Goal: Task Accomplishment & Management: Use online tool/utility

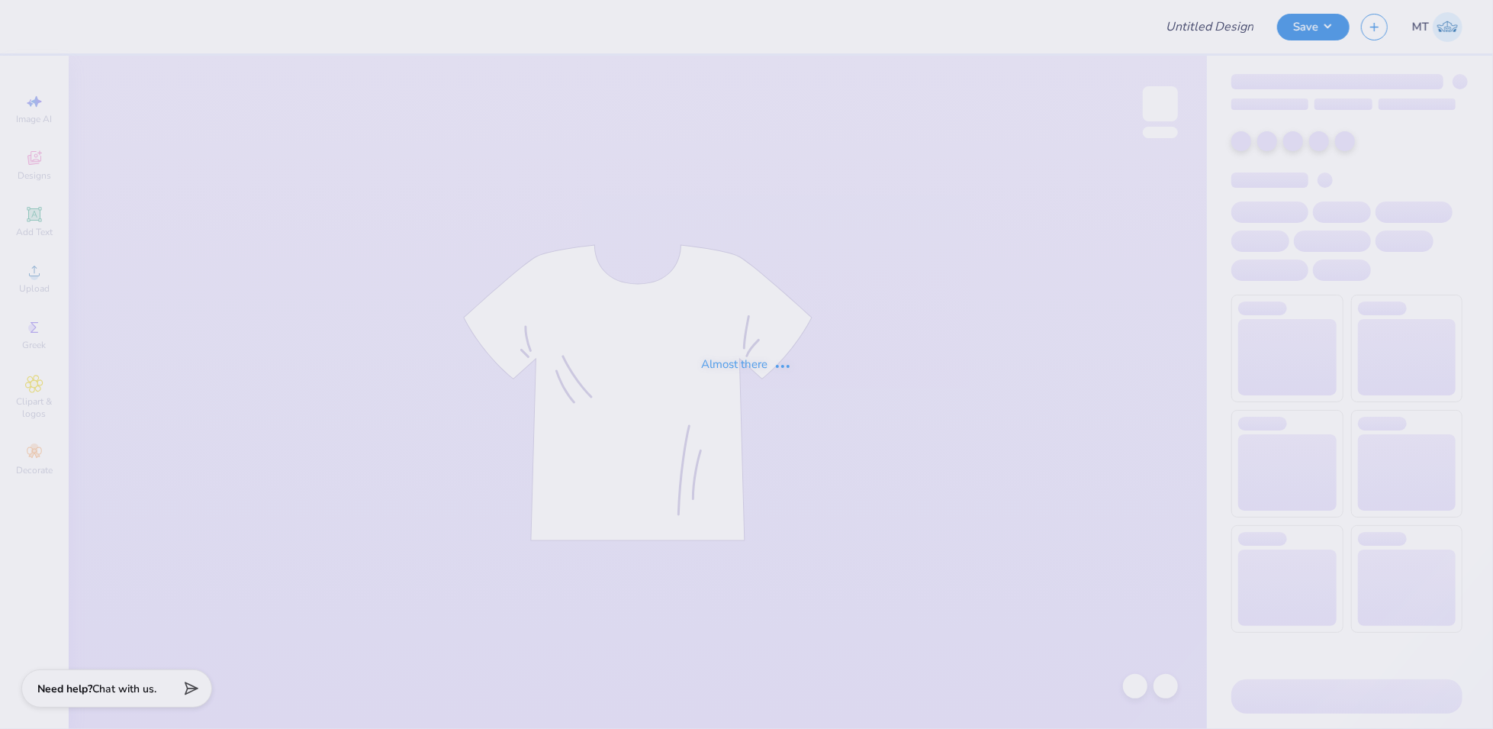
type input "FPS238850"
type input "FPS238800"
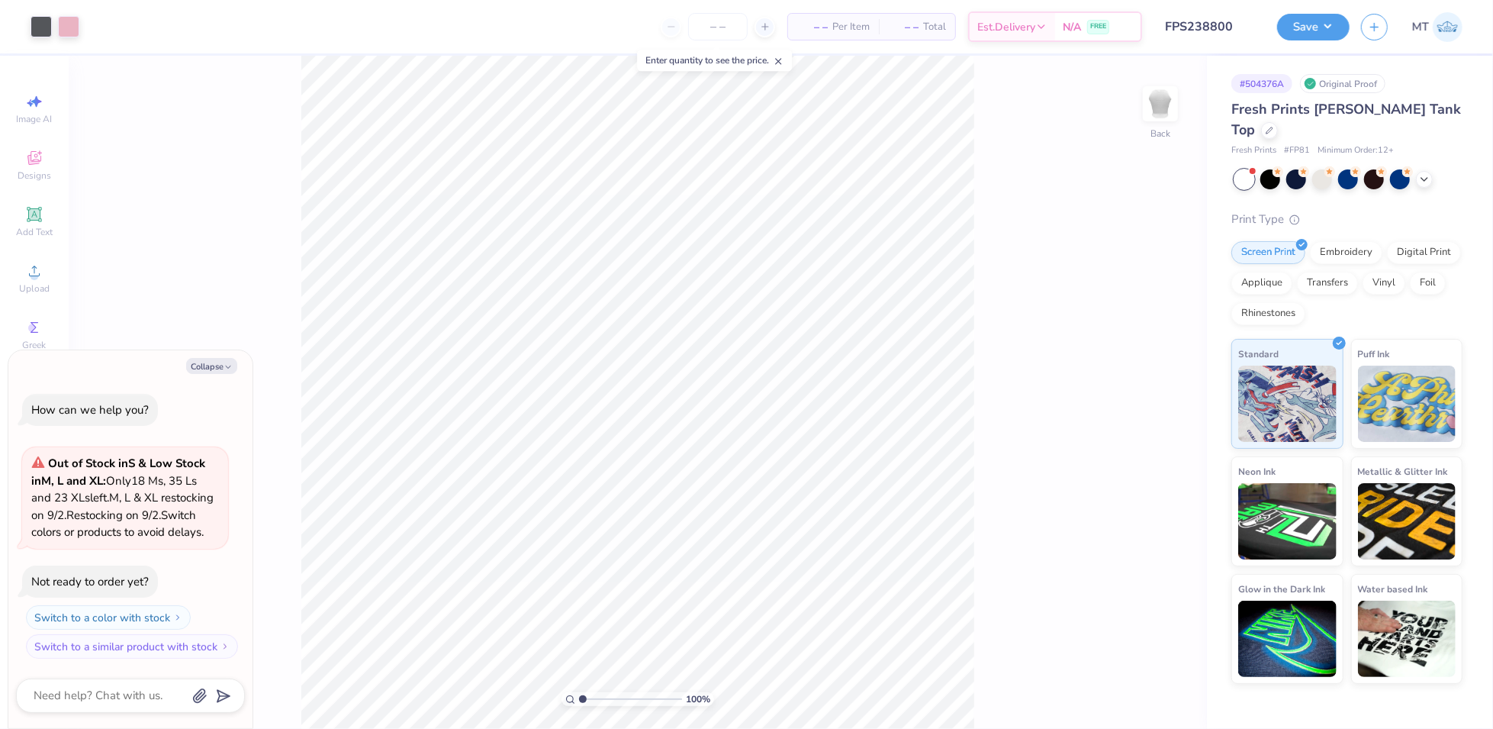
type textarea "x"
type input "3.73140791104629"
type textarea "x"
type input "3.44022367491837"
type textarea "x"
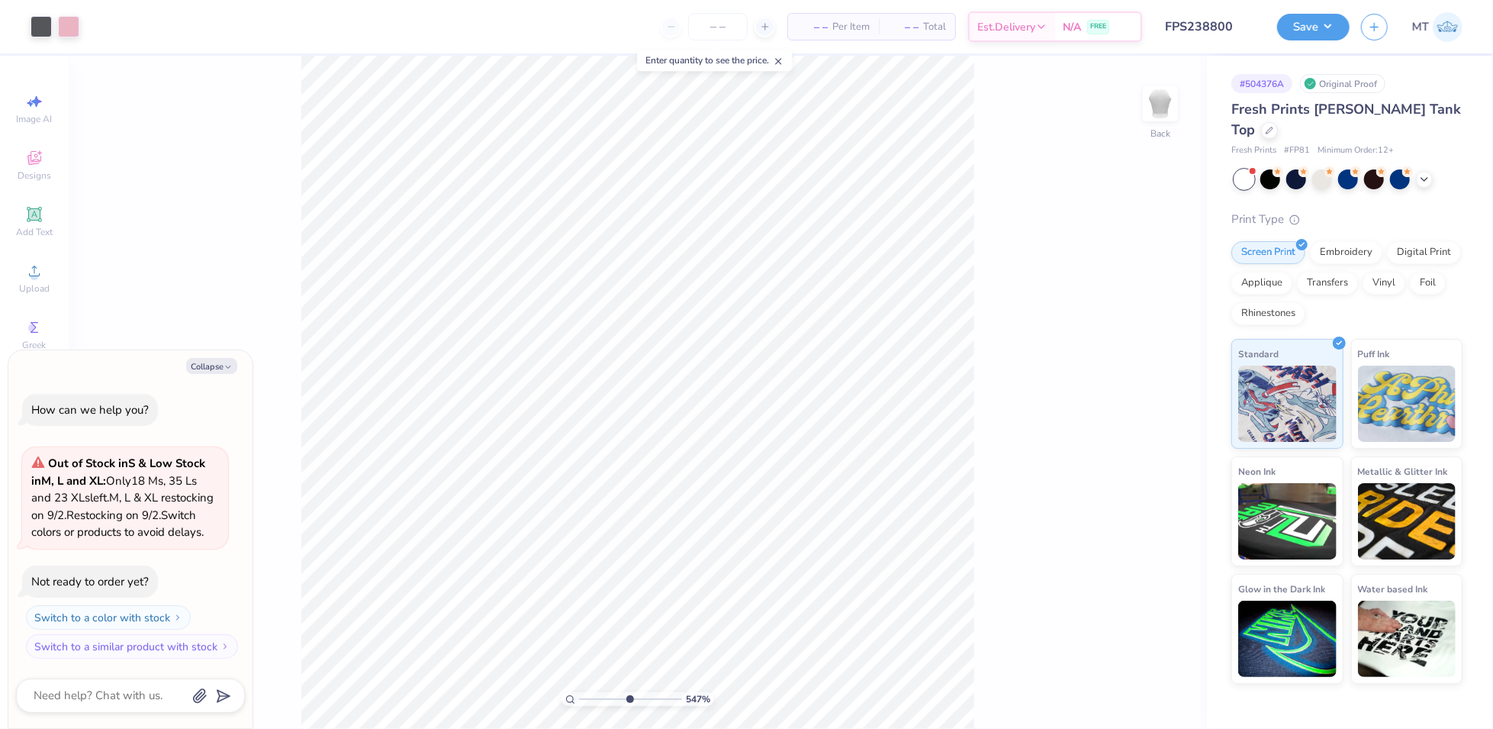
type input "6.16675695444326"
click at [233, 358] on button "Collapse" at bounding box center [211, 366] width 51 height 16
type textarea "x"
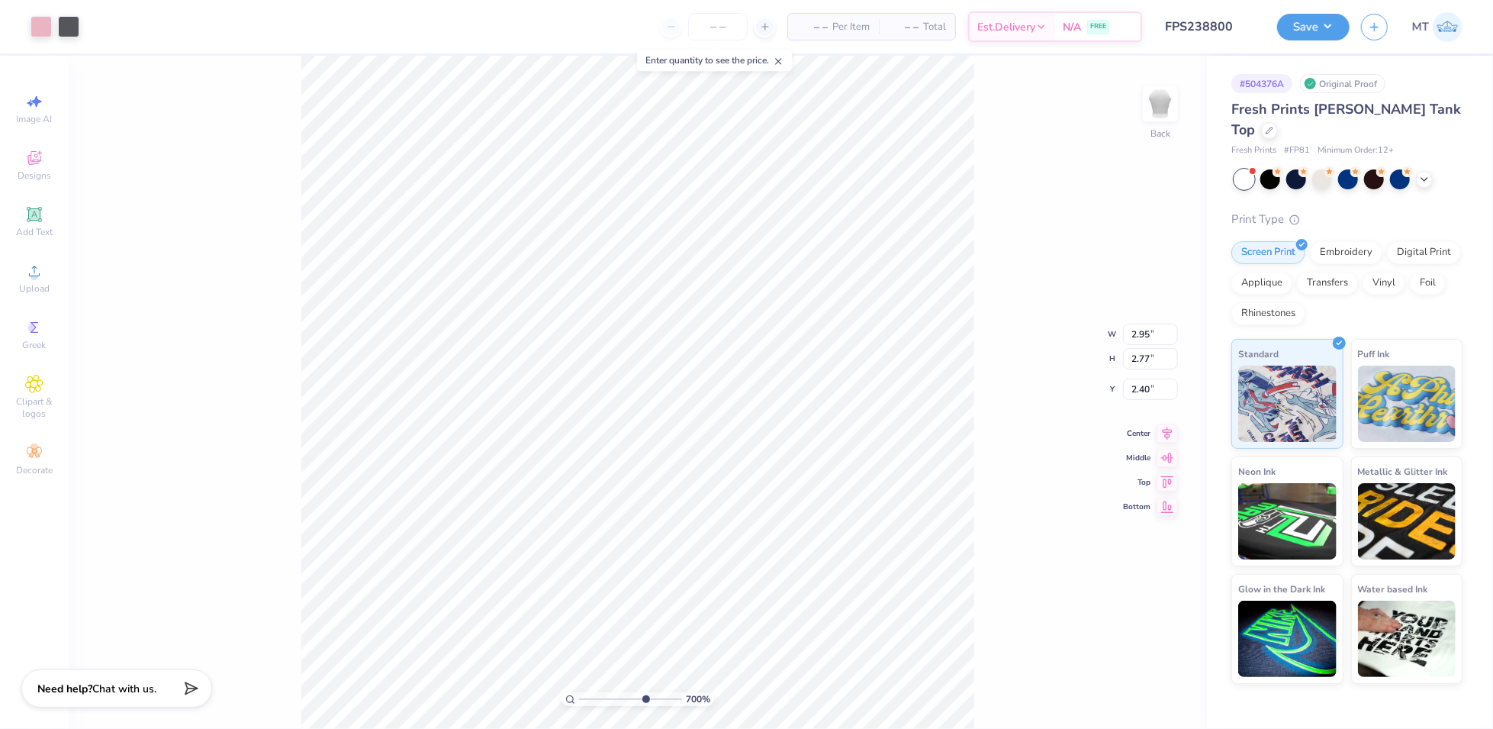
type input "7.00401571419051"
type input "2.47"
click at [796, 523] on li "Ungroup" at bounding box center [772, 528] width 120 height 30
type input "7.00401571419051"
type input "2.40"
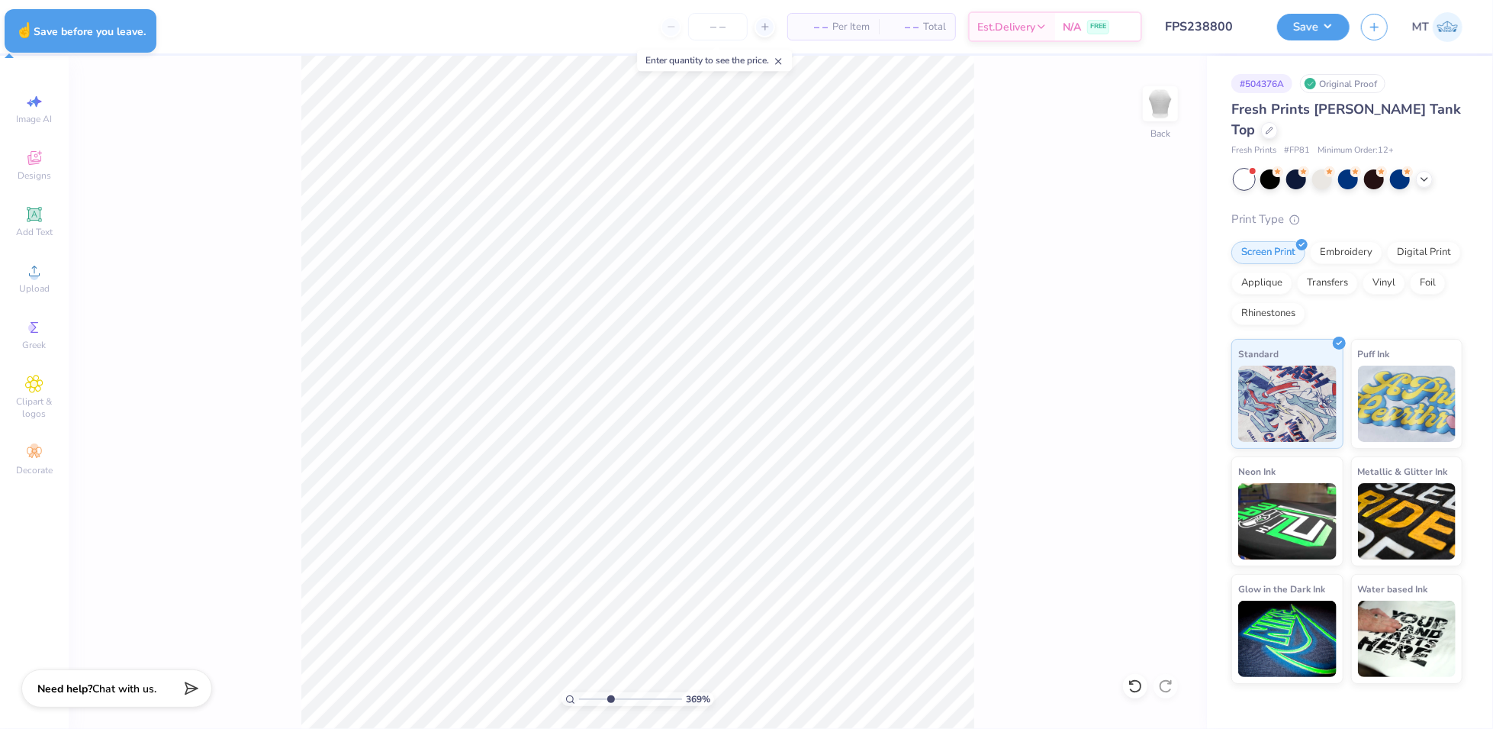
type input "3.68717547023293"
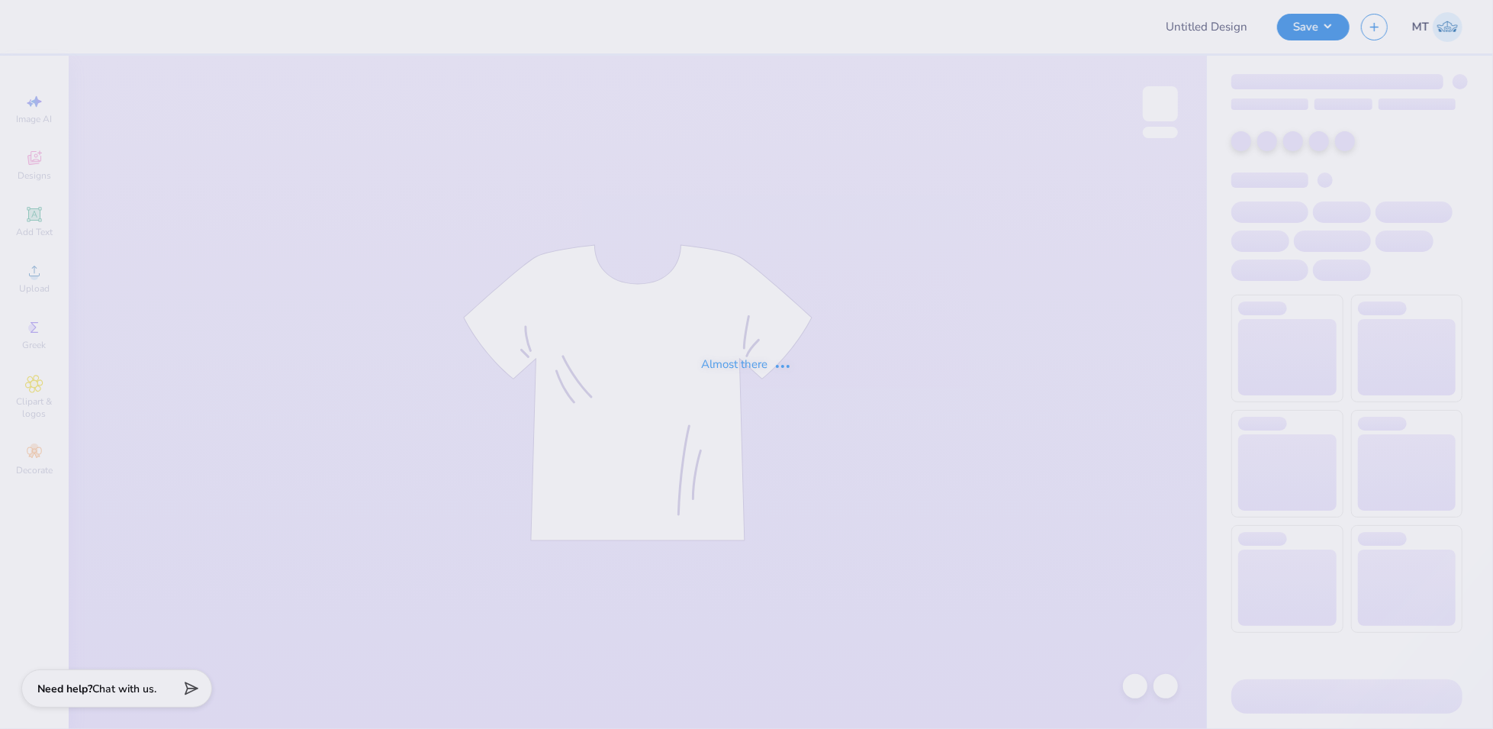
type input "FPS238799"
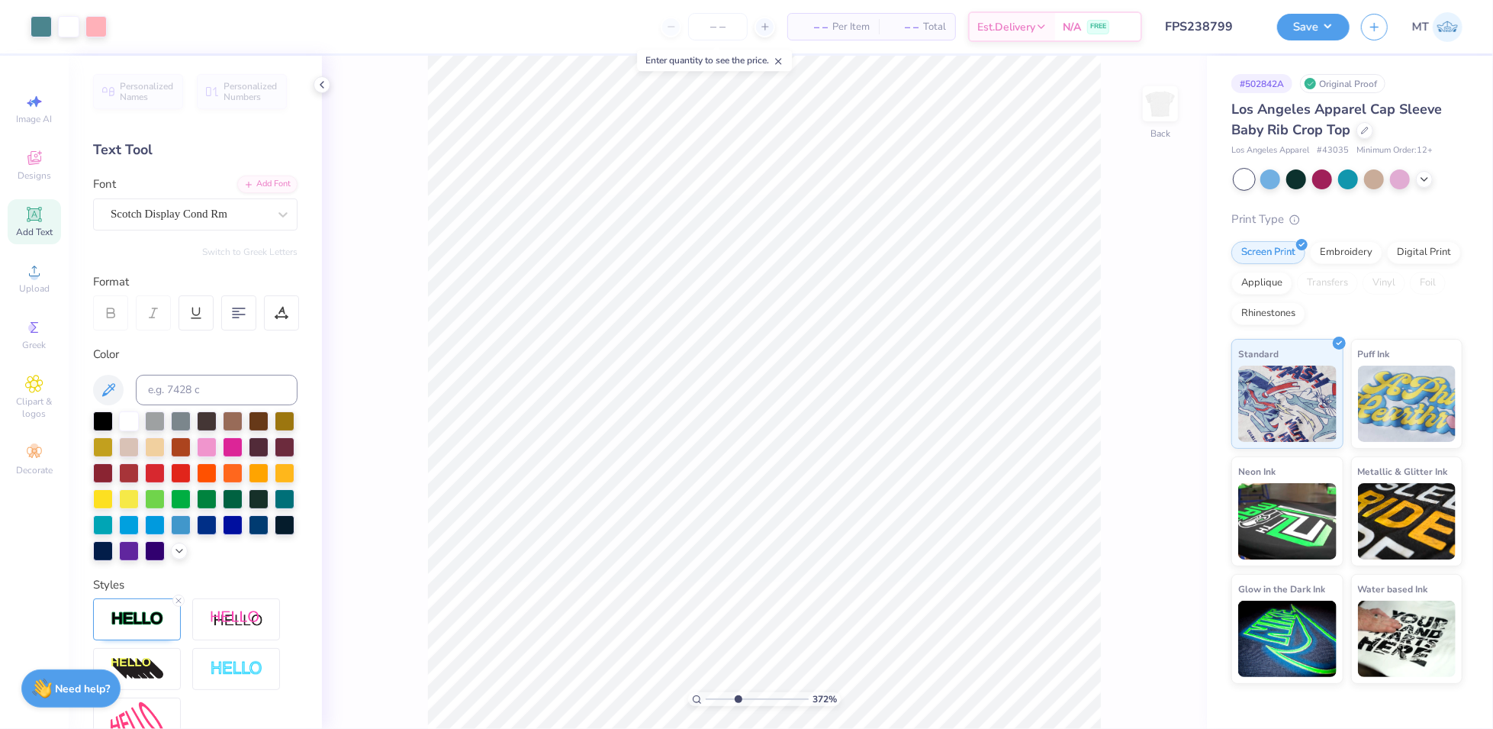
type input "3.71994742794784"
click at [167, 387] on input at bounding box center [217, 390] width 162 height 31
type input "5483"
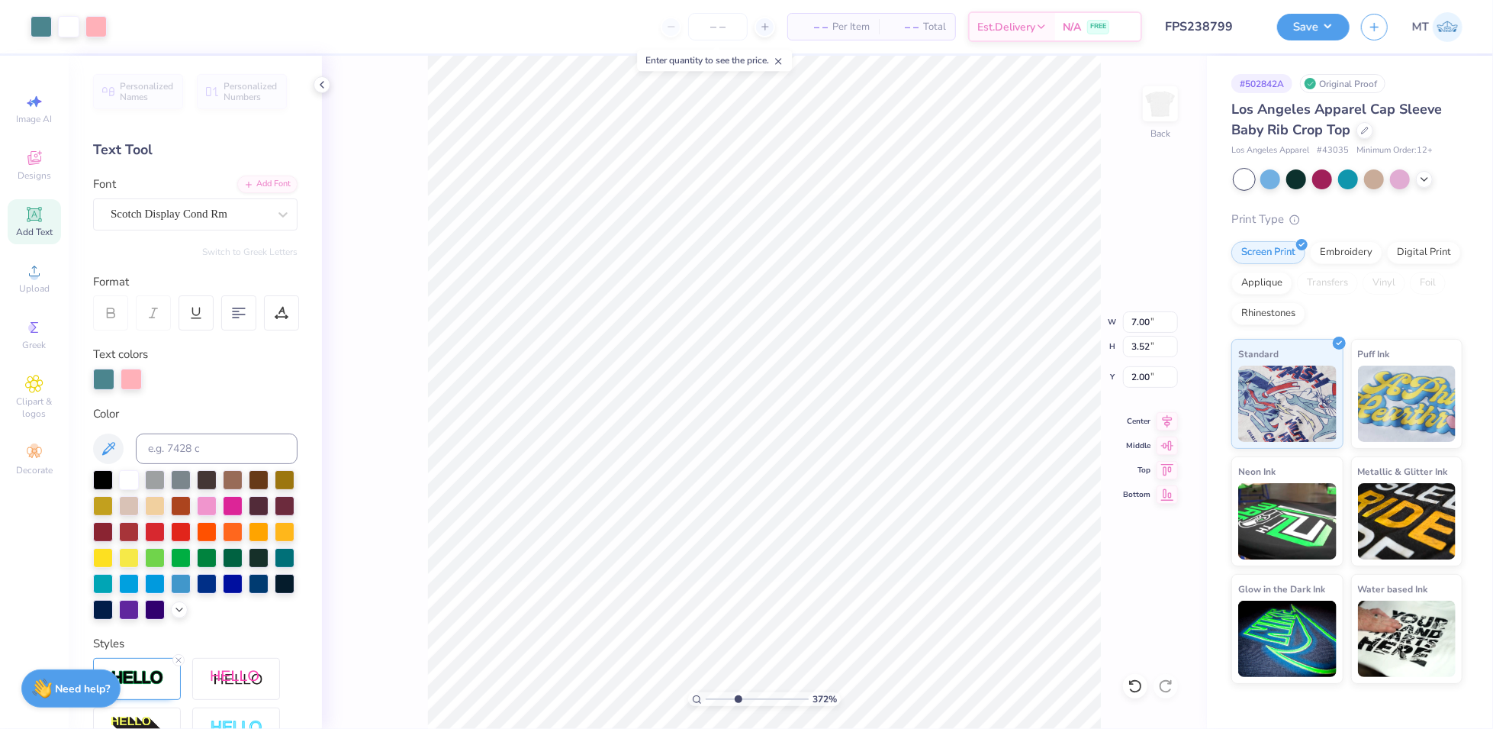
type input "3.71994742794784"
type input "2.62"
type input "0.16"
type input "4.84"
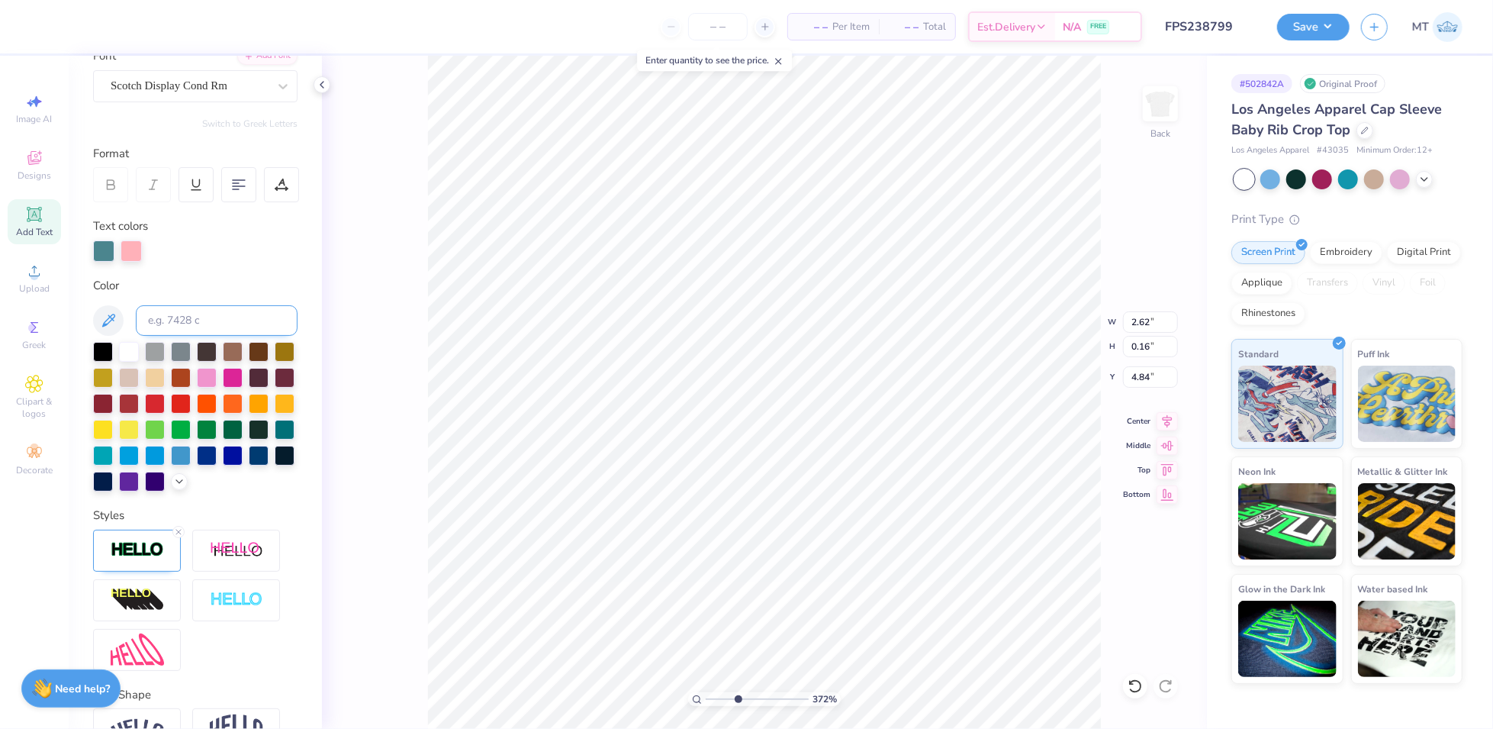
scroll to position [243, 0]
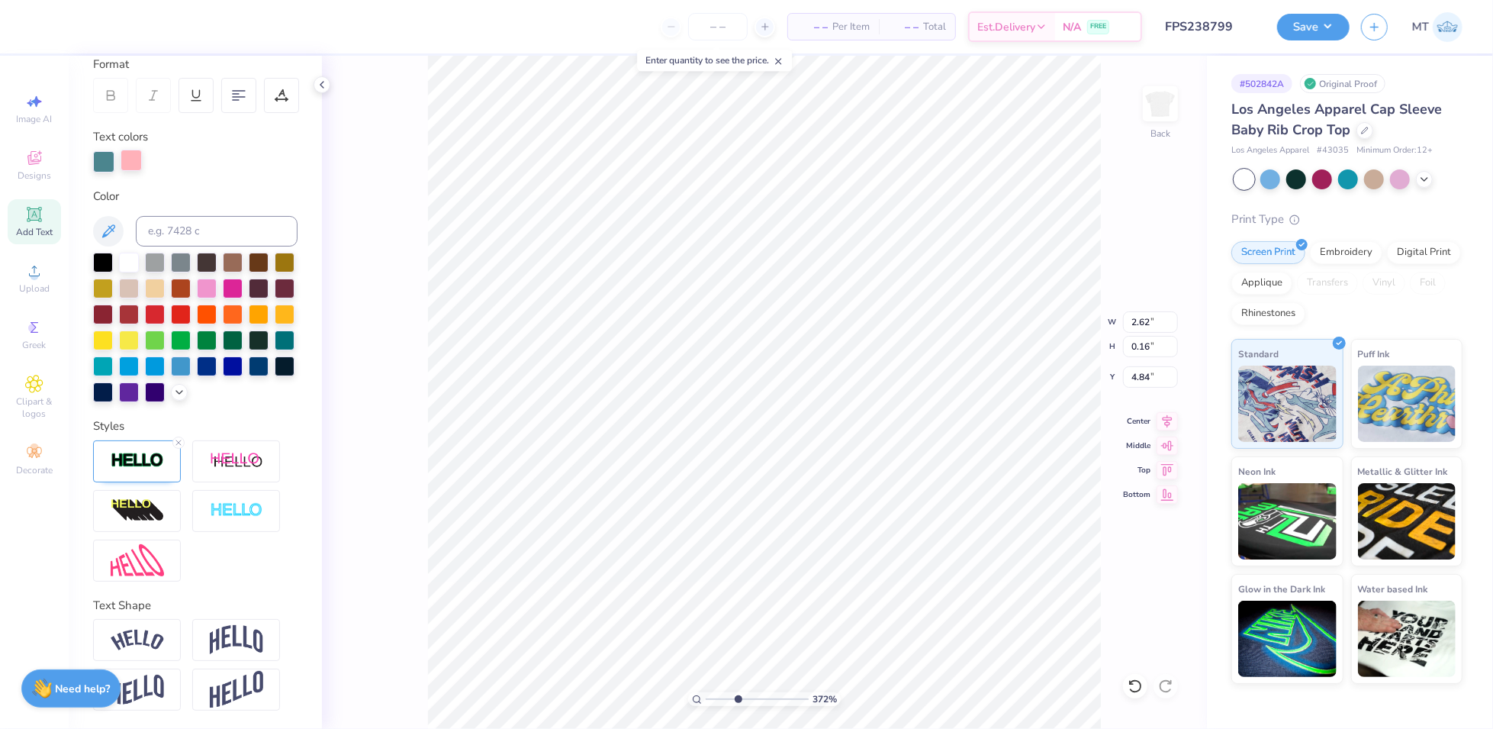
click at [129, 150] on div at bounding box center [131, 160] width 21 height 21
type input "3.71994742794784"
click at [208, 216] on input at bounding box center [217, 231] width 162 height 31
type input "5483"
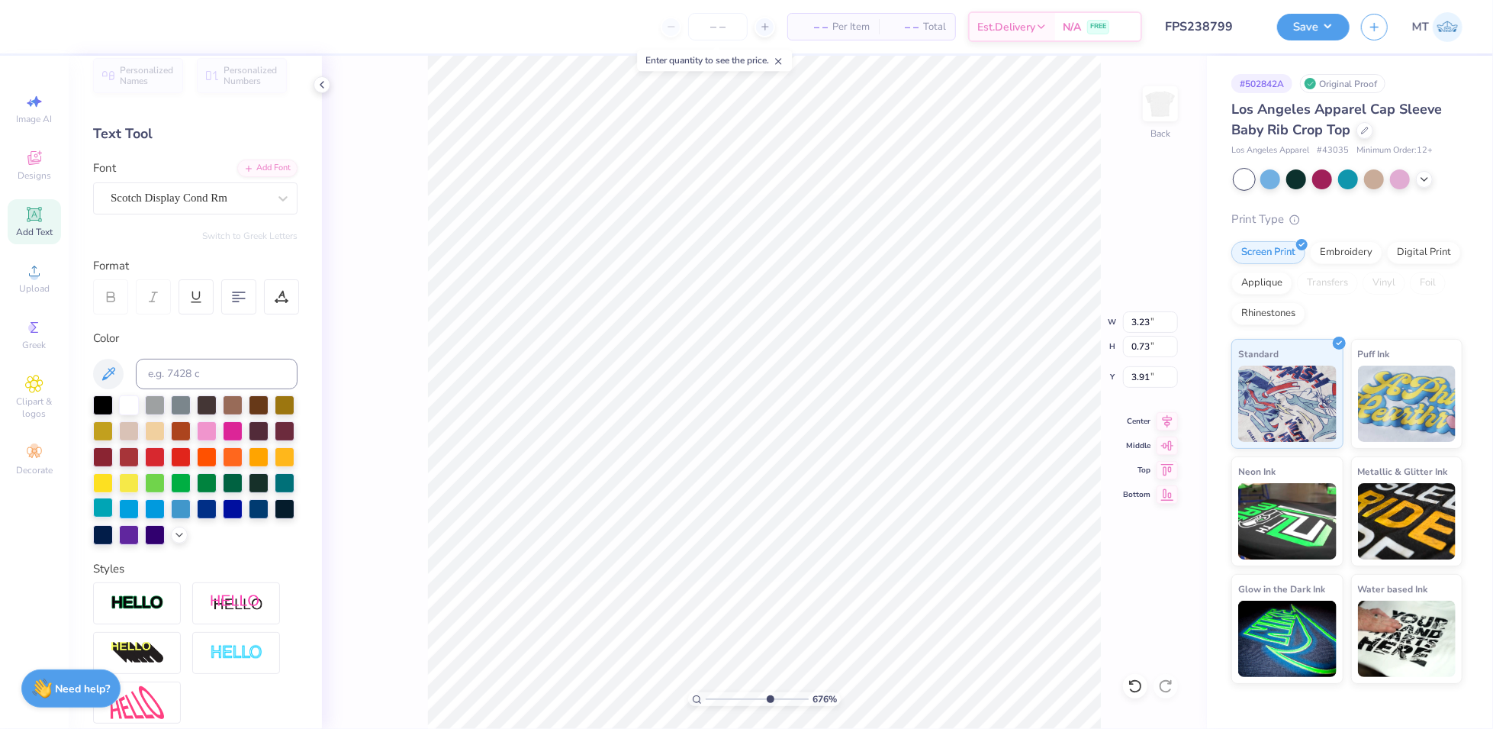
scroll to position [0, 0]
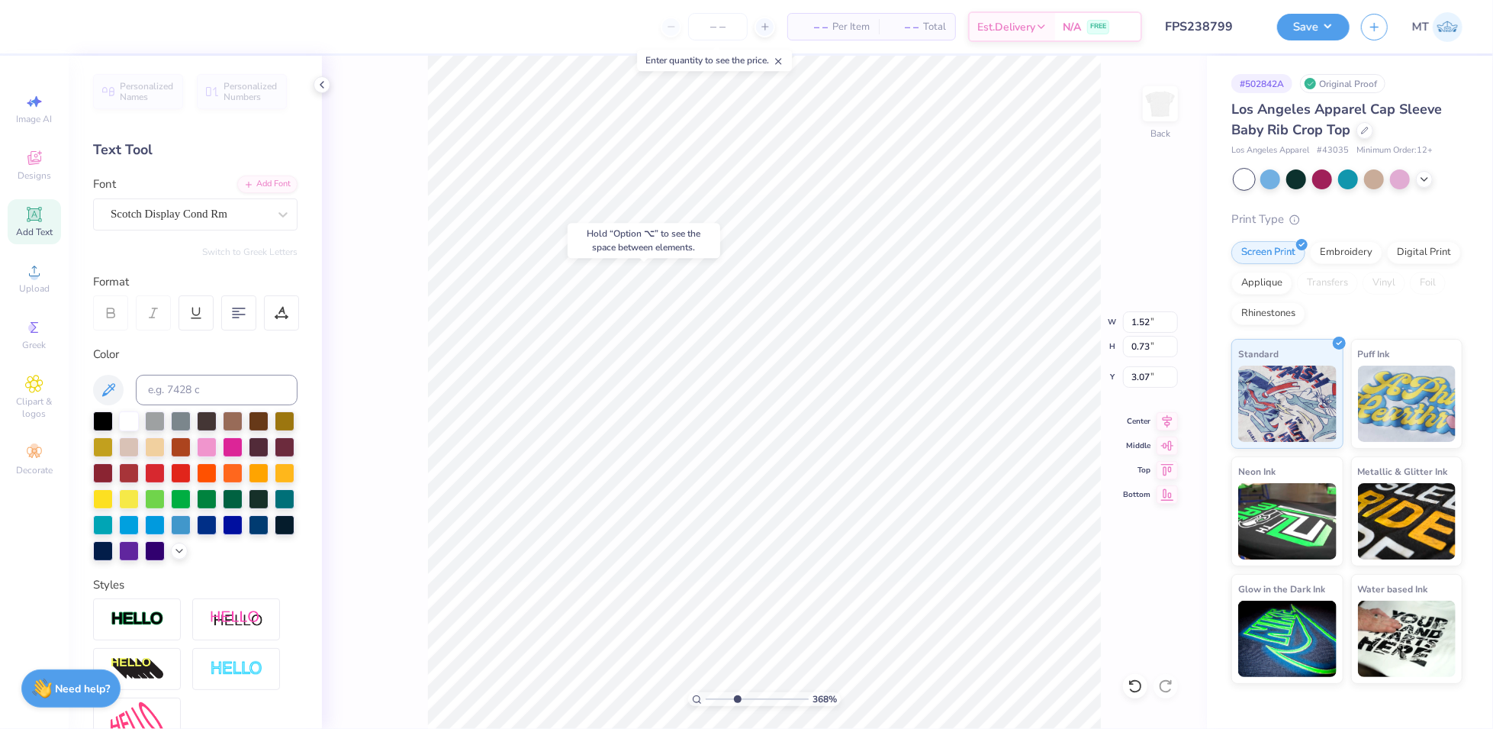
type input "3.68096928723841"
type input "7.00"
type input "3.52"
type input "2.00"
type input "2.25979531715602"
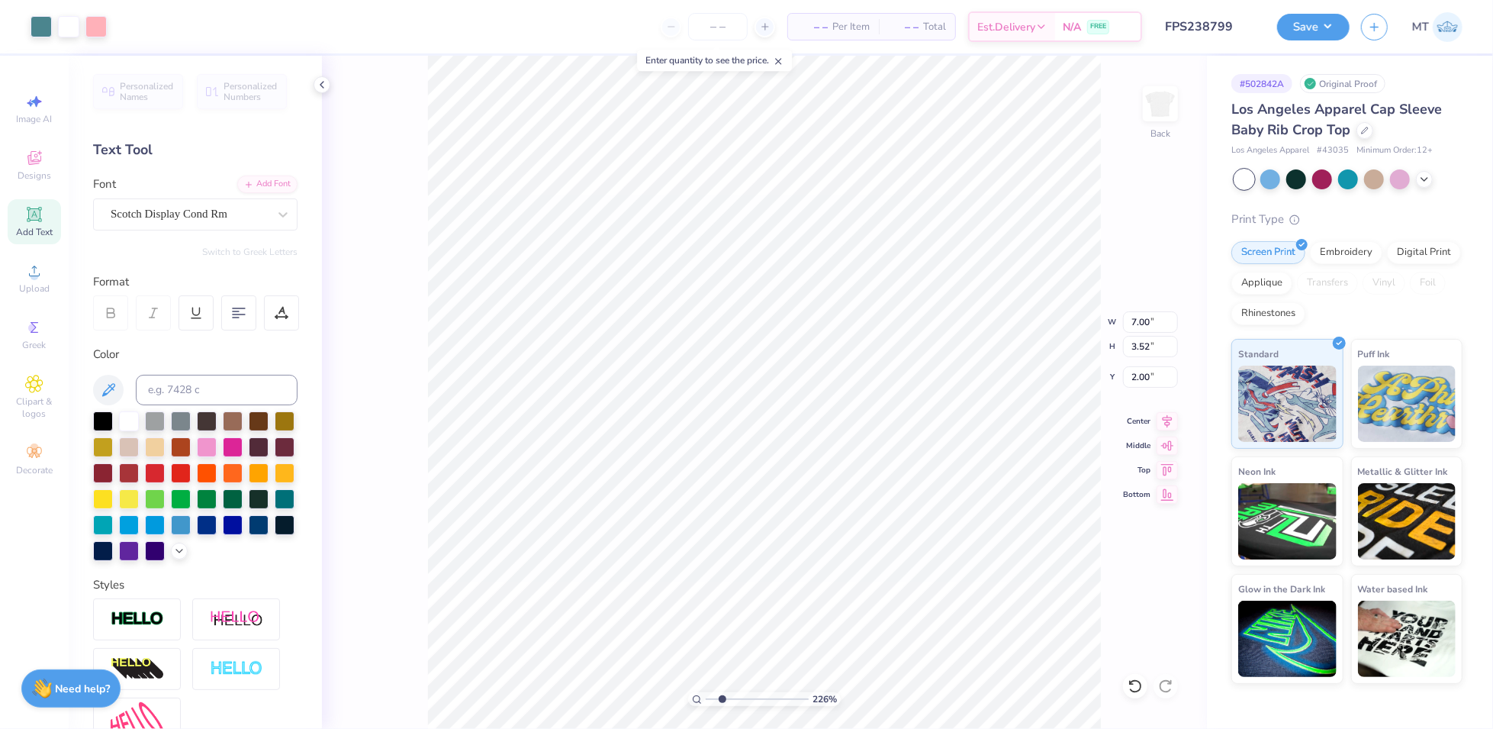
type input "6.75"
type input "3.39"
type input "2.12"
type input "2.25979531715602"
type input "2.11"
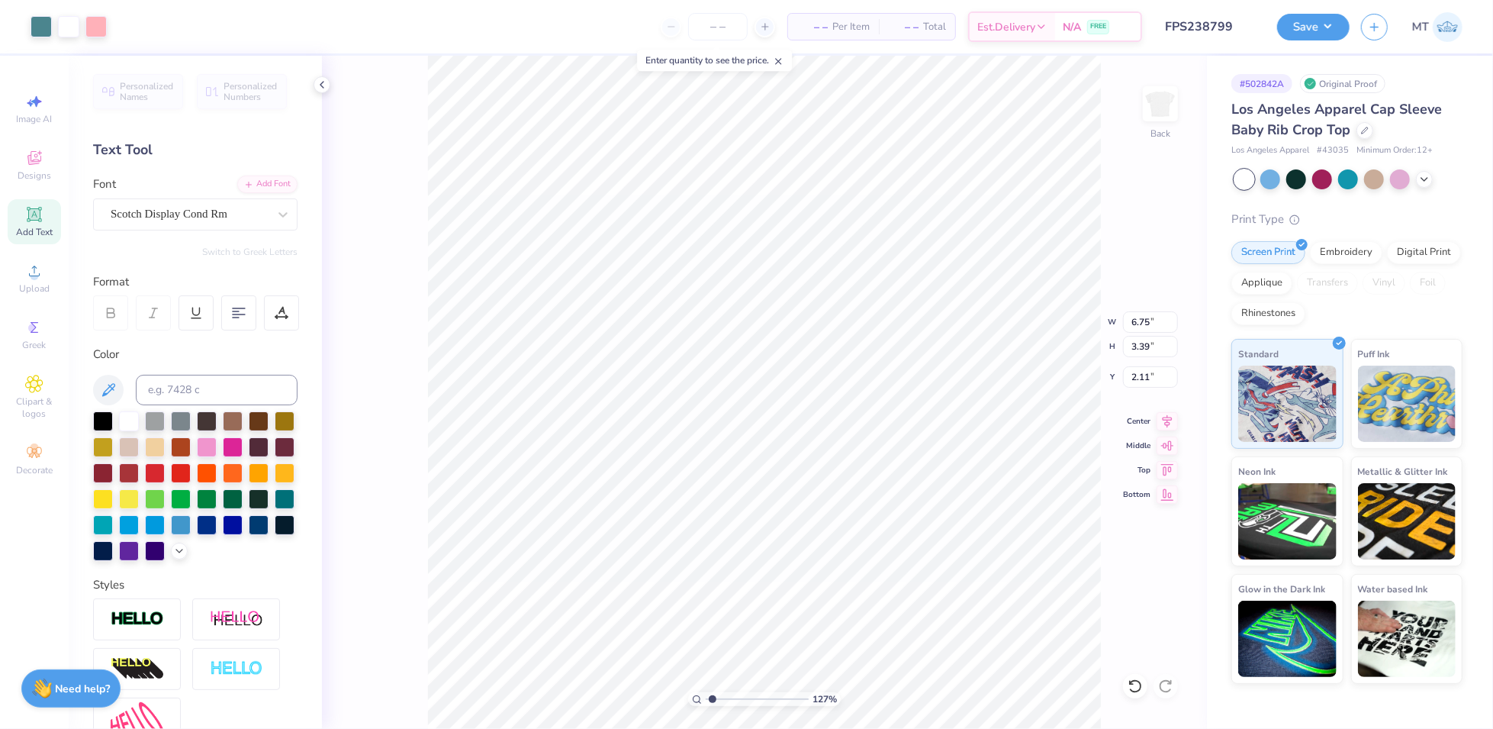
type input "1.268621238005"
type input "1.97"
click at [38, 27] on div at bounding box center [41, 24] width 21 height 21
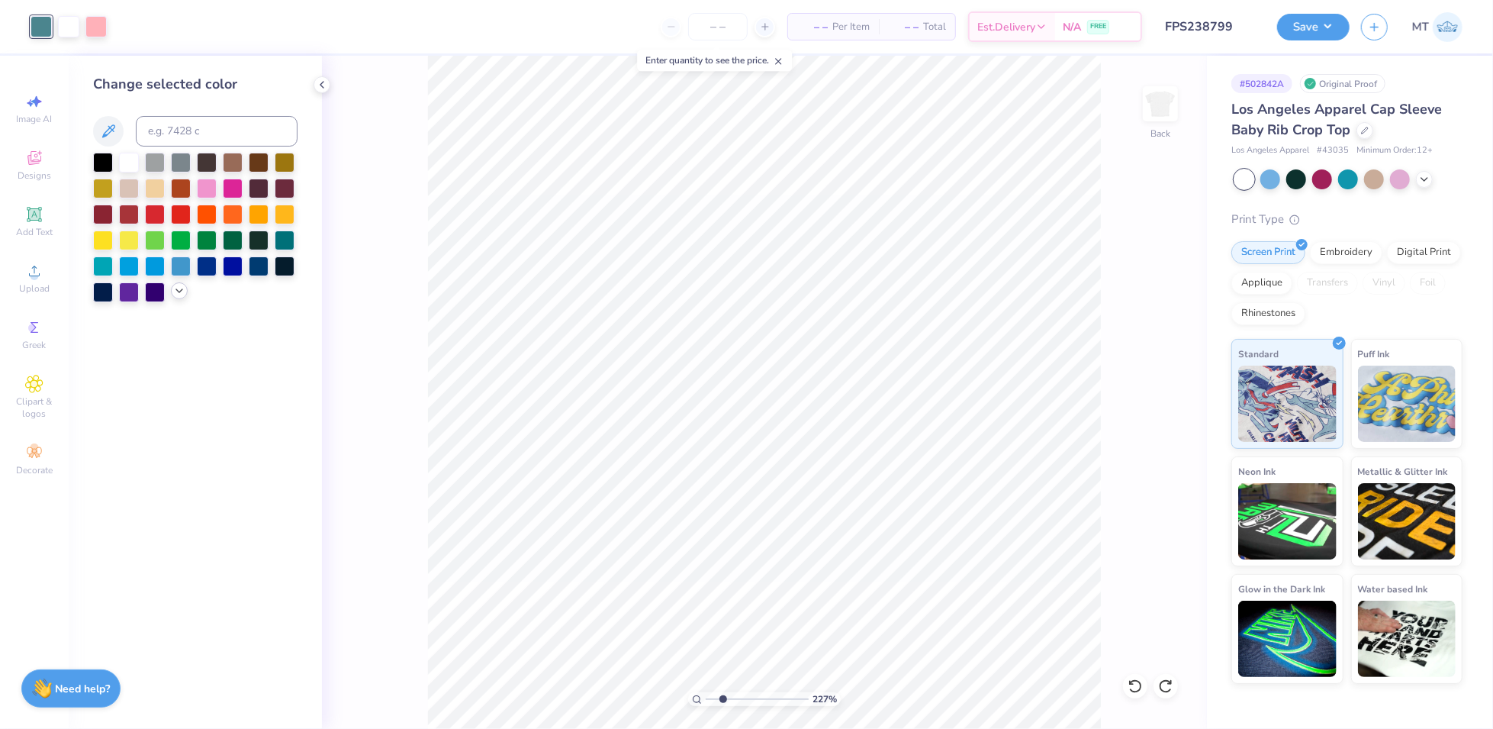
click at [182, 294] on icon at bounding box center [179, 291] width 12 height 12
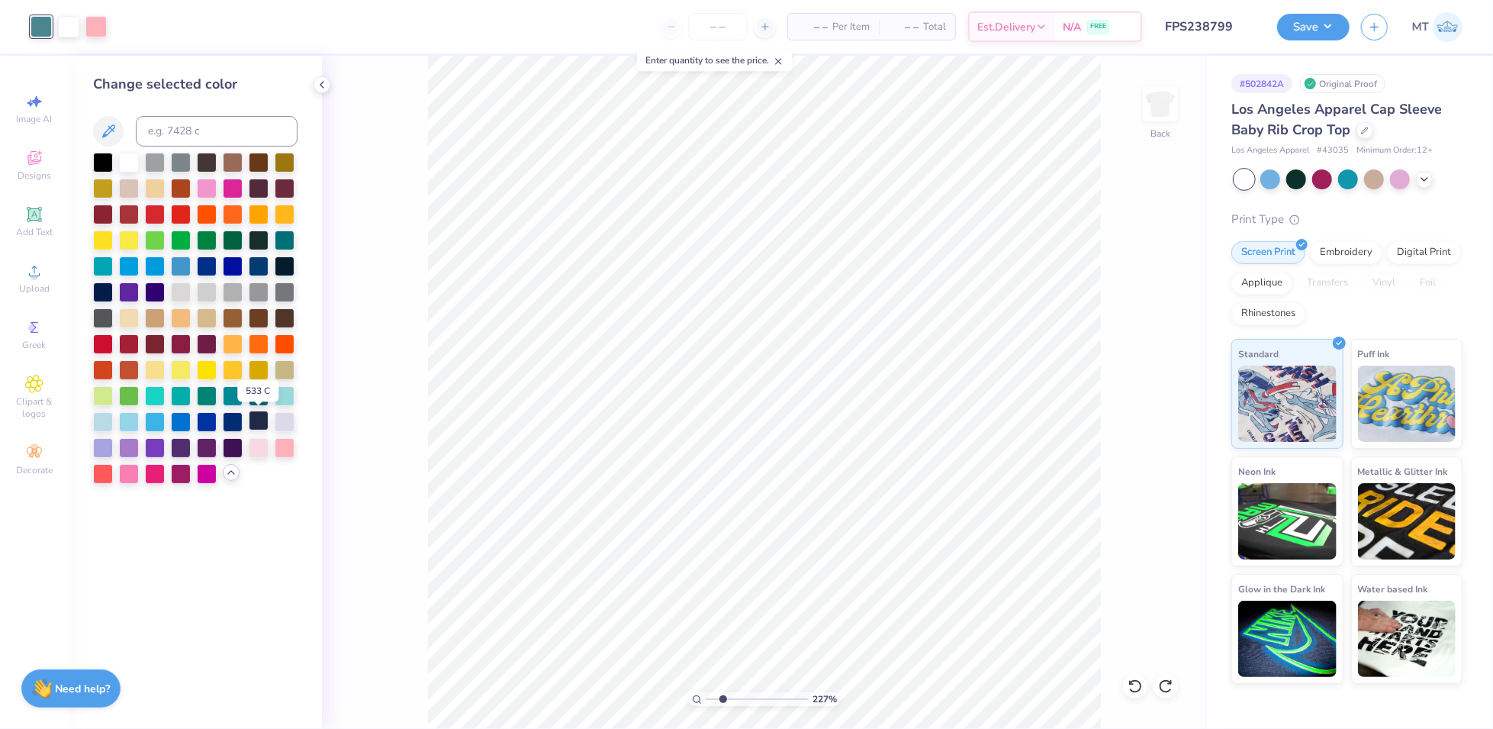
click at [249, 425] on div at bounding box center [259, 420] width 20 height 20
click at [36, 23] on div at bounding box center [41, 26] width 21 height 21
click at [241, 413] on div at bounding box center [233, 420] width 20 height 20
click at [253, 264] on div at bounding box center [259, 265] width 20 height 20
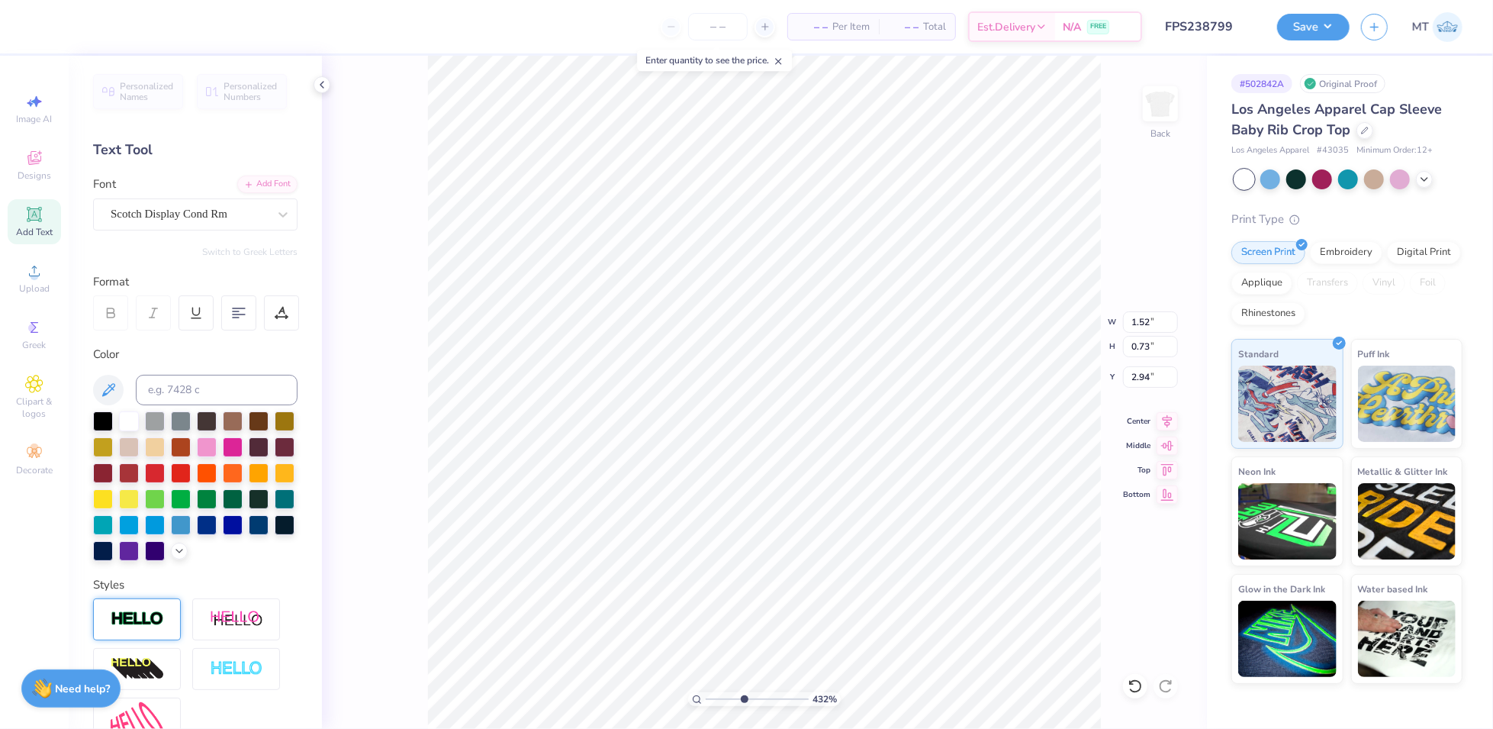
click at [121, 628] on img at bounding box center [137, 619] width 53 height 18
type input "4.31609724171685"
type input "1.53"
type input "0.74"
type input "2.93"
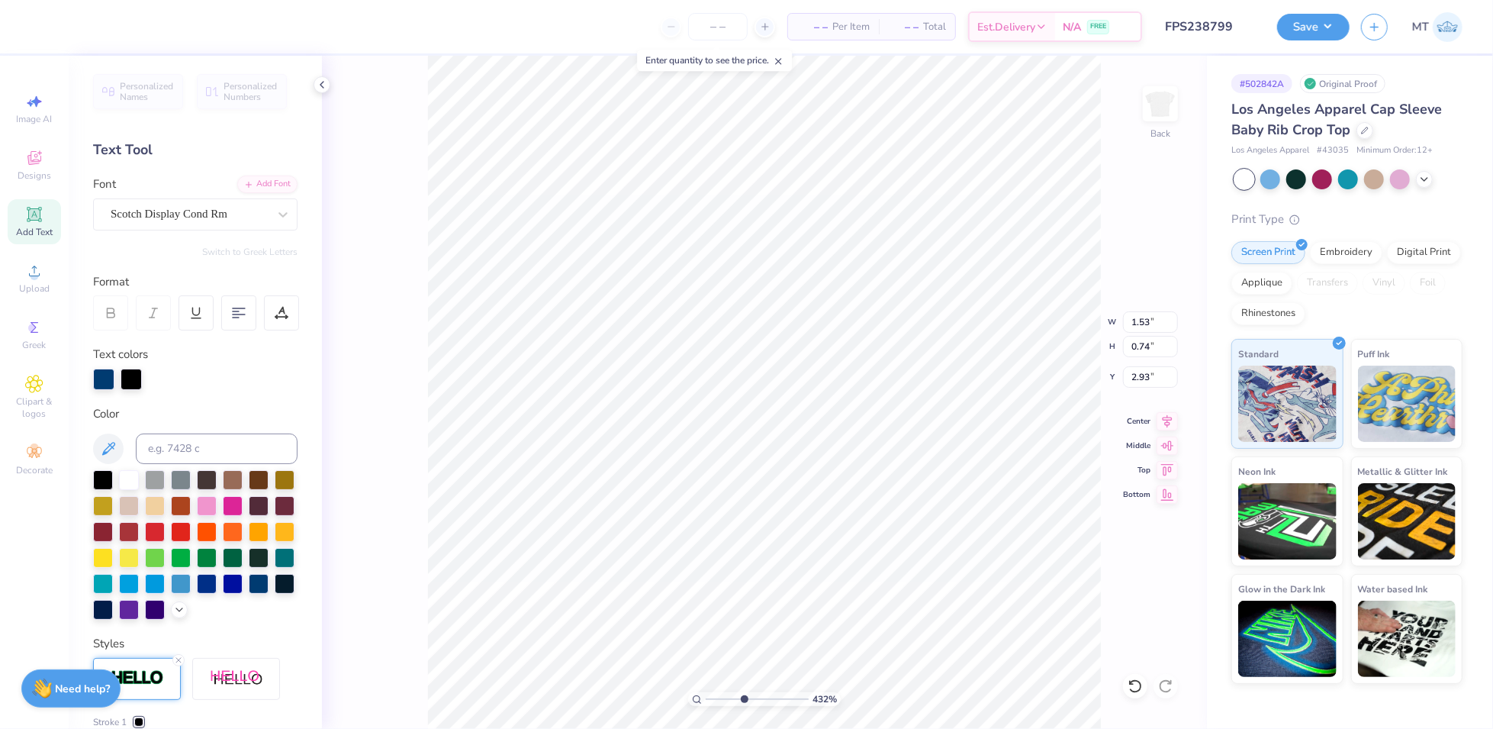
type input "4.31609724171685"
type input "3.23"
type input "0.73"
type input "3.78"
type input "4.31609724171685"
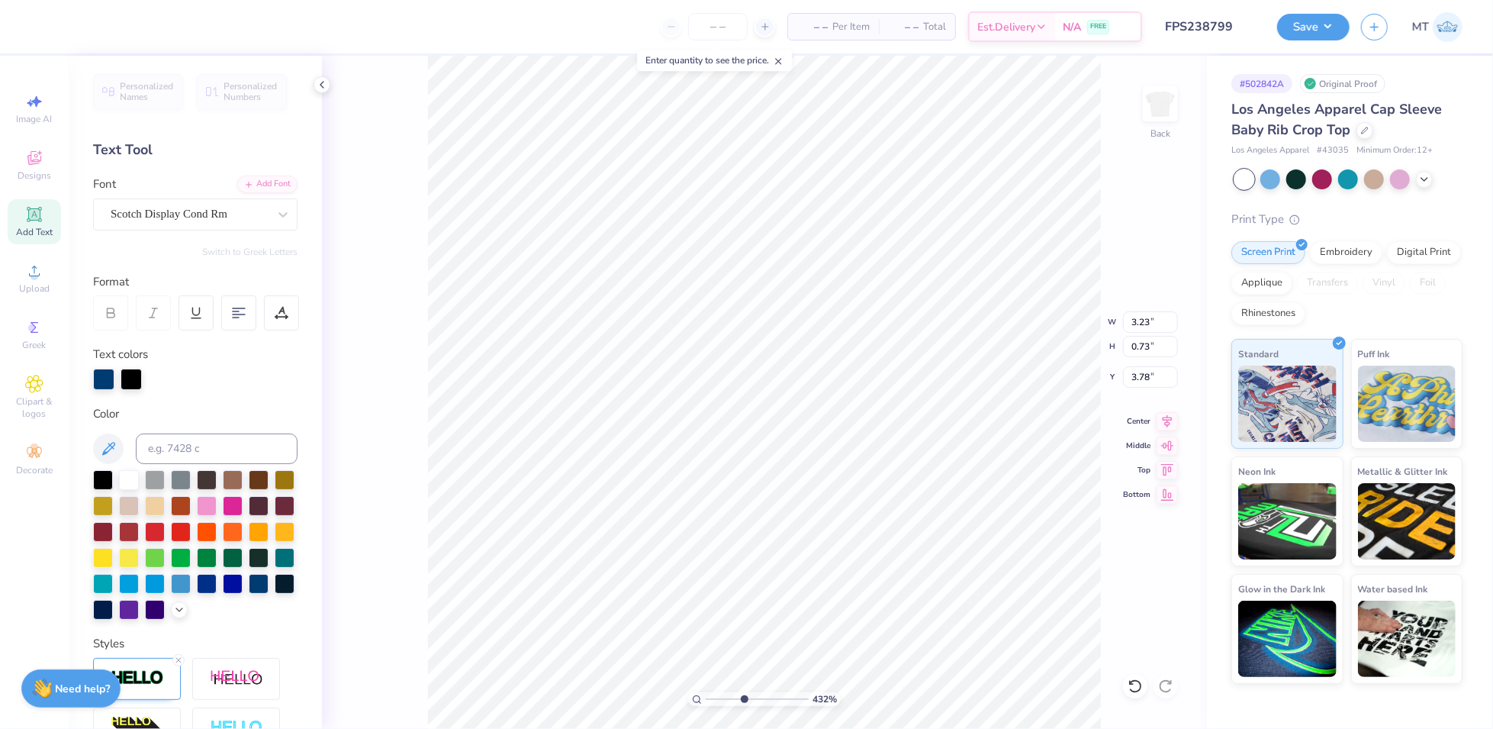
type input "3.25"
type input "0.74"
type input "3.77"
type input "6.00190068883263"
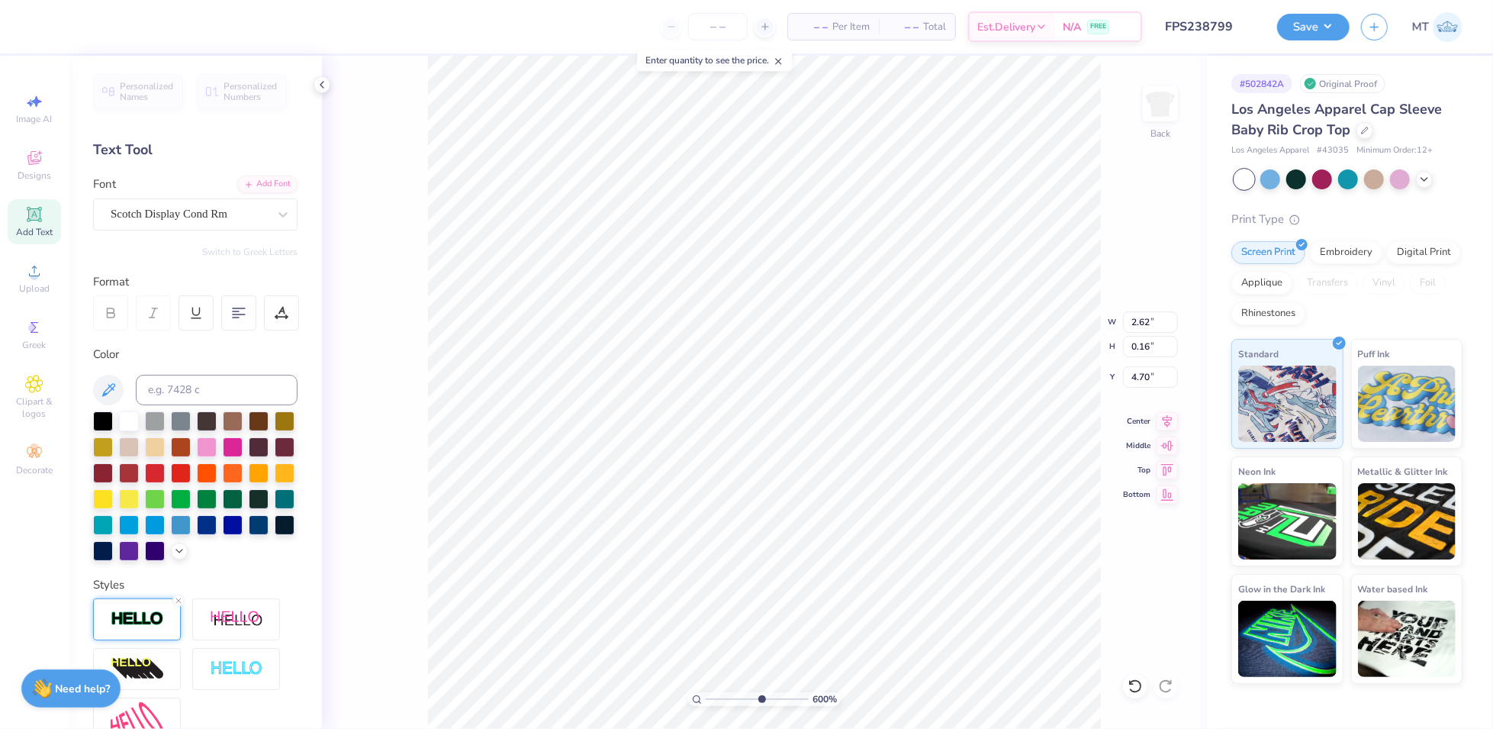
click at [138, 628] on img at bounding box center [137, 619] width 53 height 18
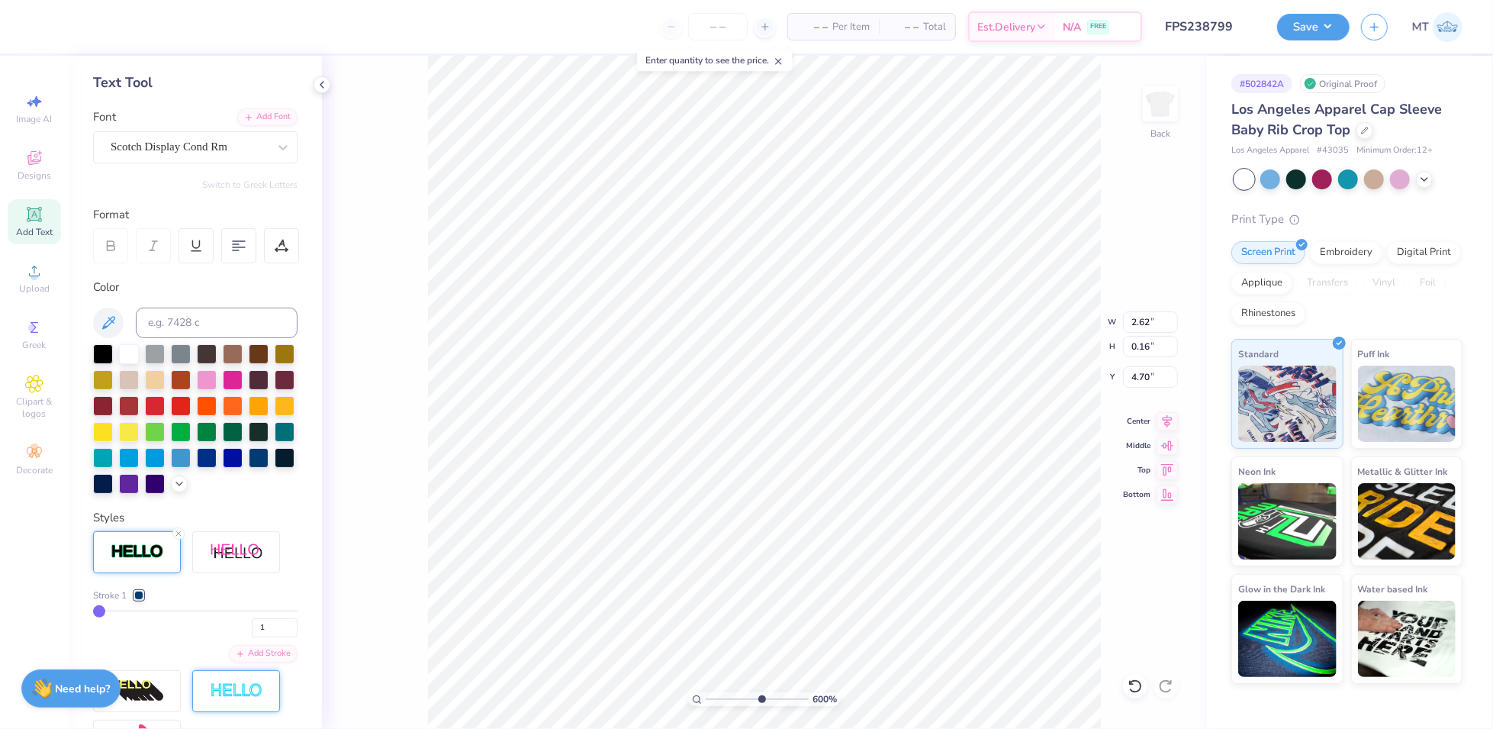
scroll to position [182, 0]
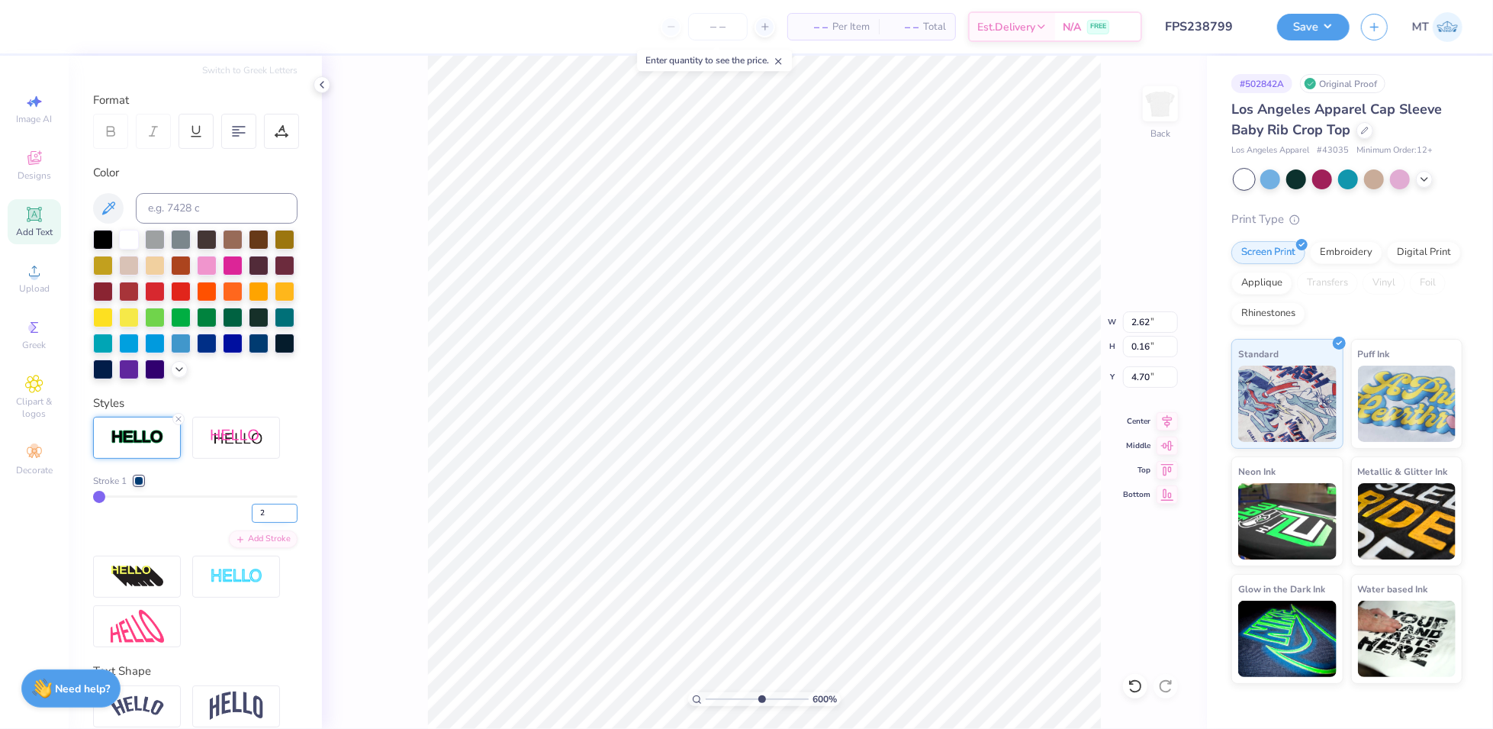
type input "2"
click at [275, 523] on input "2" at bounding box center [275, 513] width 46 height 19
type input "6.00190068883263"
type input "2"
click at [123, 25] on div at bounding box center [123, 24] width 21 height 21
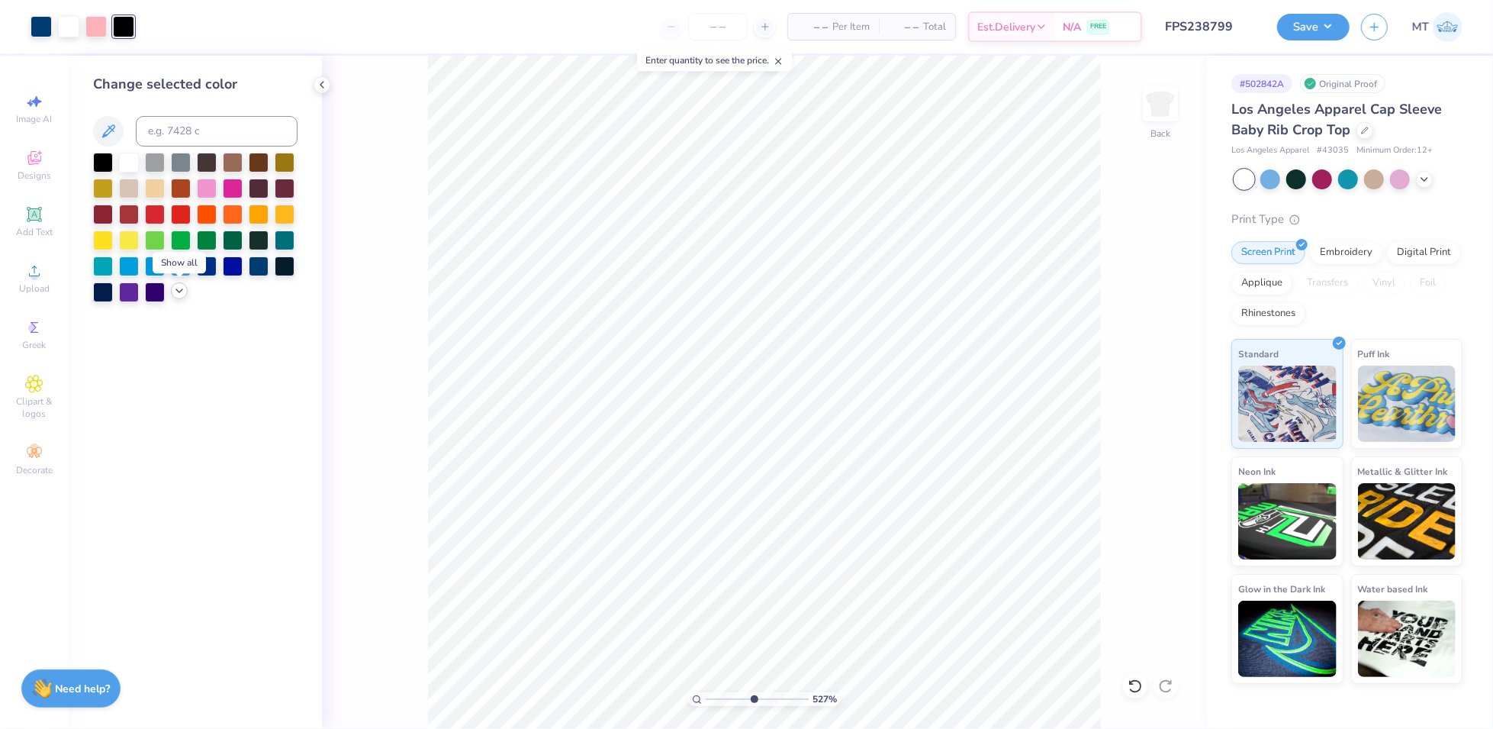
click at [176, 291] on icon at bounding box center [179, 291] width 12 height 12
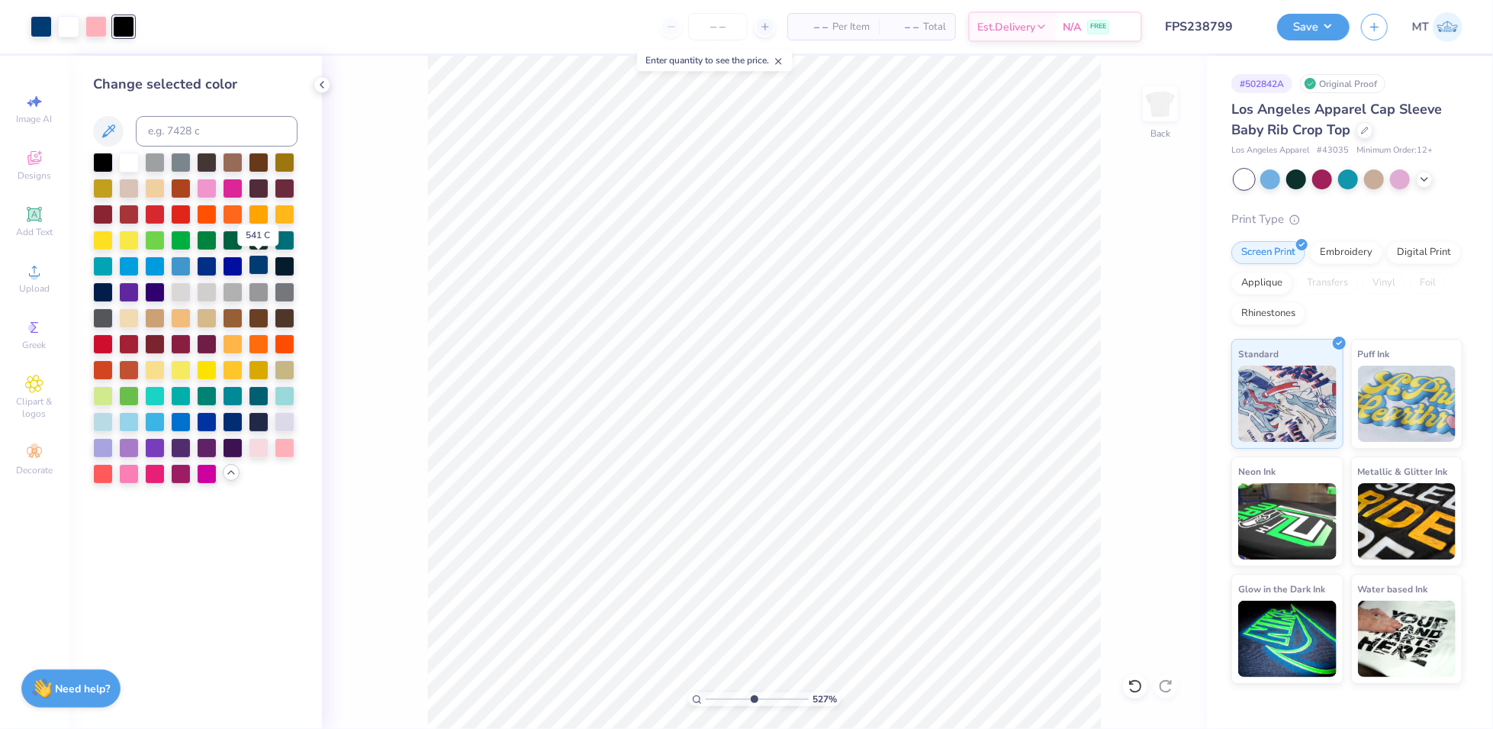
click at [259, 266] on div at bounding box center [259, 265] width 20 height 20
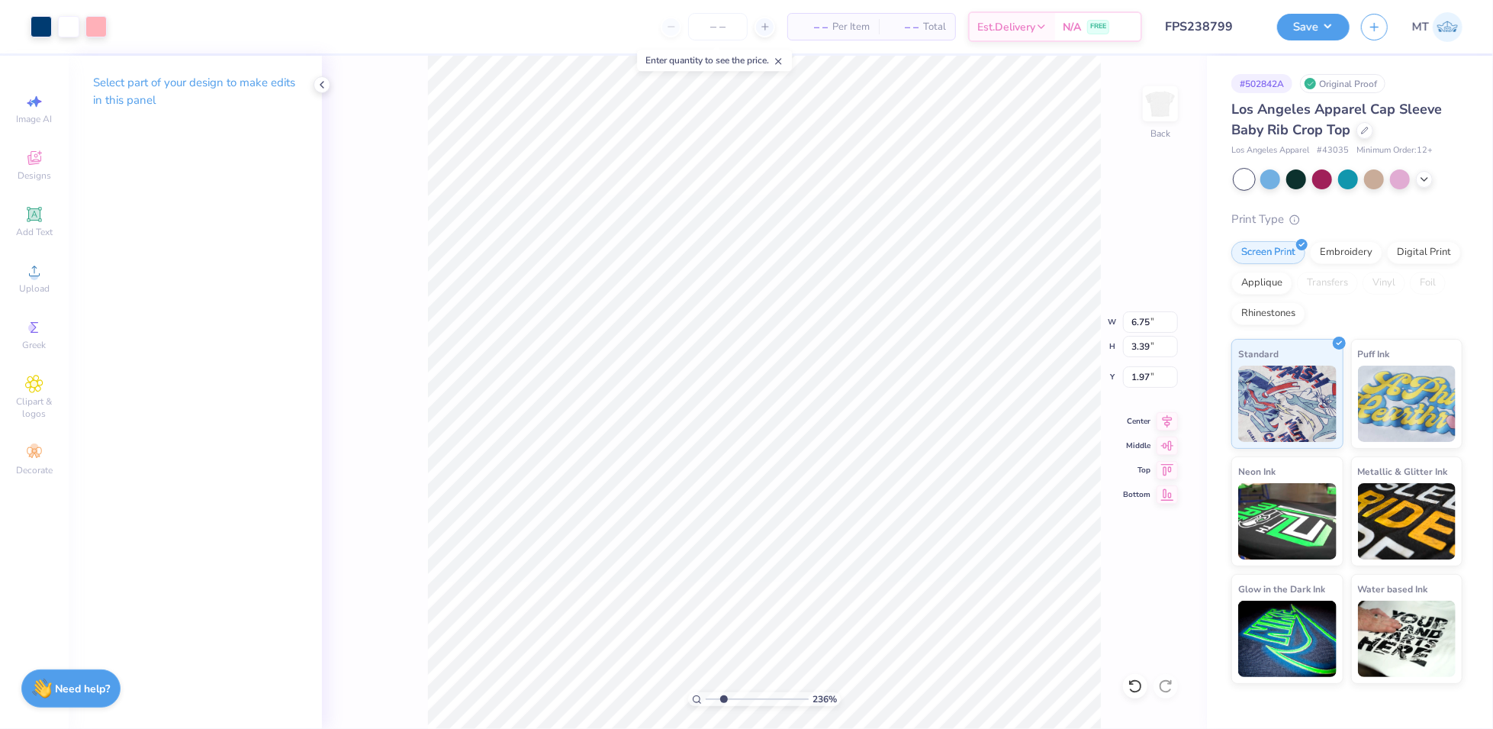
type input "2.36294995968491"
type input "6.05"
type input "3.04"
type input "2.32"
type input "2.36294995968491"
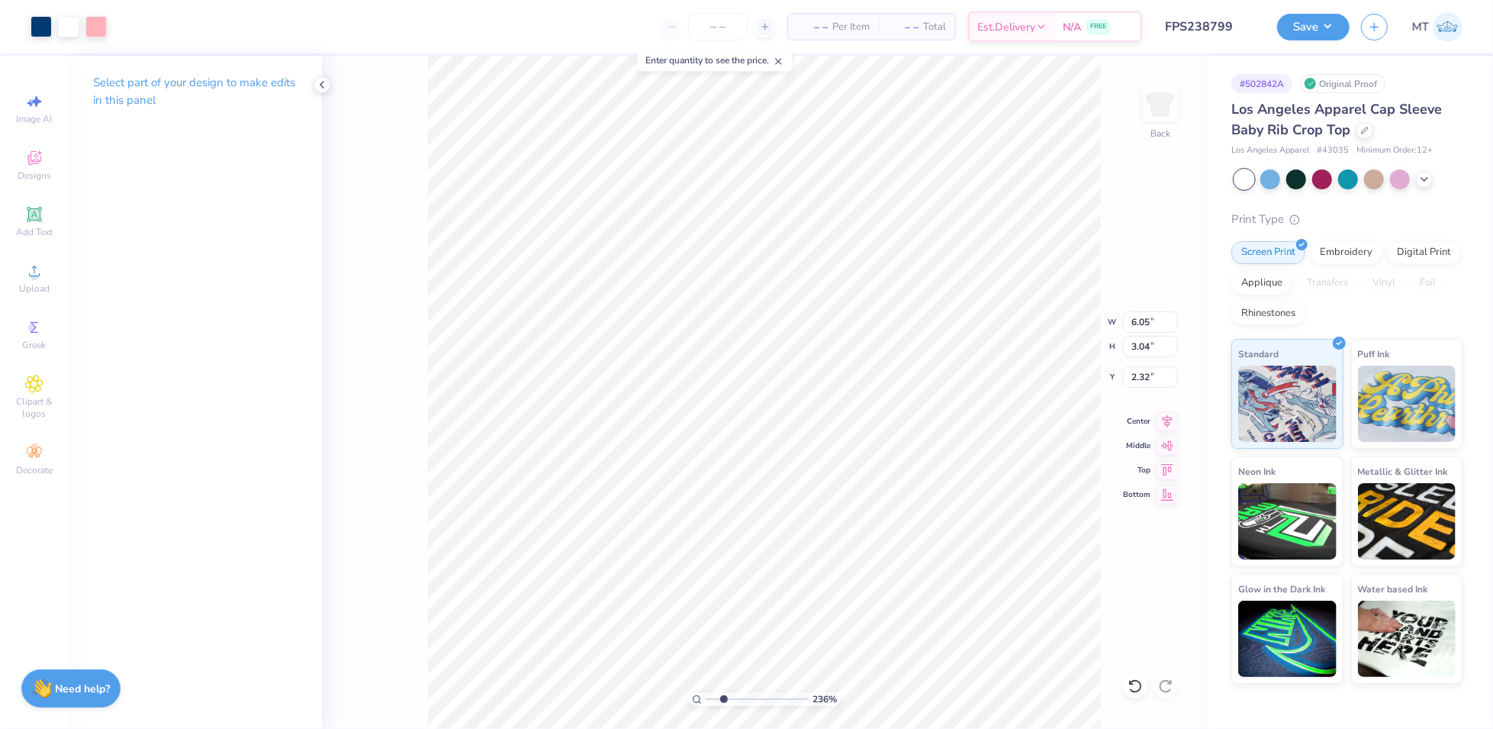
type input "2.15"
type input "2.76952979092195"
type input "5.85"
type input "2.94"
type input "2.25"
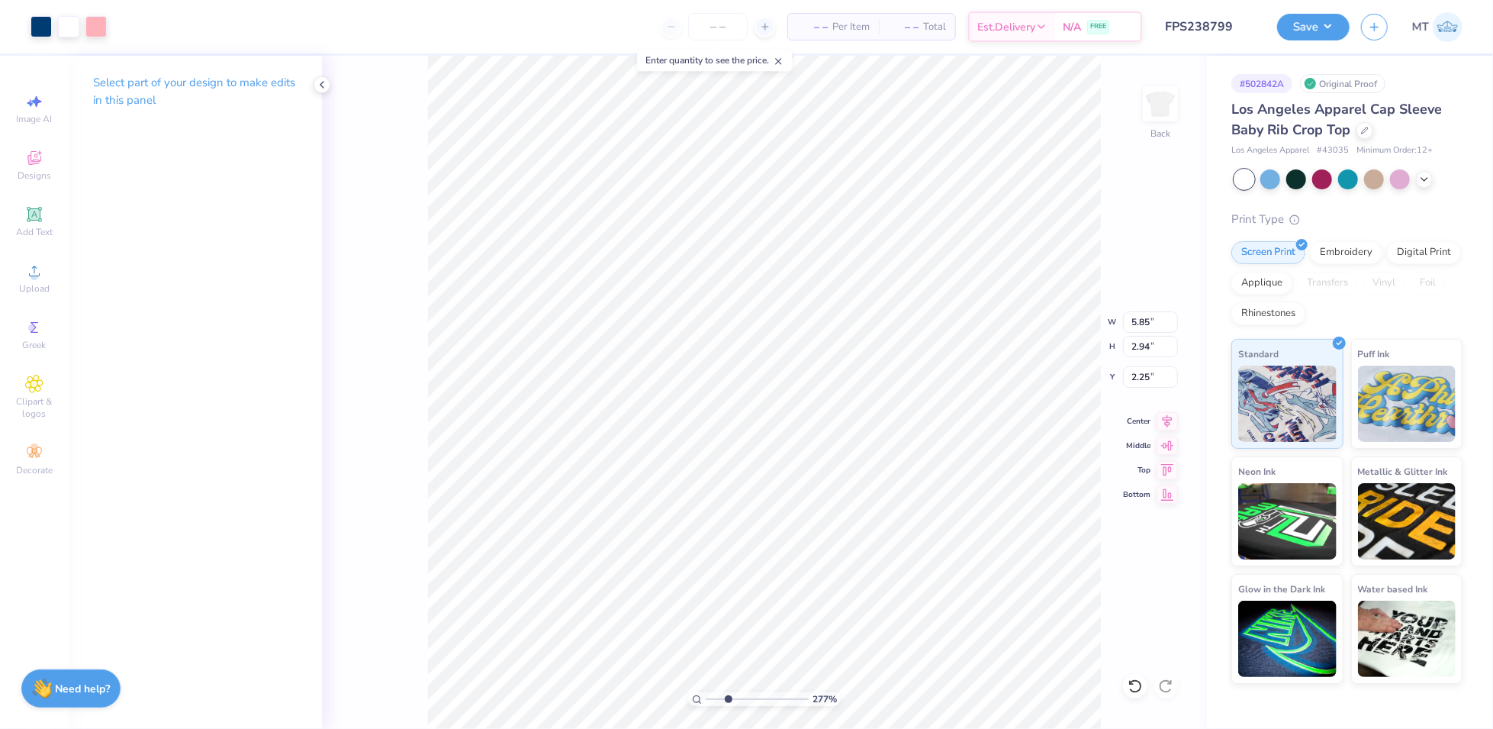
type input "2.76952979092195"
type input "2.20"
type input "3.04940721198616"
type input "5.58"
type input "2.81"
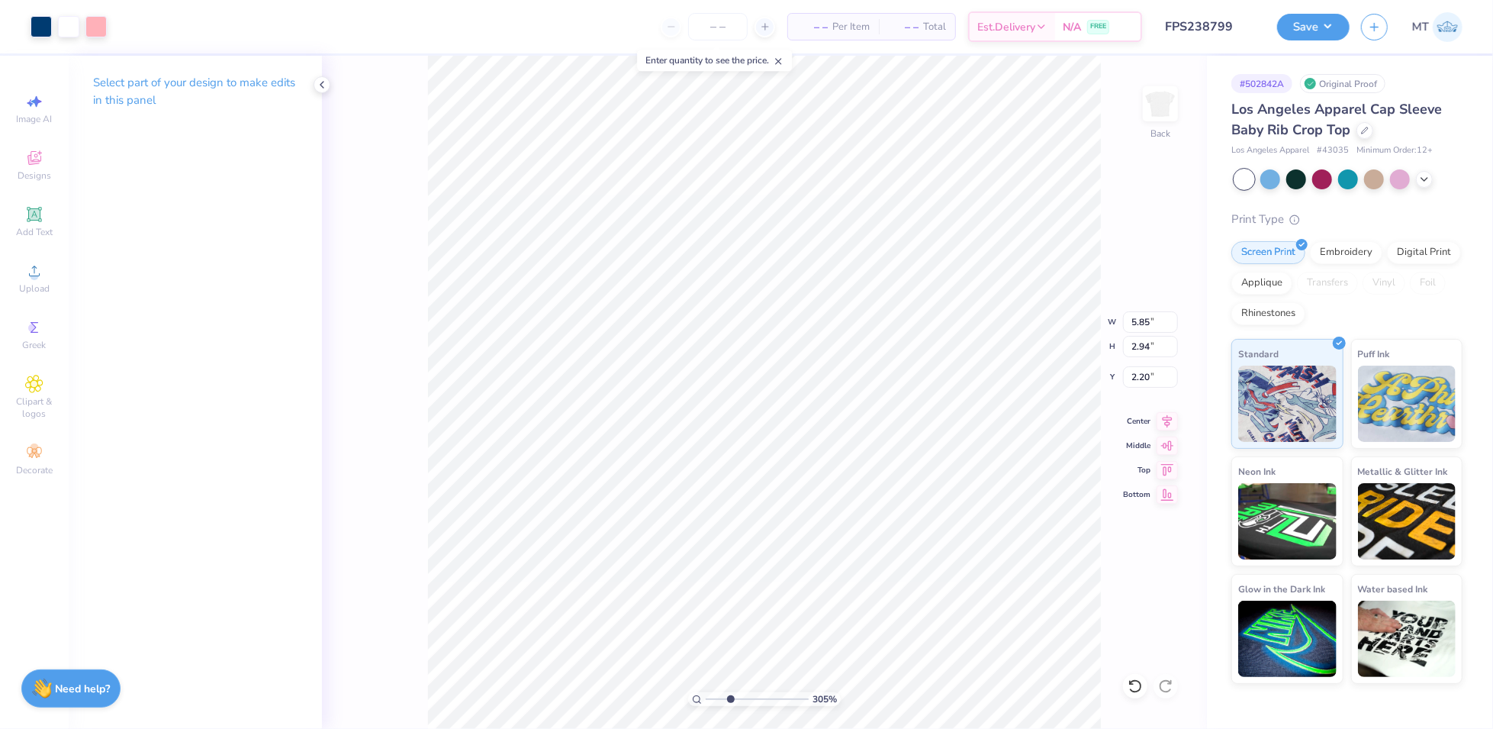
type input "2.33"
type input "3.04940721198616"
type input "2.27"
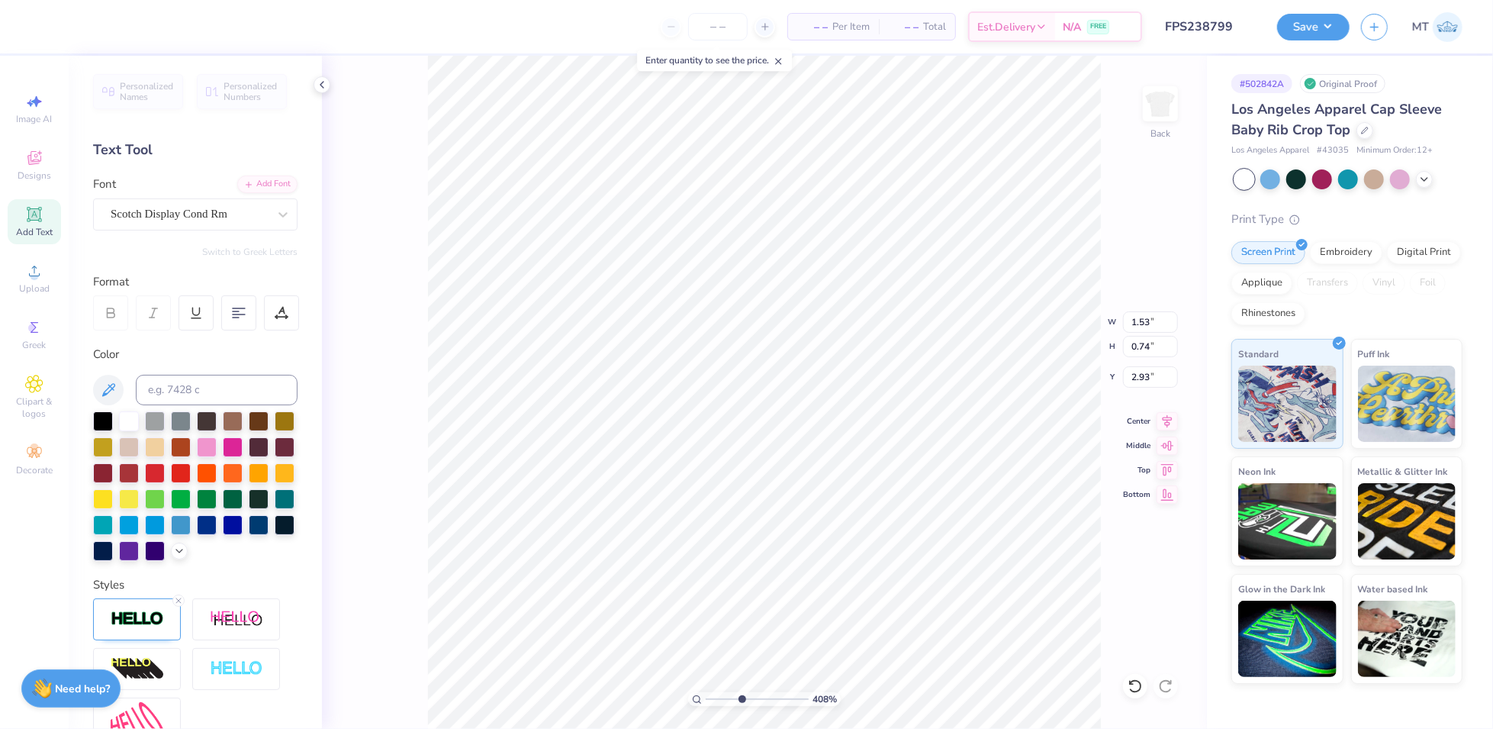
type input "4.08073445709855"
type input "5.58"
type input "2.81"
type input "2.27"
type input "4.26940535411547"
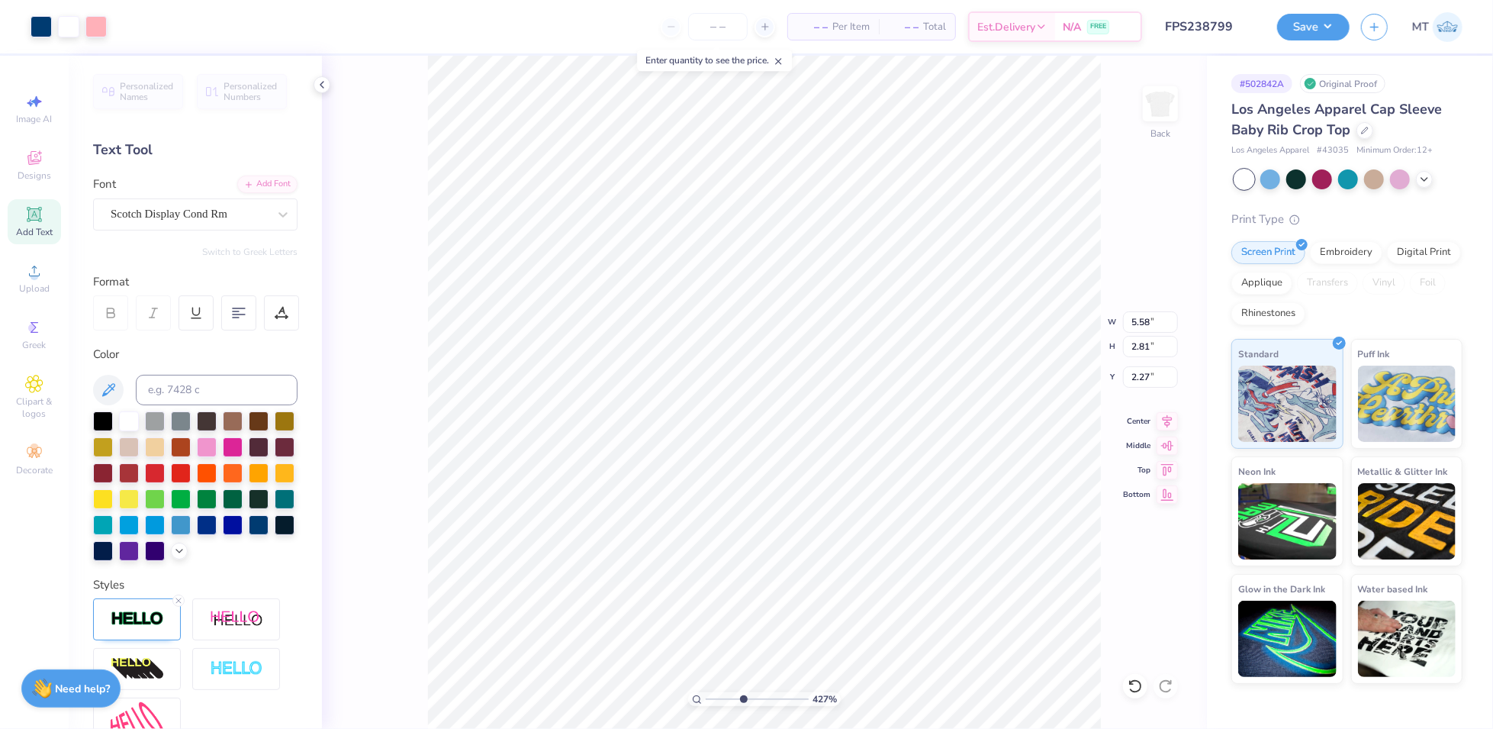
type input "2.37"
type input "4.7044916134051"
type input "5.58"
type input "2.81"
type input "2.27"
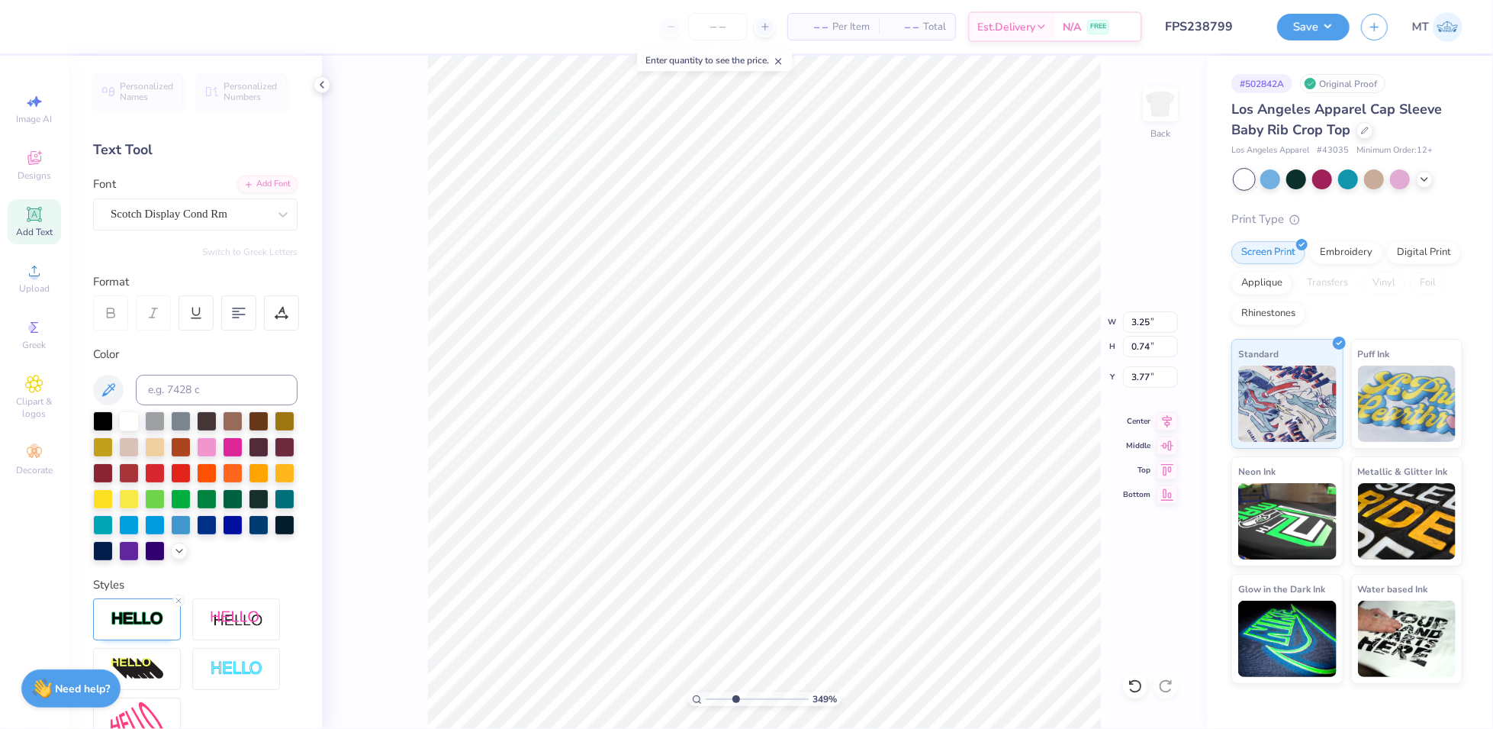
type input "3.49350775614566"
type input "1.53"
type input "2.93"
type input "3.49350775614566"
type input "5.58"
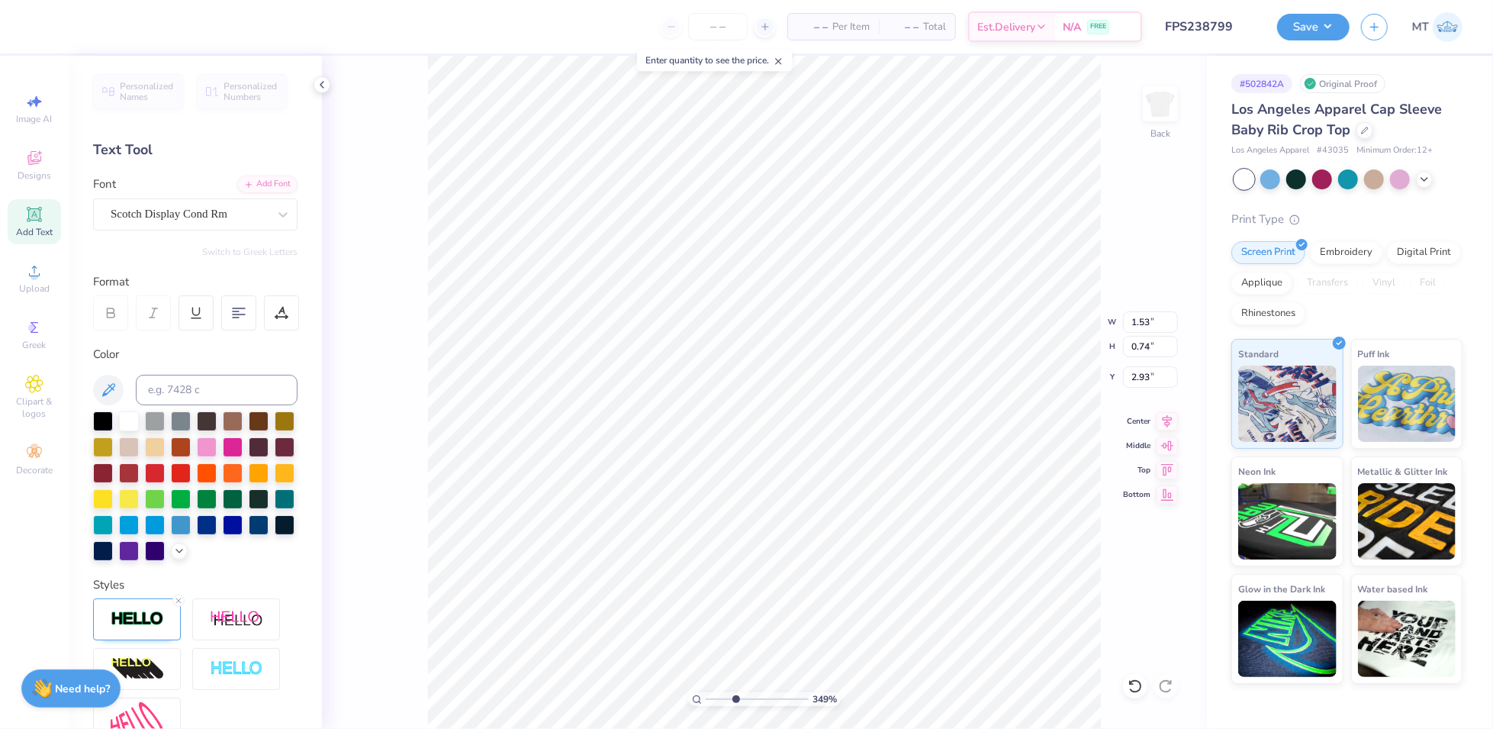
type input "2.81"
type input "2.27"
type input "3.49350775614566"
type input "2.22"
type input "3.49350775614566"
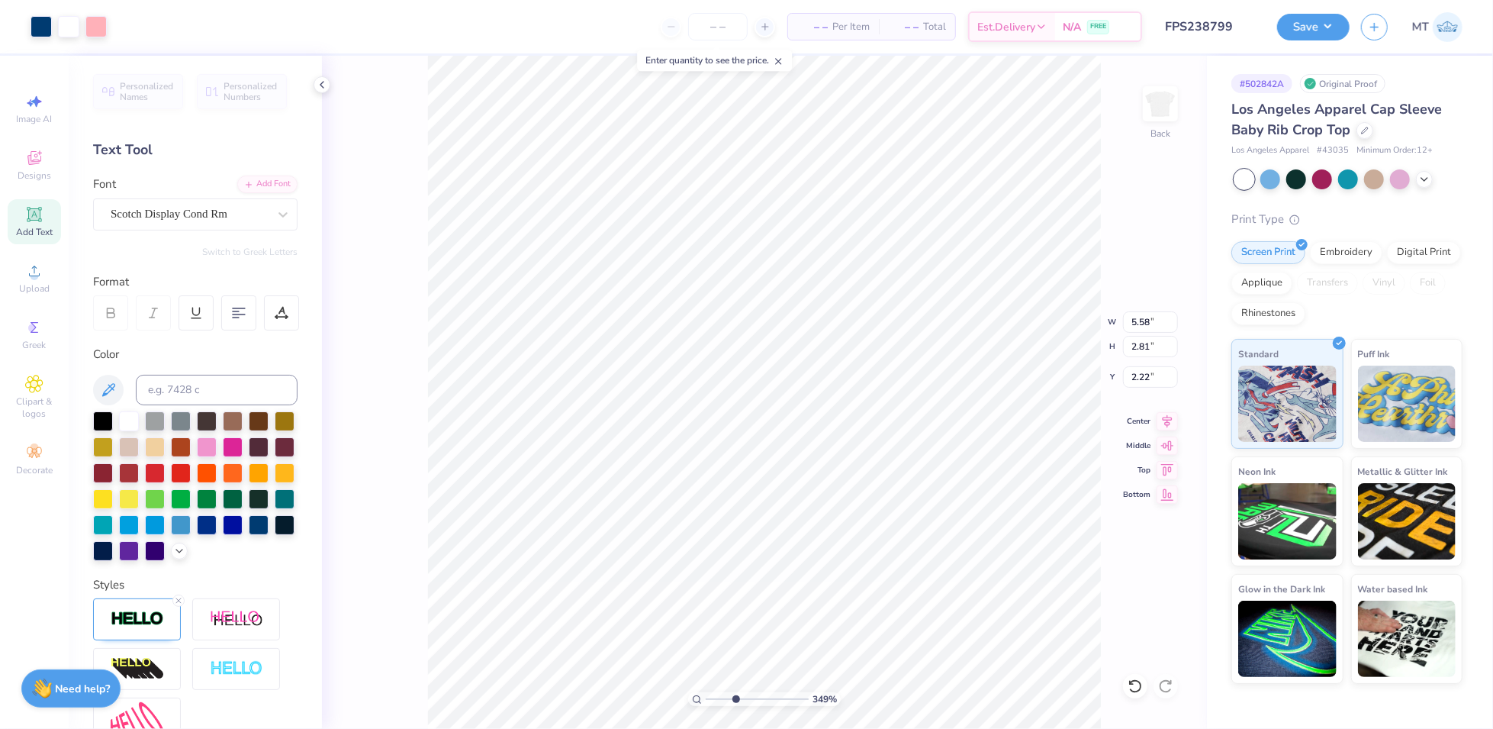
type input "2.27"
type input "3.49350775614566"
type input "2.63"
type input "0.17"
type input "4.70"
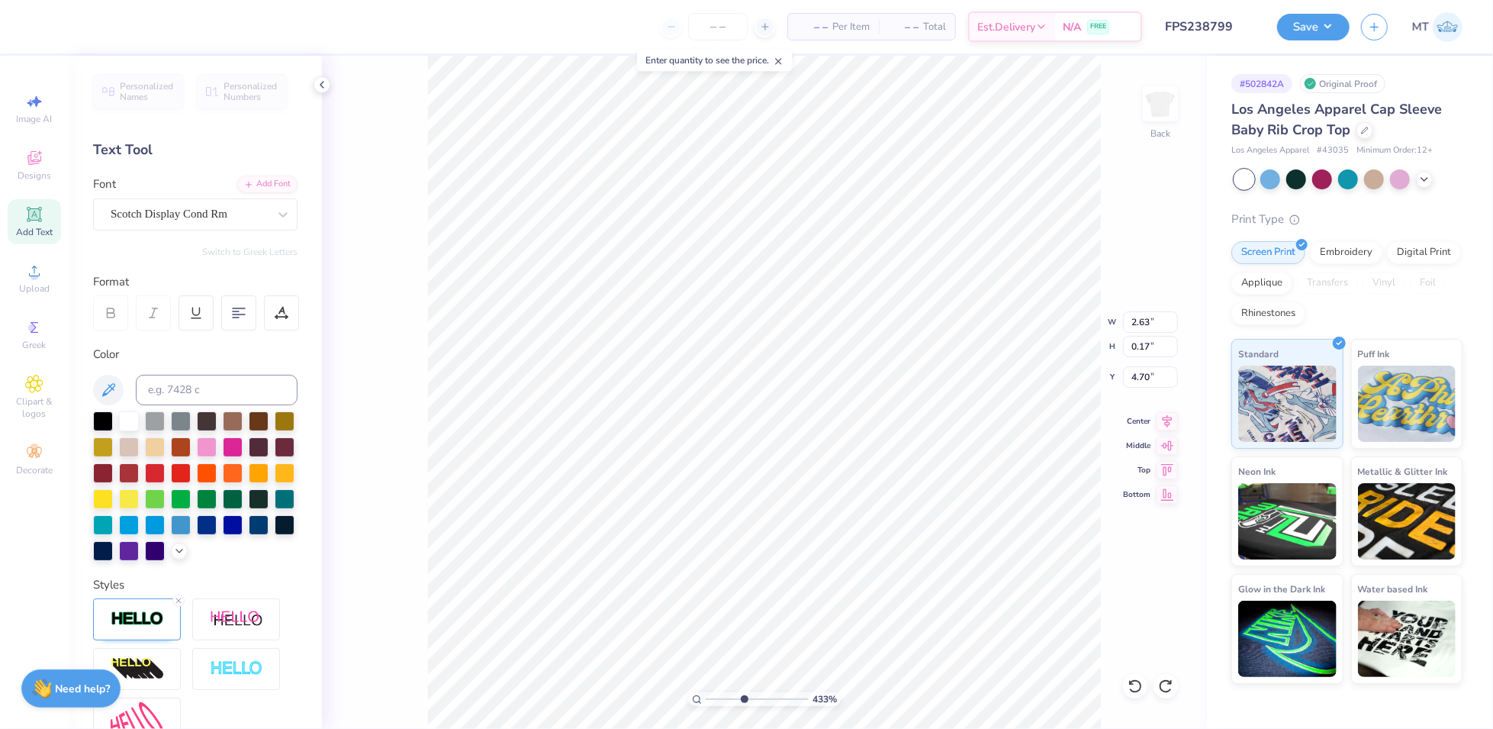
type input "4.32572987167558"
type input "4.66"
type input "4.32572987167558"
type input "3.25"
type input "1.06"
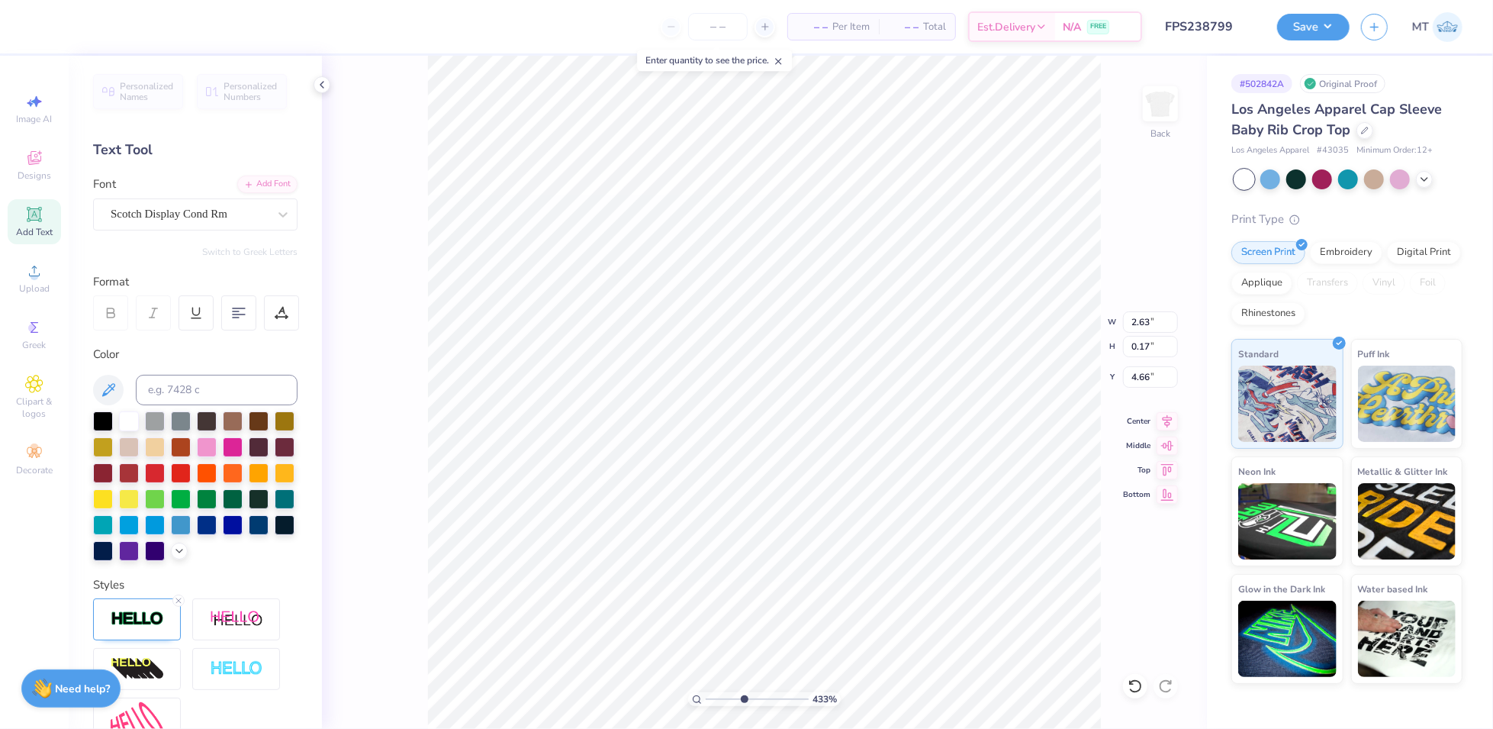
type input "3.77"
type input "4.32572987167558"
type input "1.89"
type input "3.00"
type input "2.66104421441397"
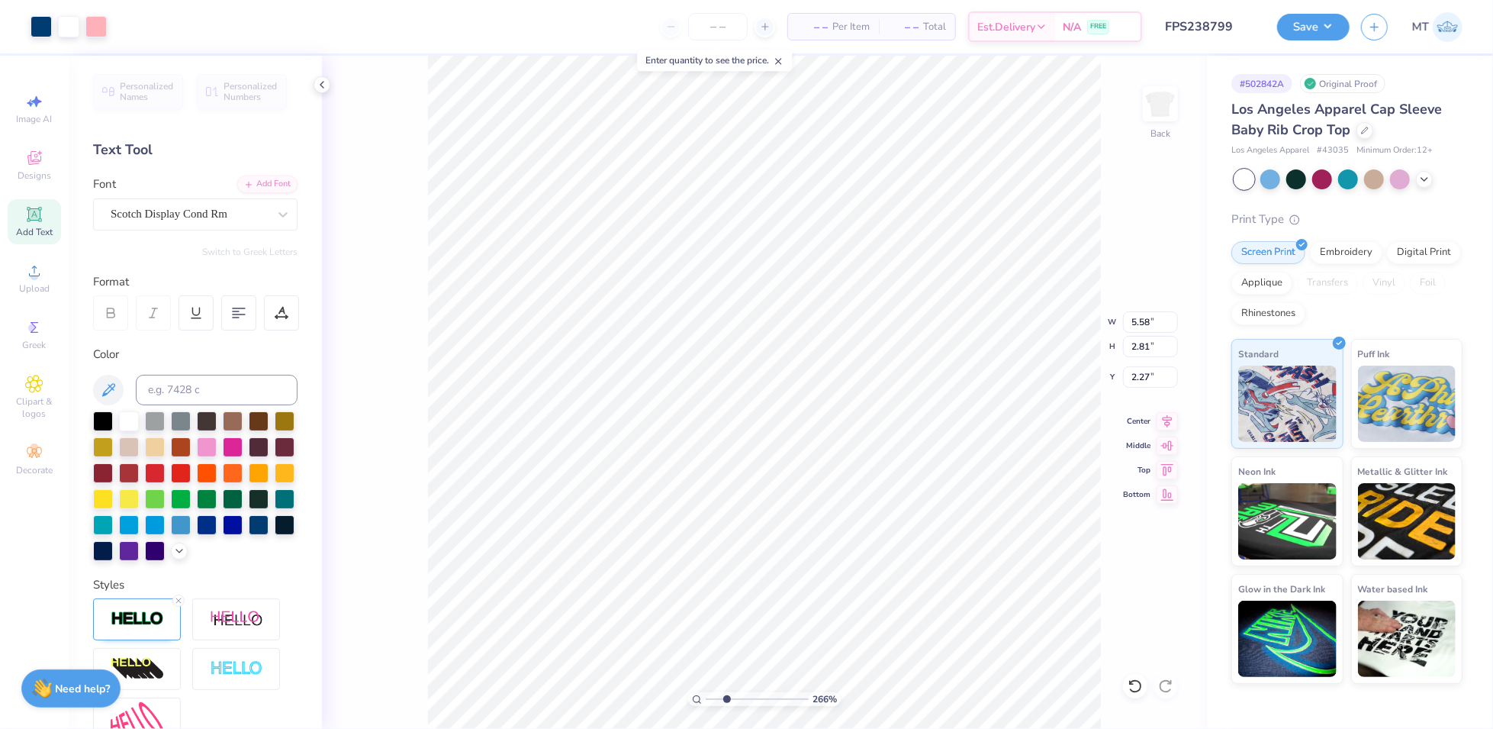
type input "2.34"
type input "3.24361054291006"
type input "5.58"
type input "2.81"
type input "2.34"
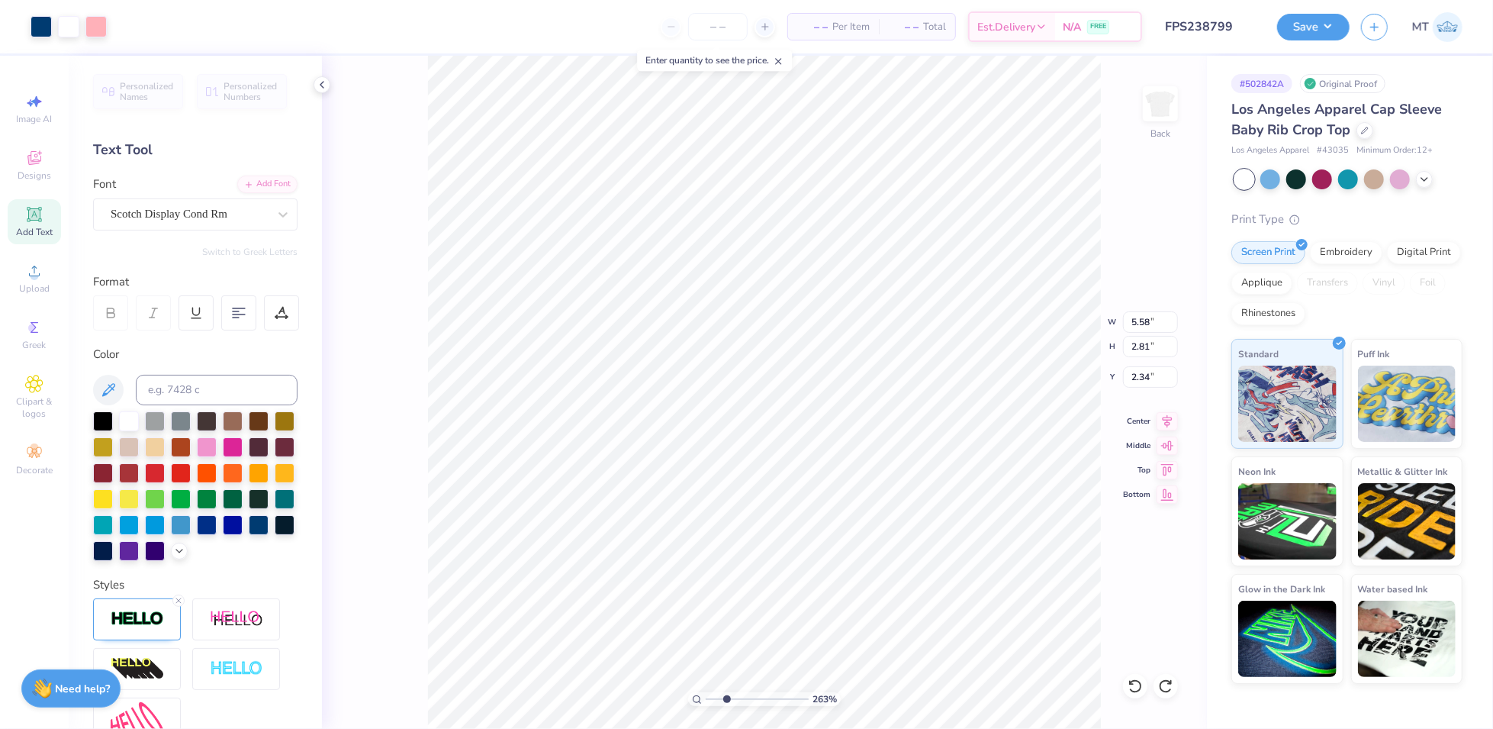
type input "2.62804664768452"
type input "6.03"
type input "3.03"
type input "2.11"
type input "2.62804664768452"
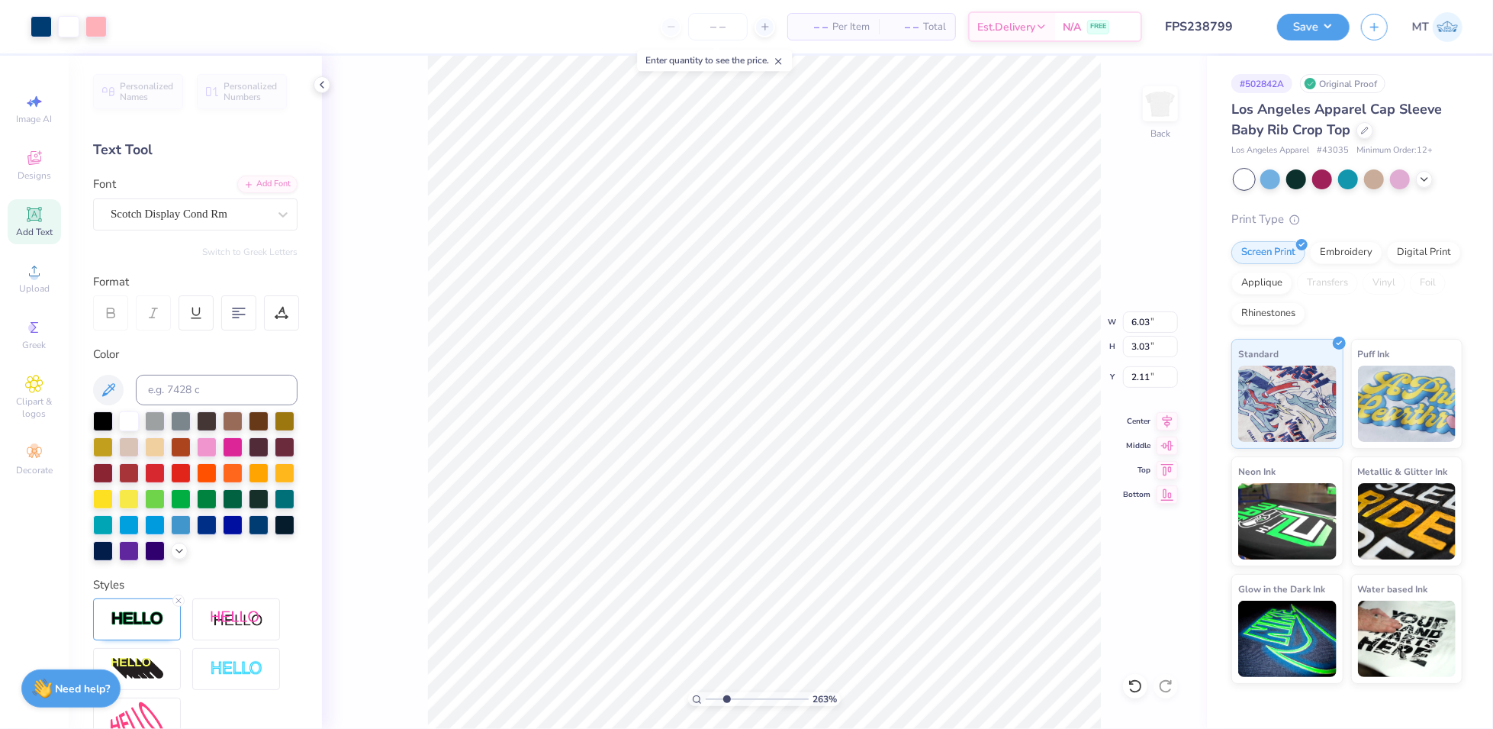
type input "2.17"
type input "2.62804664768452"
type input "3.25"
type input "1.89"
type input "3.00"
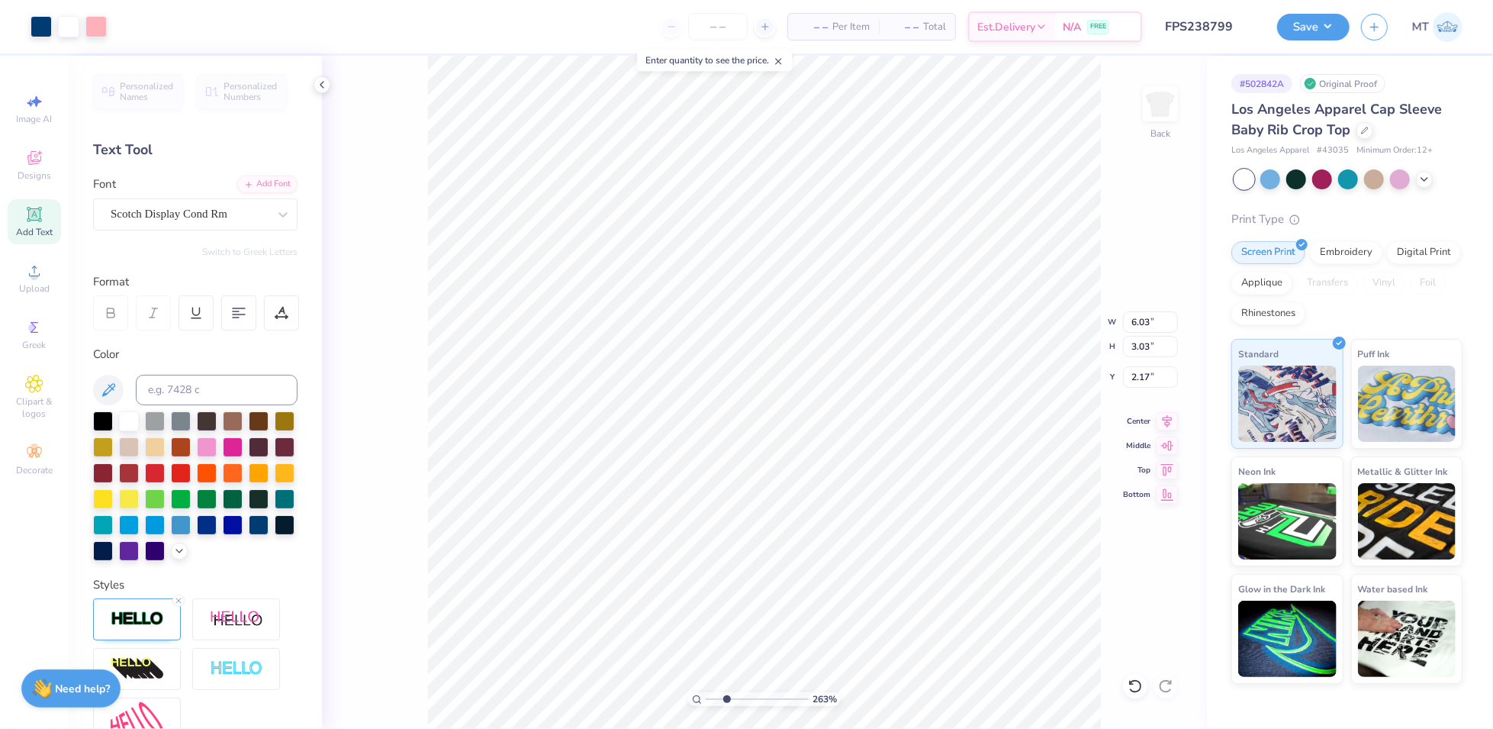
type input "2.62804664768452"
type input "2.23"
type input "3.85969249477829"
type input "2.14"
type input "1.70337525684644"
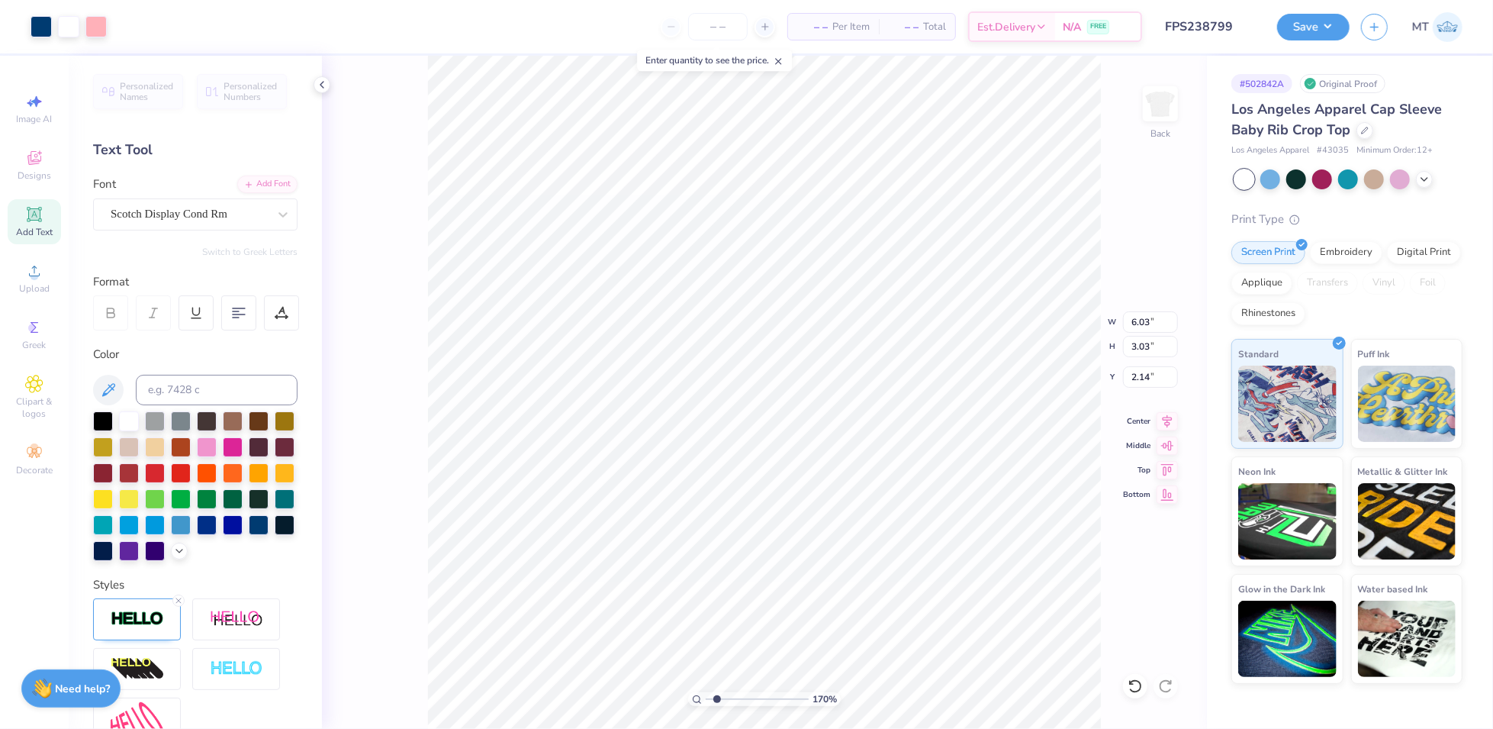
type input "4.61"
type input "2.32"
type input "2.16991047328087"
type input "2.68"
type input "3.2044872709334"
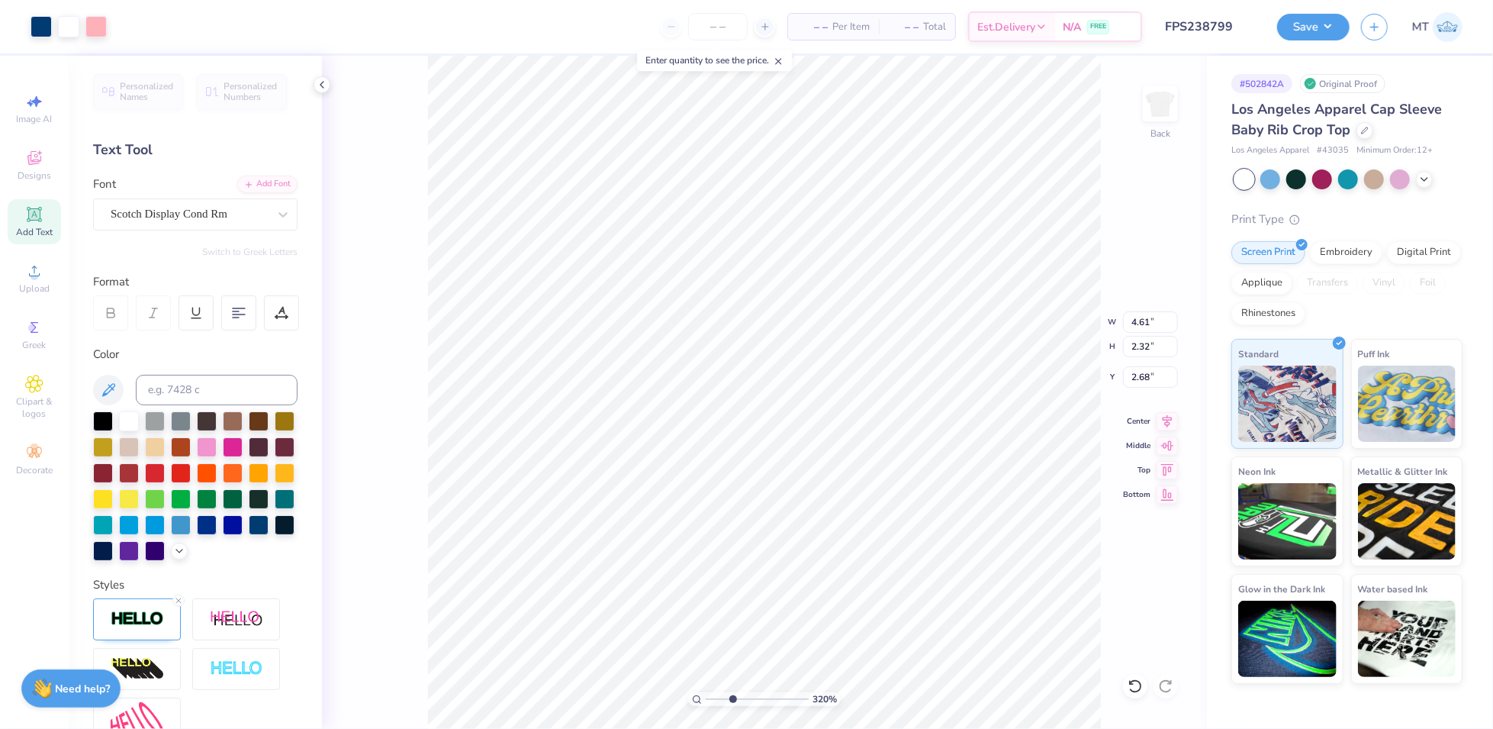
type input "4.78"
type input "2.40"
type input "2.59"
type input "3.2044872709334"
type input "2.64"
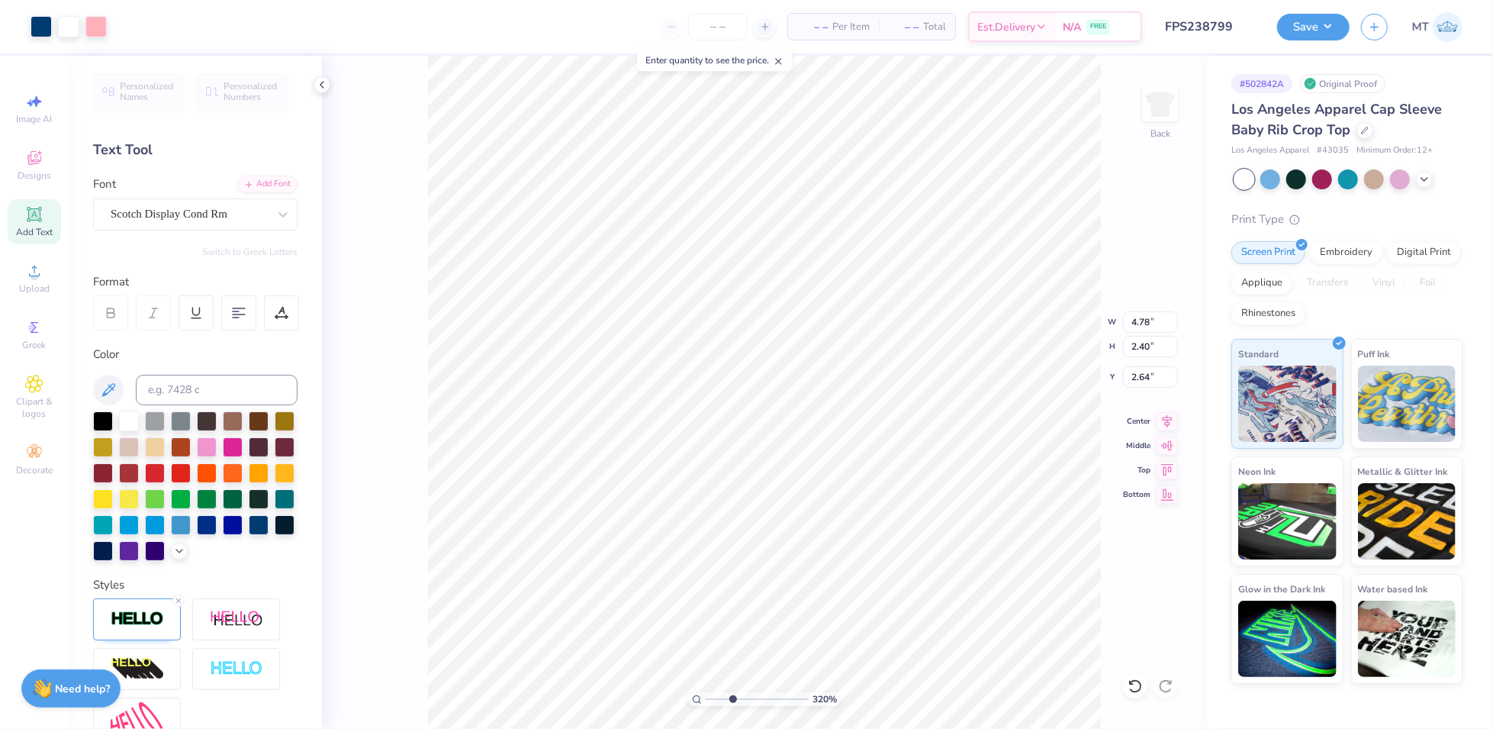
type input "3.2044872709334"
type input "2.70"
type input "2.61956117047912"
type input "4.98"
type input "2.50"
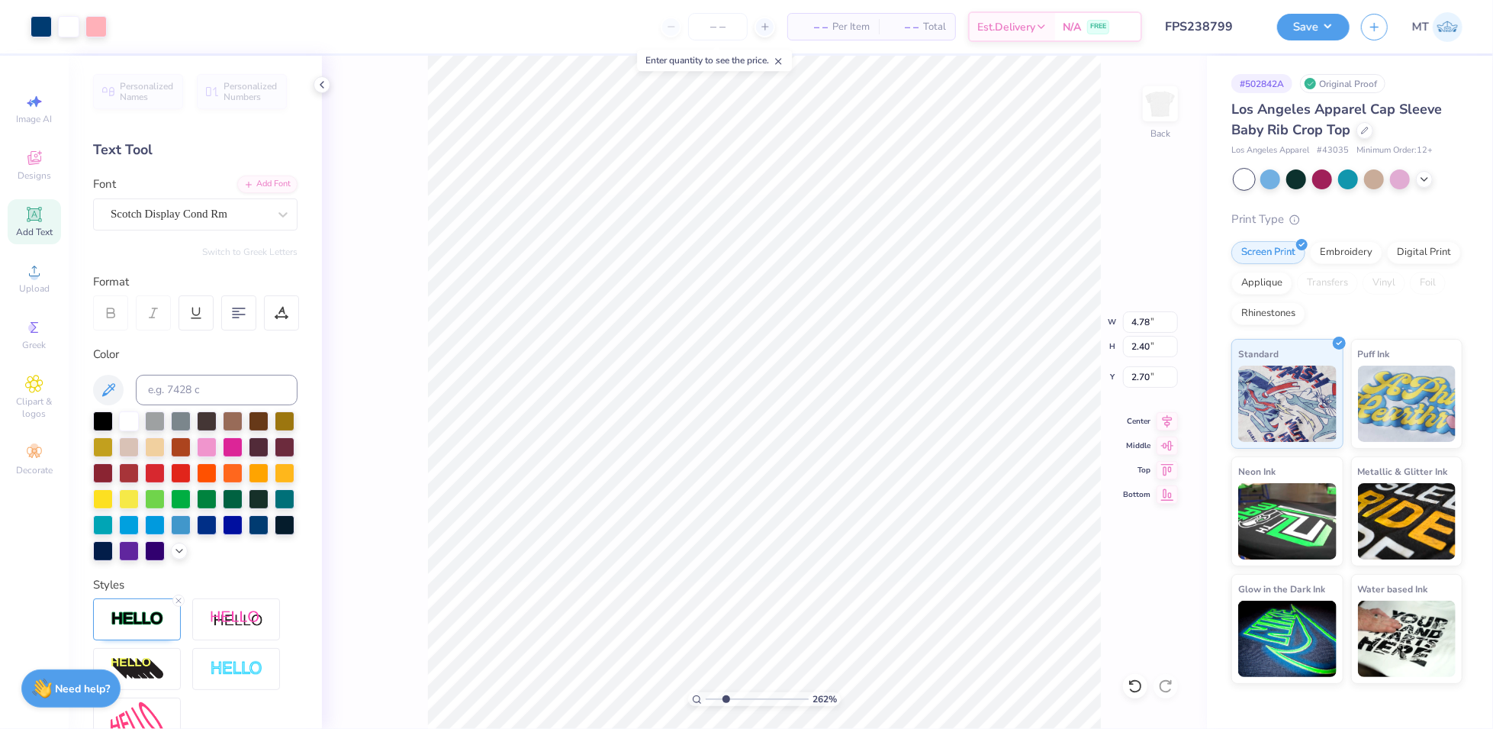
type input "2.60"
type input "2.61956117047912"
type input "2.65"
type input "4.22546457526497"
type input "2.53"
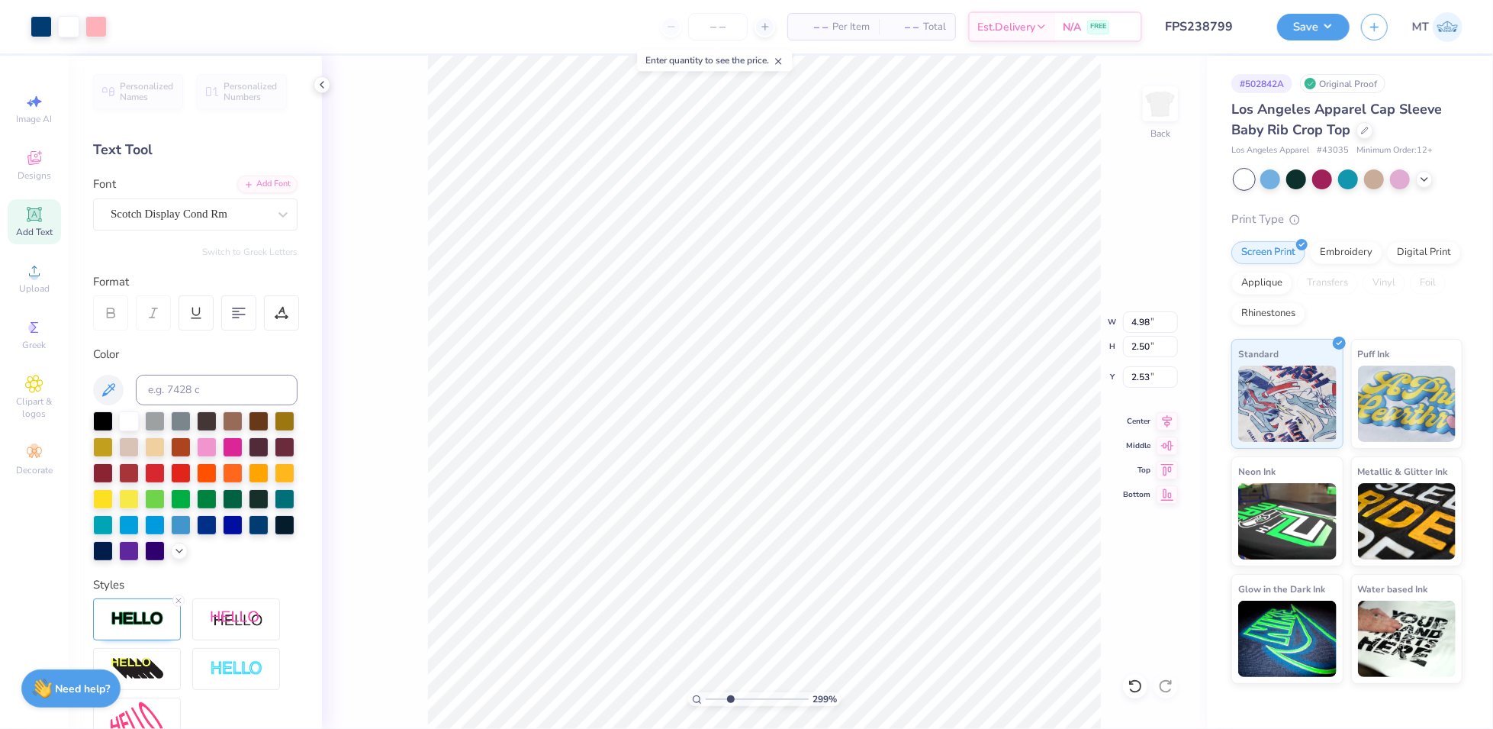
type input "2.99026563790073"
type input "2.59"
type input "3.20755968088278"
type input "2.59"
type input "1.53429302061213"
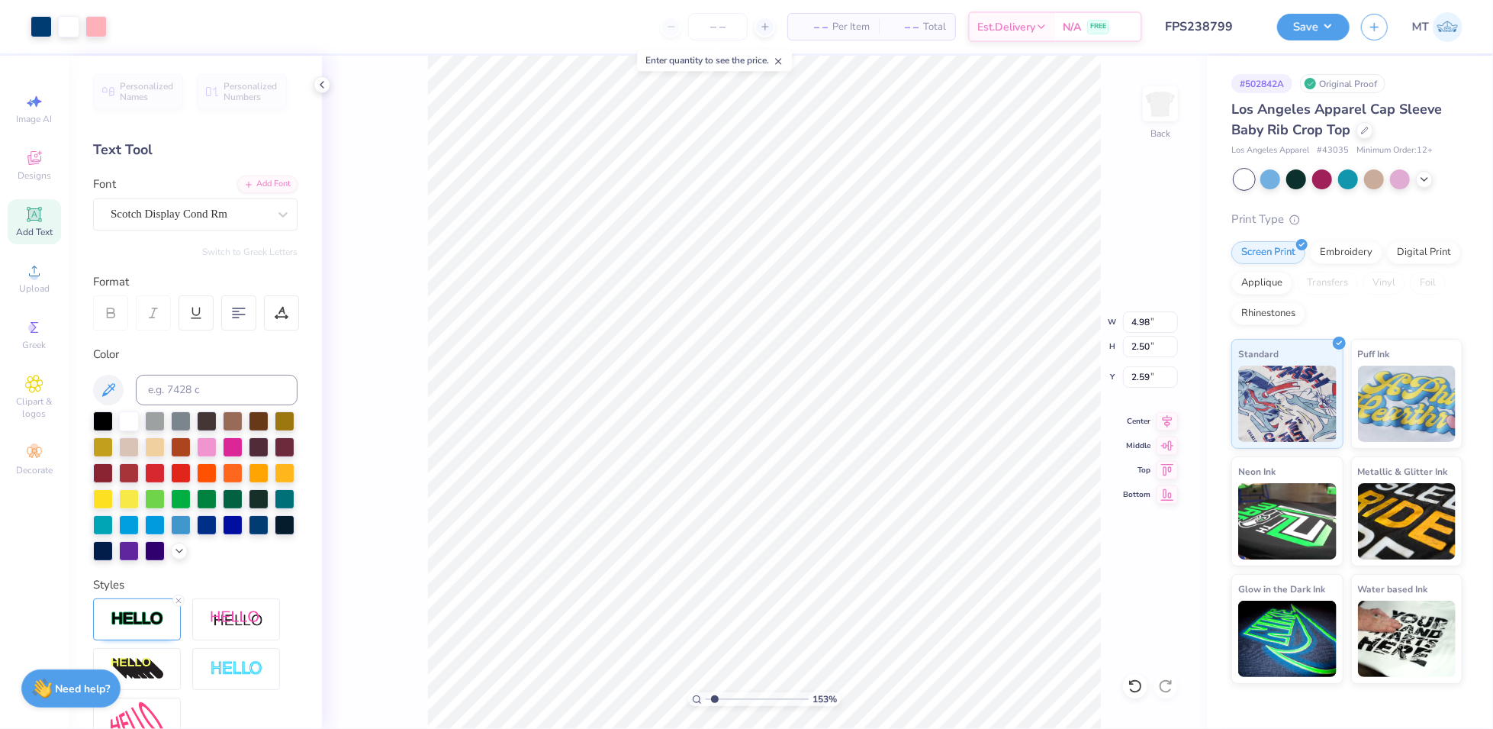
type input "2.58"
click at [93, 19] on div at bounding box center [95, 24] width 21 height 21
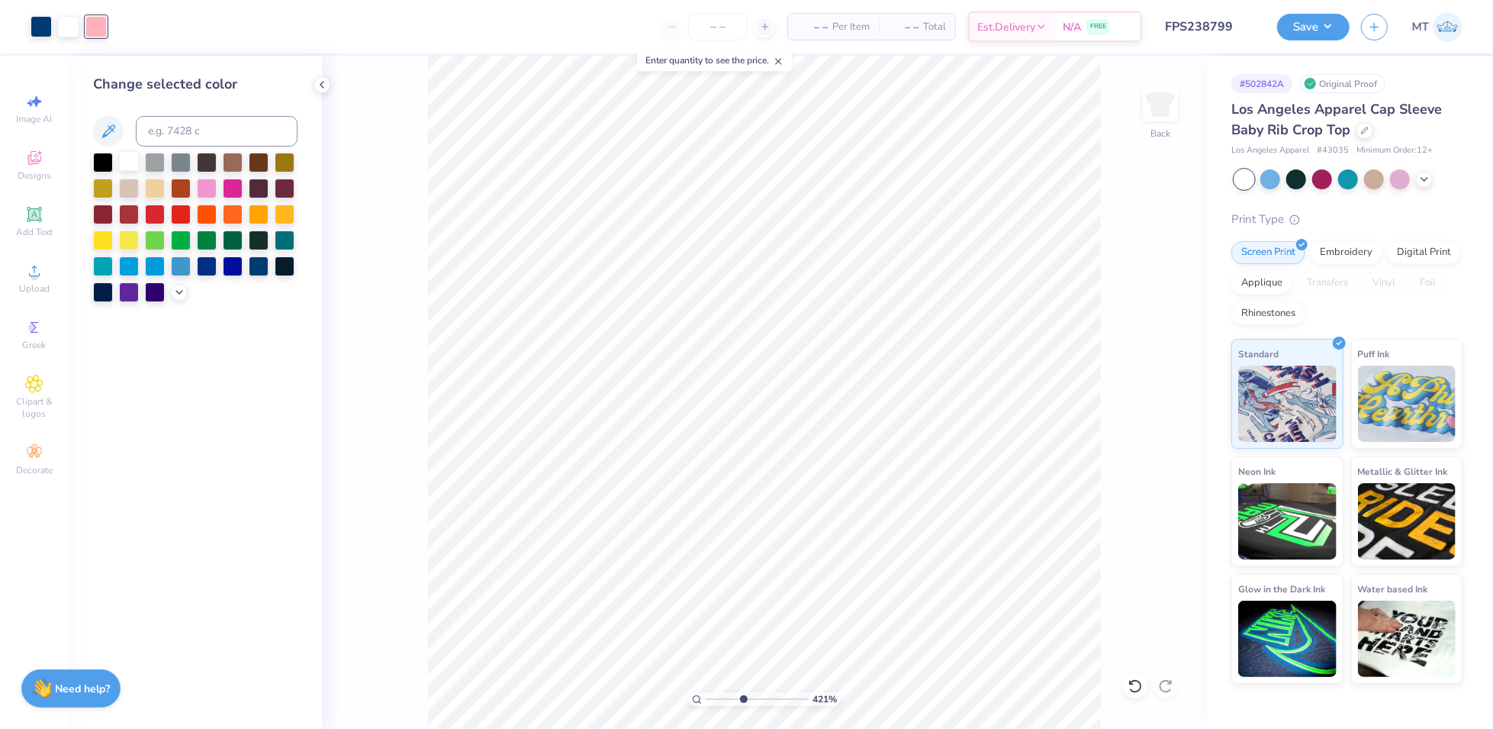
click at [135, 160] on div at bounding box center [129, 161] width 20 height 20
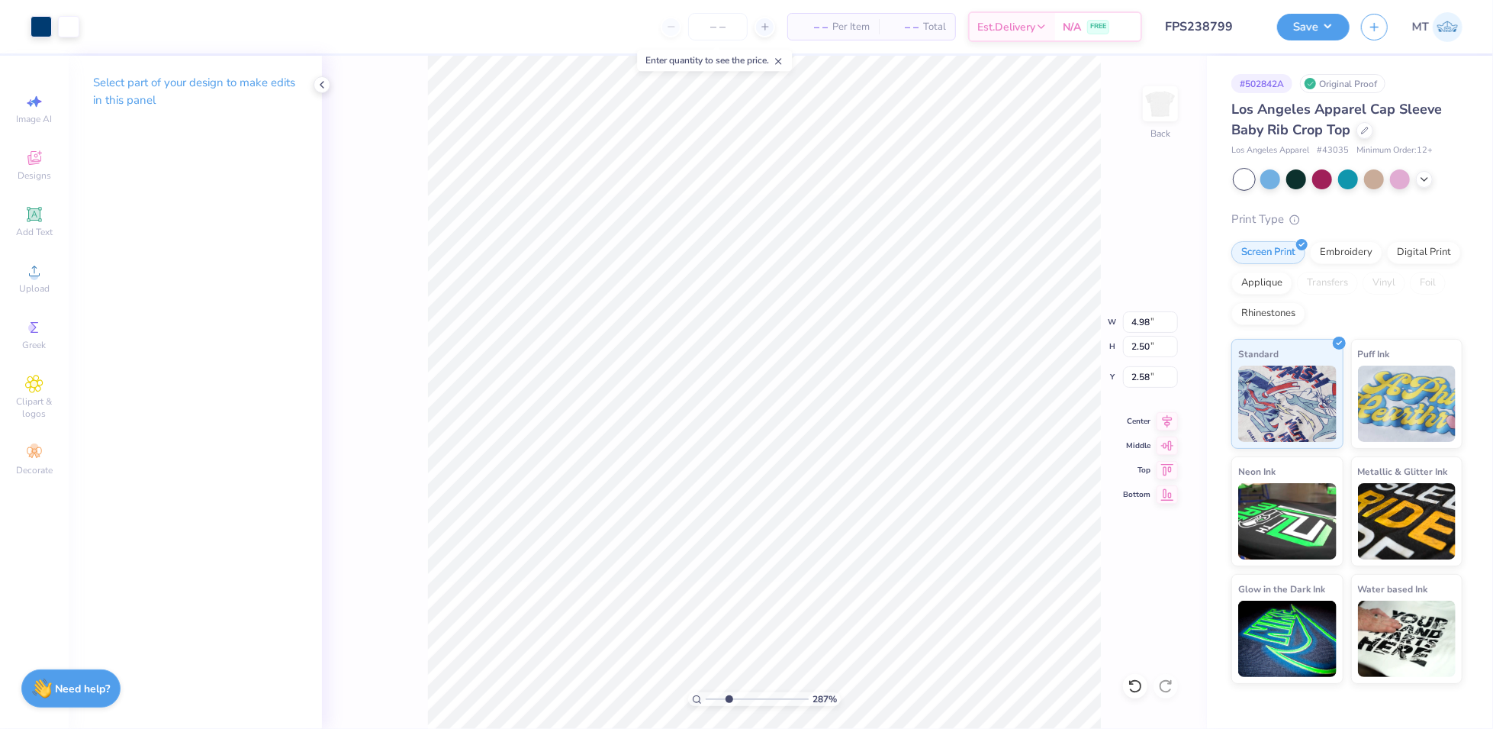
type input "2.87203431594737"
type input "5.04"
type input "2.53"
type input "2.55"
type input "4.6267322959838"
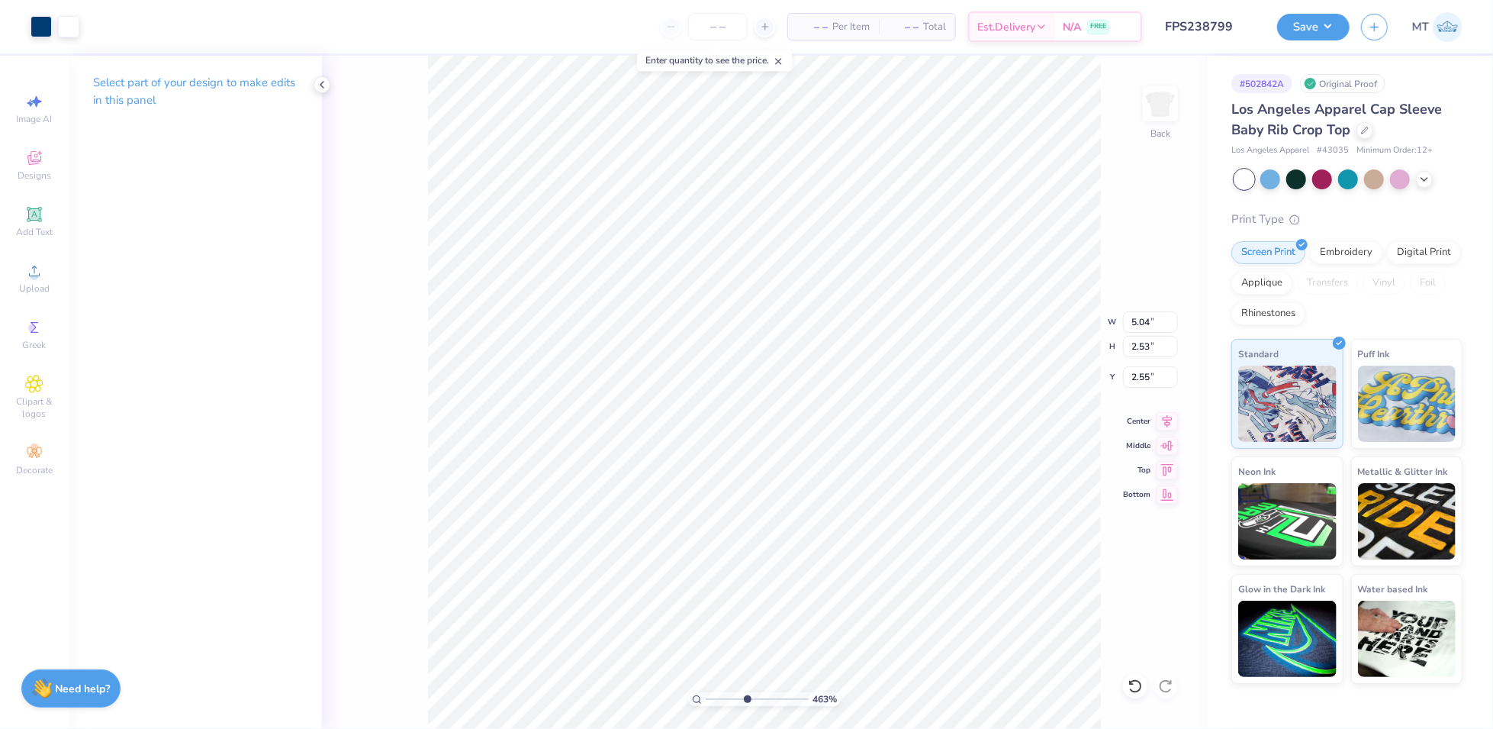
type input "2.57"
type input "3.77938837175131"
type input "2.47"
click at [1037, 623] on li "Bring to Front" at bounding box center [1033, 625] width 120 height 30
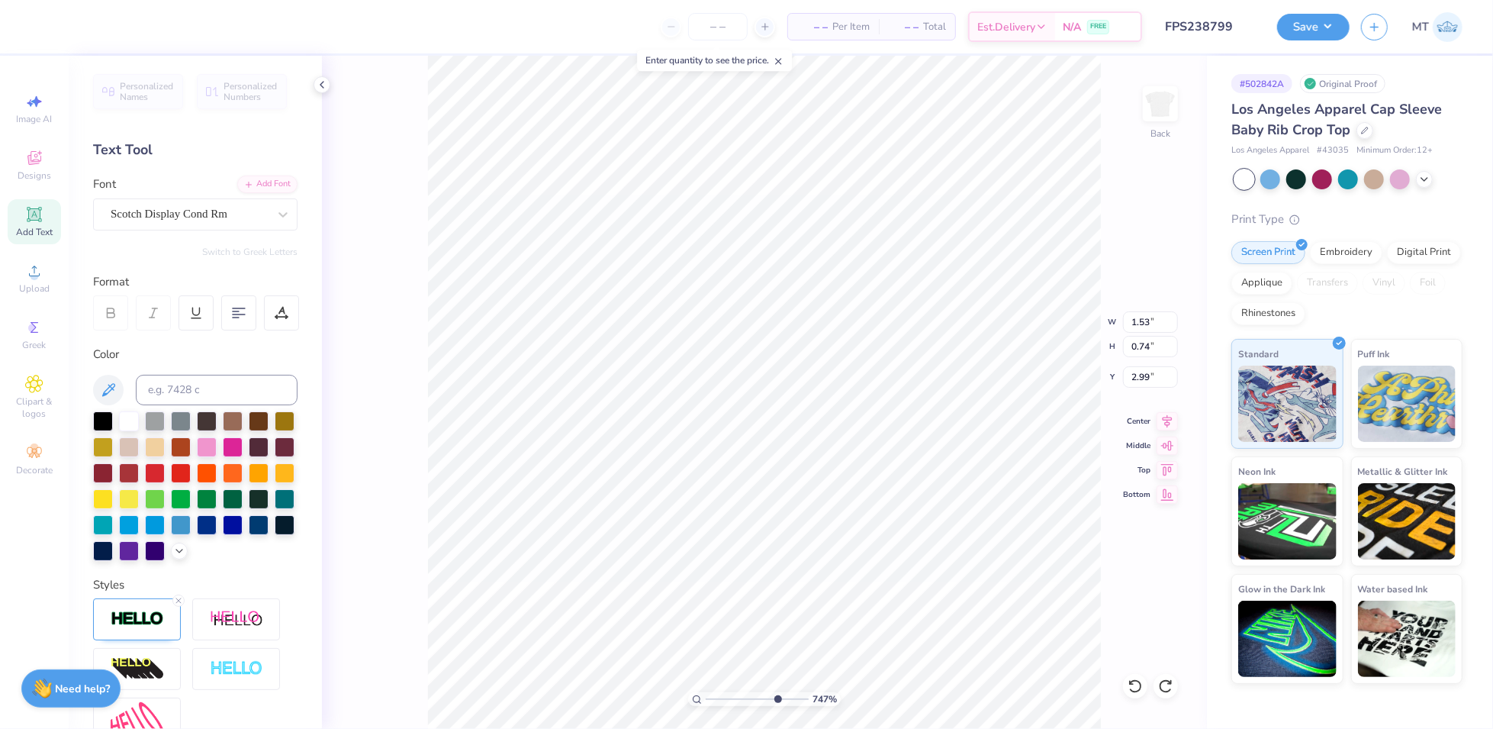
type input "7.47071118817842"
type input "3.03"
click at [320, 143] on div "Art colors – – Per Item – – Total Est. Delivery N/A FREE Design Title FPS238799…" at bounding box center [746, 364] width 1493 height 729
type input "1.58476115601407"
click at [1144, 316] on input "5.04" at bounding box center [1150, 321] width 55 height 21
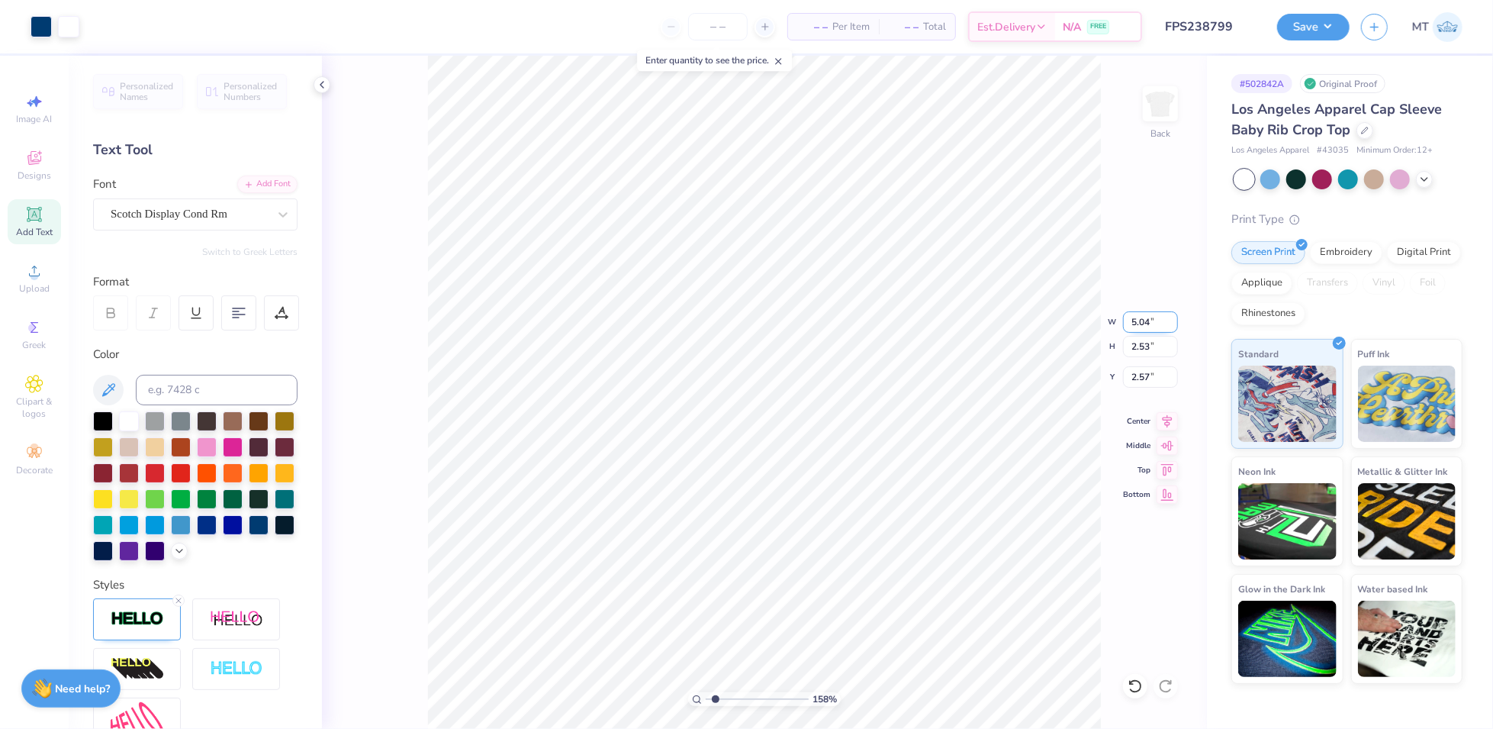
click at [1144, 316] on input "5.04" at bounding box center [1150, 321] width 55 height 21
type input "6"
type input "1.58476115601407"
type input "6.00"
type input "3.02"
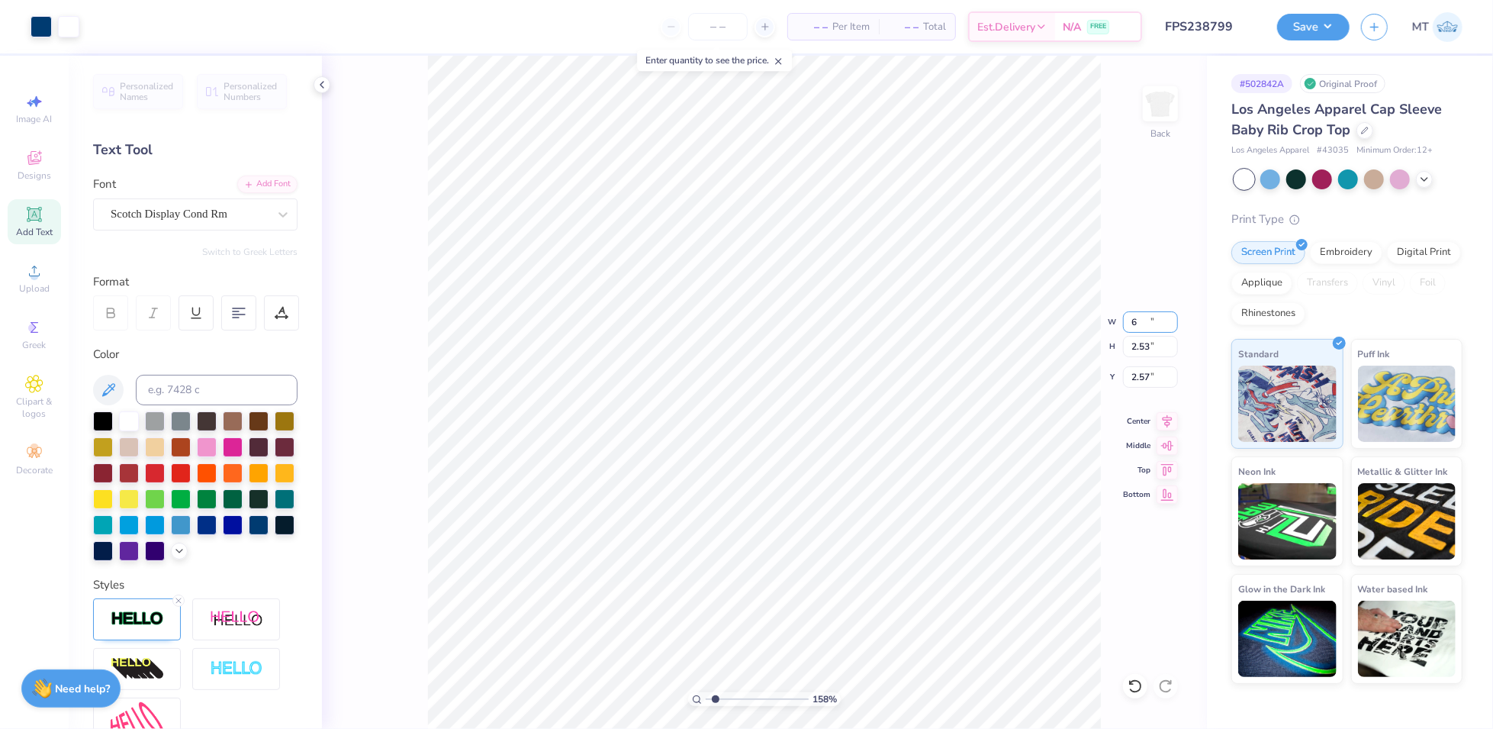
type input "2.33"
type input "1"
click at [1144, 375] on input "2.34" at bounding box center [1150, 376] width 55 height 21
type input "2.00"
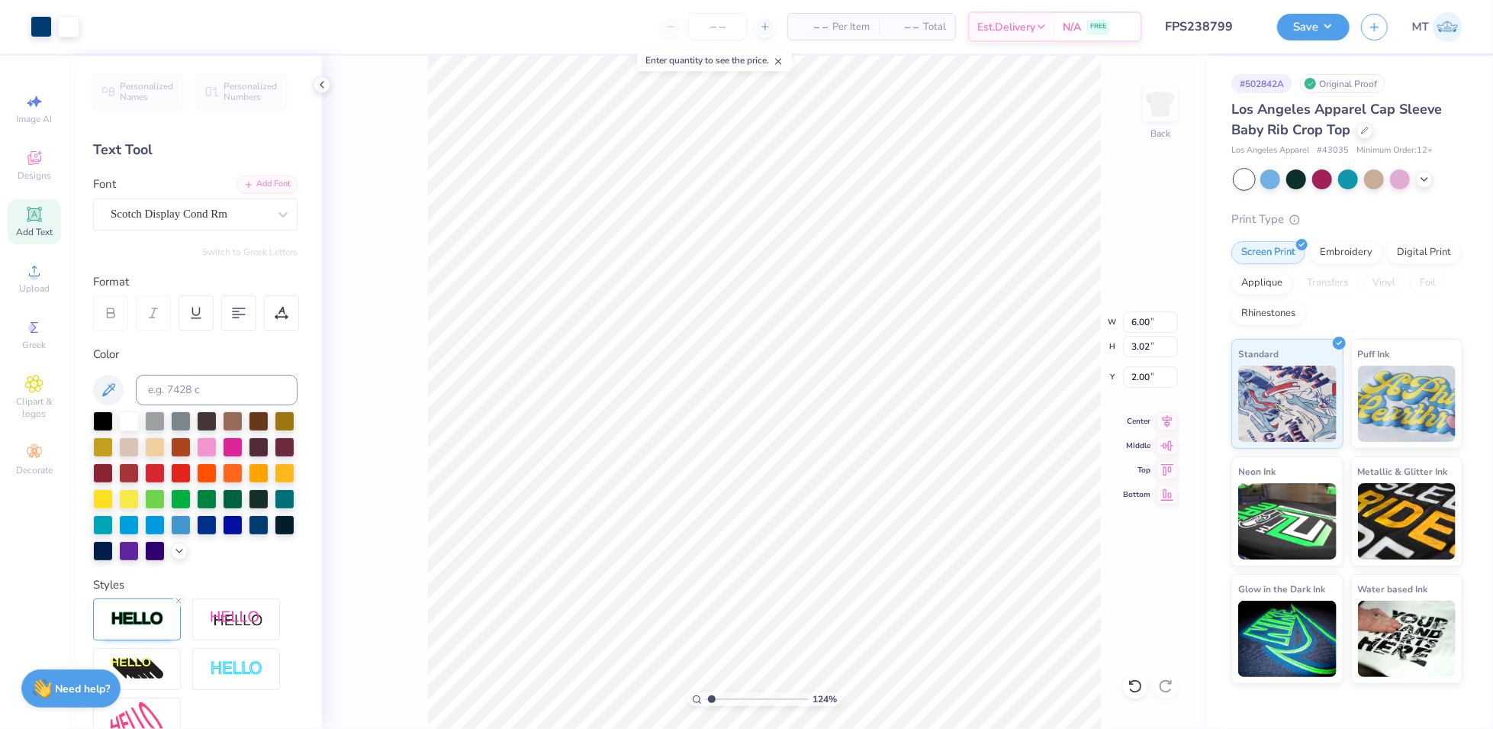
type input "1.24491679922287"
type input "2.03"
type input "1.27517029029175"
click at [1138, 371] on input "2.03" at bounding box center [1150, 376] width 55 height 21
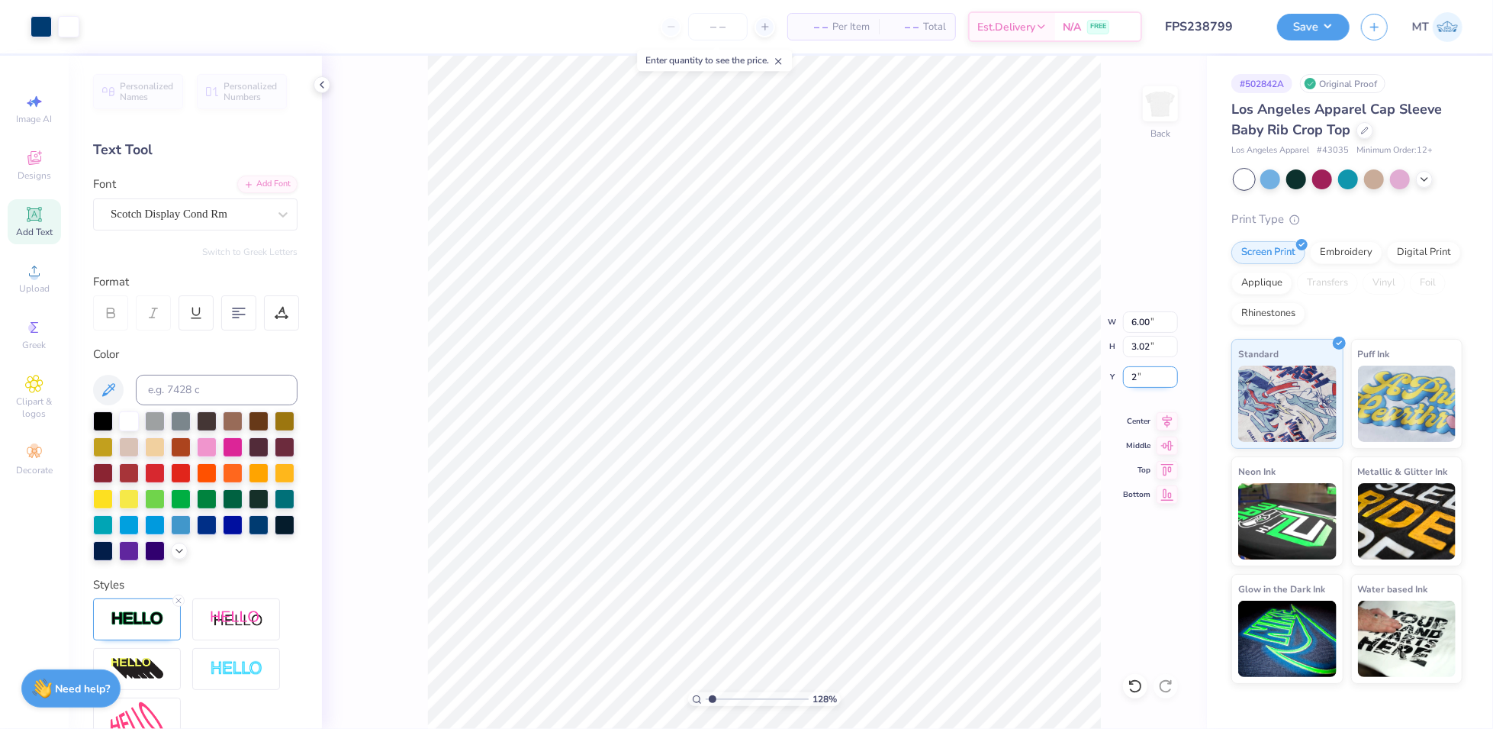
type input "2"
type input "1.27517029029175"
type input "2.00"
click at [1324, 31] on button "Save" at bounding box center [1313, 24] width 72 height 27
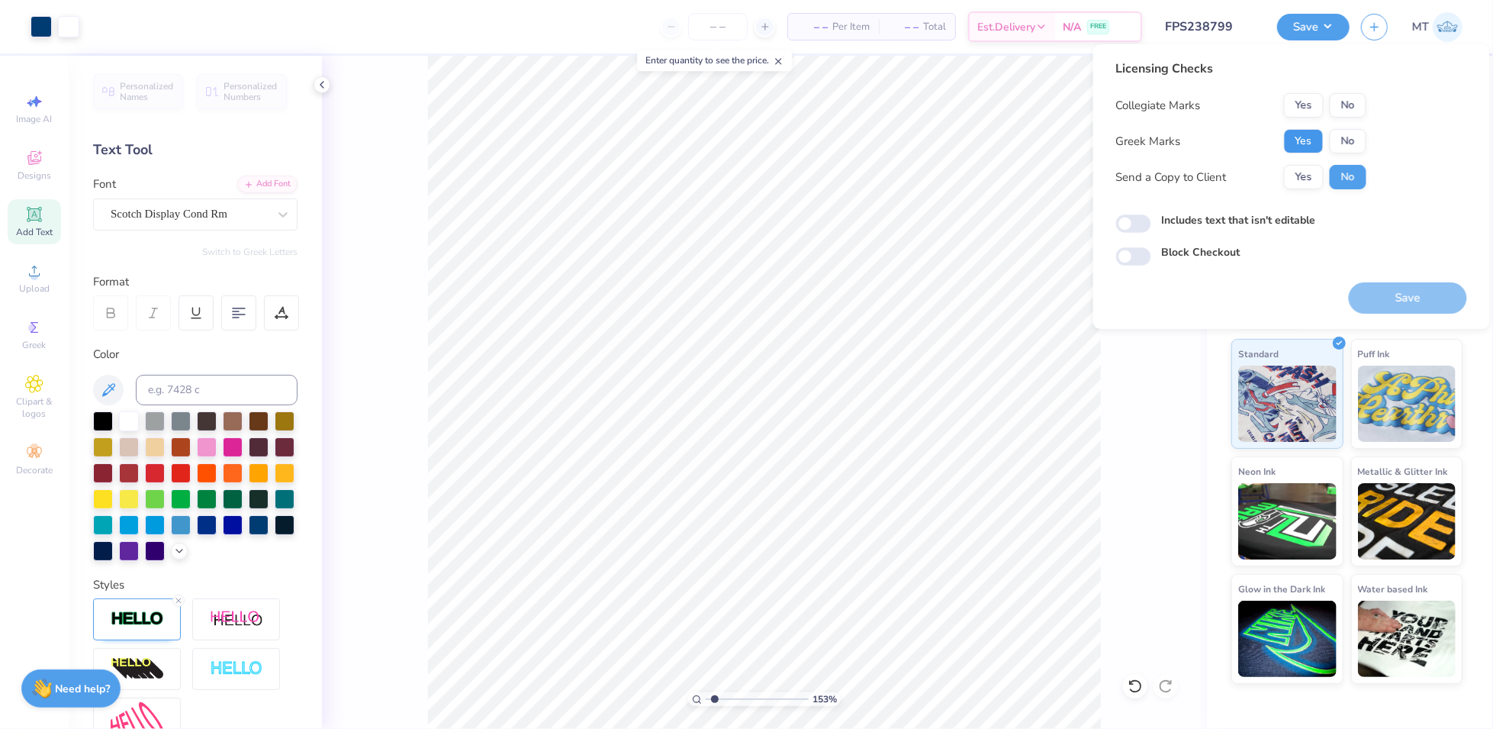
click at [1315, 141] on button "Yes" at bounding box center [1304, 141] width 40 height 24
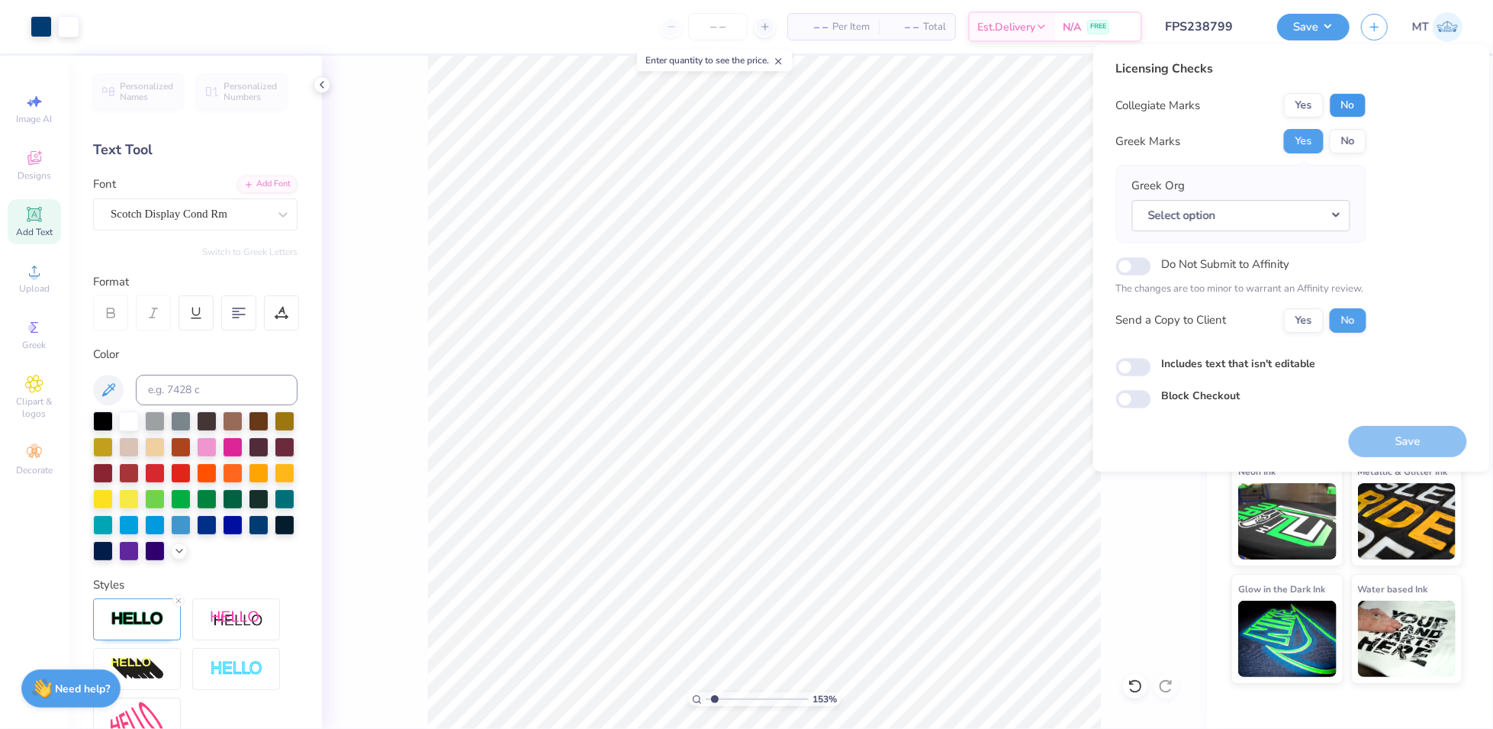
click at [1347, 106] on button "No" at bounding box center [1348, 105] width 37 height 24
click at [1334, 218] on button "Select option" at bounding box center [1241, 215] width 218 height 31
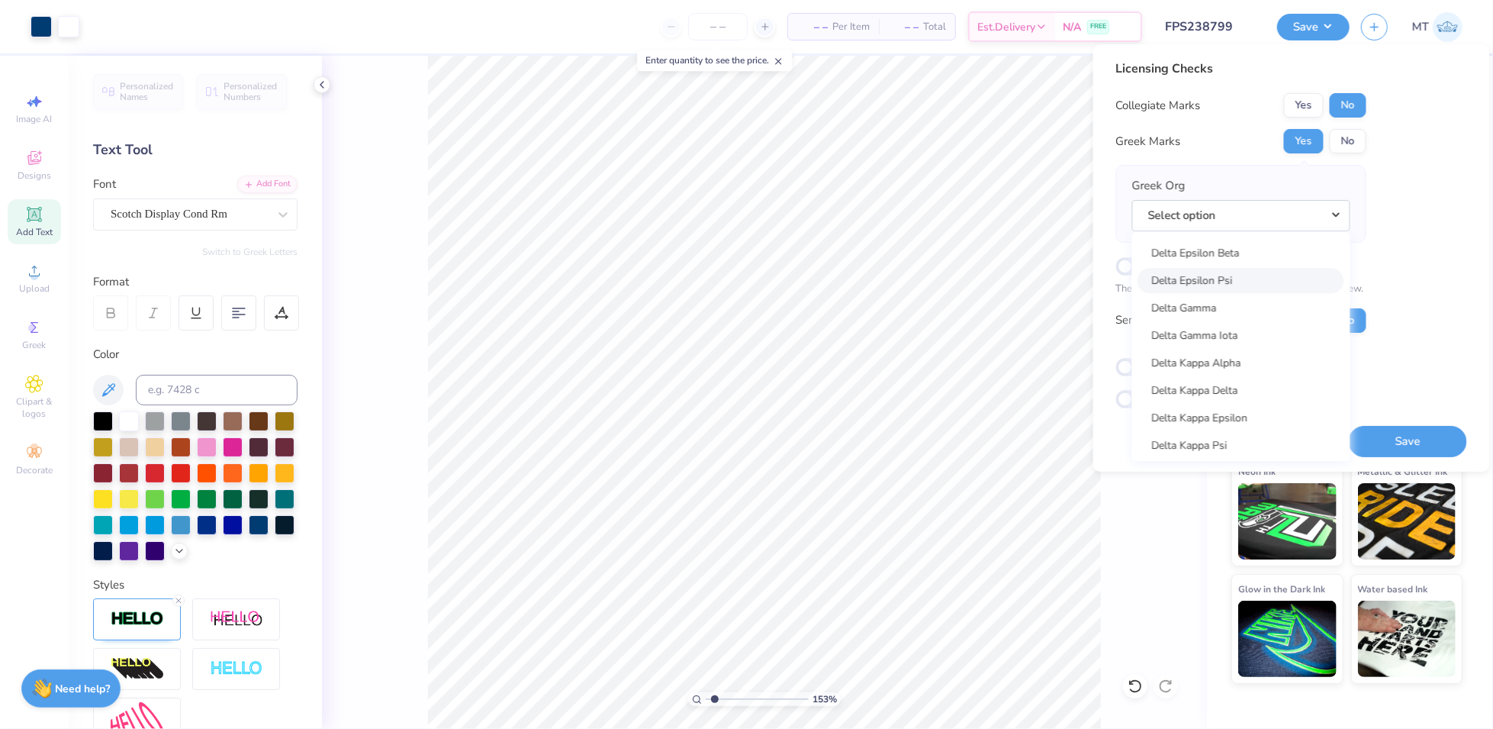
scroll to position [2808, 0]
click at [1229, 303] on link "Chi Omega" at bounding box center [1241, 299] width 206 height 25
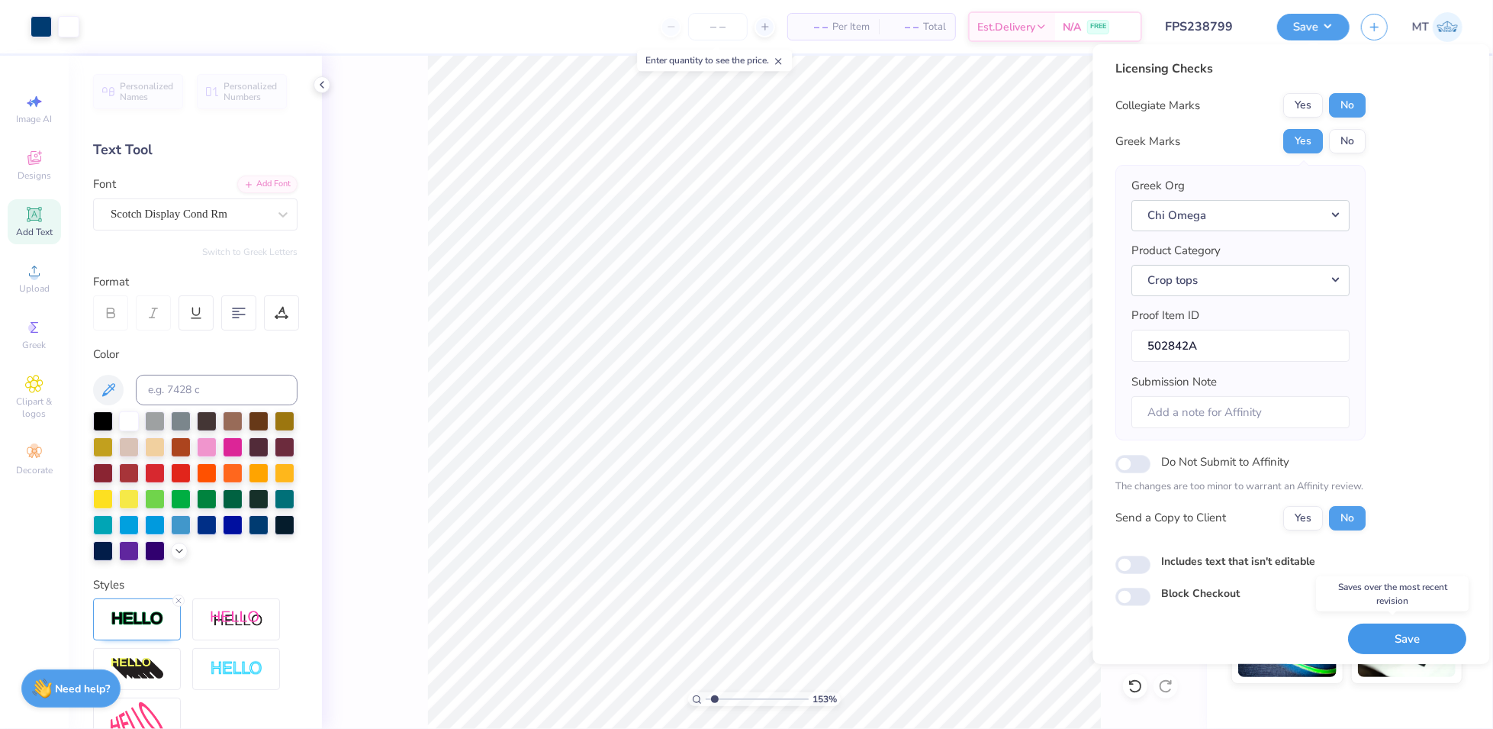
click at [1410, 629] on button "Save" at bounding box center [1408, 638] width 118 height 31
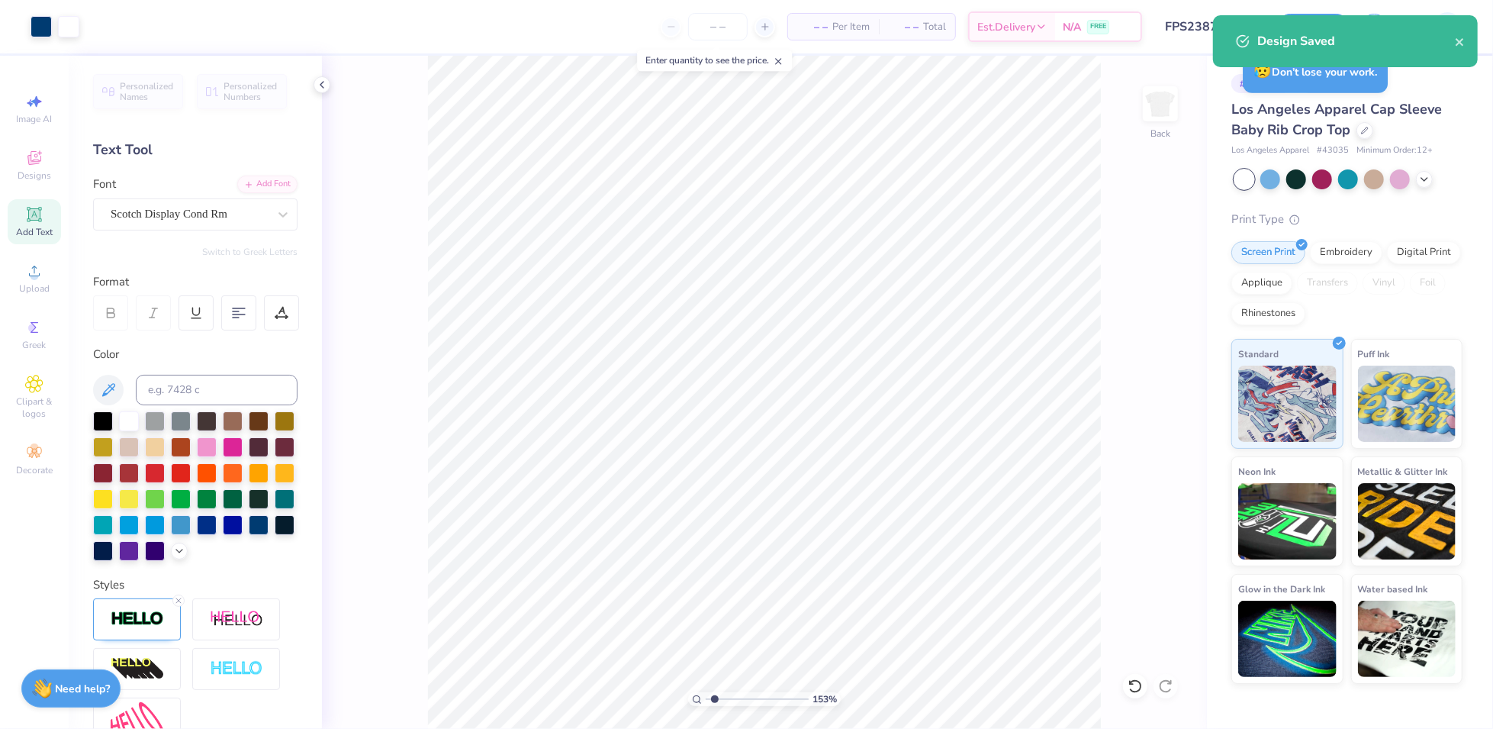
type input "1.52808566731108"
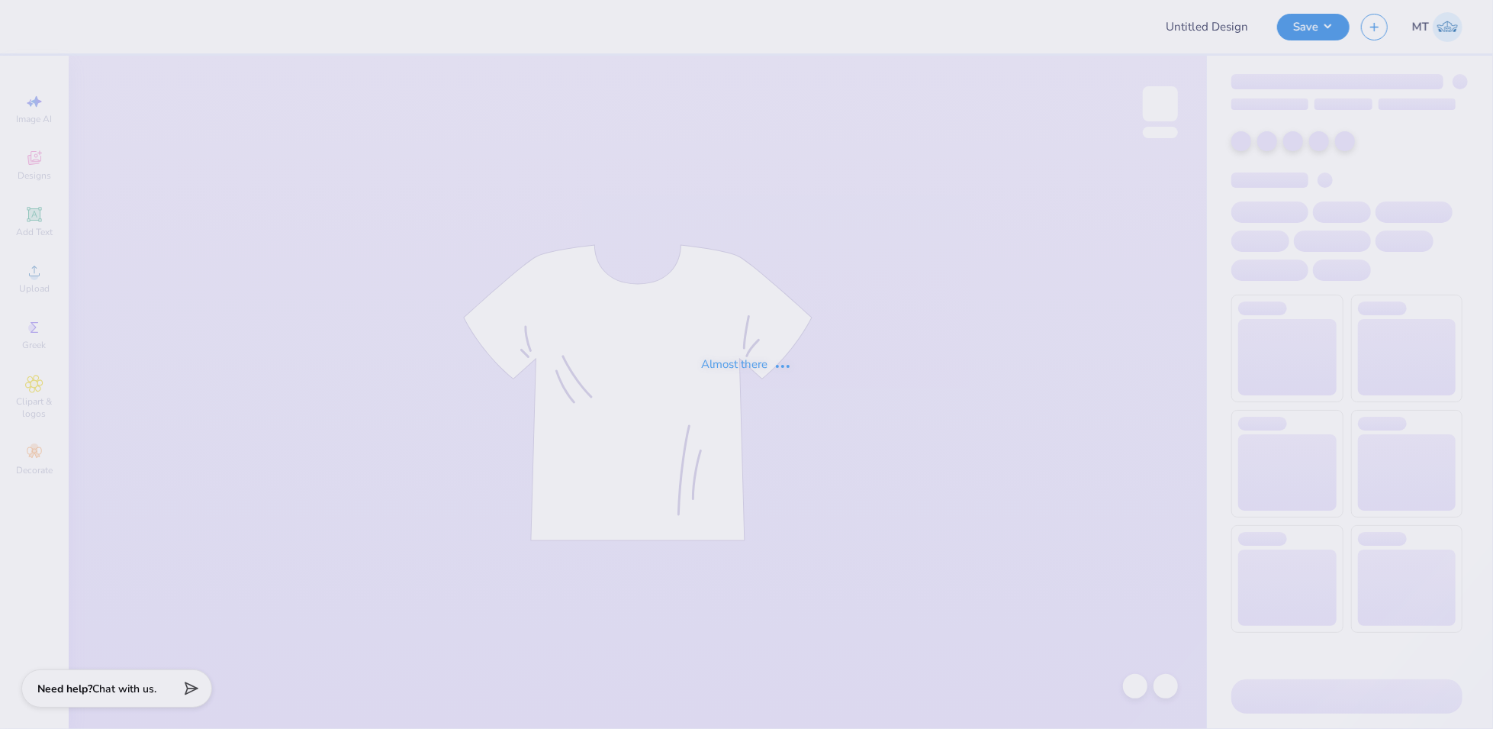
type input "FPS238798"
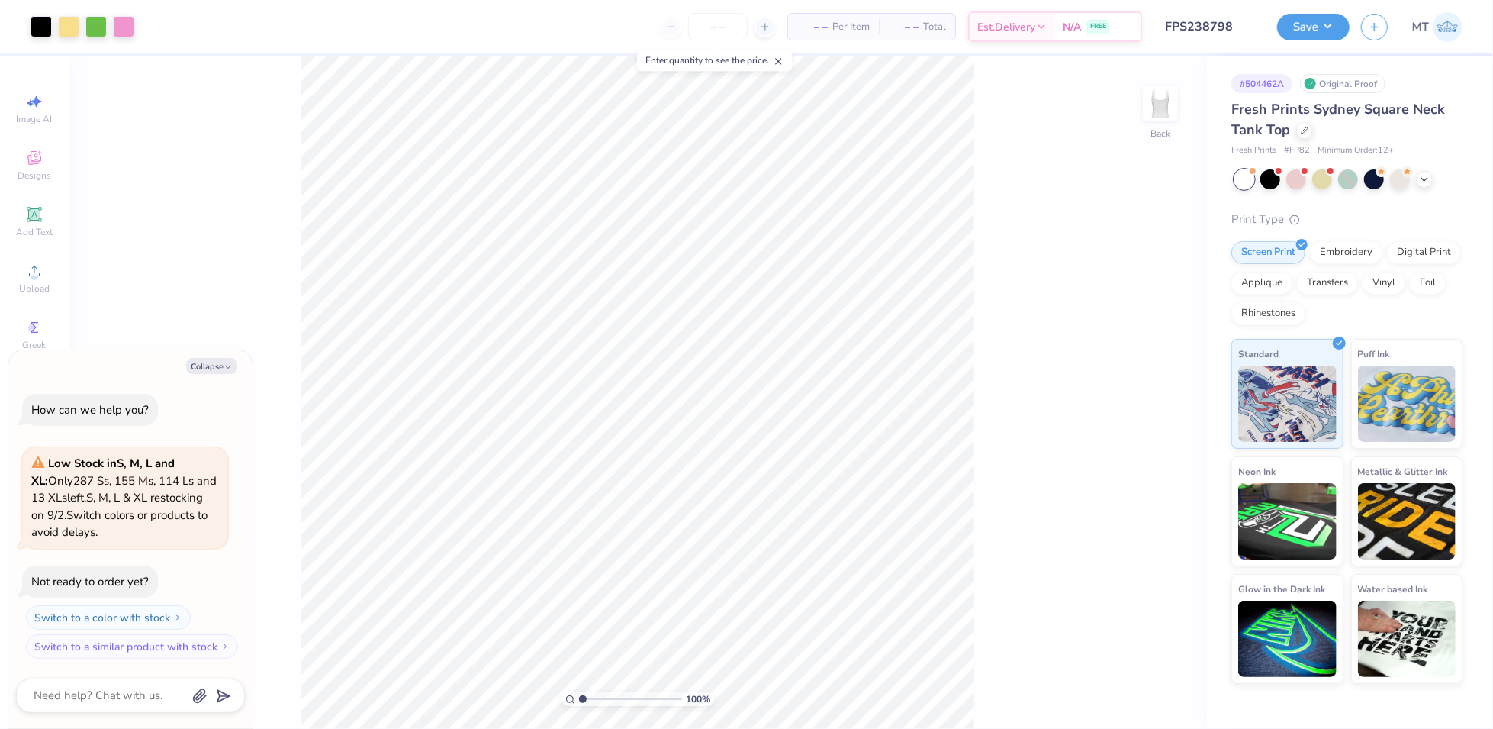
type textarea "x"
type input "1.60181359857573"
type textarea "x"
type input "2.82867361307715"
click at [201, 365] on button "Collapse" at bounding box center [211, 366] width 51 height 16
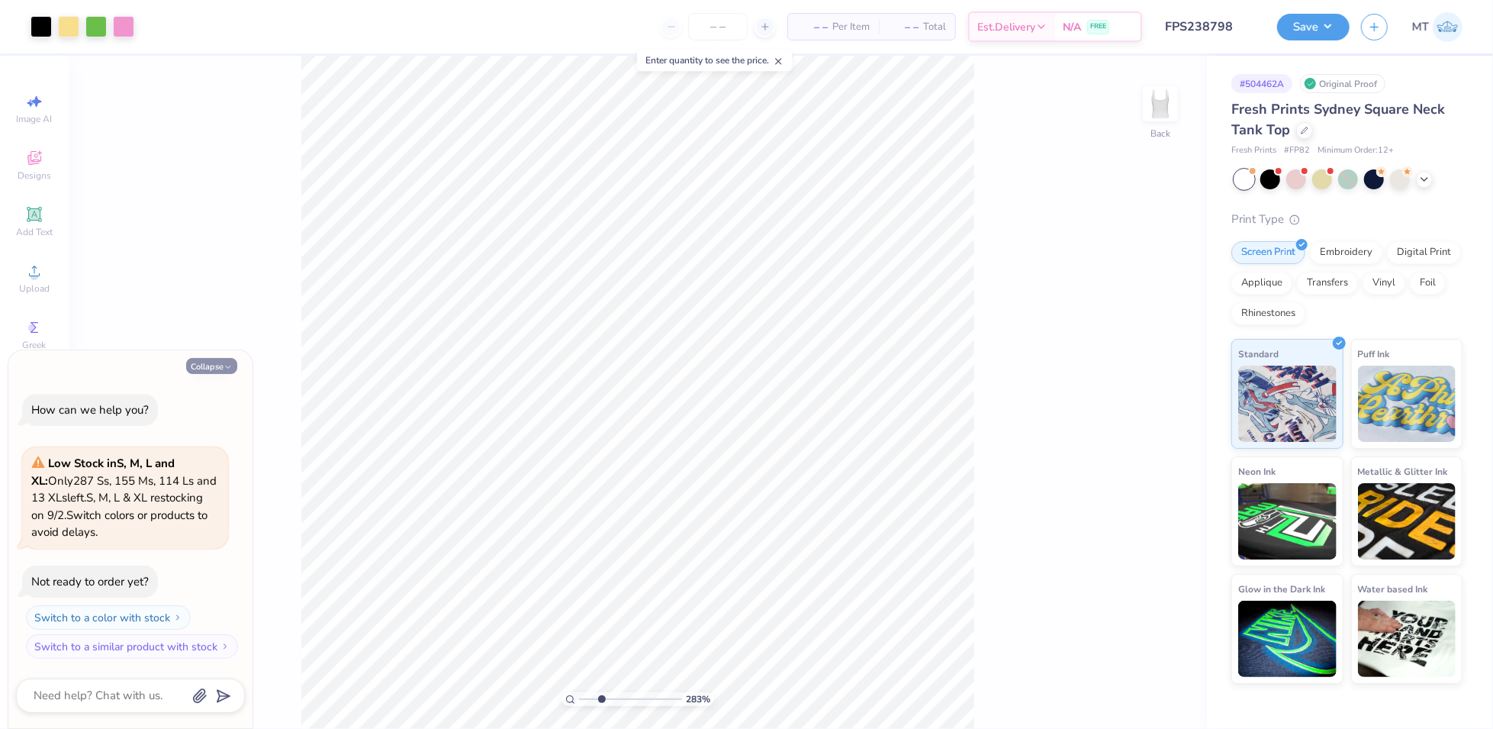
type textarea "x"
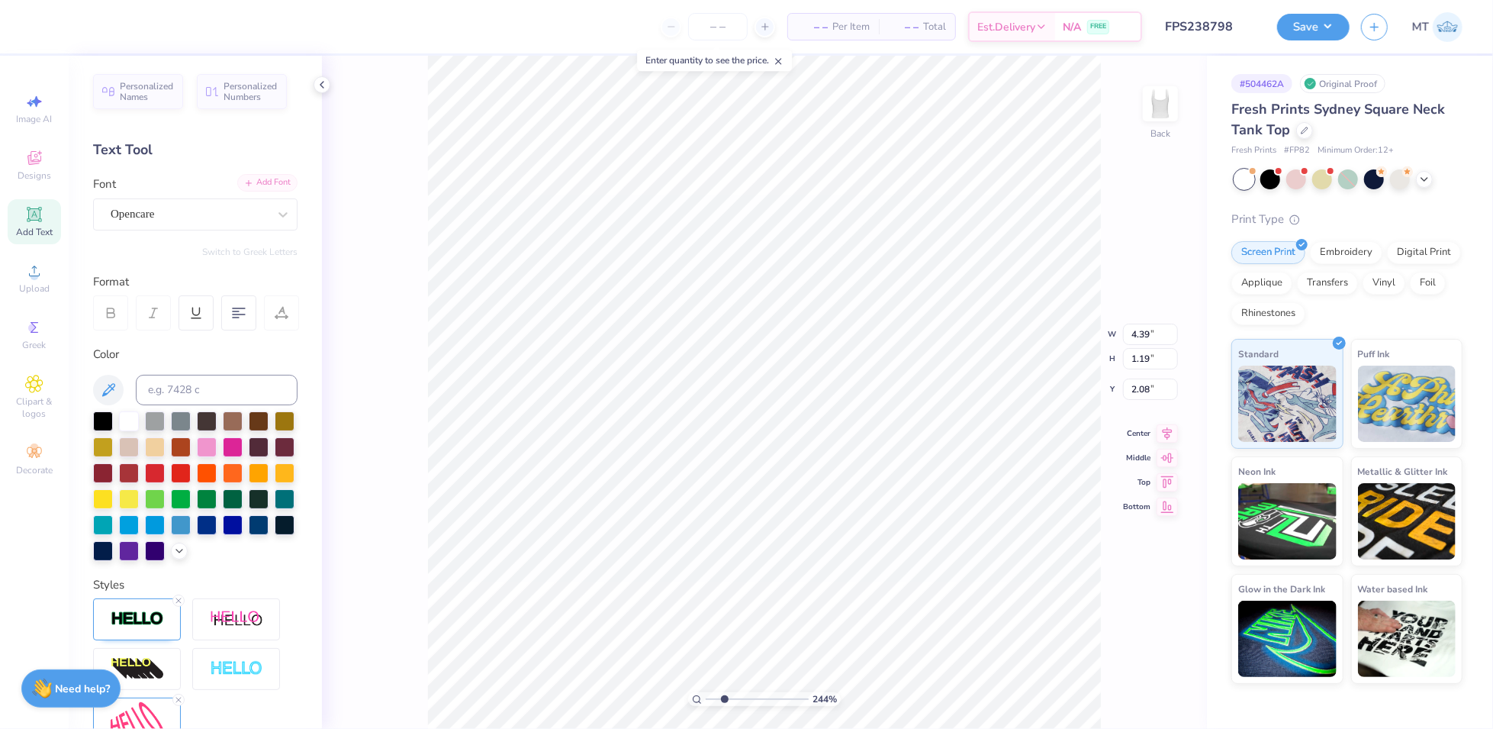
click at [270, 179] on div "Add Font" at bounding box center [267, 183] width 60 height 18
click at [261, 188] on div "Add Font" at bounding box center [267, 183] width 60 height 18
click at [224, 214] on div "Opencare" at bounding box center [189, 214] width 160 height 24
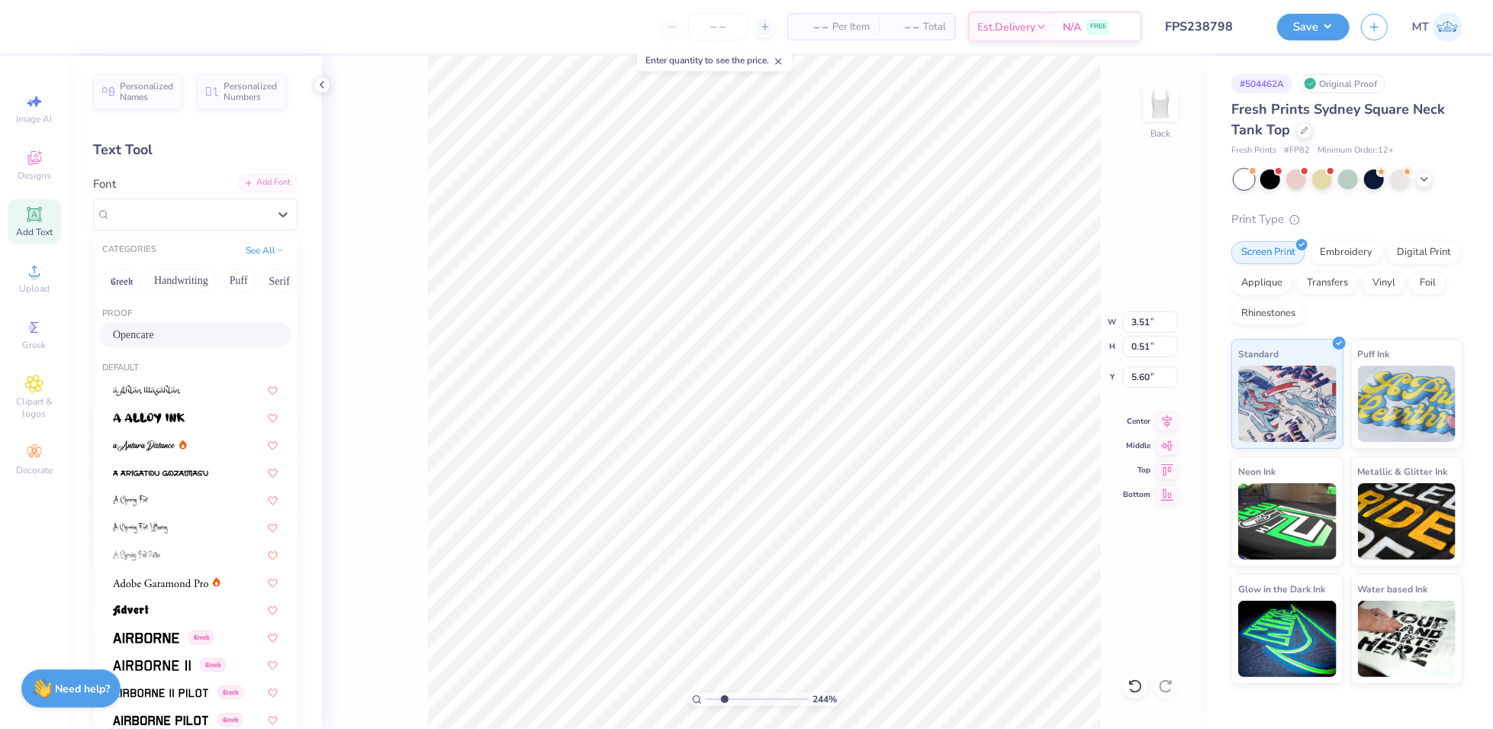
click at [259, 183] on div "Add Font" at bounding box center [267, 183] width 60 height 18
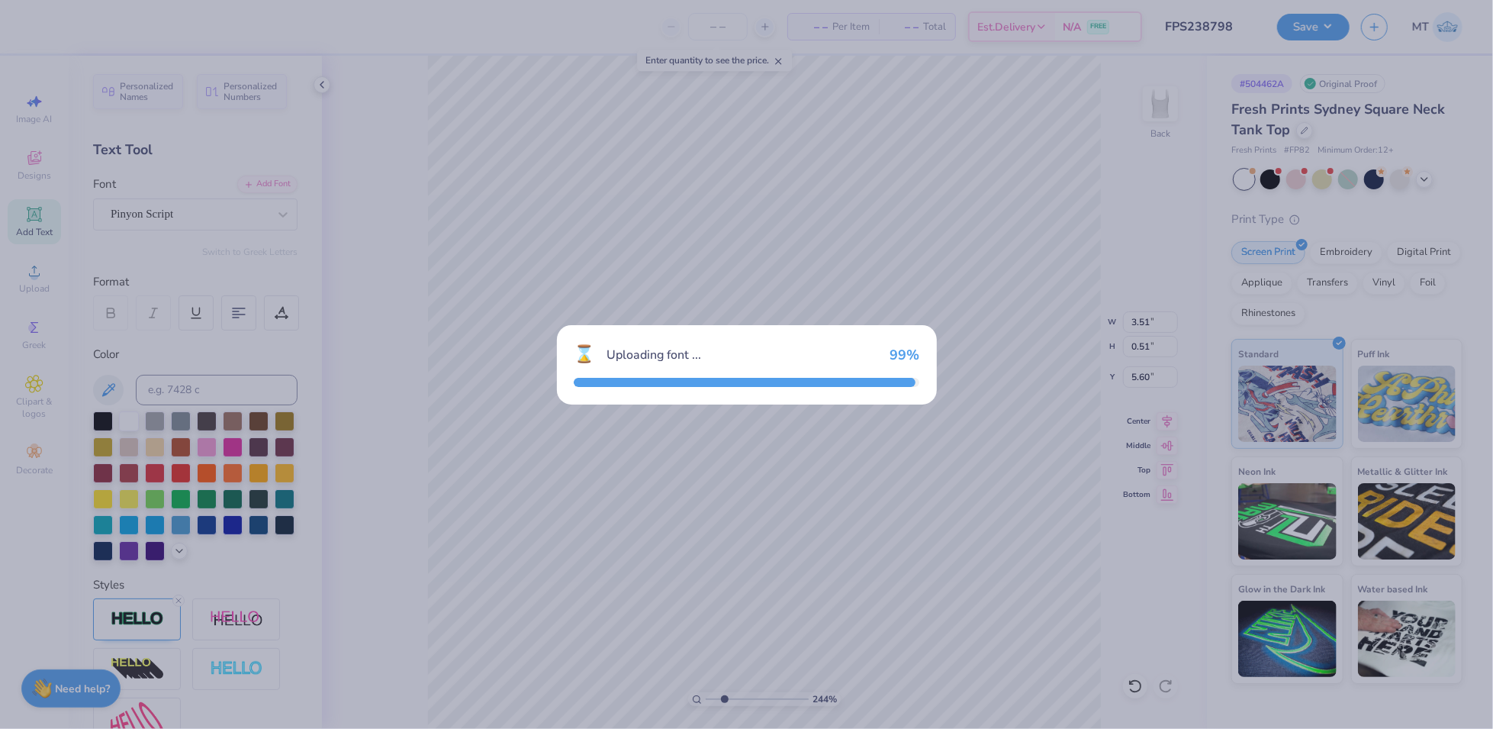
type input "2.44259784973811"
type input "4.34"
type input "0.52"
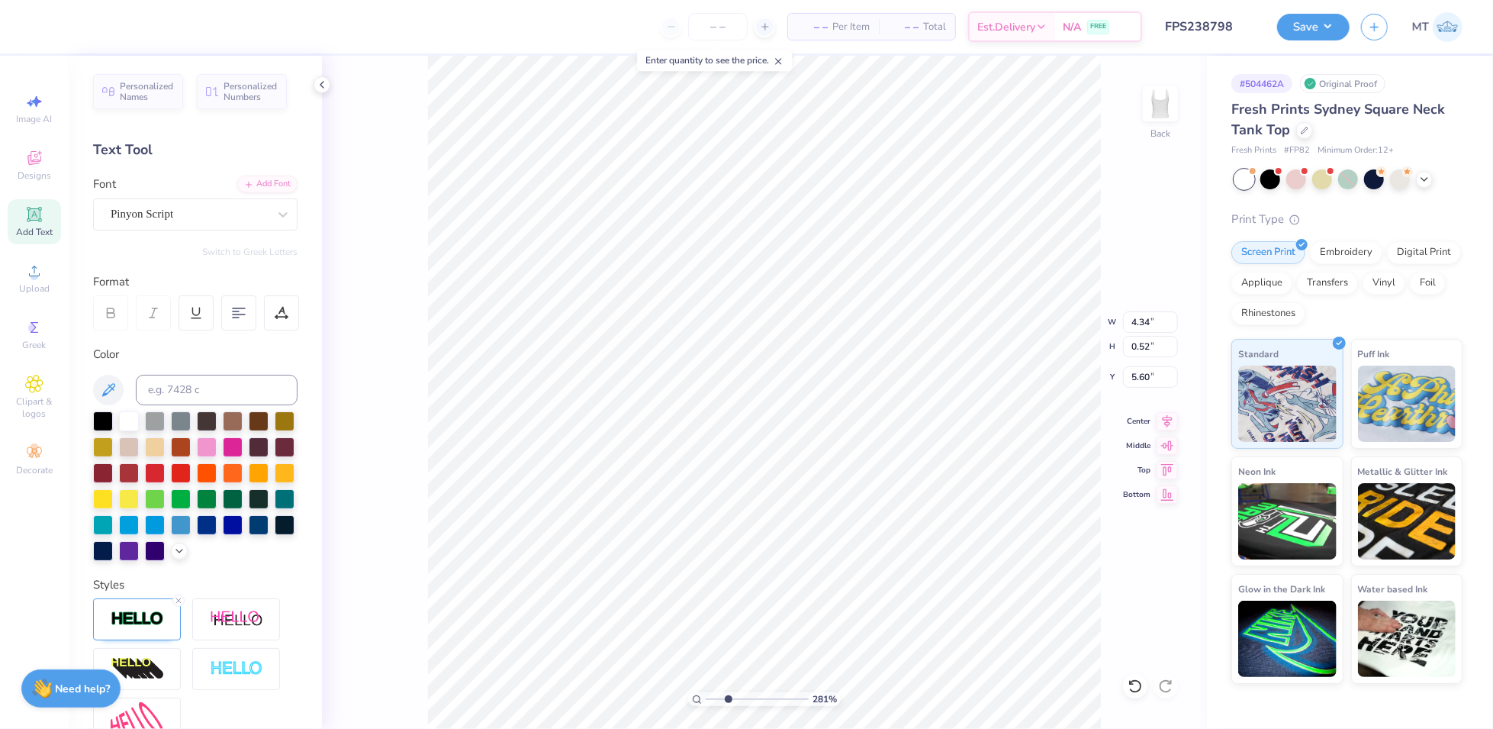
type input "2.81026266929978"
type input "3.75"
type input "0.45"
type input "2.81026266929978"
type input "5.44"
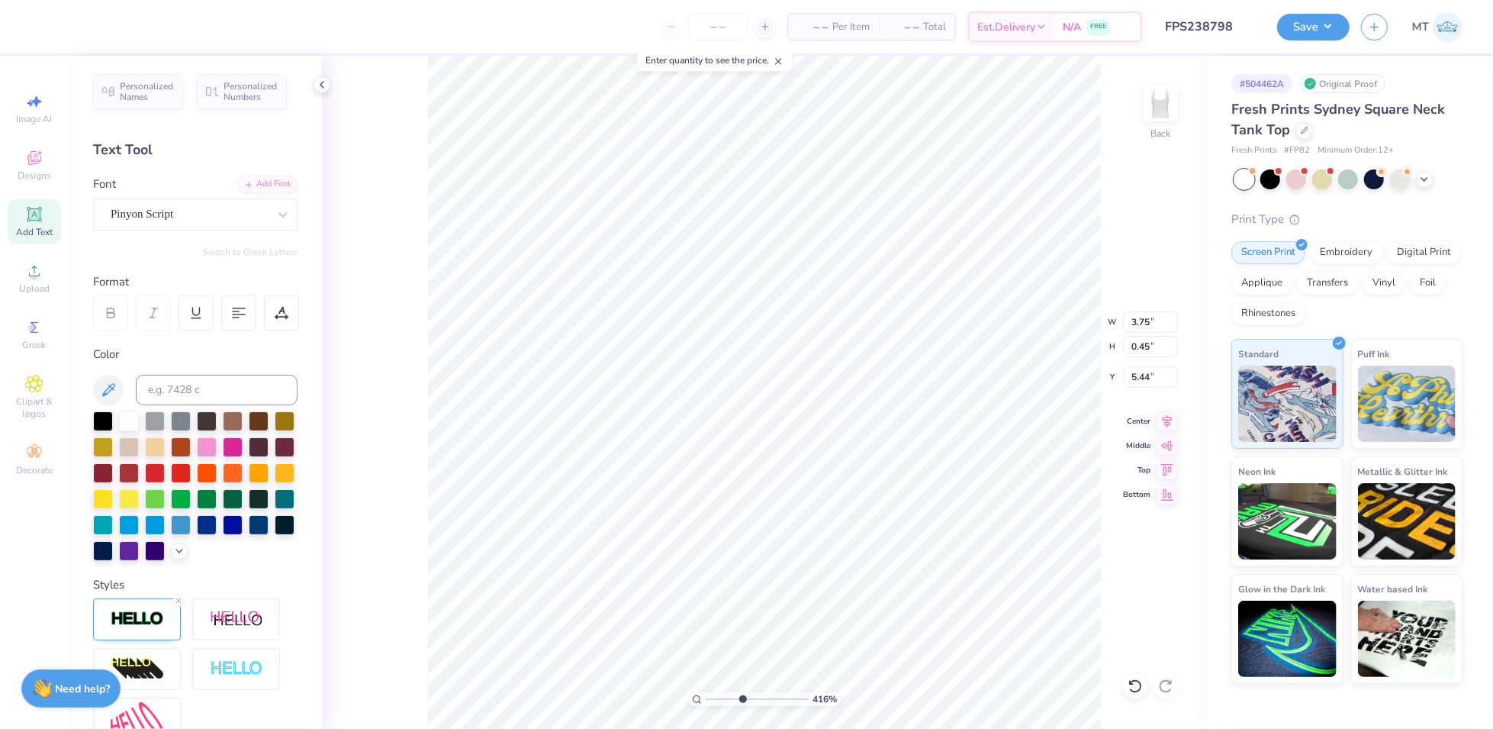
type input "4.16023053055584"
type input "5.43"
type input "2.66329631293208"
type input "2.30"
type input "3.57544667902805"
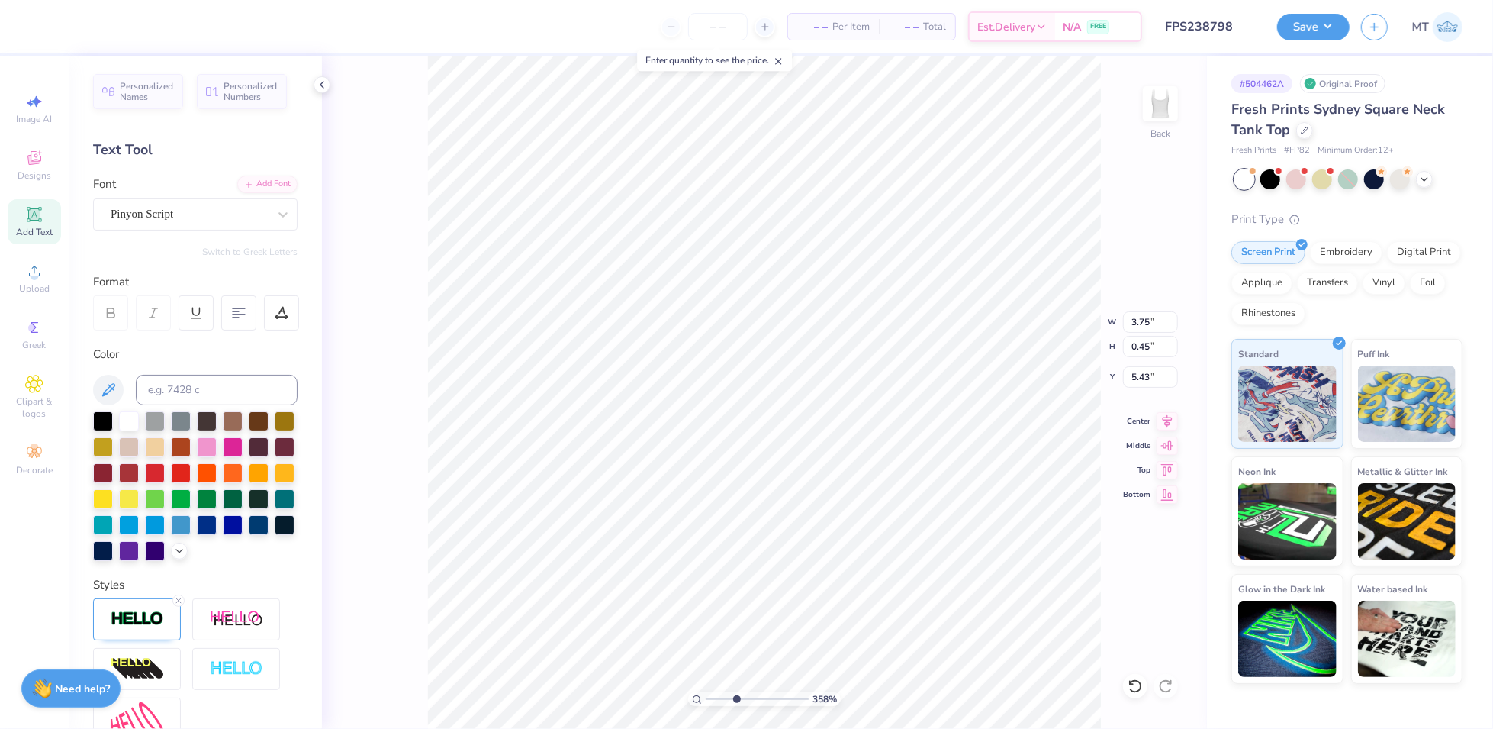
type input "5.35"
type input "3.57544667902805"
type input "5.43"
type input "7.91981525373028"
type input "5.42"
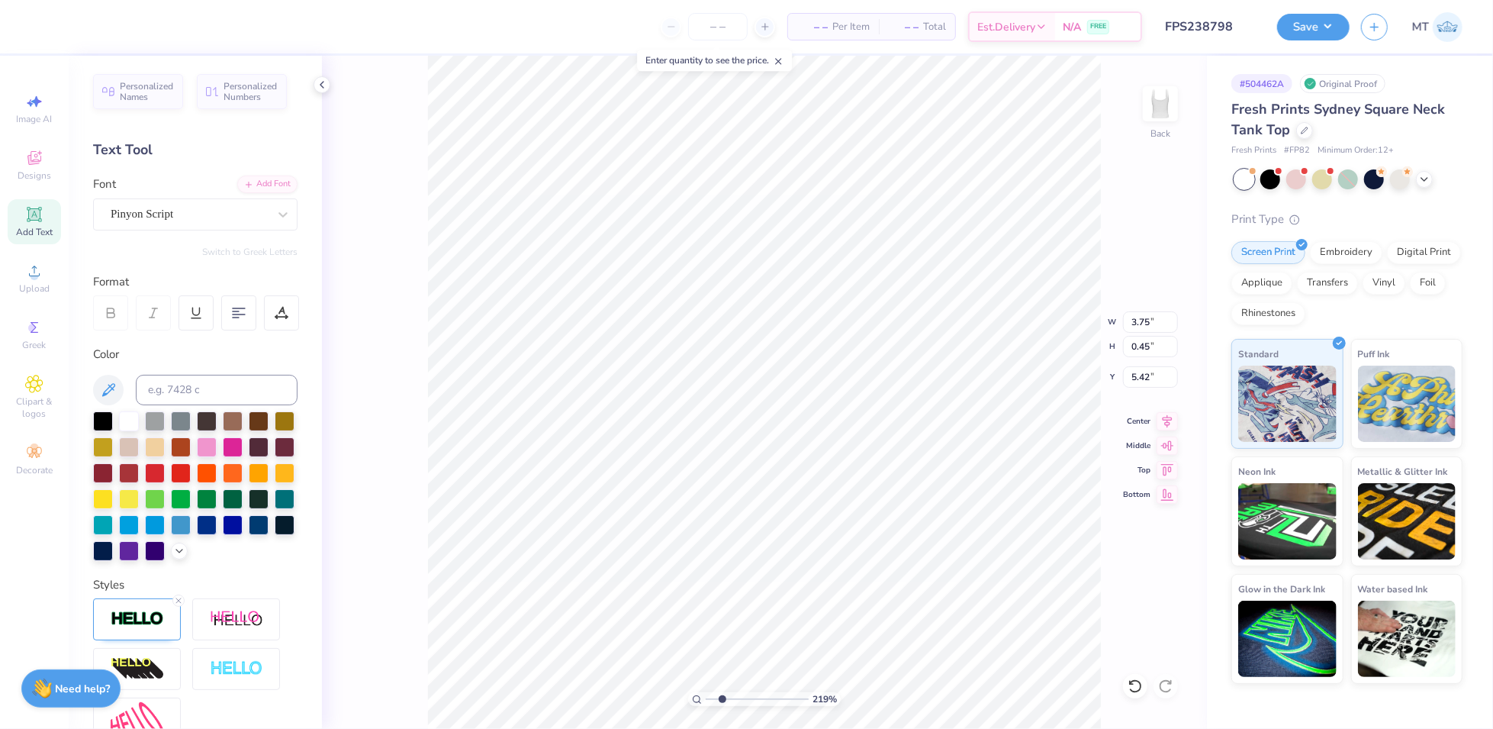
type input "2.18976730181312"
type input "3.39"
type input "0.40"
type input "2.77009810337445"
type input "5.44"
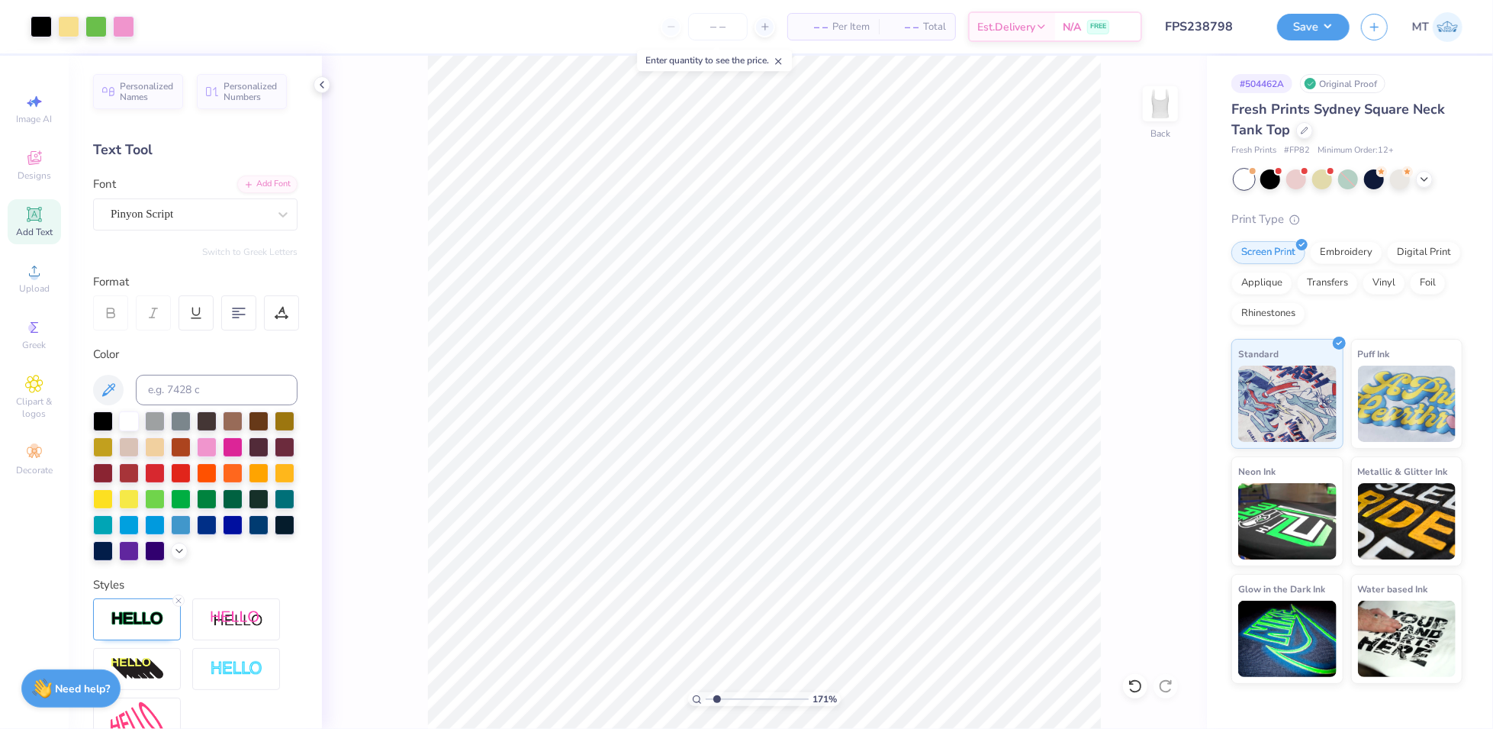
type input "1.71472588285776"
click at [1147, 316] on input "4.41" at bounding box center [1150, 321] width 55 height 21
type input "5"
type input "1.71472588285776"
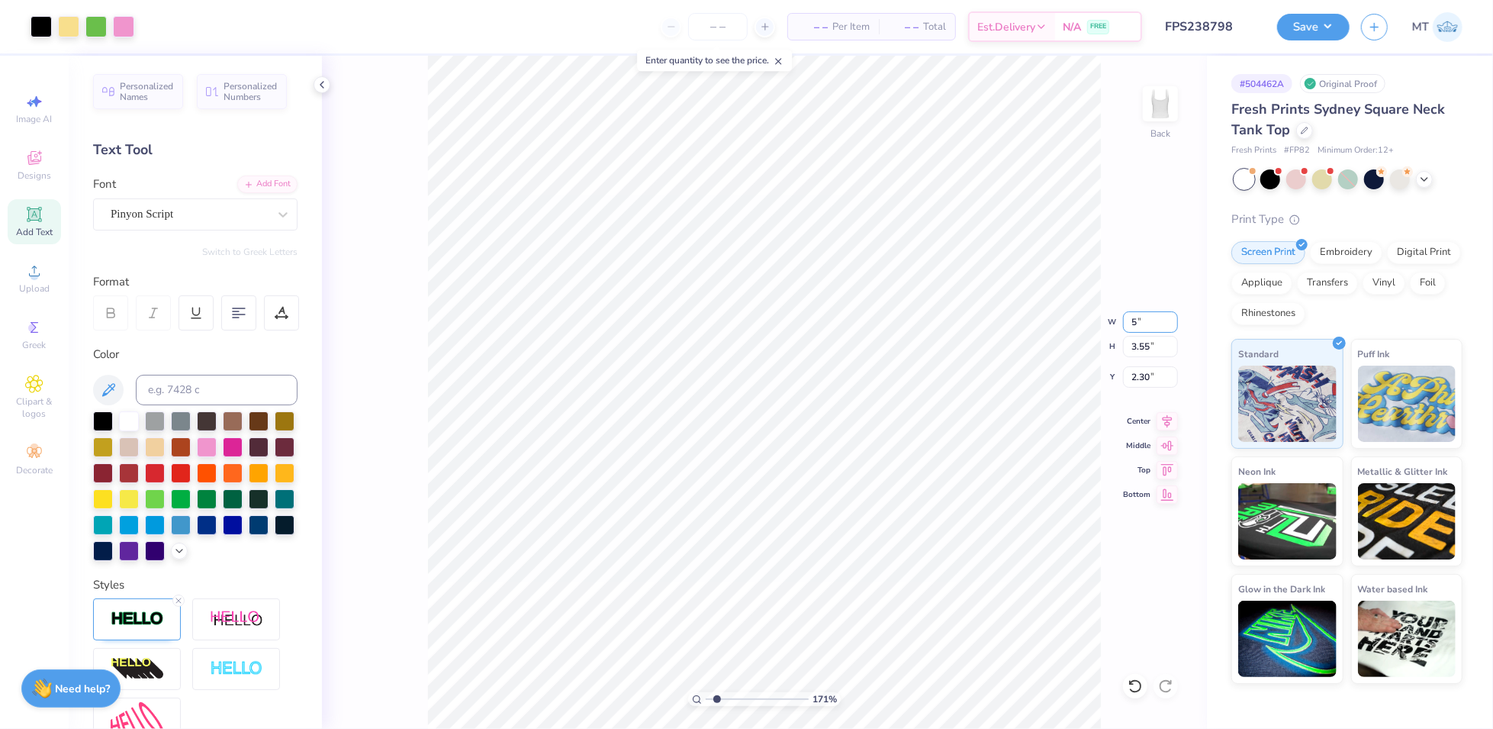
type input "5.00"
type input "4.02"
click at [1134, 372] on input "2.06" at bounding box center [1150, 376] width 55 height 21
type input "1.5"
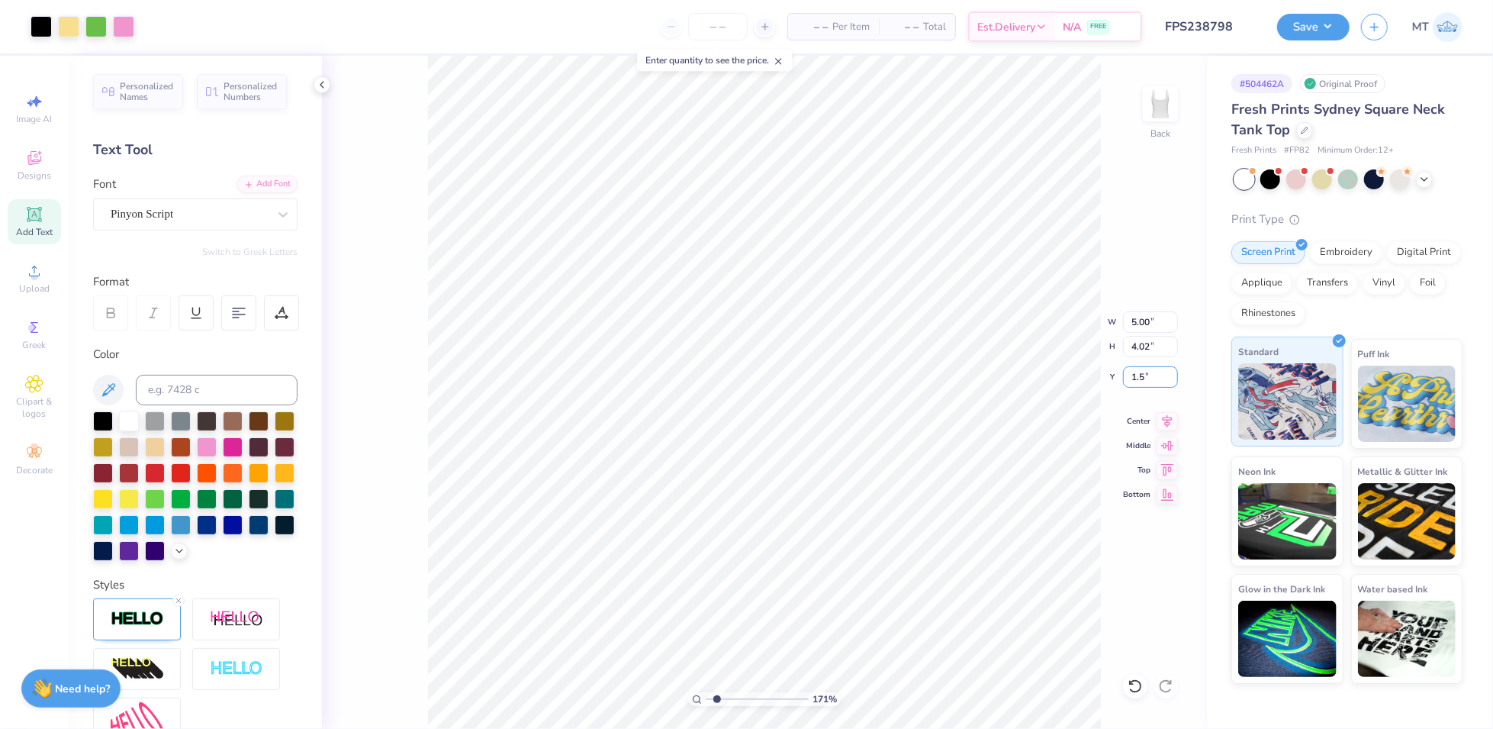
type input "1.71472588285776"
type input "1.50"
click at [43, 28] on div at bounding box center [41, 24] width 21 height 21
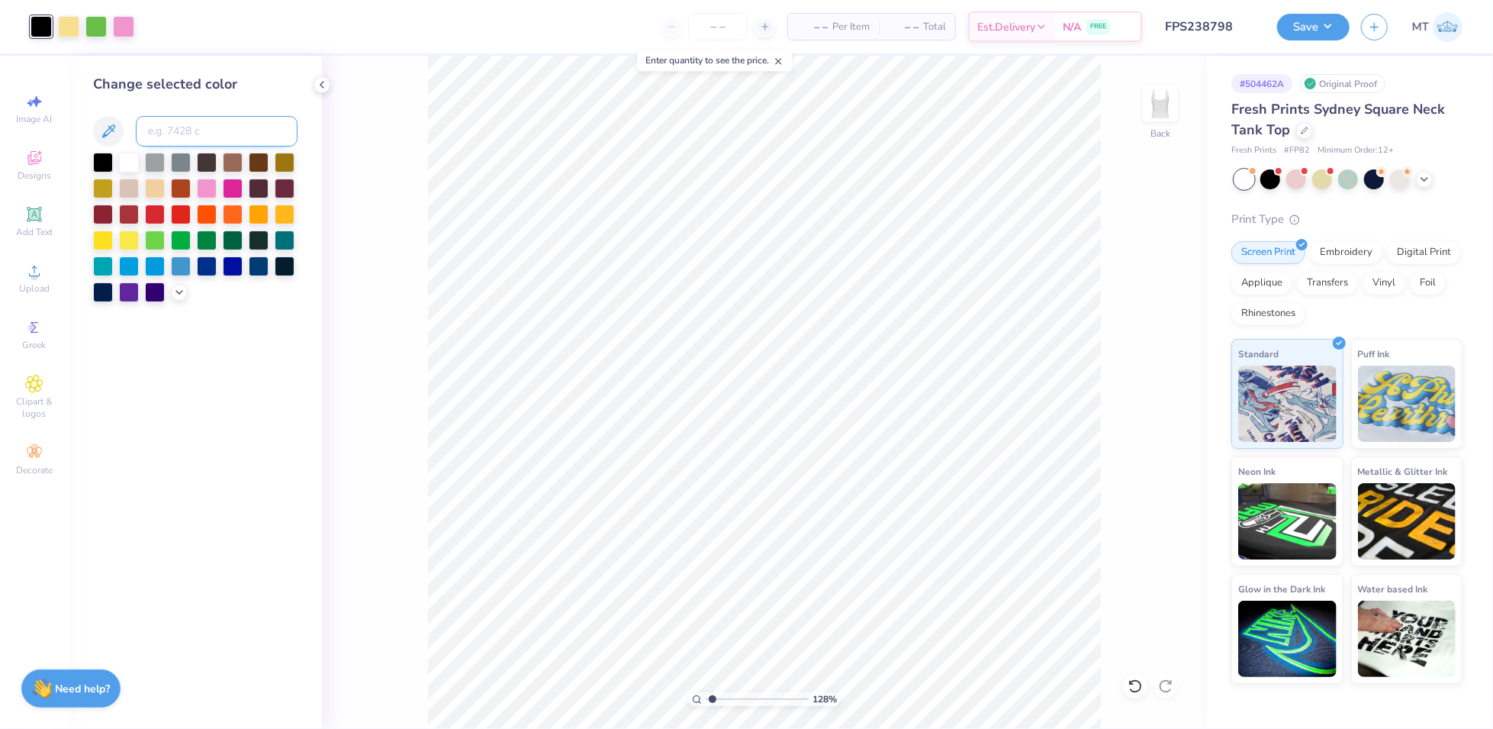
click at [200, 124] on input at bounding box center [217, 131] width 162 height 31
click at [201, 154] on div at bounding box center [207, 161] width 20 height 20
click at [185, 292] on div at bounding box center [179, 290] width 17 height 17
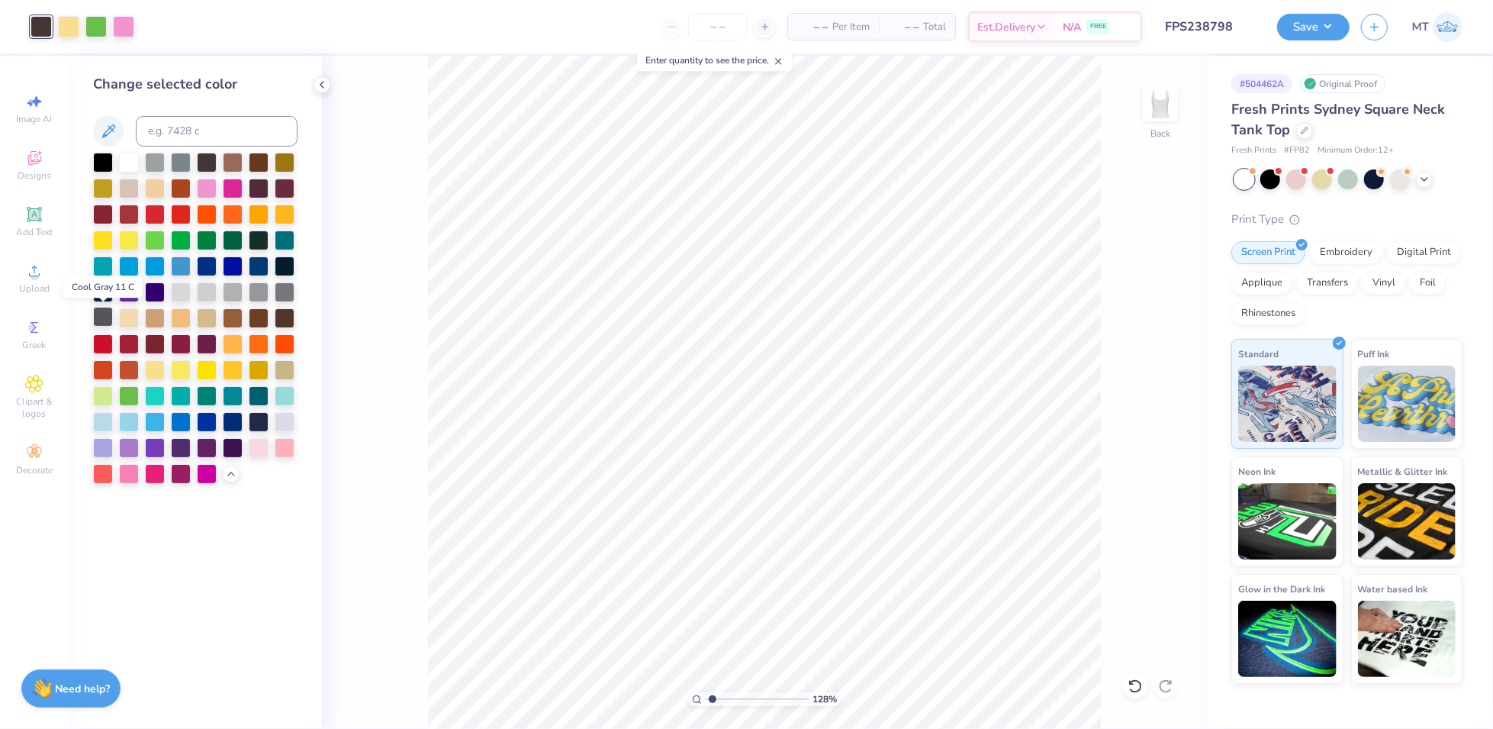
click at [105, 319] on div at bounding box center [103, 317] width 20 height 20
click at [34, 27] on div at bounding box center [41, 26] width 21 height 21
type input "1.27896451806864"
click at [218, 127] on input at bounding box center [217, 131] width 162 height 31
type input "440"
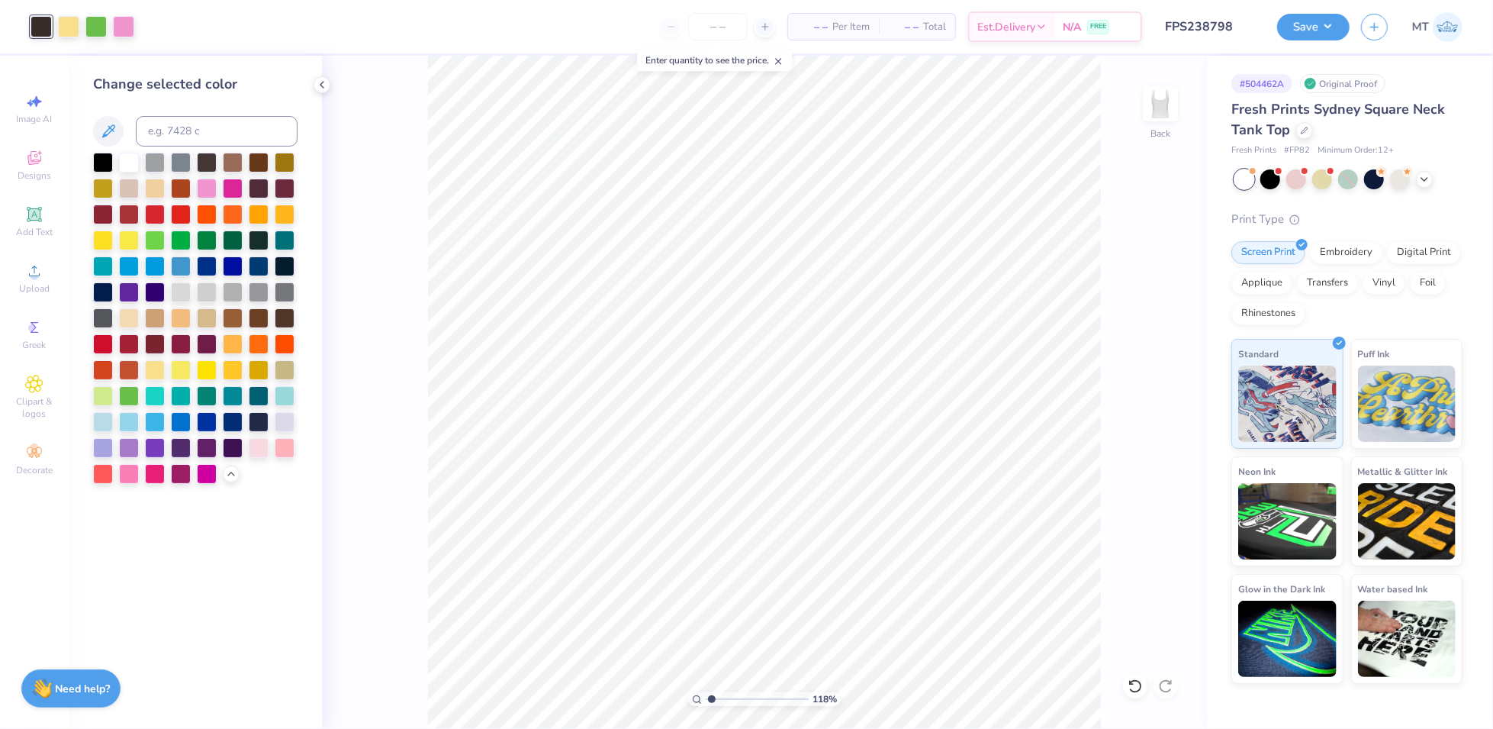
type input "1.23489109947638"
click at [188, 129] on input at bounding box center [217, 131] width 162 height 31
type input "412"
click at [36, 24] on div at bounding box center [41, 24] width 21 height 21
type input "5.16820114541585"
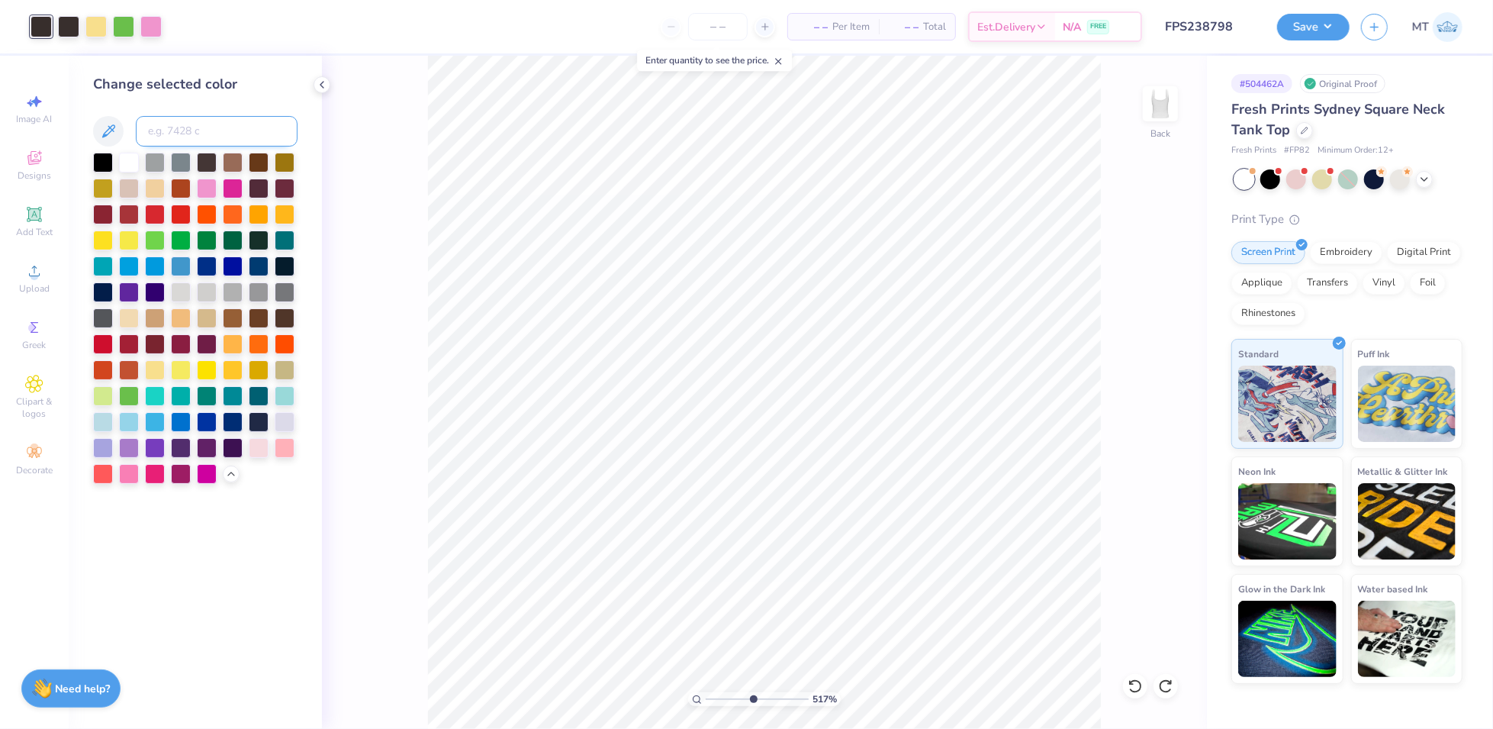
click at [201, 121] on input at bounding box center [217, 131] width 162 height 31
type input "412"
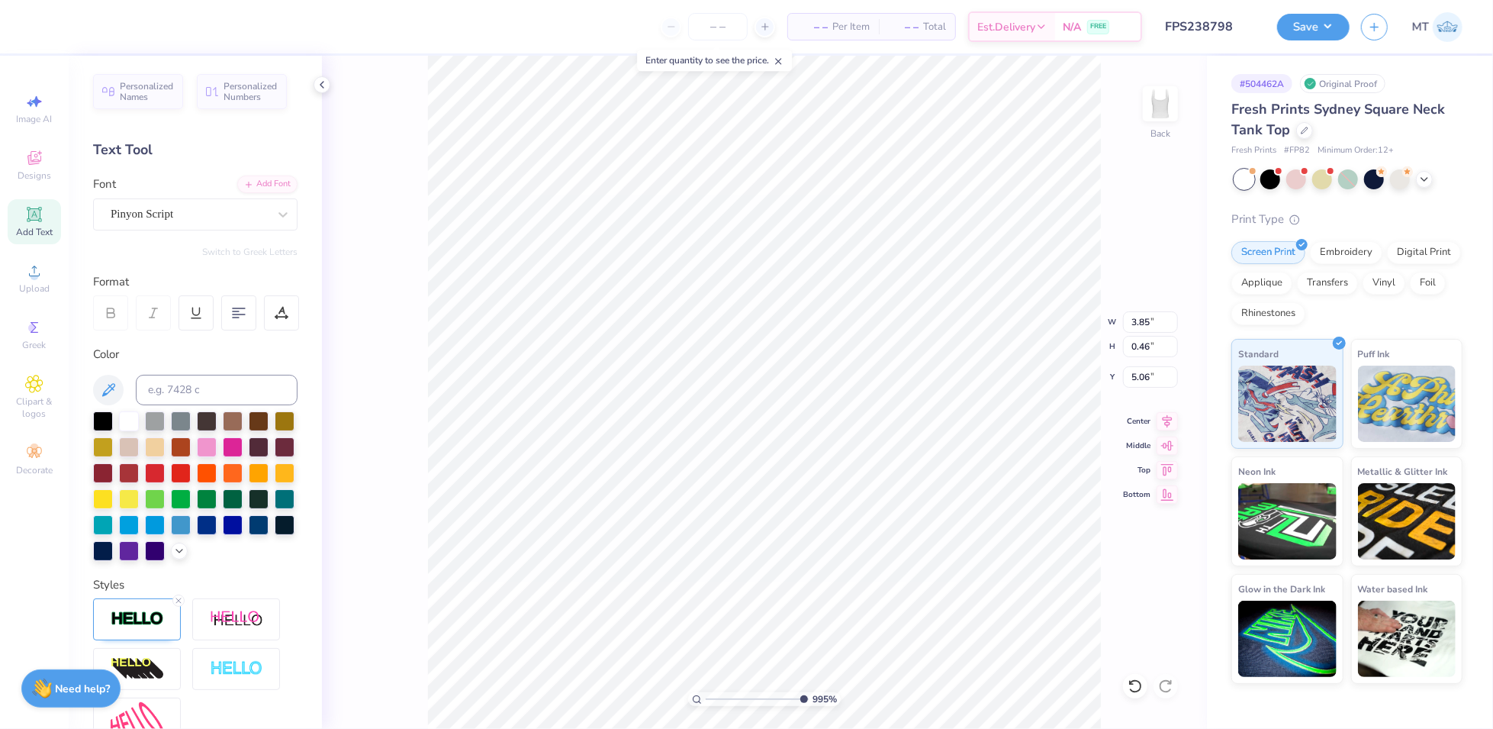
type input "3.06729381720411"
type input "5.02"
type input "2.65599206269878"
type input "3.98"
type input "1"
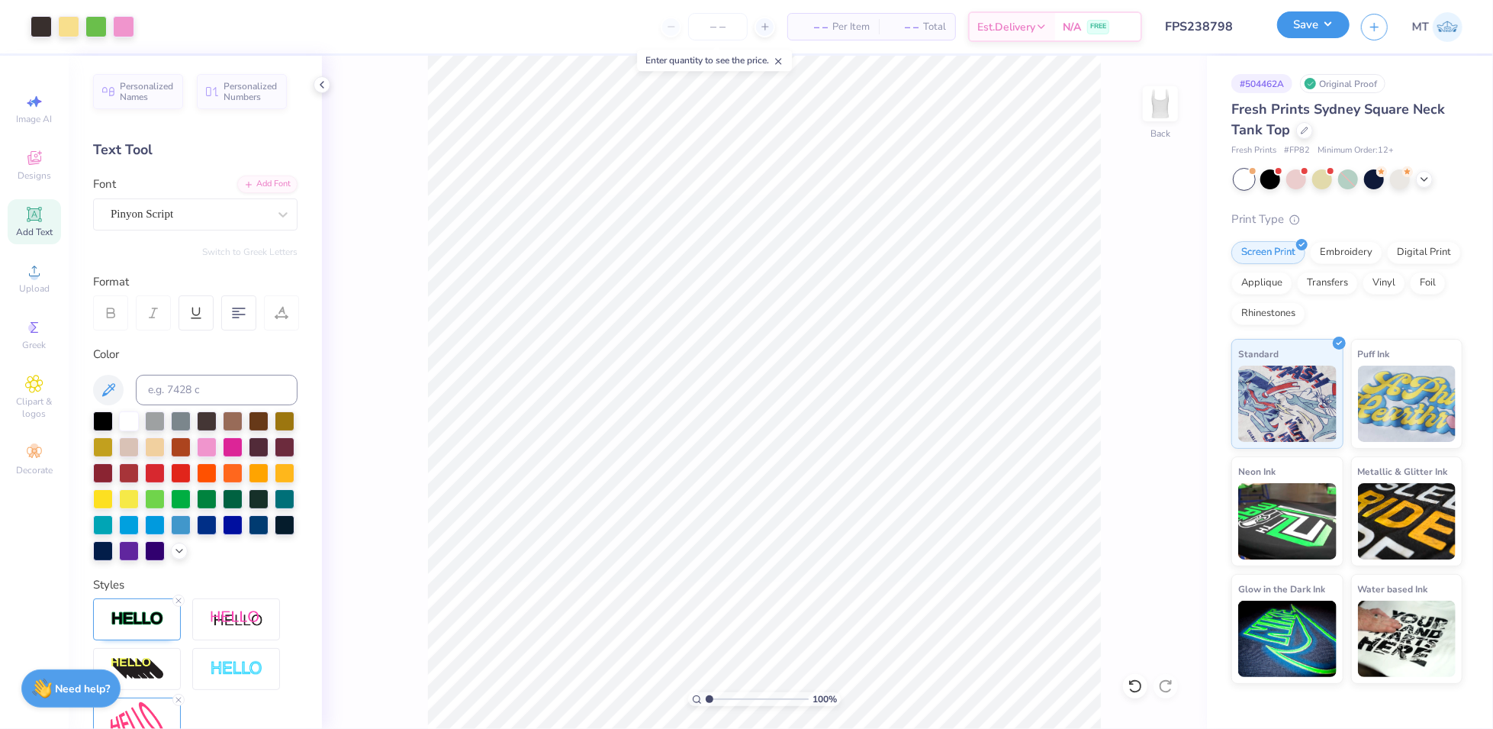
click at [1340, 23] on button "Save" at bounding box center [1313, 24] width 72 height 27
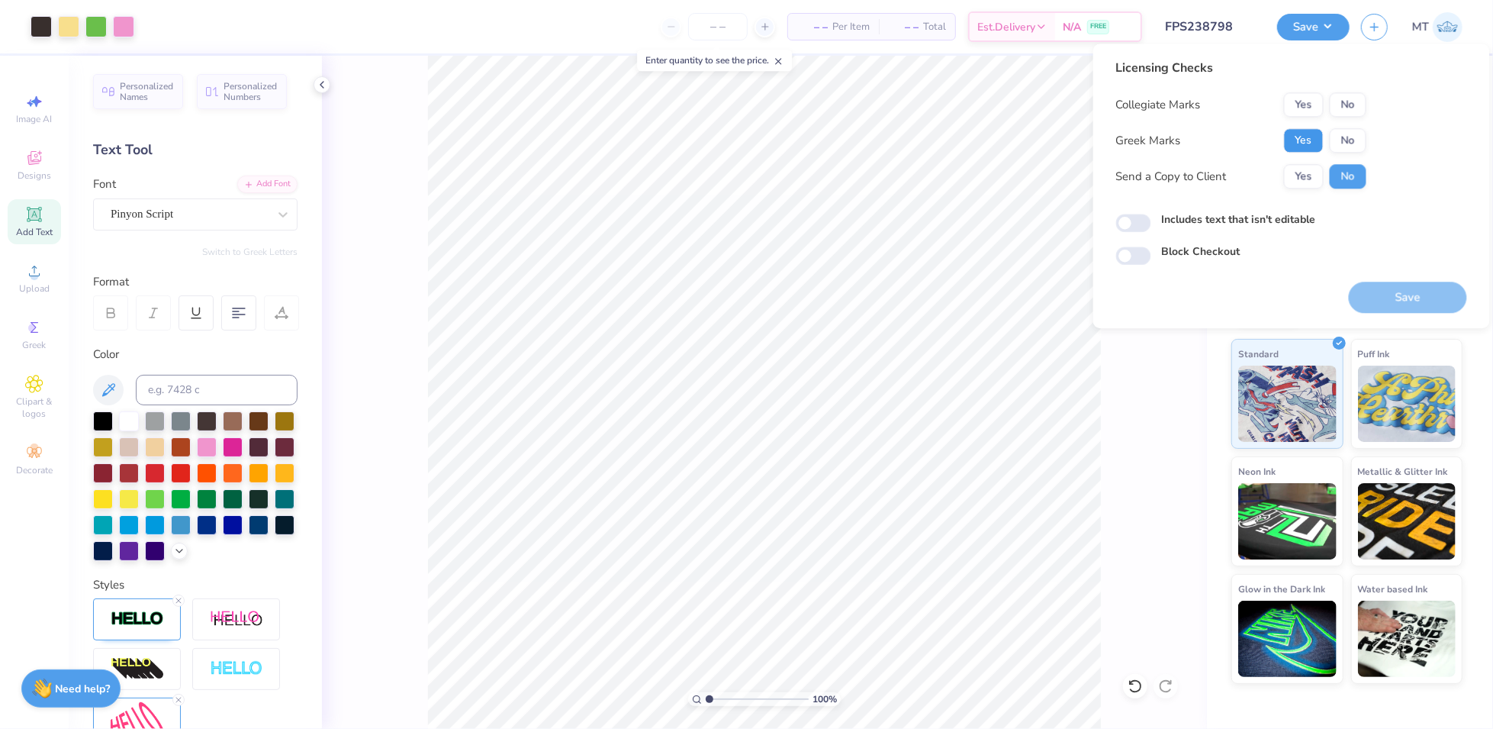
click at [1299, 142] on button "Yes" at bounding box center [1304, 140] width 40 height 24
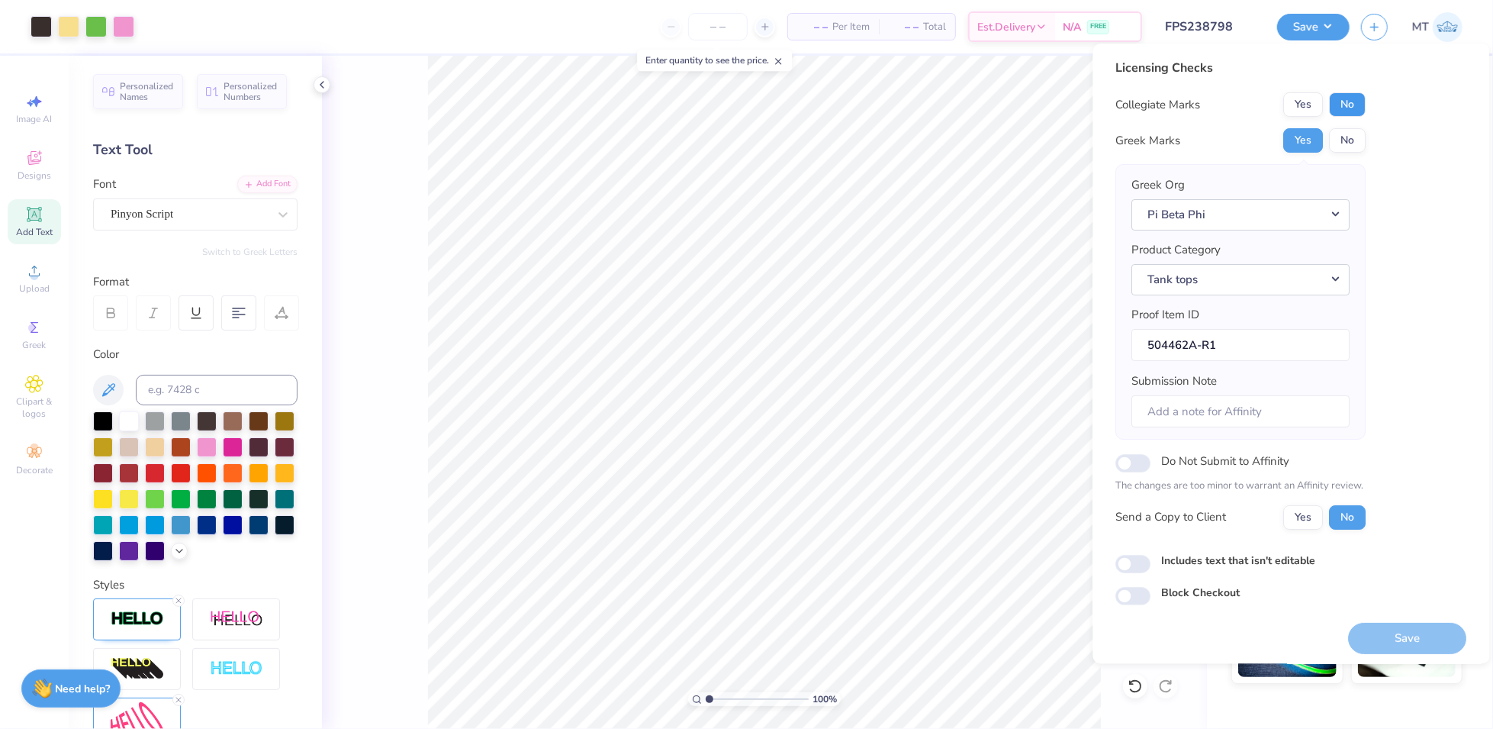
click at [1350, 105] on button "No" at bounding box center [1348, 104] width 37 height 24
click at [1402, 631] on button "Save" at bounding box center [1408, 638] width 118 height 31
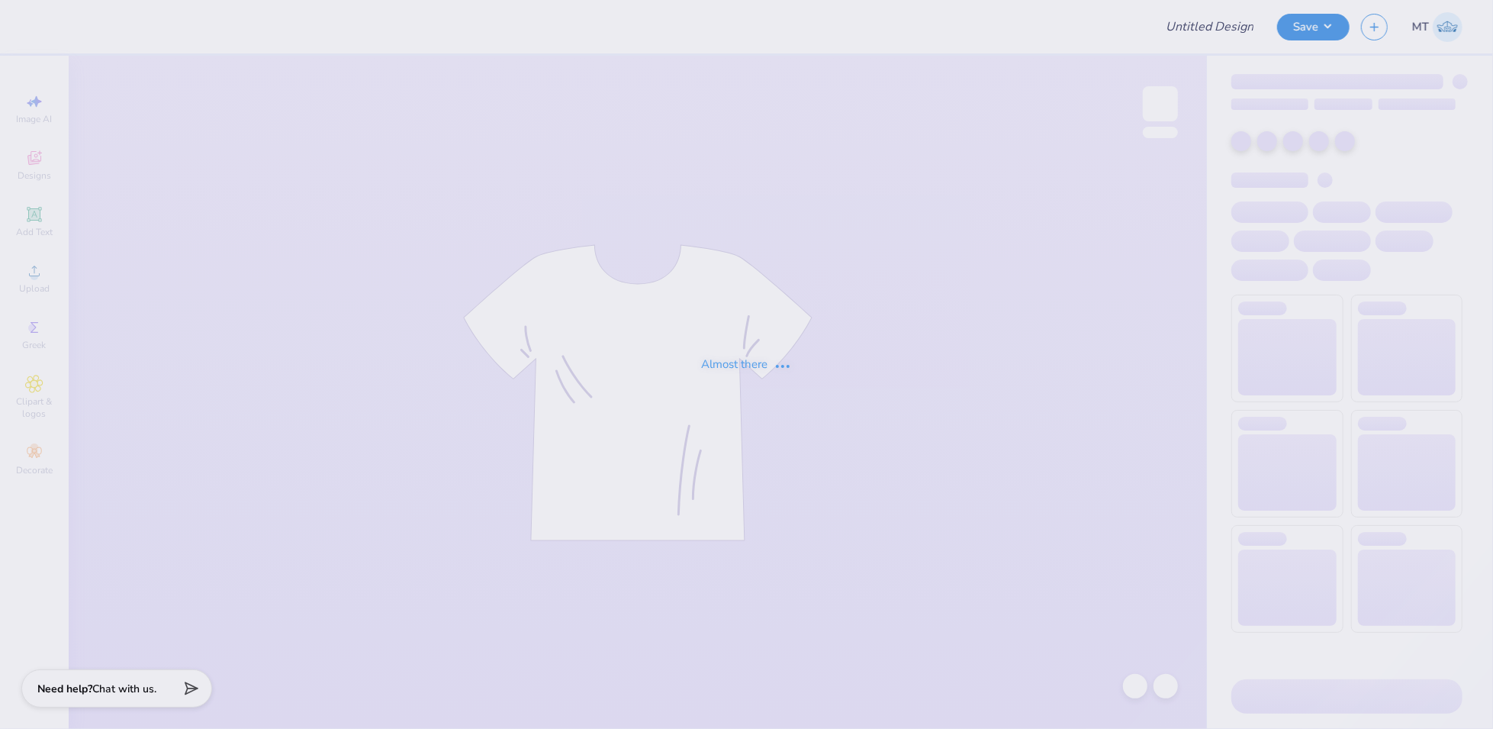
type input "FPS238798"
type input "FPS238796"
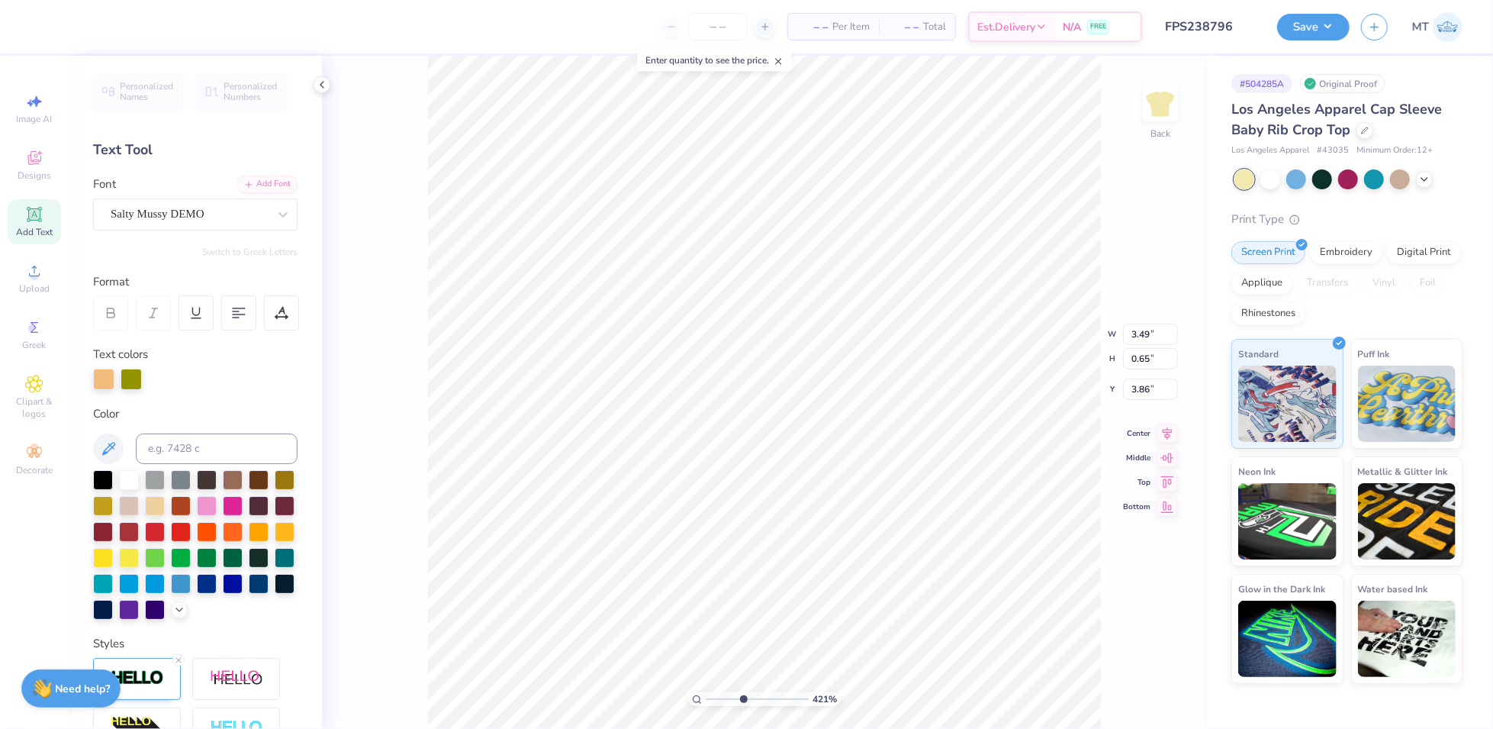
scroll to position [16, 5]
type input "4.21122467401182"
type textarea "S"
type input "4.21122467401182"
type textarea "SI"
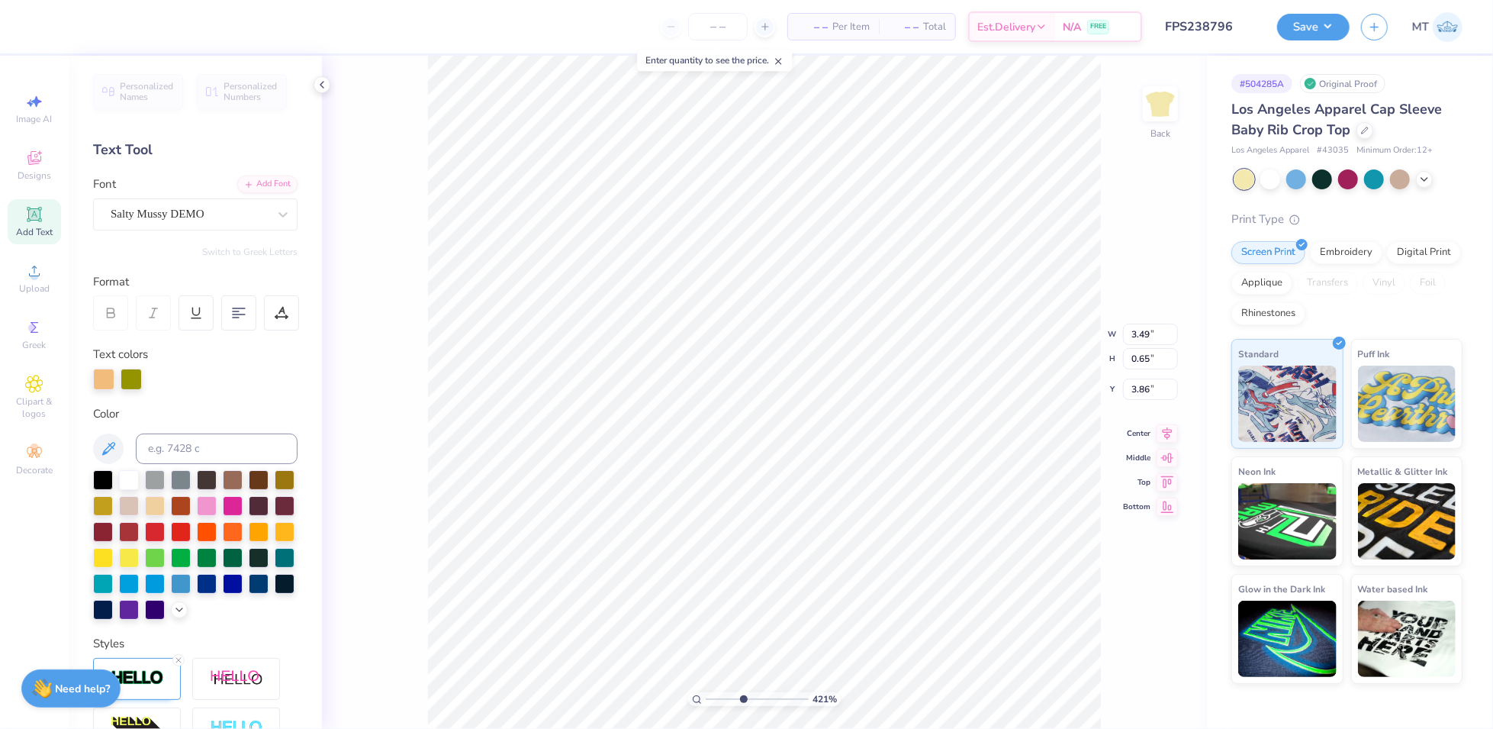
type input "4.21122467401182"
type textarea "SIG"
type input "4.21122467401182"
type textarea "SIGM"
type input "4.21122467401182"
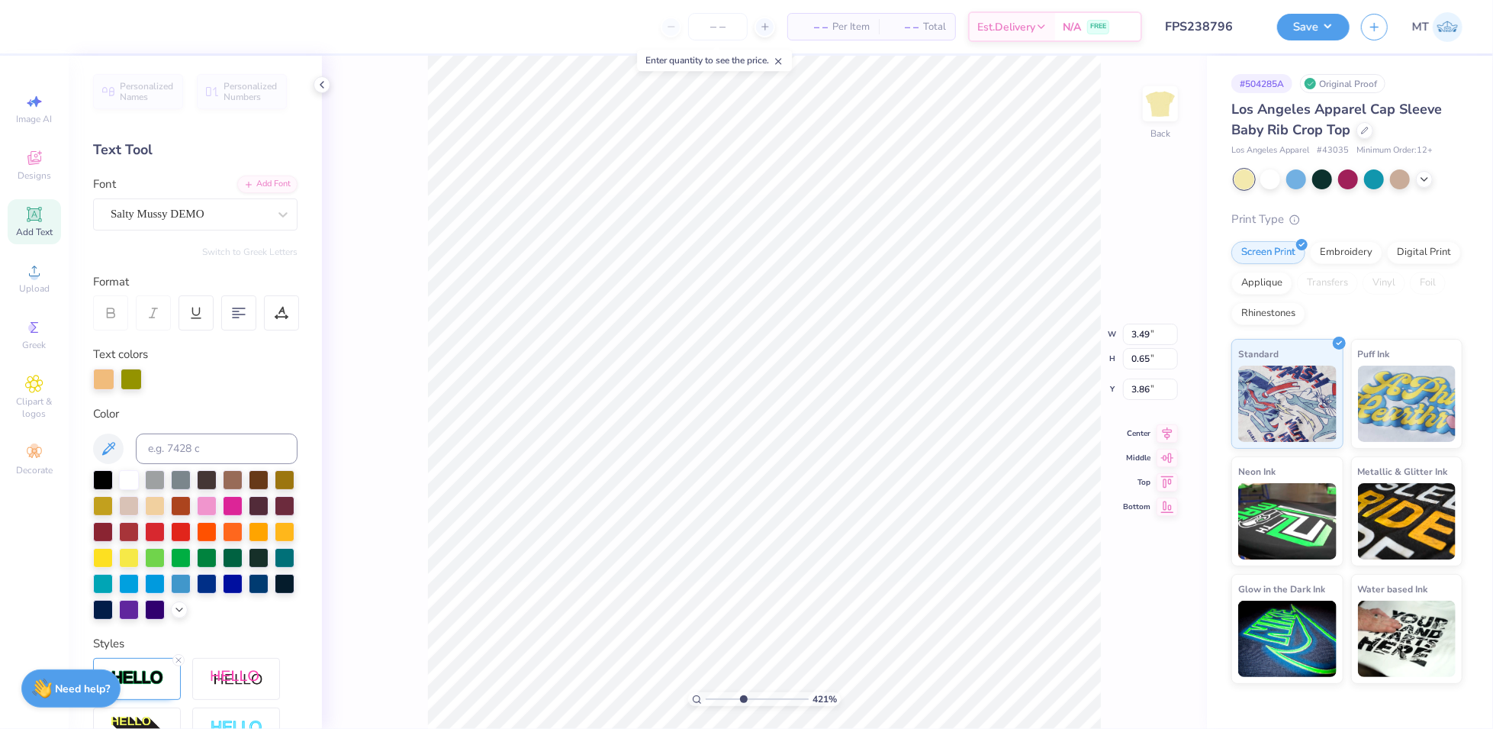
type textarea "SIGMA"
type input "4.21122467401182"
type textarea "SIGMA K"
type input "4.21122467401182"
type textarea "SIGMA KA"
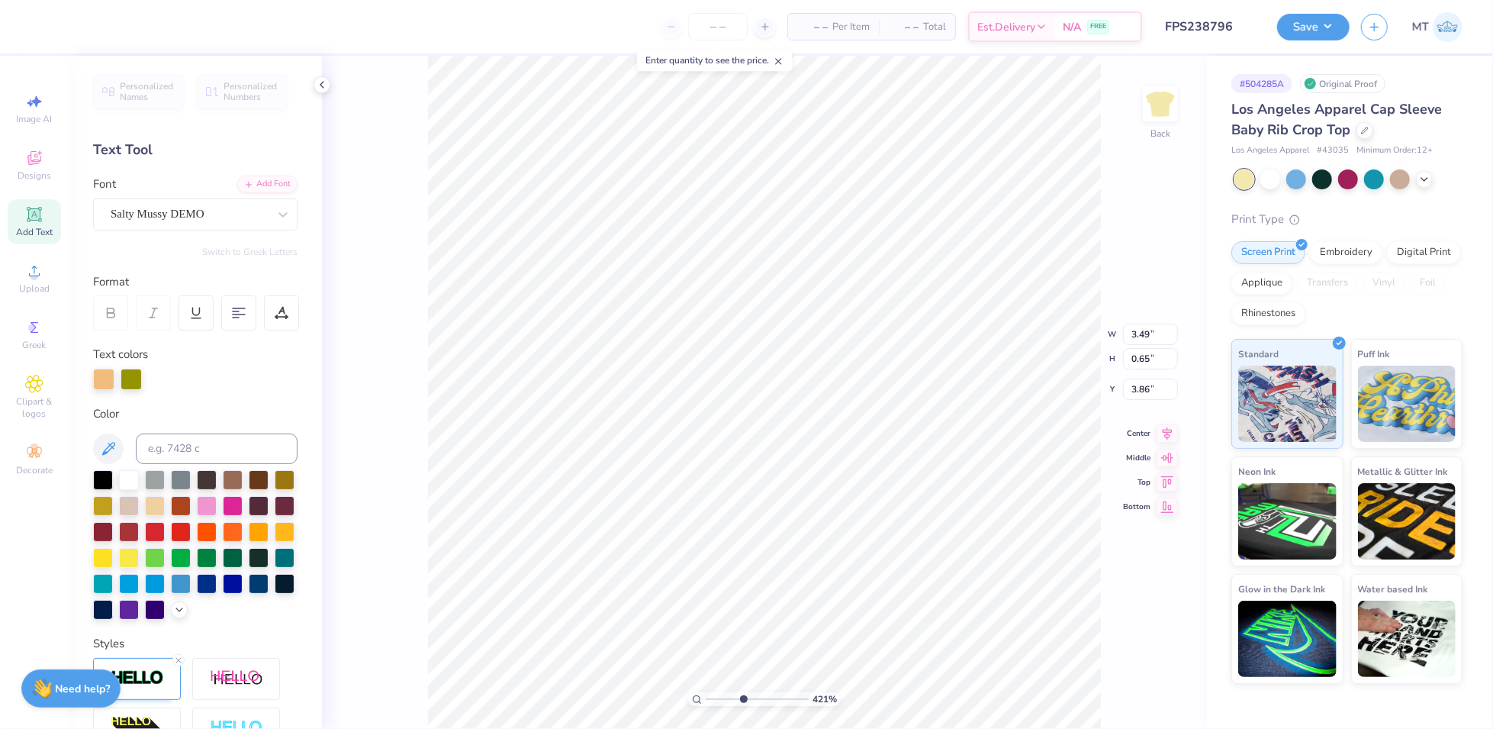
type input "4.21122467401182"
type textarea "SIGMA KAP"
type input "4.21122467401182"
type textarea "SIGMA KAPP"
type input "4.21122467401182"
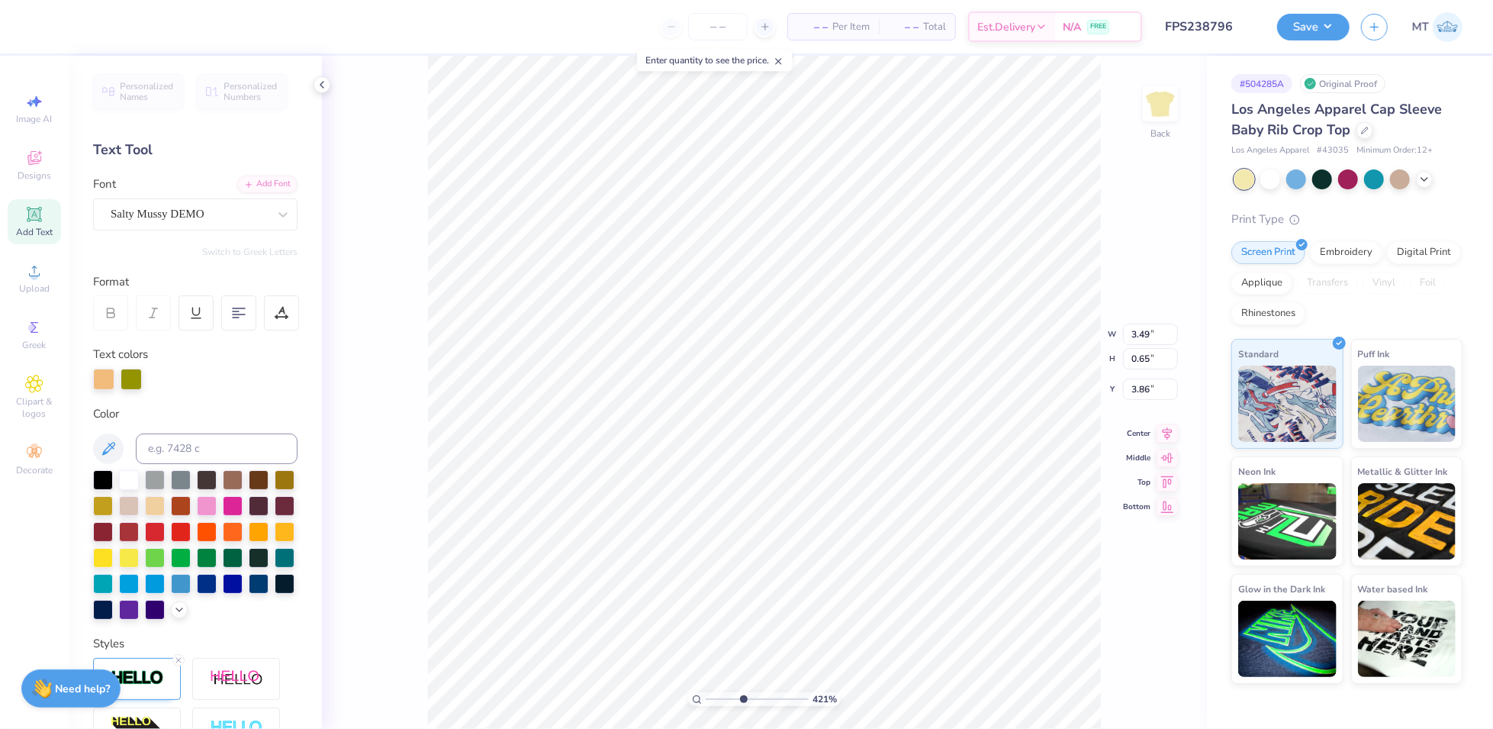
type textarea "SIGMA KAPPA"
type input "1"
click at [1143, 372] on input "2.00" at bounding box center [1150, 376] width 55 height 21
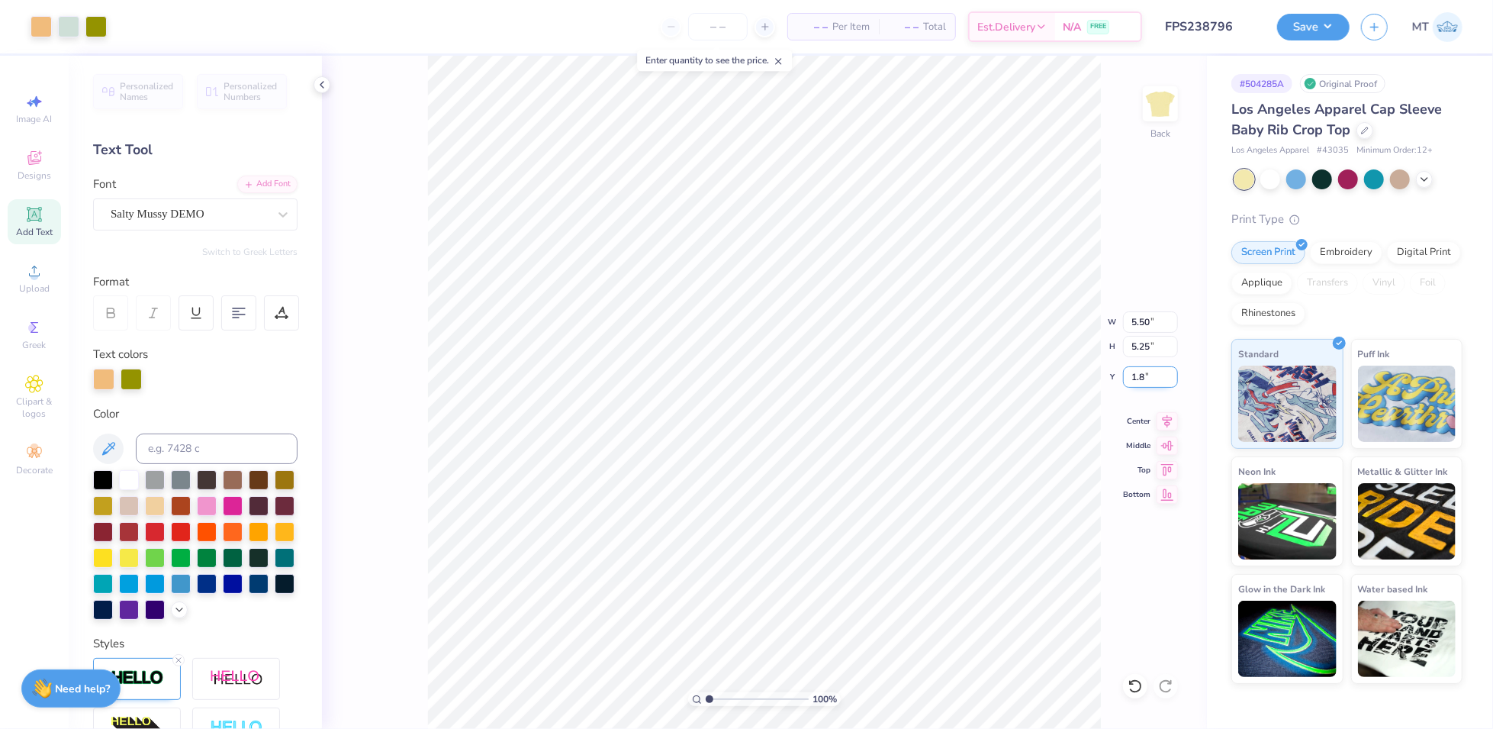
type input "1.80"
click at [1327, 30] on button "Save" at bounding box center [1313, 24] width 72 height 27
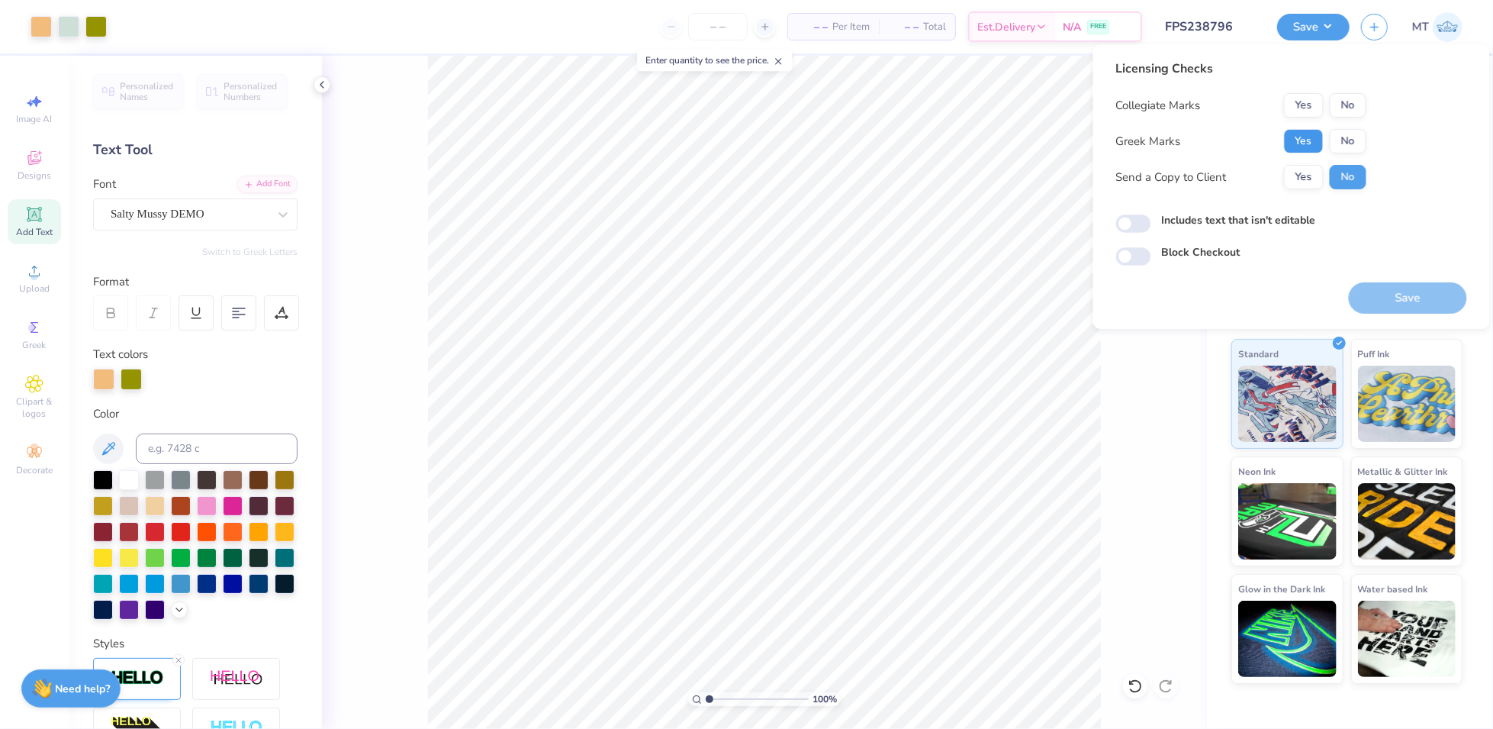
click at [1308, 137] on button "Yes" at bounding box center [1304, 141] width 40 height 24
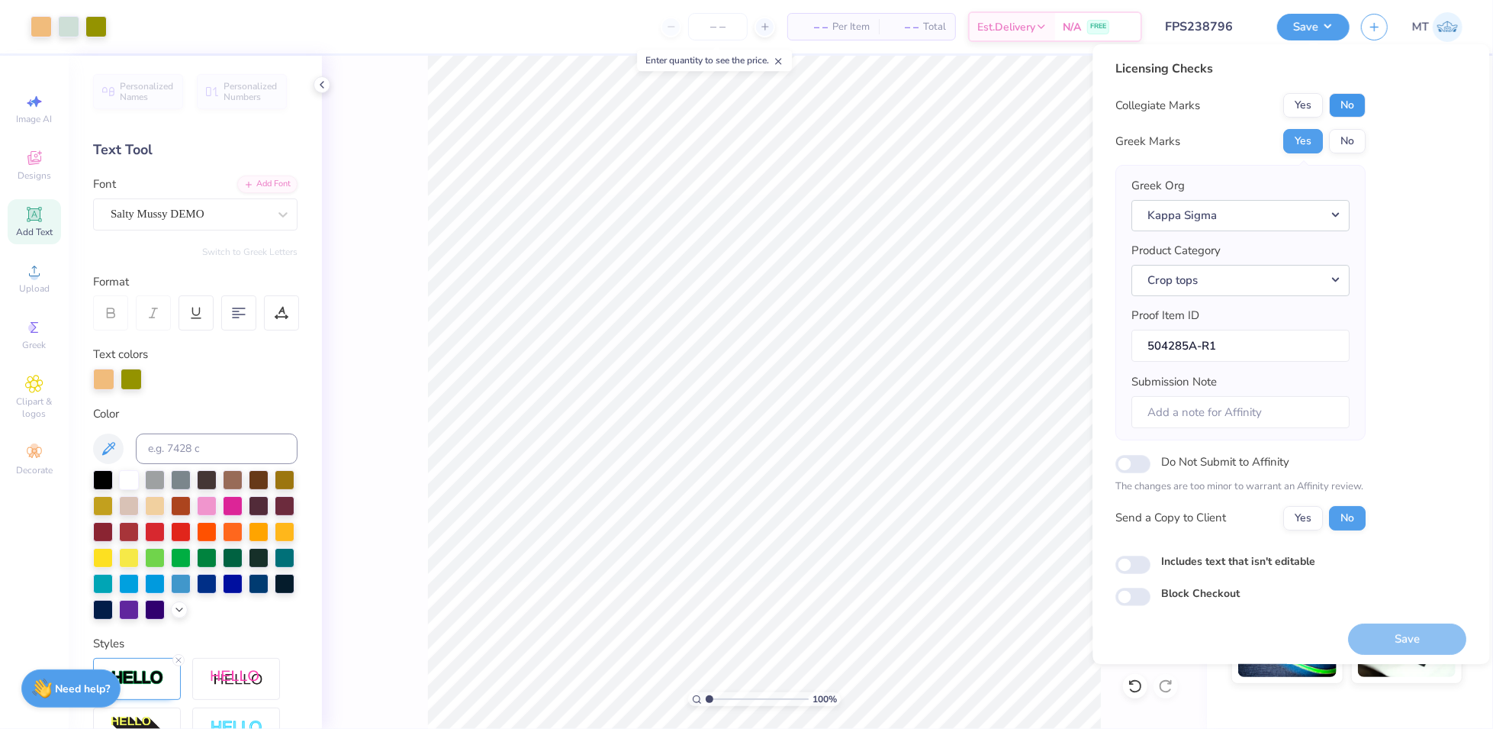
click at [1340, 110] on button "No" at bounding box center [1348, 105] width 37 height 24
click at [1390, 639] on button "Save" at bounding box center [1408, 638] width 118 height 31
click at [1440, 235] on div "Licensing Checks Collegiate Marks Yes No Greek Marks Yes No Greek Org Kappa Sig…" at bounding box center [1291, 333] width 351 height 546
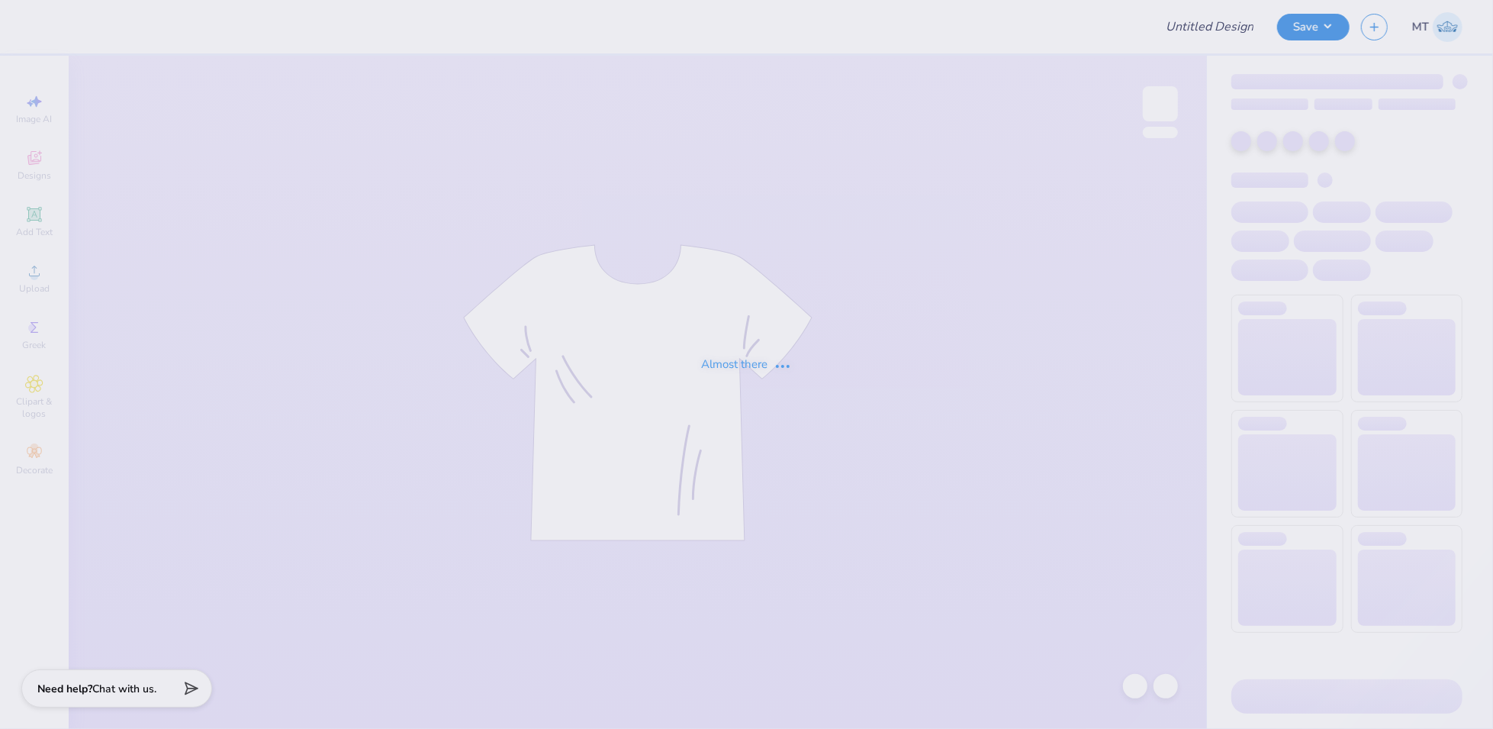
type input "FPS238794"
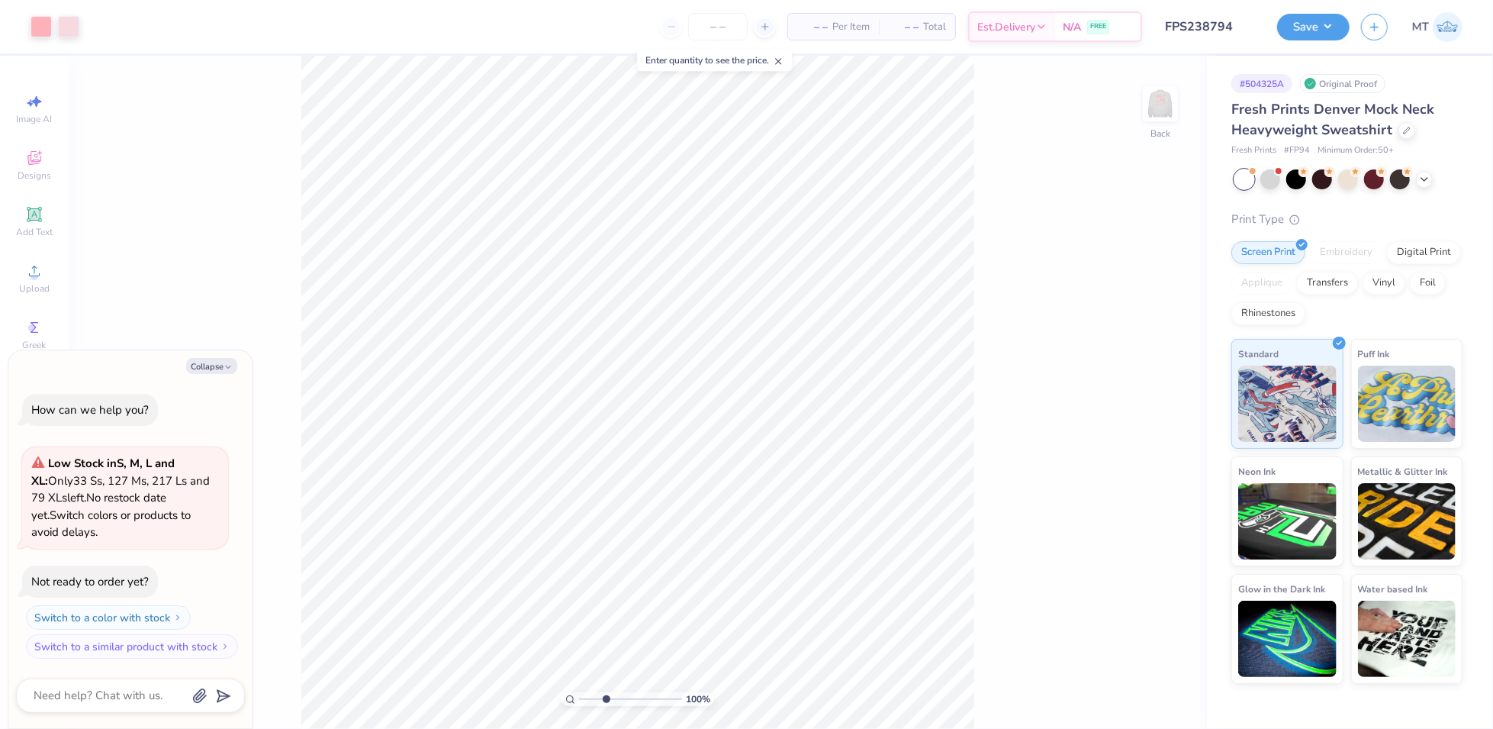
type input "3.2"
click at [605, 700] on input "range" at bounding box center [630, 699] width 103 height 14
click at [1145, 108] on img at bounding box center [1160, 103] width 61 height 61
type textarea "x"
type input "1"
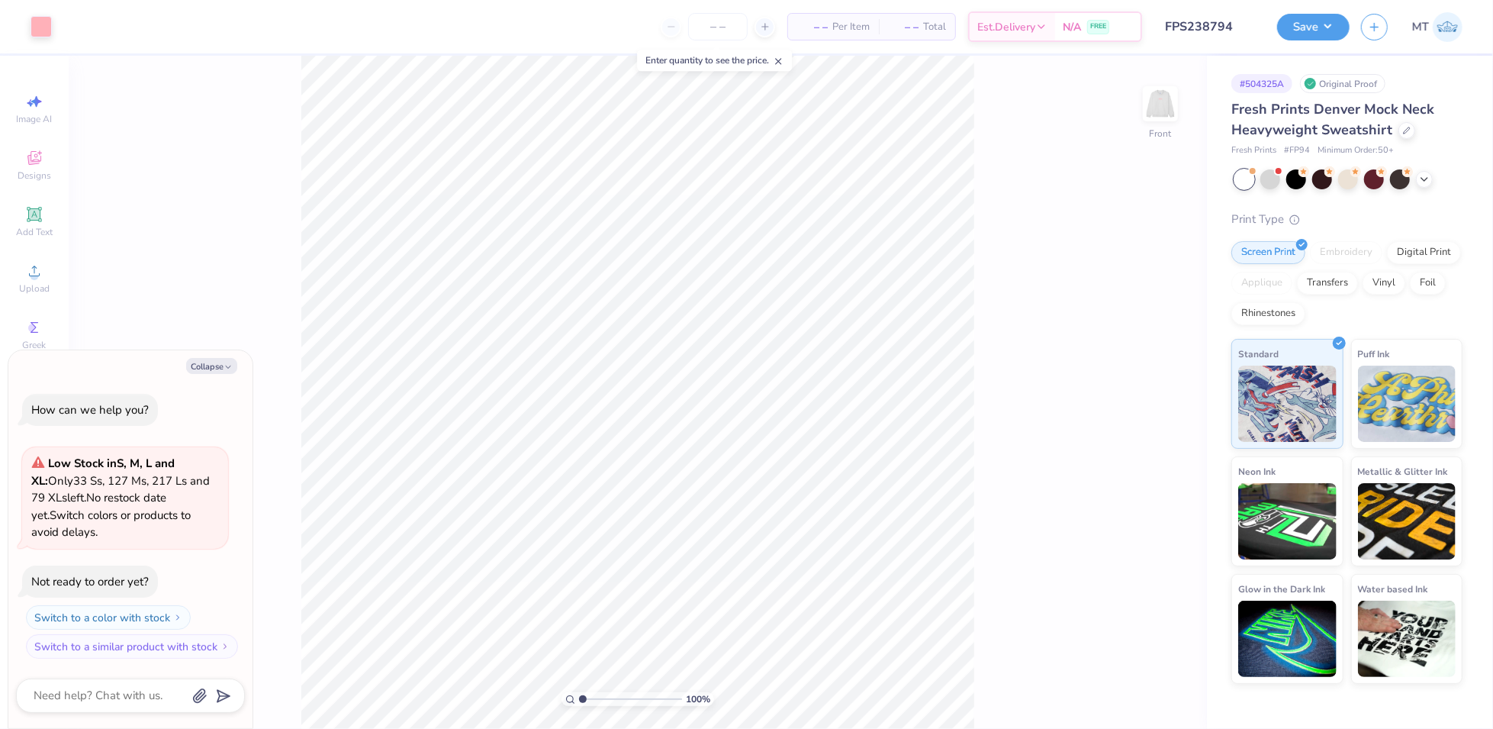
type textarea "x"
type input "1.56838309027835"
type textarea "x"
type input "1.7380436648032"
click at [209, 365] on button "Collapse" at bounding box center [211, 366] width 51 height 16
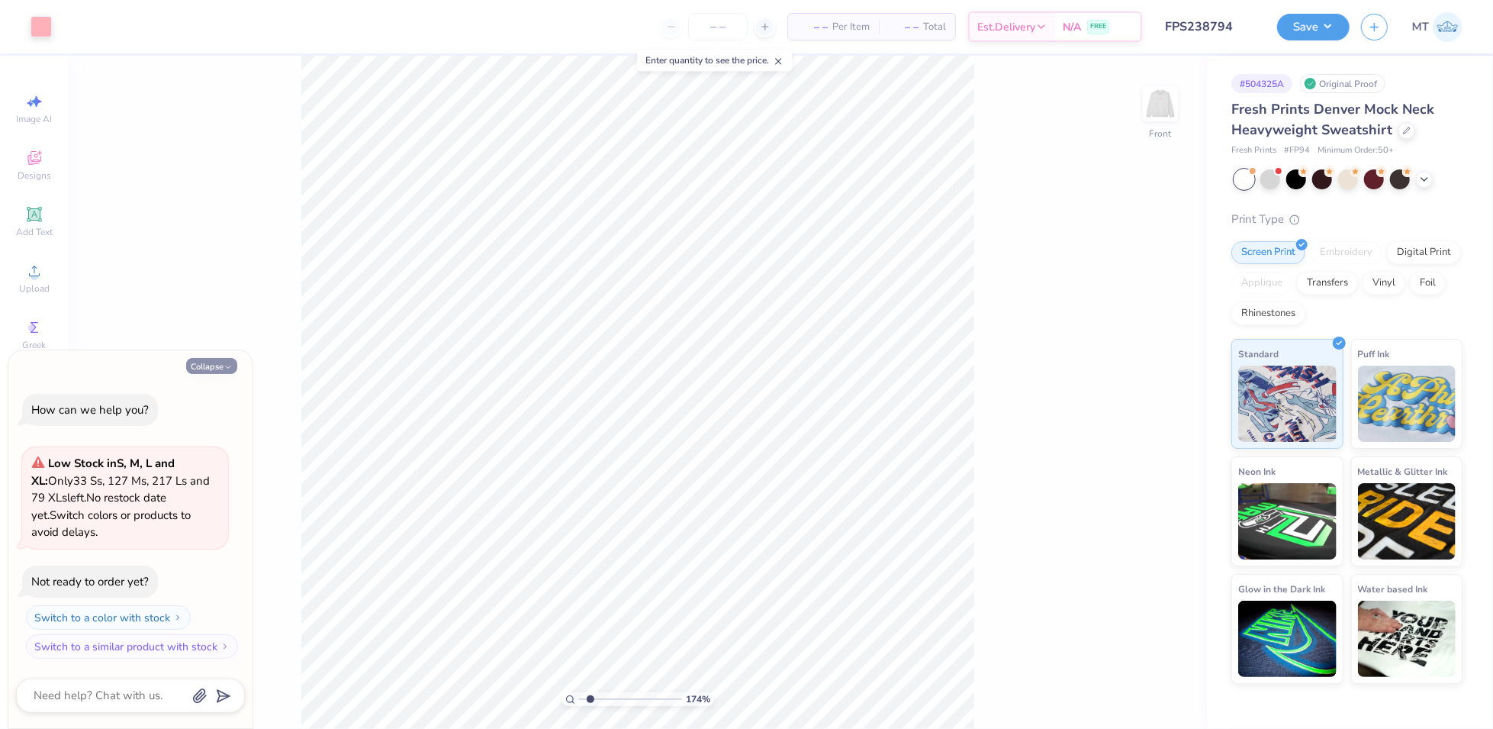
type textarea "x"
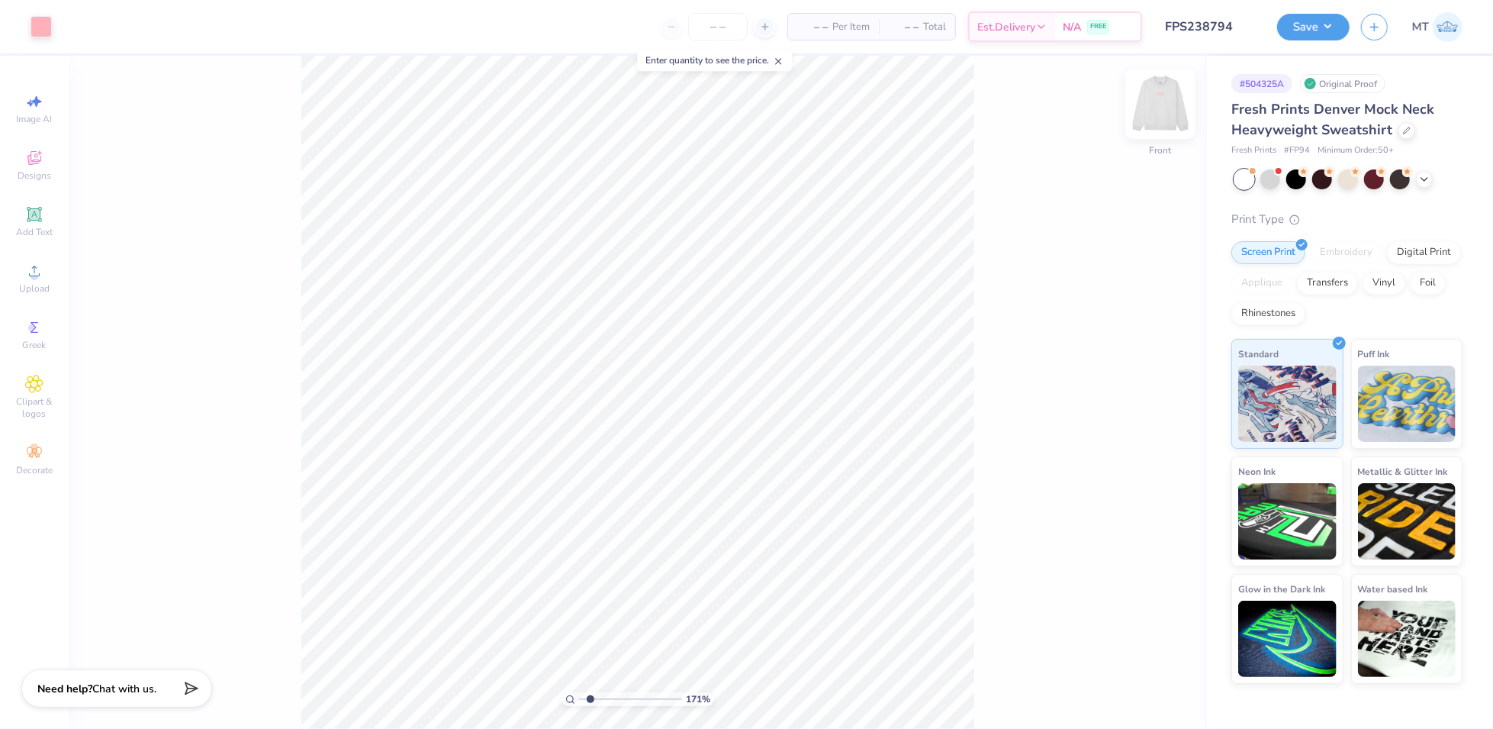
click at [1160, 102] on img at bounding box center [1160, 103] width 61 height 61
click at [1163, 109] on img at bounding box center [1160, 103] width 61 height 61
click at [1156, 117] on img at bounding box center [1160, 103] width 61 height 61
click at [1150, 99] on img at bounding box center [1160, 103] width 61 height 61
click at [858, 456] on li "Ungroup" at bounding box center [853, 464] width 120 height 30
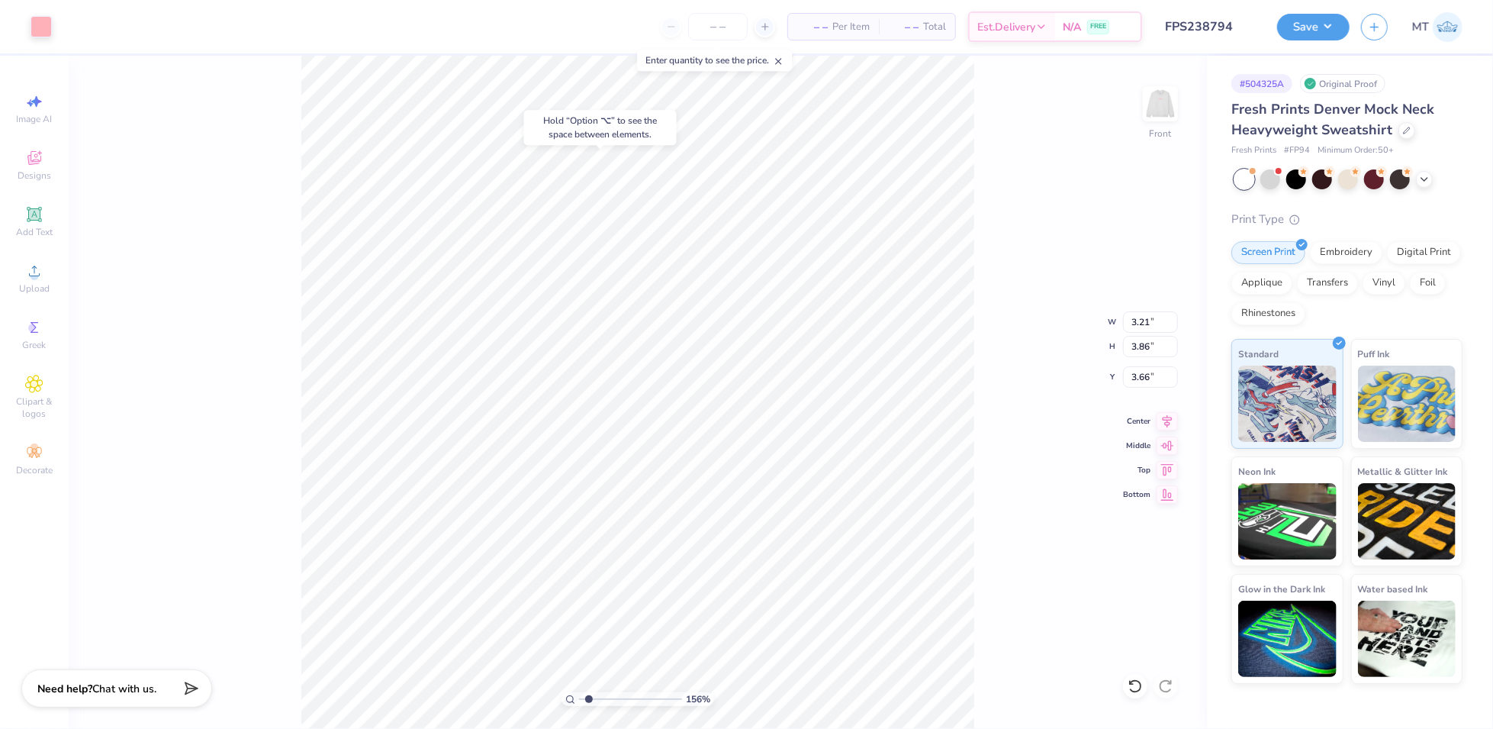
type input "1.56087325939225"
type input "3.66"
type input "1.56087325939225"
type input "1.98"
type input "2.35"
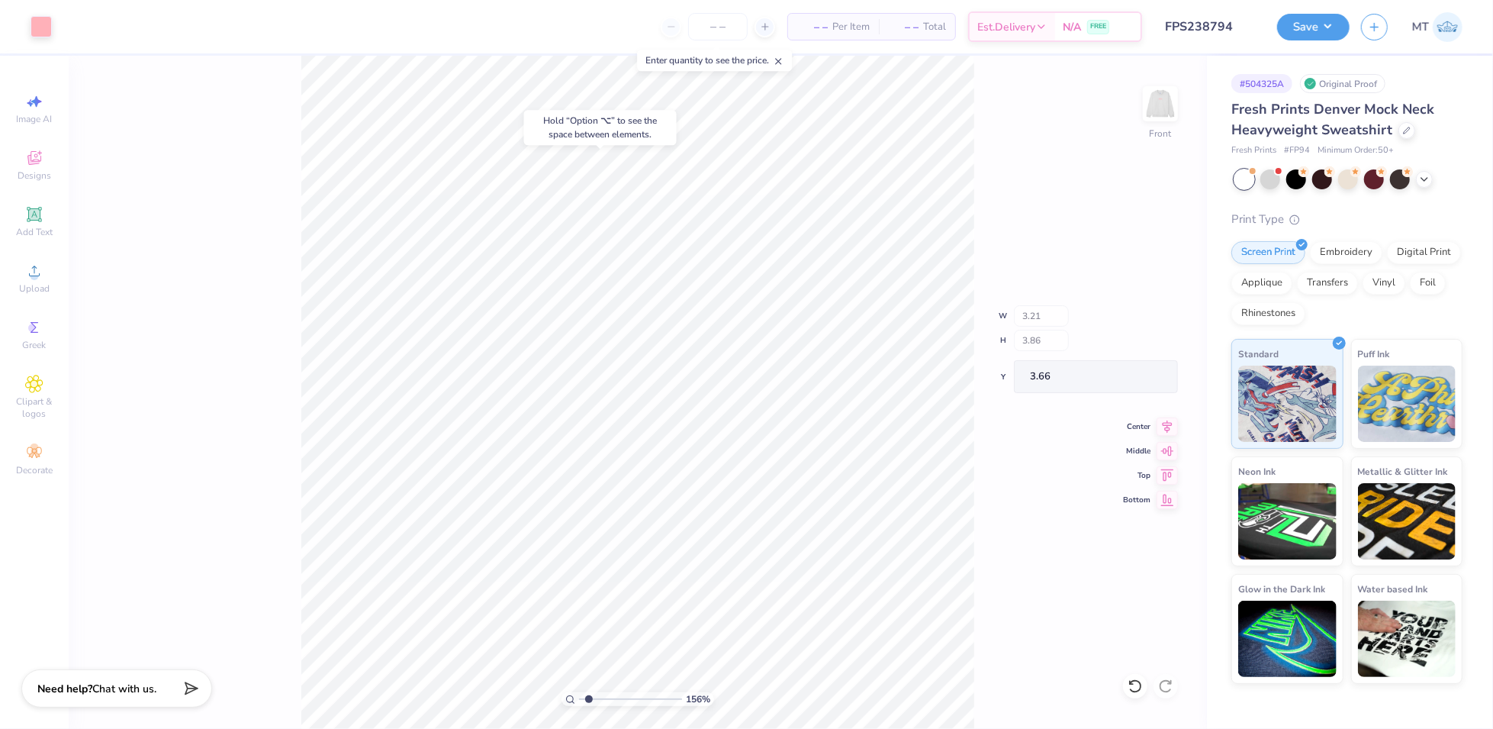
type input "4.42"
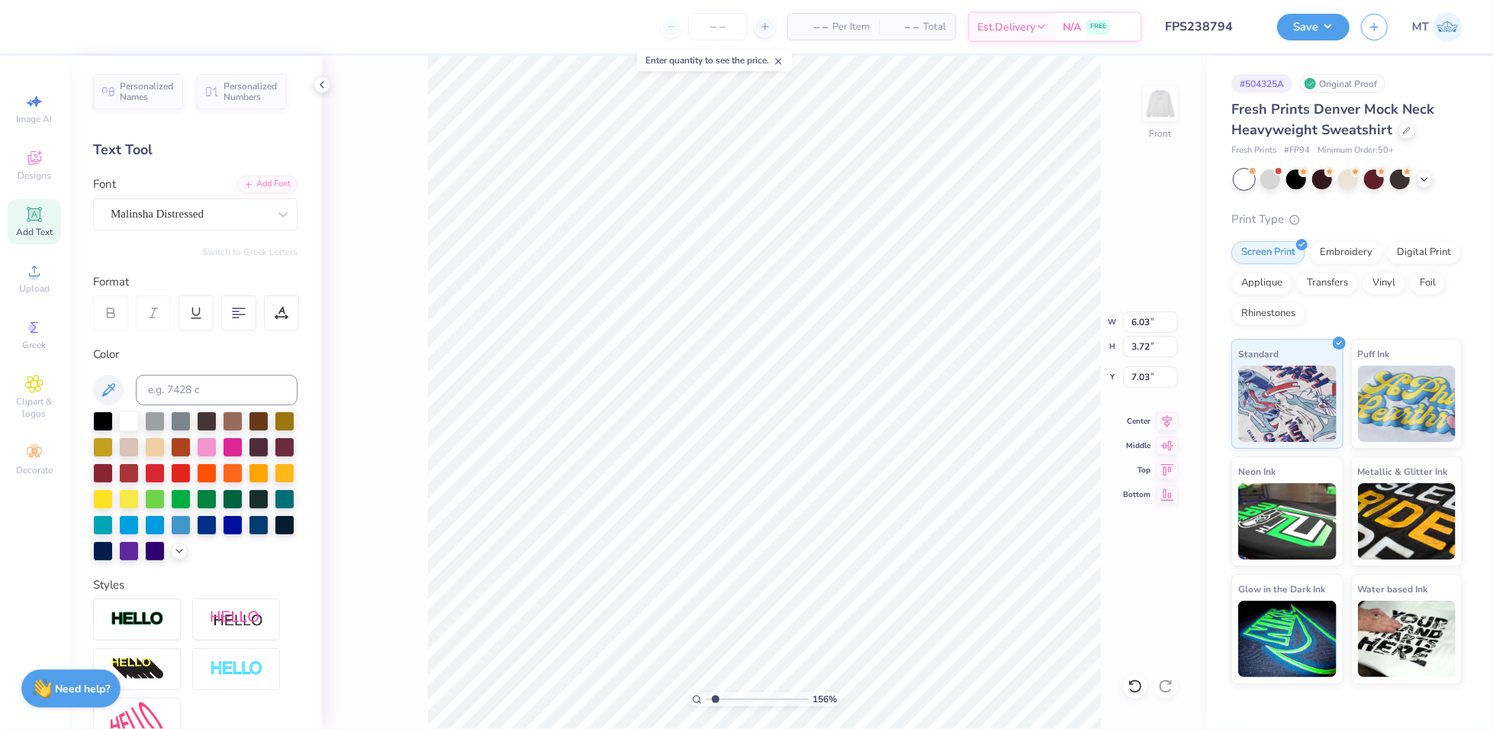
type input "1.56087325939225"
type input "6.08"
type input "1.56087325939225"
type input "6.79"
type input "3.00"
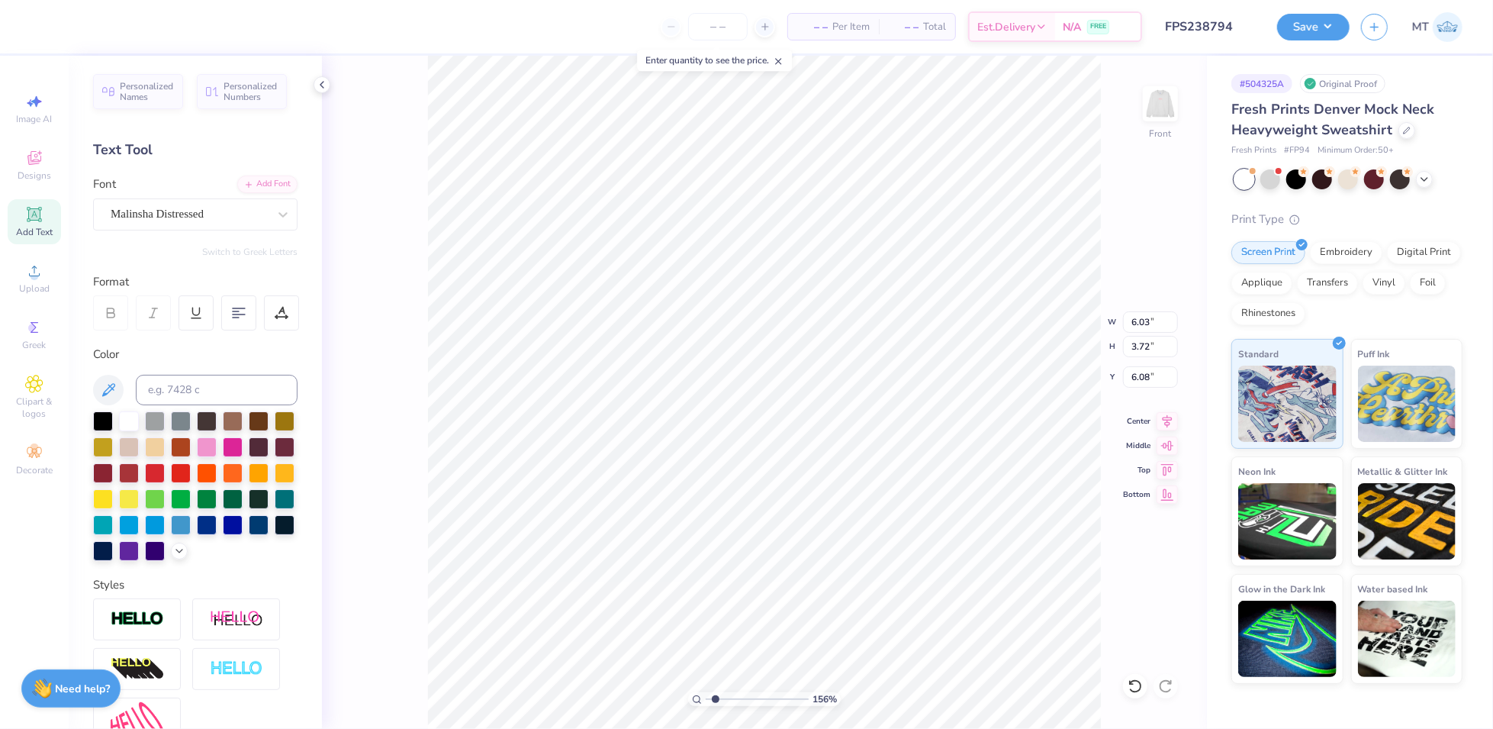
type input "1.56087325939225"
type input "6.08"
type input "2.91"
type input "6.34"
type input "1.63639098041423"
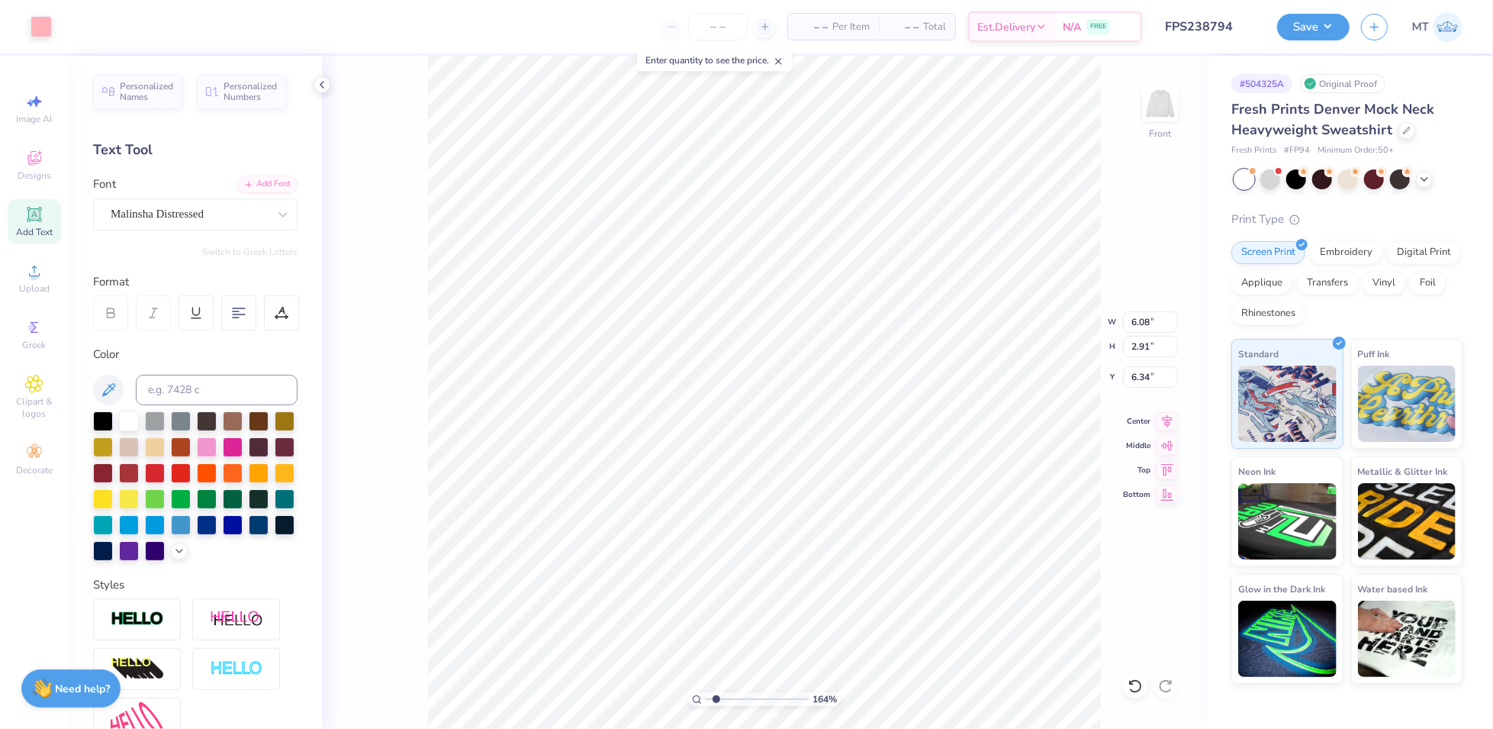
type input "4.04"
type input "3.93"
type input "3.00"
type input "1.63639098041423"
type input "4.97"
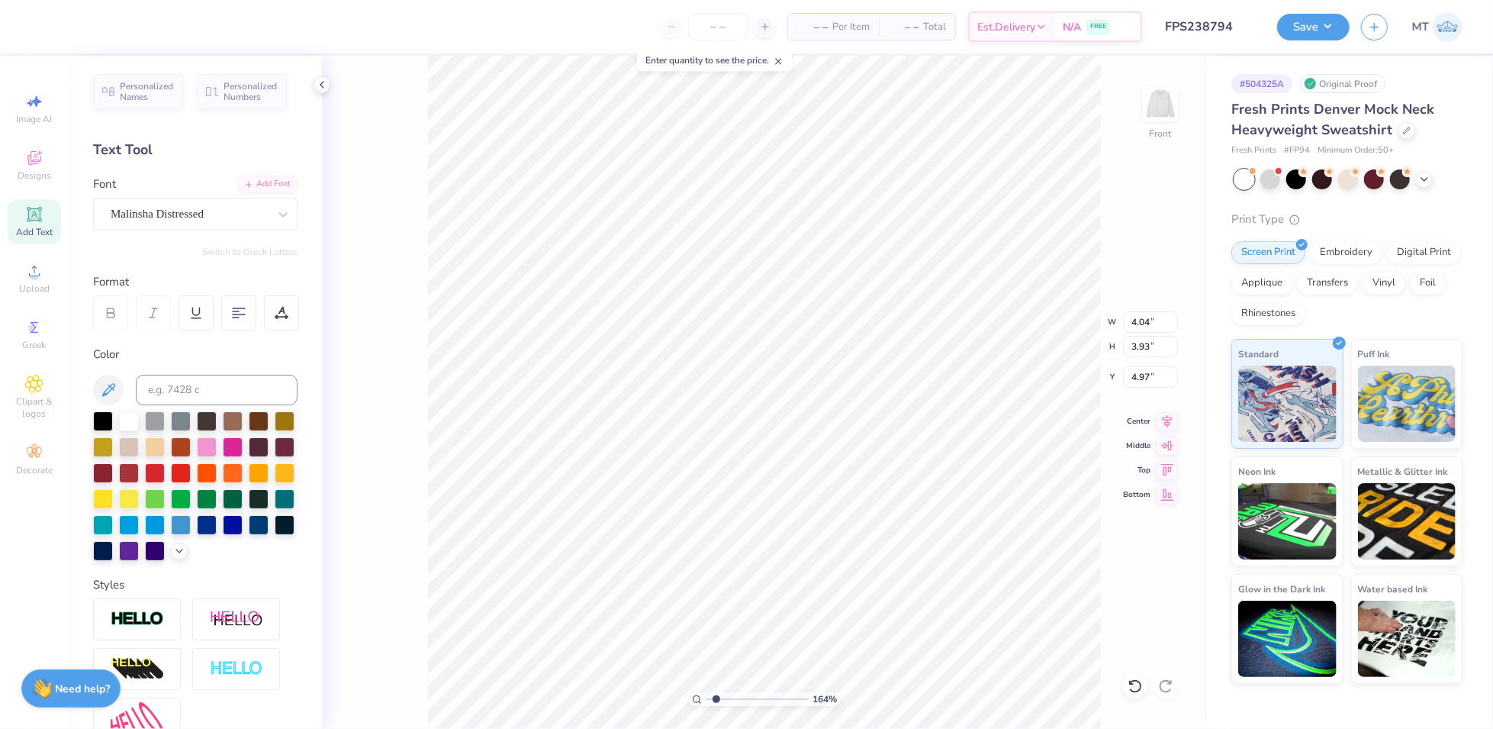
type input "1.63639098041423"
type input "4.41"
type input "4.01"
type input "5.14"
type input "1.63639098041423"
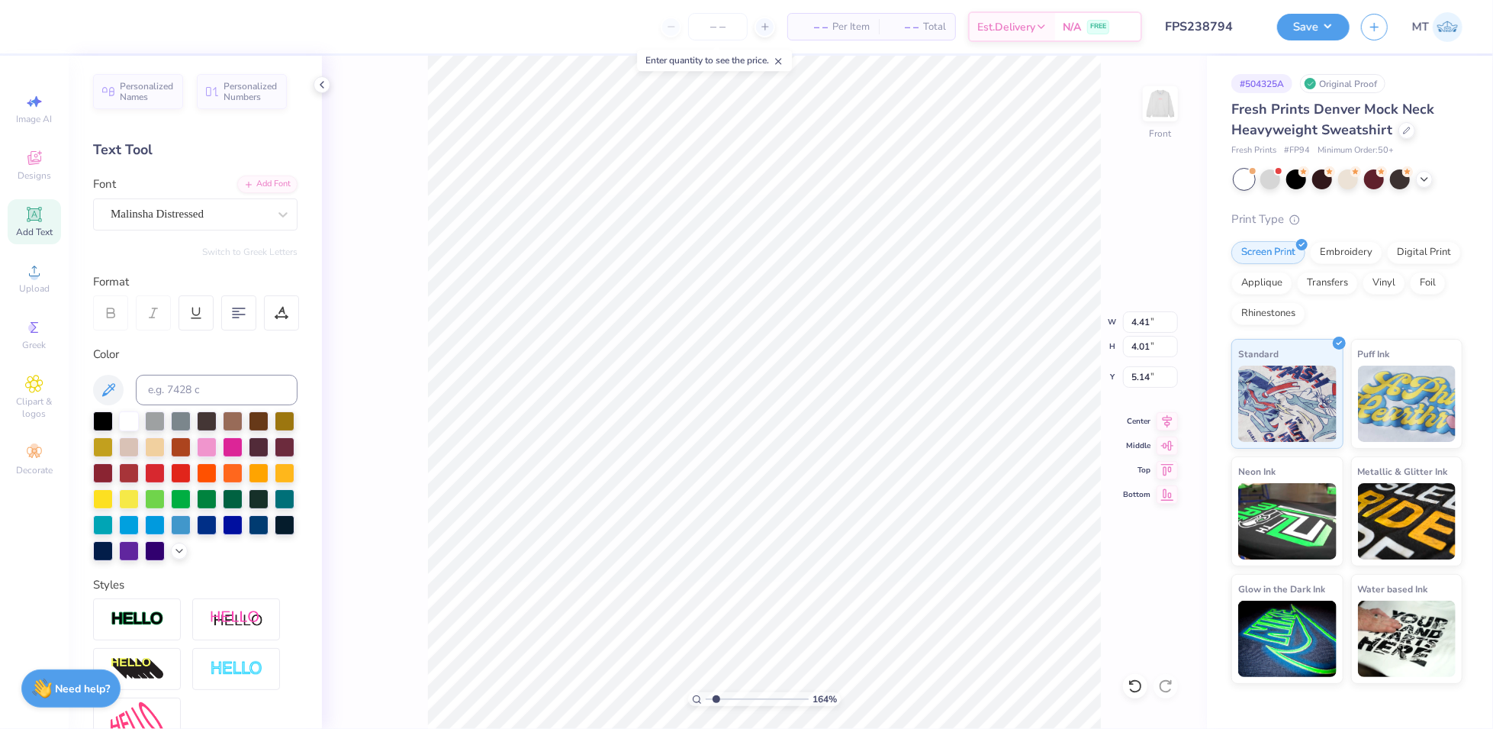
type input "3.64"
type input "1.63639098041423"
type input "4.93"
type input "1.63639098041423"
type input "6.08"
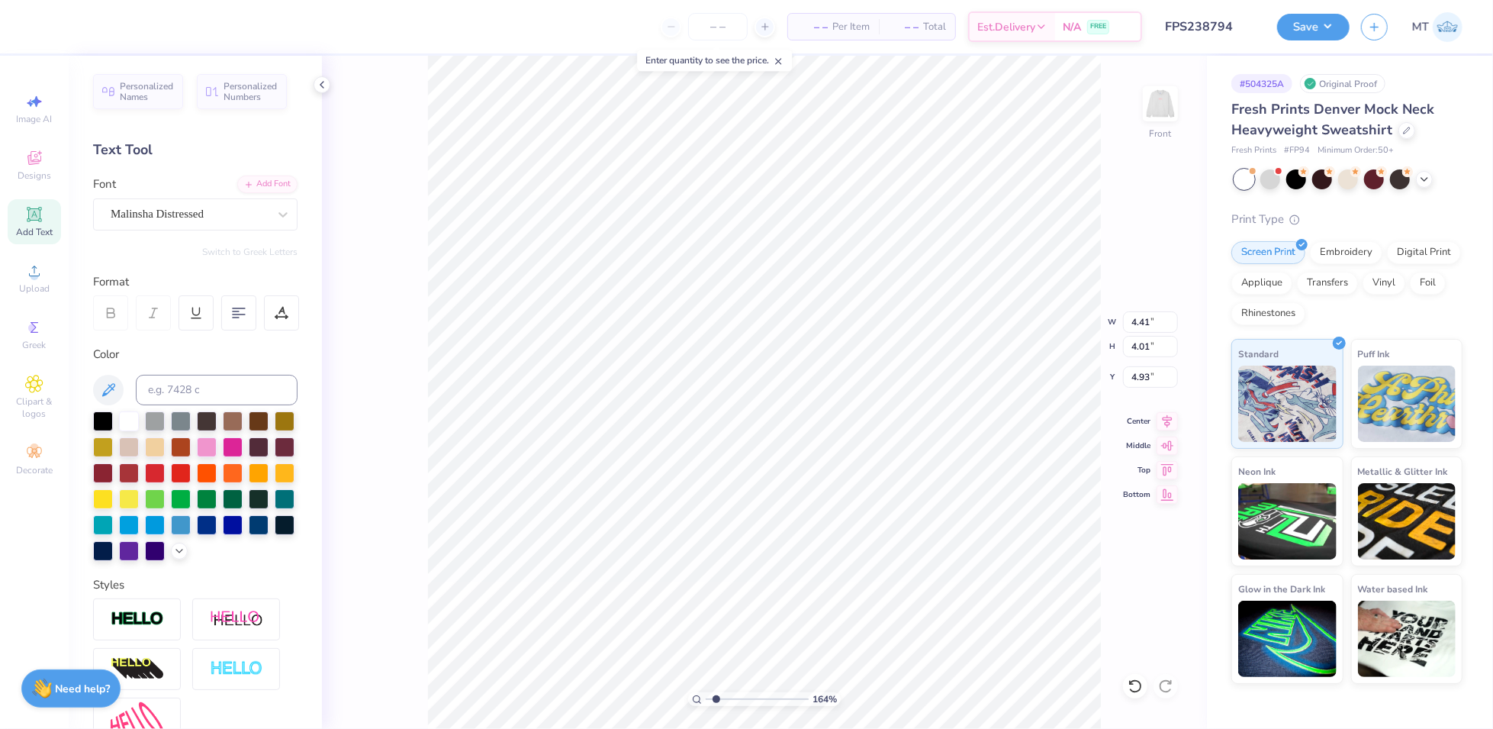
type input "2.91"
type input "6.93"
click at [254, 182] on div "Add Font" at bounding box center [267, 183] width 60 height 18
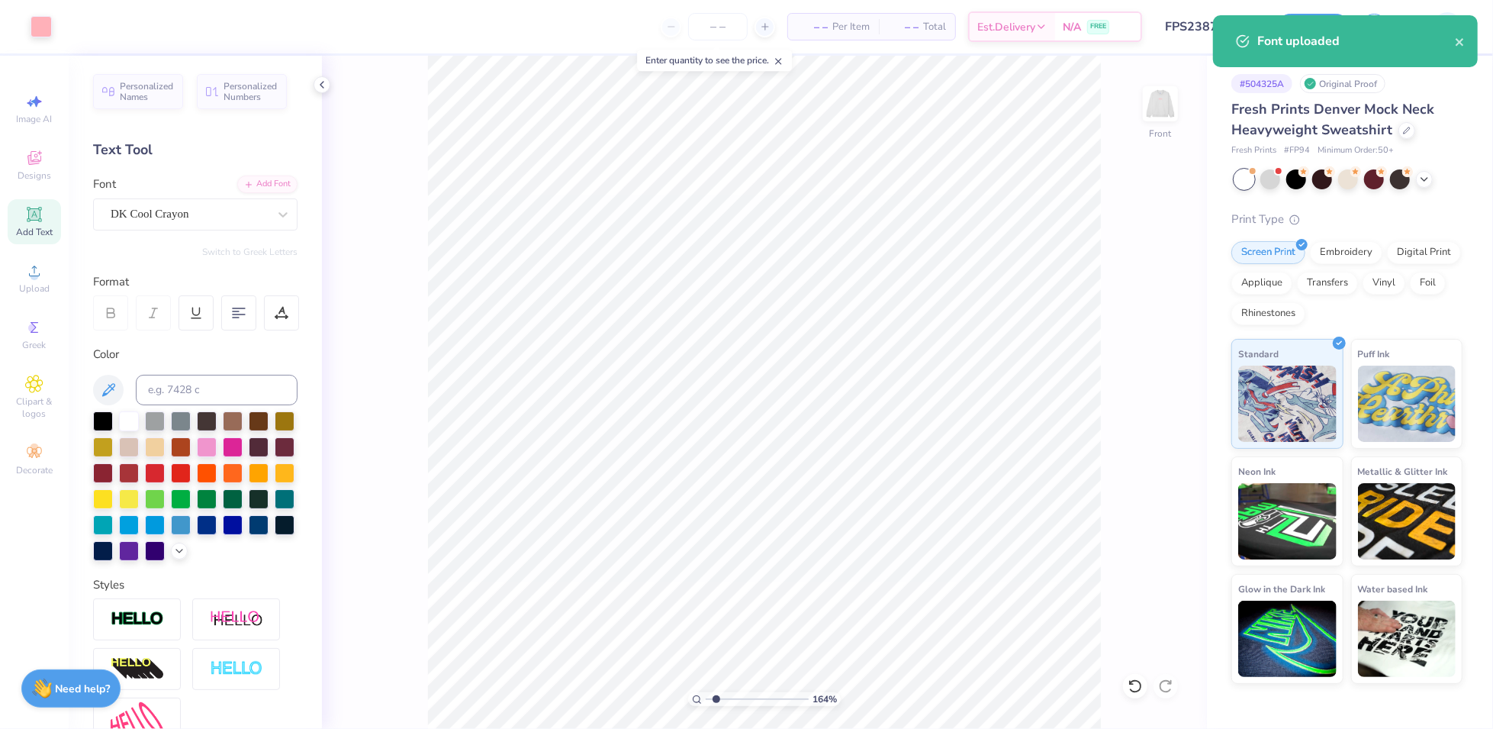
click at [47, 216] on div "Add Text" at bounding box center [34, 221] width 53 height 45
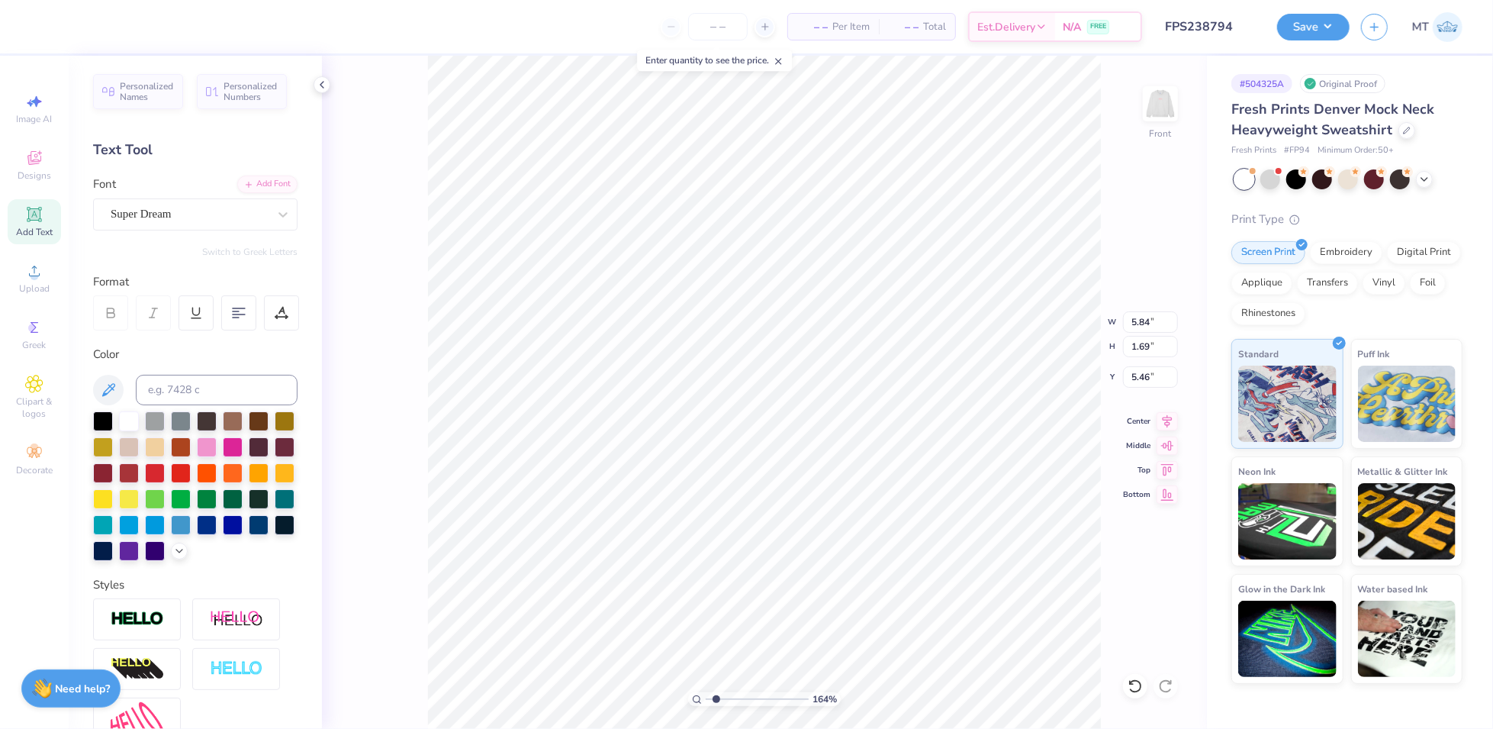
type input "1.63639098041423"
type input "5.46"
click at [102, 385] on icon at bounding box center [108, 390] width 18 height 18
click at [269, 204] on div at bounding box center [282, 214] width 27 height 27
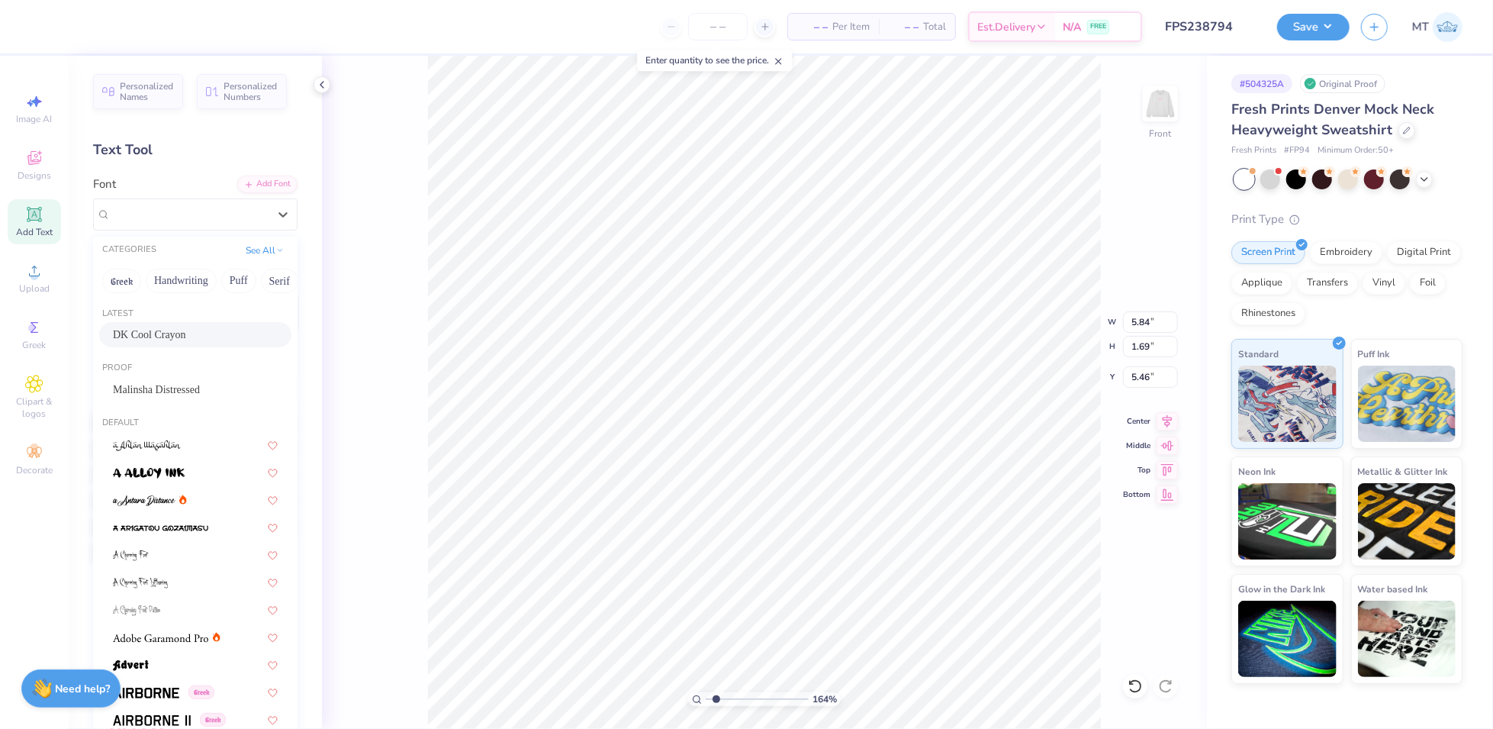
click at [186, 337] on span "DK Cool Crayon" at bounding box center [149, 335] width 73 height 16
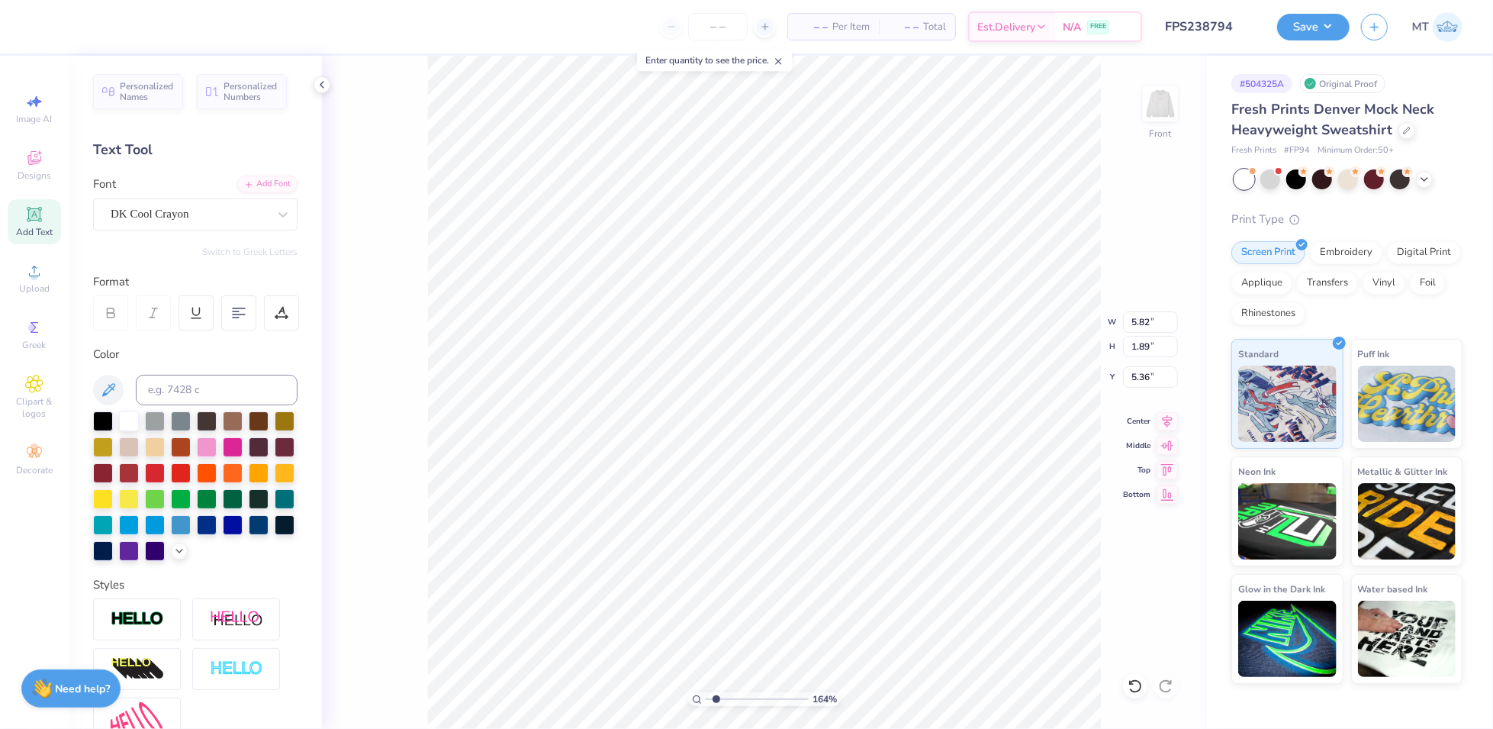
type input "1.63639098041423"
type textarea "B"
type input "1.63639098041423"
type textarea "Big"
type input "1.63639098041423"
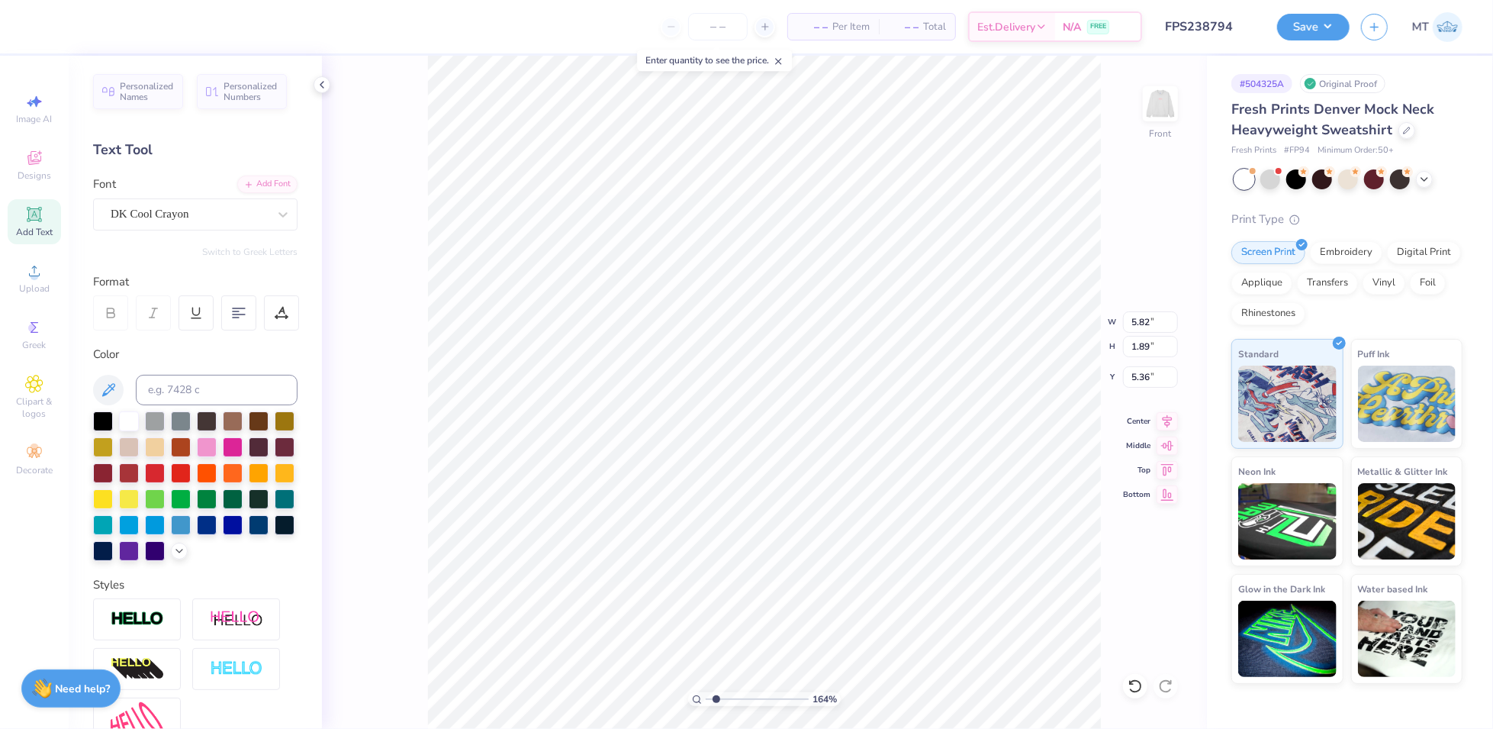
type textarea "Big"
type input "1.63639098041423"
type textarea "Big L"
type input "1.63639098041423"
type textarea "Big Li"
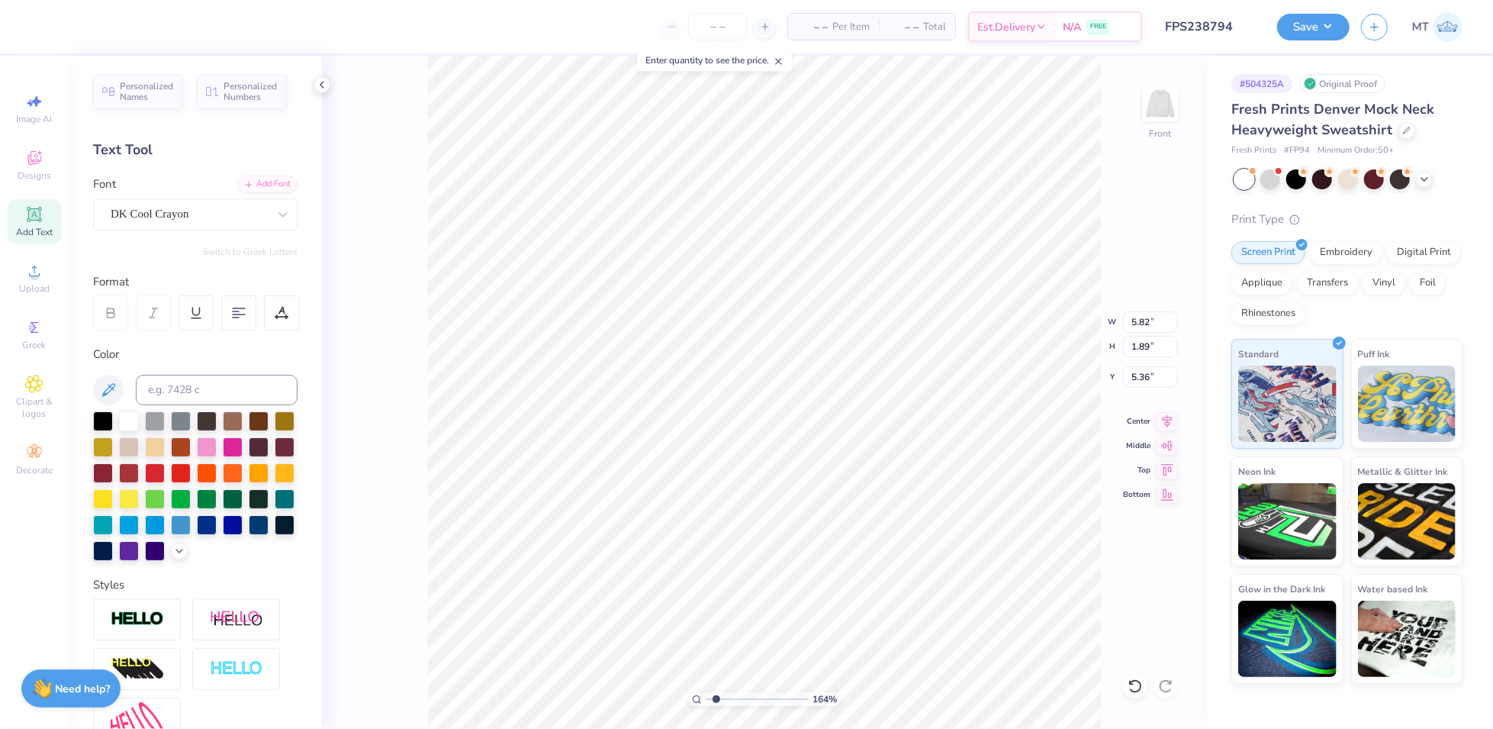
type input "1.63639098041423"
type textarea "Big Lit"
type input "1.63639098041423"
type textarea "Big Littl"
type input "1.63639098041423"
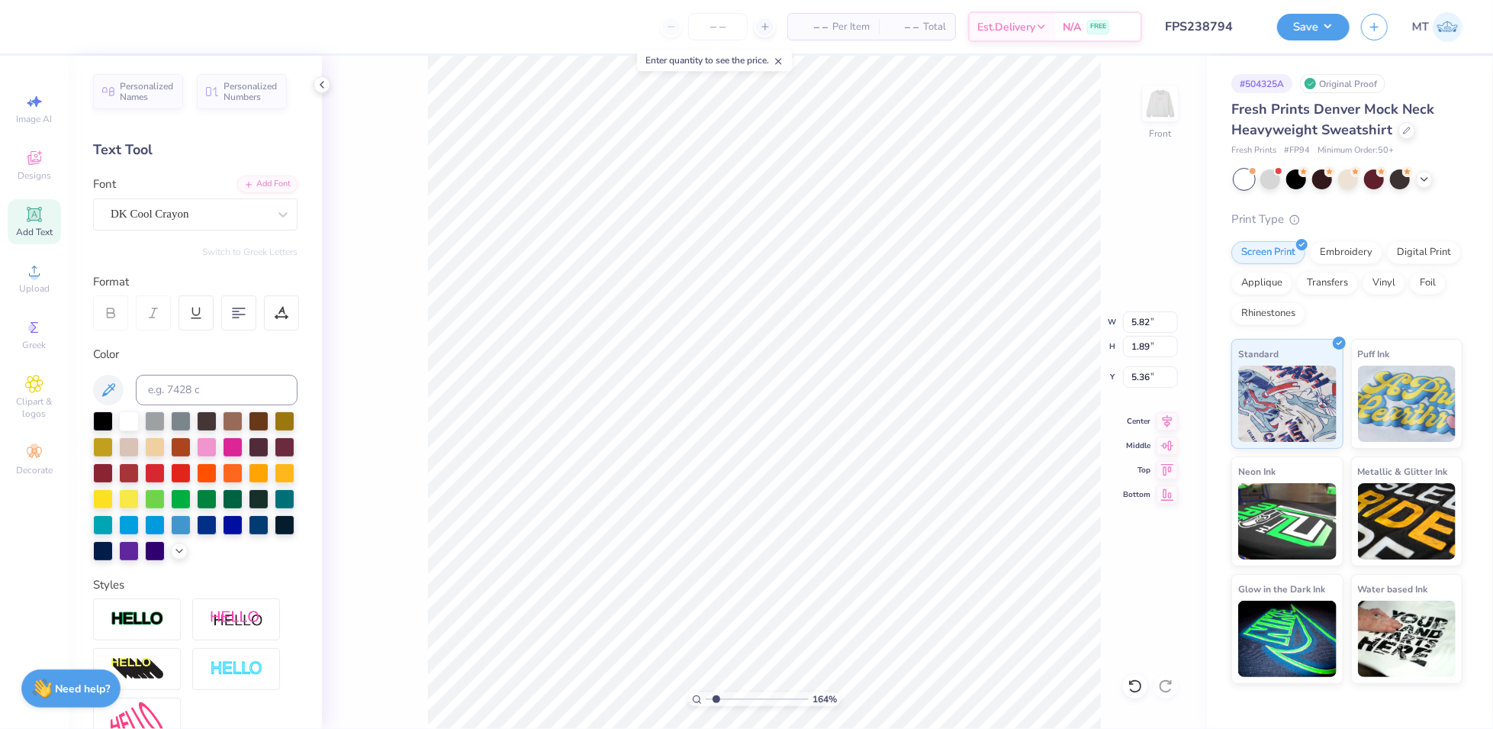
type textarea "Big Little"
click at [1163, 108] on img at bounding box center [1160, 103] width 61 height 61
click at [1155, 131] on img at bounding box center [1160, 103] width 61 height 61
type input "1.63639098041423"
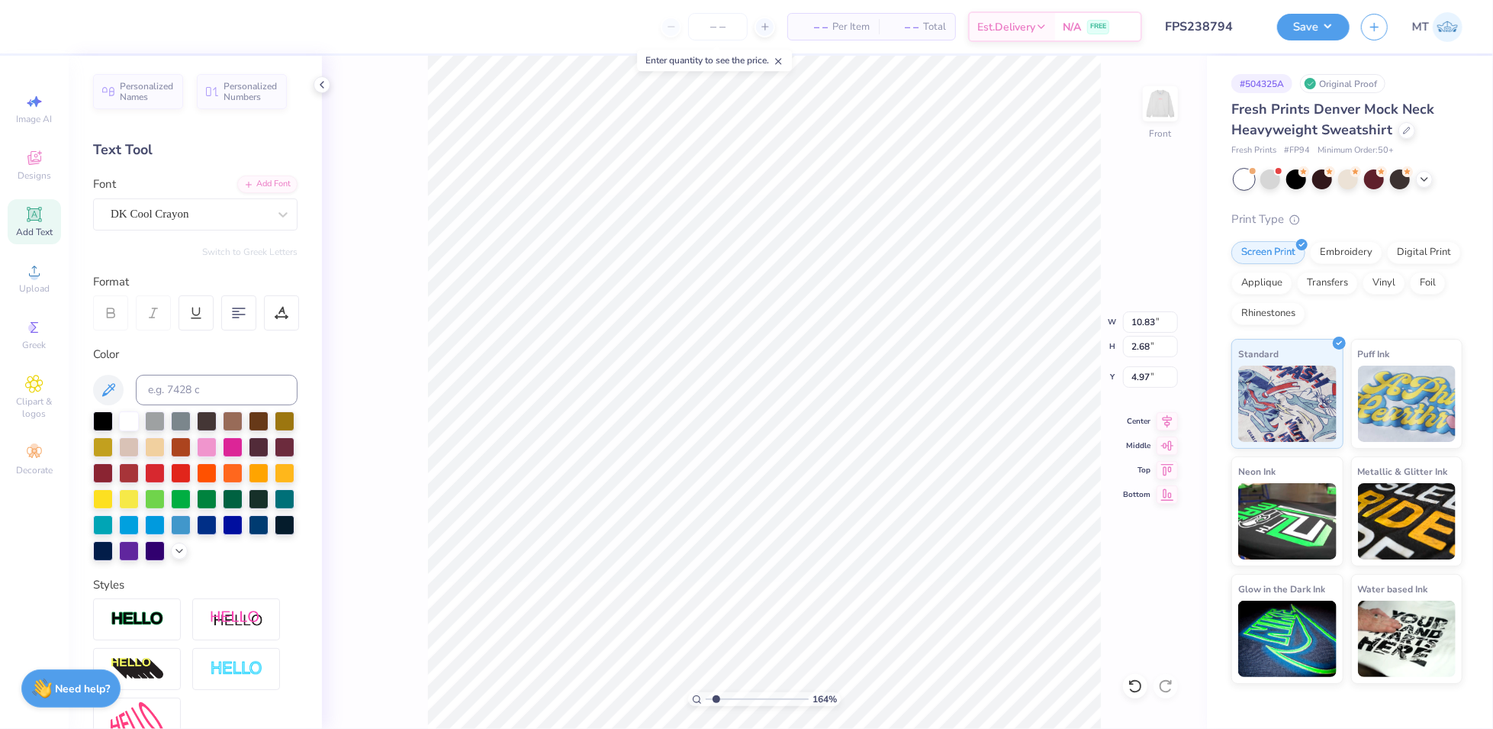
type input "3.00"
type input "1.63639098041423"
type input "6.83"
type input "1.69"
type input "1.63639098041423"
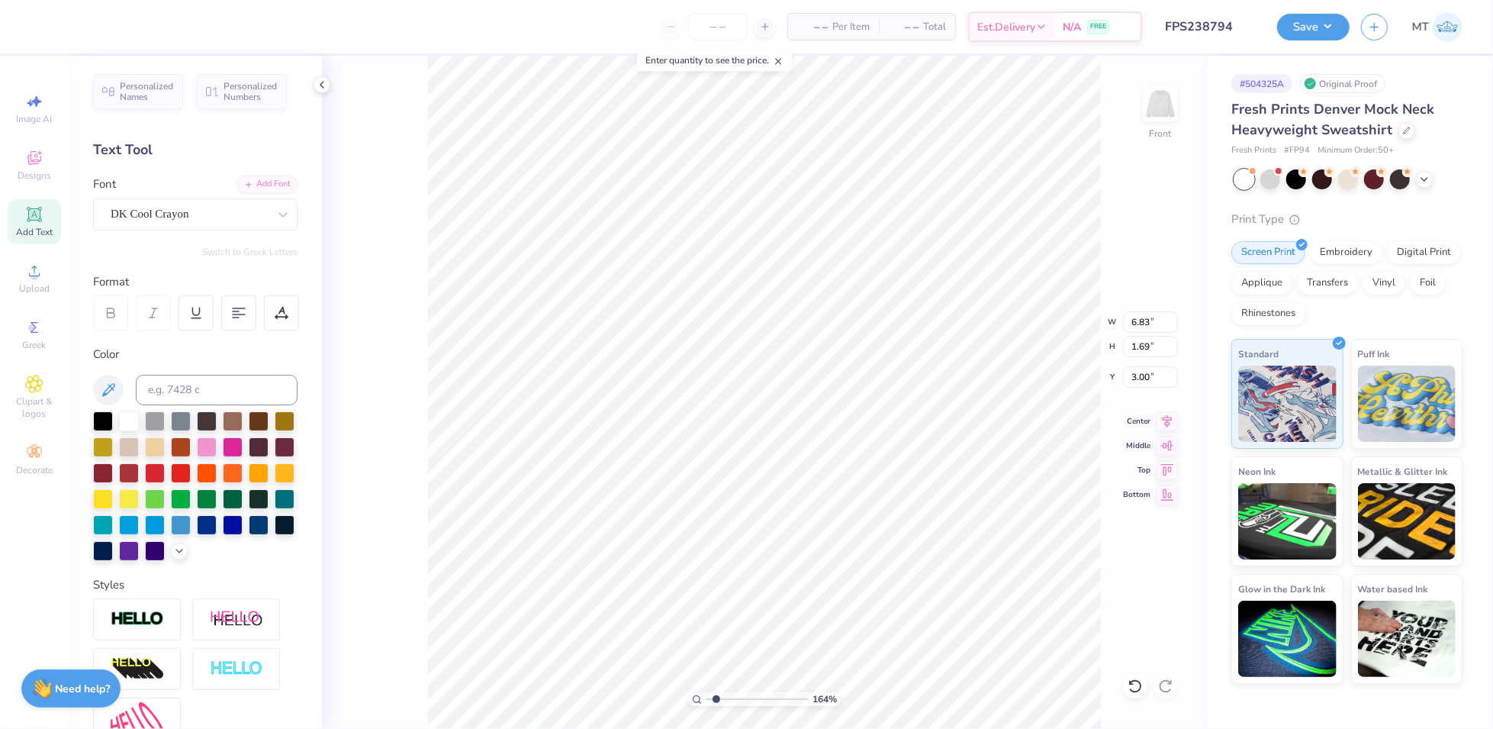
type input "3.19"
type input "1.63639098041423"
type textarea "BI"
type input "1.63639098041423"
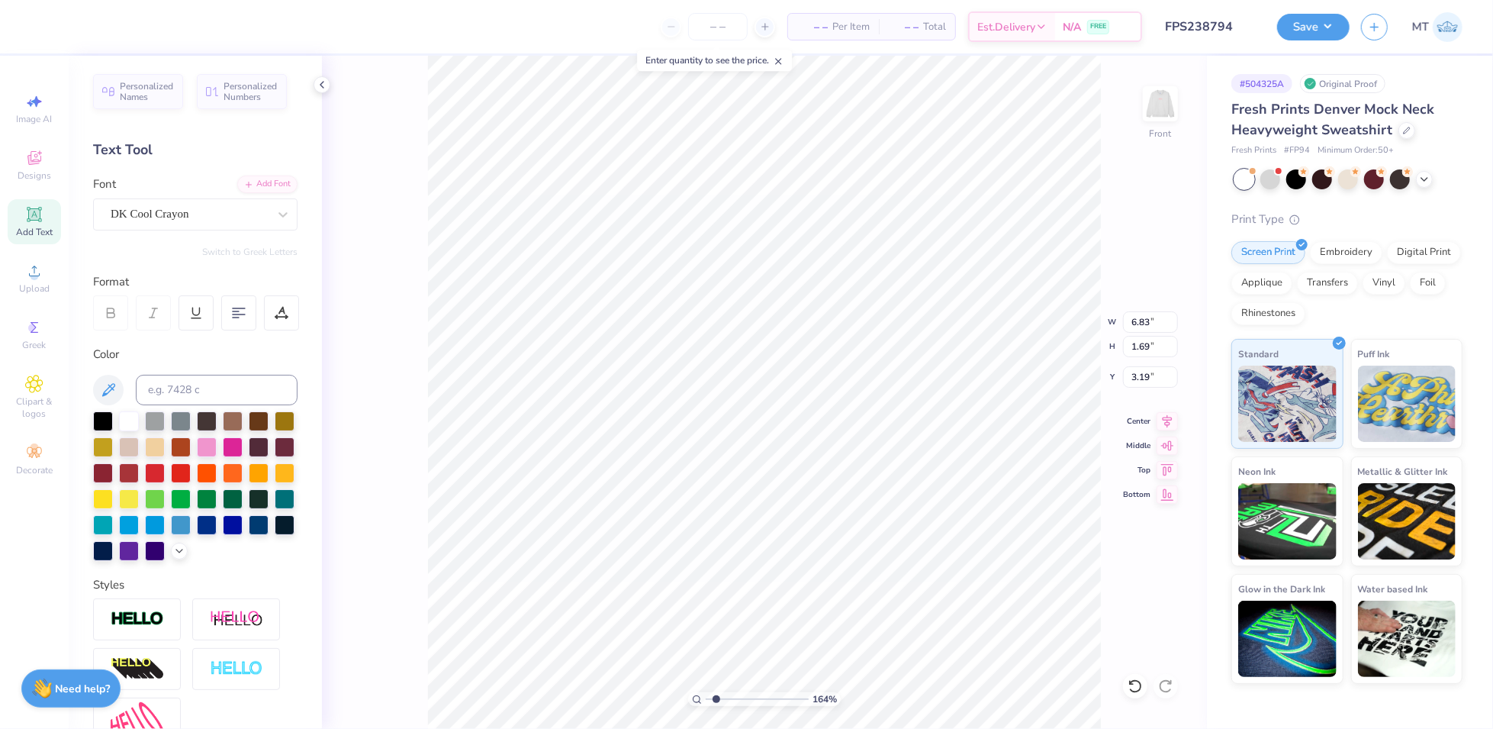
type textarea "BIG"
type input "1.63639098041423"
type input "4.67"
type input "1.63639098041423"
type textarea "L"
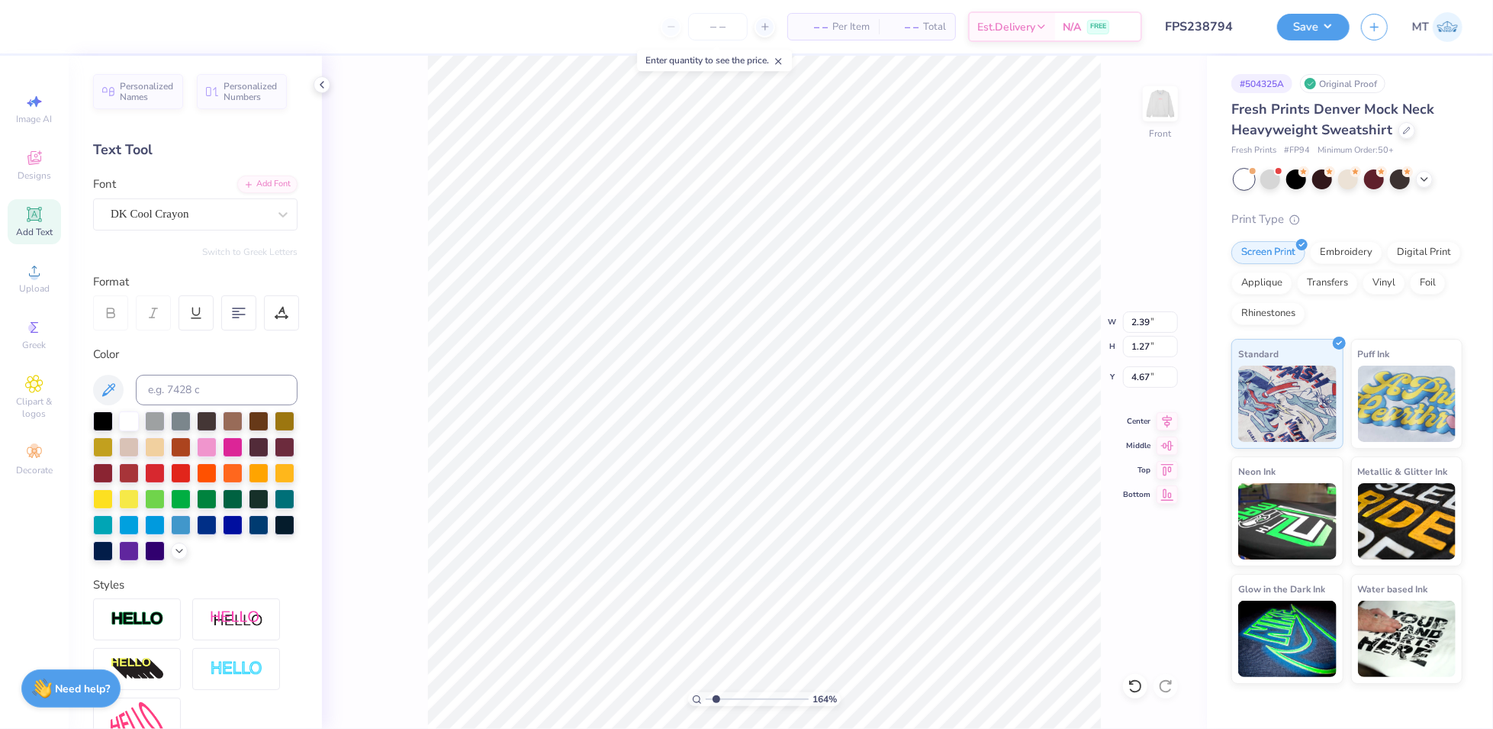
type input "1.63639098041423"
type textarea "LI"
type input "1.63639098041423"
type textarea "LIT"
type input "1.63639098041423"
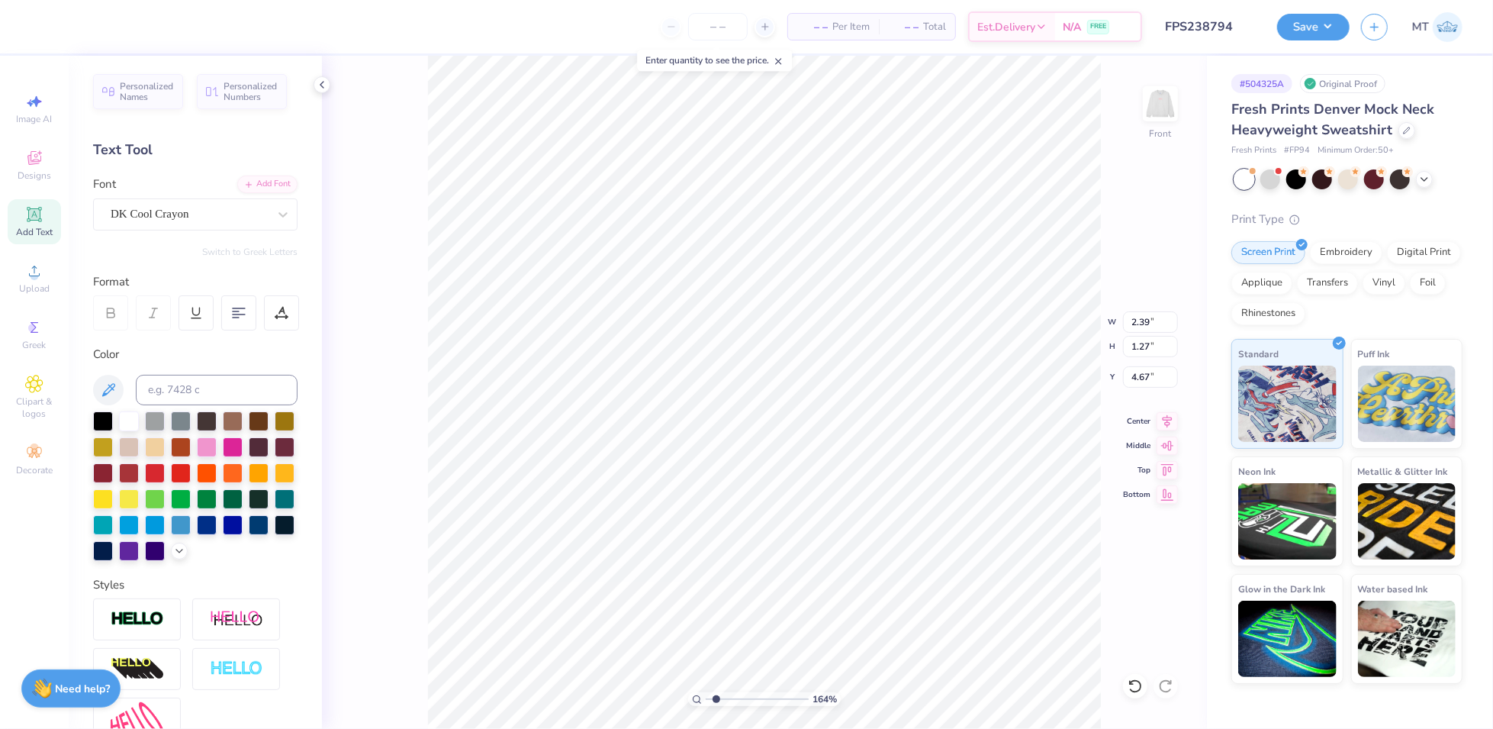
type textarea "LITT"
type input "1.63639098041423"
type textarea "LITTL"
type input "1.63639098041423"
type textarea "LITTLE"
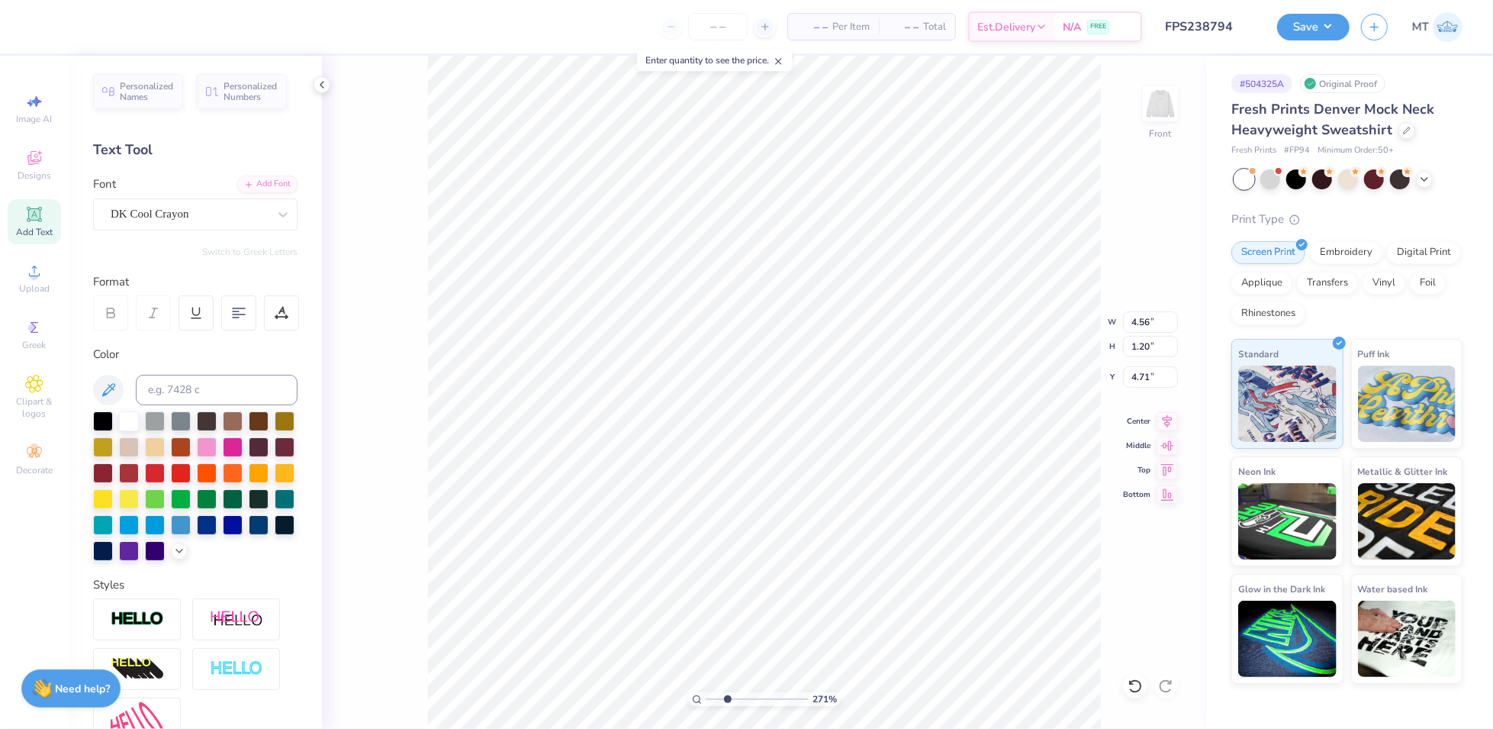
type input "2.7054785495963"
type input "4.67"
click at [256, 185] on div "Add Font" at bounding box center [267, 183] width 60 height 18
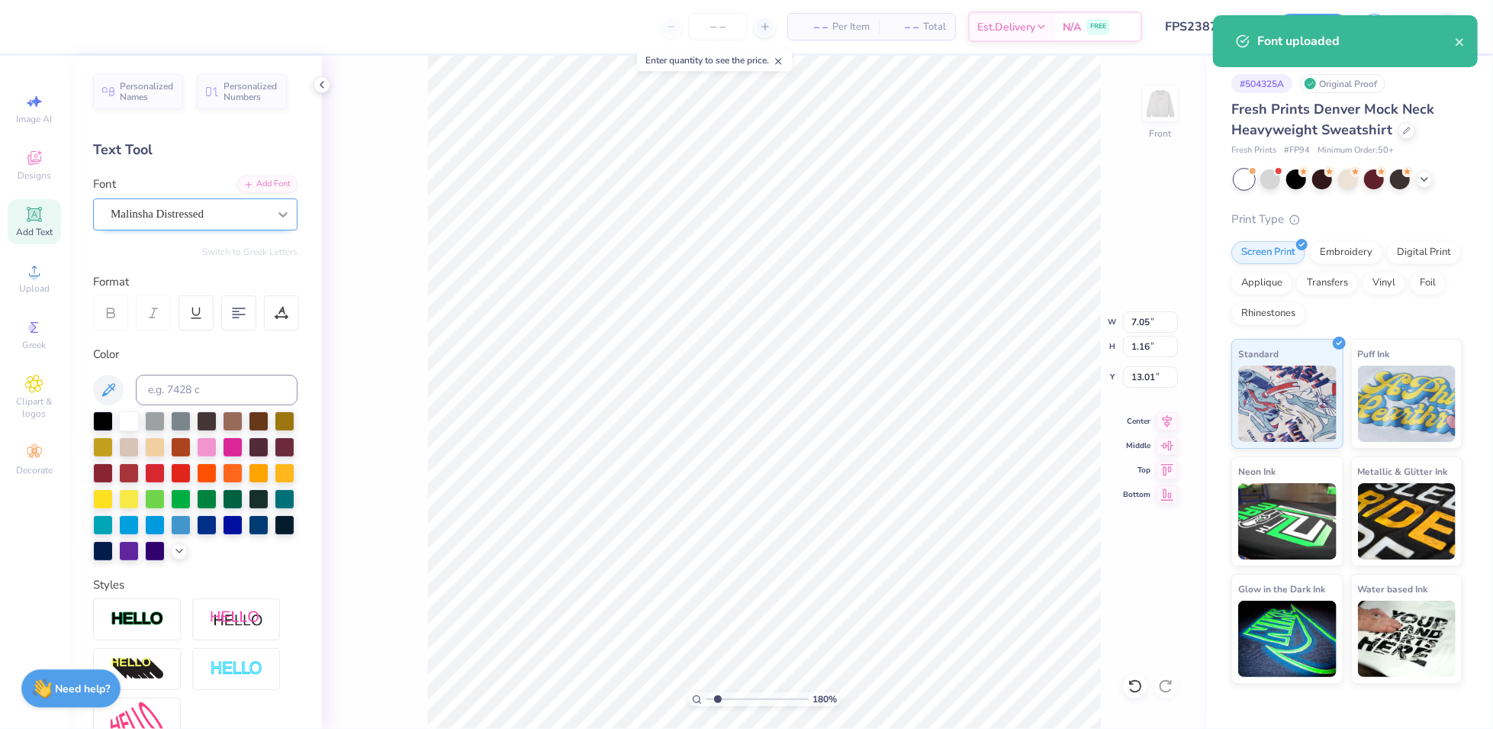
click at [275, 208] on icon at bounding box center [282, 214] width 15 height 15
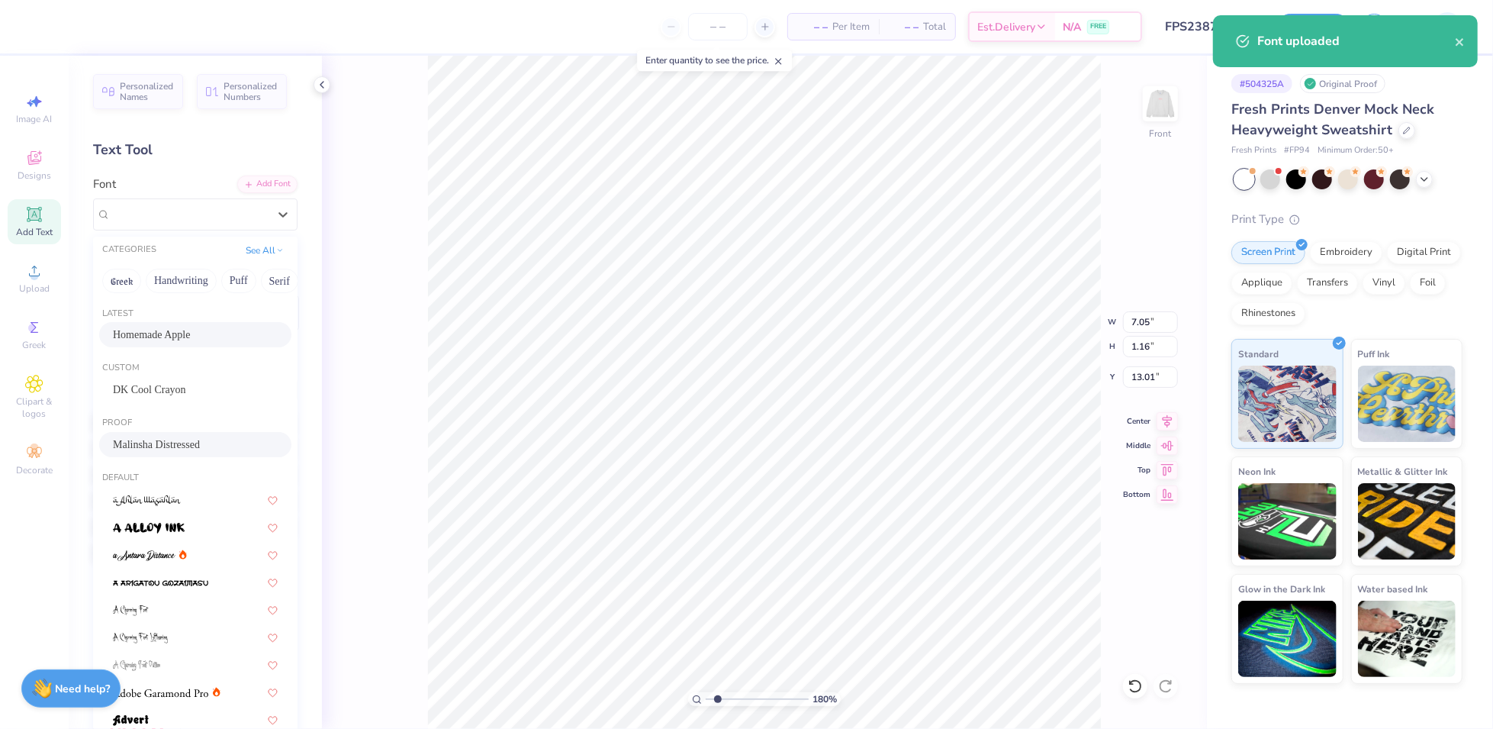
click at [188, 340] on span "Homemade Apple" at bounding box center [151, 335] width 77 height 16
type input "1.80072405620914"
type input "14.08"
type input "2.38"
type input "12.40"
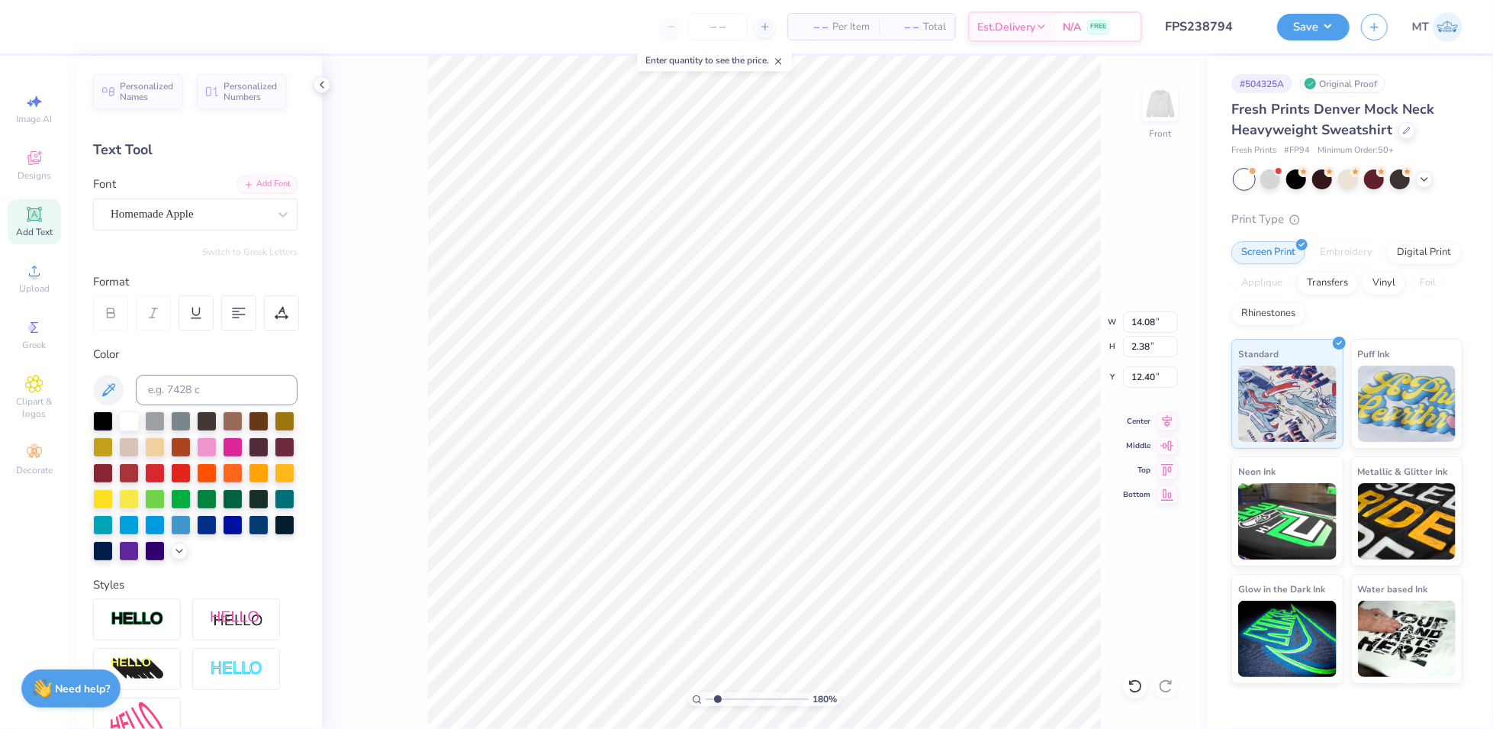
type input "1.80072405620914"
type input "6.39"
type input "1.80072405620914"
type input "8.76"
type input "1.69"
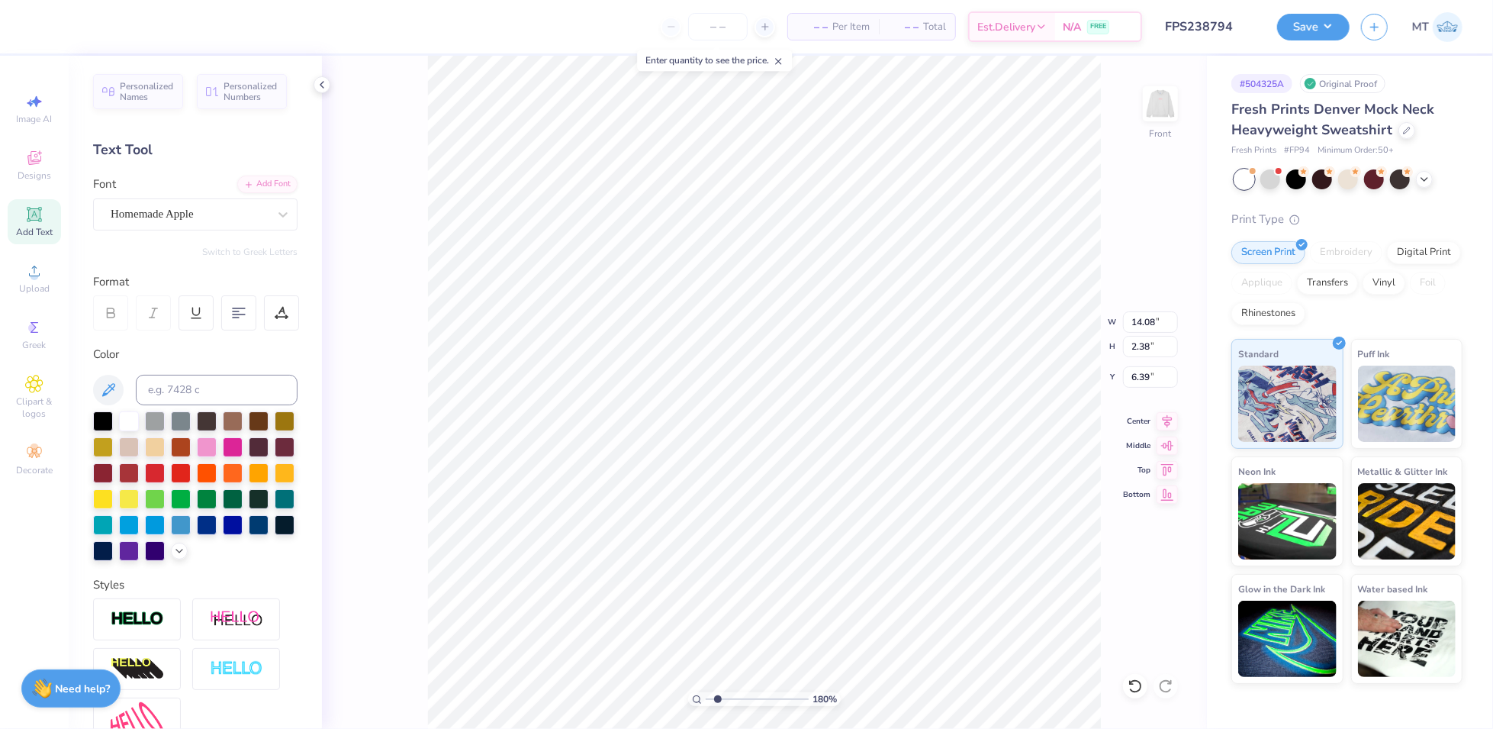
type input "4.43"
click at [216, 218] on div "Homemade Apple" at bounding box center [189, 214] width 160 height 24
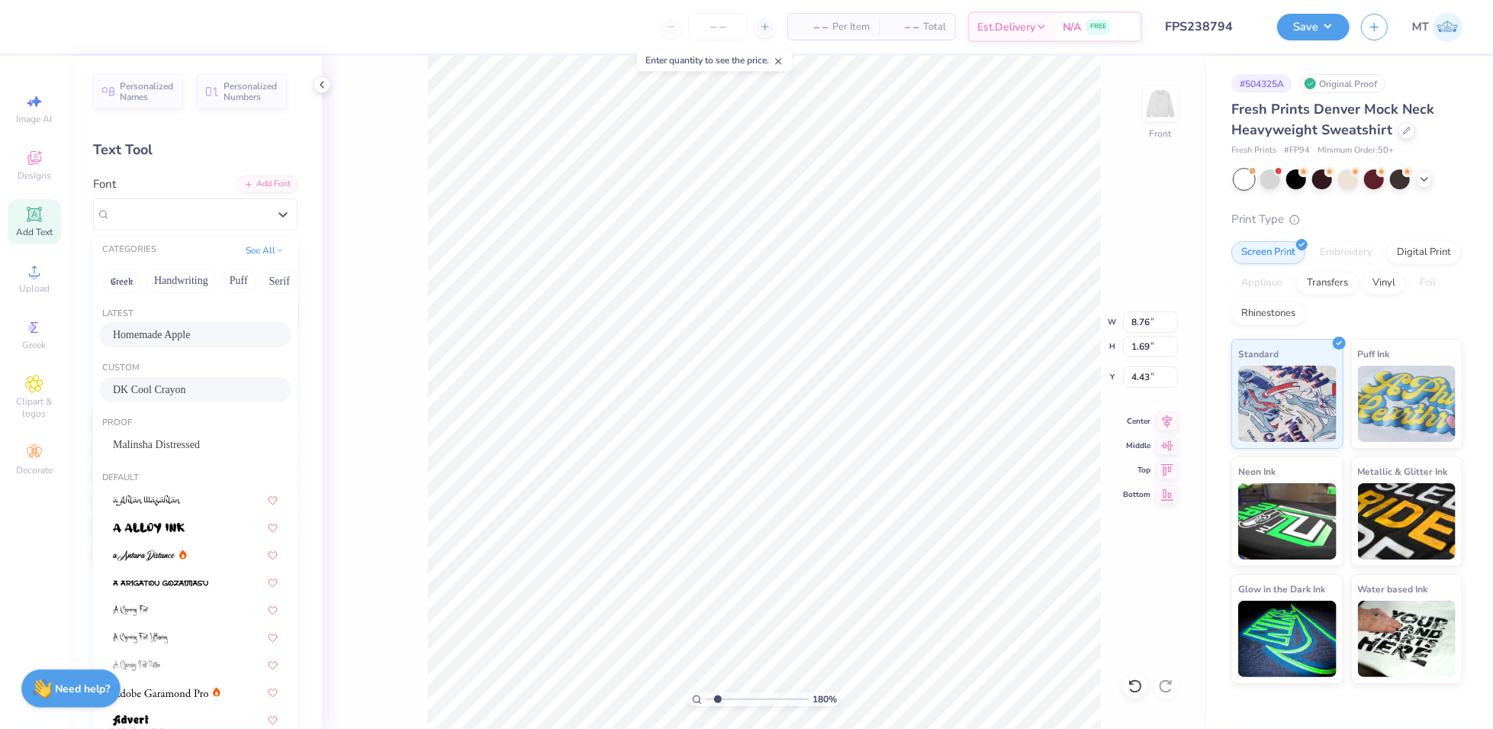
click at [154, 396] on span "DK Cool Crayon" at bounding box center [149, 389] width 73 height 16
type input "1.80072405620914"
type input "4.56"
type input "1.20"
type input "4.67"
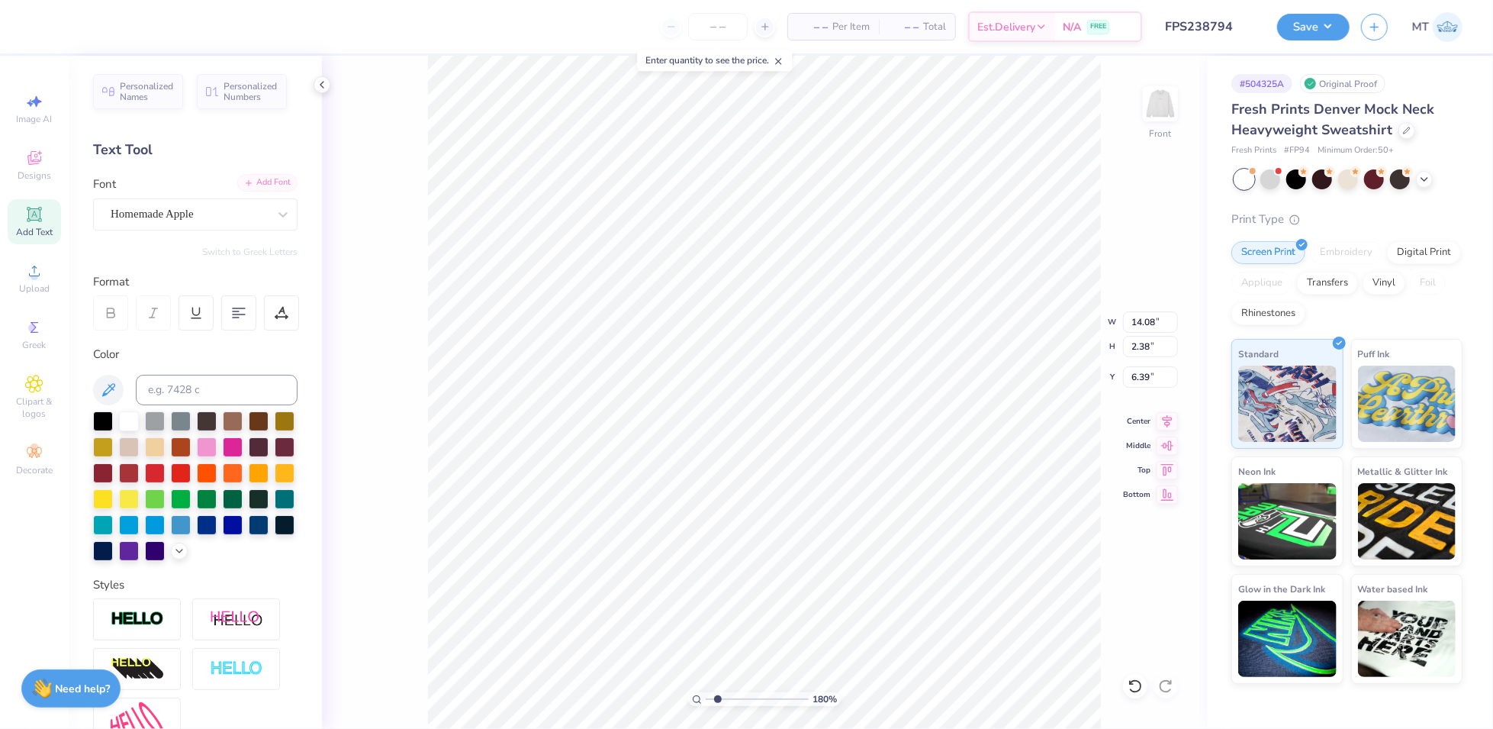
click at [262, 188] on div "Add Font" at bounding box center [267, 183] width 60 height 18
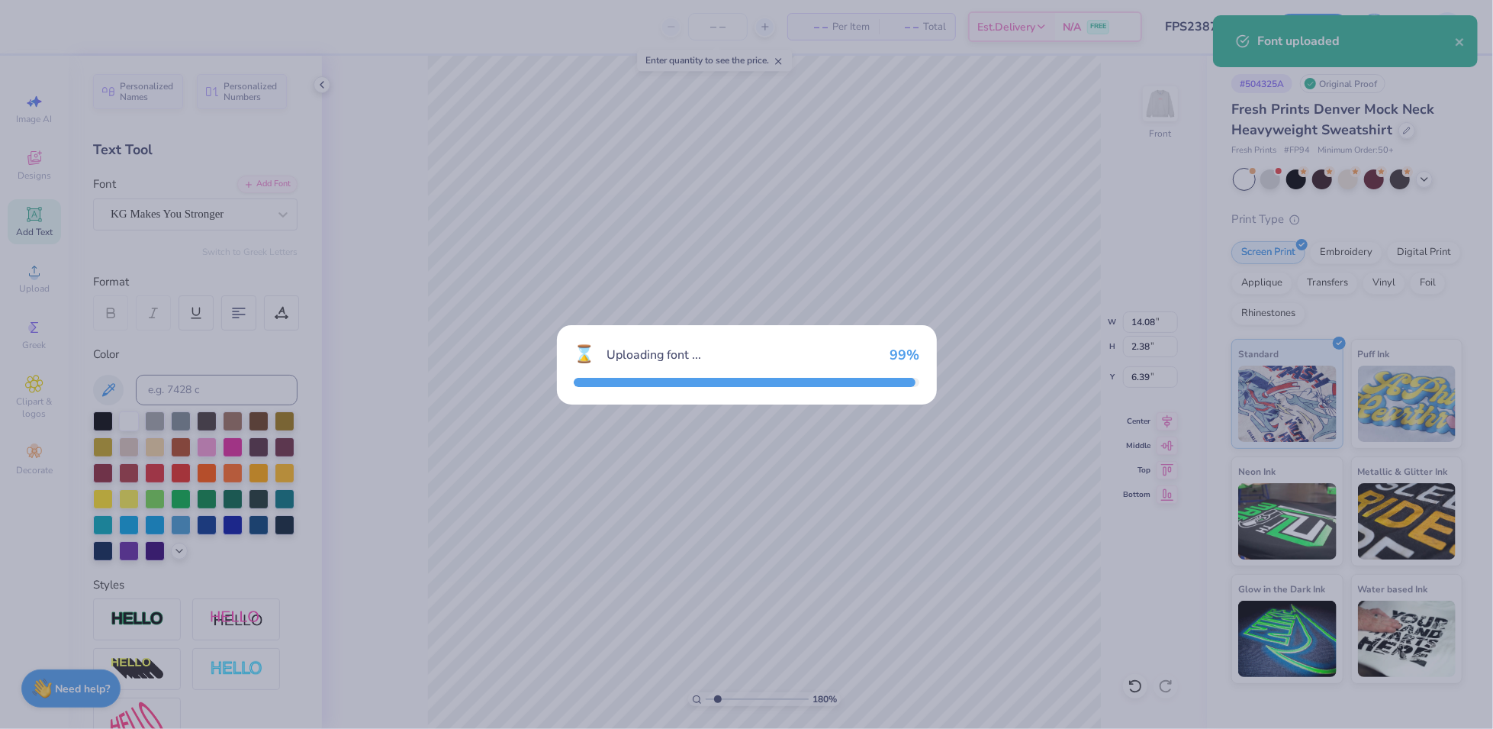
type input "1.80072405620914"
type input "10.41"
type input "1.48"
type input "6.84"
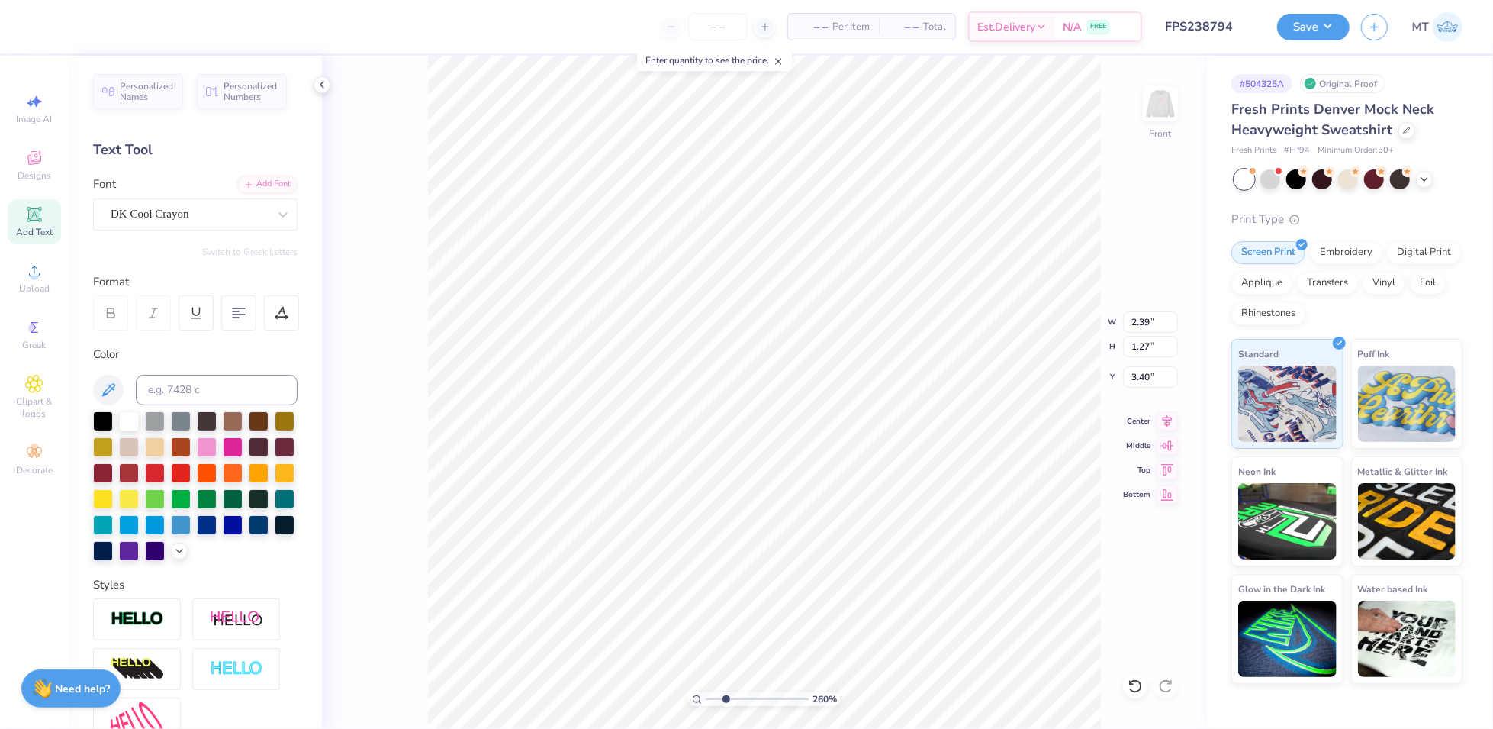
type input "2.60097969555666"
type input "8.01"
type input "2.60097969555666"
type input "4.56"
type input "1.20"
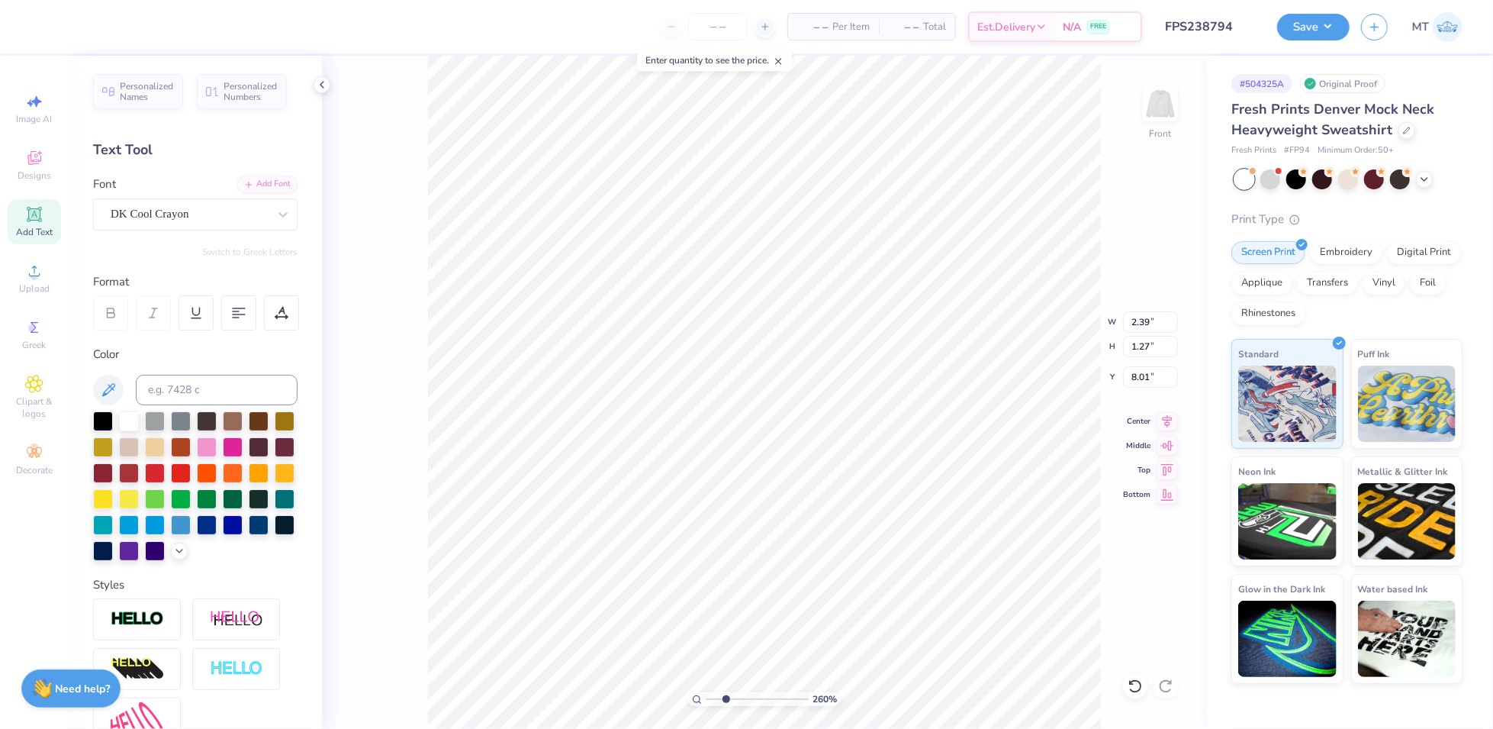
type input "4.67"
type input "2.60097969555666"
type input "2.39"
type input "1.27"
type input "8.01"
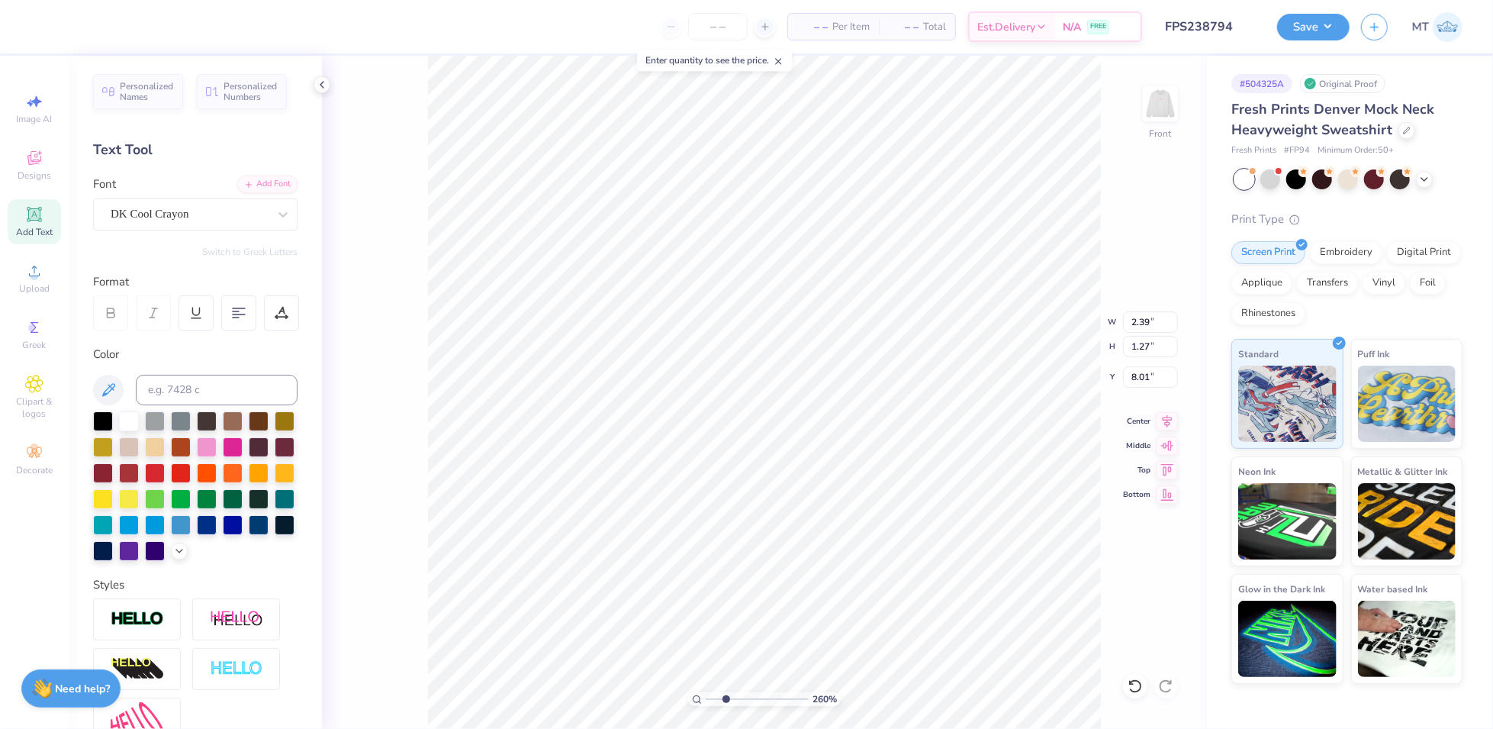
type input "2.60097969555666"
type input "1.61"
type input "0.86"
type input "2.60097969555666"
type textarea "BIG"
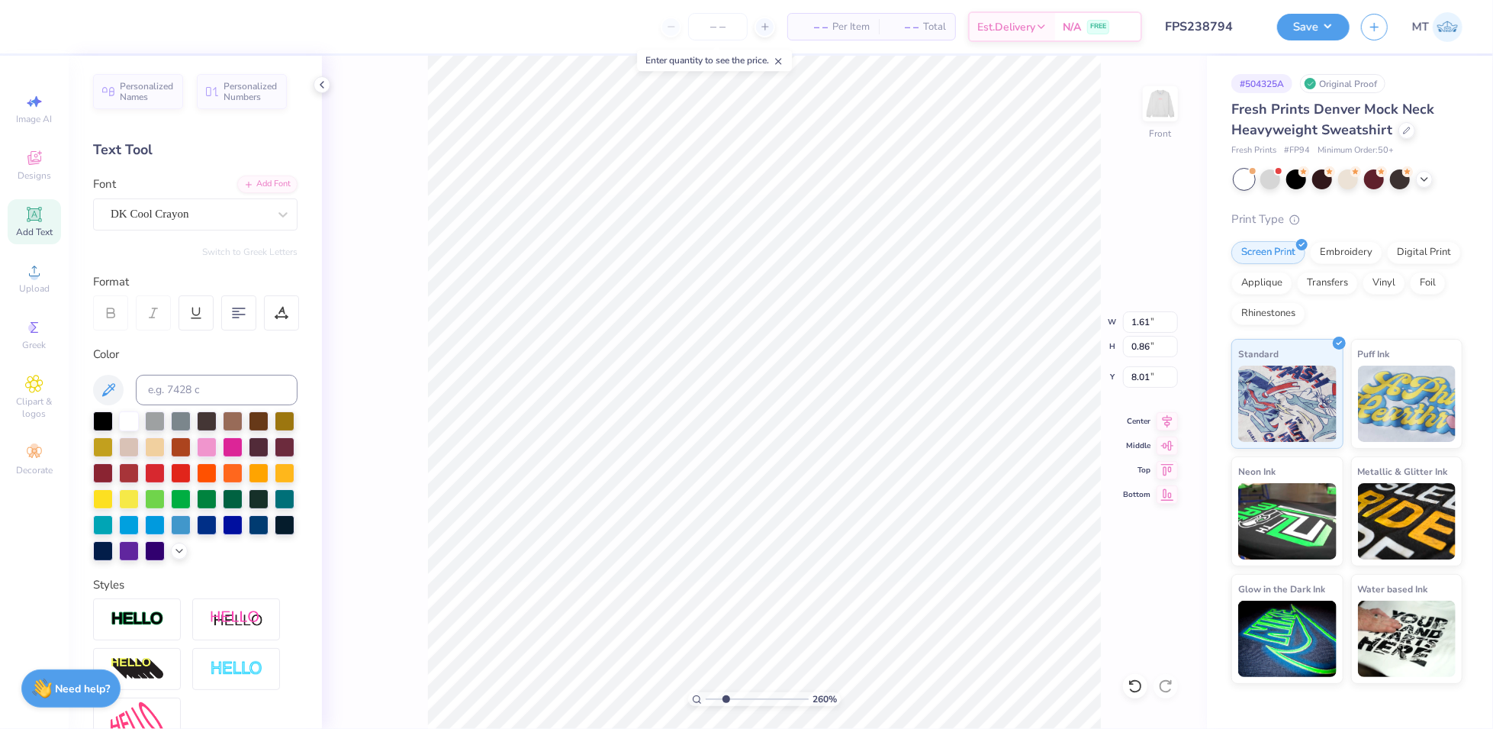
type input "2.60097969555666"
type textarea "BIG L"
type input "2.60097969555666"
type textarea "BIG LI"
type input "2.60097969555666"
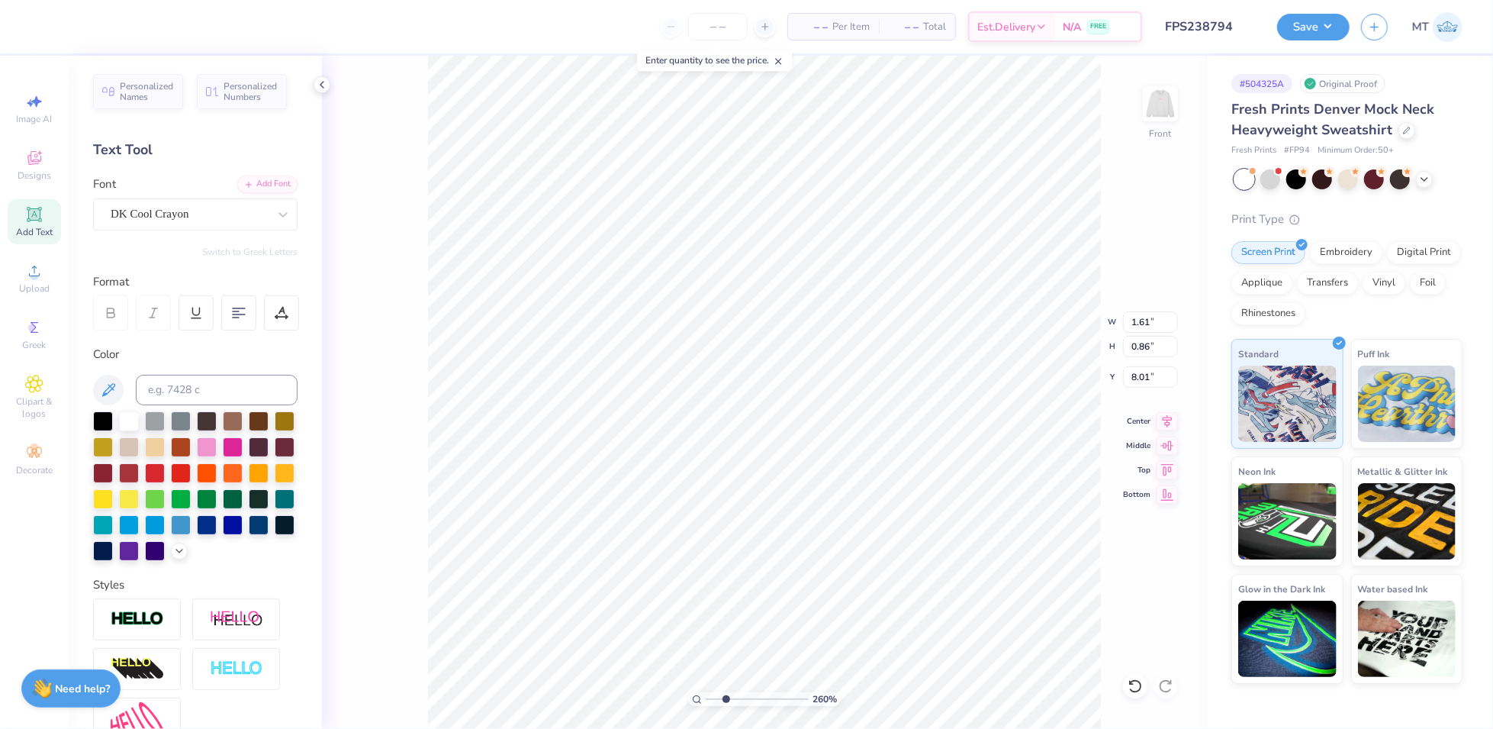
type textarea "BIG LIT"
type input "2.60097969555666"
type textarea "BIG LITTL"
type input "2.60097969555666"
type textarea "BIG LITTLE"
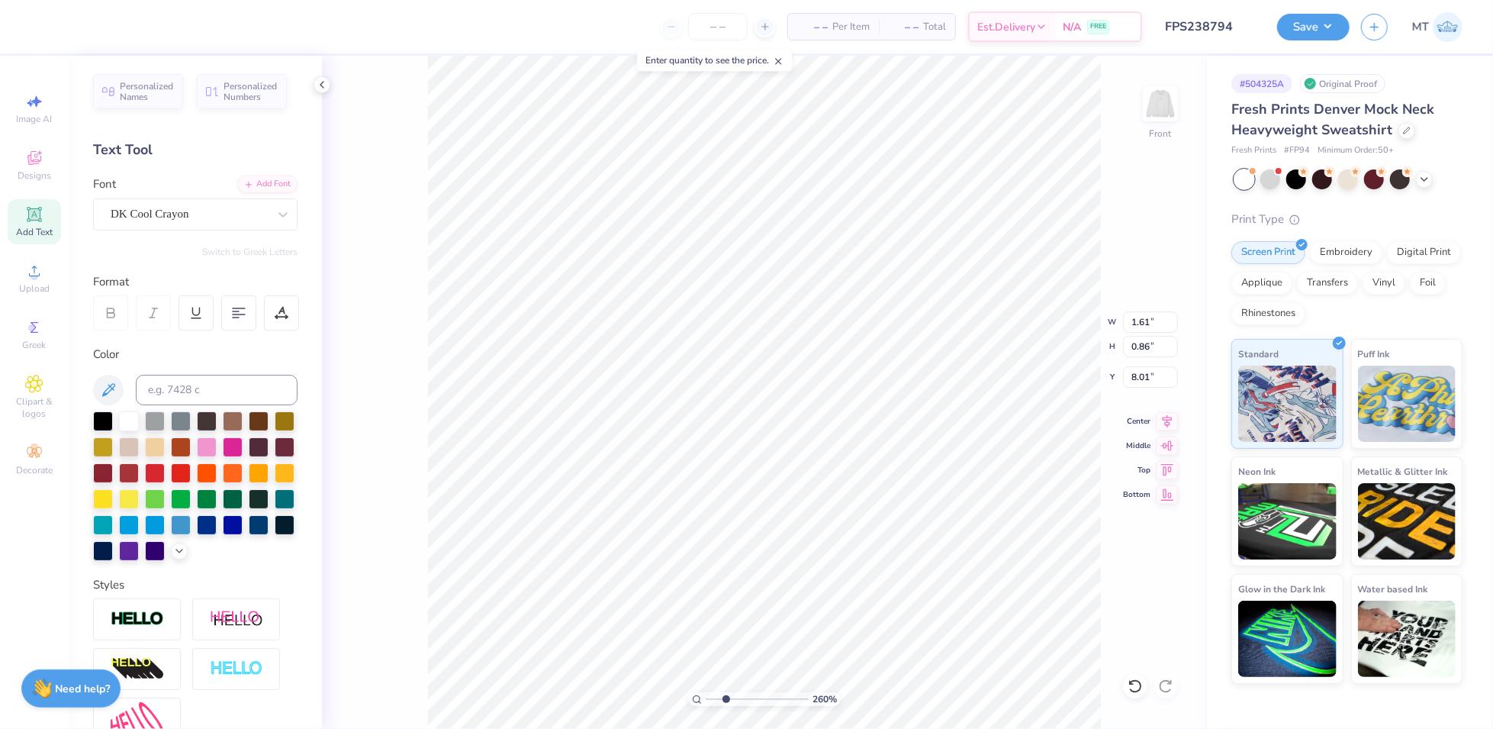
type input "2.60097969555666"
type textarea "BIG LITTLE 2"
type input "2.60097969555666"
type textarea "BIG LITTLE 20"
type input "2.60097969555666"
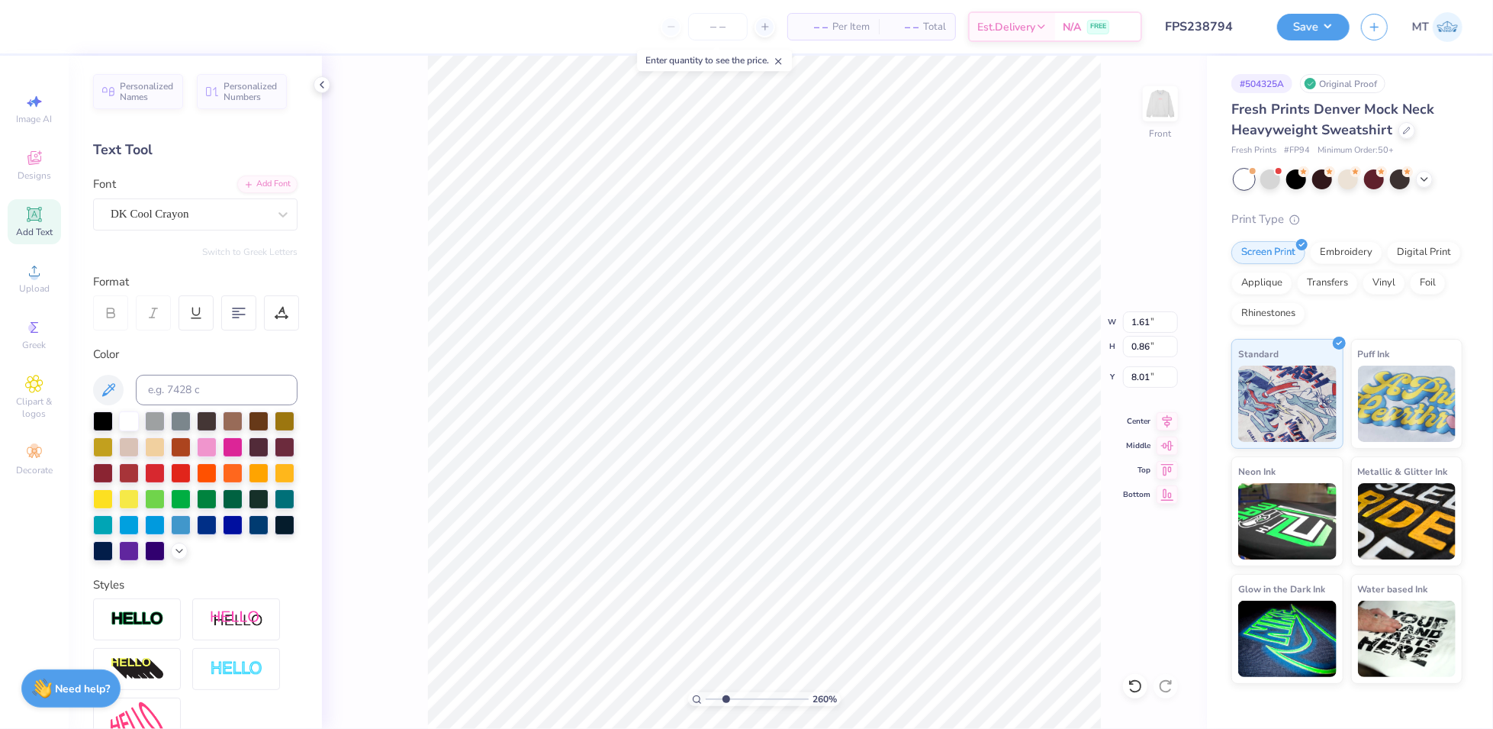
type textarea "BIG LITTLE 202"
type input "2.60097969555666"
type textarea "BIG LITTLE 2025"
type input "2.60097969555666"
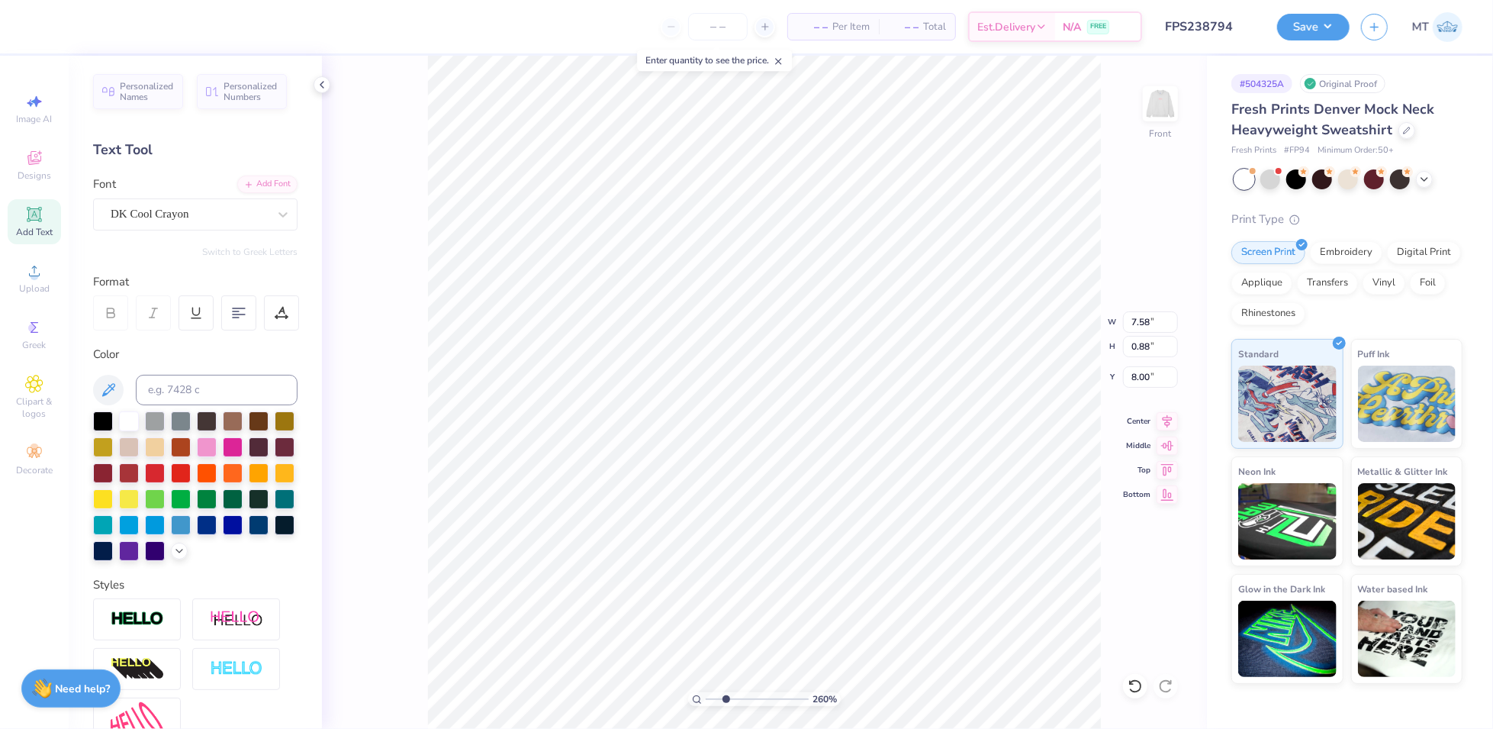
type input "8.09"
type input "2.60097969555666"
type input "5.30"
type input "0.62"
click at [274, 311] on div at bounding box center [281, 312] width 35 height 35
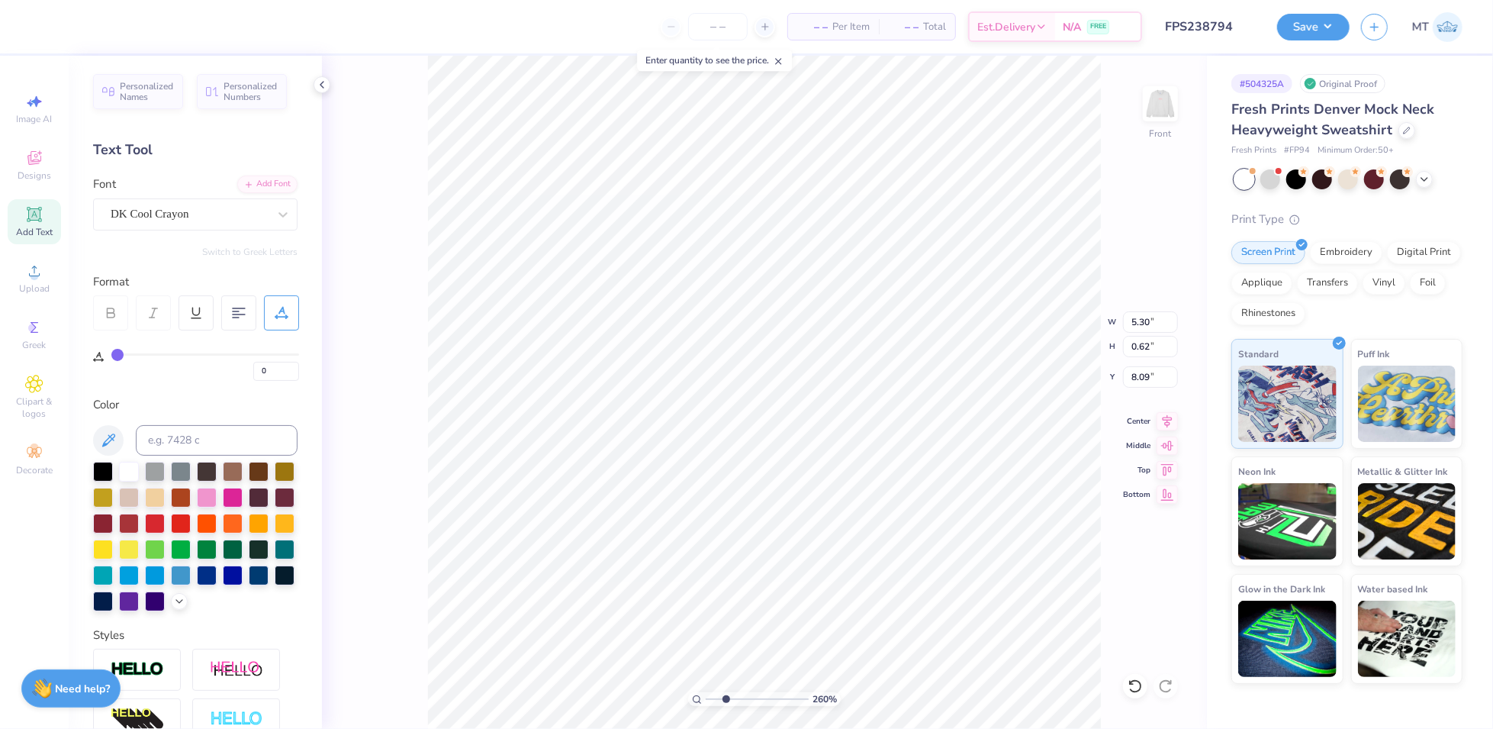
type input "1"
type input "2"
type input "3"
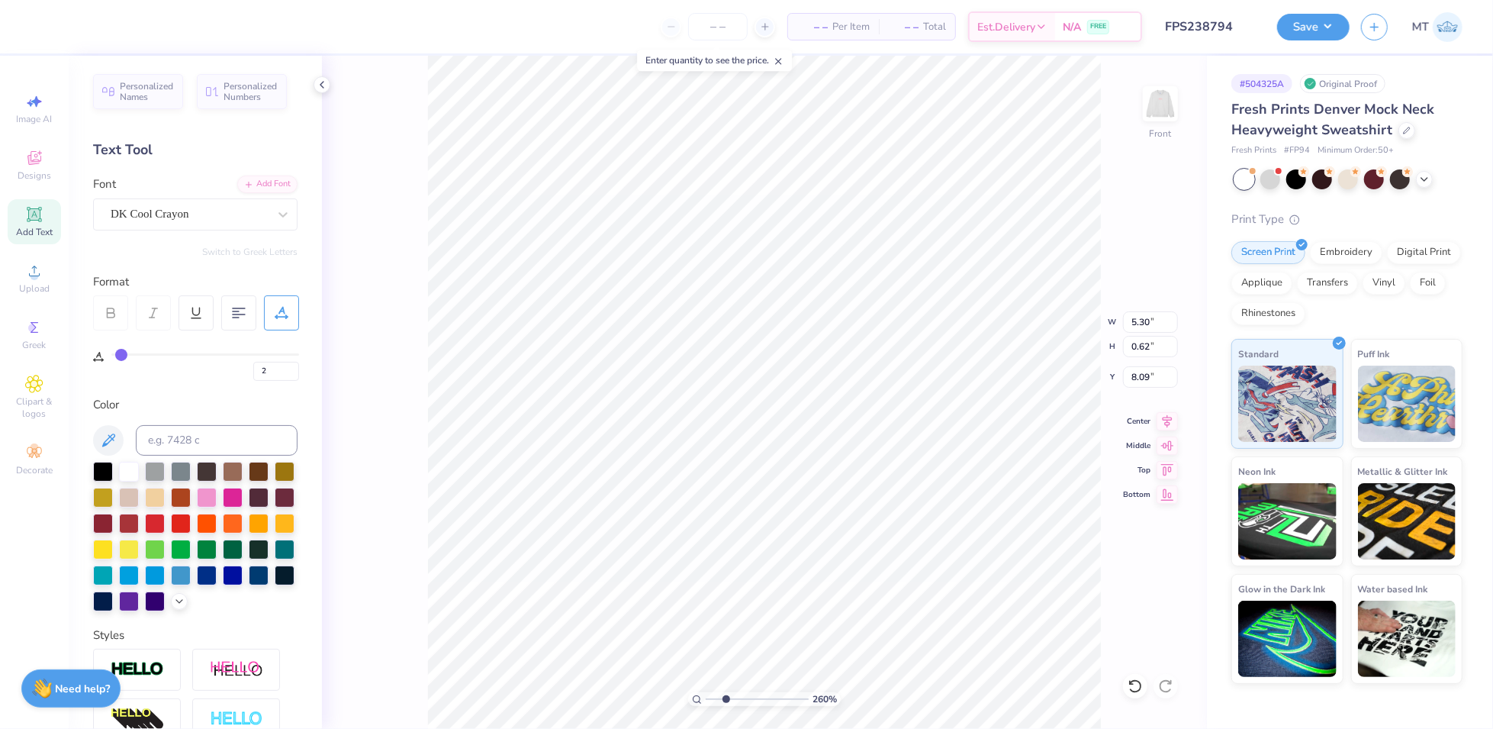
type input "3"
type input "4"
type input "5"
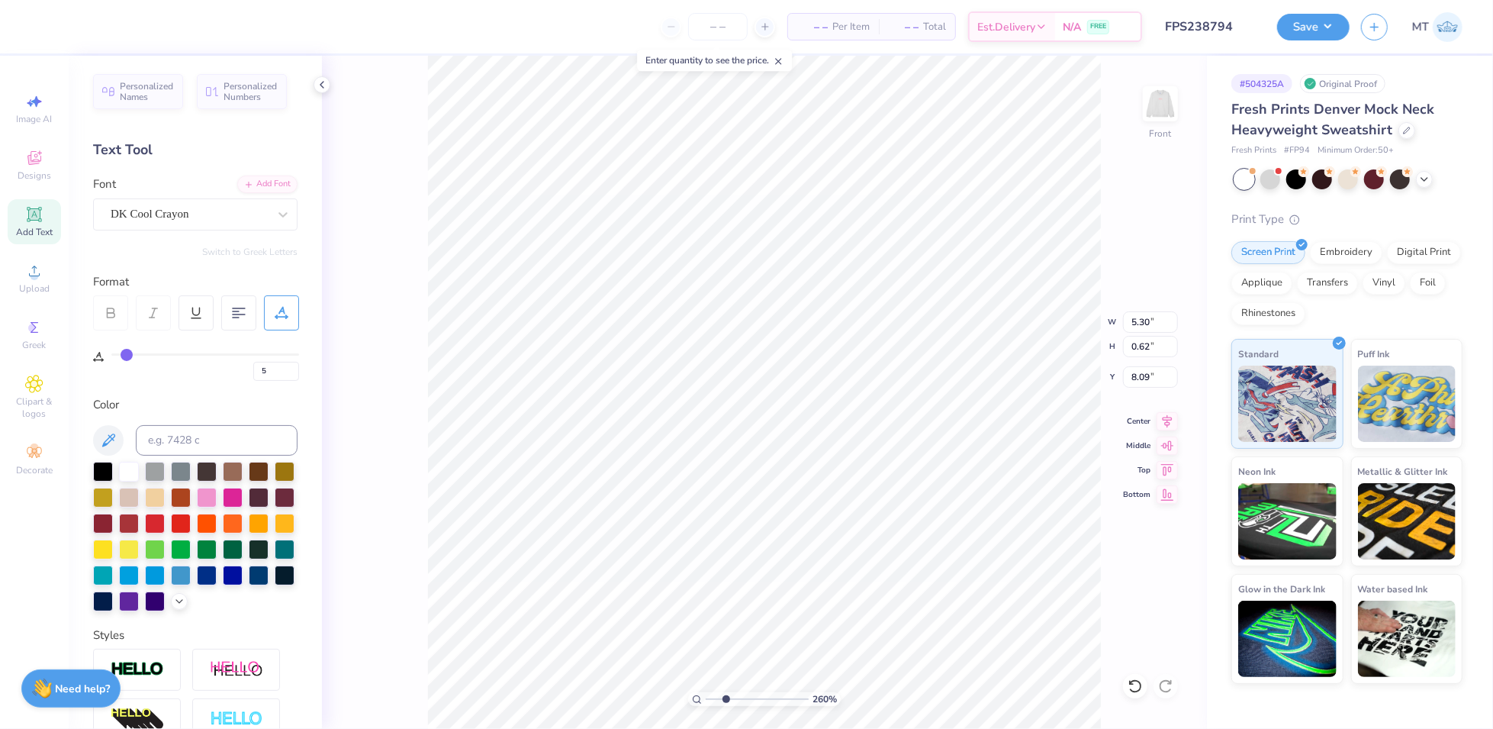
type input "6"
type input "7"
type input "8"
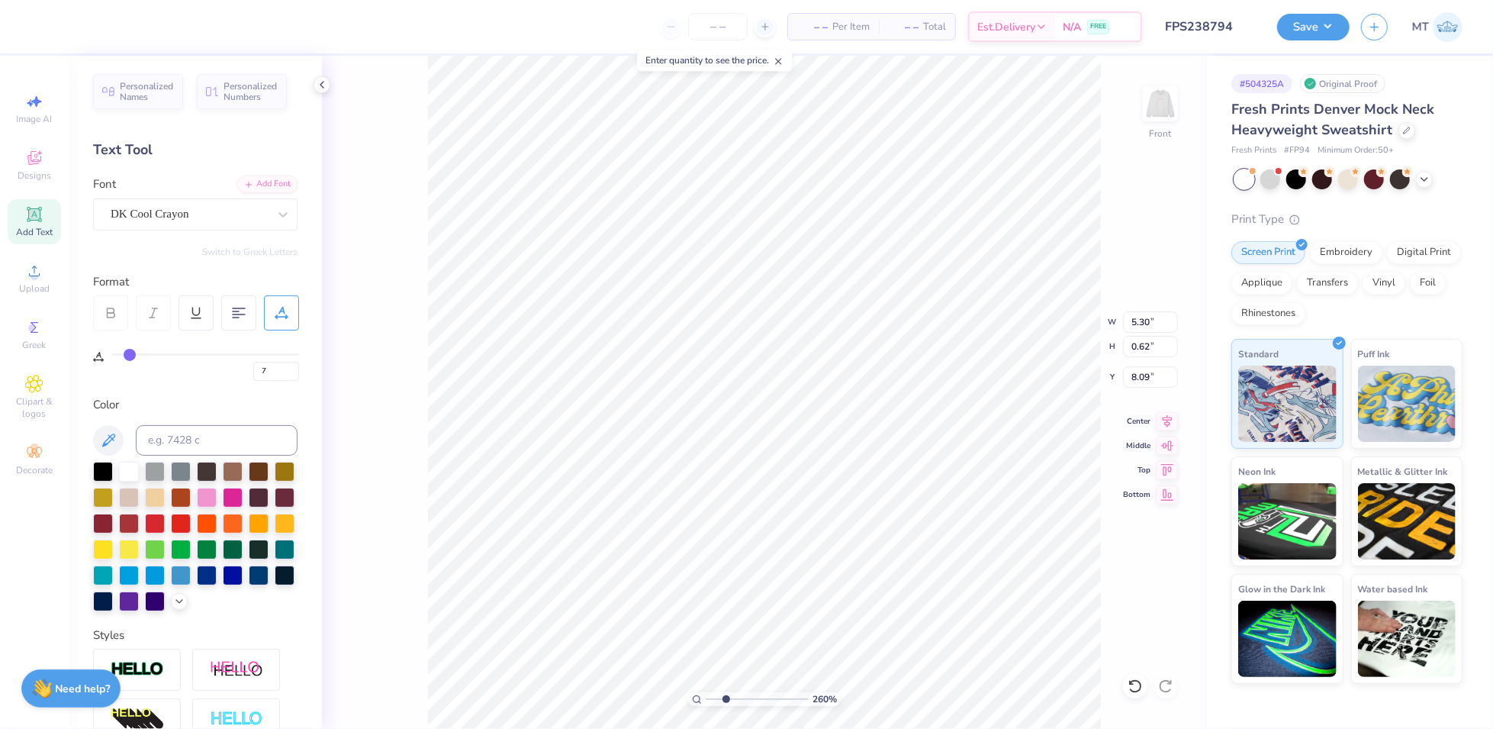
type input "8"
type input "9"
type input "10"
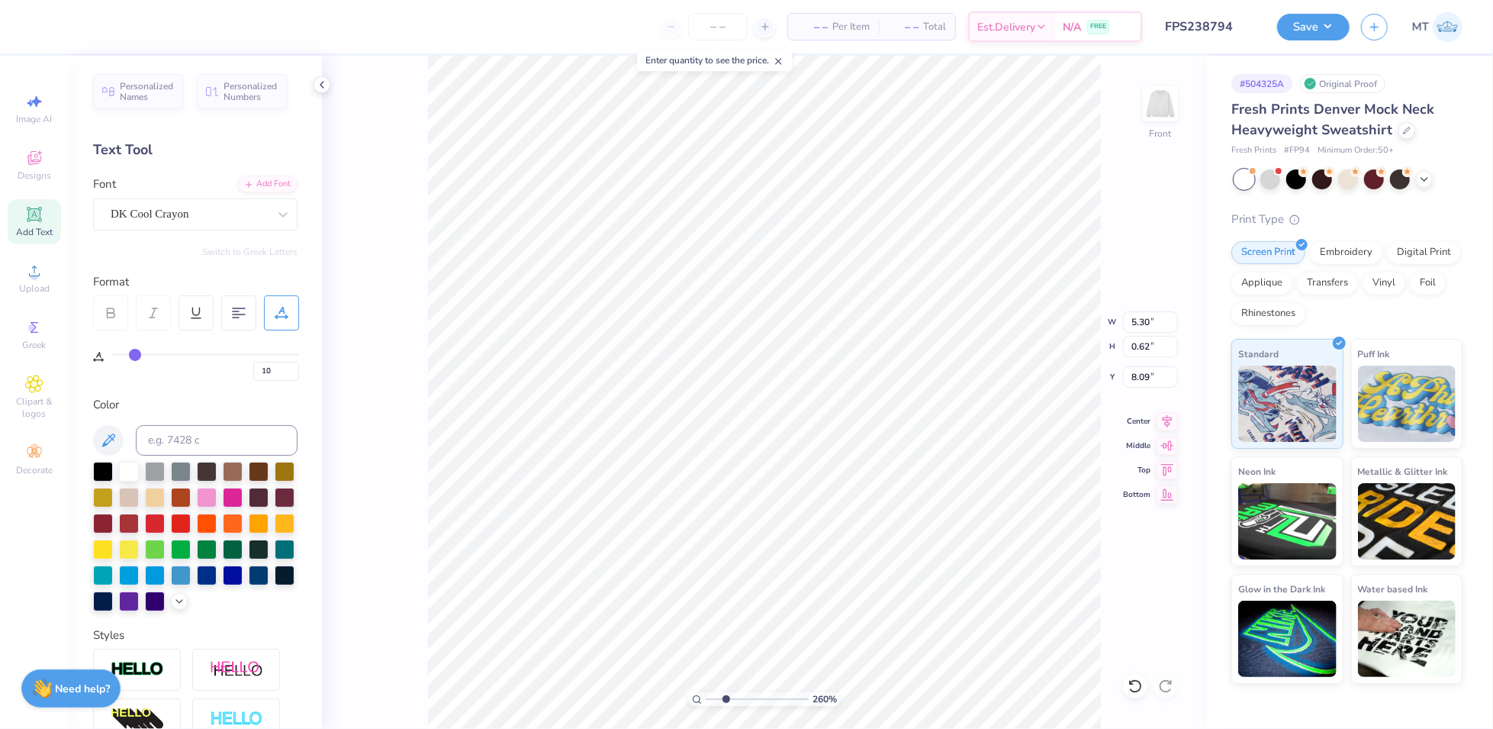
drag, startPoint x: 117, startPoint y: 354, endPoint x: 136, endPoint y: 349, distance: 18.9
type input "10"
click at [136, 353] on input "range" at bounding box center [205, 354] width 188 height 2
type input "2.60097969555666"
type input "6.30"
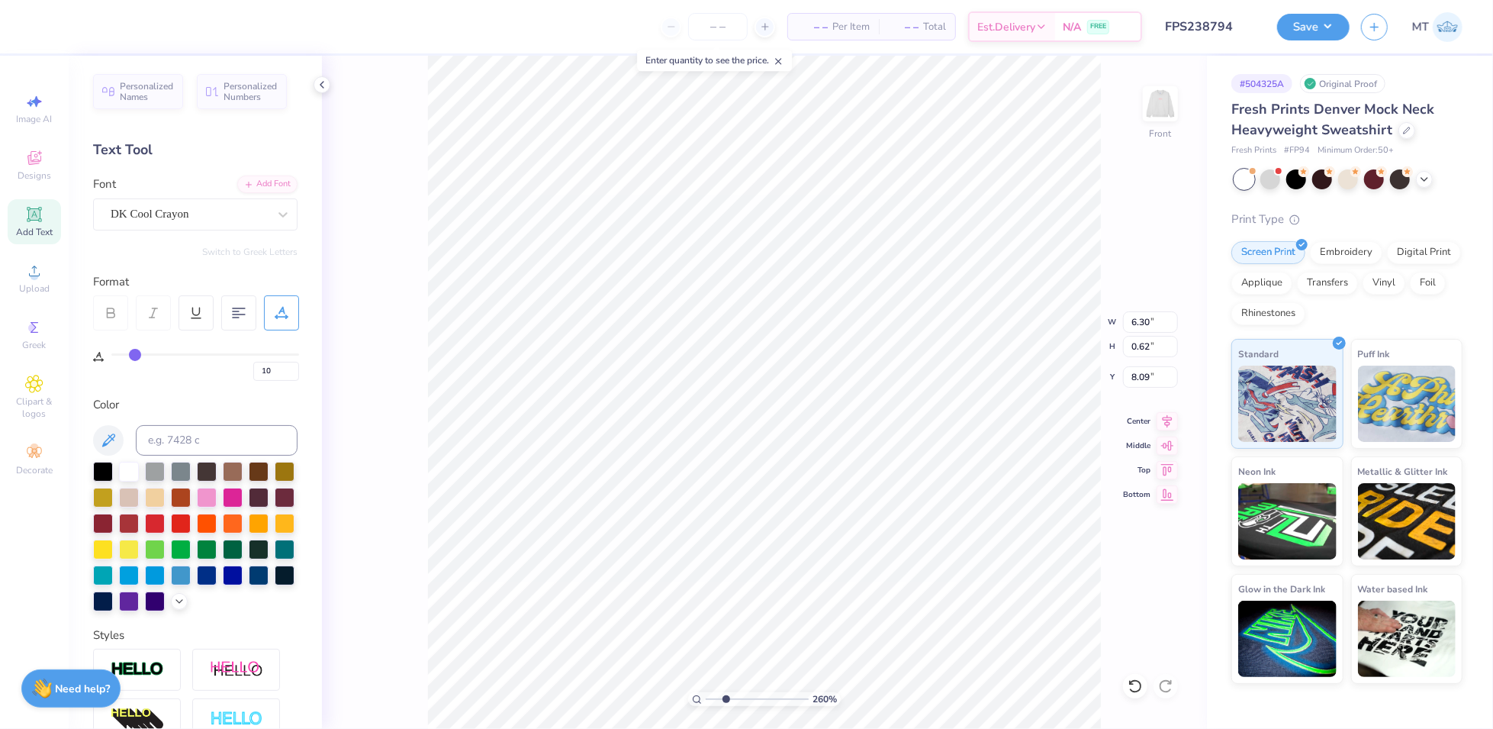
type input "2.60097969555666"
type input "0"
type input "10.41"
type input "1.48"
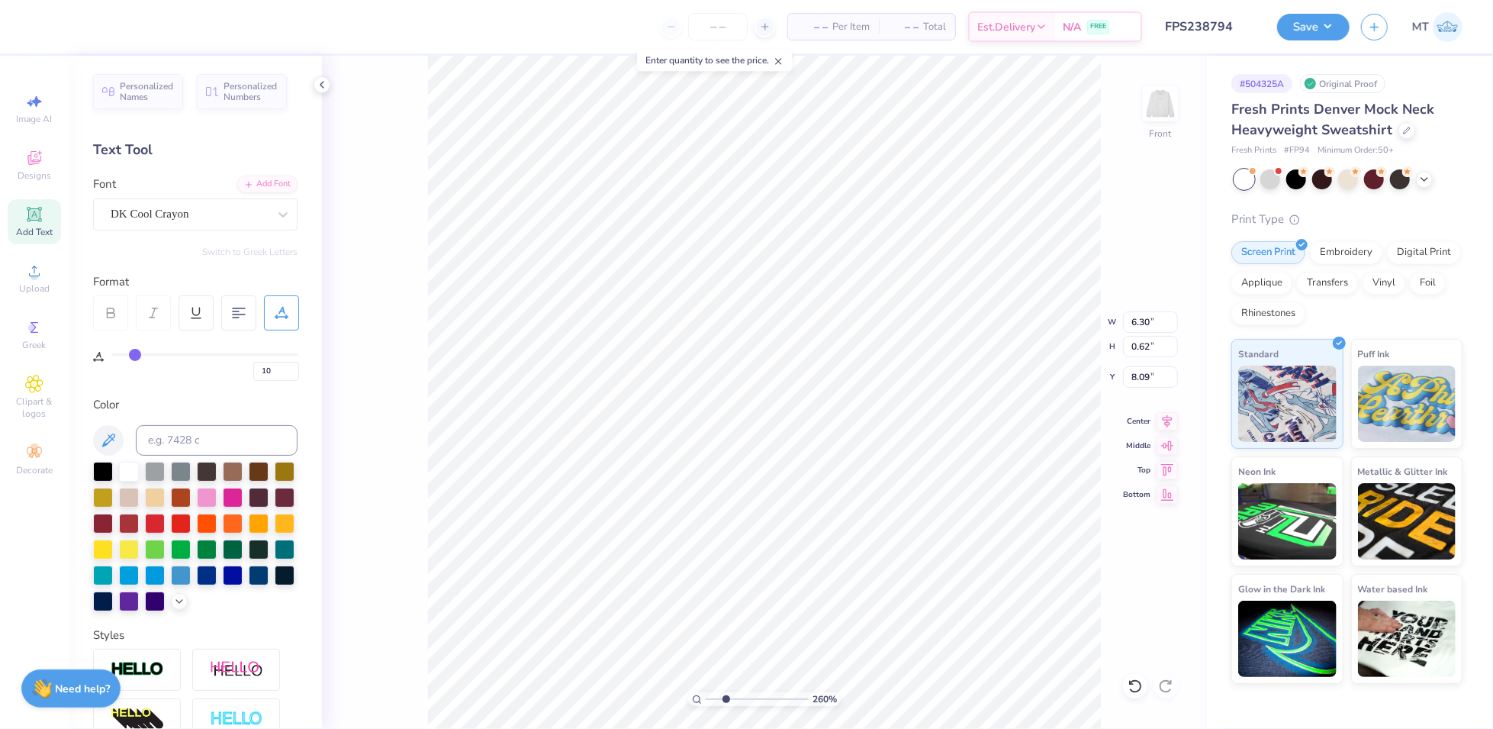
type input "6.84"
type input "2.60097969555666"
type input "6.83"
type input "2.60097969555666"
type input "10"
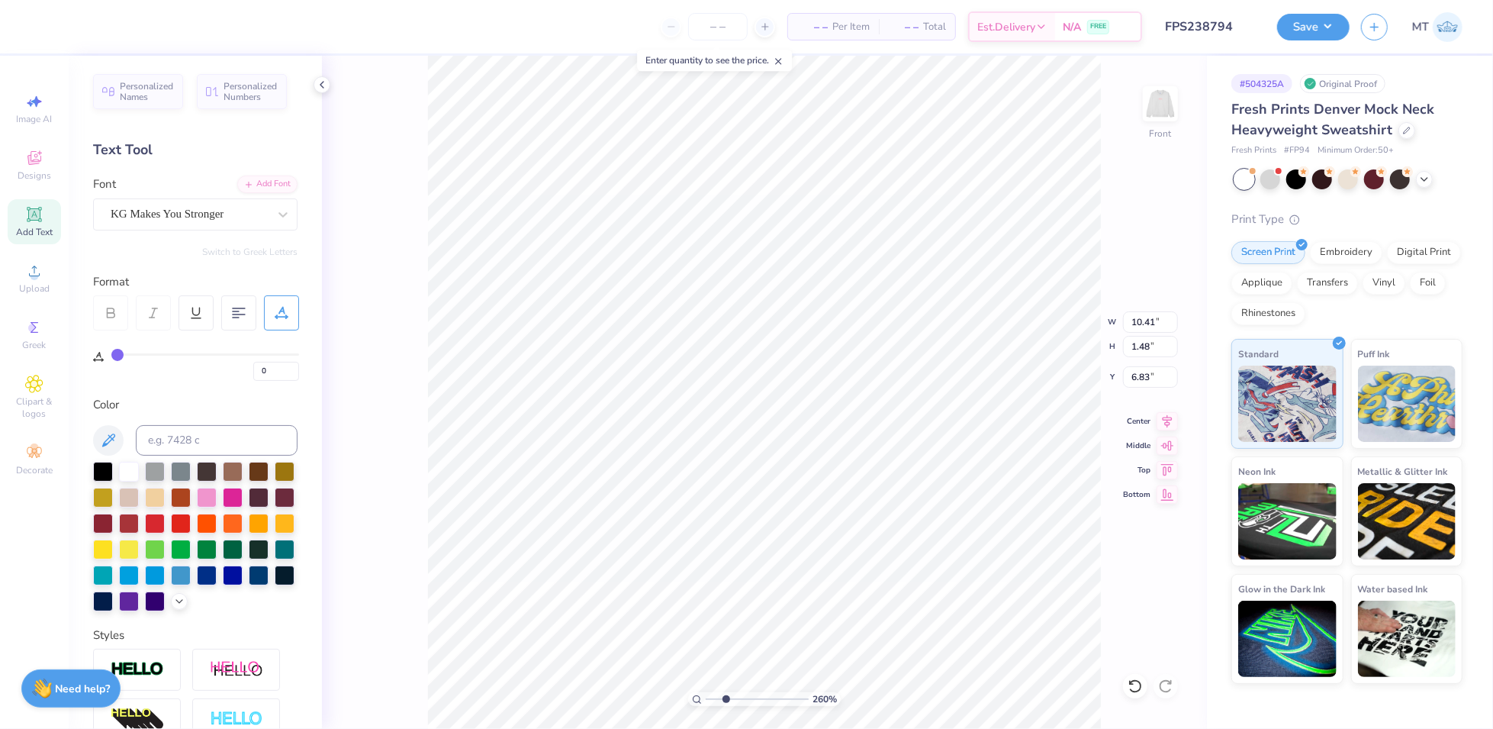
type input "10"
type input "6.30"
type input "0.62"
type input "8.12"
type input "1.7069836366369"
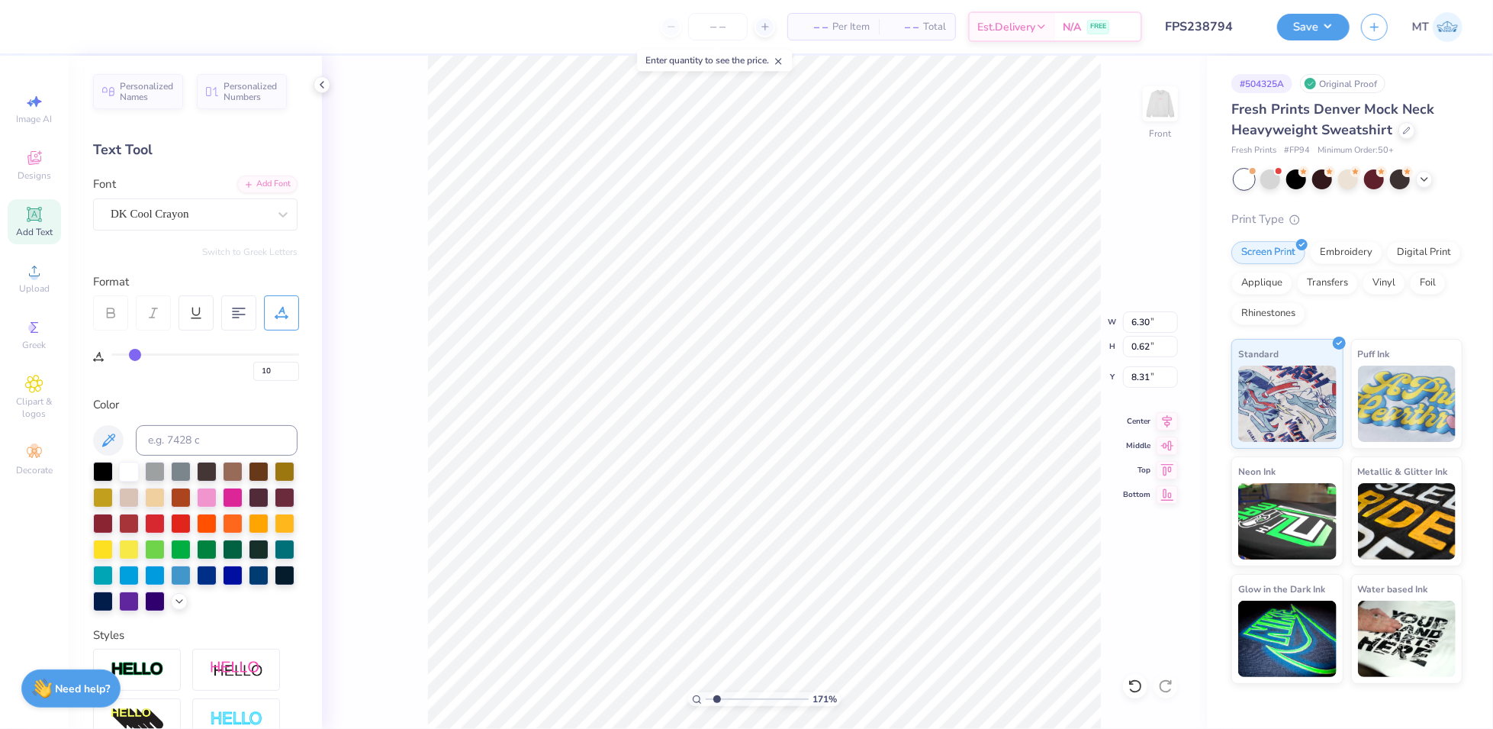
type input "6.10"
type input "1.6692964328033"
type input "3.00"
click at [1163, 98] on img at bounding box center [1160, 103] width 61 height 61
click at [1160, 110] on img at bounding box center [1160, 103] width 61 height 61
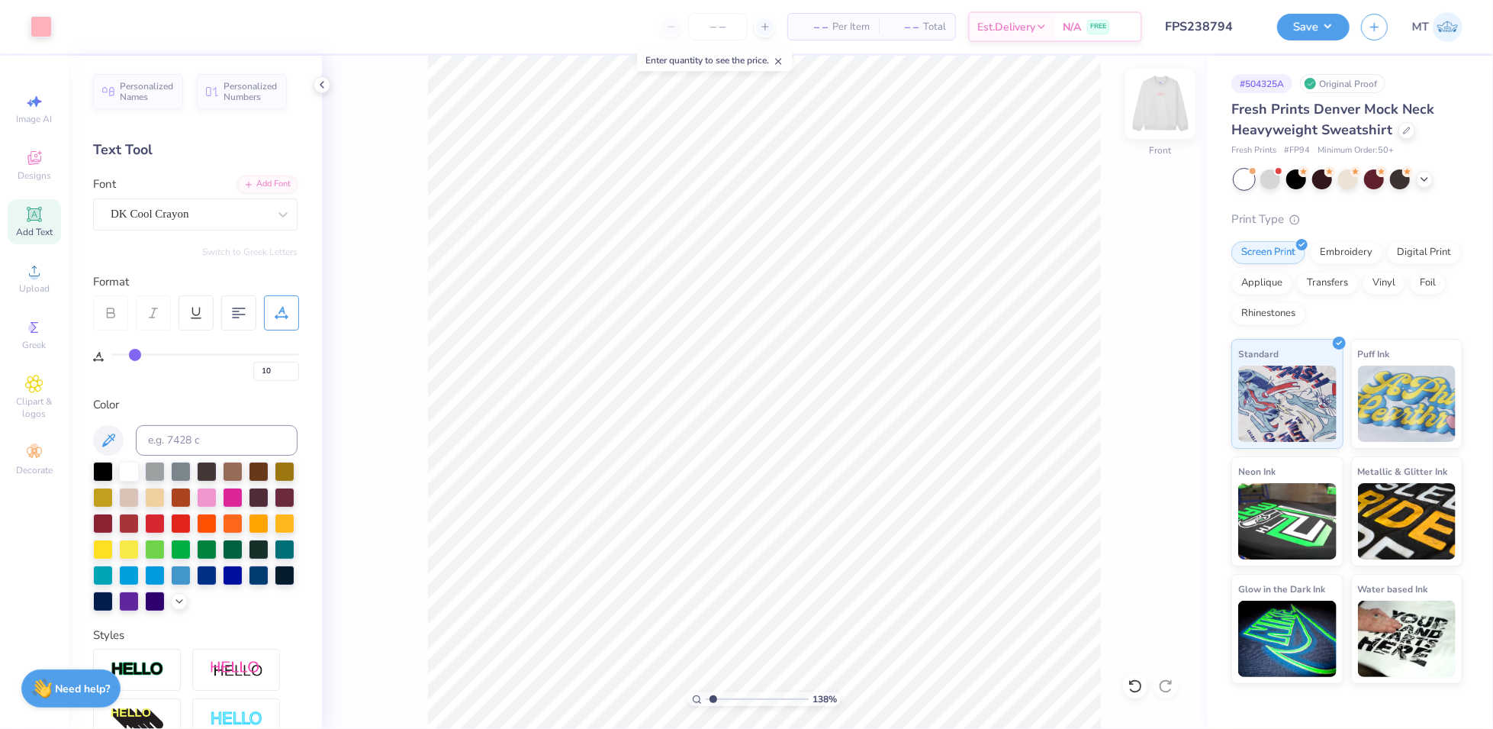
click at [1162, 107] on img at bounding box center [1160, 103] width 61 height 61
type input "10"
click at [855, 527] on li "Ungroup" at bounding box center [823, 531] width 120 height 30
type input "1.99"
type input "1.94"
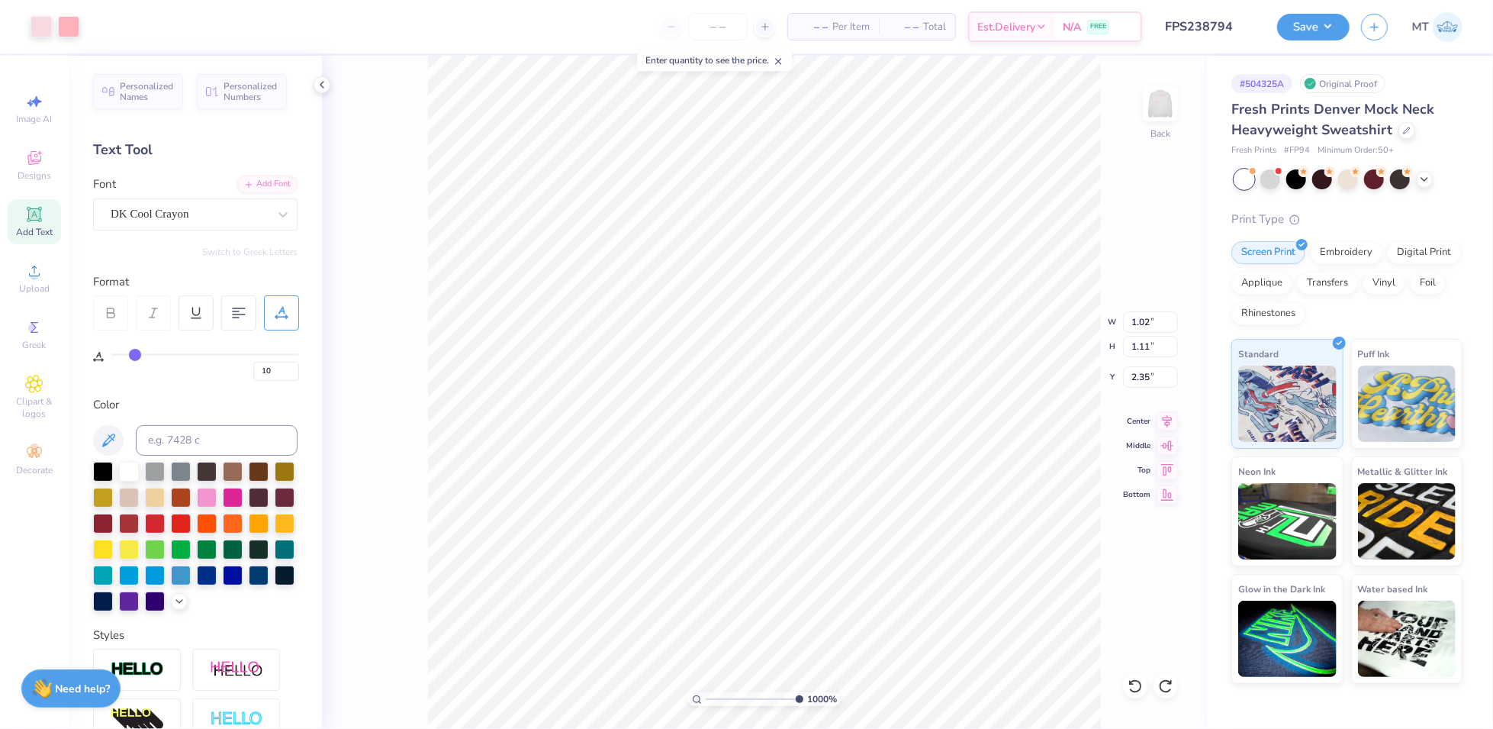
type input "1.99"
click at [1155, 109] on img at bounding box center [1160, 103] width 61 height 61
click at [877, 560] on li "Group" at bounding box center [885, 565] width 120 height 30
type input "2.73879850011447"
type input "5.57"
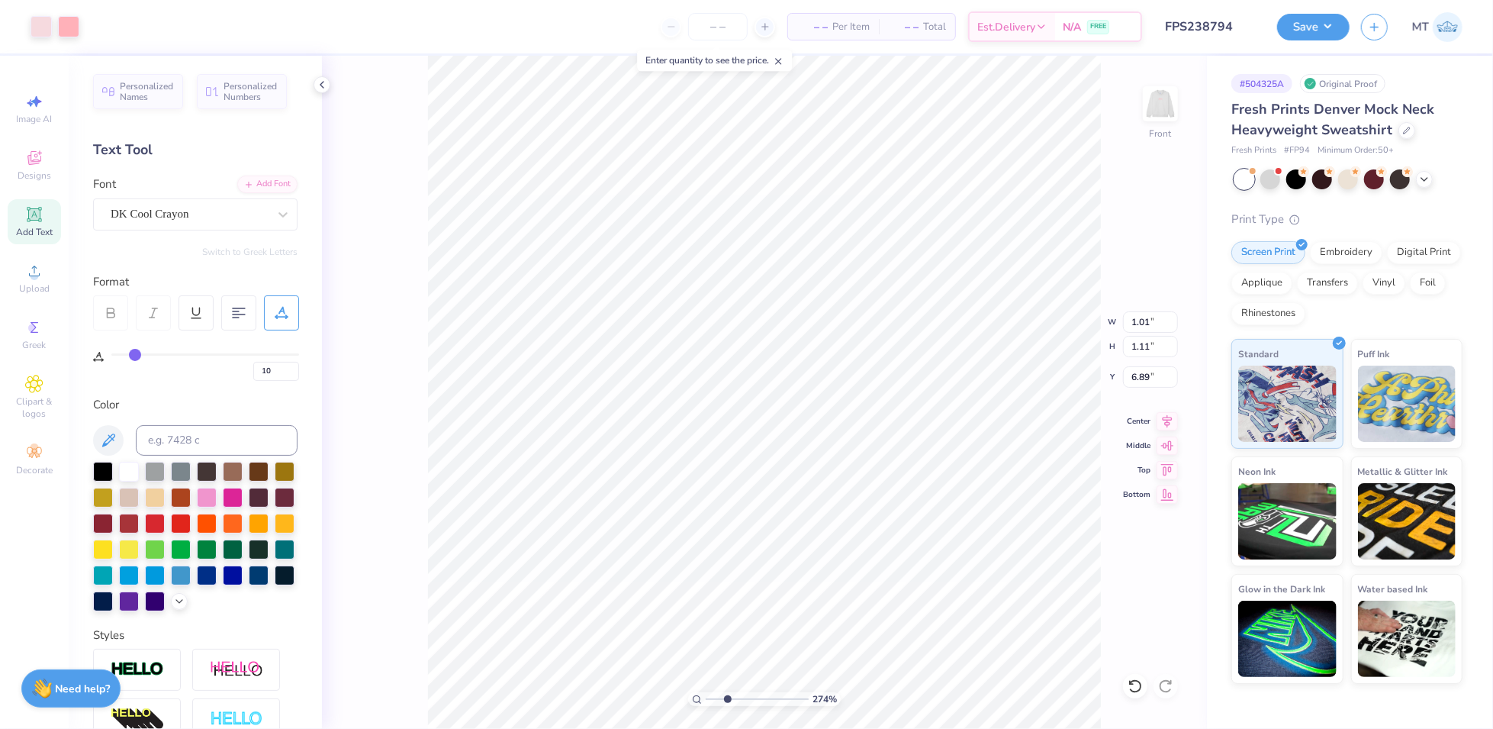
type input "3.28"
type input "9.49"
type input "2.73879850011447"
type input "2.62"
type input "2.73879850011447"
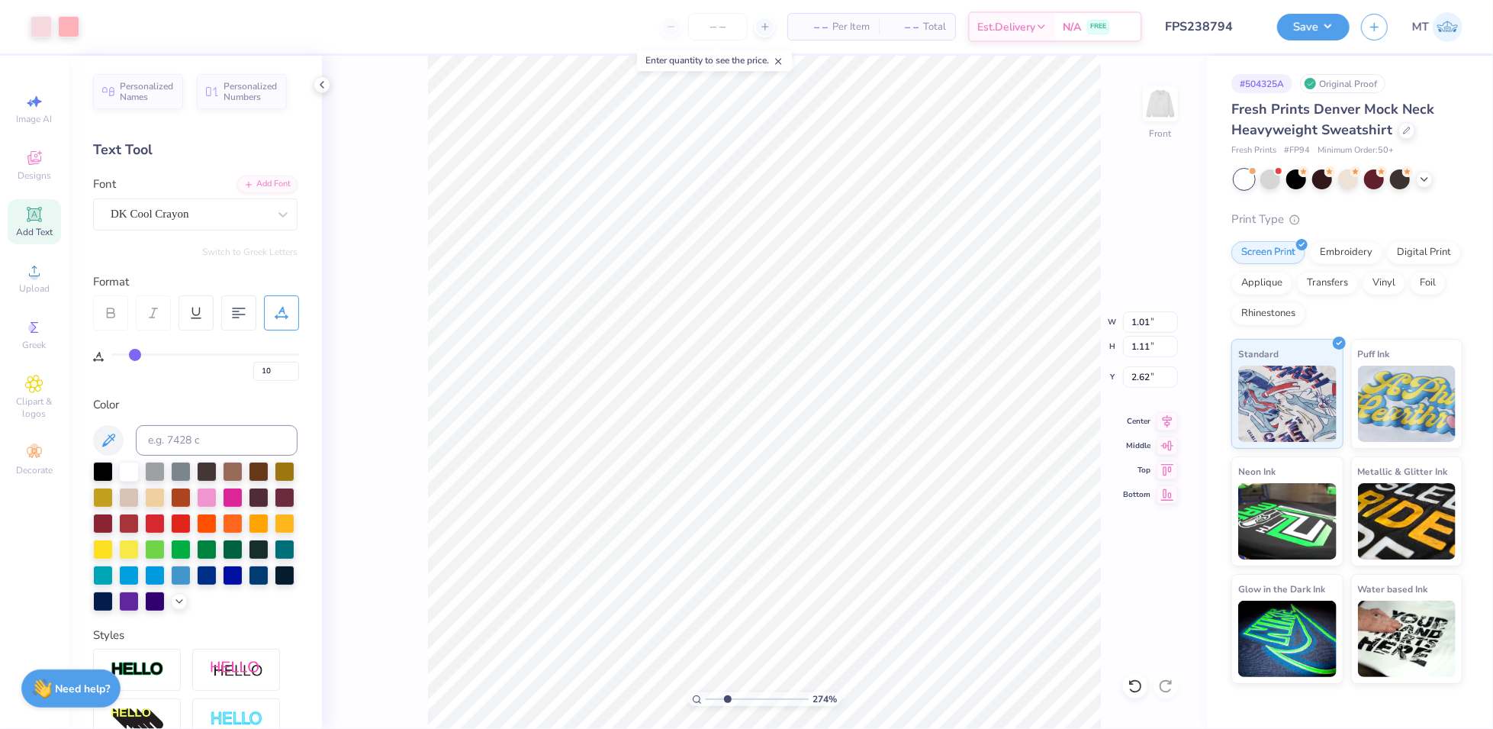
type input "1.12"
type input "1.07"
type input "2.61"
type input "4.40571212110457"
type input "2.83"
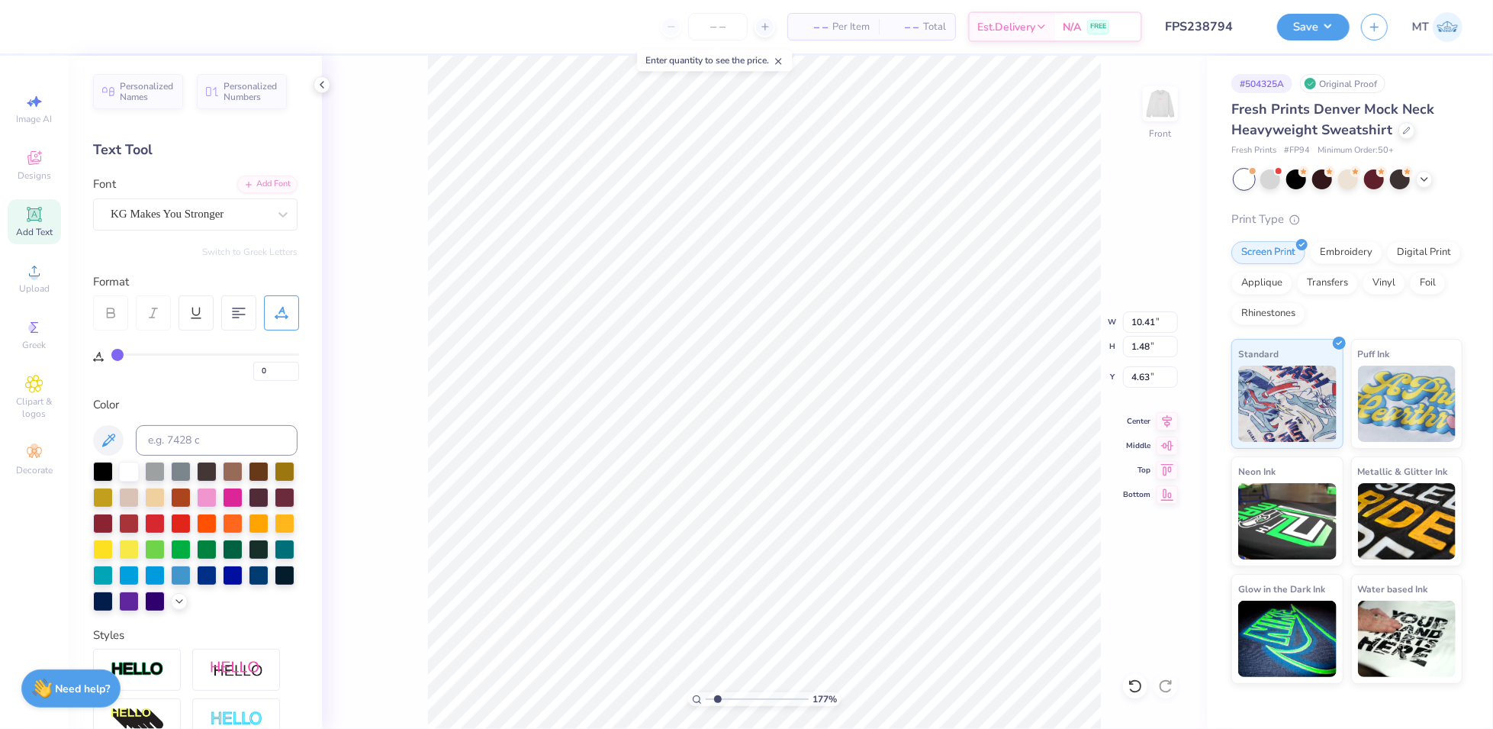
scroll to position [233, 0]
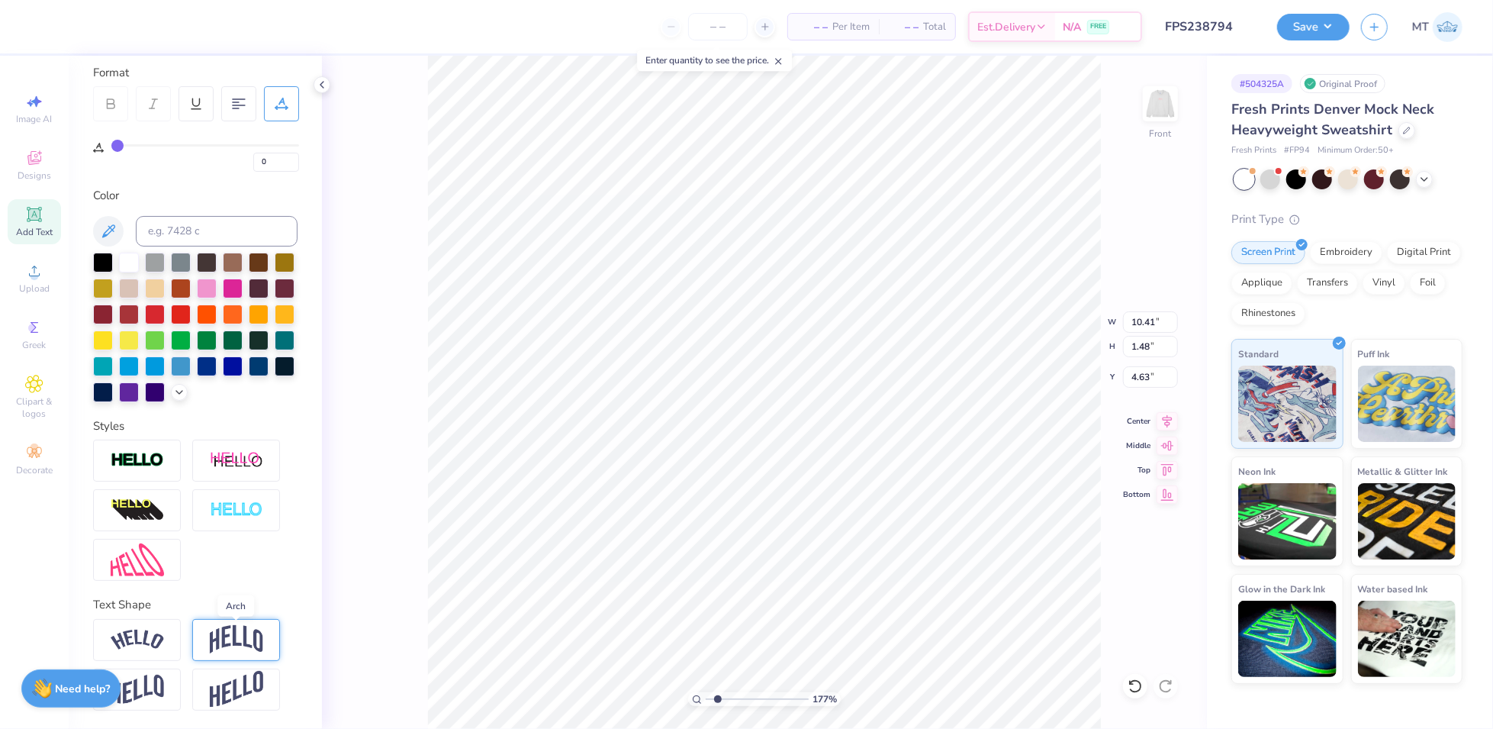
click at [240, 633] on img at bounding box center [236, 639] width 53 height 29
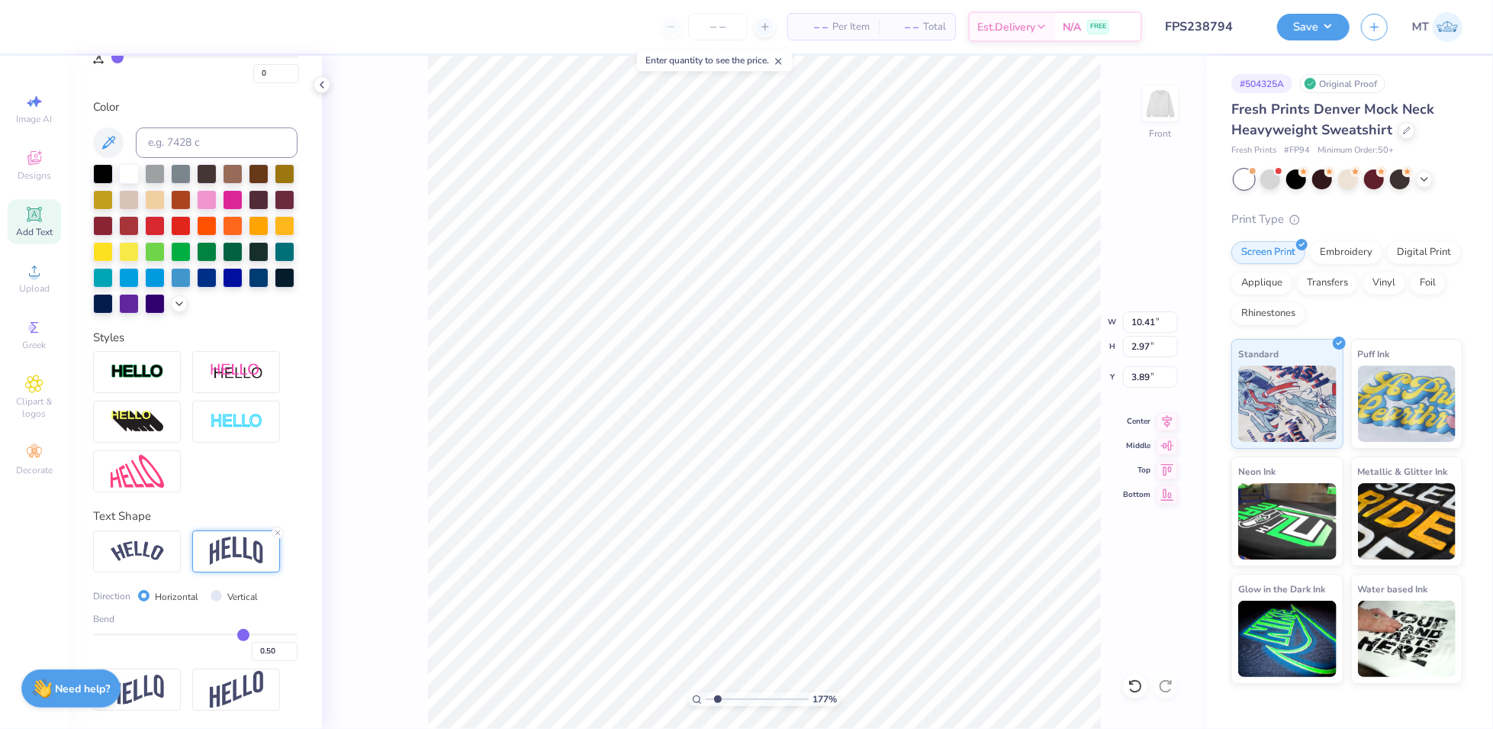
scroll to position [322, 0]
click at [266, 648] on input "0.50" at bounding box center [275, 651] width 46 height 19
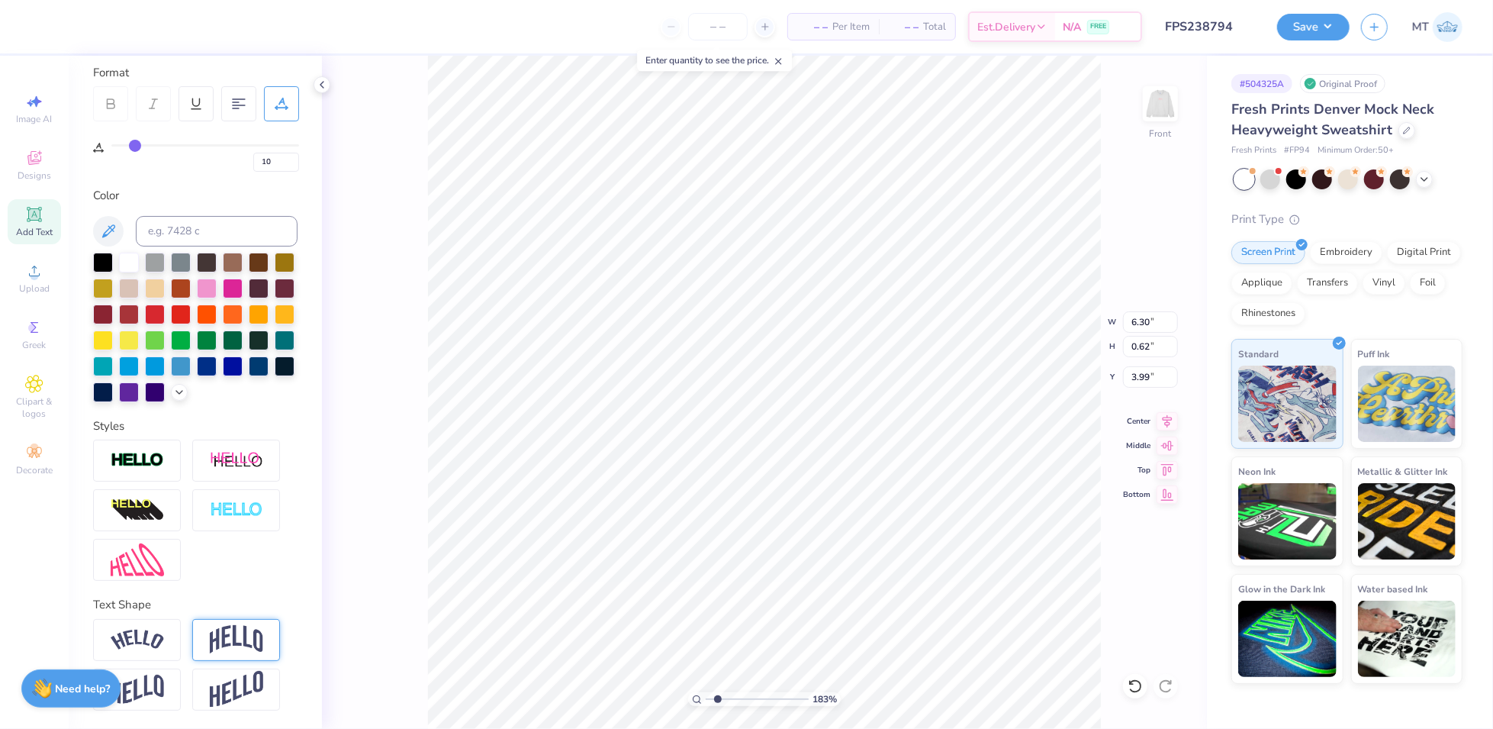
scroll to position [233, 0]
click at [247, 638] on img at bounding box center [236, 639] width 53 height 29
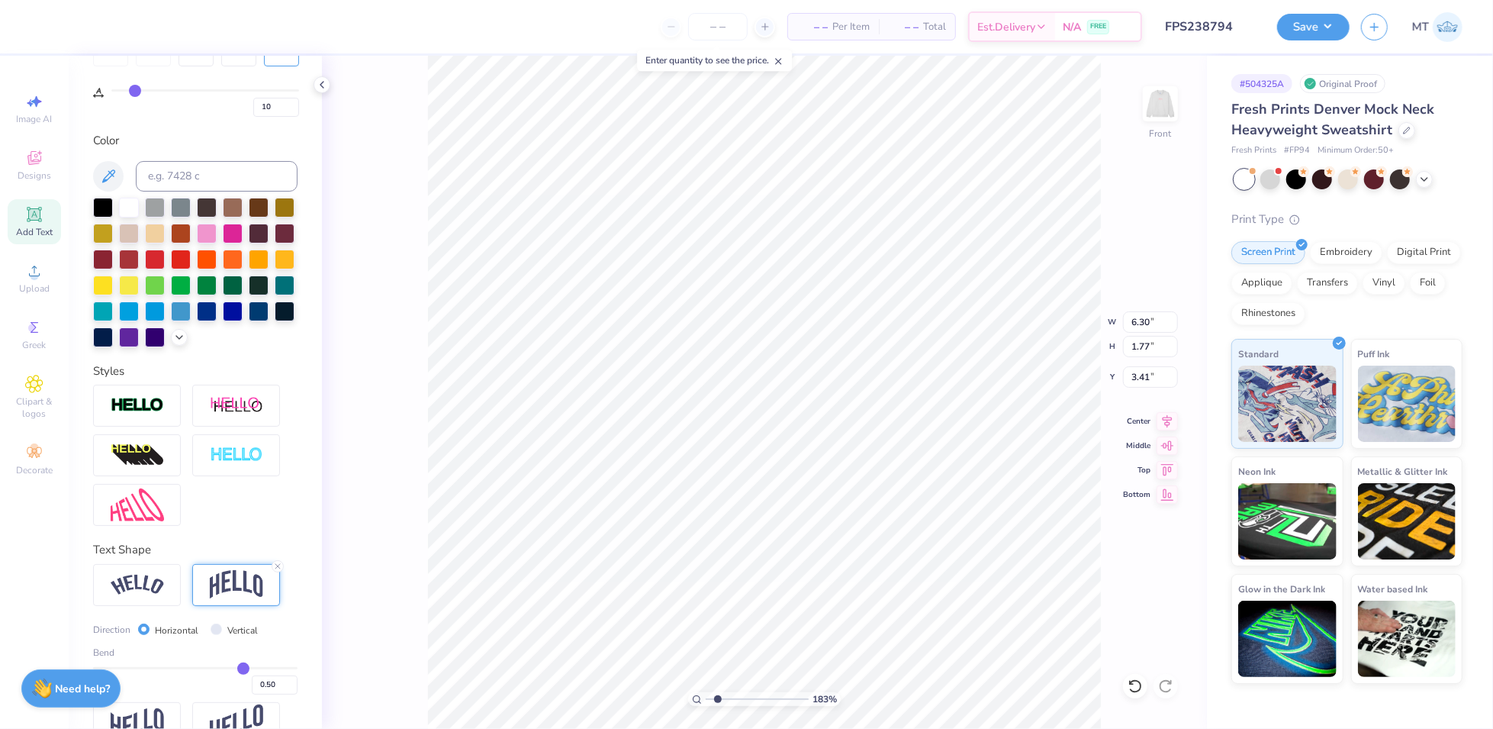
scroll to position [322, 0]
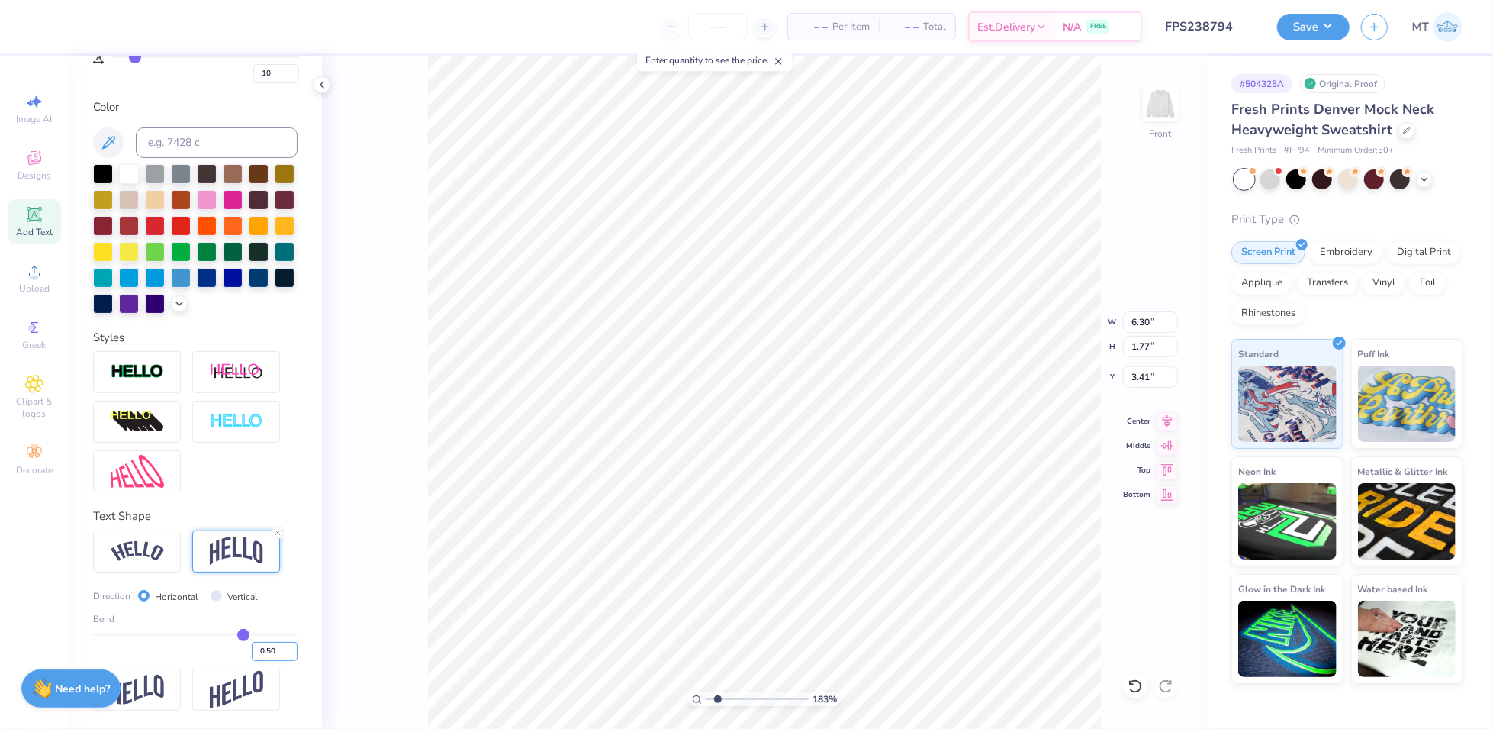
click at [269, 645] on input "0.50" at bounding box center [275, 651] width 46 height 19
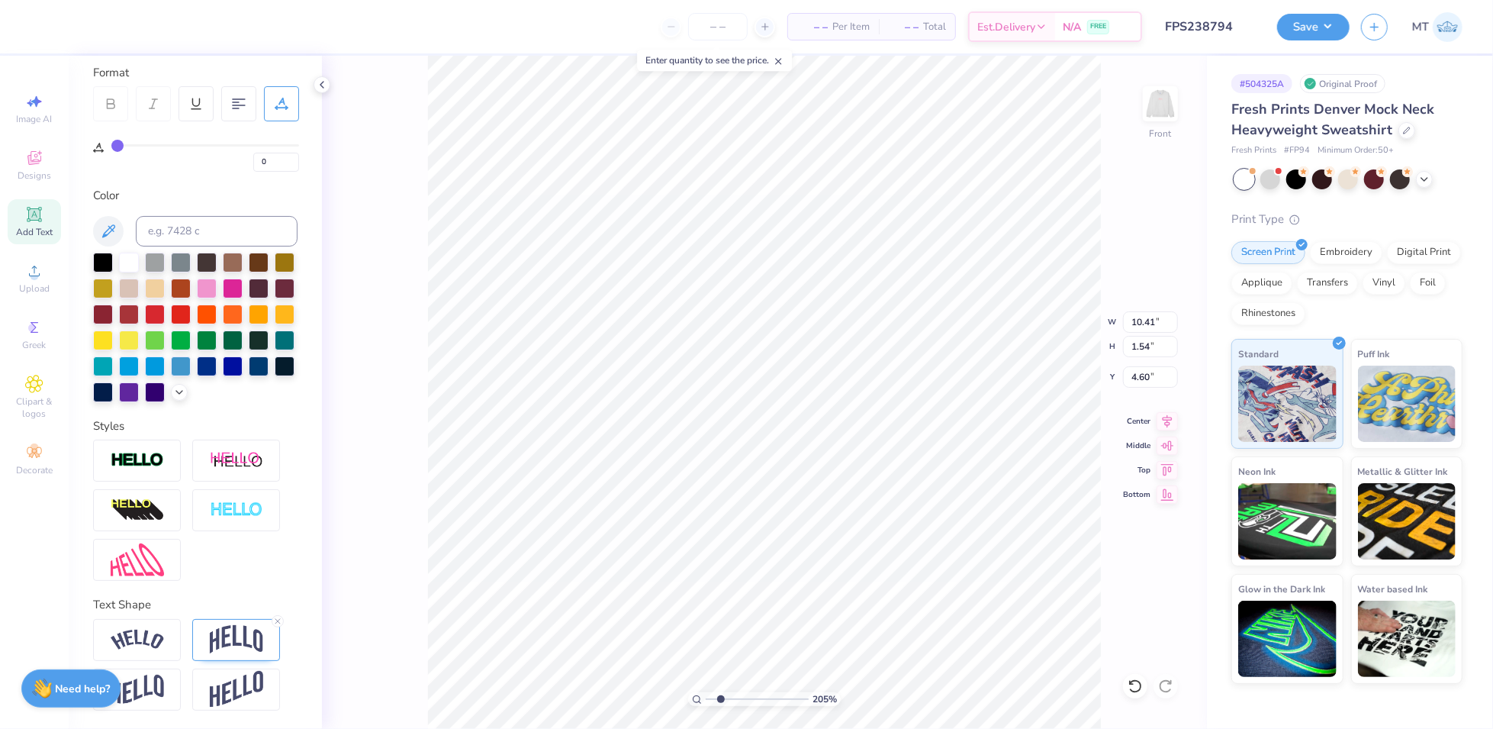
scroll to position [233, 0]
click at [282, 620] on icon at bounding box center [277, 620] width 9 height 9
click at [281, 620] on icon at bounding box center [277, 620] width 9 height 9
click at [1160, 105] on img at bounding box center [1160, 103] width 61 height 61
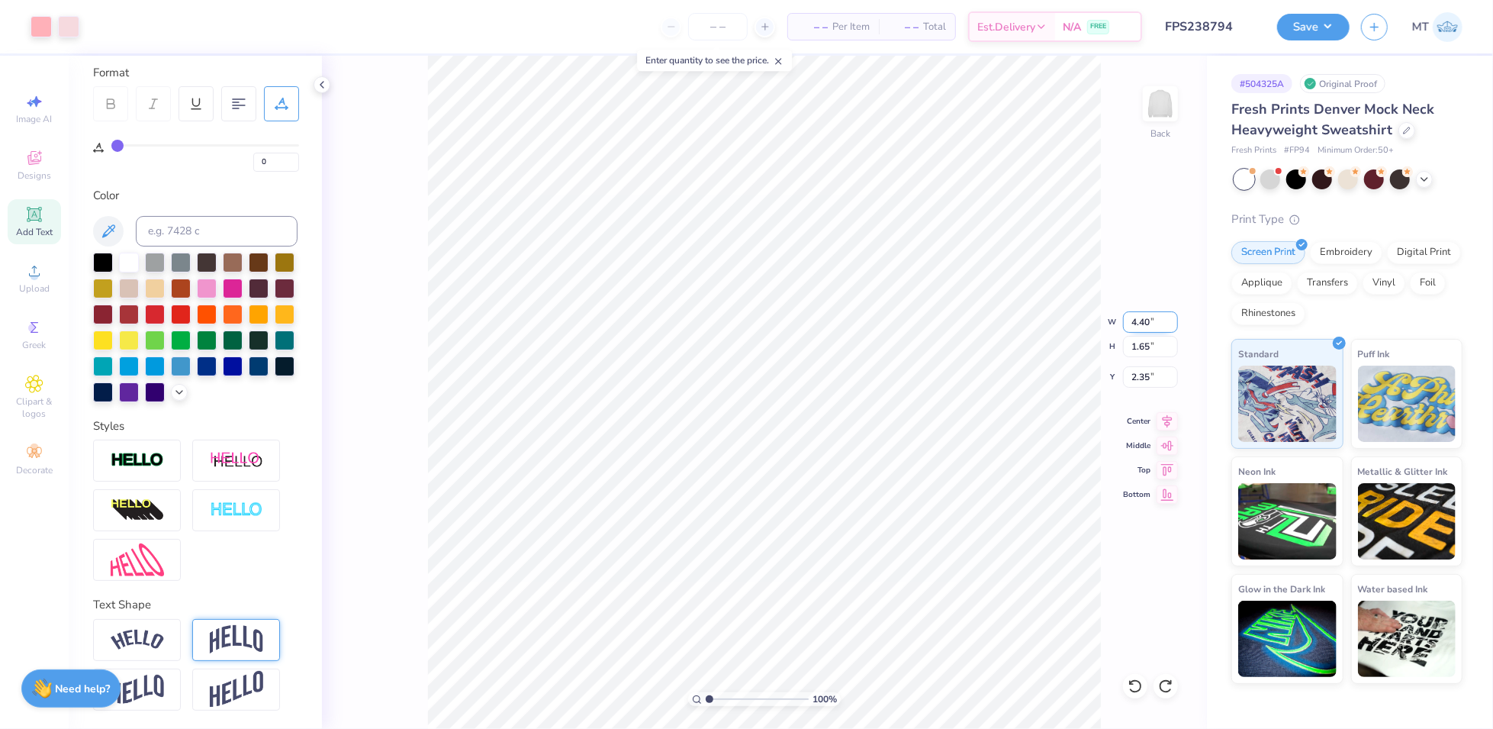
click at [1145, 319] on input "4.40" at bounding box center [1150, 321] width 55 height 21
click at [851, 538] on li "Group" at bounding box center [855, 541] width 120 height 30
click at [1133, 327] on input "4.40" at bounding box center [1150, 321] width 55 height 21
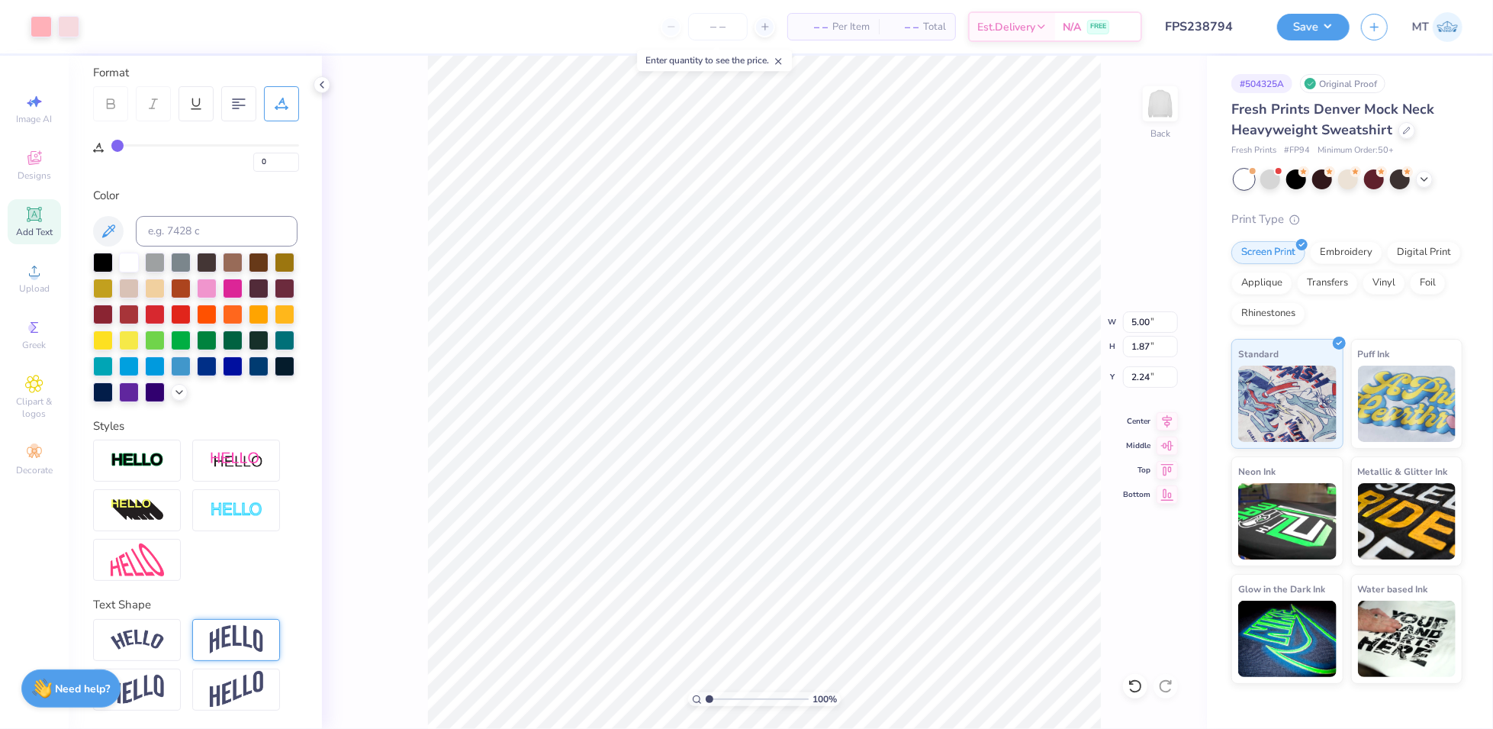
click at [1143, 306] on div "100 % Back W 5.00 5.00 " H 1.87 1.87 " Y 2.24 2.24 " Center Middle Top Bottom" at bounding box center [764, 392] width 885 height 673
click at [1142, 319] on div "100 % Back" at bounding box center [764, 392] width 885 height 673
click at [1139, 314] on input "5.00" at bounding box center [1150, 321] width 55 height 21
click at [1137, 377] on input "2.14" at bounding box center [1150, 376] width 55 height 21
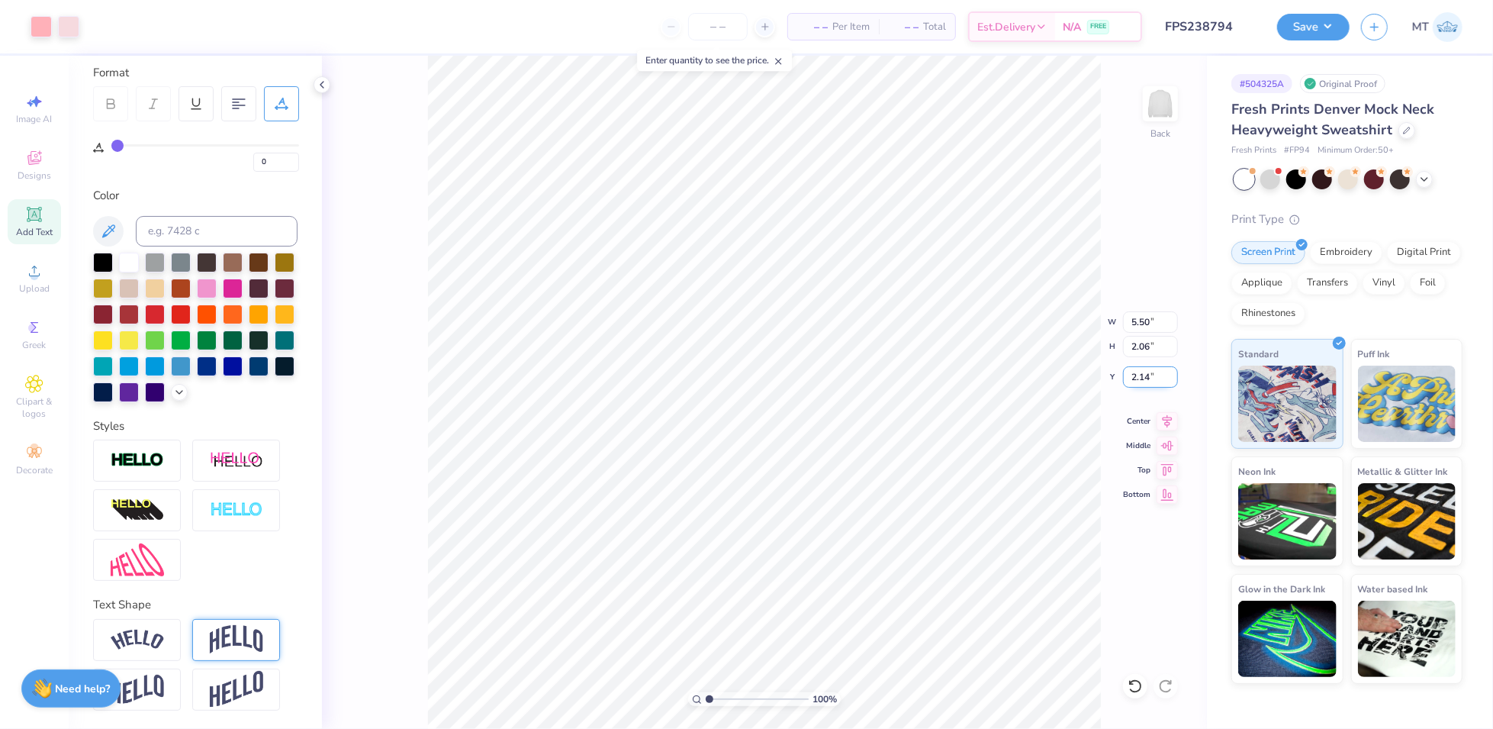
click at [1137, 377] on input "2.14" at bounding box center [1150, 376] width 55 height 21
click at [896, 513] on li "Ungroup" at bounding box center [878, 509] width 120 height 30
click at [1171, 685] on icon at bounding box center [1165, 685] width 15 height 15
click at [1144, 683] on div at bounding box center [1135, 686] width 24 height 24
click at [1141, 685] on icon at bounding box center [1134, 686] width 13 height 14
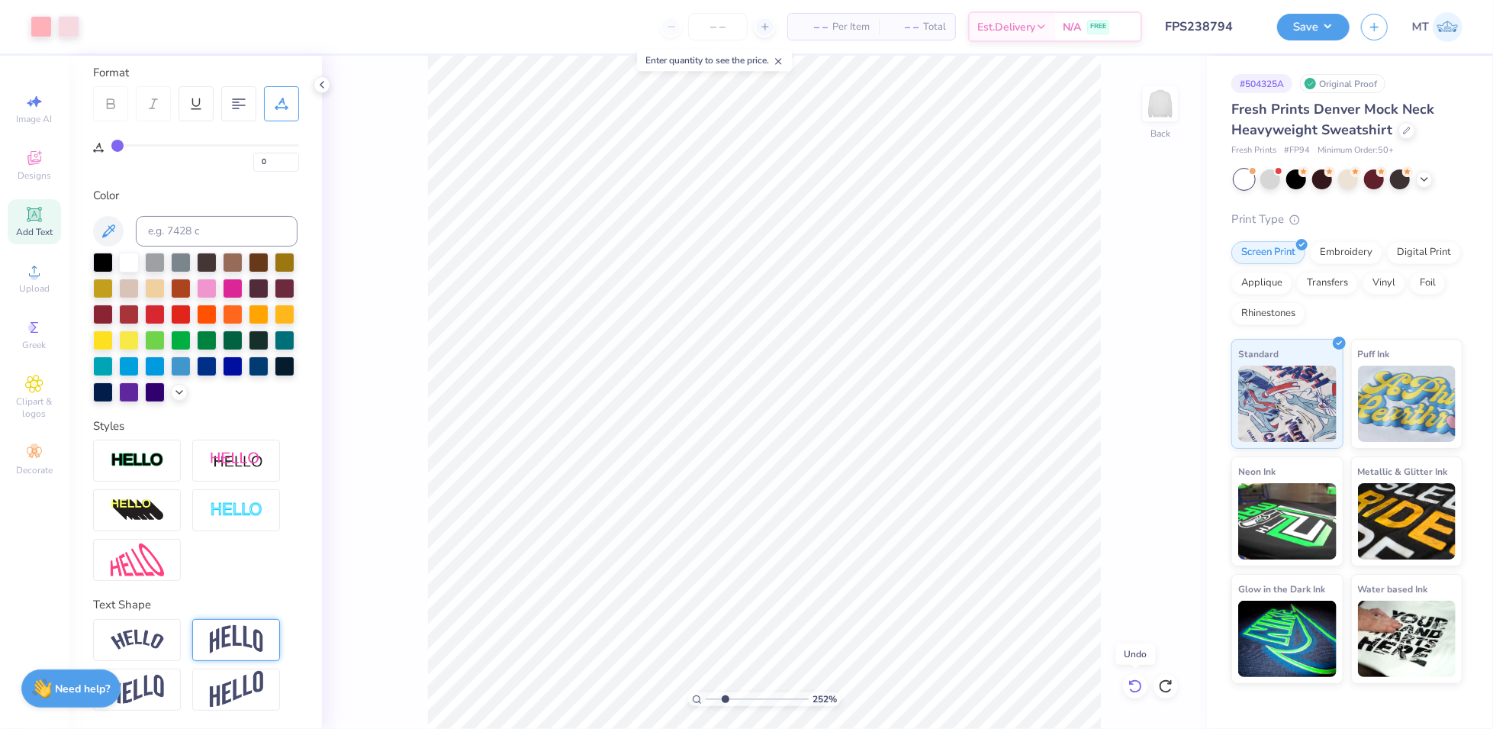
click at [1138, 685] on icon at bounding box center [1135, 685] width 15 height 15
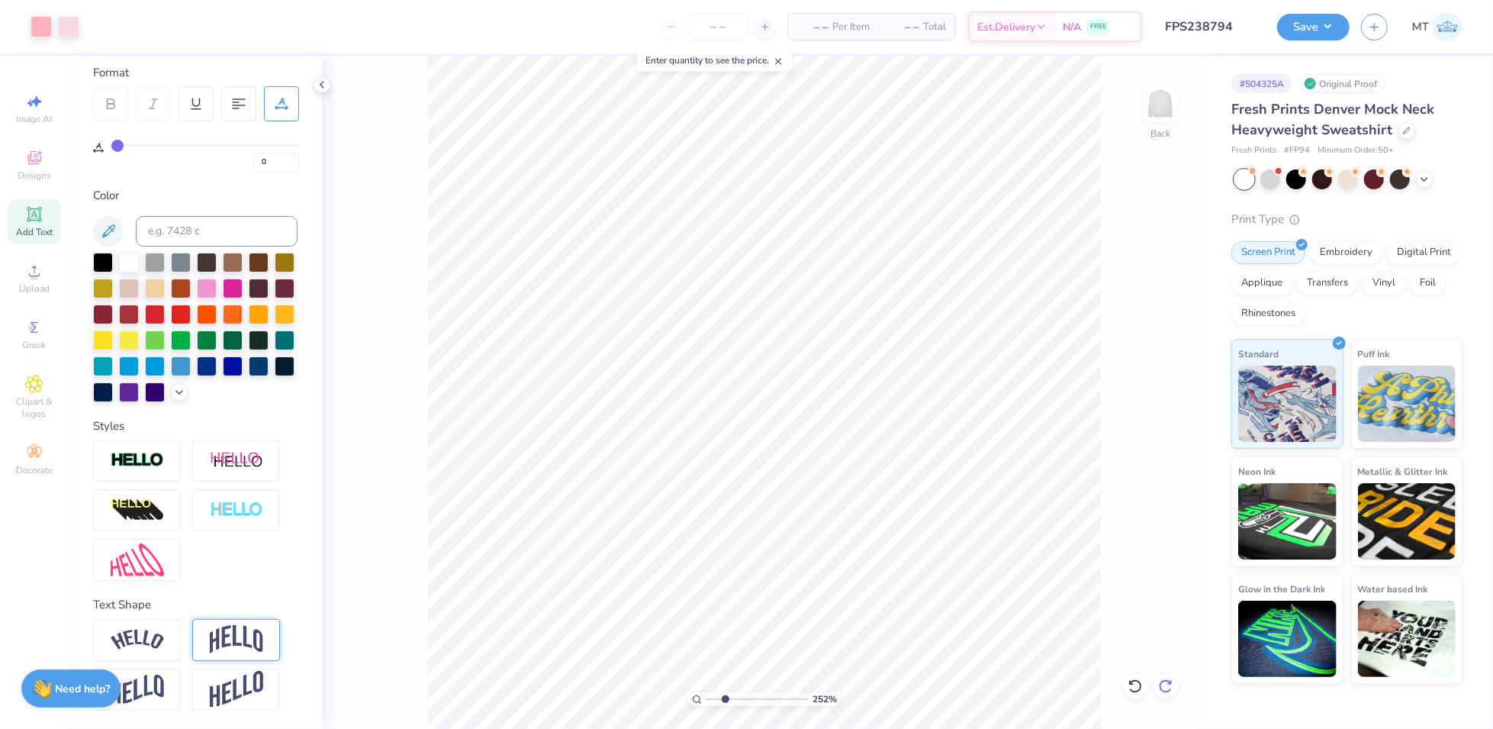
click at [1170, 682] on icon at bounding box center [1165, 686] width 13 height 14
click at [1168, 683] on icon at bounding box center [1169, 682] width 3 height 3
click at [1170, 687] on icon at bounding box center [1165, 685] width 15 height 15
click at [1176, 676] on div "324 % Back" at bounding box center [764, 392] width 885 height 673
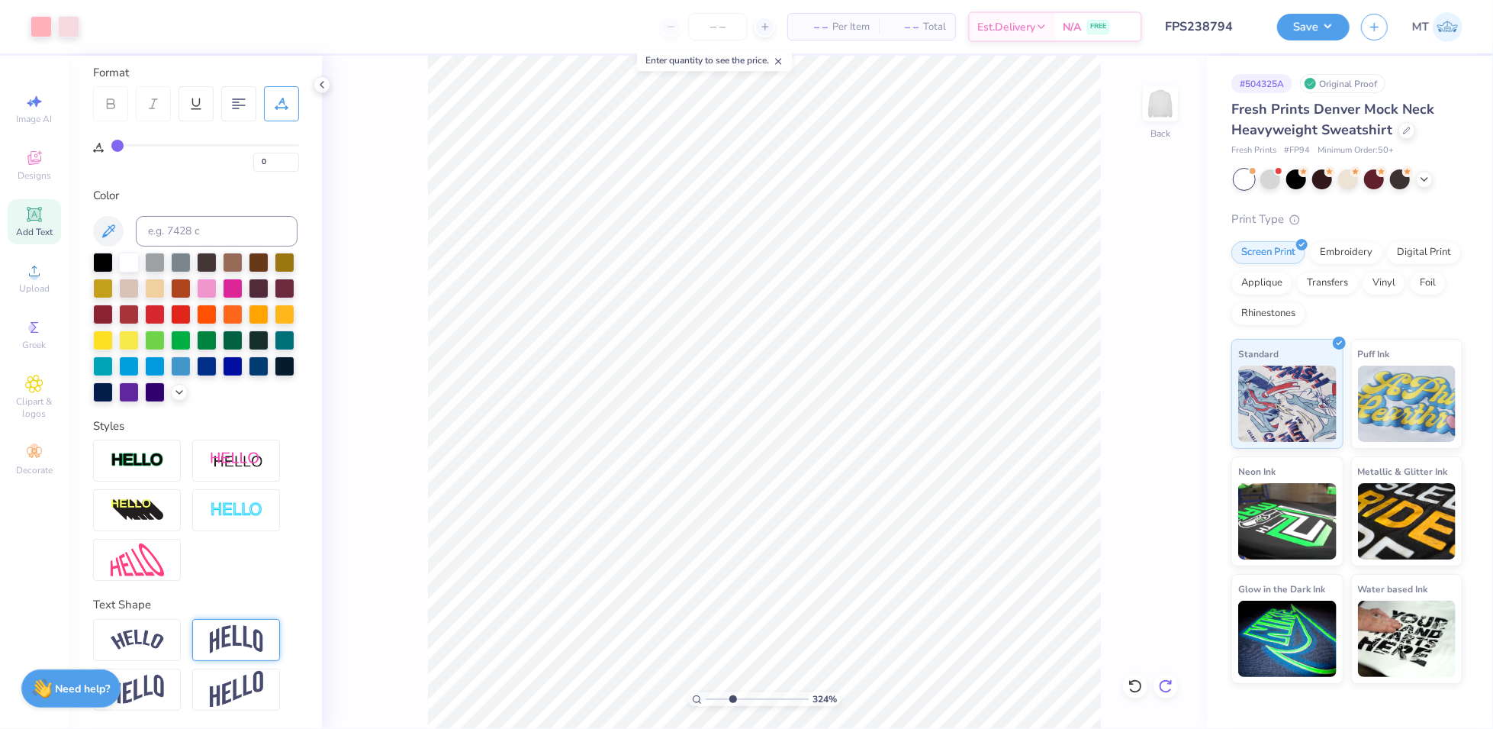
click at [1172, 679] on icon at bounding box center [1165, 685] width 15 height 15
click at [761, 560] on li "Group" at bounding box center [767, 565] width 120 height 30
click at [963, 570] on li "Group" at bounding box center [970, 565] width 120 height 30
click at [1134, 317] on input "5.37" at bounding box center [1150, 321] width 55 height 21
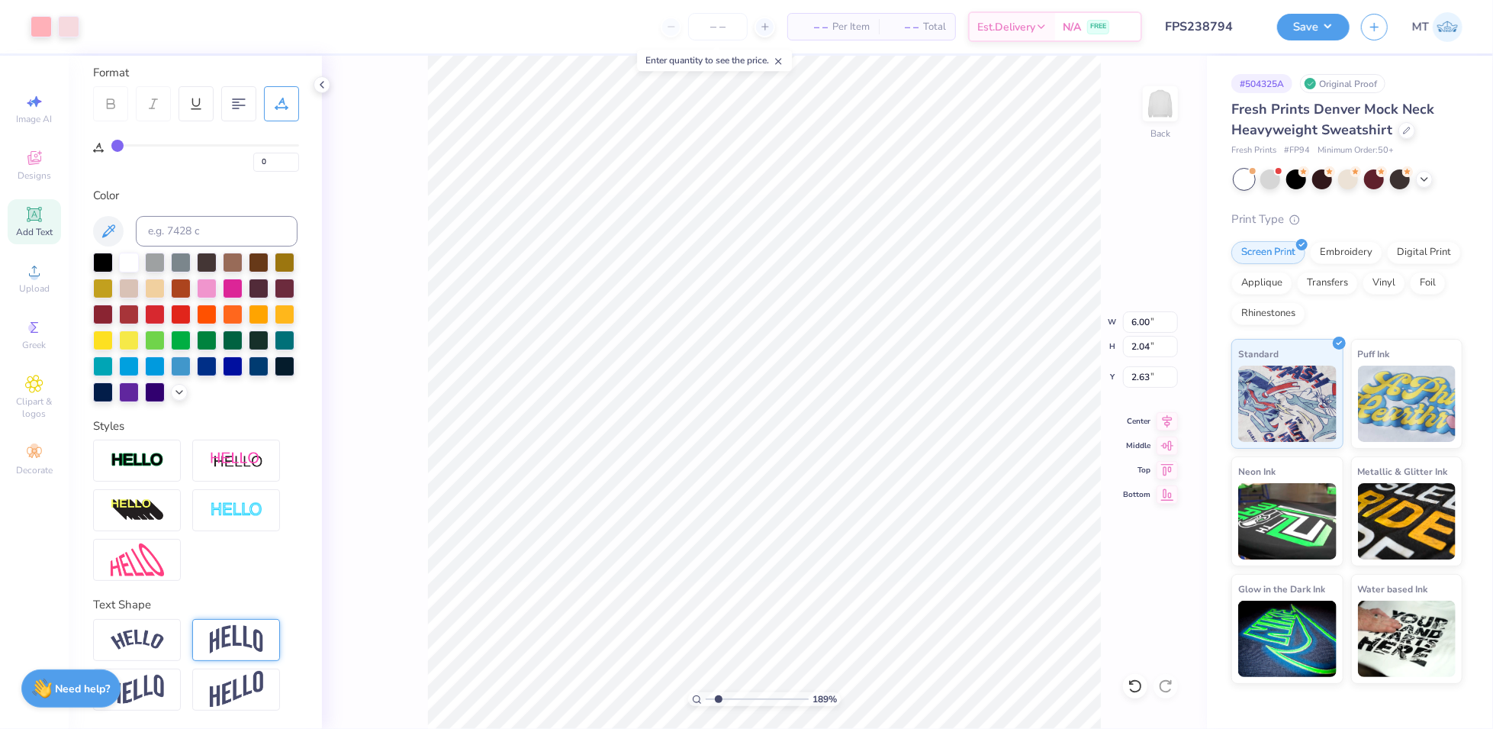
click at [1141, 365] on div "189 % Back W 6.00 6.00 " H 2.04 2.04 " Y 2.63 2.63 " Center Middle Top Bottom" at bounding box center [764, 392] width 885 height 673
click at [1139, 375] on input "2.63" at bounding box center [1150, 376] width 55 height 21
click at [1169, 101] on img at bounding box center [1160, 103] width 61 height 61
click at [5, 281] on div "Image AI Designs Add Text Upload Greek Clipart & logos Decorate" at bounding box center [34, 392] width 69 height 673
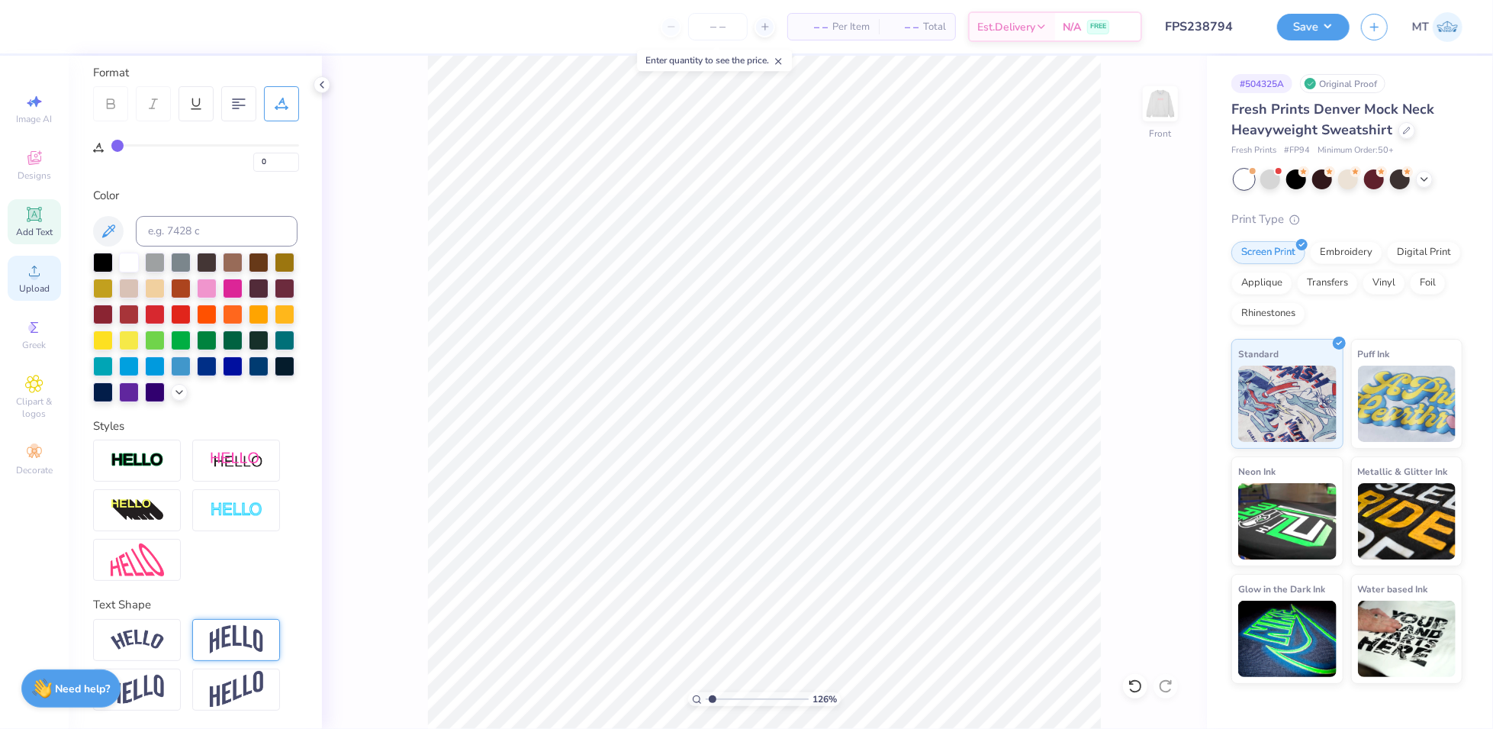
click at [35, 273] on circle at bounding box center [34, 276] width 8 height 8
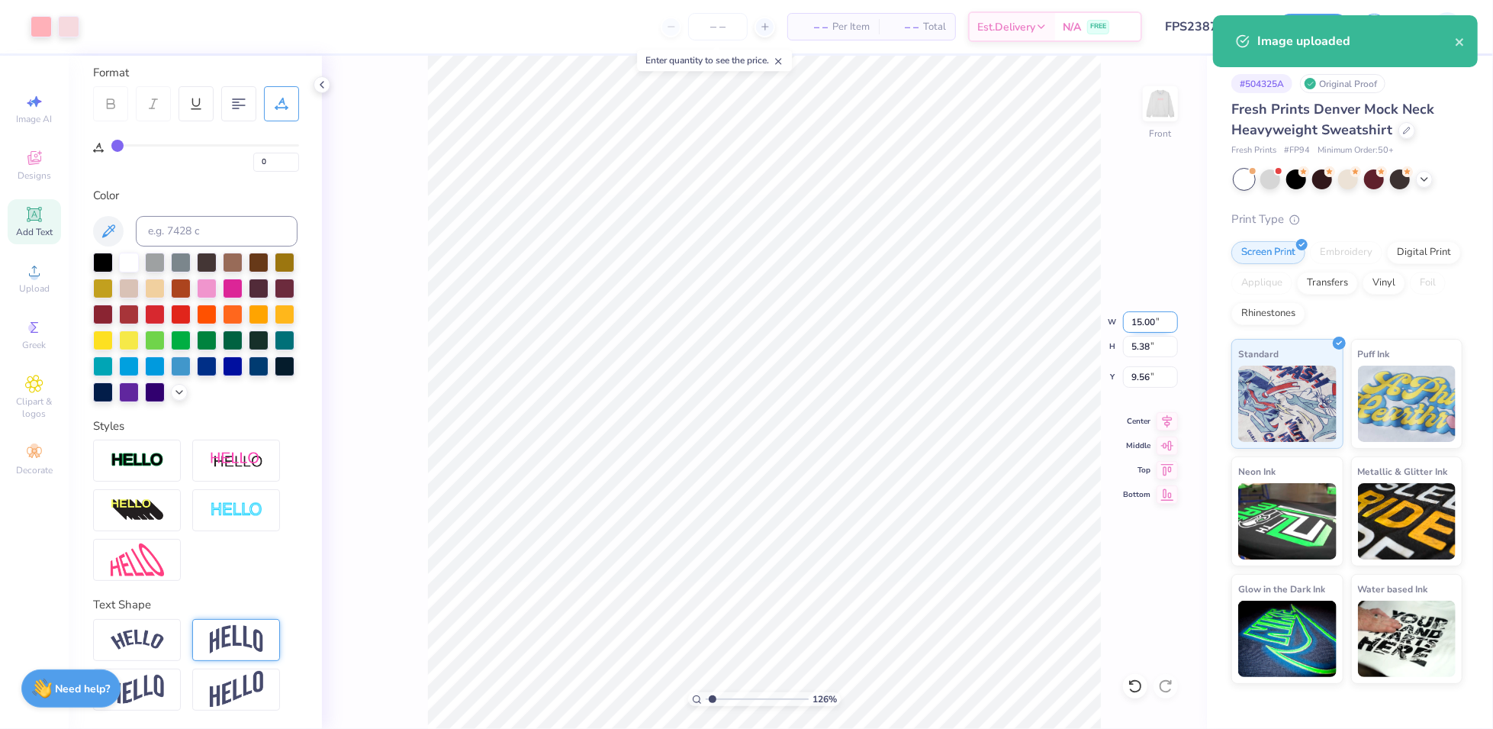
click at [1142, 320] on input "15.00" at bounding box center [1150, 321] width 55 height 21
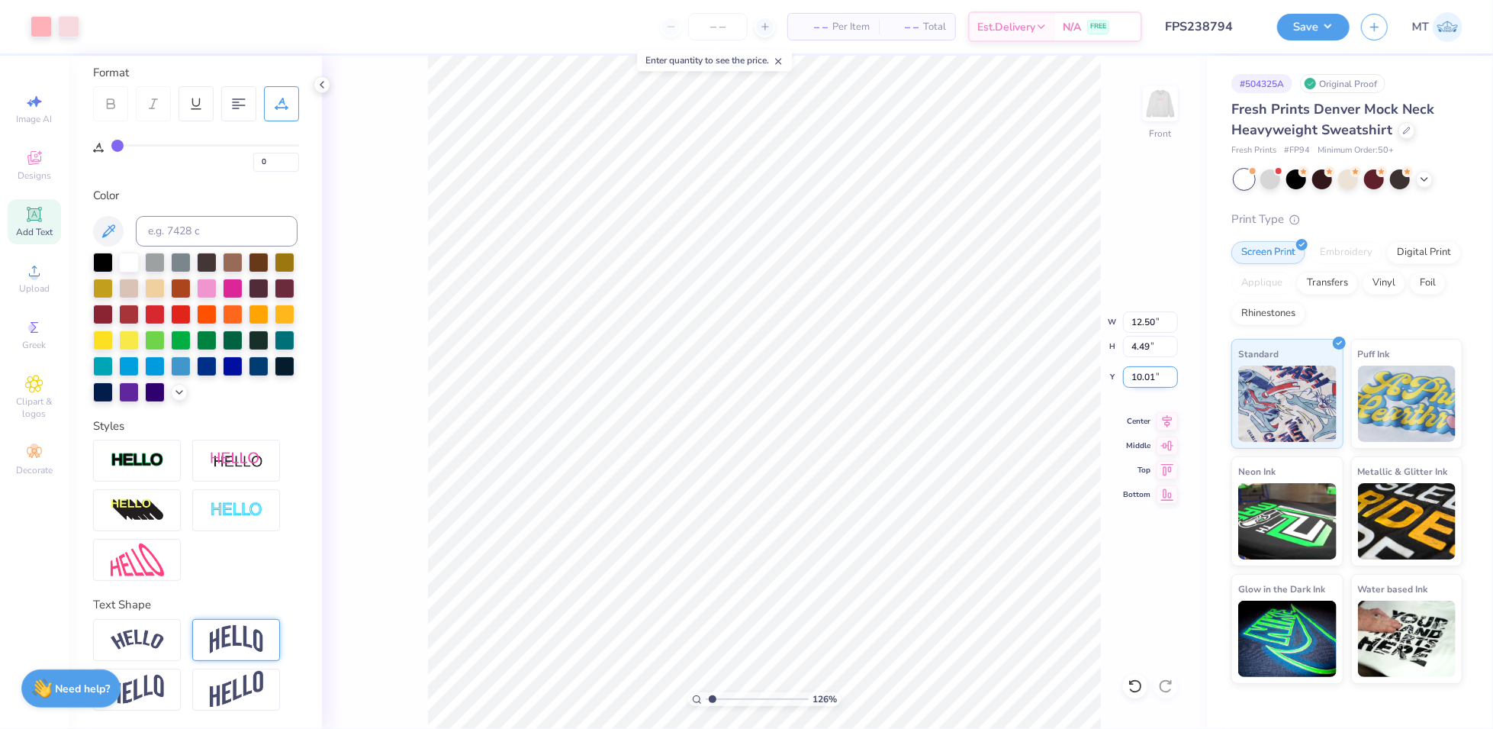
click at [1133, 368] on input "10.01" at bounding box center [1150, 376] width 55 height 21
click at [1159, 95] on img at bounding box center [1160, 103] width 61 height 61
click at [1167, 98] on img at bounding box center [1160, 103] width 61 height 61
click at [1310, 21] on button "Save" at bounding box center [1313, 24] width 72 height 27
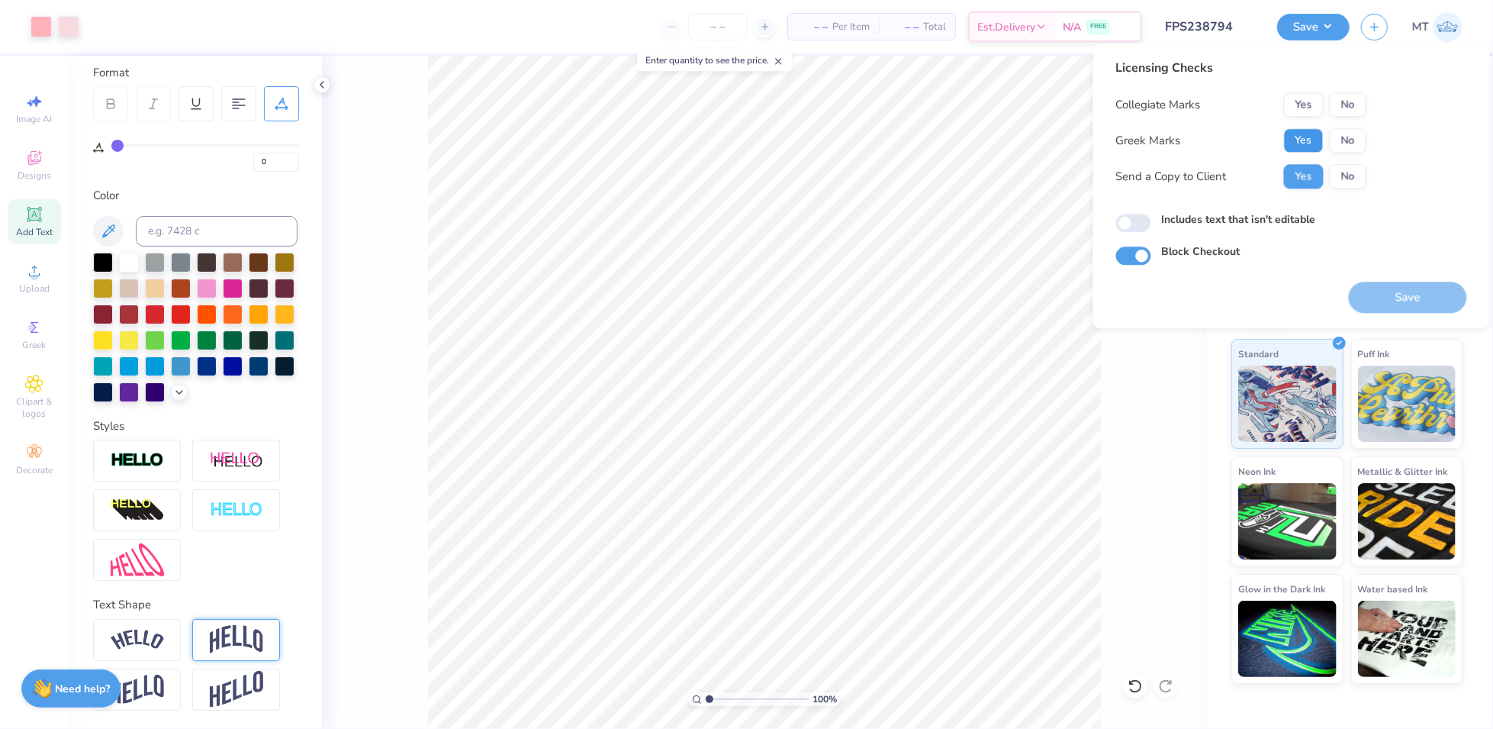
click at [1299, 142] on button "Yes" at bounding box center [1304, 140] width 40 height 24
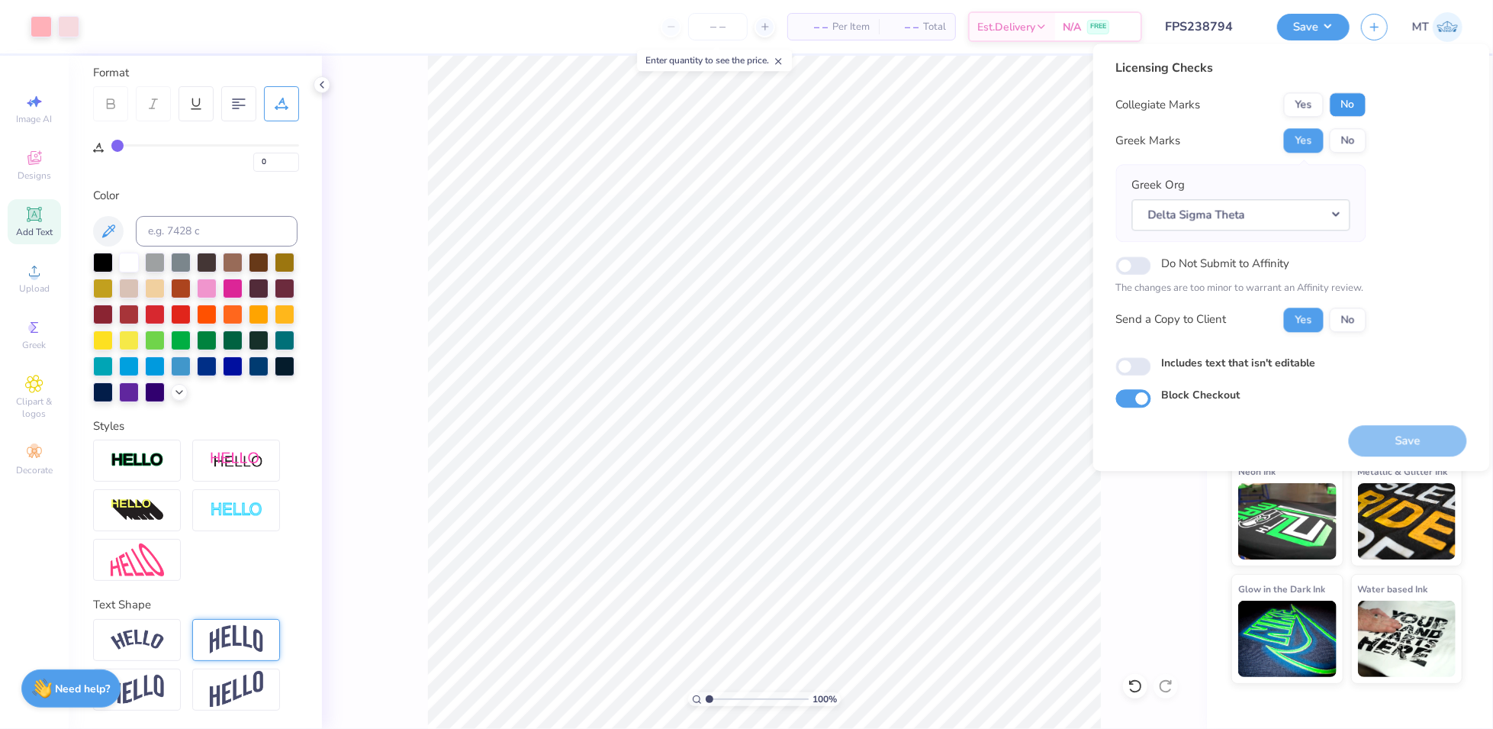
click at [1360, 101] on button "No" at bounding box center [1348, 104] width 37 height 24
click at [1416, 446] on button "Save" at bounding box center [1408, 440] width 118 height 31
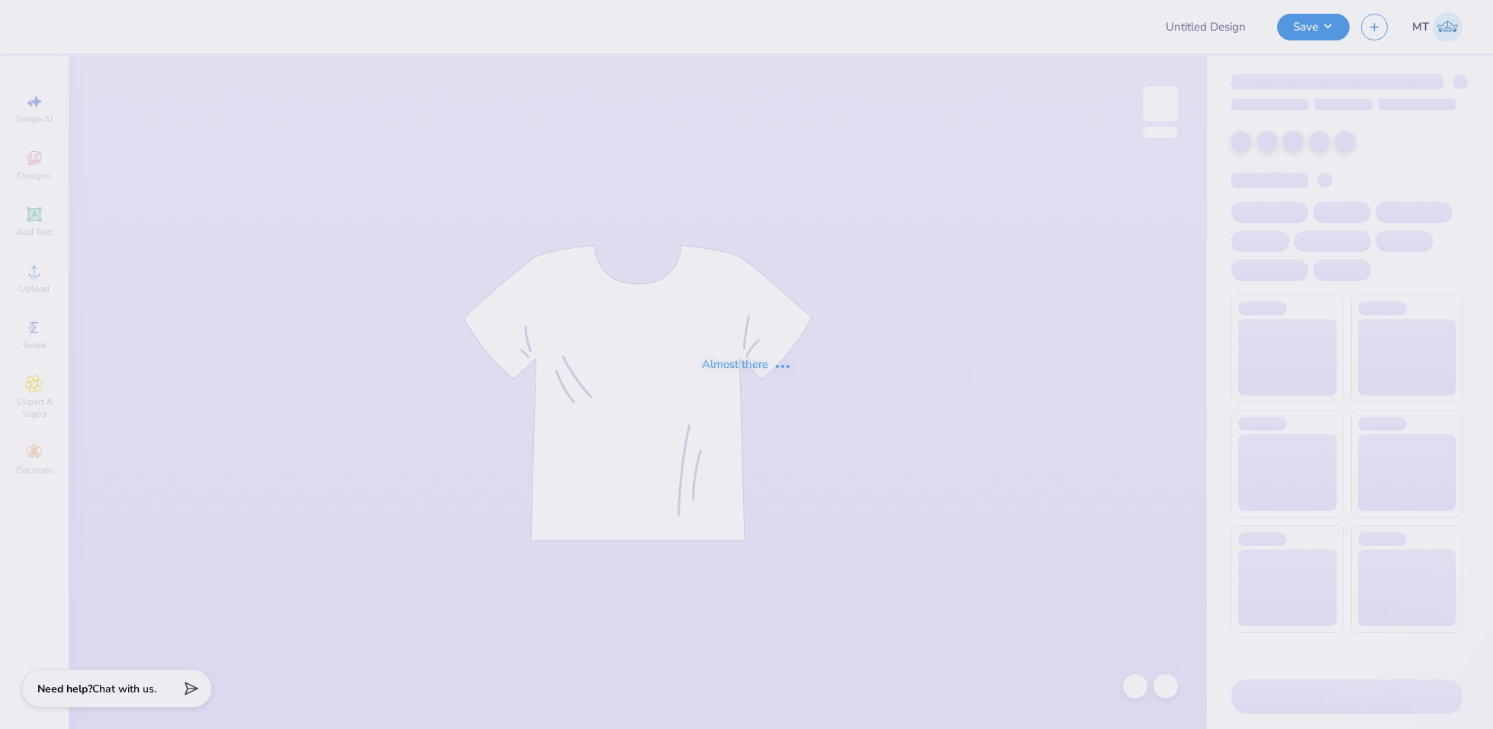
type input "FPS238785"
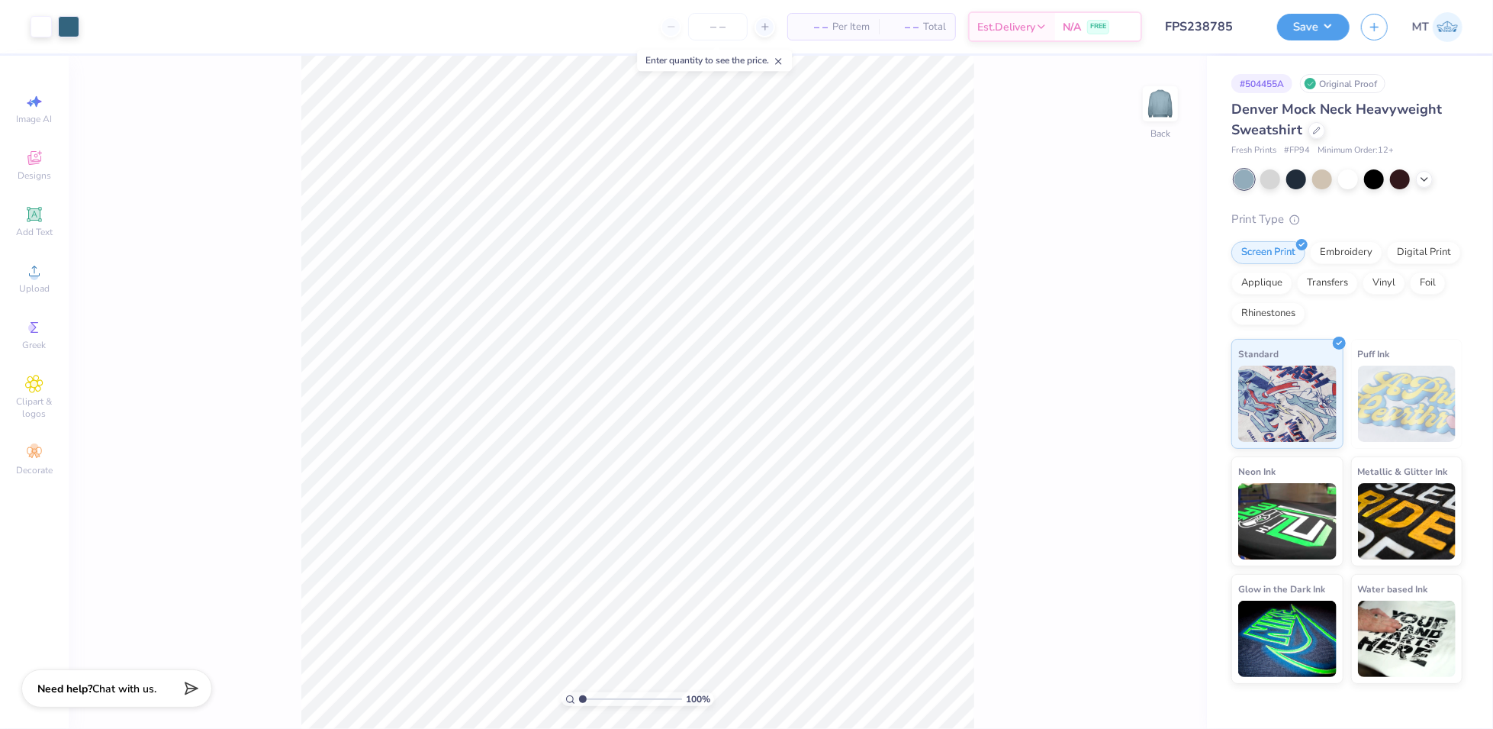
type input "1.24484077983543"
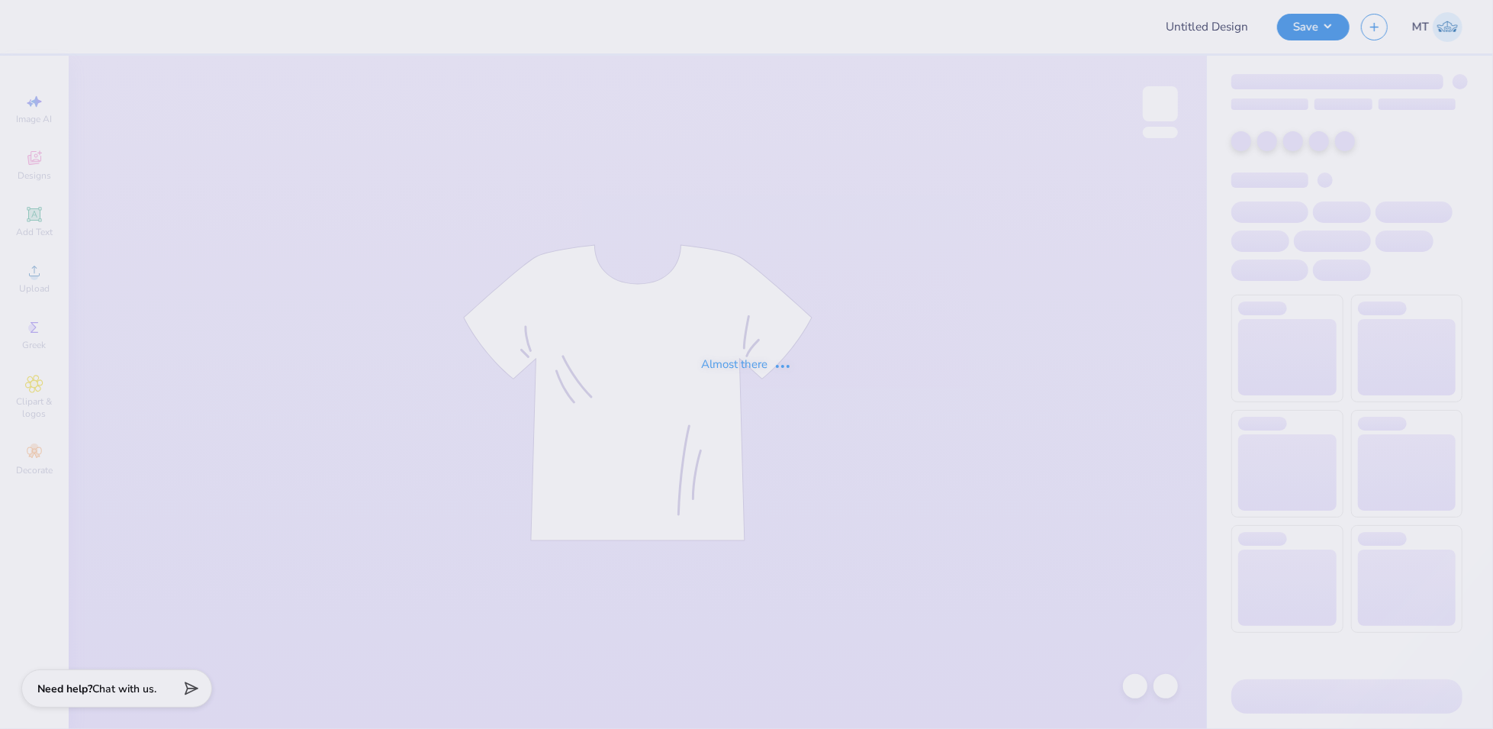
type input "FPS238487"
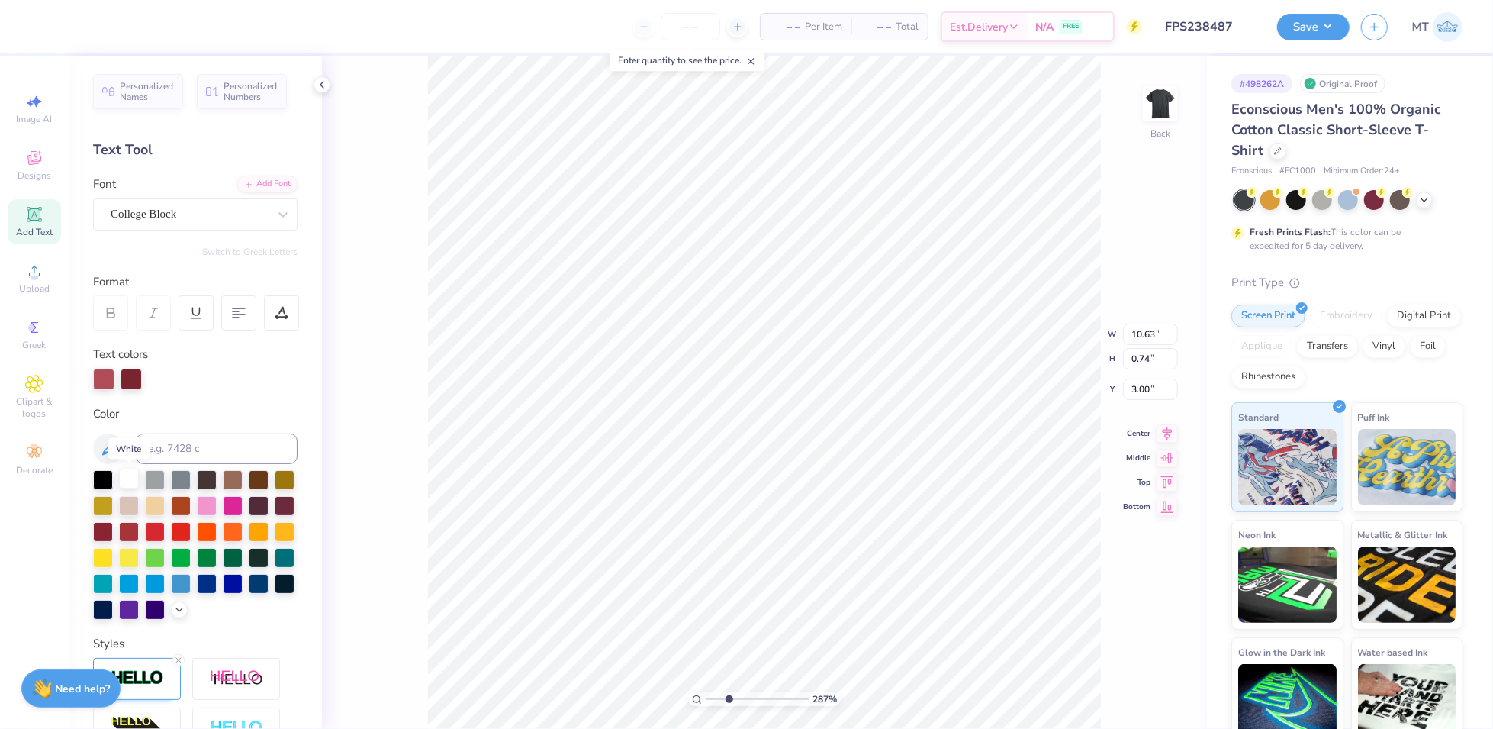
click at [130, 478] on div at bounding box center [129, 478] width 20 height 20
click at [132, 482] on div at bounding box center [129, 480] width 20 height 20
type input "2.07633731500231"
type input "11.54"
type input "4.62"
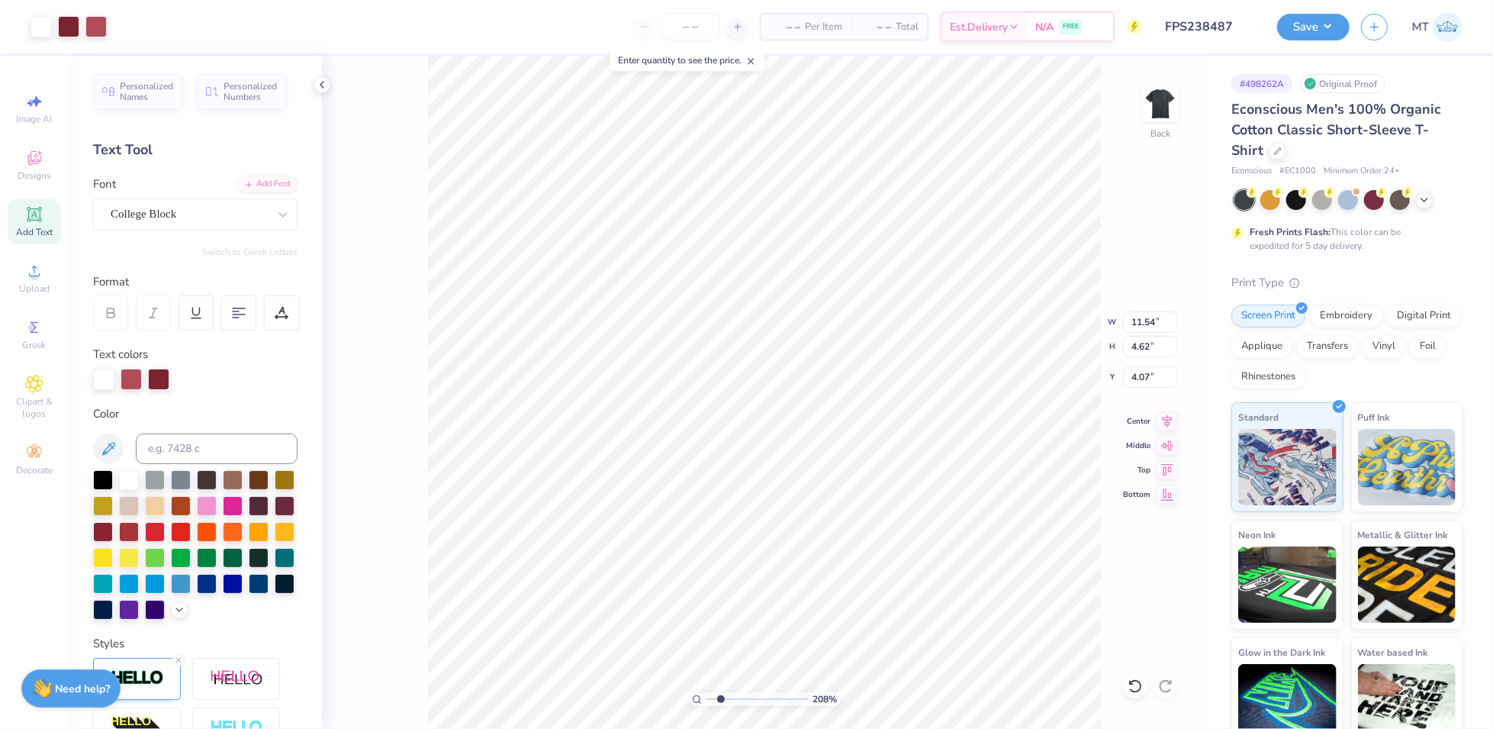
type input "2.07633731500231"
type input "10.61"
type input "4.25"
type input "4.08"
type input "2.07633731500231"
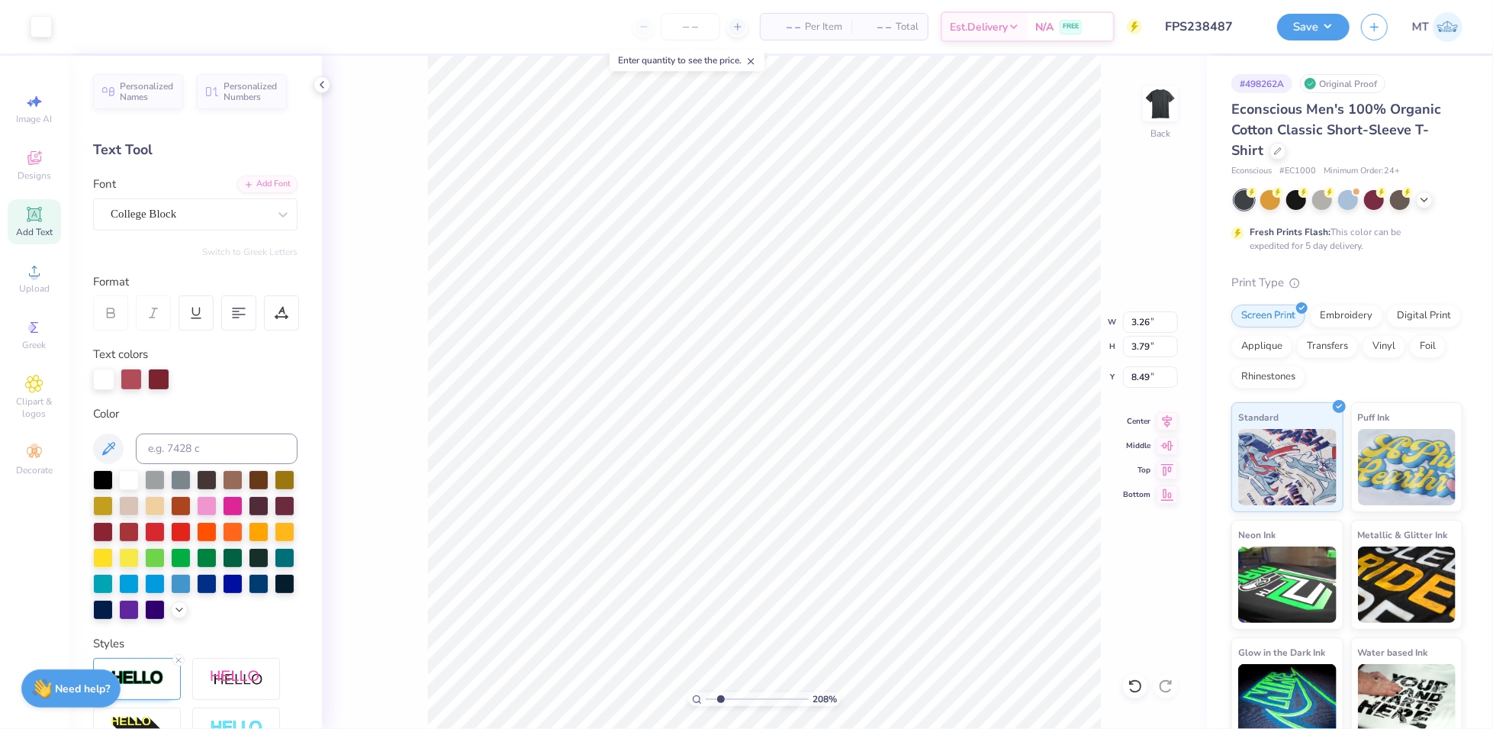
type input "7.77"
type input "2.15610142564234"
type input "2.37"
type input "2.75"
type input "2.15610142564234"
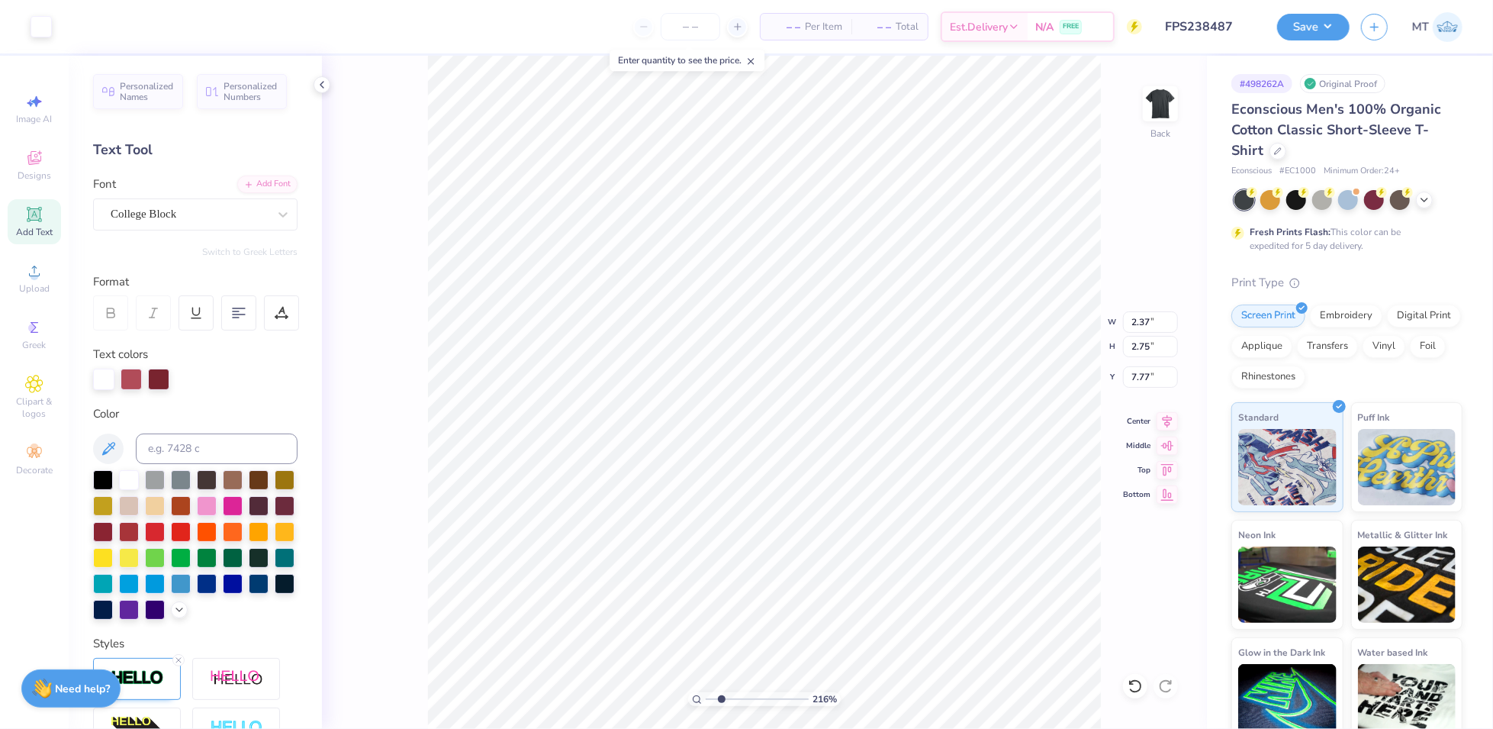
type input "7.87"
type input "2.17906920323365"
type input "7.86"
type input "2.17906920323365"
type input "2.64"
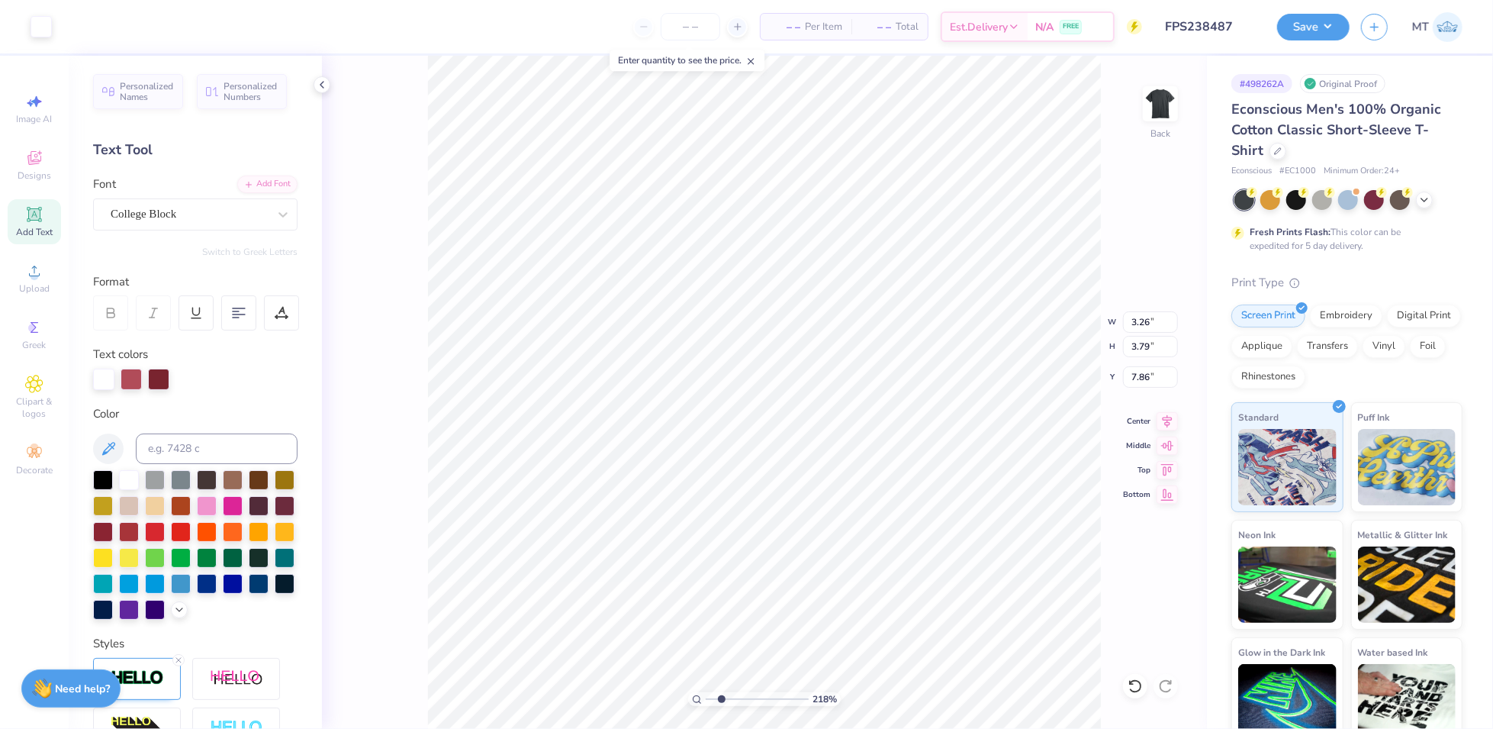
type input "3.07"
type input "2.17906920323365"
type input "7.92"
type input "1"
click at [1141, 322] on input "10.63" at bounding box center [1150, 321] width 55 height 21
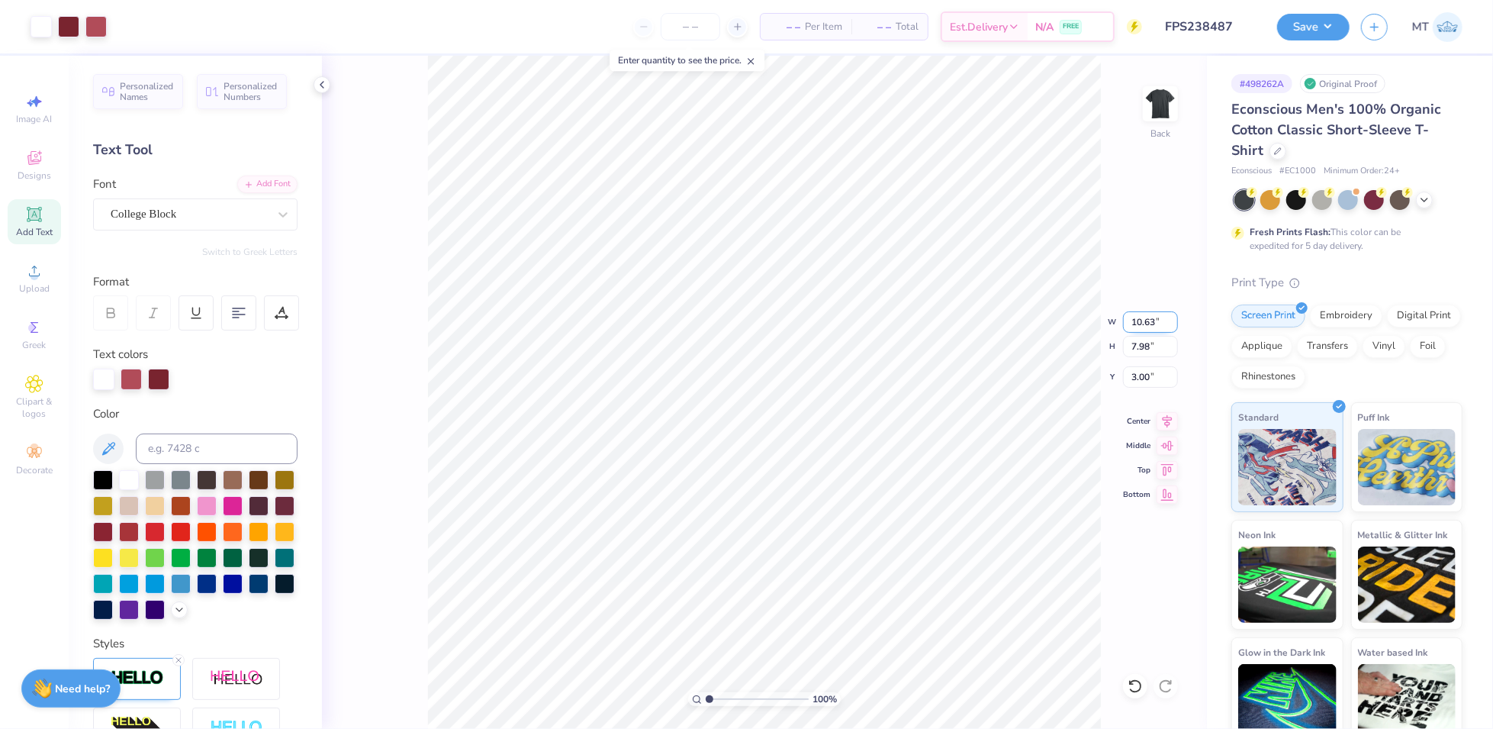
click at [1141, 322] on input "10.63" at bounding box center [1150, 321] width 55 height 21
type input "10.00"
type input "7.51"
click at [1145, 377] on input "3.24" at bounding box center [1150, 376] width 55 height 21
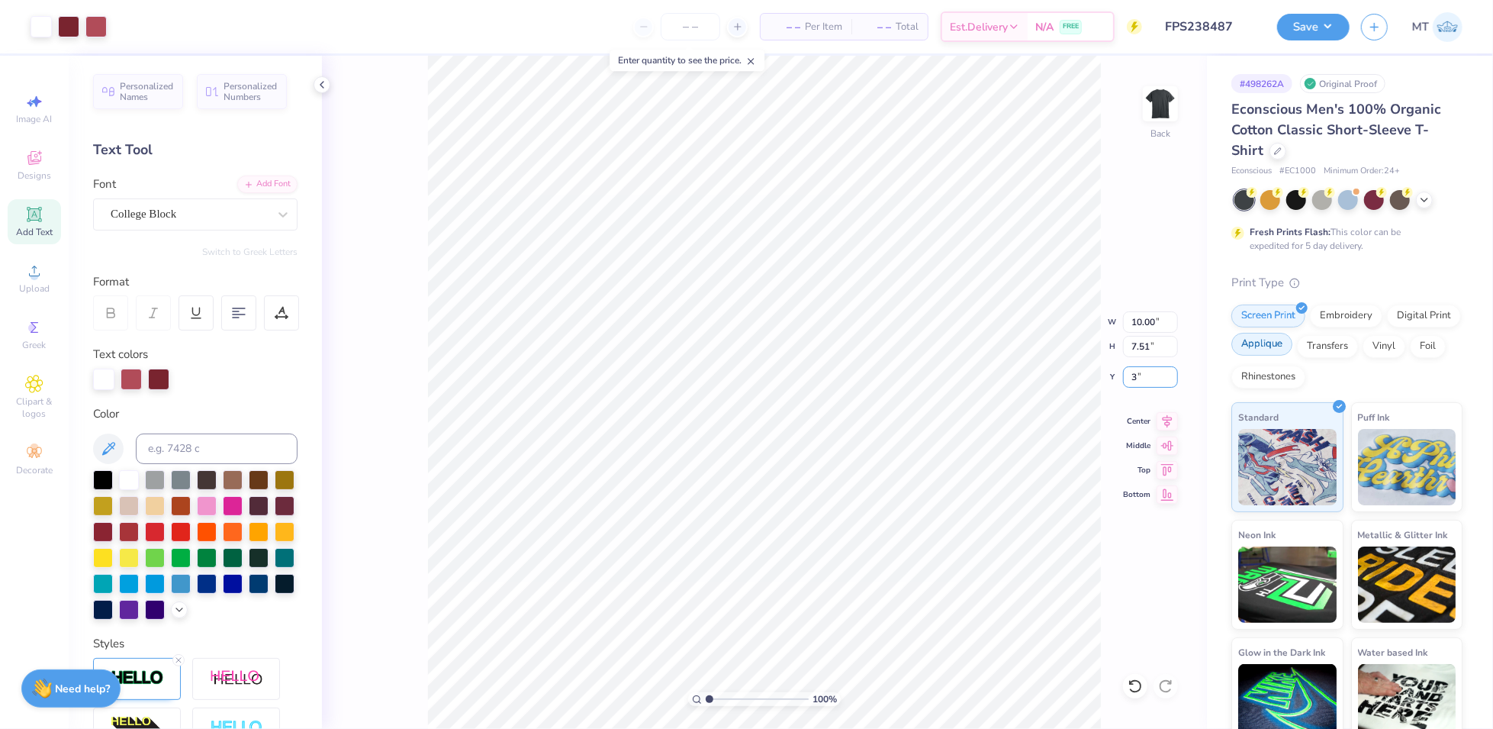
type input "3.00"
type input "5.33216282885217"
type input "9.96"
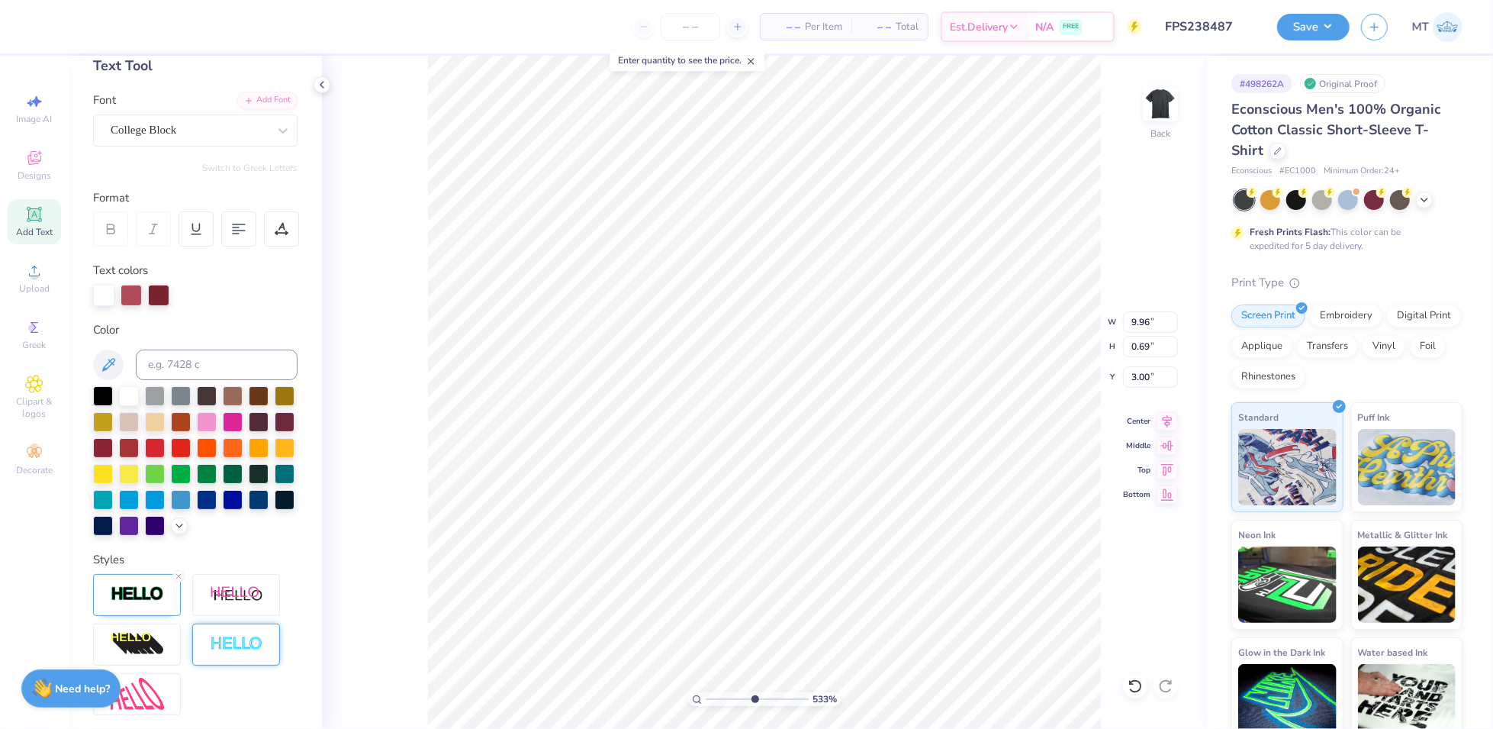
scroll to position [243, 0]
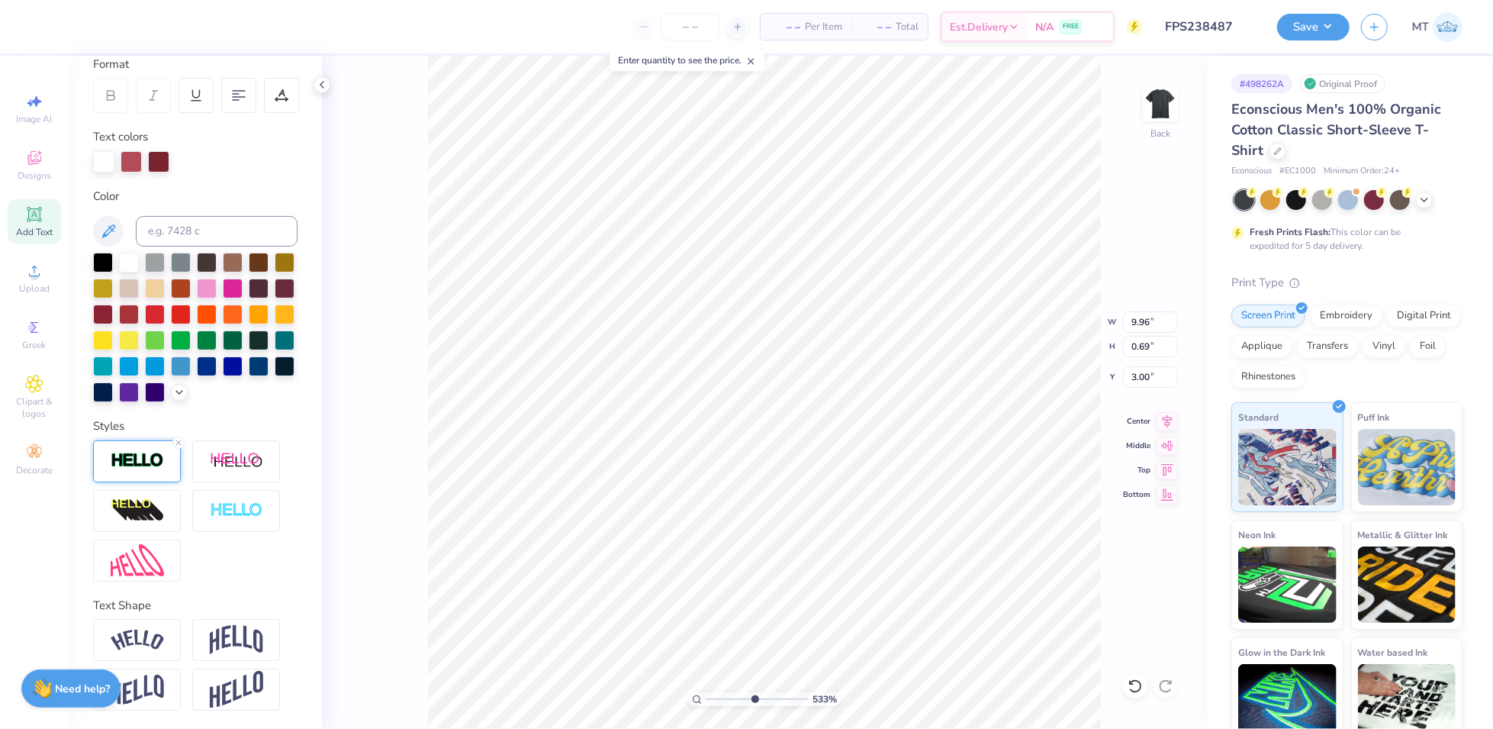
click at [137, 468] on img at bounding box center [137, 461] width 53 height 18
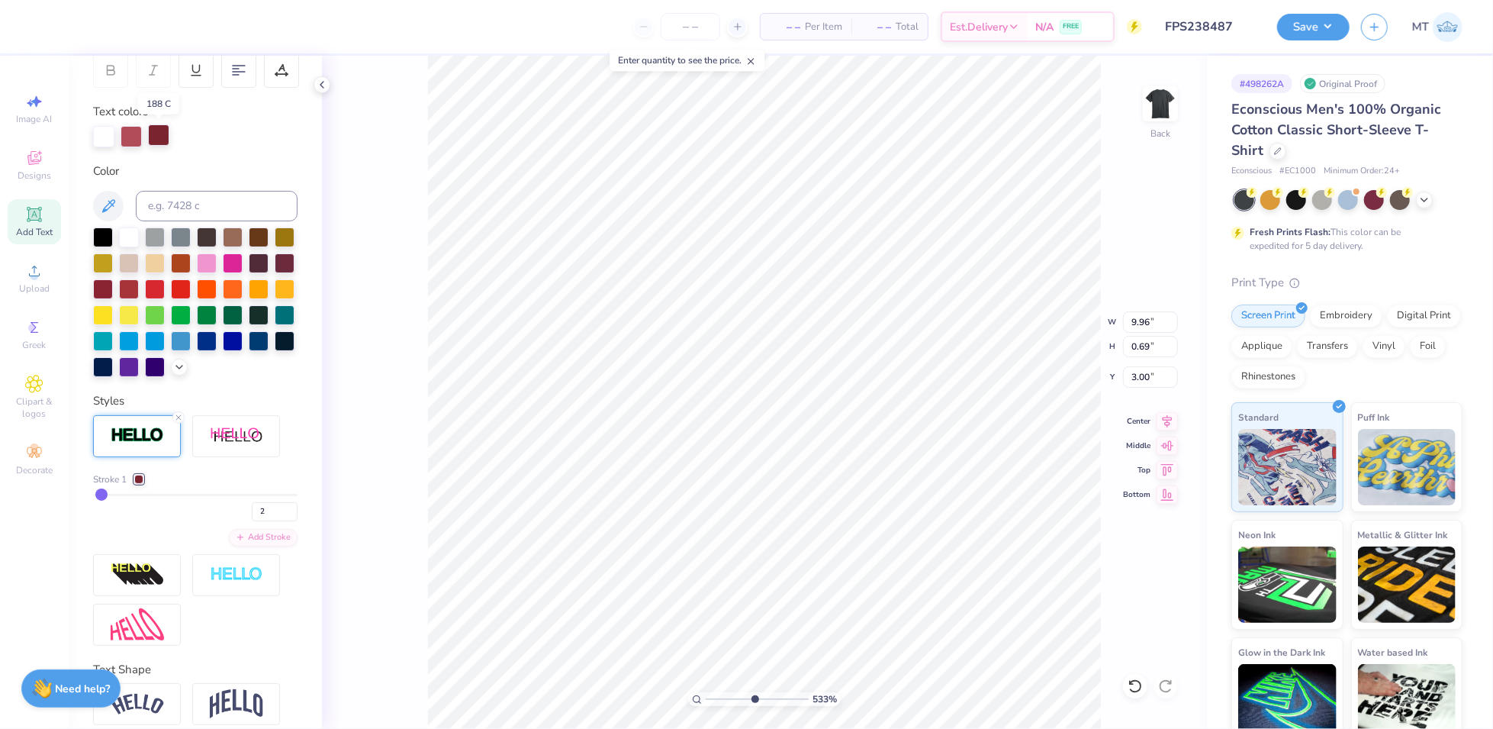
click at [160, 142] on div at bounding box center [158, 134] width 21 height 21
type input "5.33216282885217"
click at [172, 206] on input at bounding box center [217, 206] width 162 height 31
type input "7419"
type input "8.51608368295235"
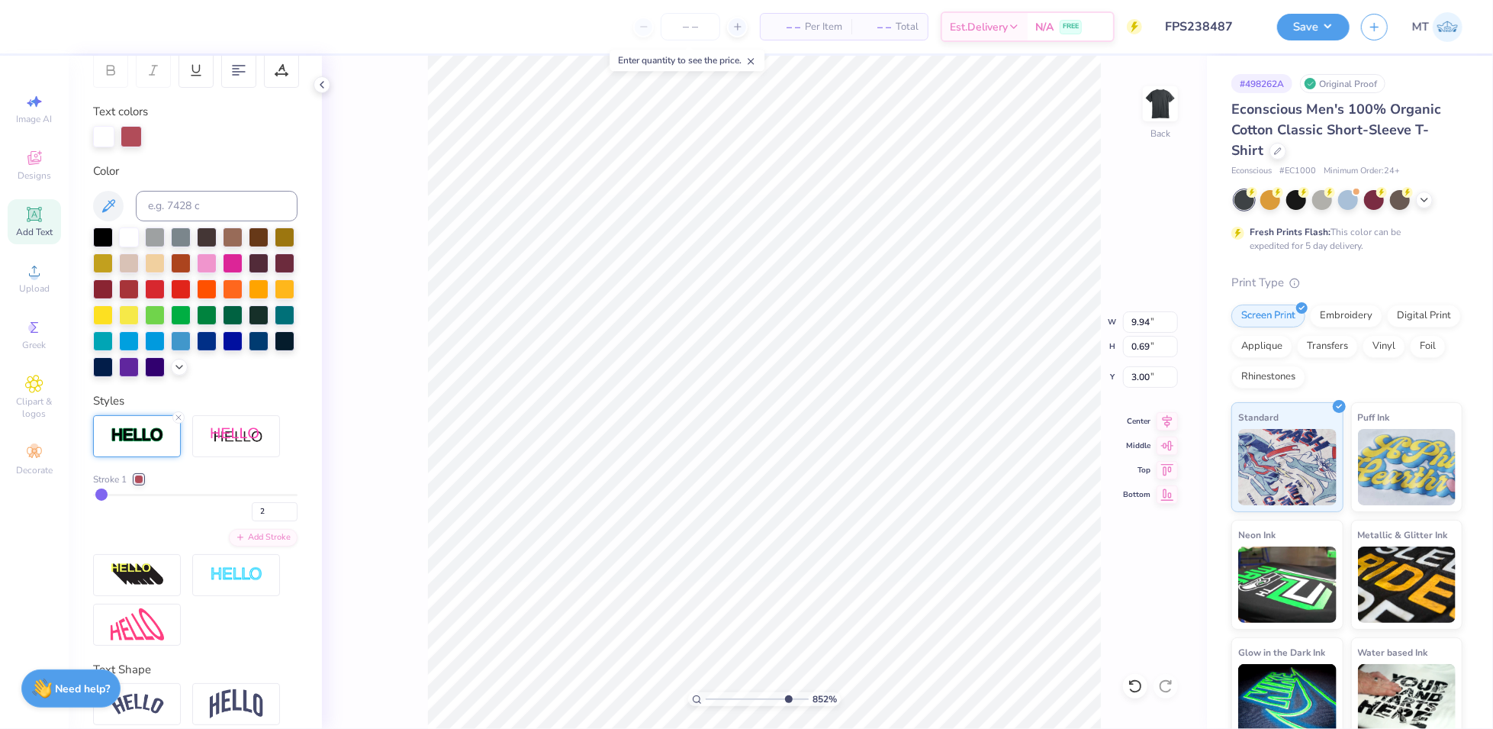
type input "9.94"
type input "10"
type input "9.92"
type input "3.01"
click at [1341, 22] on button "Save" at bounding box center [1313, 24] width 72 height 27
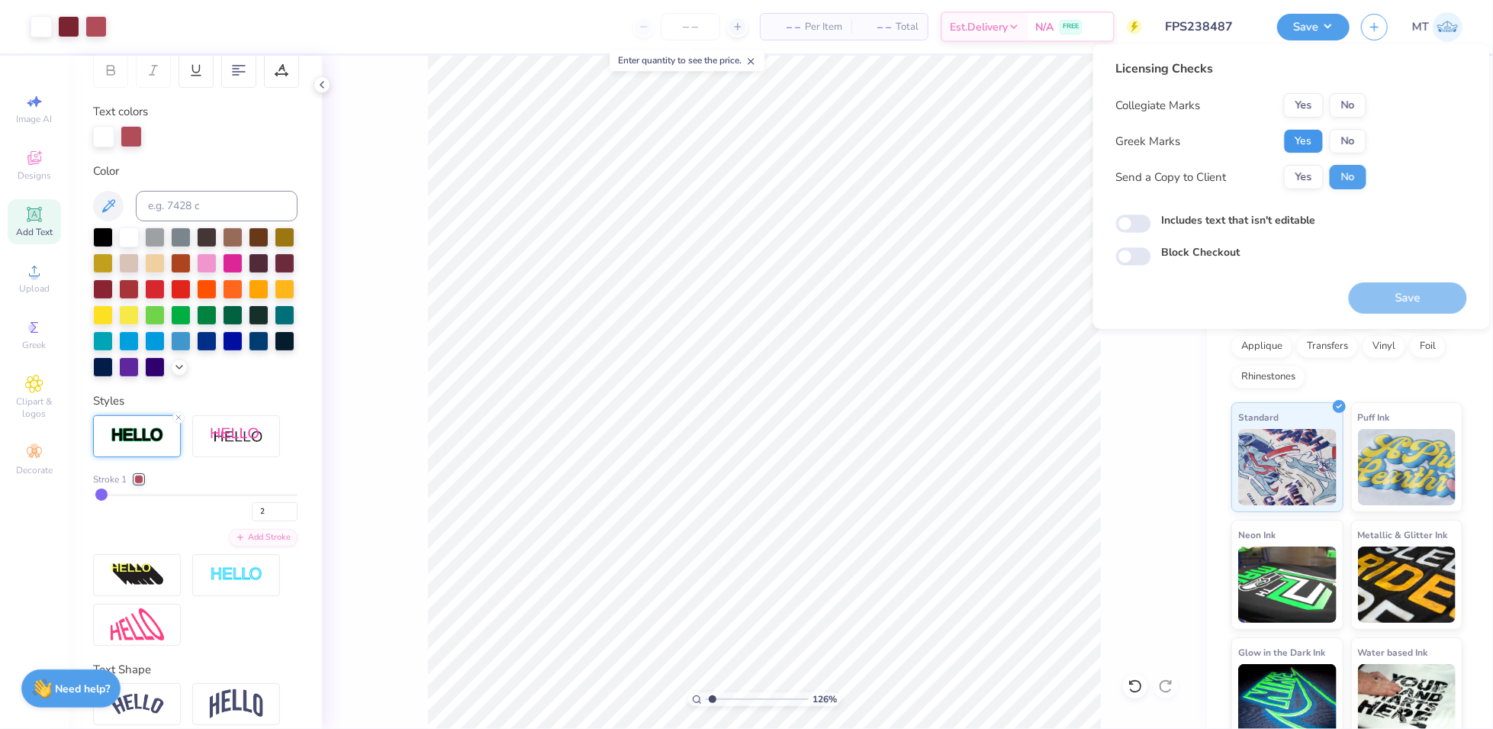
click at [1315, 149] on button "Yes" at bounding box center [1304, 141] width 40 height 24
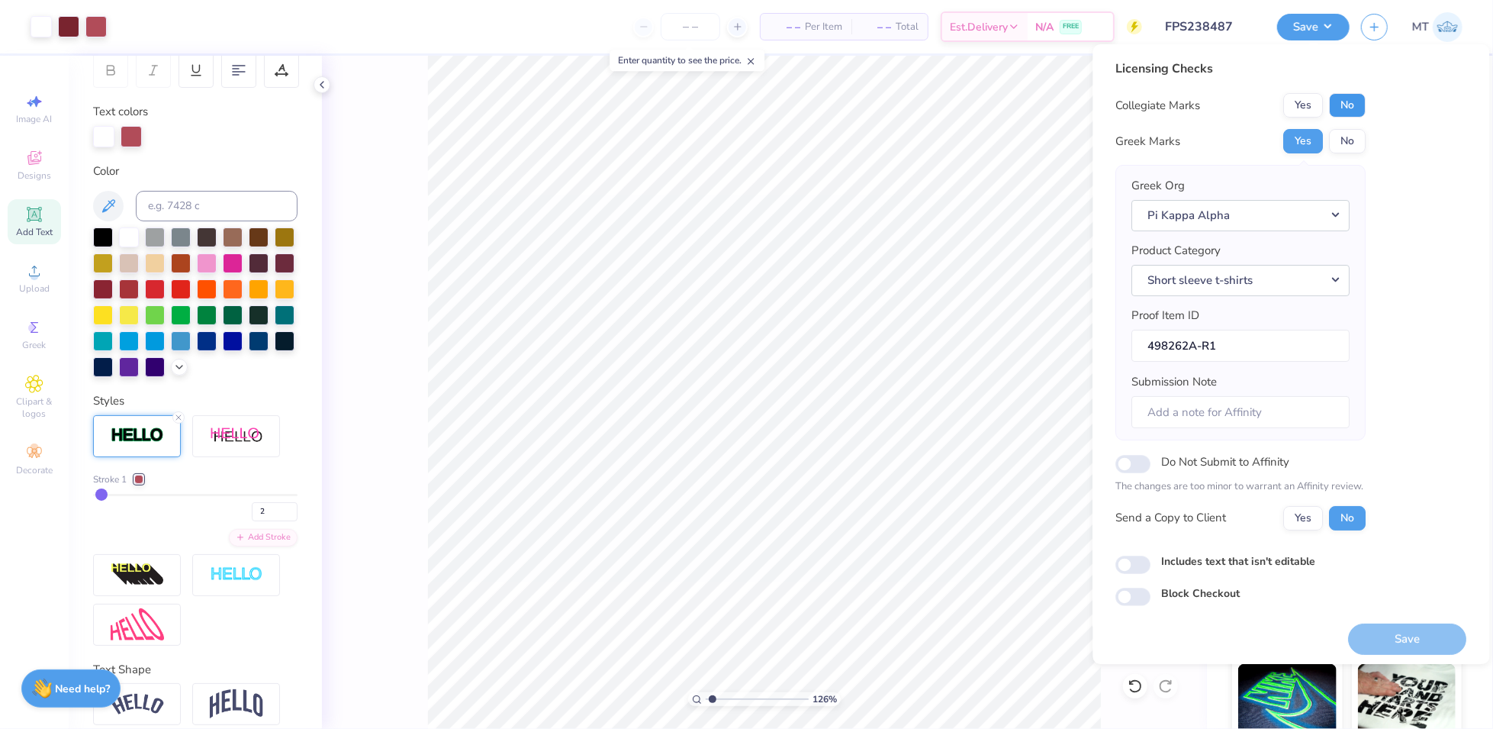
click at [1344, 111] on button "No" at bounding box center [1348, 105] width 37 height 24
click at [1402, 633] on button "Save" at bounding box center [1408, 638] width 118 height 31
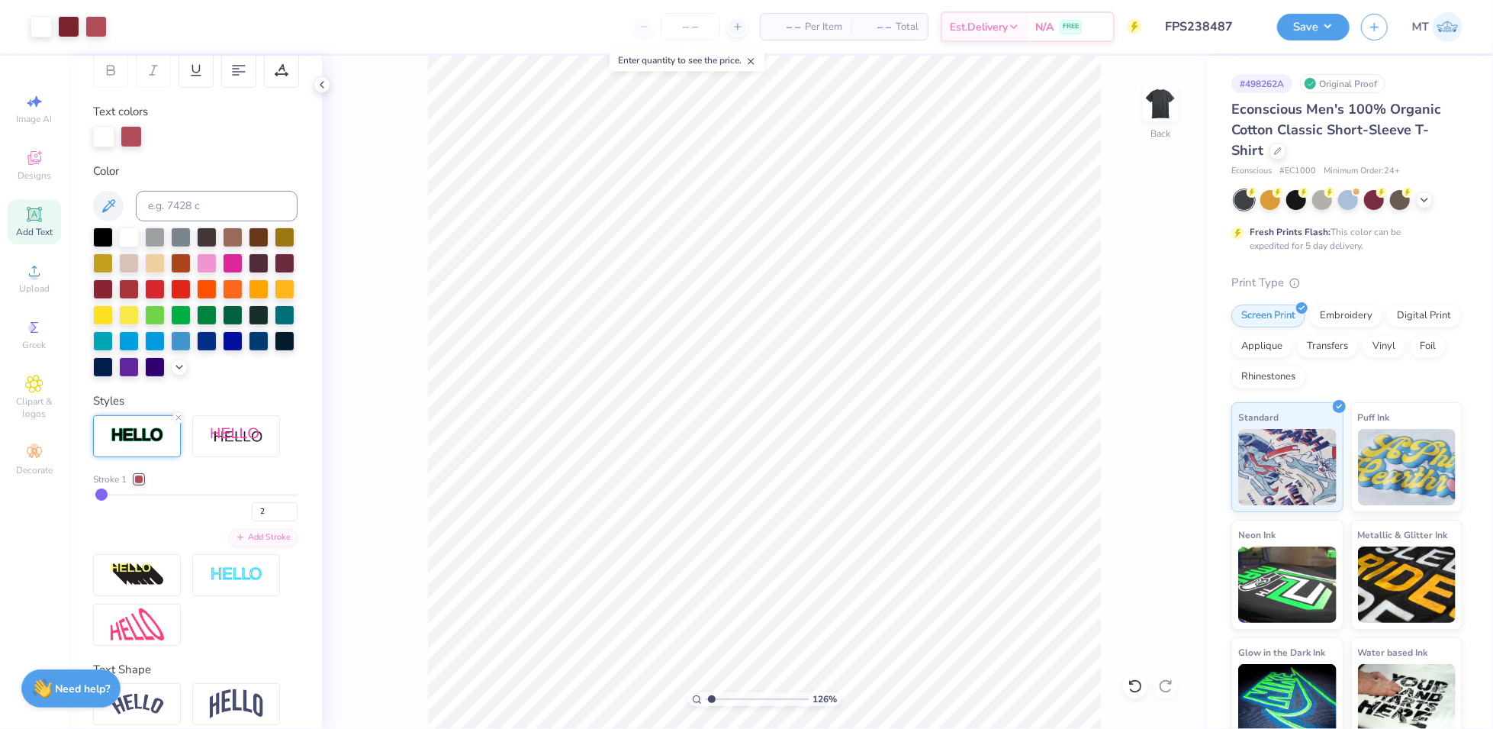
type input "1"
click at [1141, 327] on input "9.98" at bounding box center [1150, 321] width 55 height 21
type input "9.00"
type input "6.77"
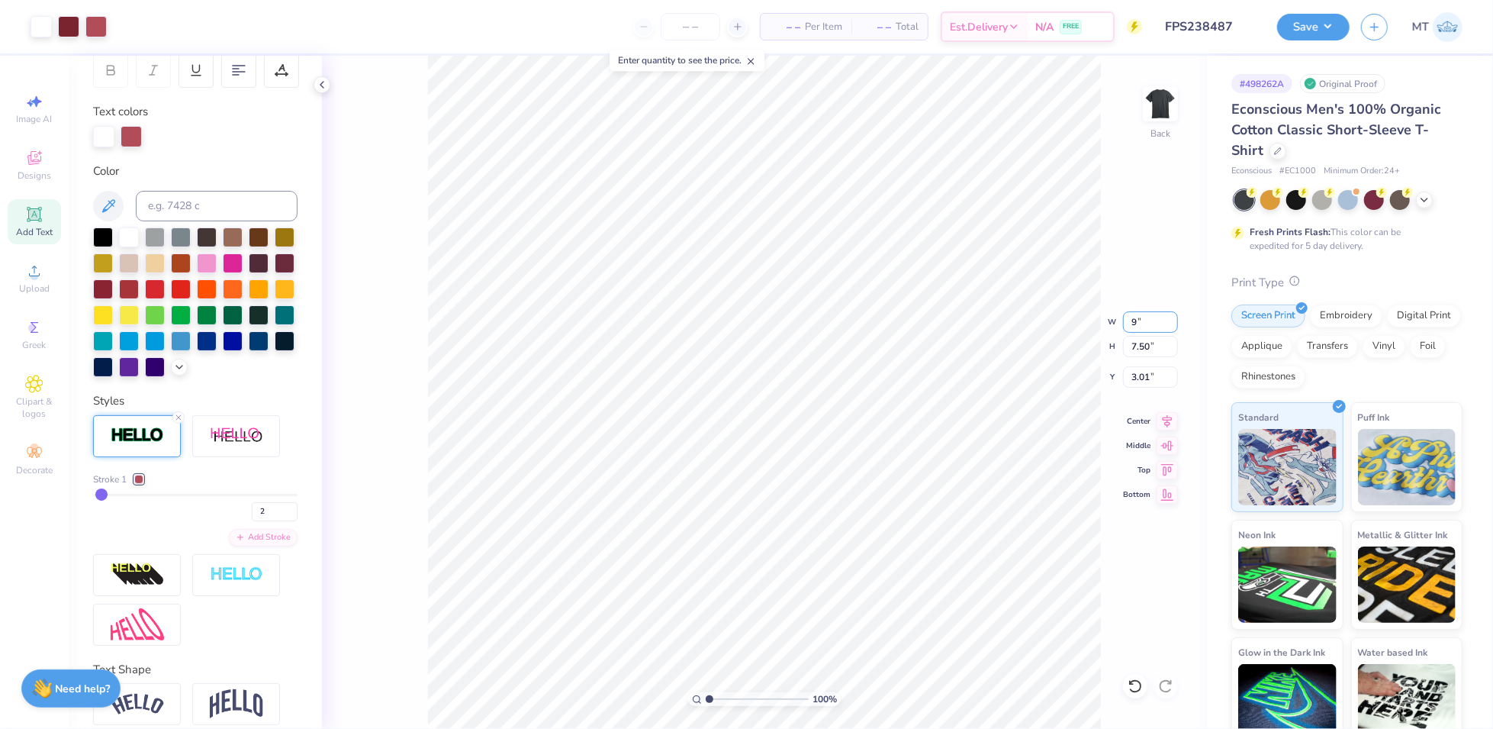
type input "3.37"
click at [1129, 319] on input "9.00" at bounding box center [1150, 321] width 55 height 21
type input "9.50"
type input "7.15"
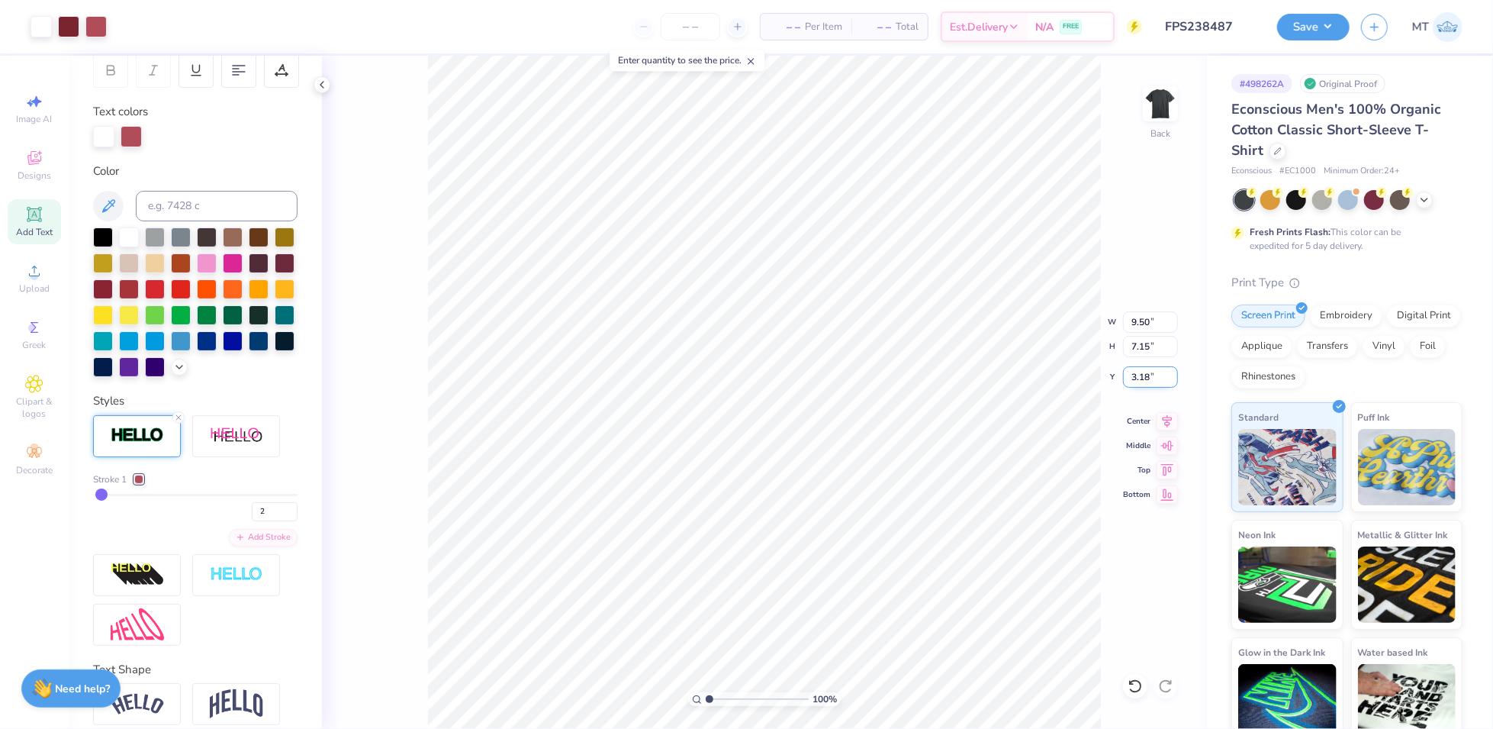
click at [1138, 373] on input "3.18" at bounding box center [1150, 376] width 55 height 21
type input "2.80"
click at [1327, 34] on button "Save" at bounding box center [1313, 24] width 72 height 27
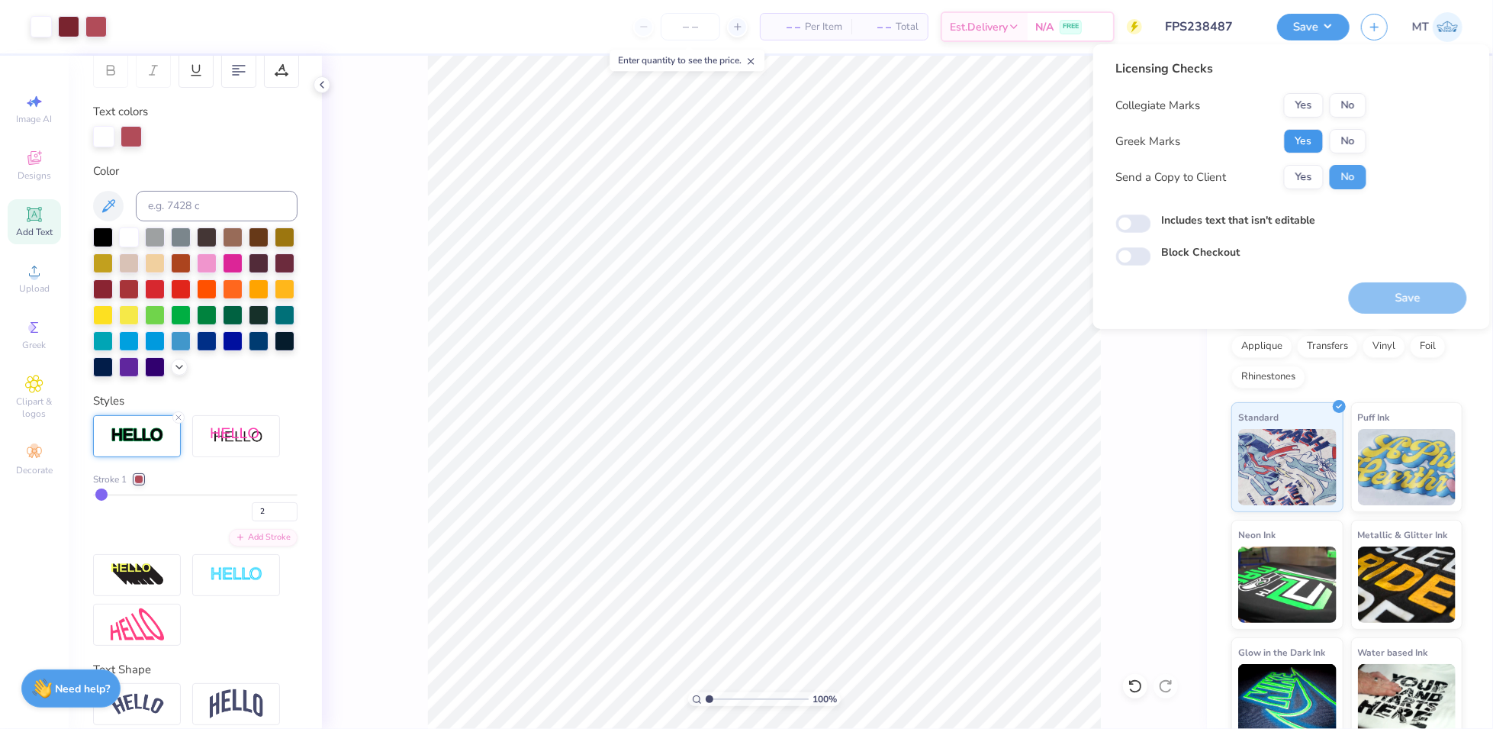
click at [1313, 149] on button "Yes" at bounding box center [1304, 141] width 40 height 24
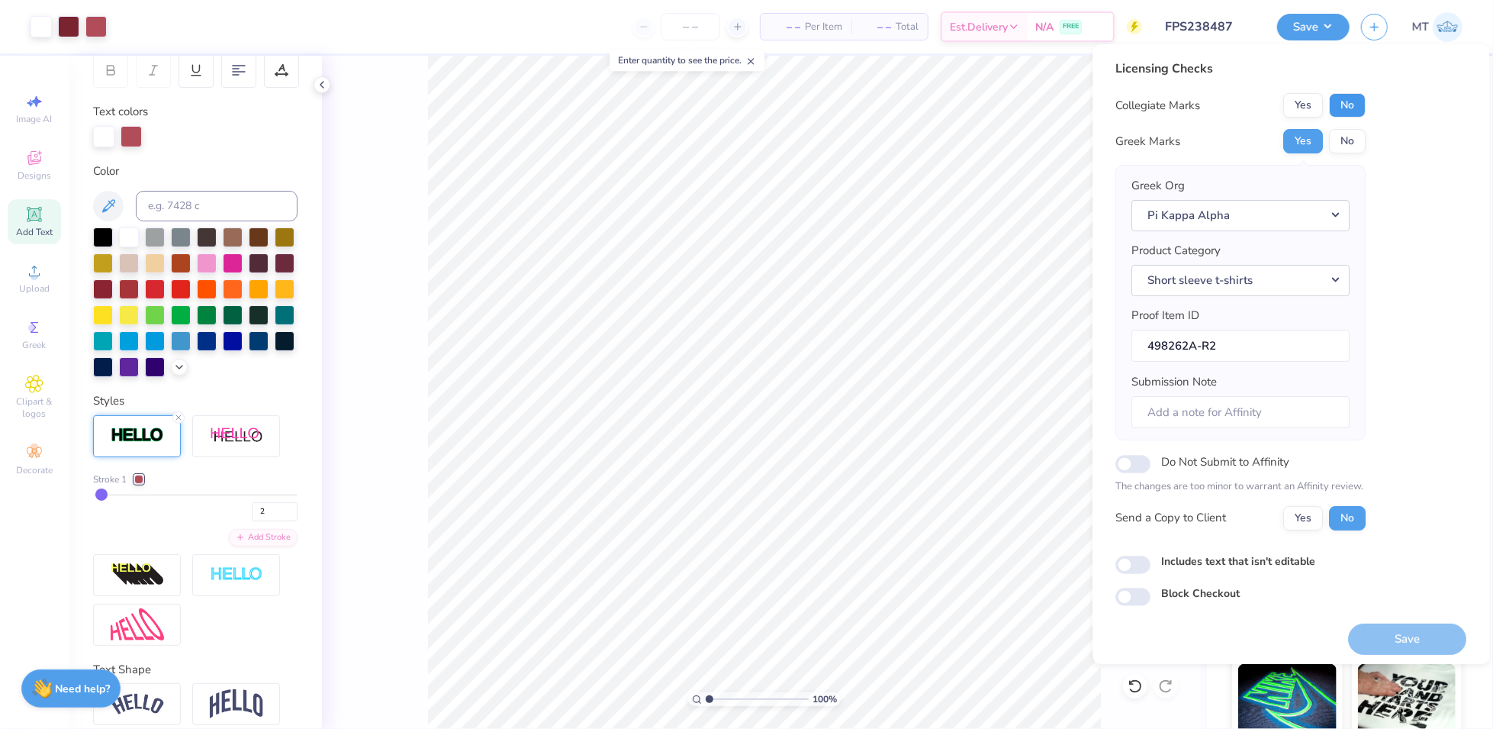
click at [1346, 102] on button "No" at bounding box center [1348, 105] width 37 height 24
click at [1403, 629] on button "Save" at bounding box center [1408, 638] width 118 height 31
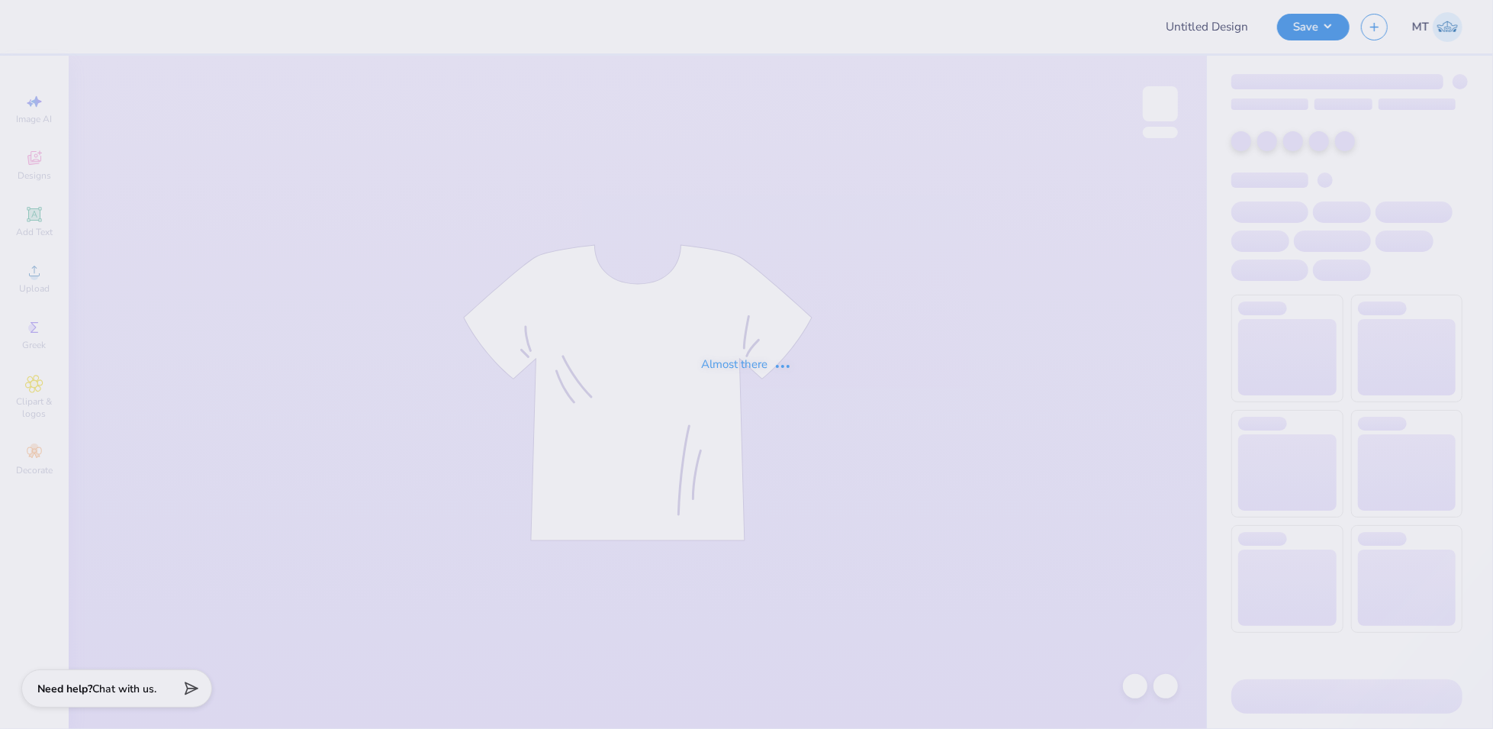
type input "FPS238486"
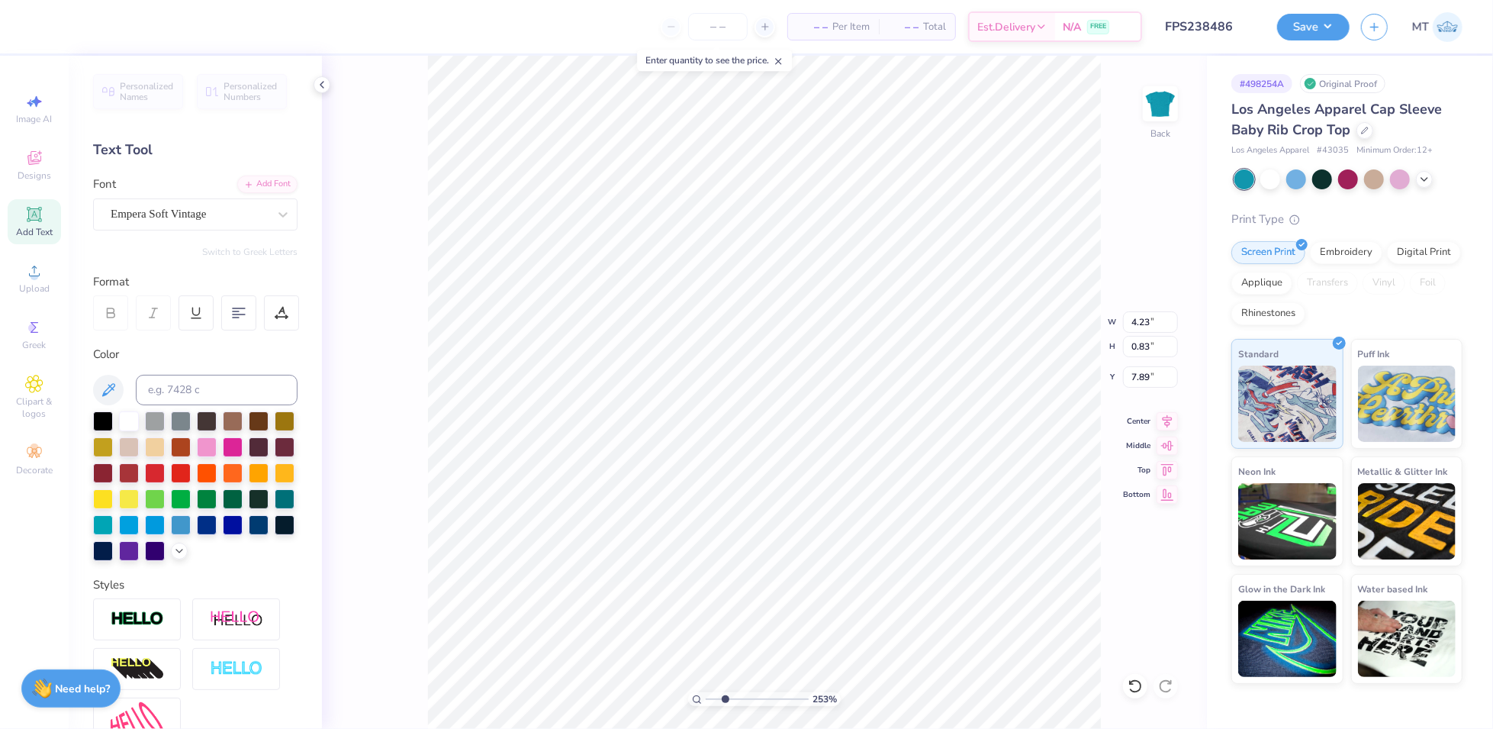
type input "4.49517334704762"
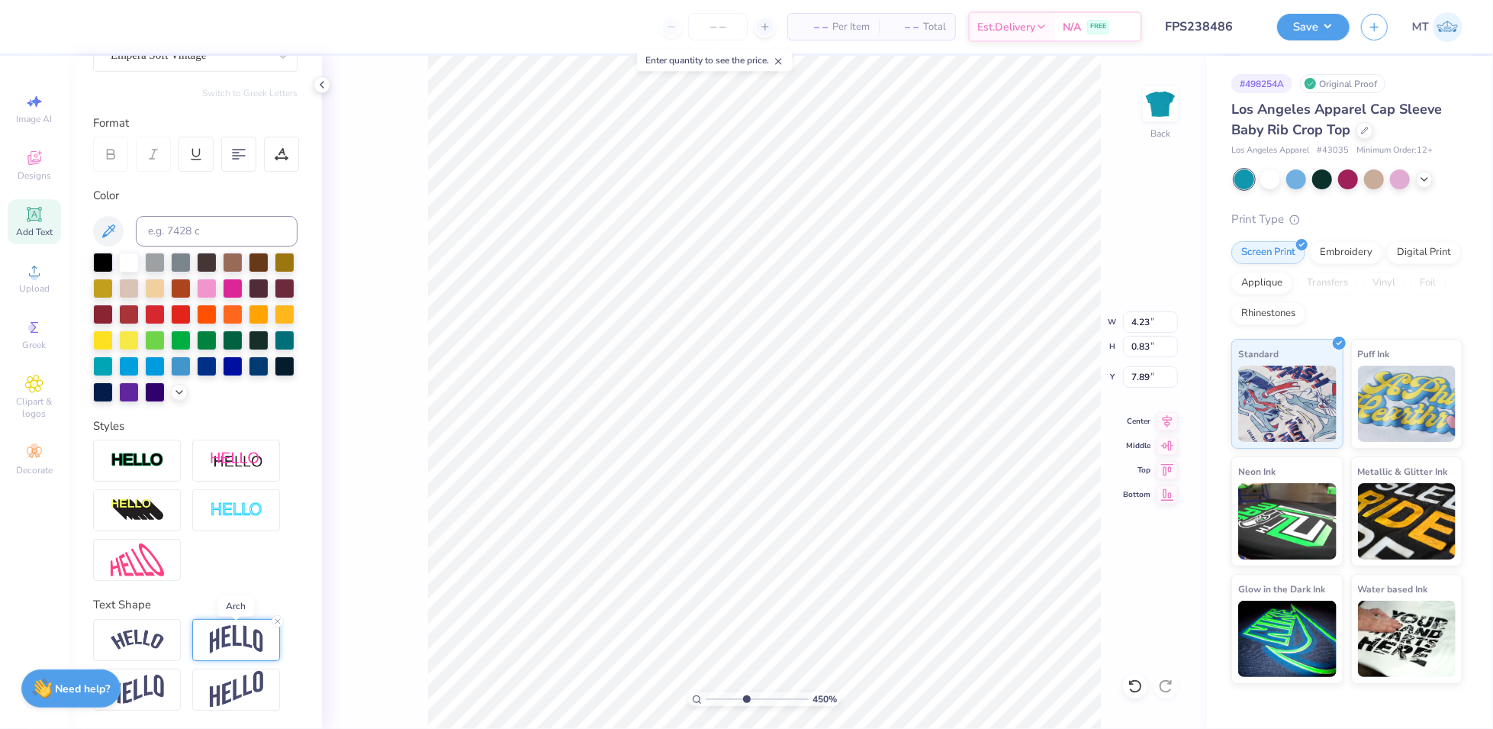
click at [230, 647] on img at bounding box center [236, 639] width 53 height 29
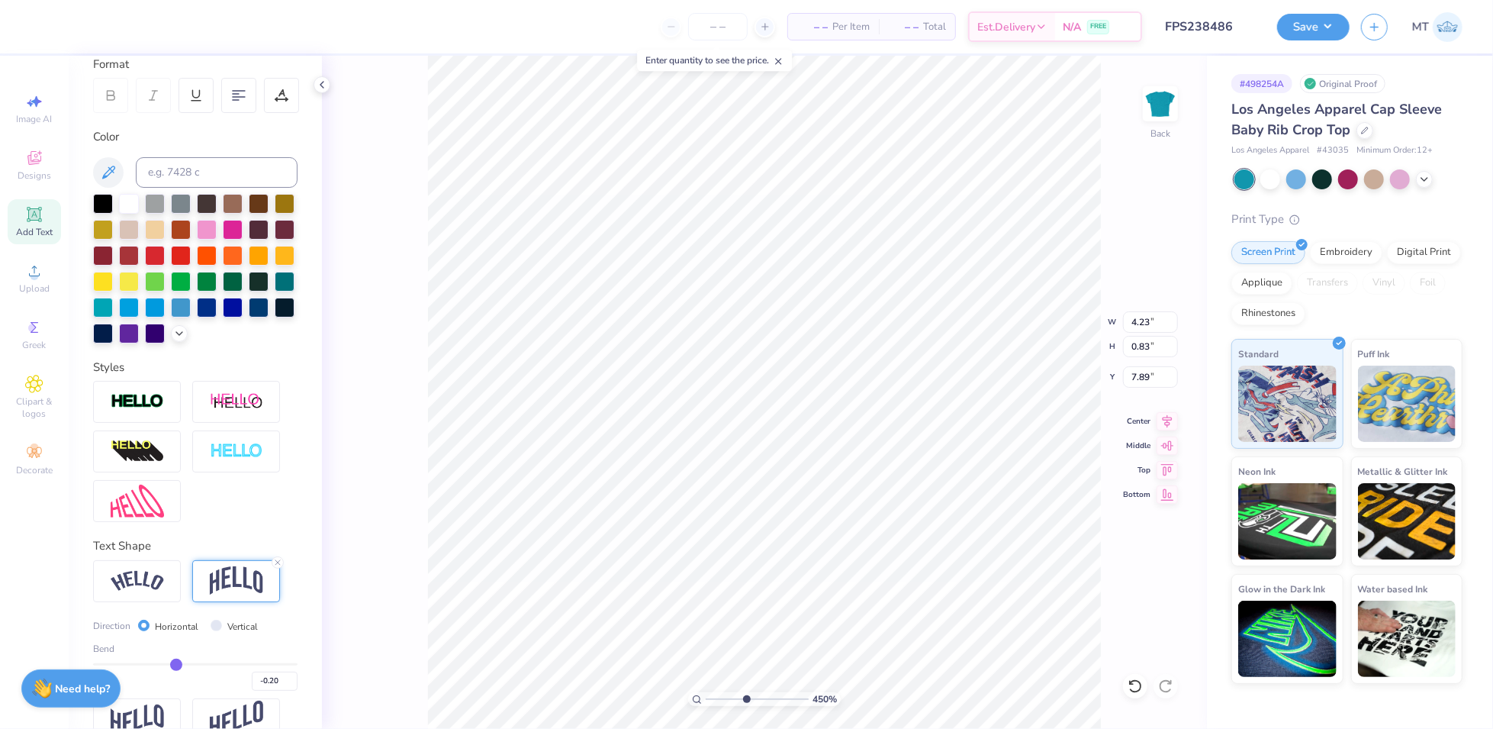
scroll to position [272, 0]
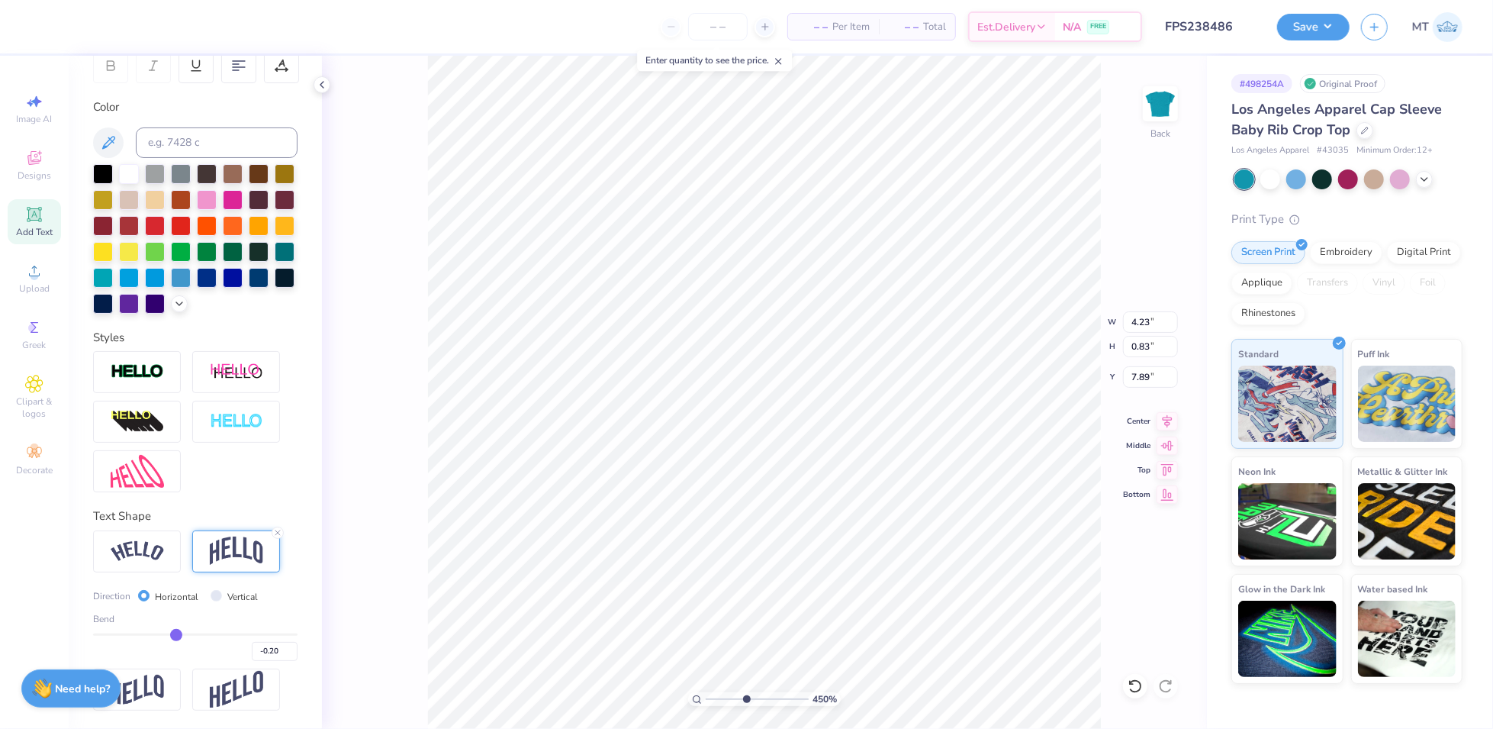
type input "-0.17"
type input "-0.18"
type input "-0.19"
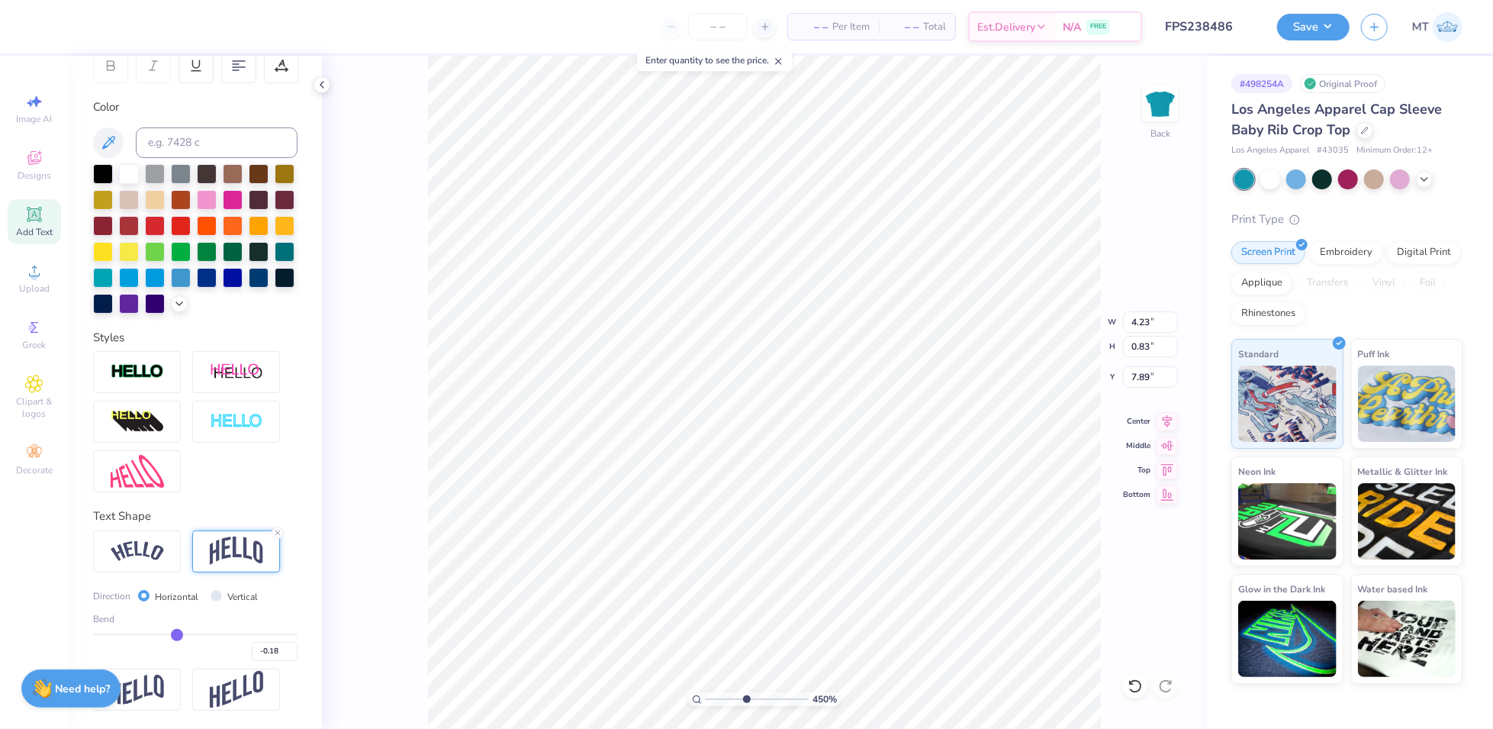
type input "-0.19"
type input "-0.2"
type input "-0.20"
type input "-0.21"
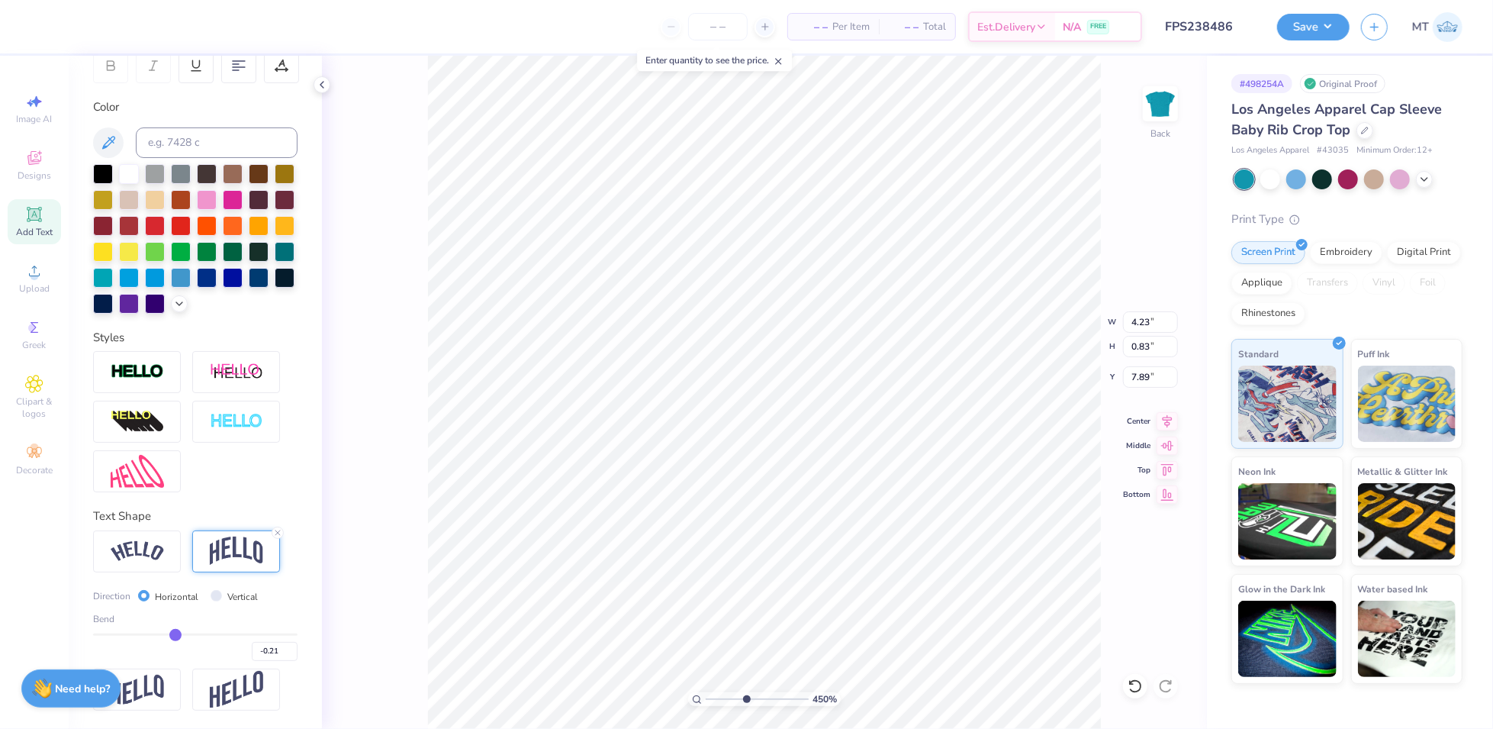
type input "-0.22"
type input "4.49517334704762"
type input "-0.23"
type input "4.49517334704762"
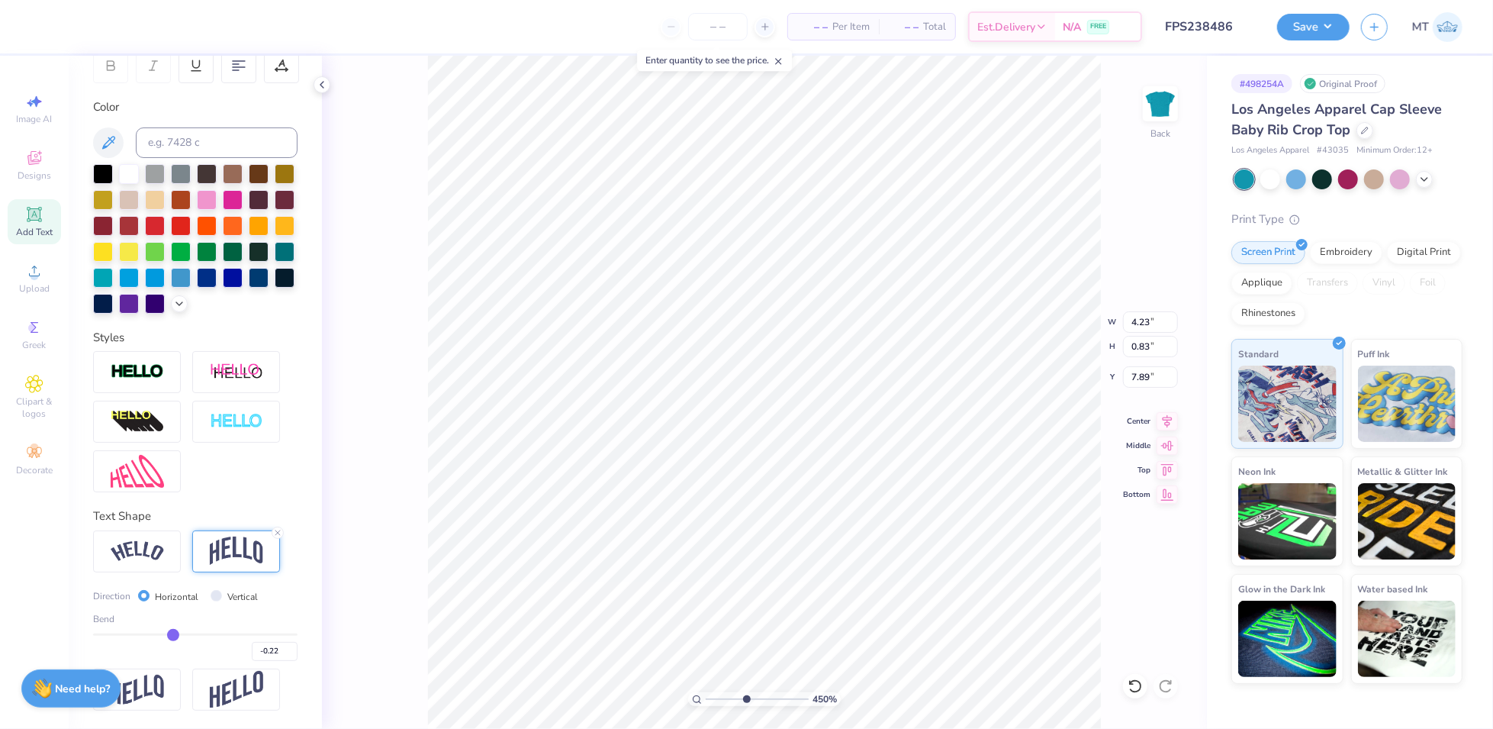
type input "-0.23"
type input "4.49517334704762"
type input "0.87"
type input "7.88"
type input "-0.24"
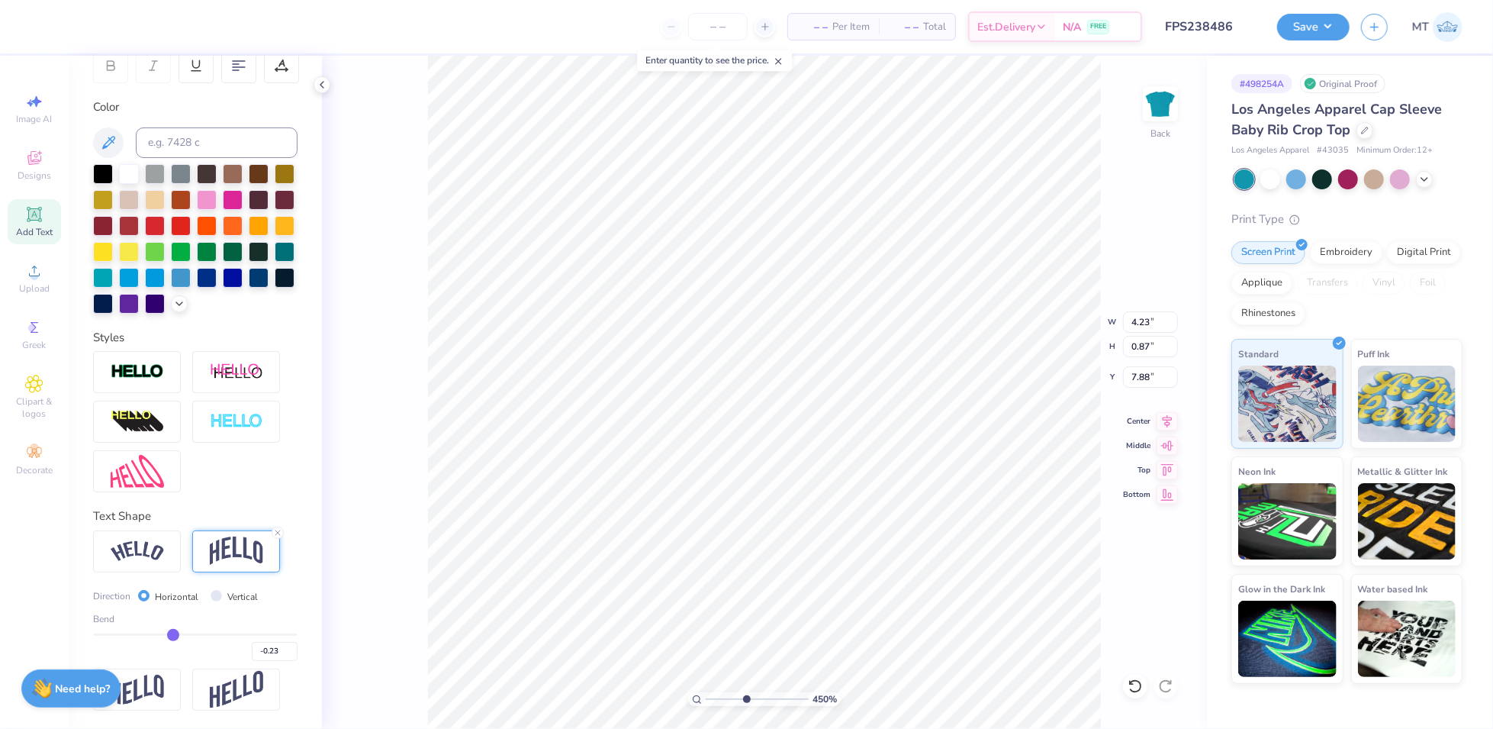
type input "-0.24"
type input "-0.25"
type input "-0.26"
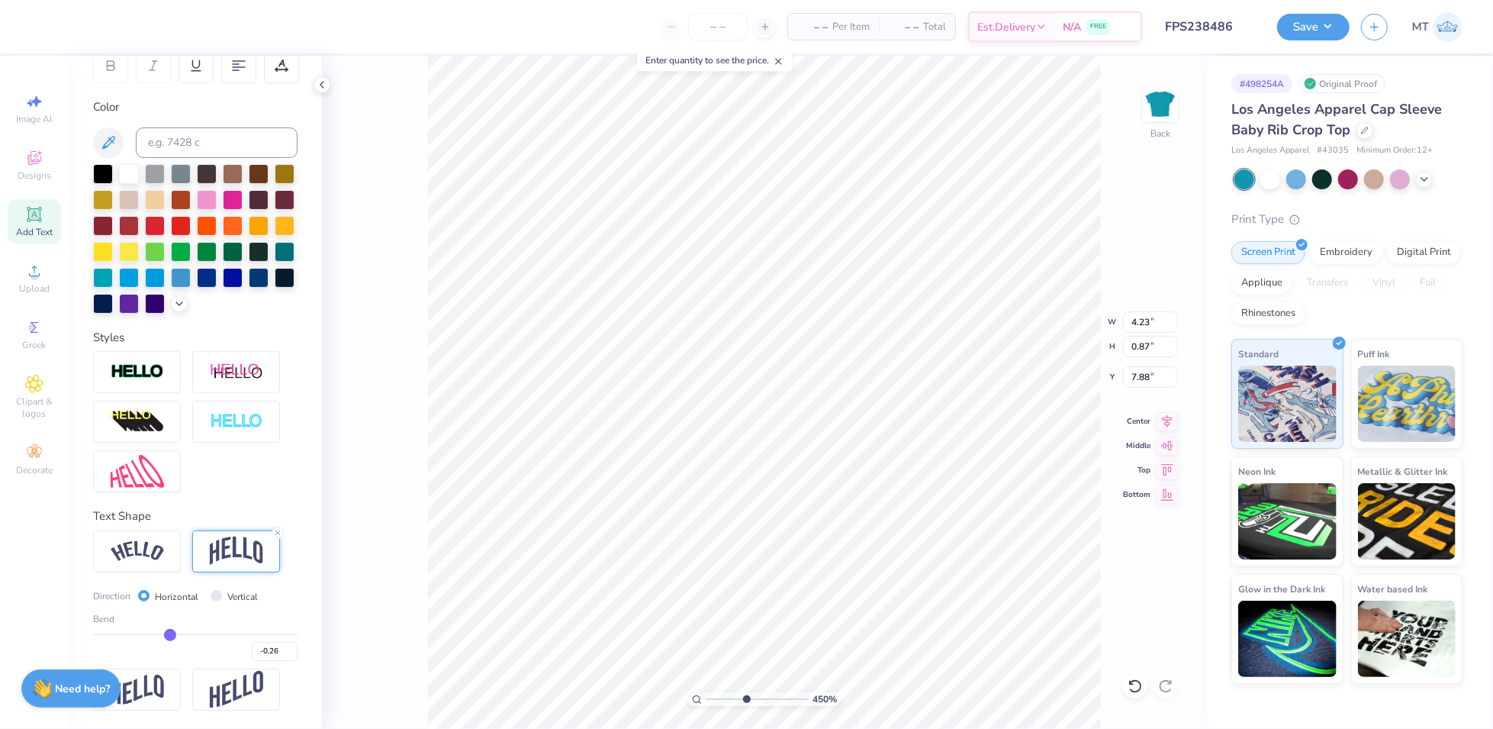
type input "-0.27"
drag, startPoint x: 172, startPoint y: 638, endPoint x: 164, endPoint y: 636, distance: 8.5
type input "-0.27"
click at [164, 636] on input "range" at bounding box center [195, 634] width 204 height 2
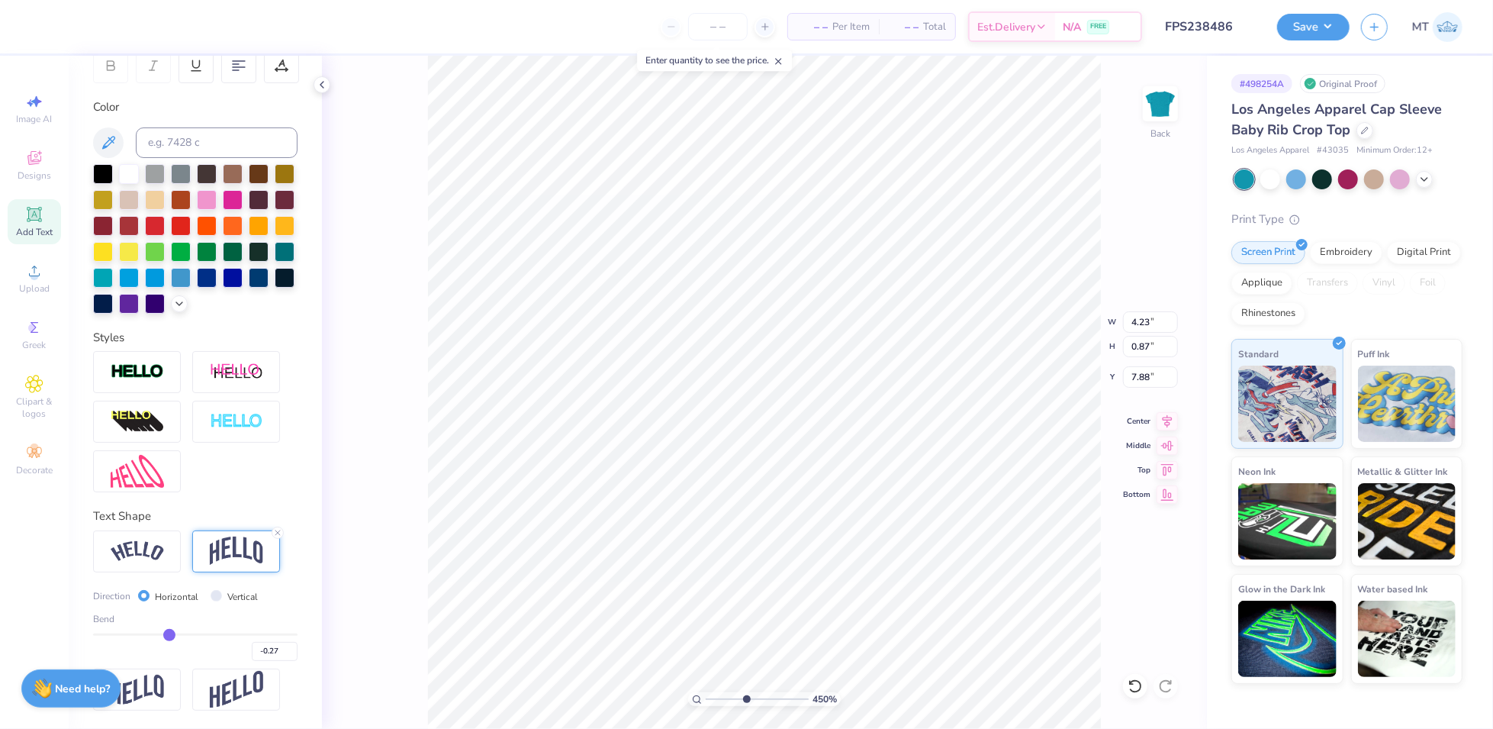
type input "4.49517334704762"
type input "0.95"
type input "7.84"
type input "3.5513828468258"
type input "-0.28"
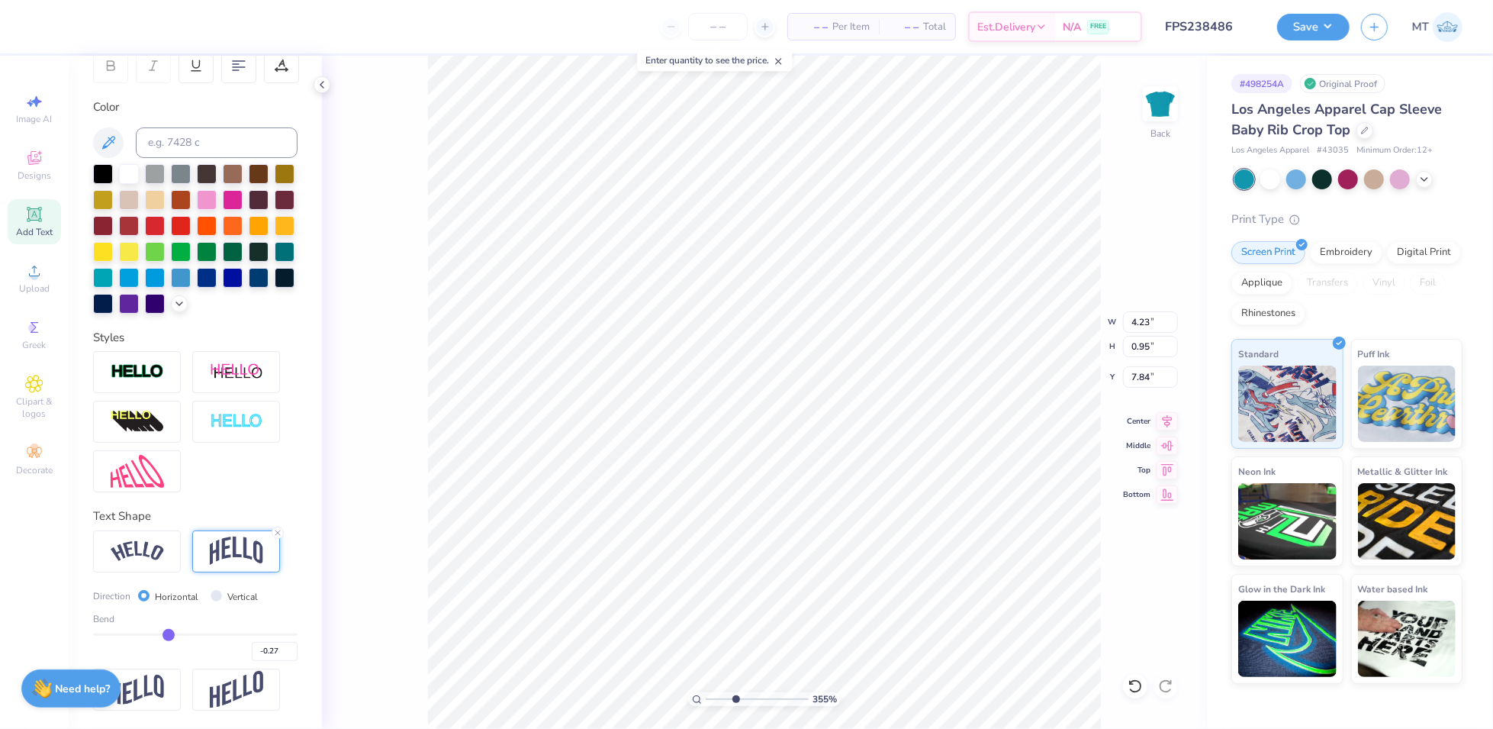
type input "-0.28"
type input "-0.27"
type input "-0.26"
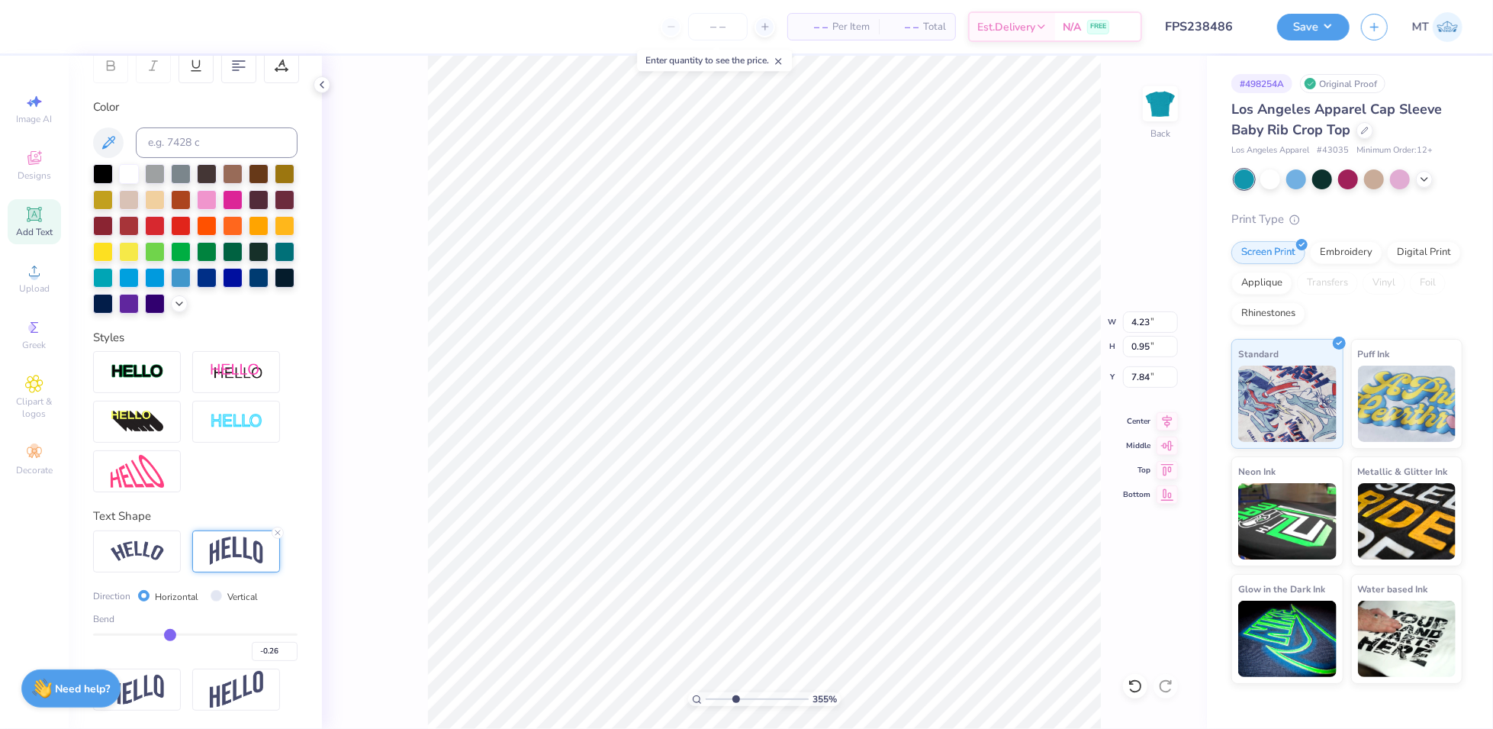
type input "-0.25"
type input "-0.24"
type input "3.5513828468258"
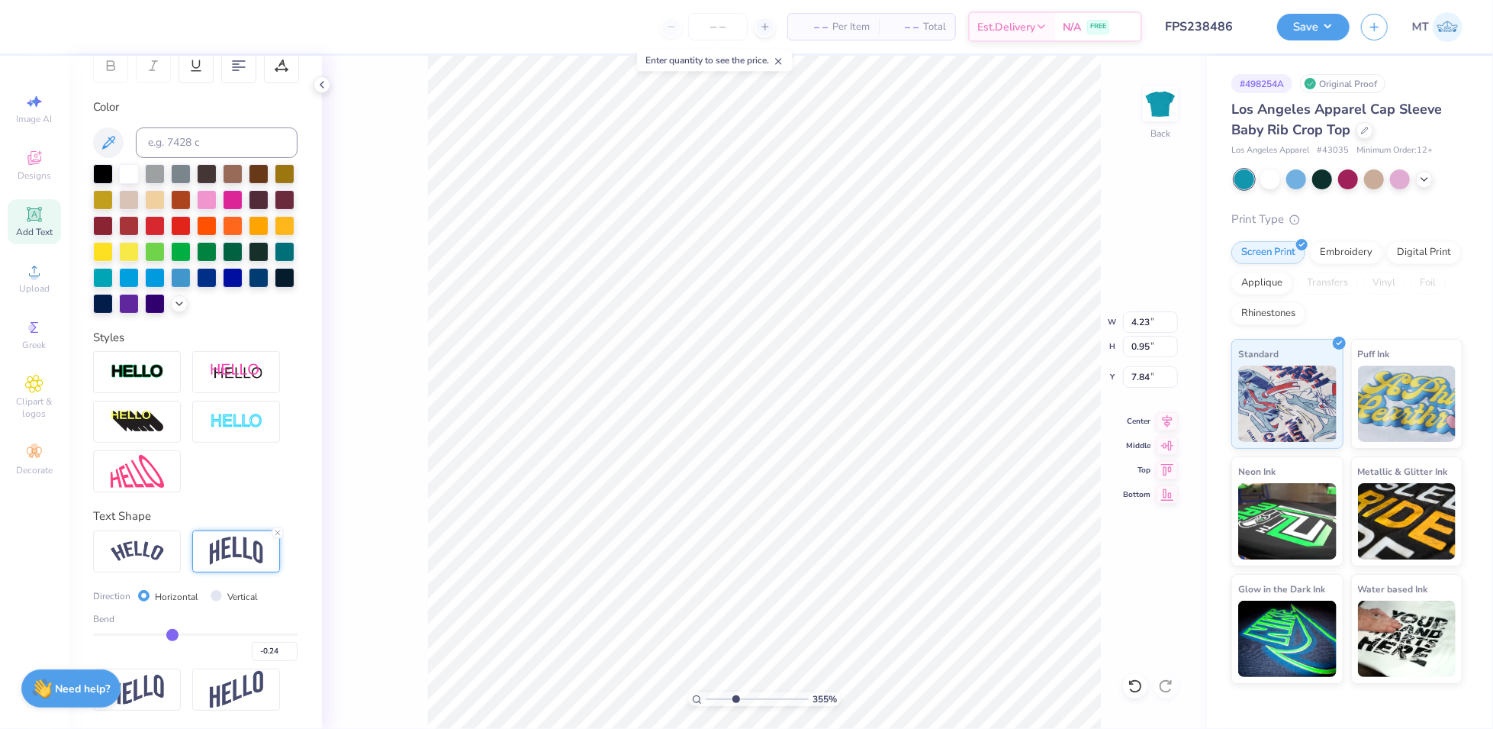
type input "-0.26"
type input "-0.24"
type input "3.5513828468258"
type input "-0.26"
type input "0.90"
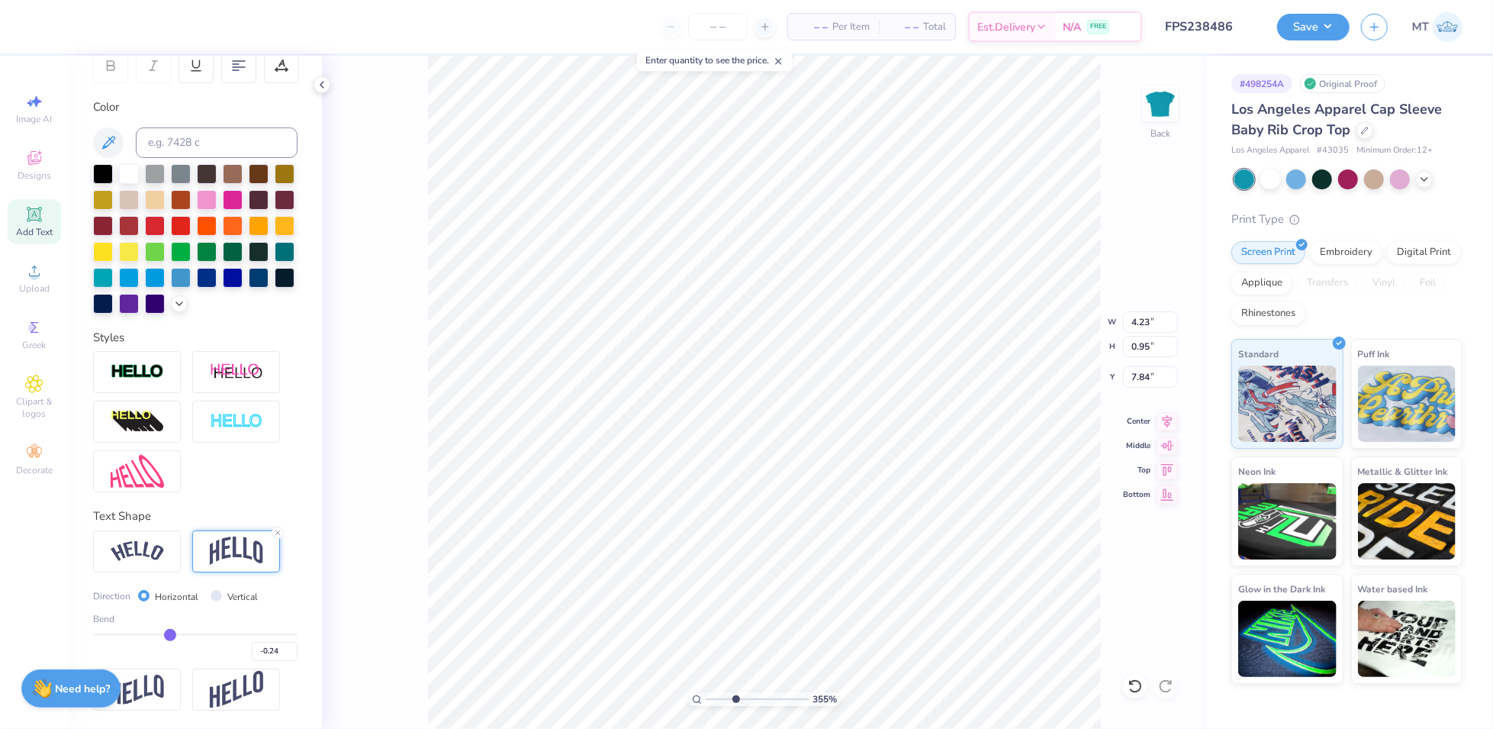
type input "7.86"
type input "-0.26"
click at [165, 635] on input "range" at bounding box center [195, 634] width 204 height 2
type input "3.5513828468258"
type input "0.94"
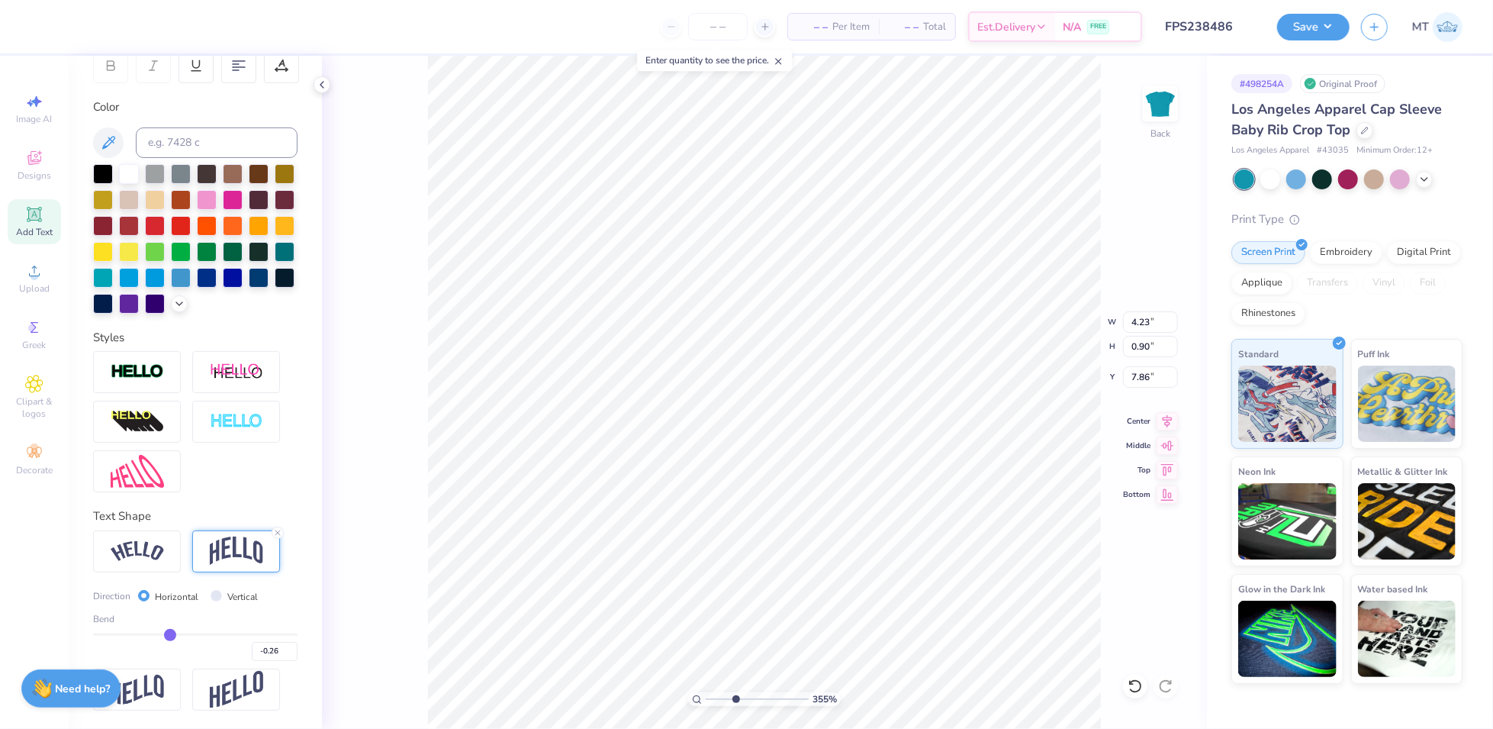
type input "7.84"
click at [278, 534] on icon at bounding box center [277, 532] width 9 height 9
type input "3.5513828468258"
type input "0.51"
type input "8.06"
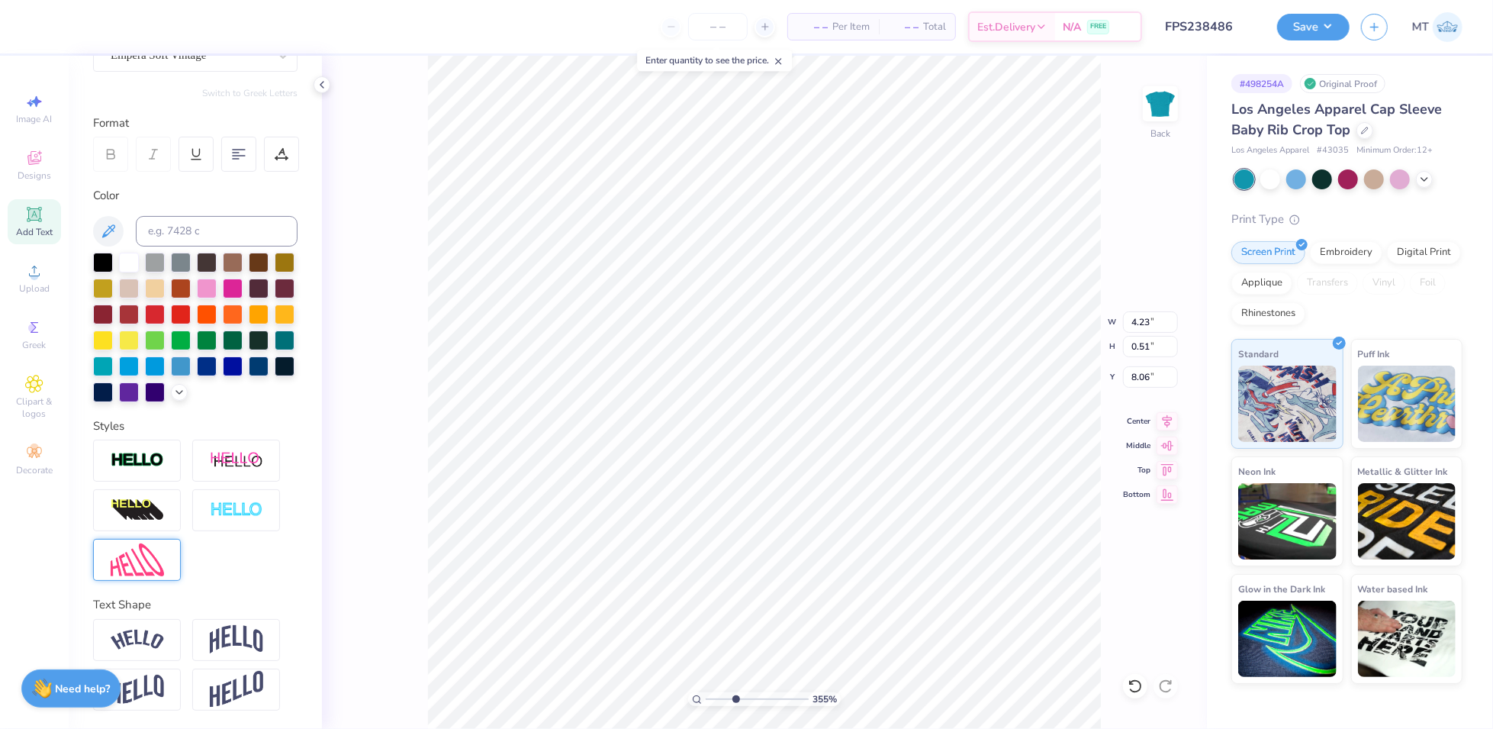
scroll to position [183, 0]
click at [153, 637] on img at bounding box center [137, 639] width 53 height 21
type input "3.5513828468258"
type input "4.91"
type input "1.12"
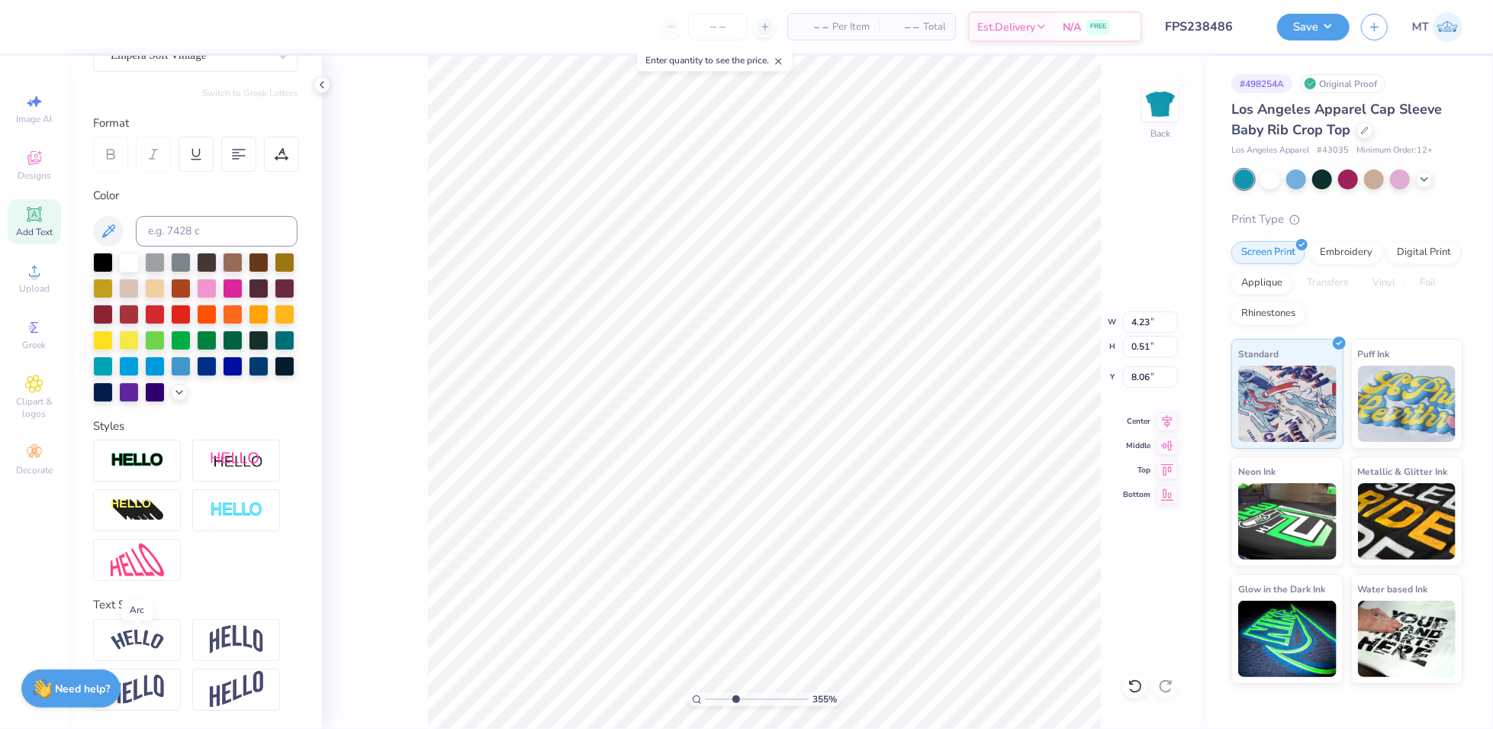
type input "7.75"
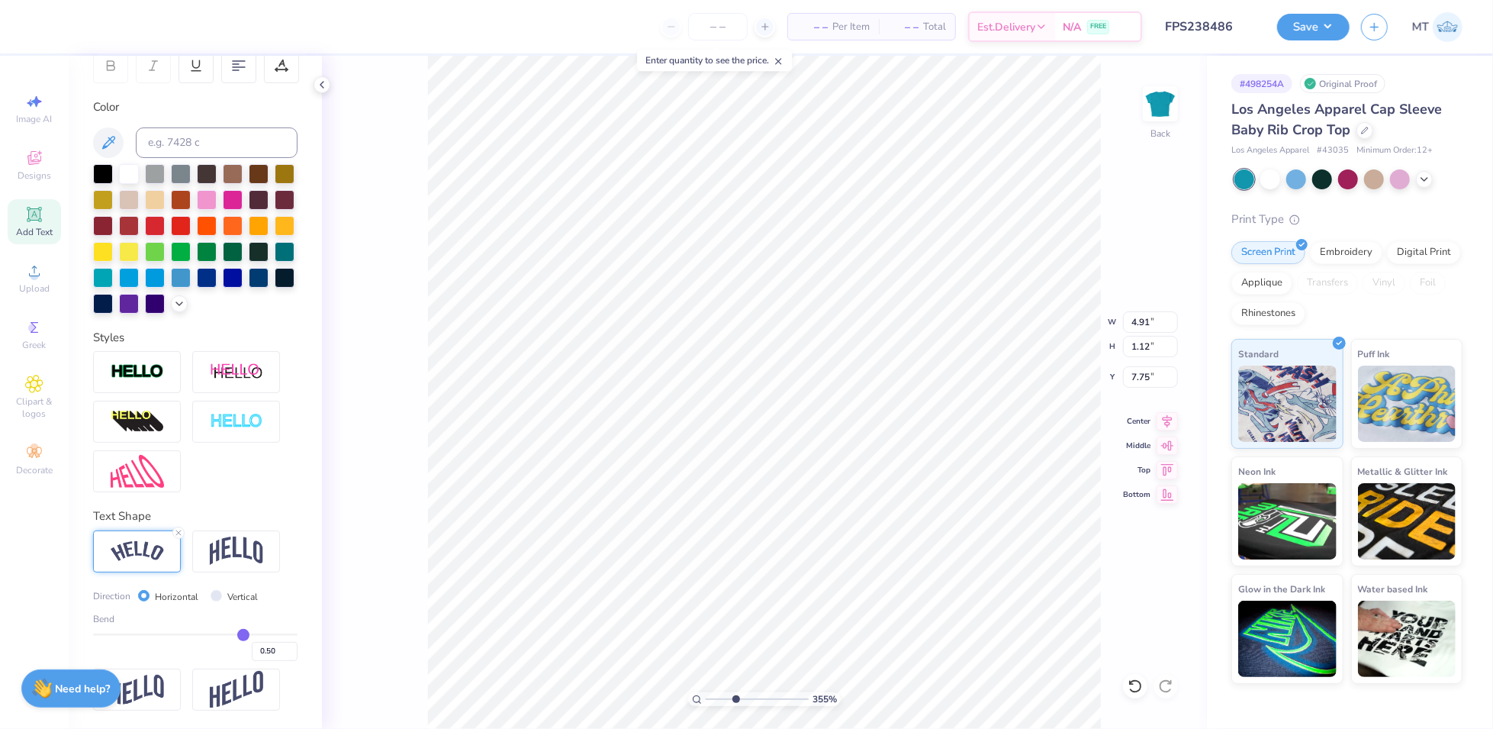
scroll to position [272, 0]
drag, startPoint x: 222, startPoint y: 632, endPoint x: 179, endPoint y: 628, distance: 43.7
click at [179, 628] on div "Bend 0.50" at bounding box center [195, 636] width 204 height 49
click at [179, 636] on div "0.50" at bounding box center [195, 646] width 204 height 27
type input "-0.19"
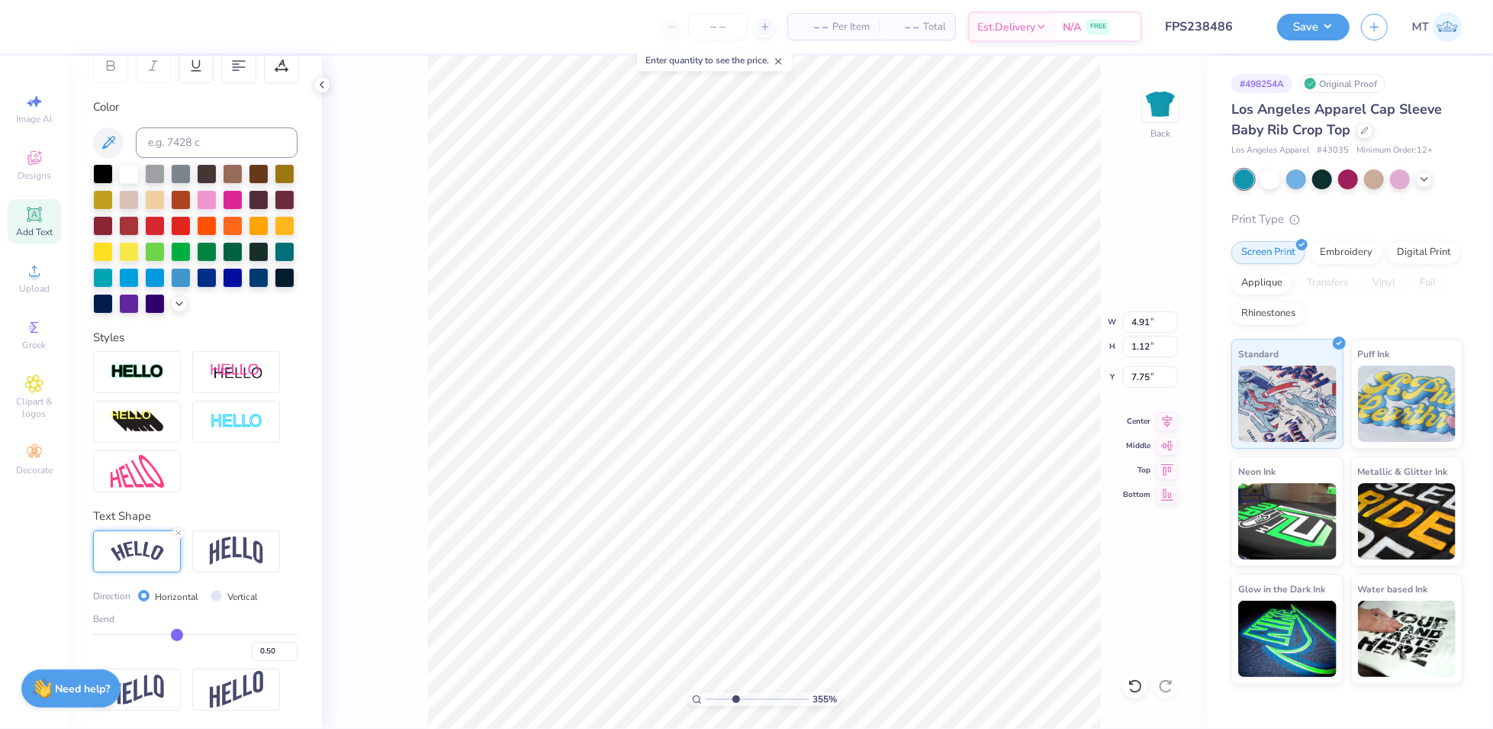
type input "-0.19"
click at [170, 635] on input "range" at bounding box center [195, 634] width 204 height 2
type input "3.5513828468258"
type input "4.50"
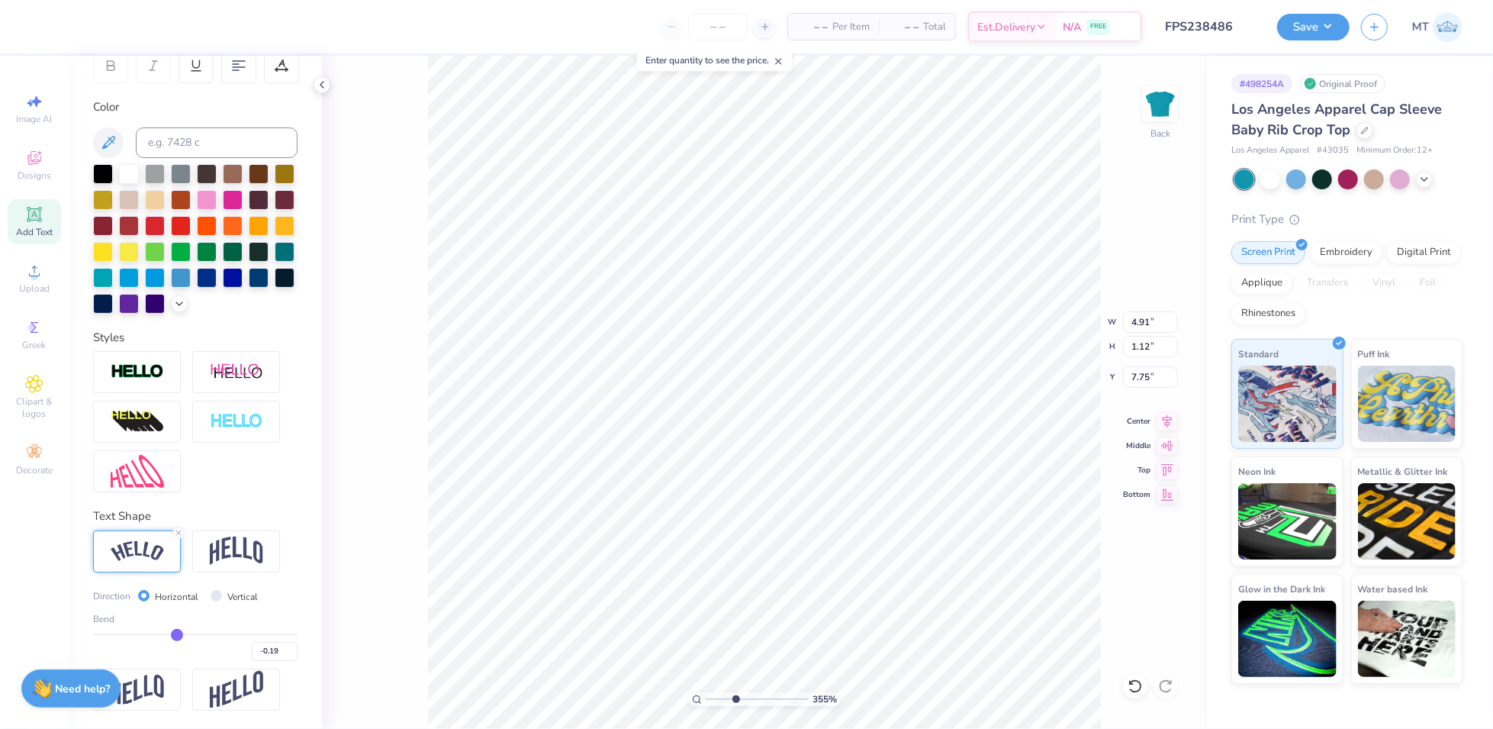
type input "0.60"
type input "8.01"
type input "-0.2"
type input "-0.20"
type input "-0.22"
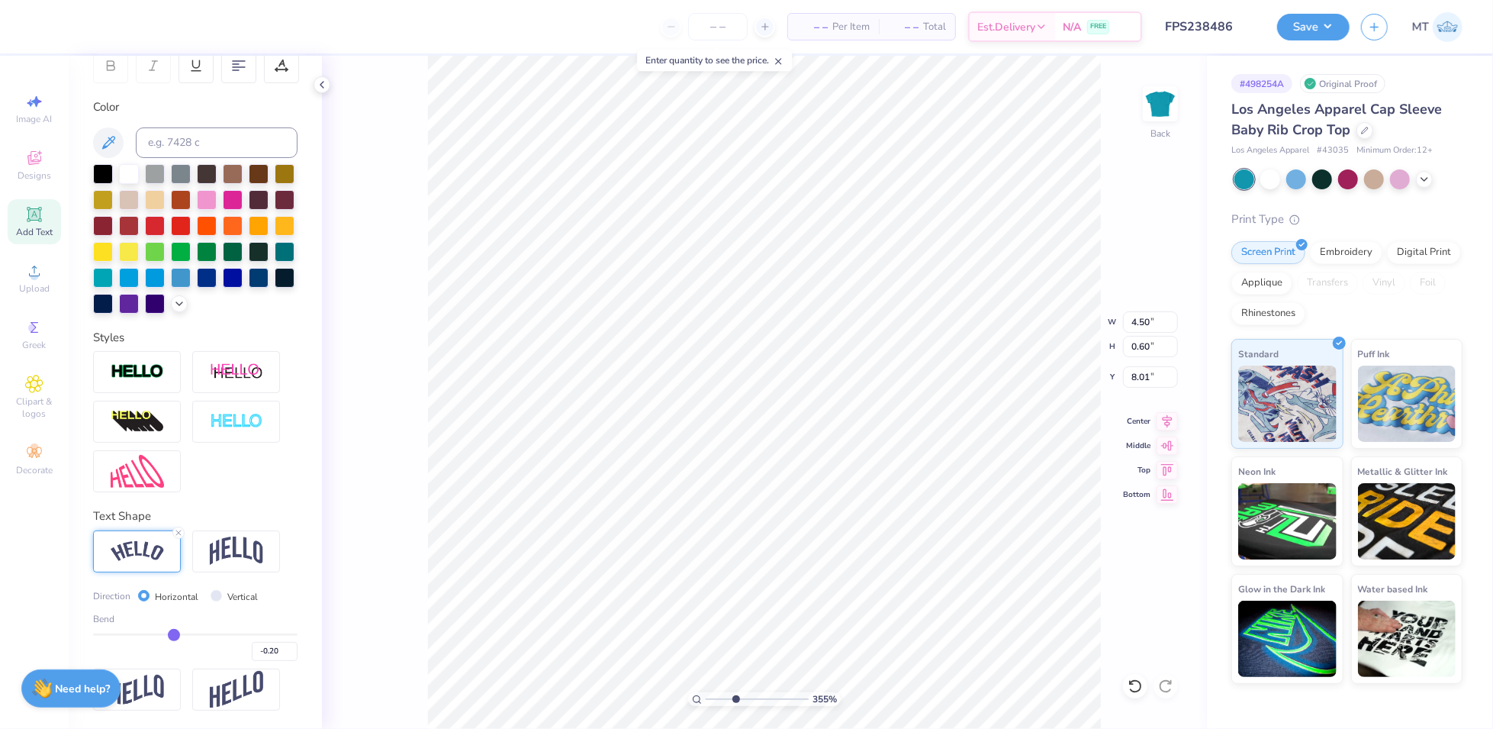
type input "-0.22"
type input "-0.23"
type input "-0.24"
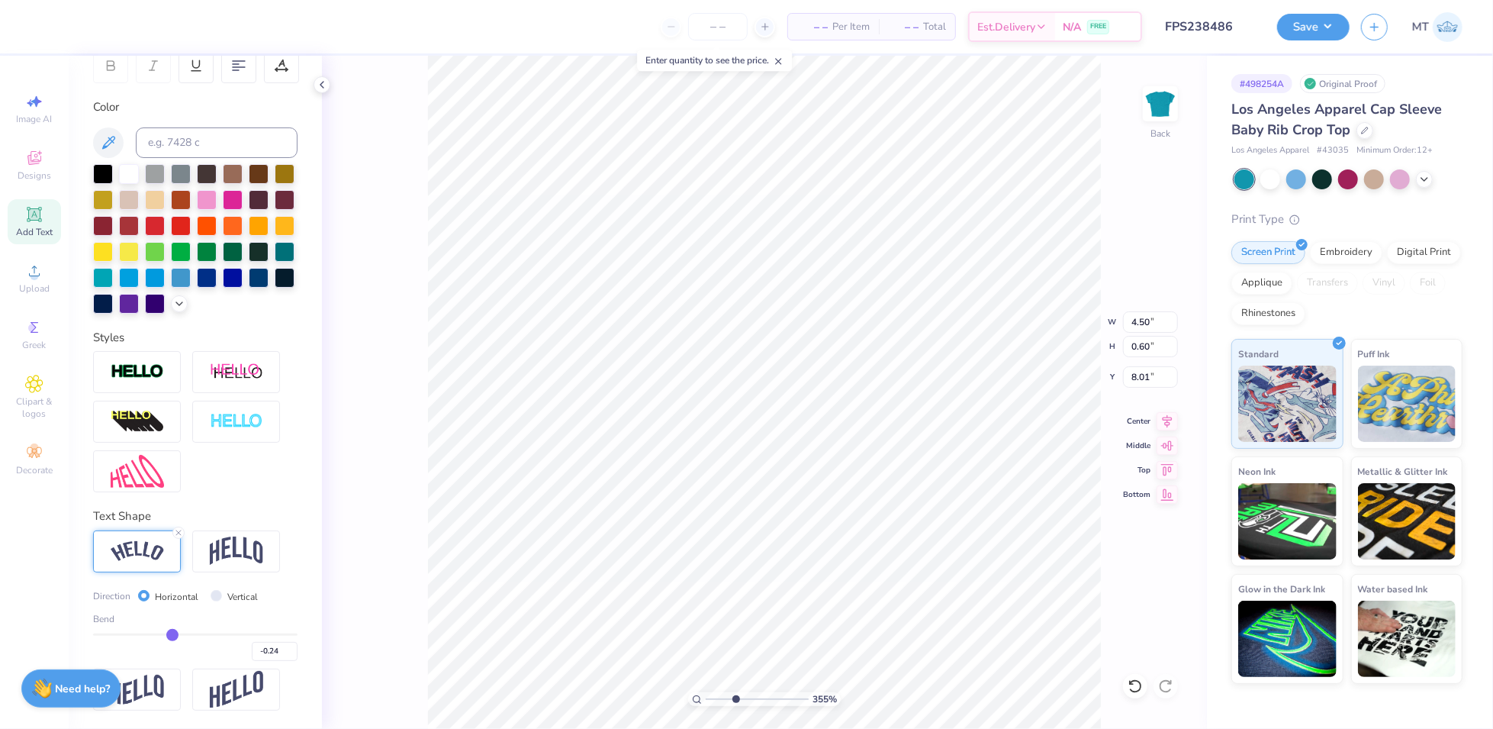
type input "-0.25"
type input "-0.26"
type input "-0.27"
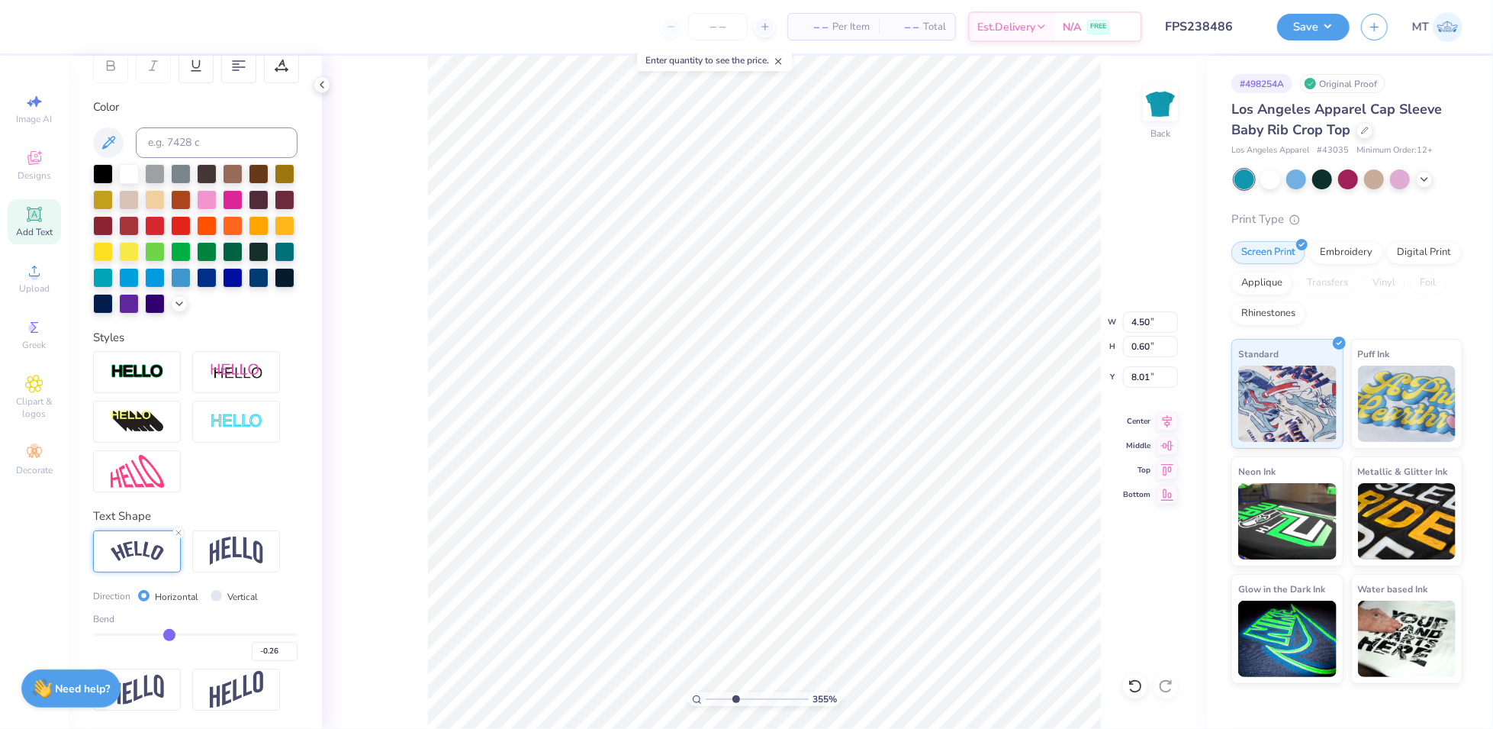
type input "-0.27"
type input "-0.29"
type input "-0.3"
type input "-0.30"
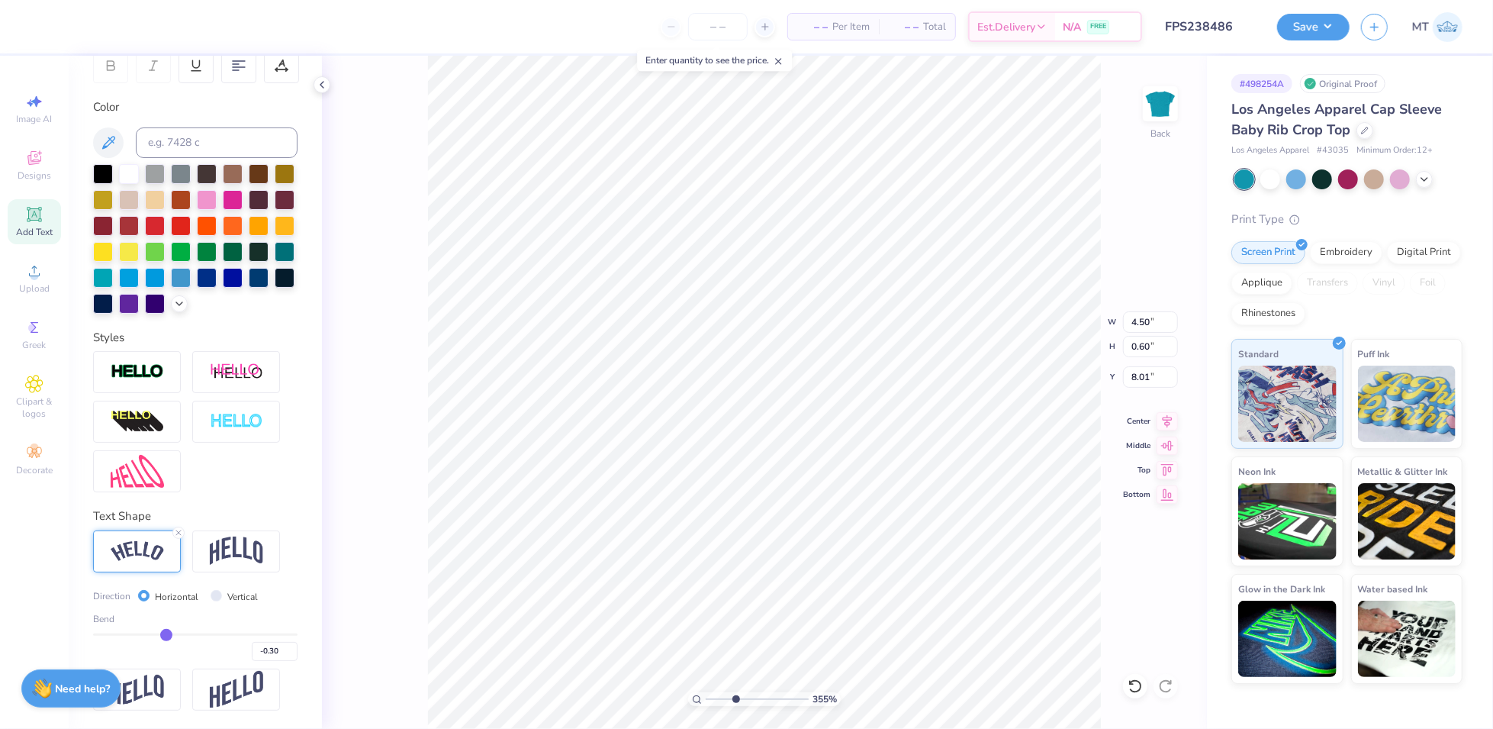
type input "-0.32"
type input "-0.34"
type input "-0.35"
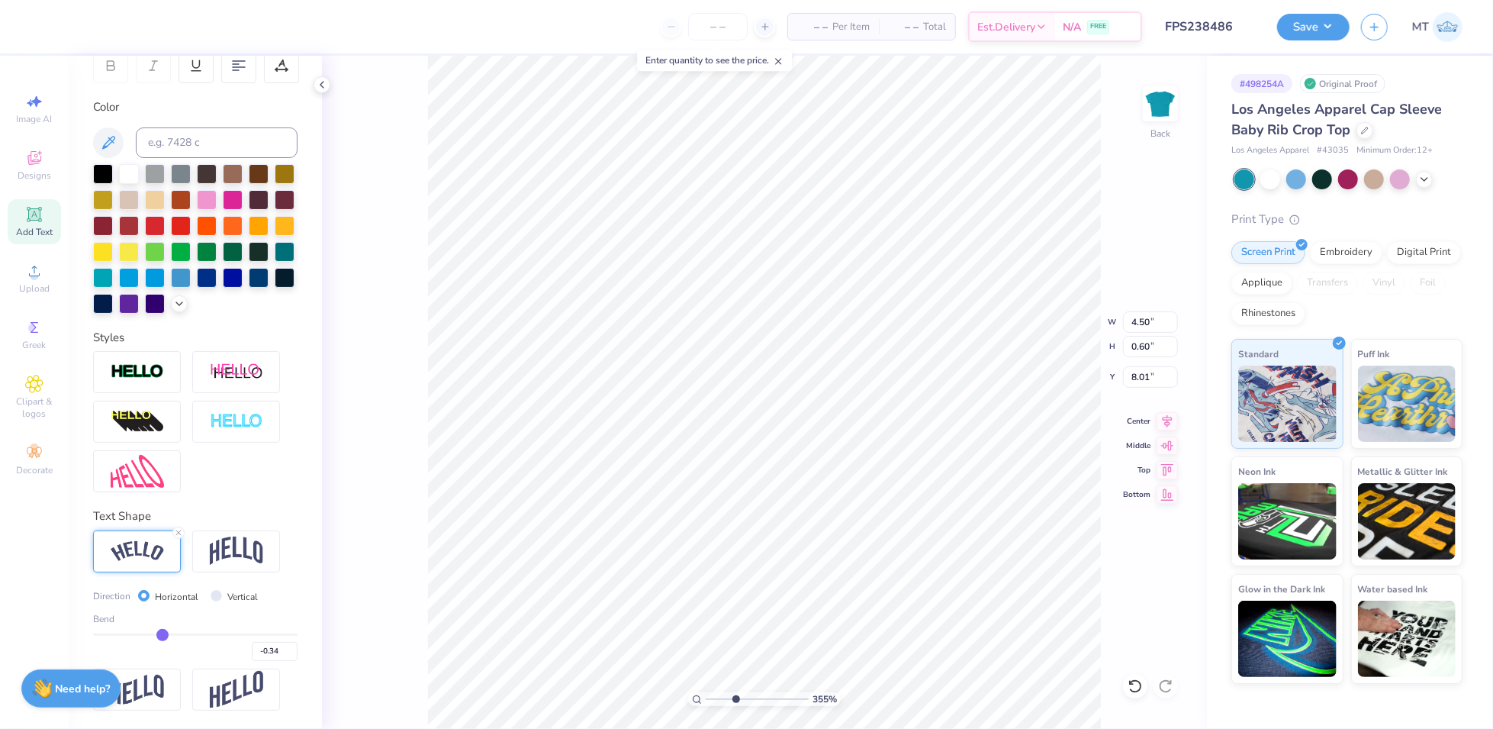
type input "-0.35"
type input "-0.36"
type input "-0.37"
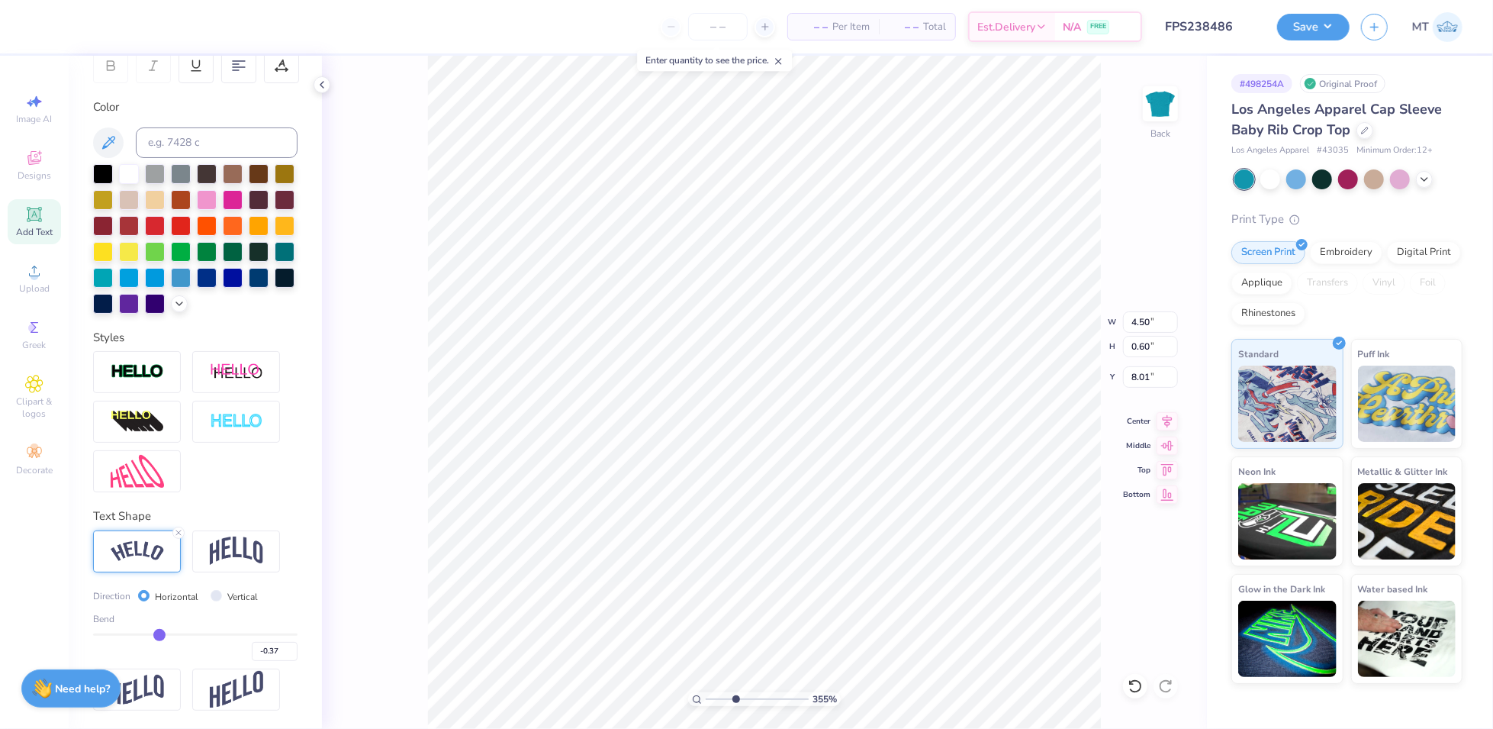
type input "-0.38"
type input "-0.39"
type input "-0.4"
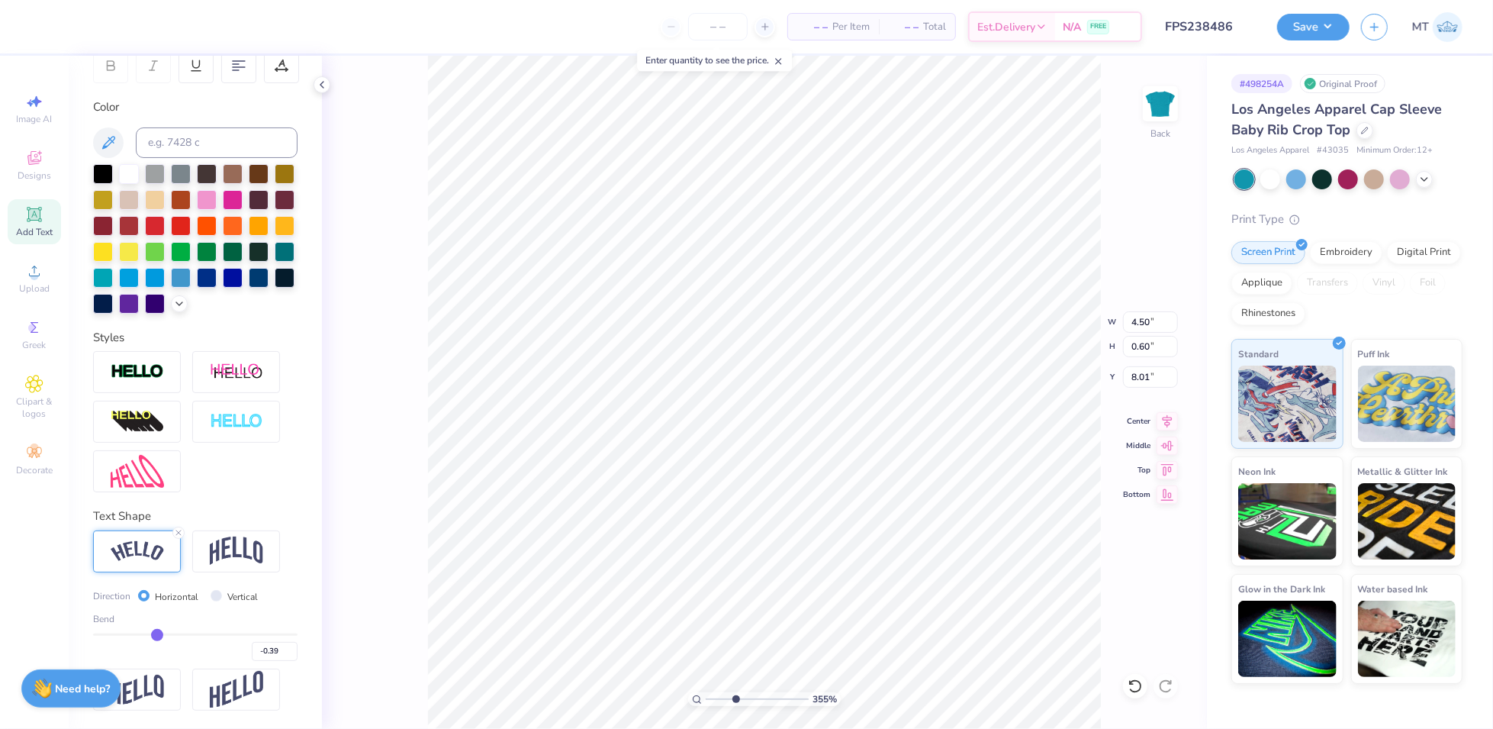
type input "-0.40"
drag, startPoint x: 169, startPoint y: 635, endPoint x: 152, endPoint y: 639, distance: 18.0
type input "-0.4"
click at [152, 636] on input "range" at bounding box center [195, 634] width 204 height 2
type input "3.5513828468258"
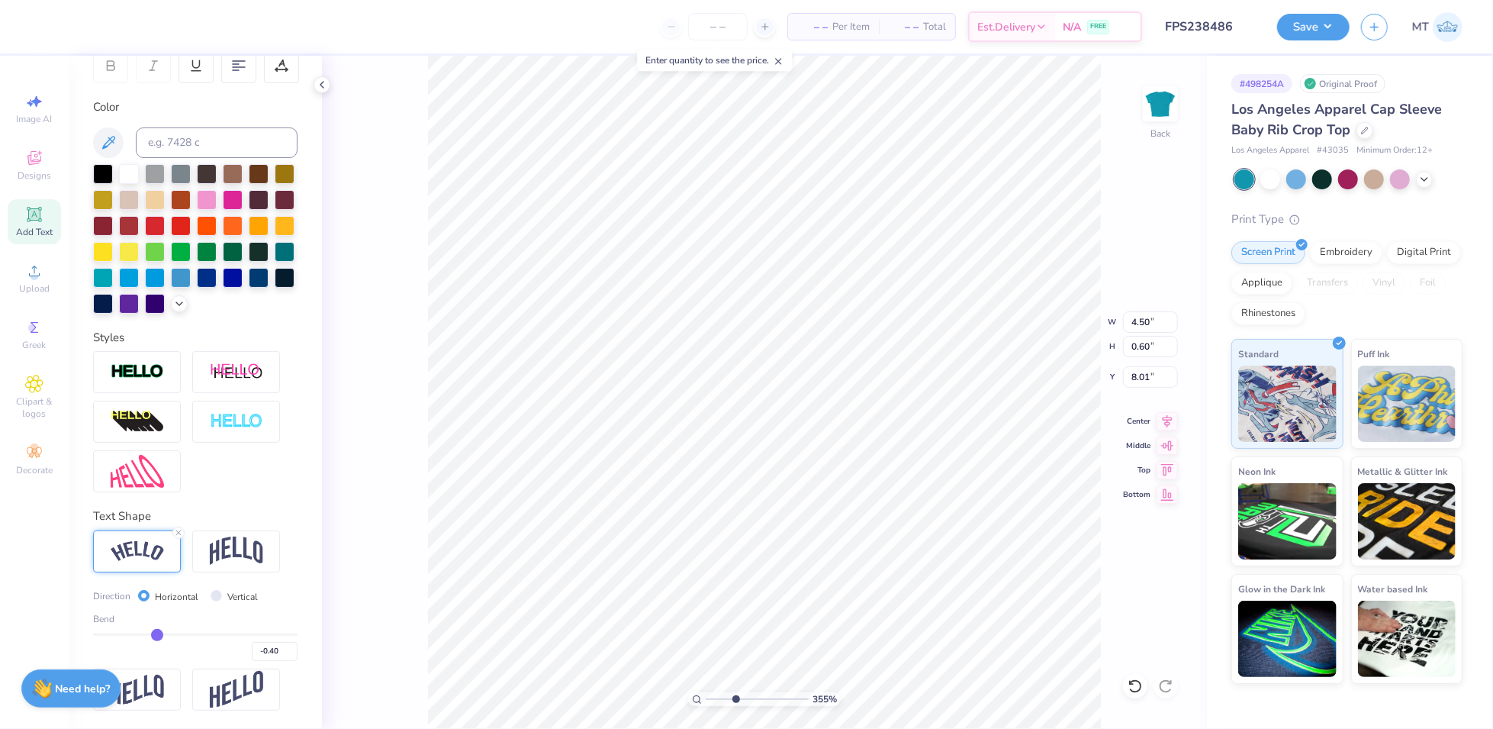
type input "4.77"
type input "0.90"
type input "7.86"
type input "-0.39"
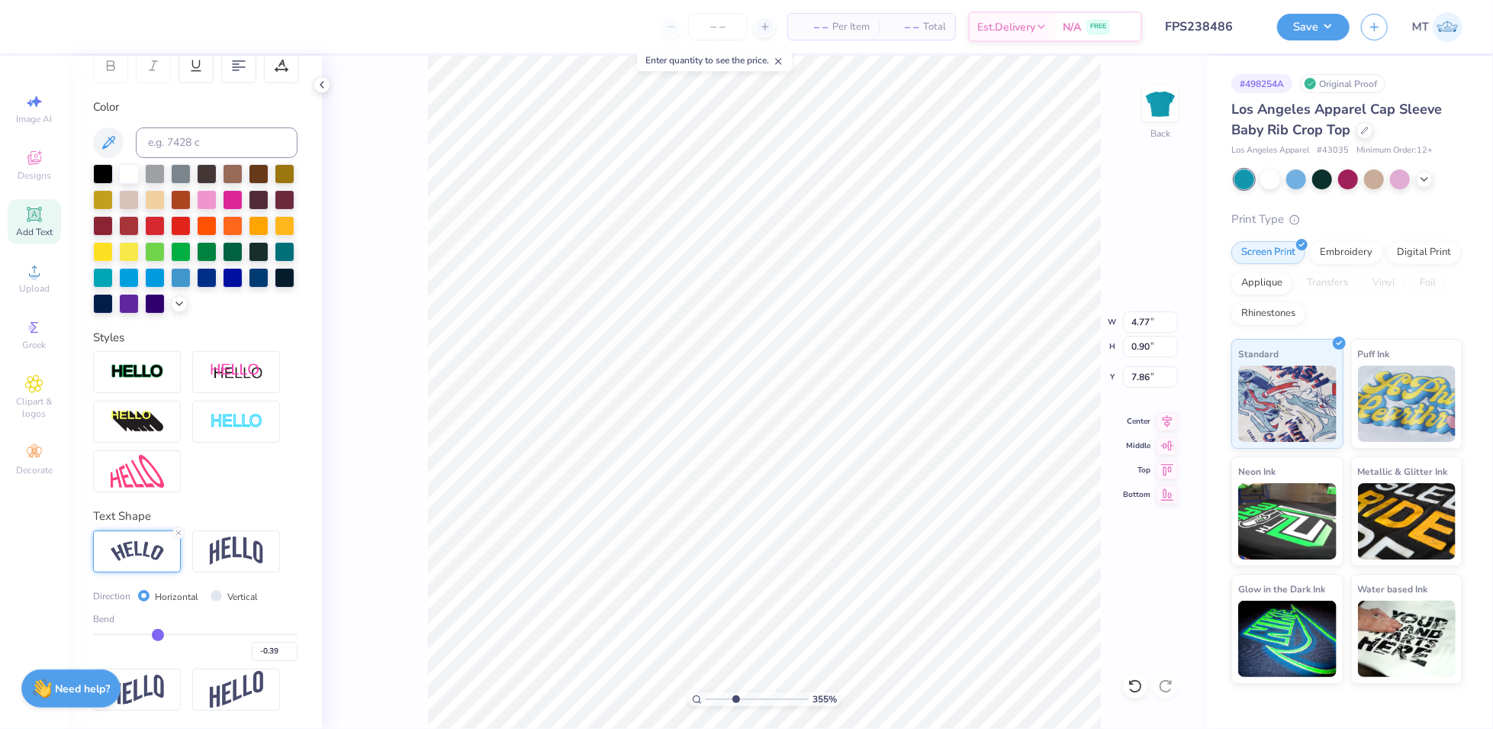
type input "-0.38"
type input "-0.37"
type input "-0.36"
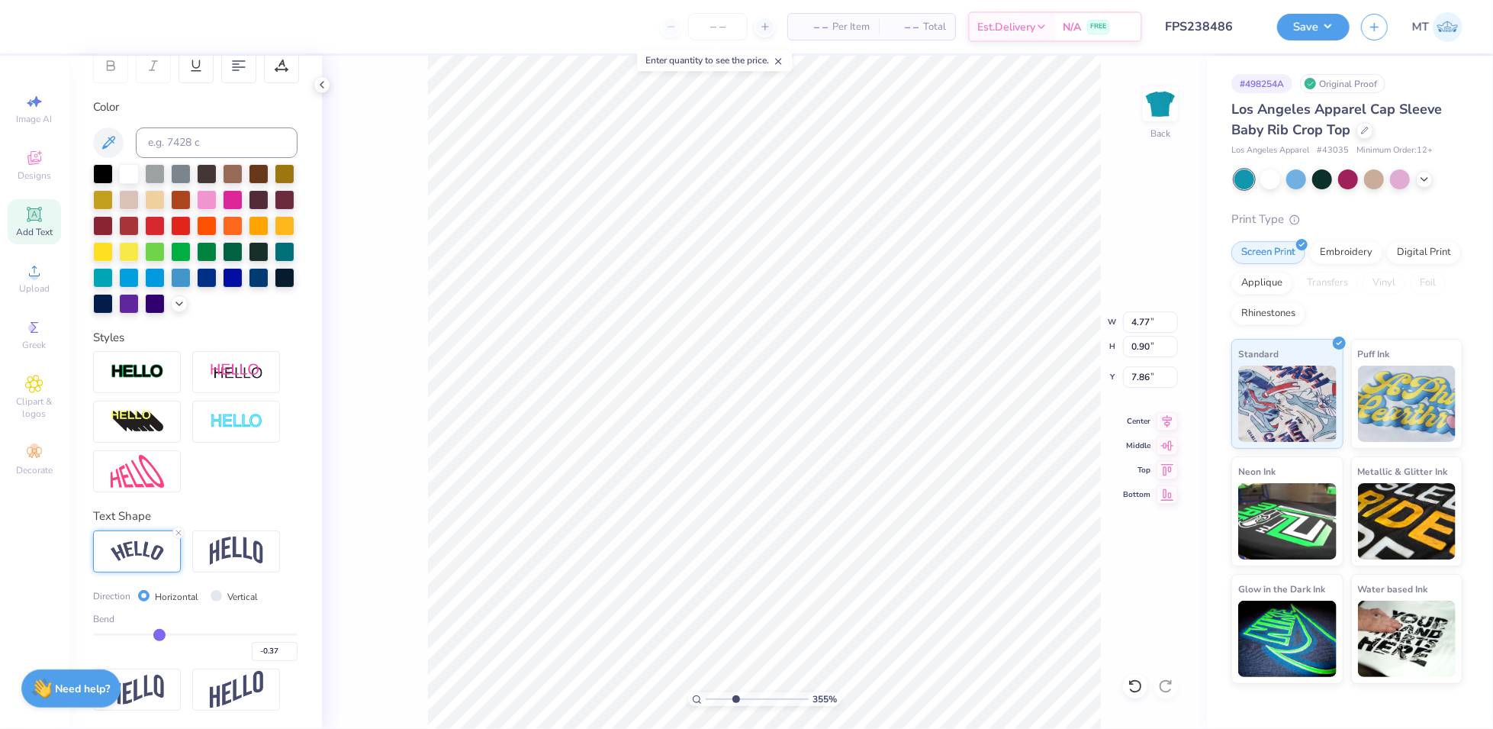
type input "-0.36"
click at [156, 636] on input "range" at bounding box center [195, 634] width 204 height 2
type input "3.5513828468258"
type input "4.73"
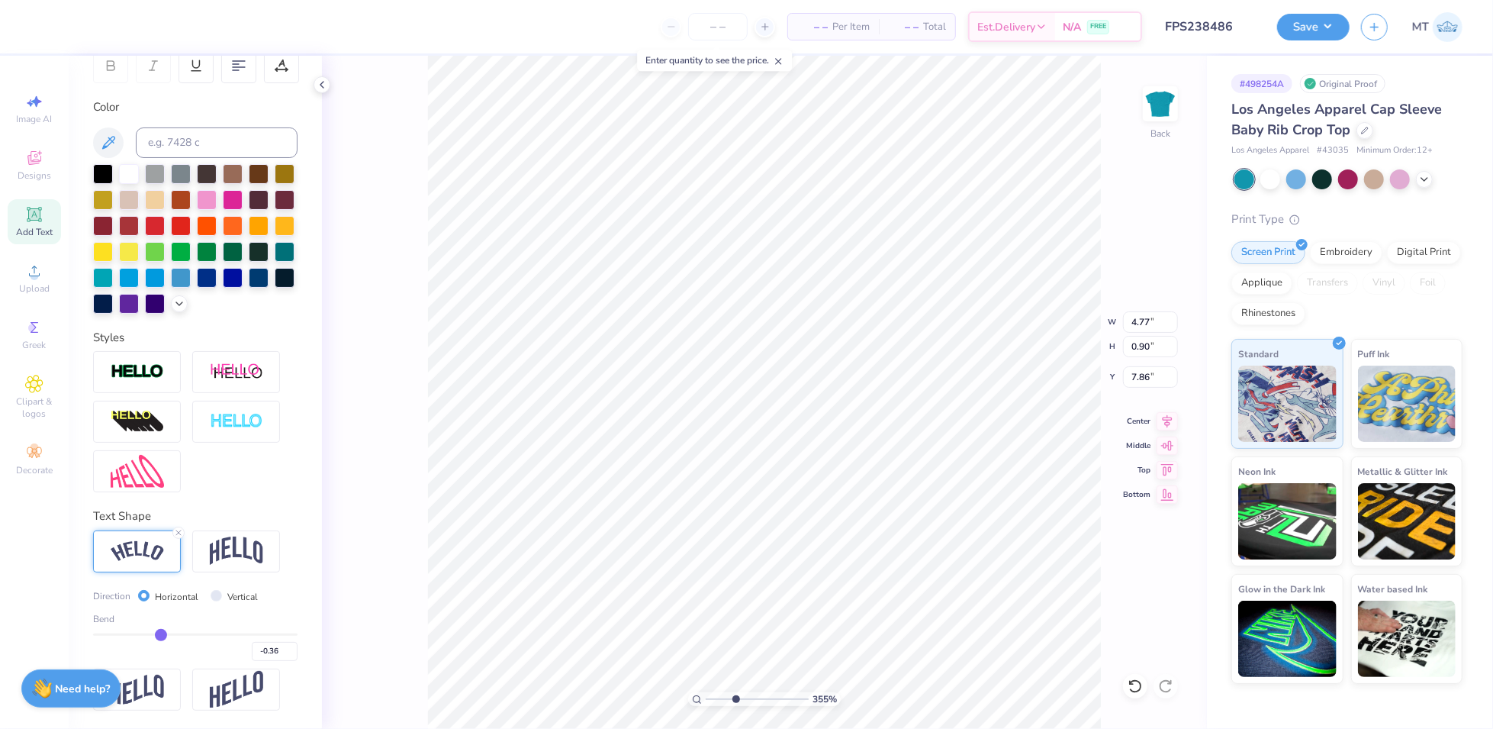
type input "0.83"
type input "7.90"
click at [179, 532] on line at bounding box center [178, 532] width 5 height 5
type input "3.71970815920857"
type input "4.23"
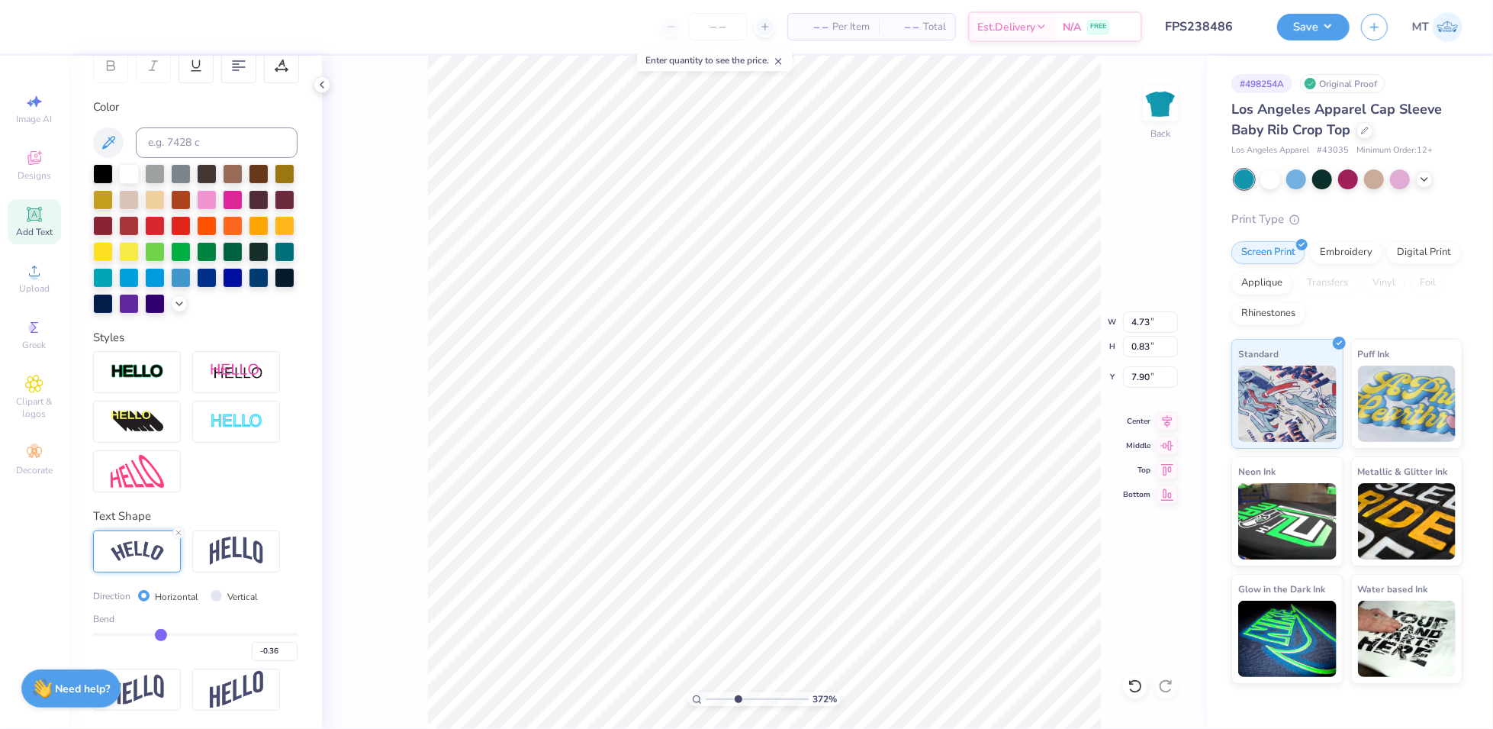
type input "0.51"
type input "8.06"
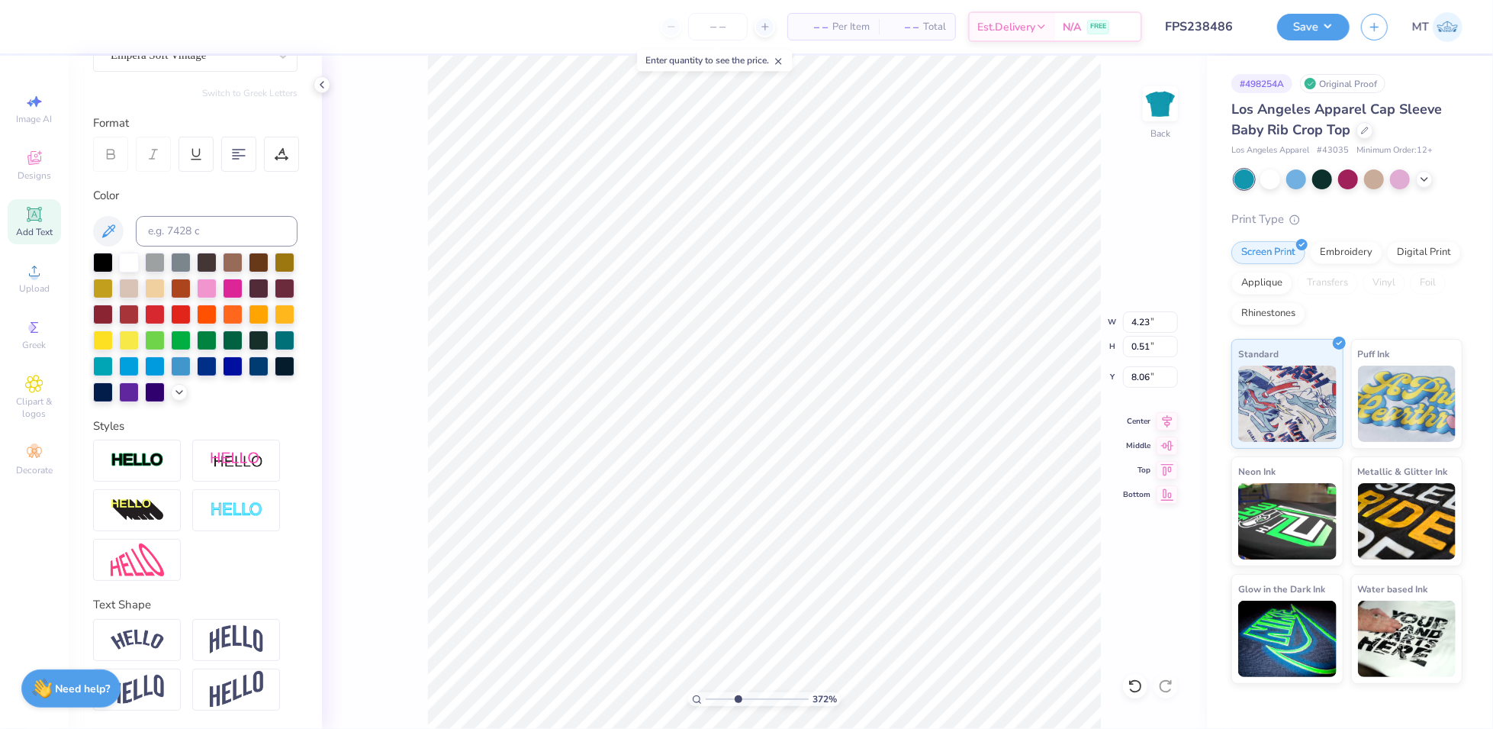
scroll to position [183, 0]
click at [238, 645] on img at bounding box center [236, 639] width 53 height 29
type input "3.71970815920857"
type input "1.37"
type input "7.63"
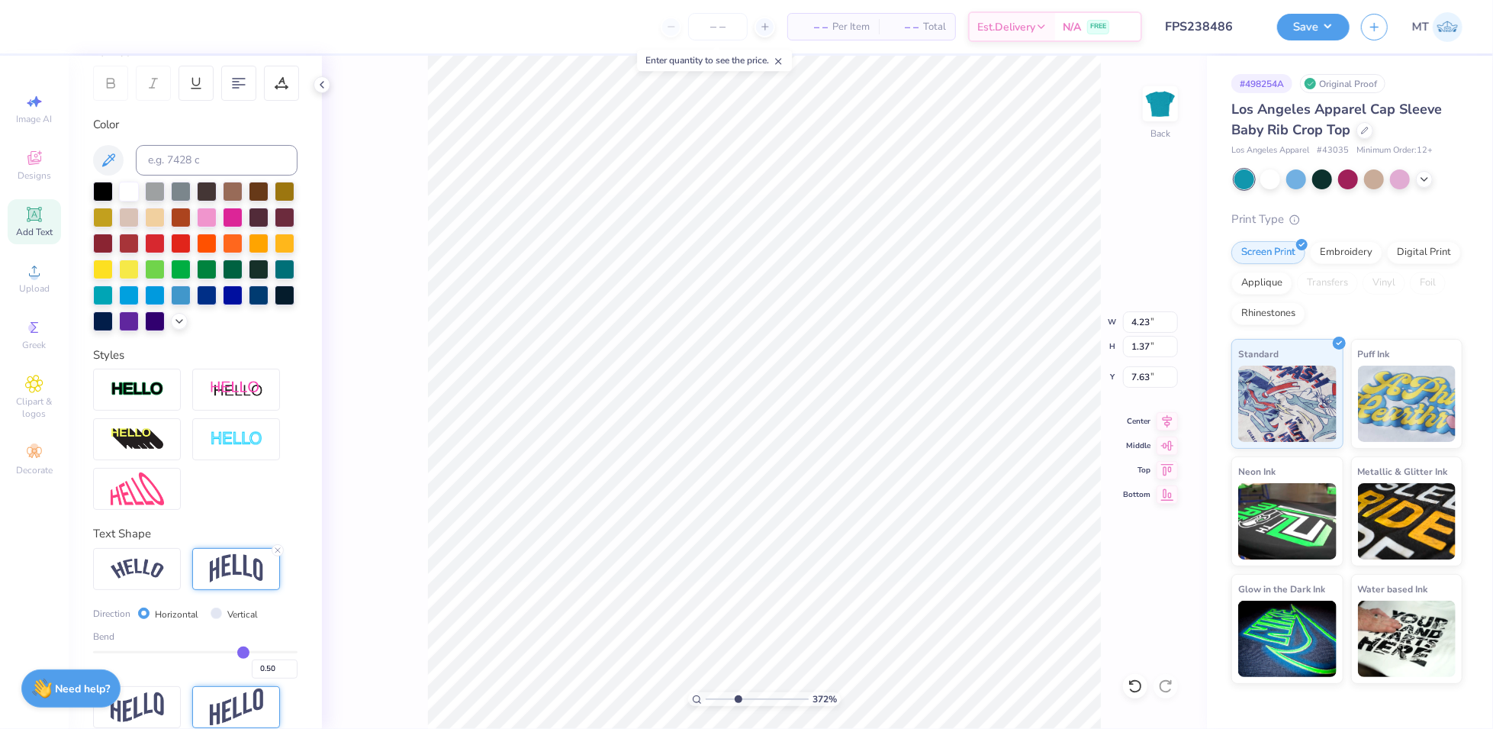
scroll to position [272, 0]
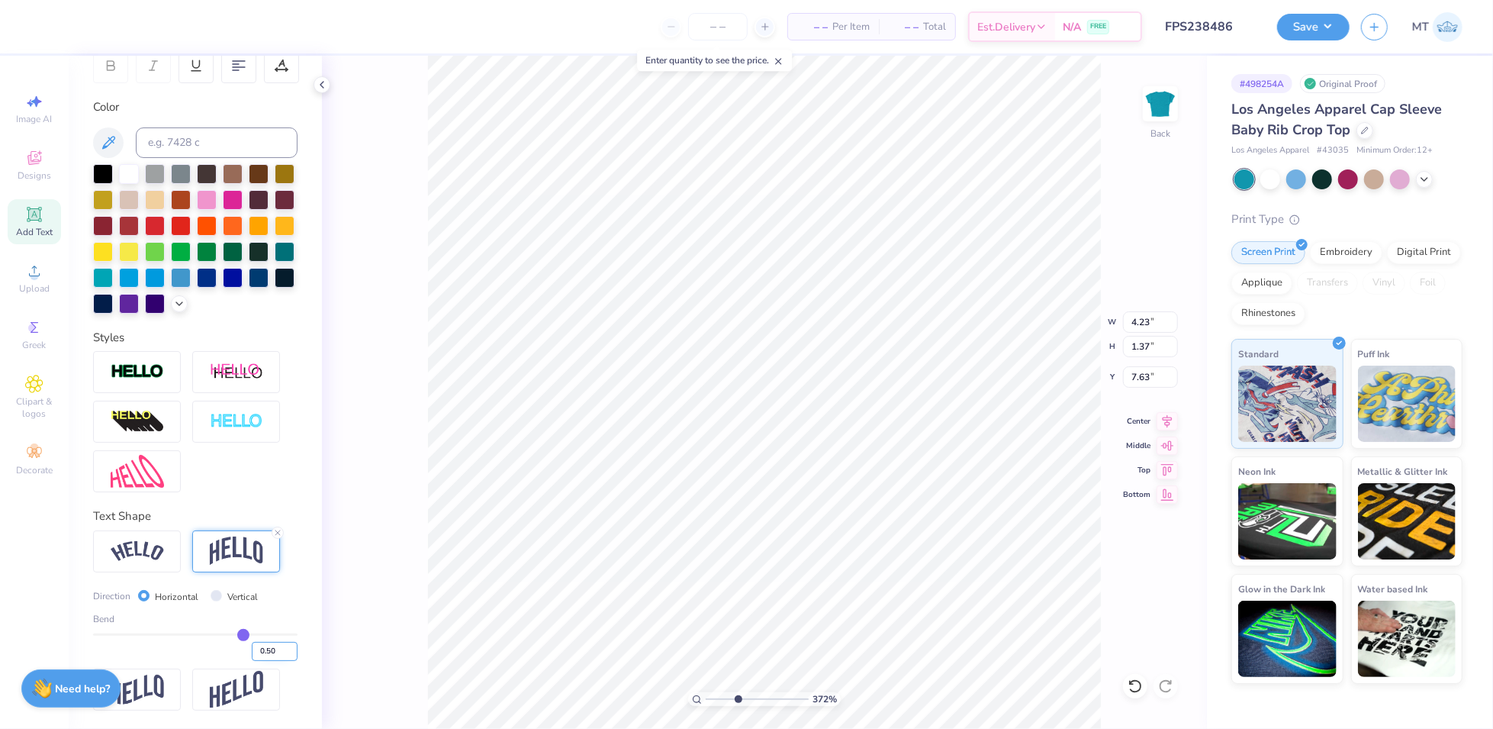
click at [262, 655] on input "0.50" at bounding box center [275, 651] width 46 height 19
type input "0"
type input "-0.20"
type input "-0.2"
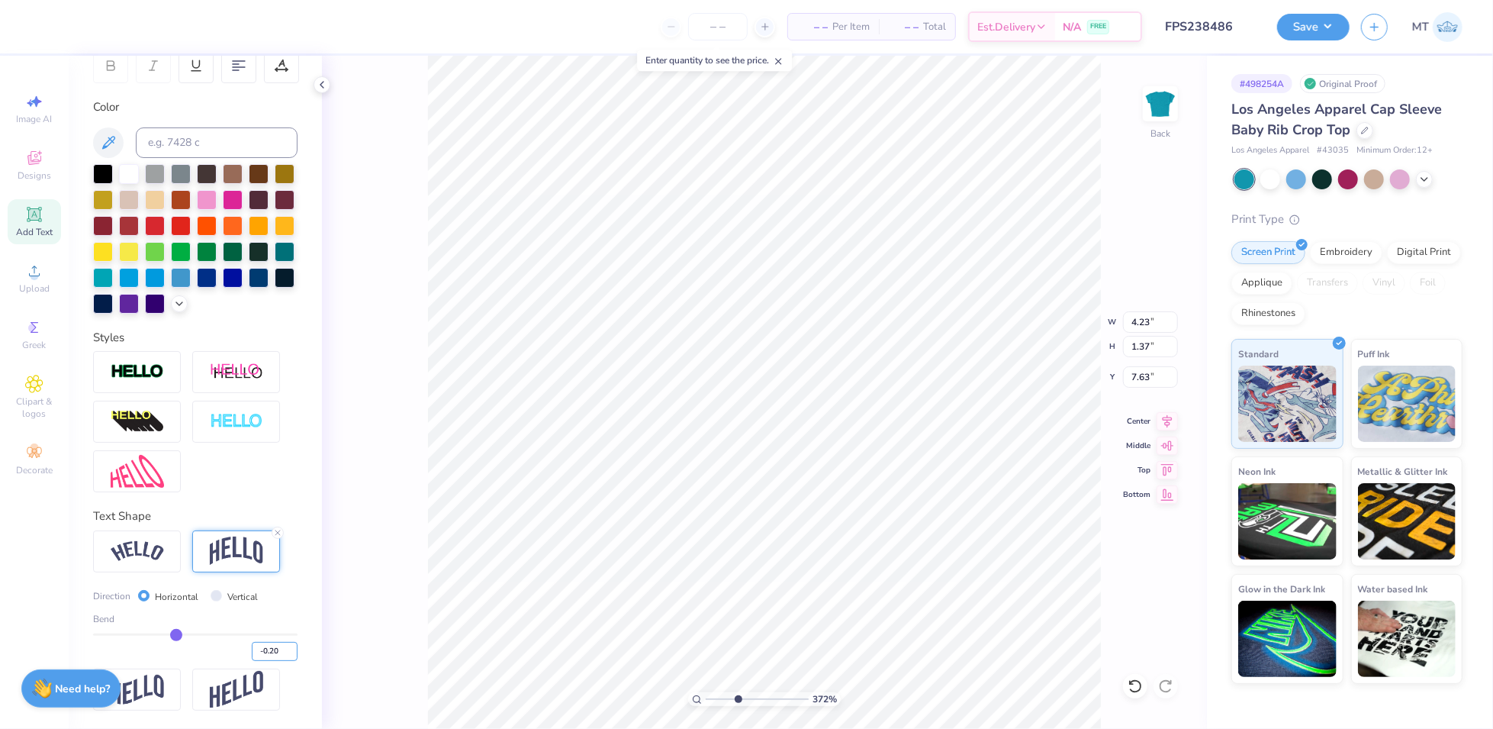
type input "3.71970815920857"
type input "0.83"
type input "7.89"
type input "5.44259229465996"
click at [275, 653] on input "-0.21" at bounding box center [275, 651] width 46 height 19
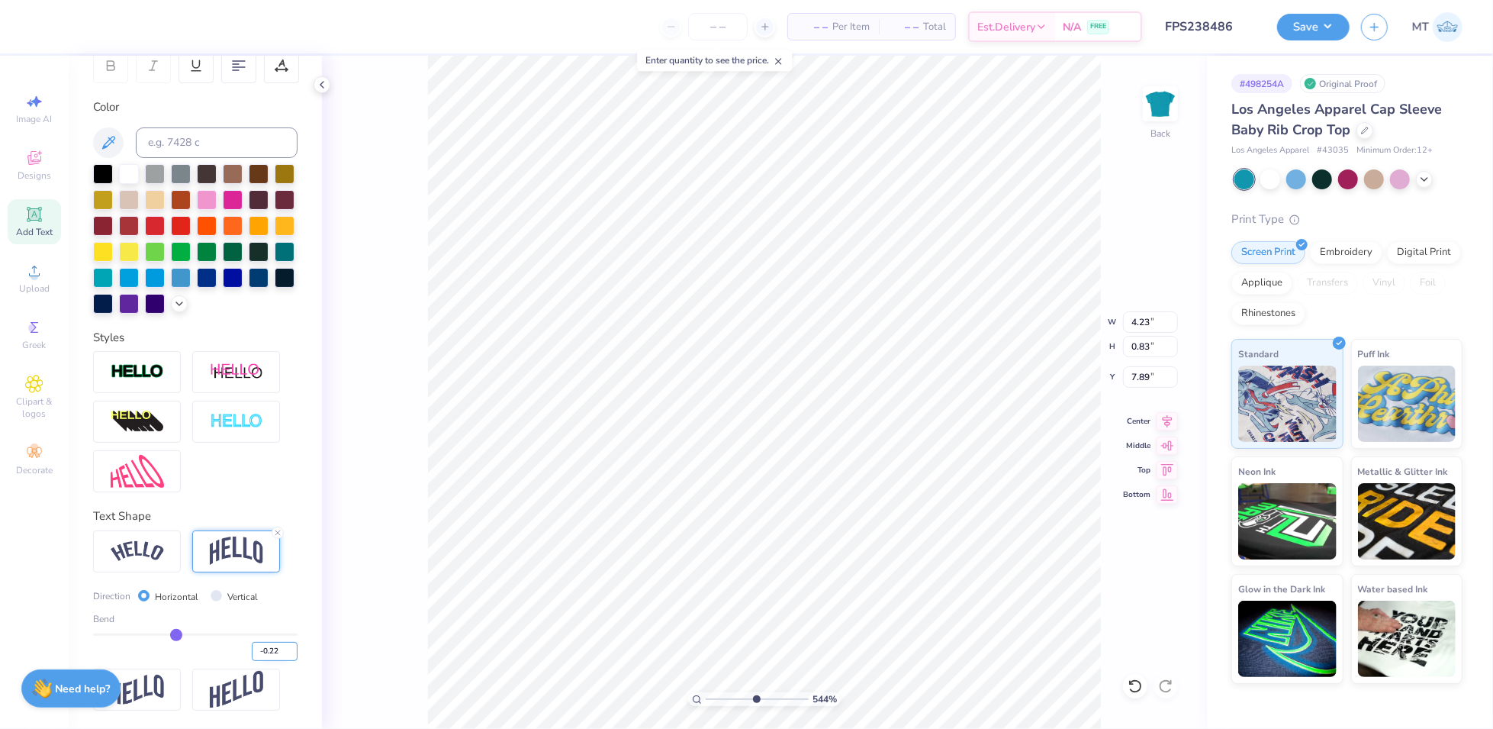
click at [275, 653] on input "-0.22" at bounding box center [275, 651] width 46 height 19
click at [275, 653] on input "-0.23" at bounding box center [275, 651] width 46 height 19
click at [275, 653] on input "-0.24" at bounding box center [275, 651] width 46 height 19
type input "-0.25"
click at [275, 653] on input "-0.25" at bounding box center [275, 651] width 46 height 19
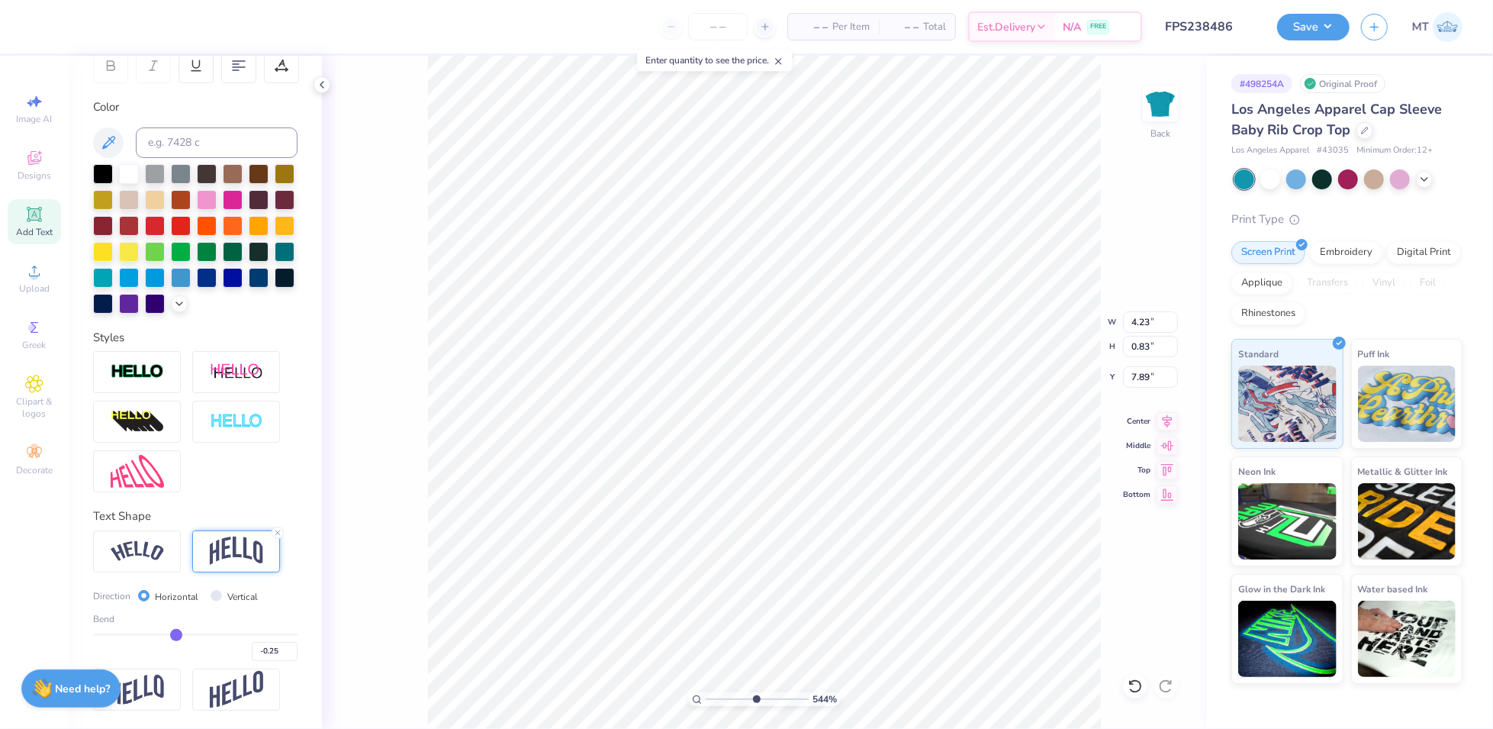
type input "-0.25"
click at [143, 490] on div at bounding box center [137, 471] width 88 height 42
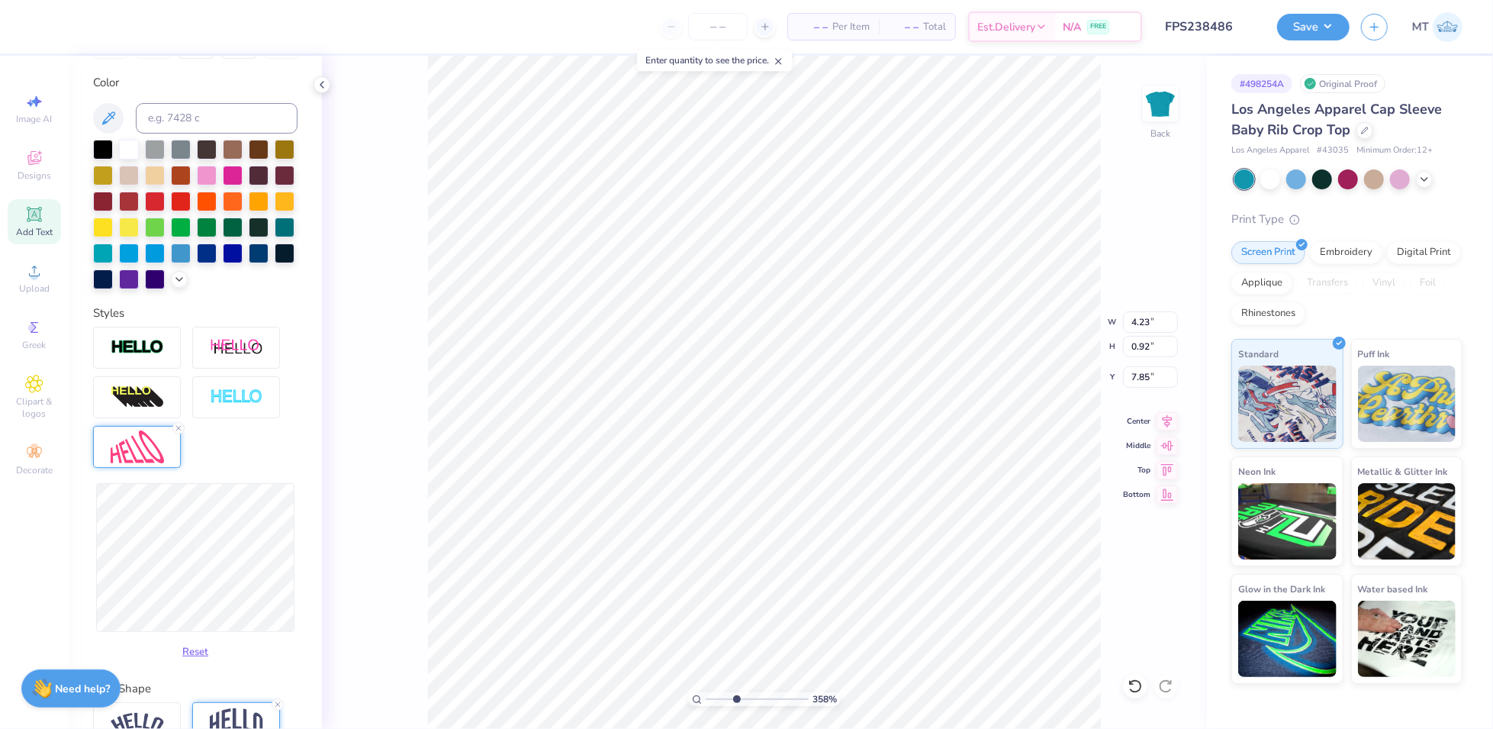
type input "3.58377646738668"
type input "4.09"
type input "0.98"
type input "7.82"
type input "3.58377646738668"
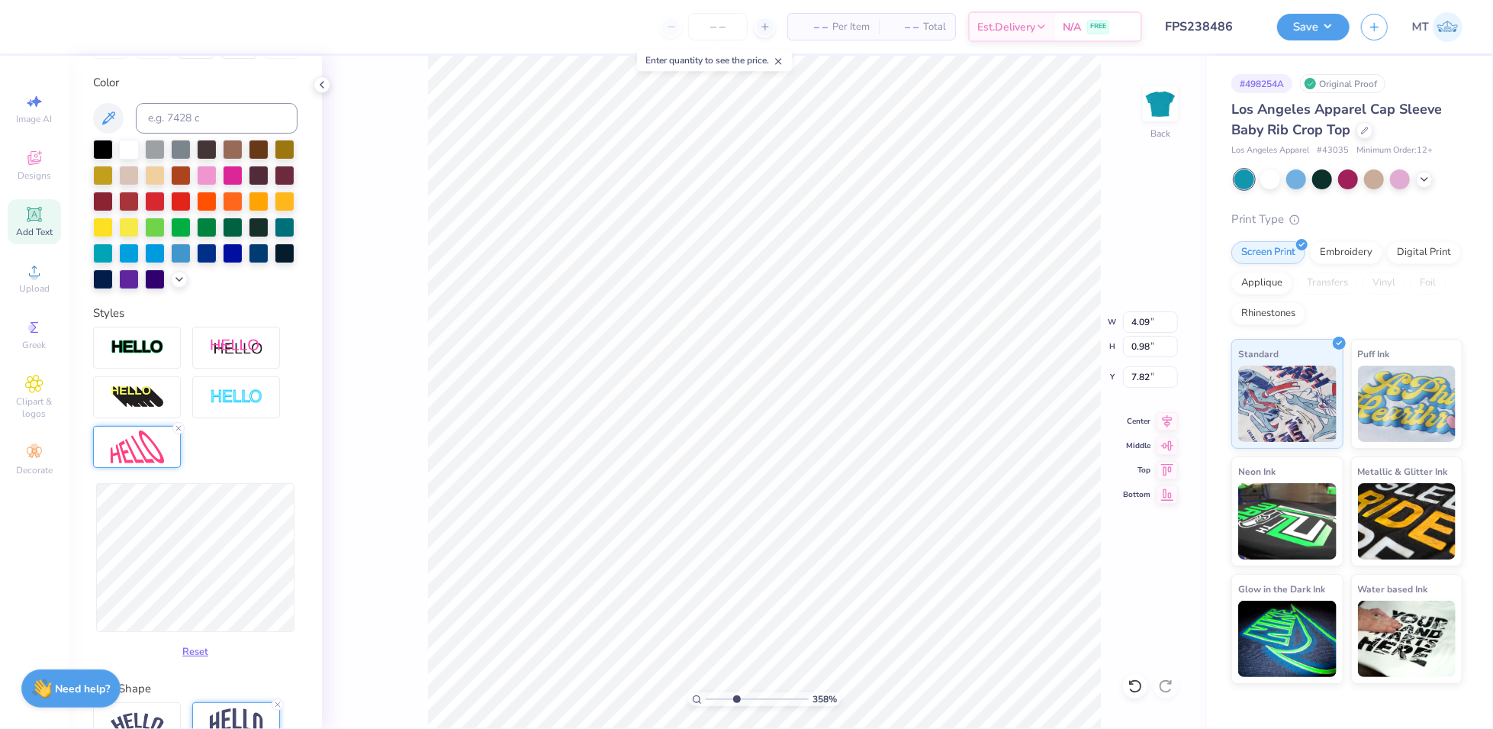
type input "4.00"
type input "5.32682112429122"
type input "4.07"
type input "0.93"
type input "7.85"
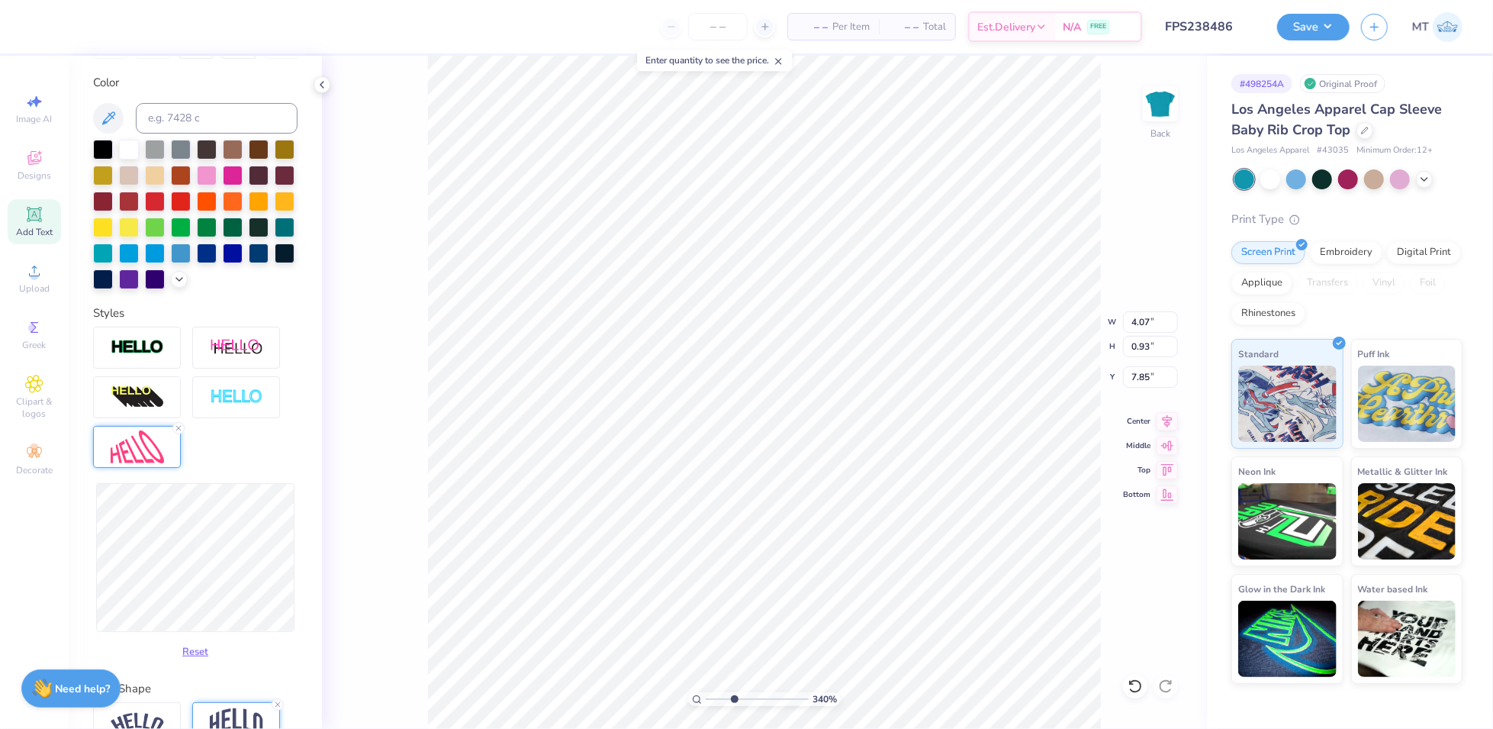
type input "3.40074133115429"
type input "4.03"
type input "0.86"
type input "7.88"
type input "3.40074133115429"
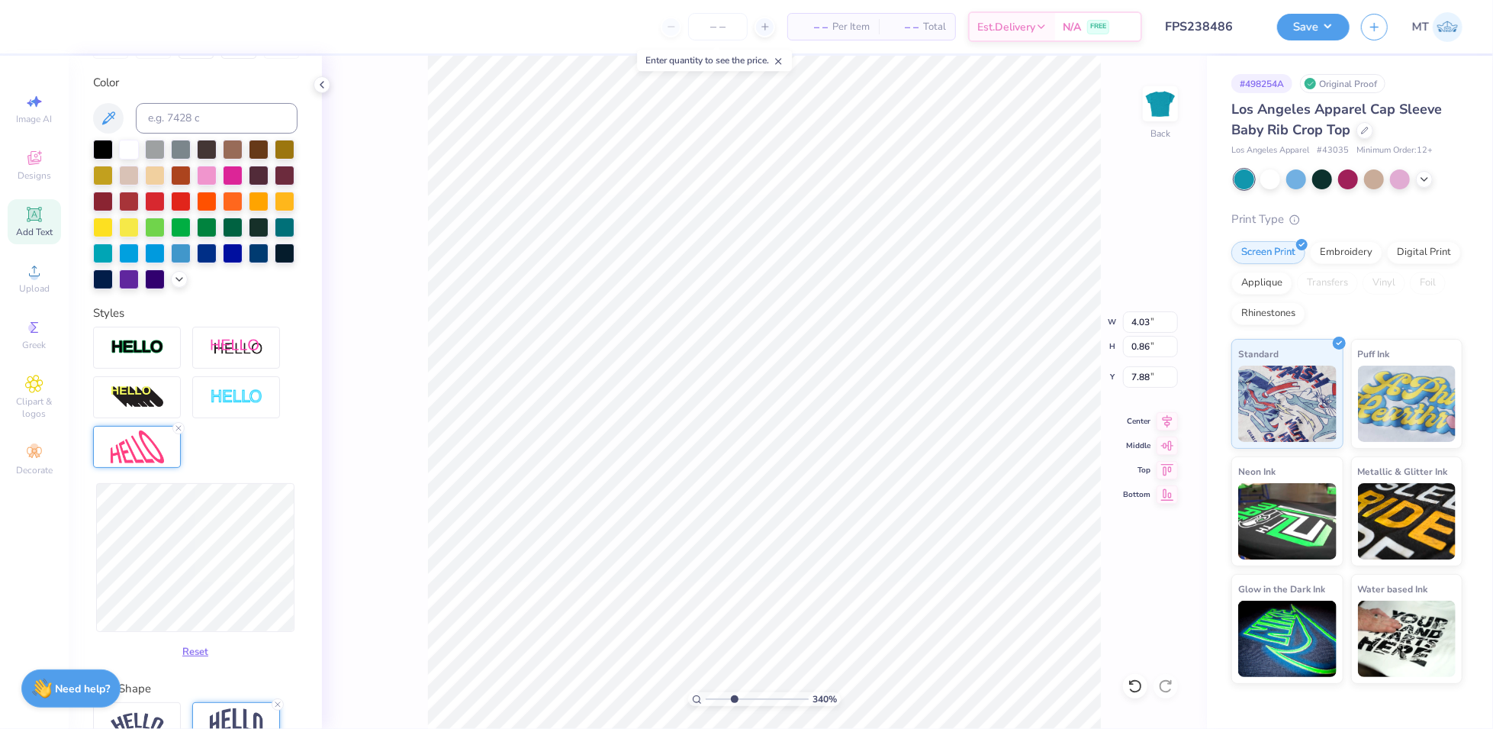
type input "4.00"
type input "0.78"
type input "7.92"
type input "3.40074133115429"
type input "4.03"
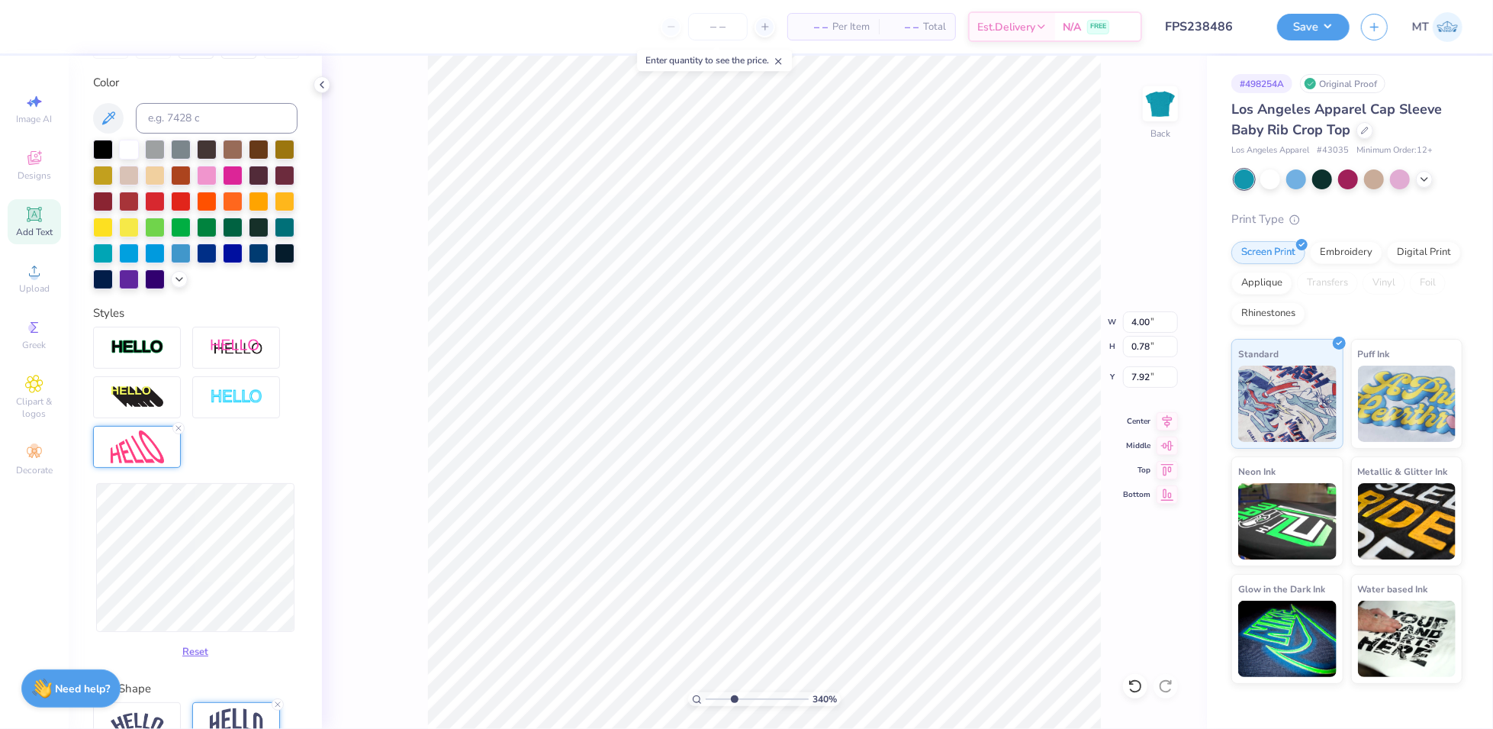
type input "0.86"
type input "7.88"
type input "3.40074133115429"
type input "3.93"
type input "0.78"
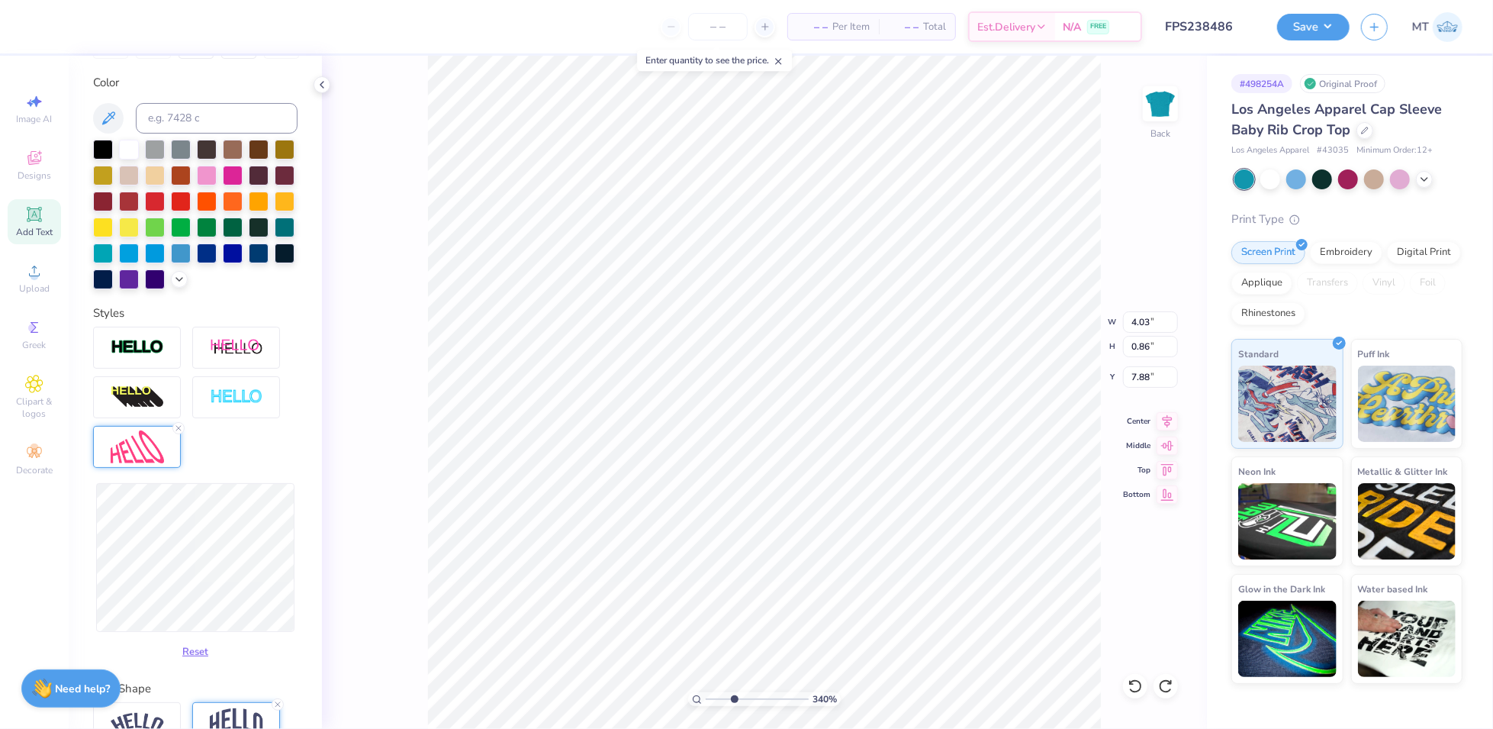
type input "7.92"
type input "3.74358640560034"
type input "3.98"
type input "3.74358640560034"
type input "4.02"
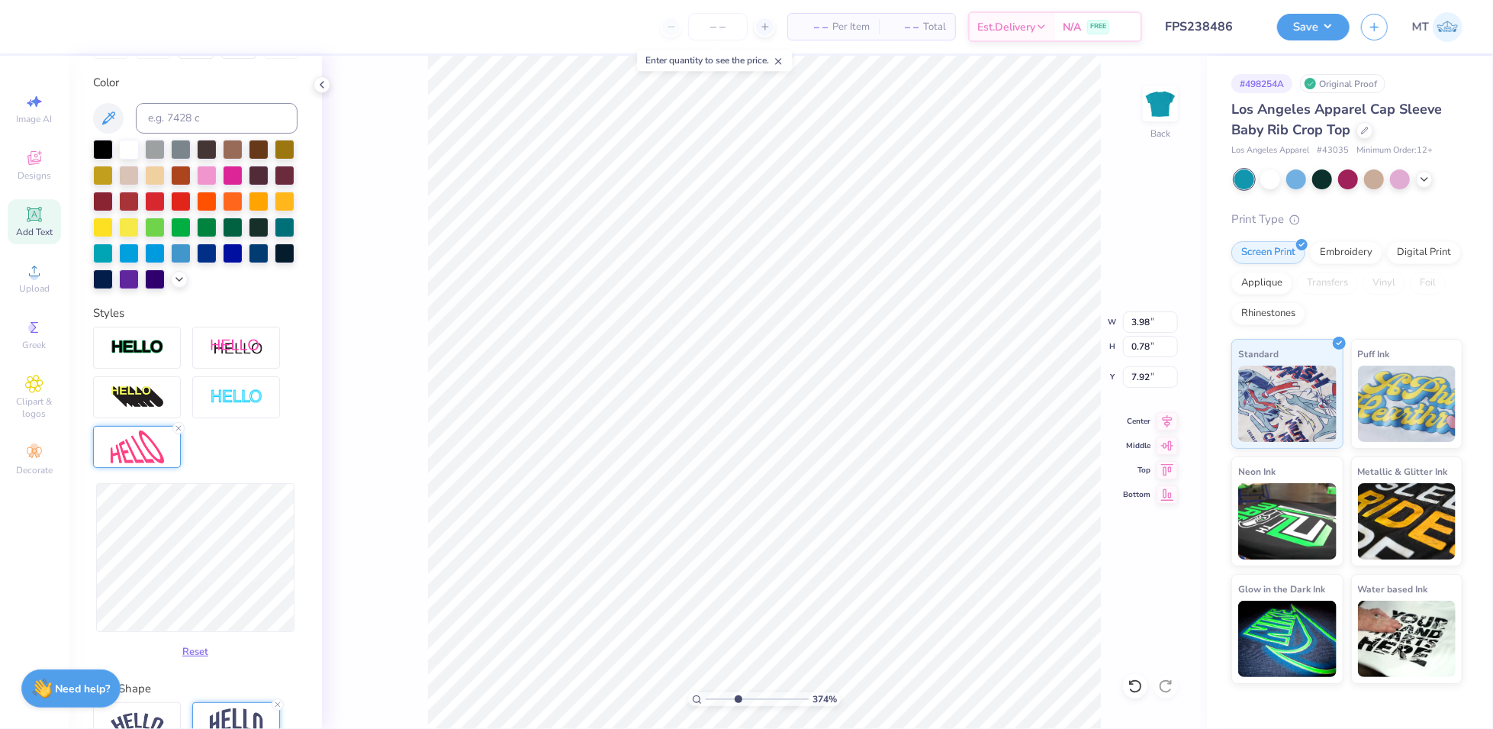
type input "0.72"
type input "7.95"
type input "3.74358640560034"
type input "3.95"
type input "0.86"
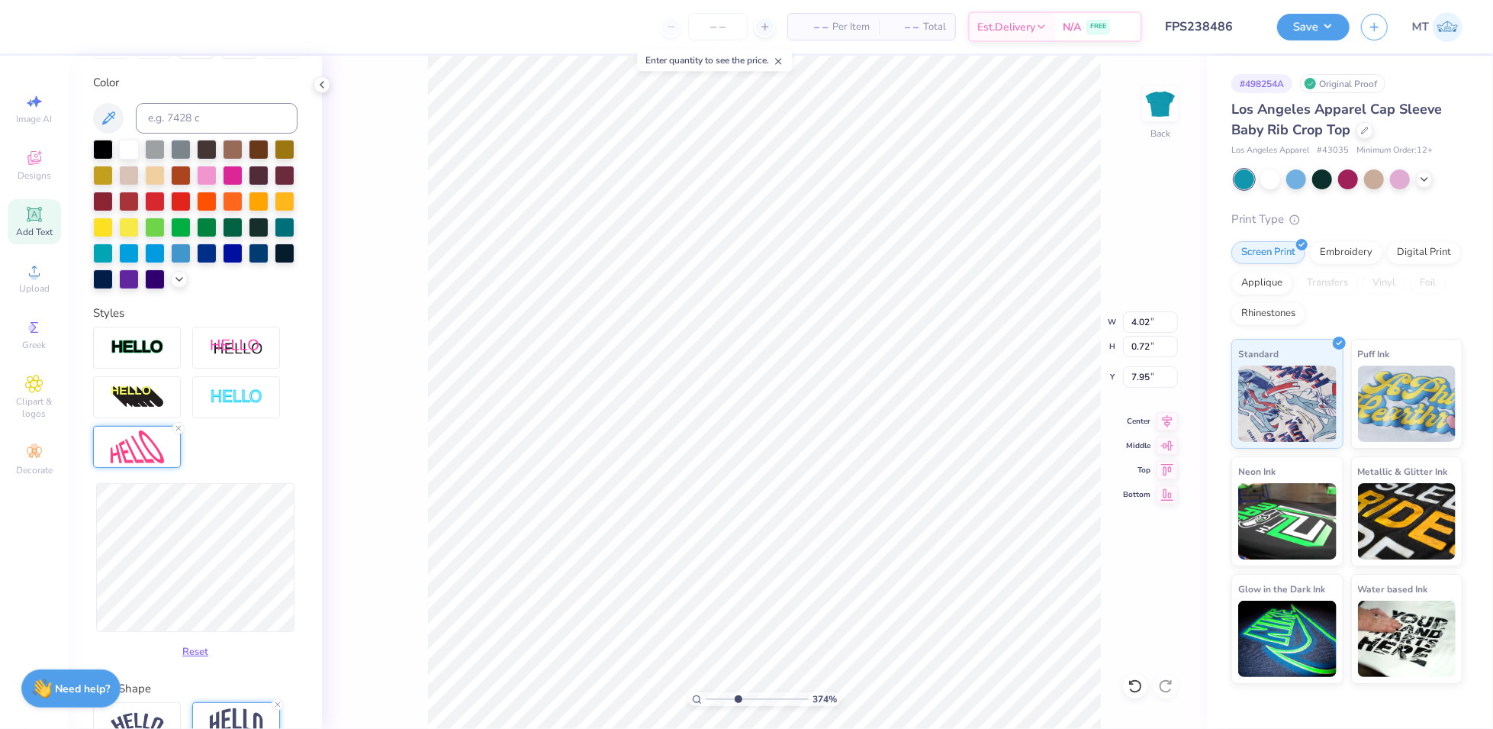
type input "7.88"
type input "3.74358640560034"
type input "3.80"
type input "0.87"
type input "3.74358640560034"
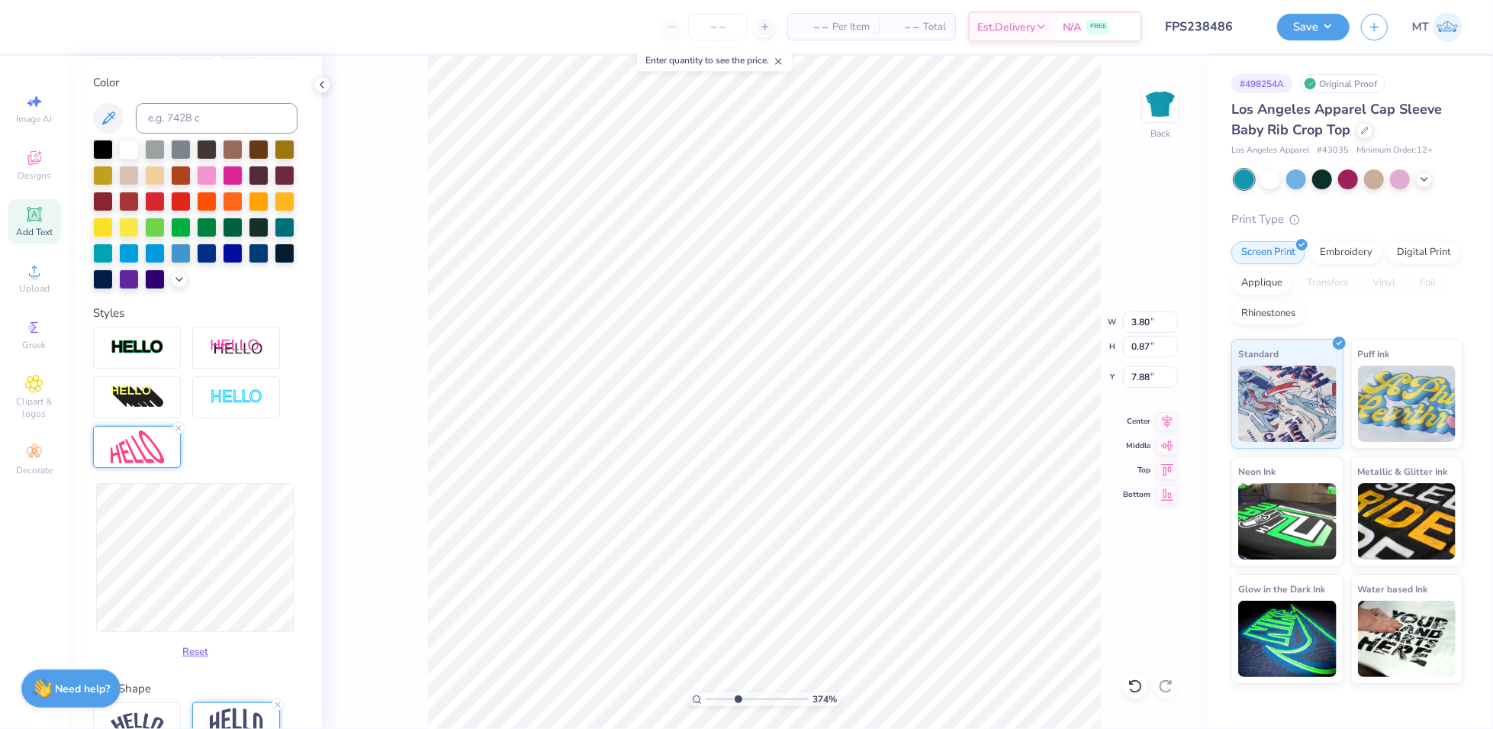
type input "3.88"
type input "3.74358640560034"
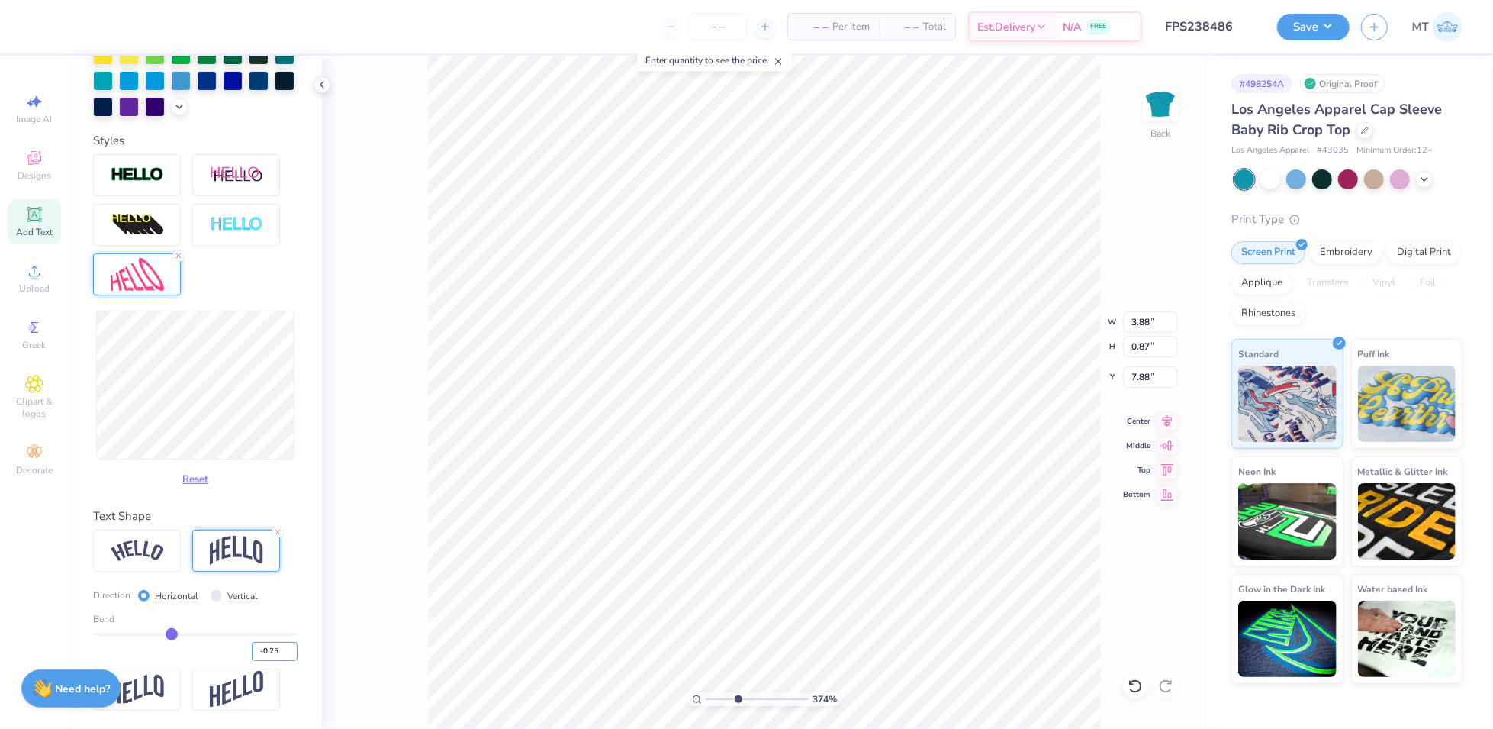
click at [260, 656] on input "-0.25" at bounding box center [275, 651] width 46 height 19
click at [268, 654] on input "-0.25" at bounding box center [275, 651] width 46 height 19
type input "-0.20"
type input "-0.2"
type input "3.74358640560034"
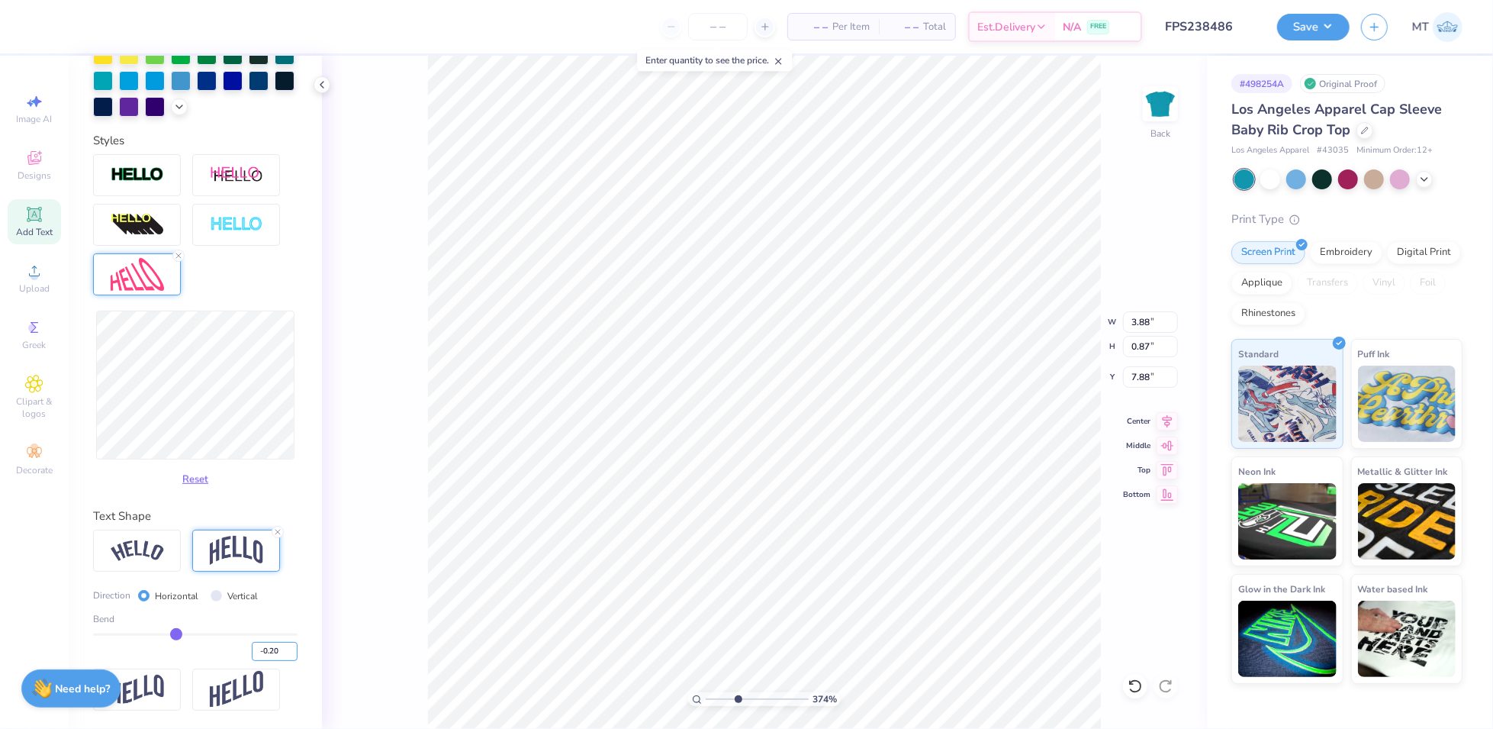
type input "3.92"
type input "3.30246947472265"
type input "7.90"
type input "7.15074014623962"
type input "0.84"
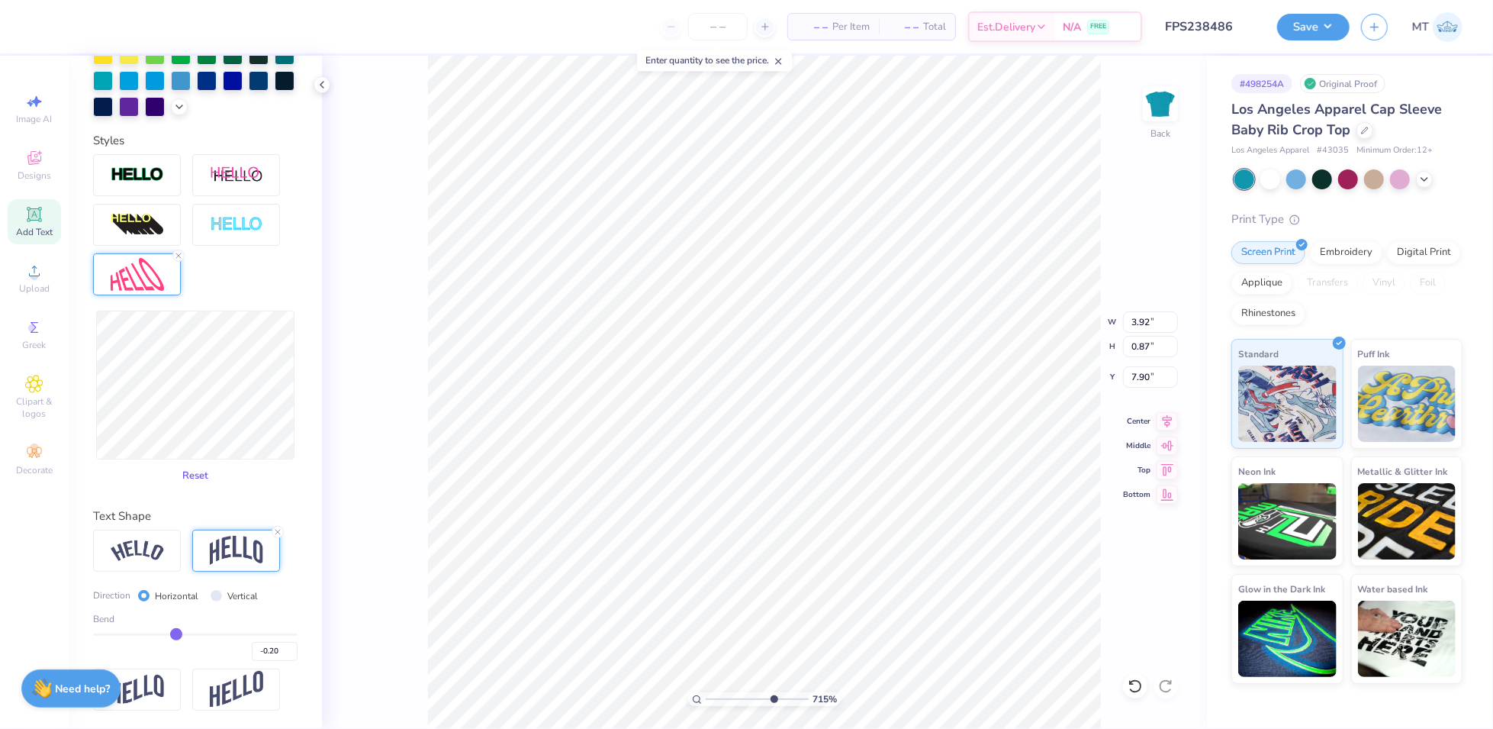
type input "7.91"
type input "3.84401457862874"
type input "3.90"
type input "0.81"
type input "7.92"
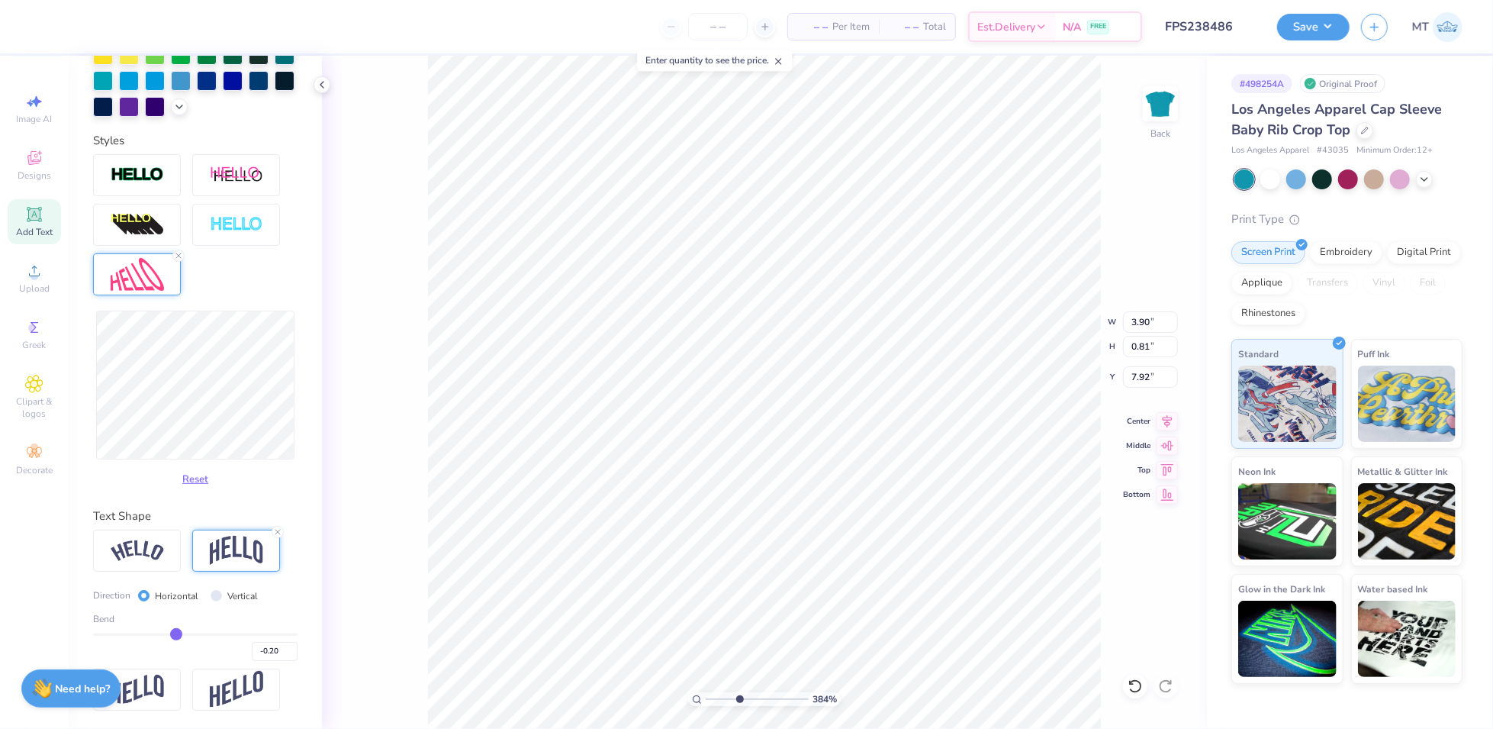
type input "3.84401457862874"
type input "3.92"
type input "0.84"
type input "7.91"
type input "3.84401457862874"
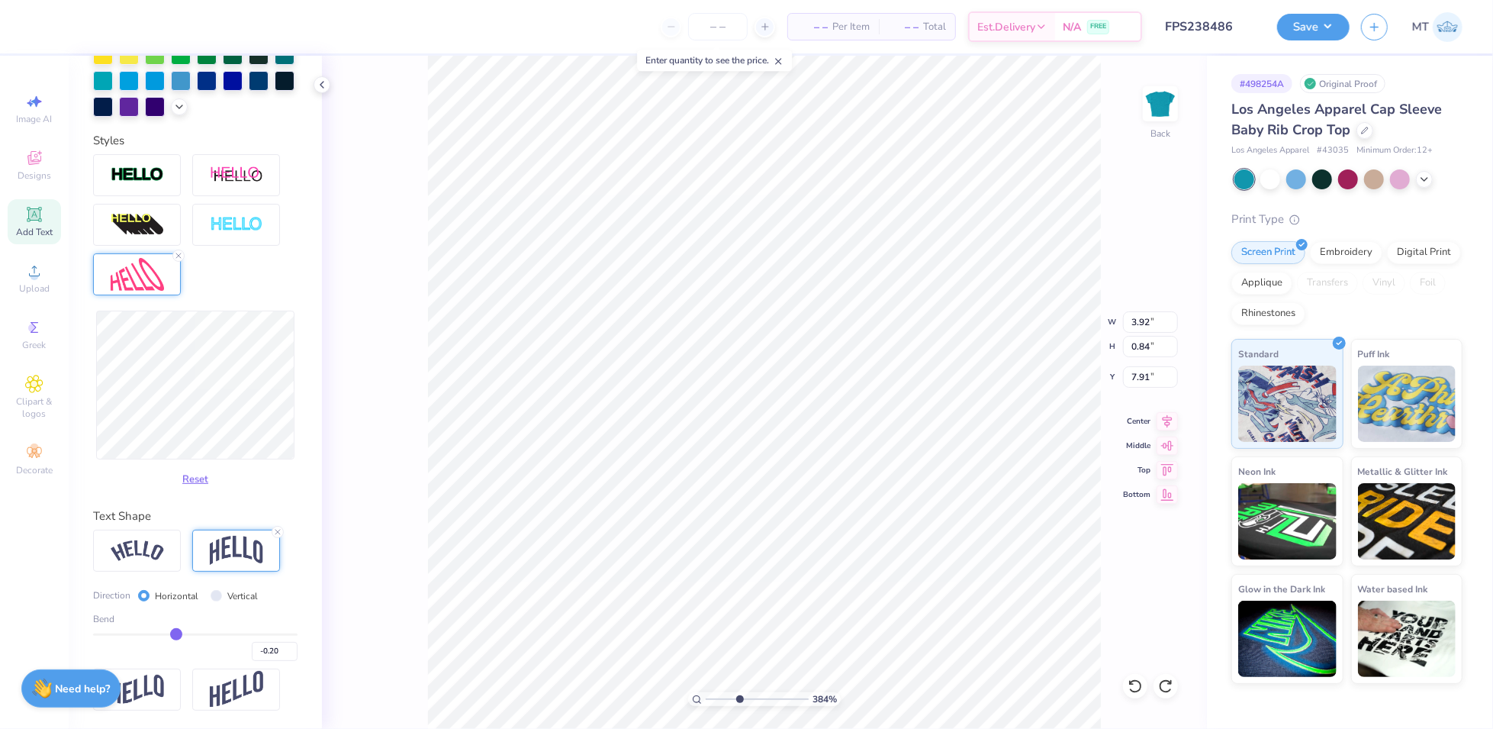
type input "3.90"
type input "0.85"
click at [268, 650] on input "-0.20" at bounding box center [275, 651] width 46 height 19
click at [101, 31] on div at bounding box center [95, 24] width 21 height 21
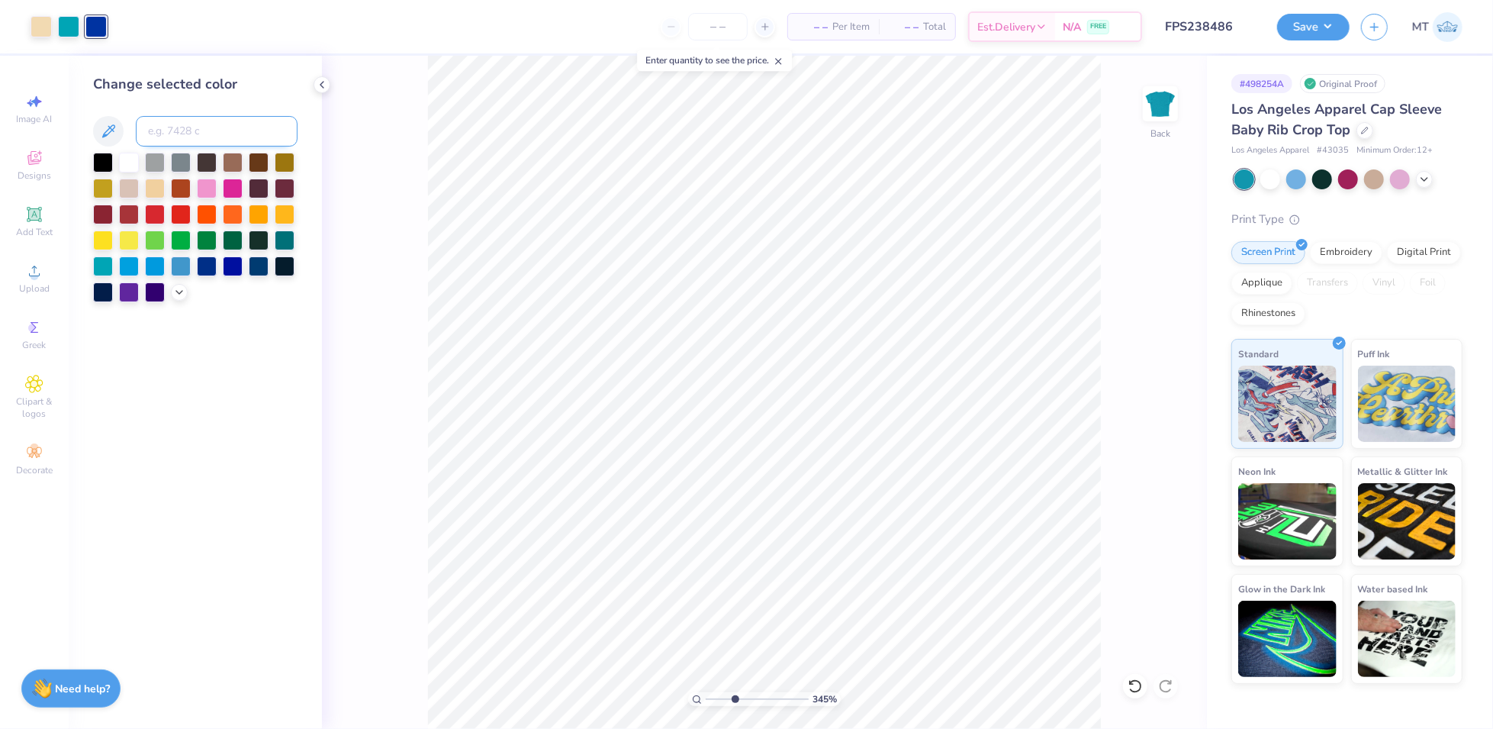
click at [189, 135] on input at bounding box center [217, 131] width 162 height 31
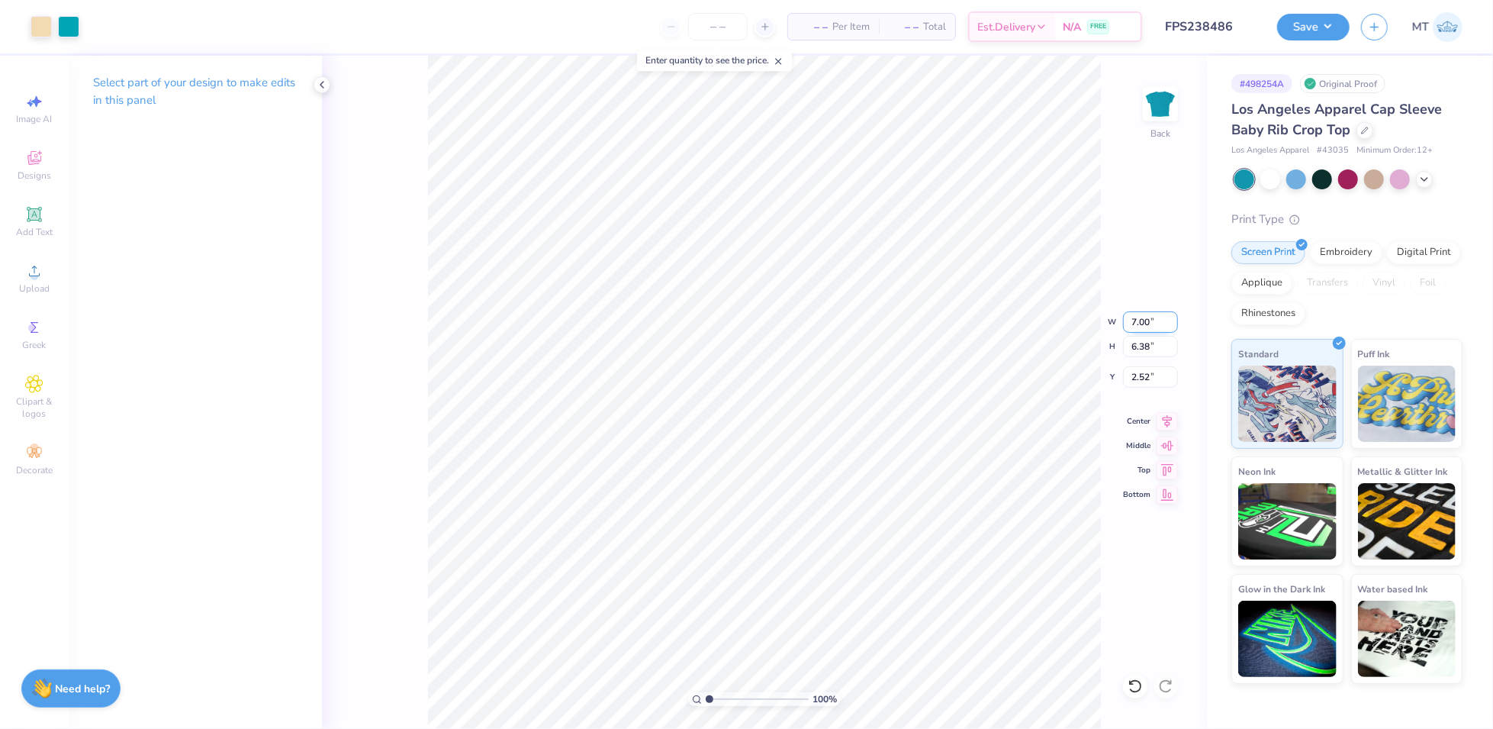
click at [1128, 314] on input "7.00" at bounding box center [1150, 321] width 55 height 21
click at [1138, 317] on input "7.00" at bounding box center [1150, 321] width 55 height 21
click at [1142, 375] on input "2.52" at bounding box center [1150, 376] width 55 height 21
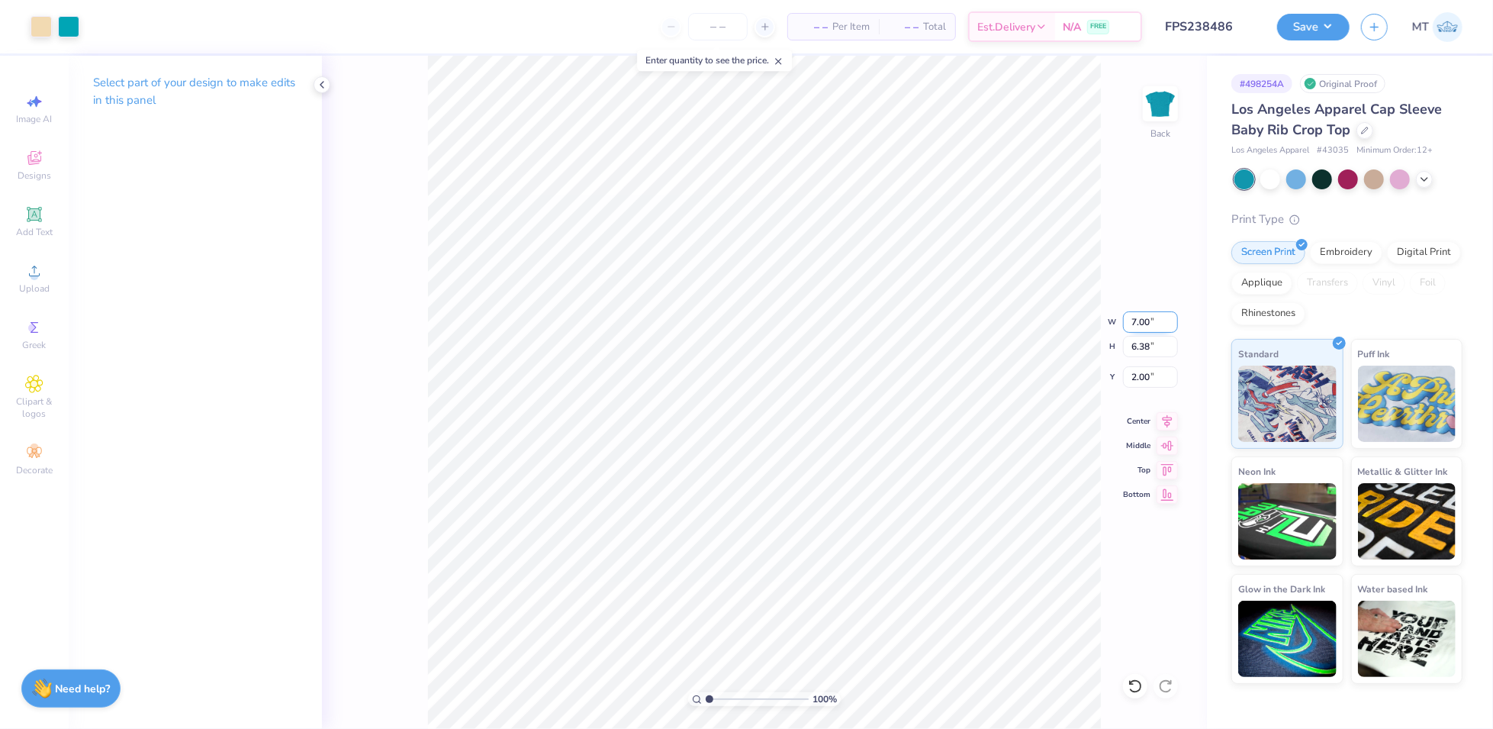
click at [1138, 322] on input "7.00" at bounding box center [1150, 321] width 55 height 21
click at [1151, 318] on input "6.87" at bounding box center [1150, 321] width 55 height 21
click at [1316, 25] on button "Save" at bounding box center [1313, 24] width 72 height 27
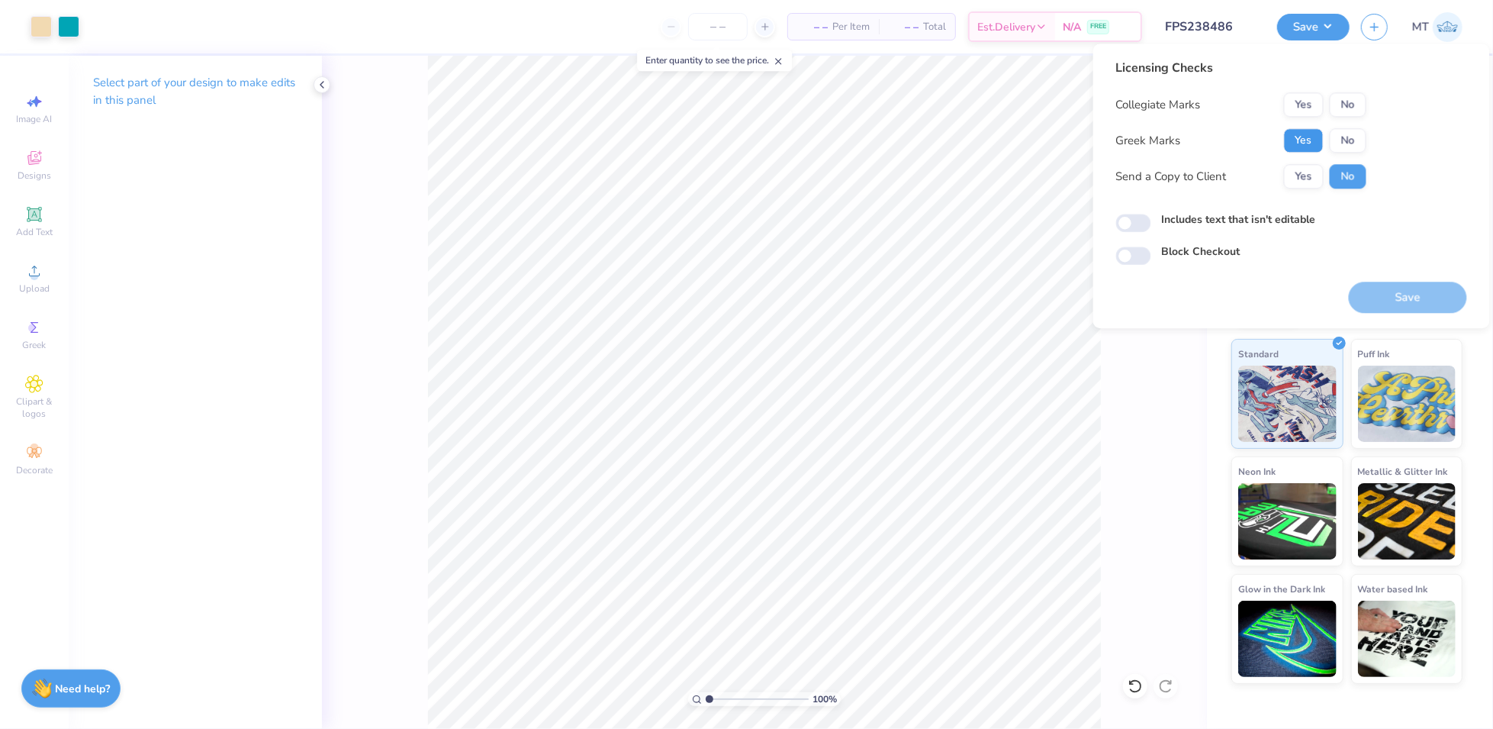
click at [1305, 139] on button "Yes" at bounding box center [1304, 140] width 40 height 24
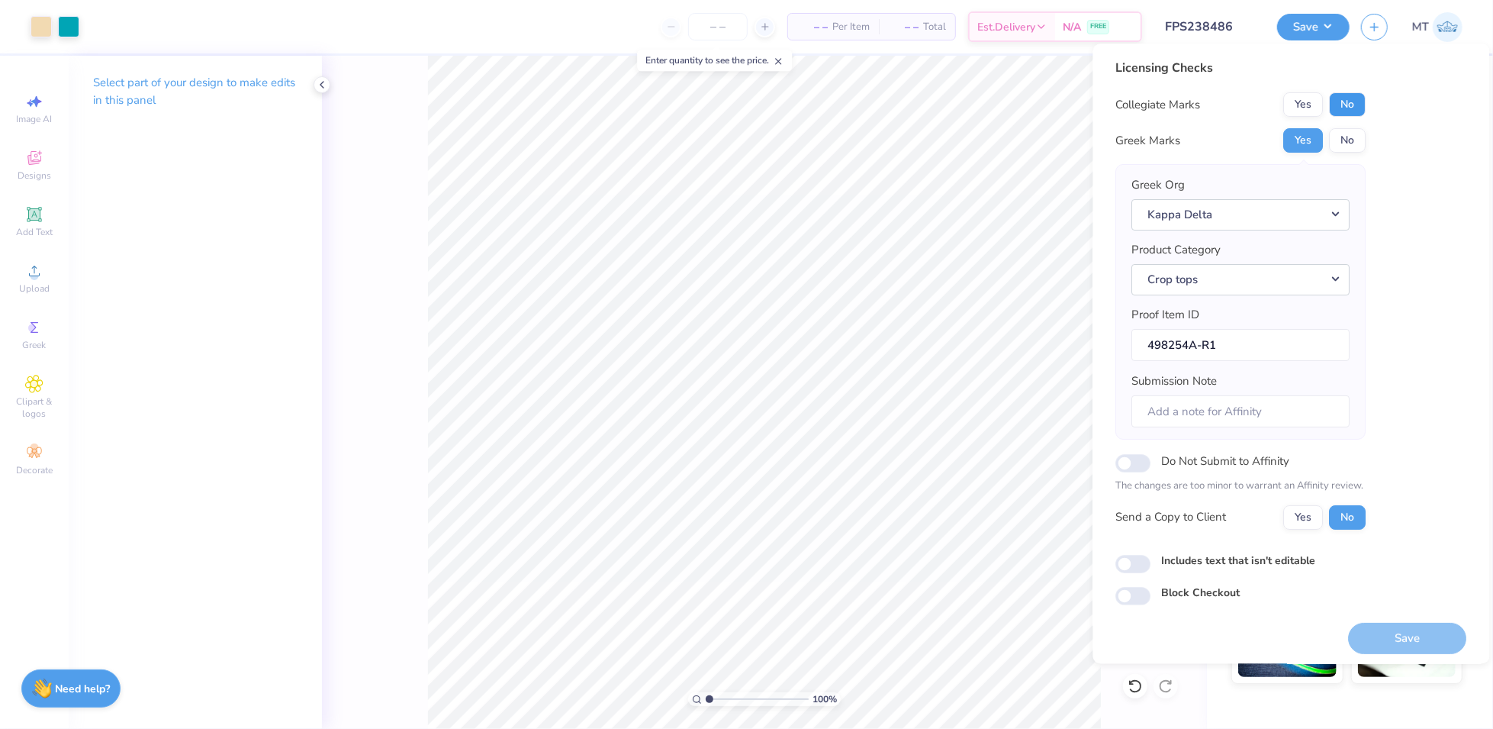
click at [1347, 105] on button "No" at bounding box center [1348, 104] width 37 height 24
click at [1414, 639] on button "Save" at bounding box center [1408, 638] width 118 height 31
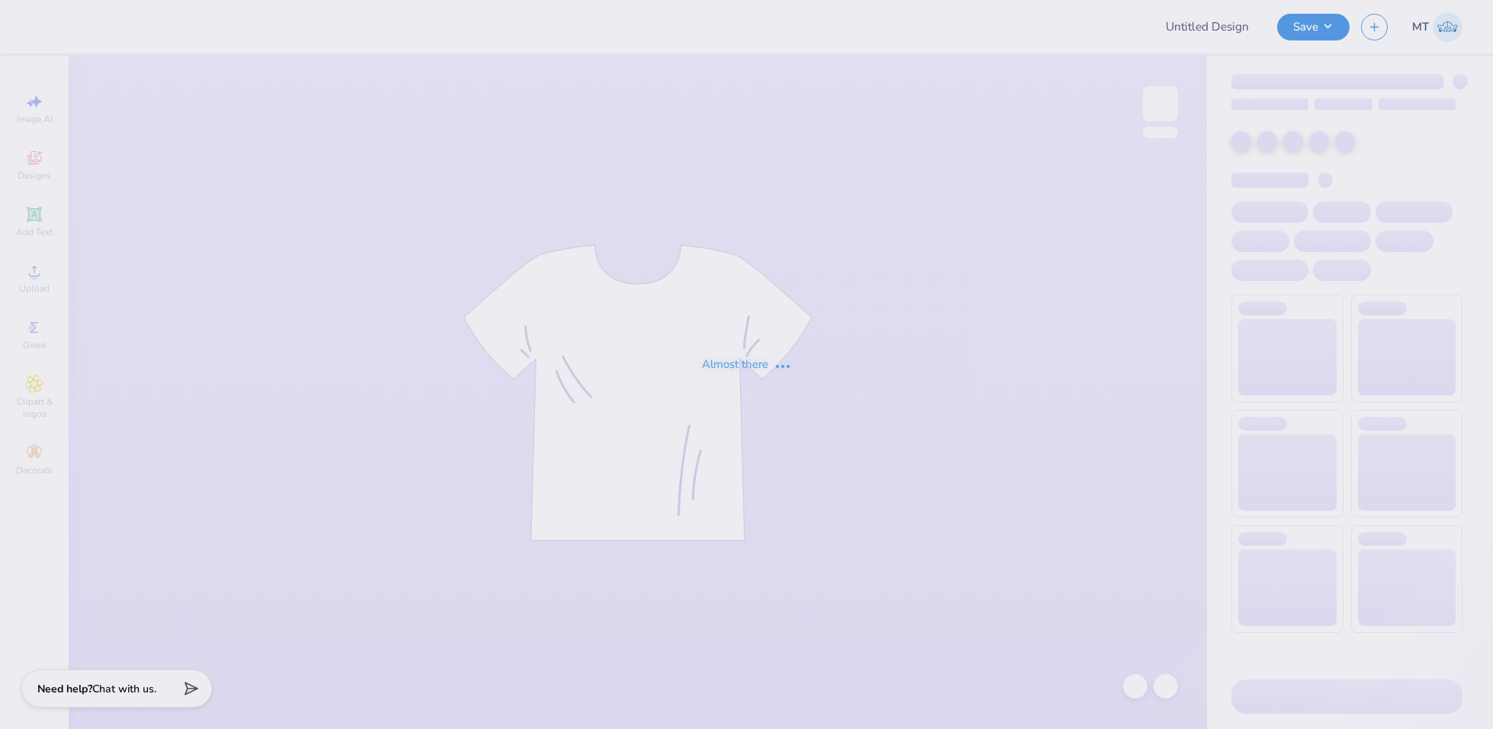
type input "FPS238480"
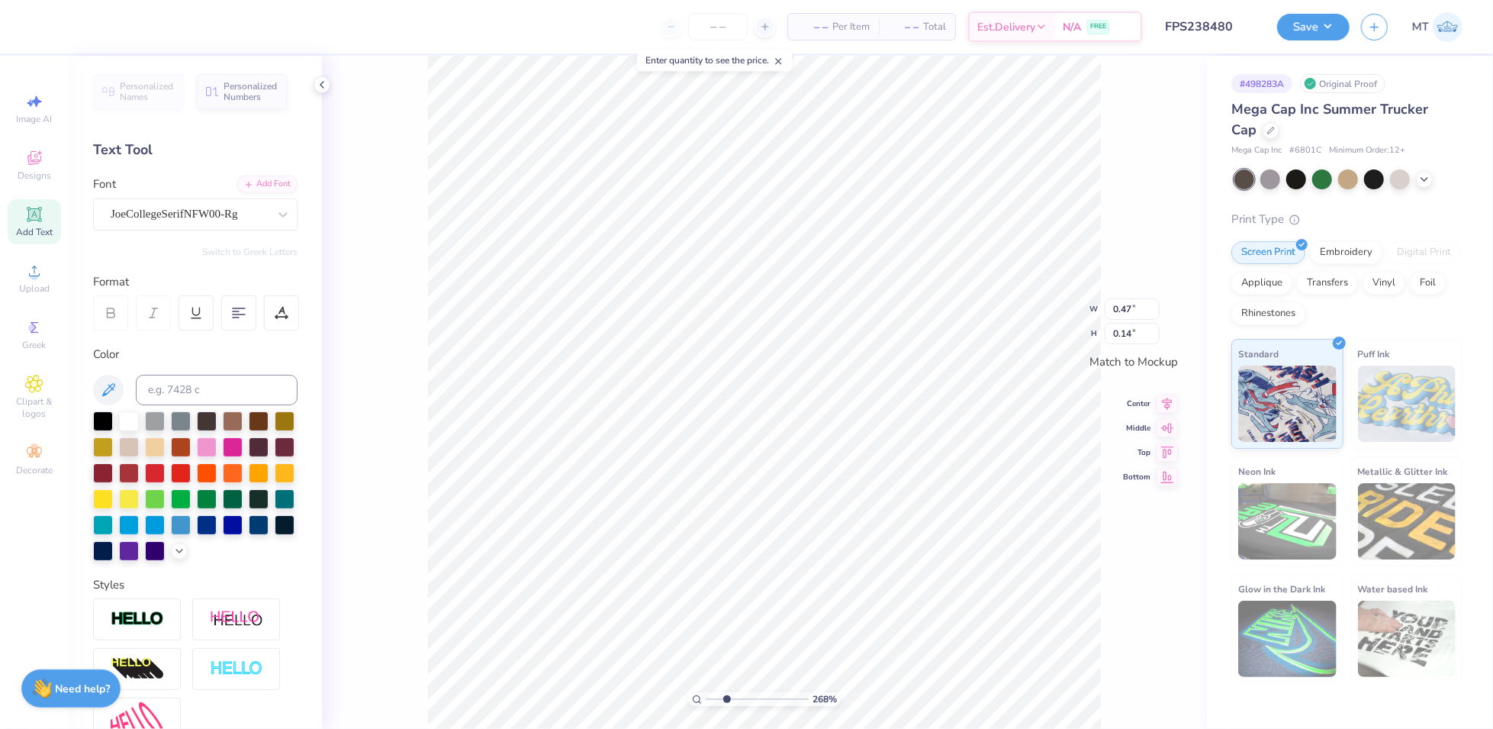
type input "2.68445319791095"
type input "0.70"
type input "0.21"
click at [1128, 299] on input "0.70" at bounding box center [1132, 296] width 55 height 21
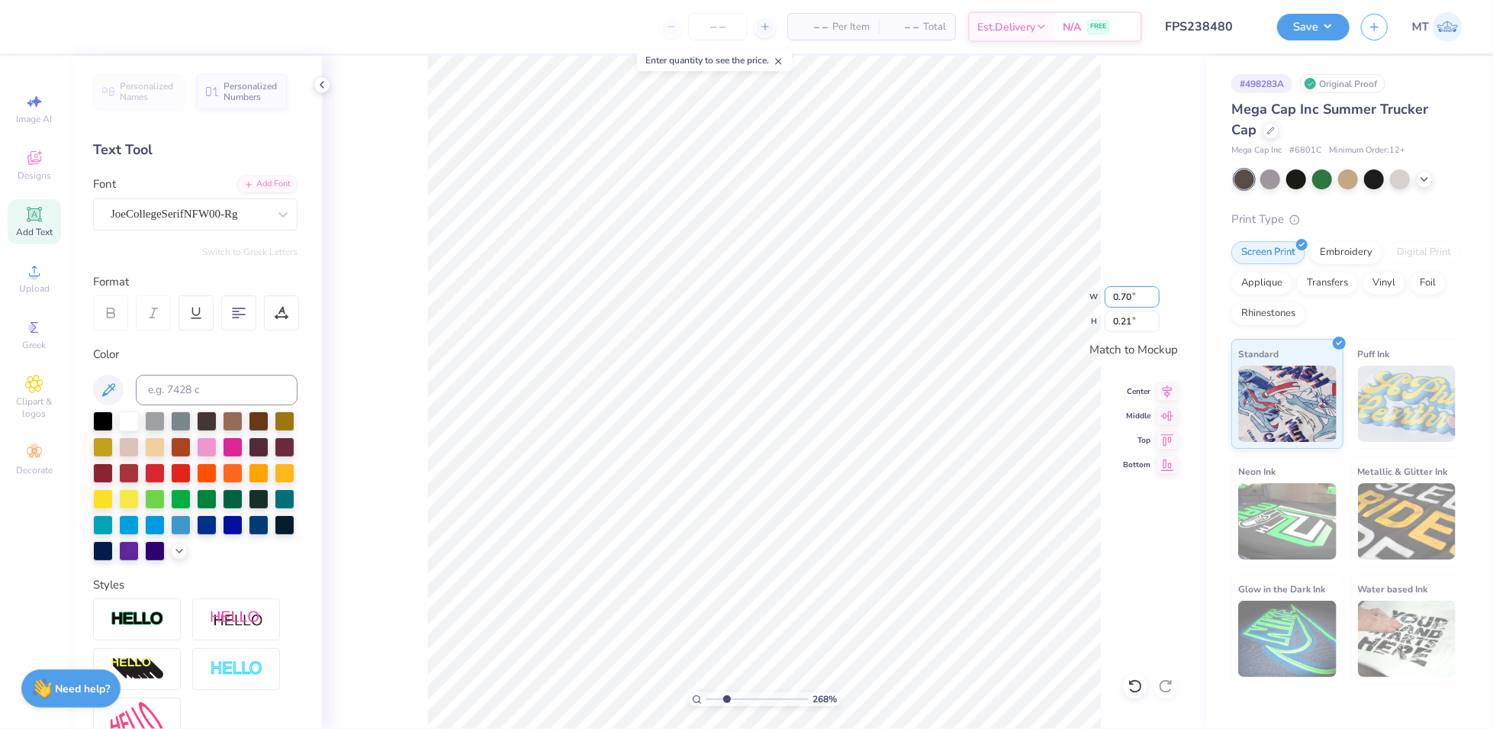
type input "0"
type input "1"
type input "2.68445319791095"
type input "1.00"
type input "0.30"
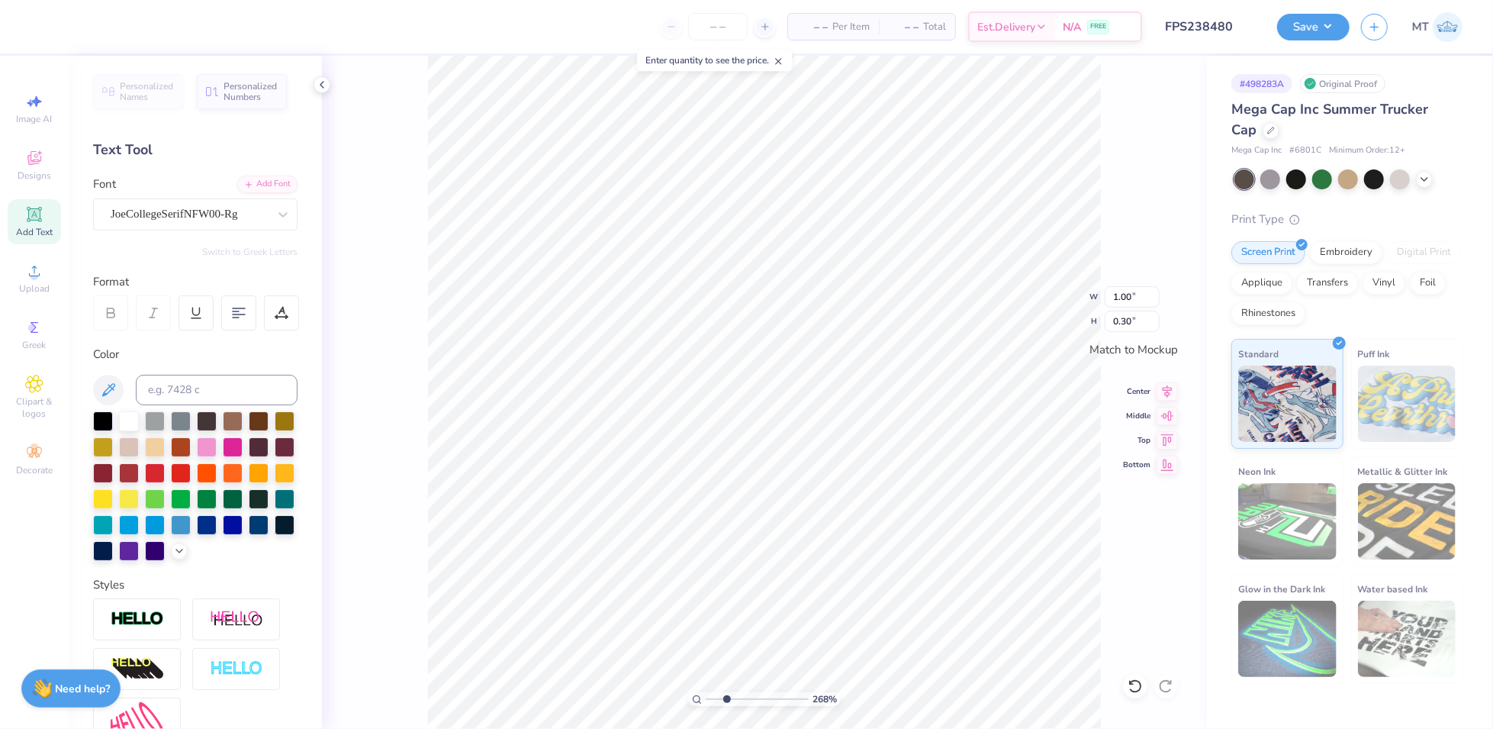
type input "2.68445319791095"
type input "2.43"
type input "0.29"
type input "2.68445319791095"
type input "1.00"
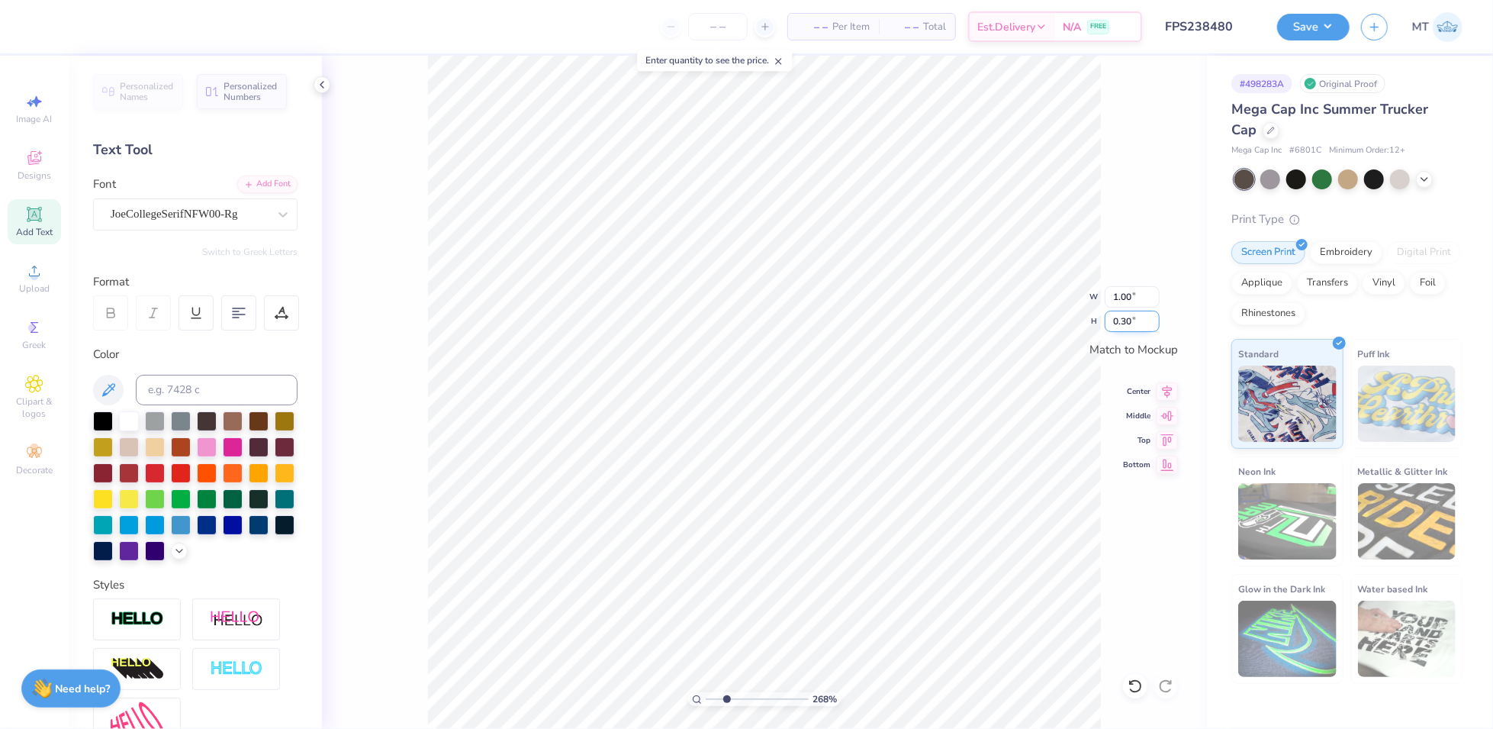
click at [1123, 316] on input "0.30" at bounding box center [1132, 321] width 55 height 21
type input "0.20"
type input "2.68445319791095"
type input "0.66"
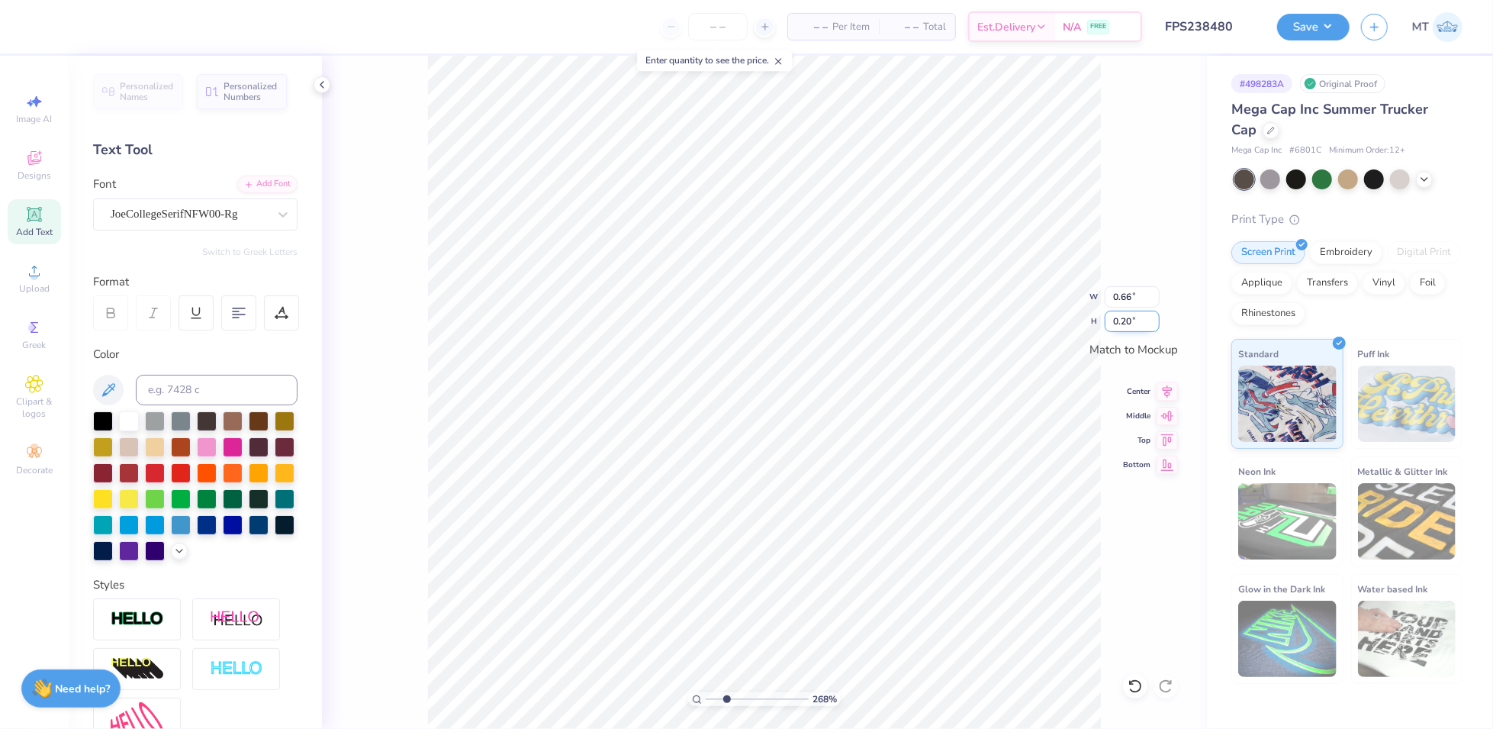
click at [1117, 323] on input "0.20" at bounding box center [1132, 321] width 55 height 21
type input "0.25"
type input "2.68445319791095"
type input "0.83"
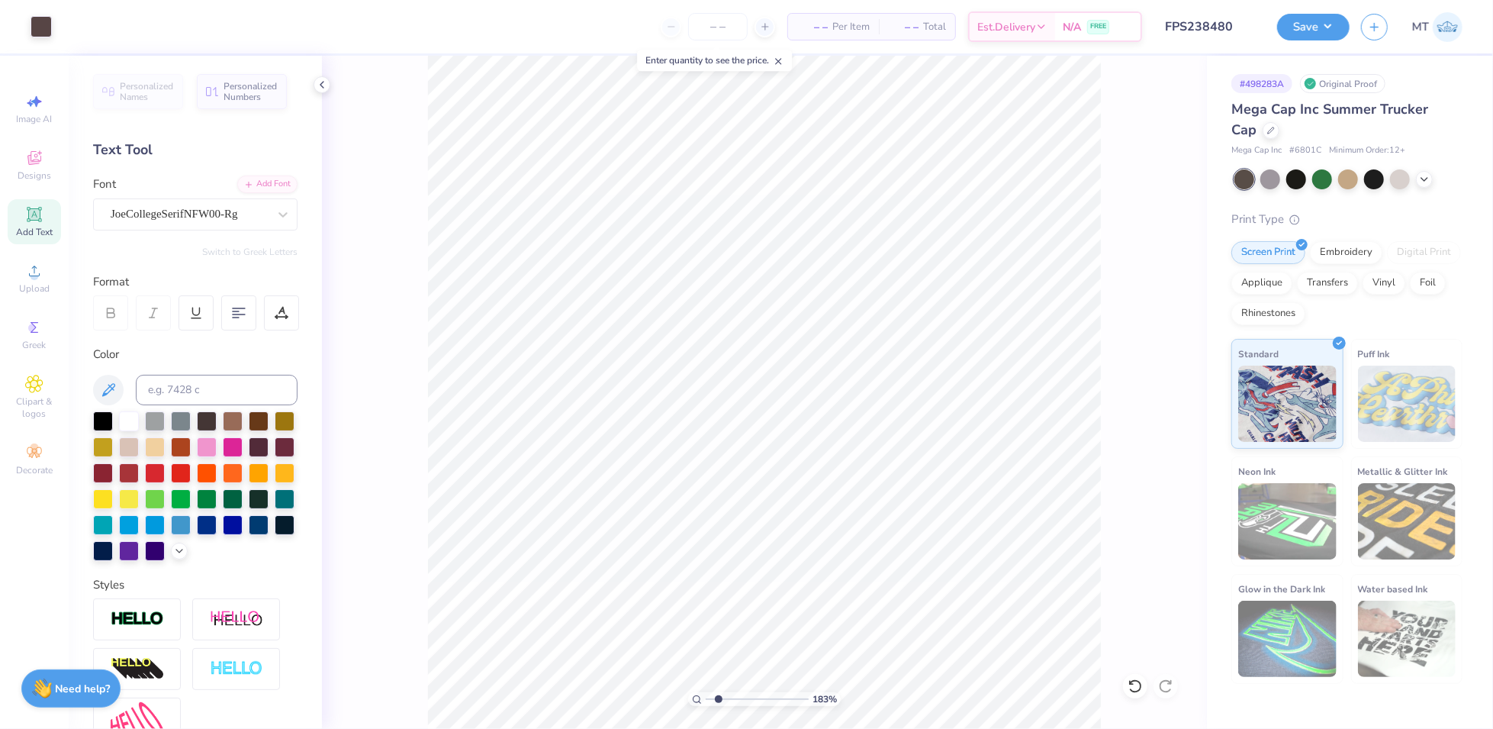
type input "1.83113706677697"
click at [1125, 318] on input "0.14" at bounding box center [1132, 321] width 55 height 21
type input "0.25"
type input "1.83113706677697"
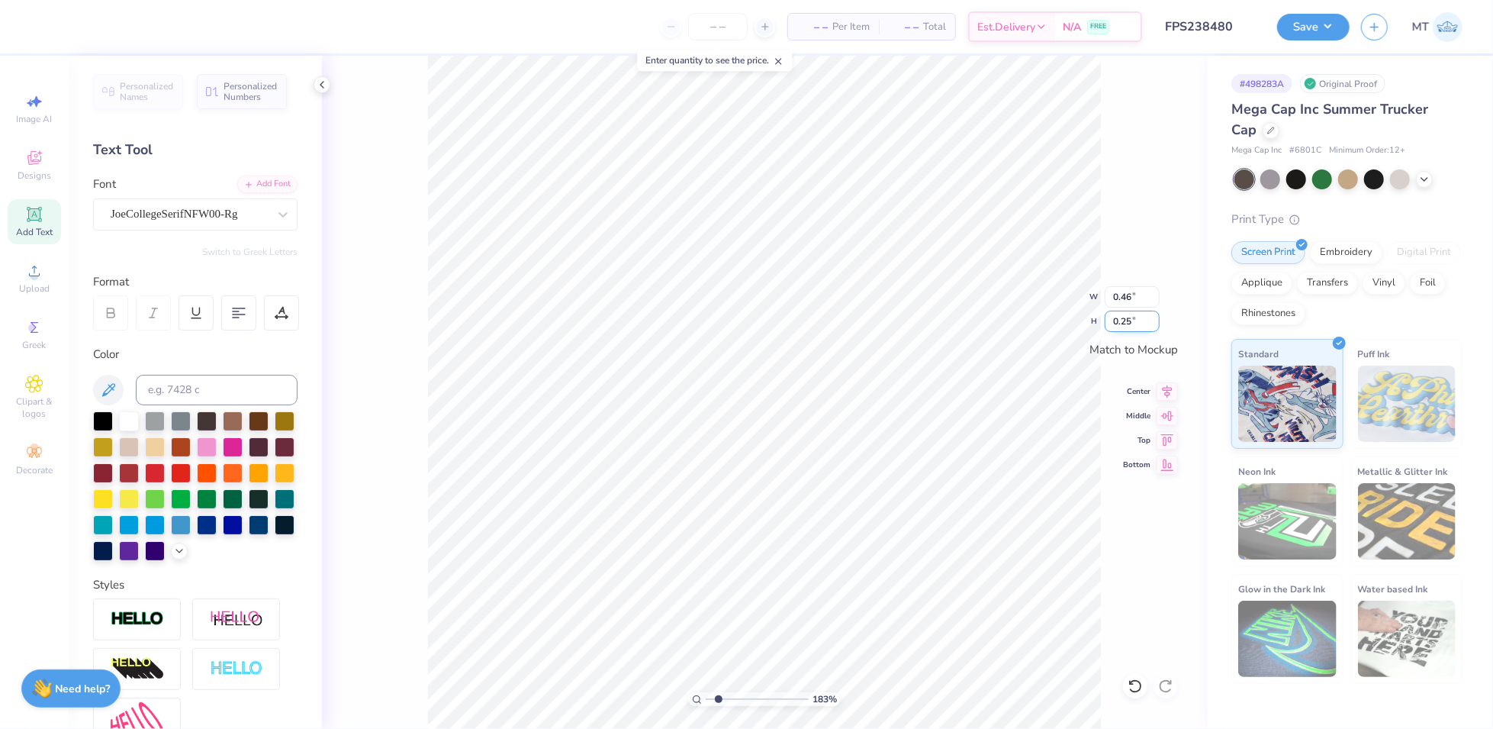
type input "0.81"
click at [1337, 28] on button "Save" at bounding box center [1313, 24] width 72 height 27
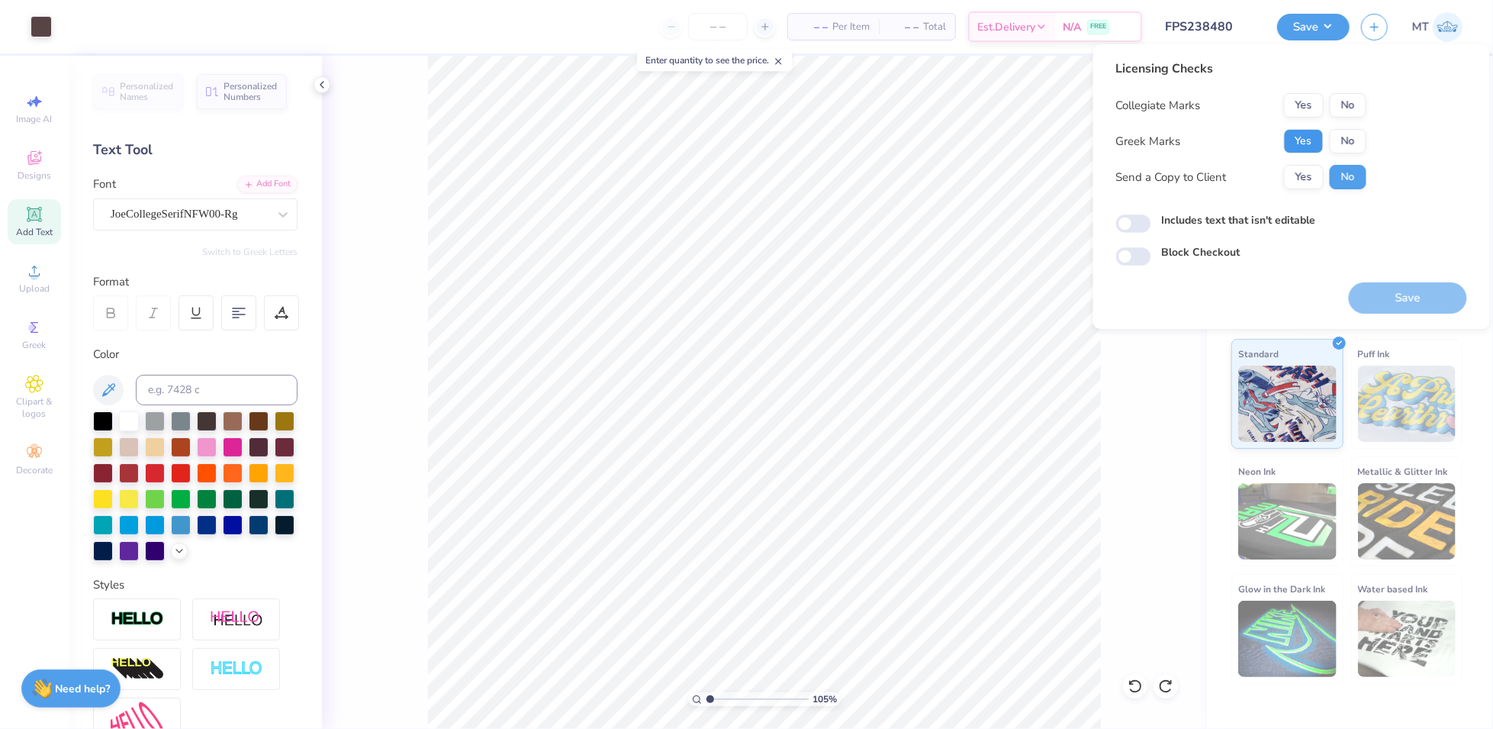
click at [1306, 134] on button "Yes" at bounding box center [1304, 141] width 40 height 24
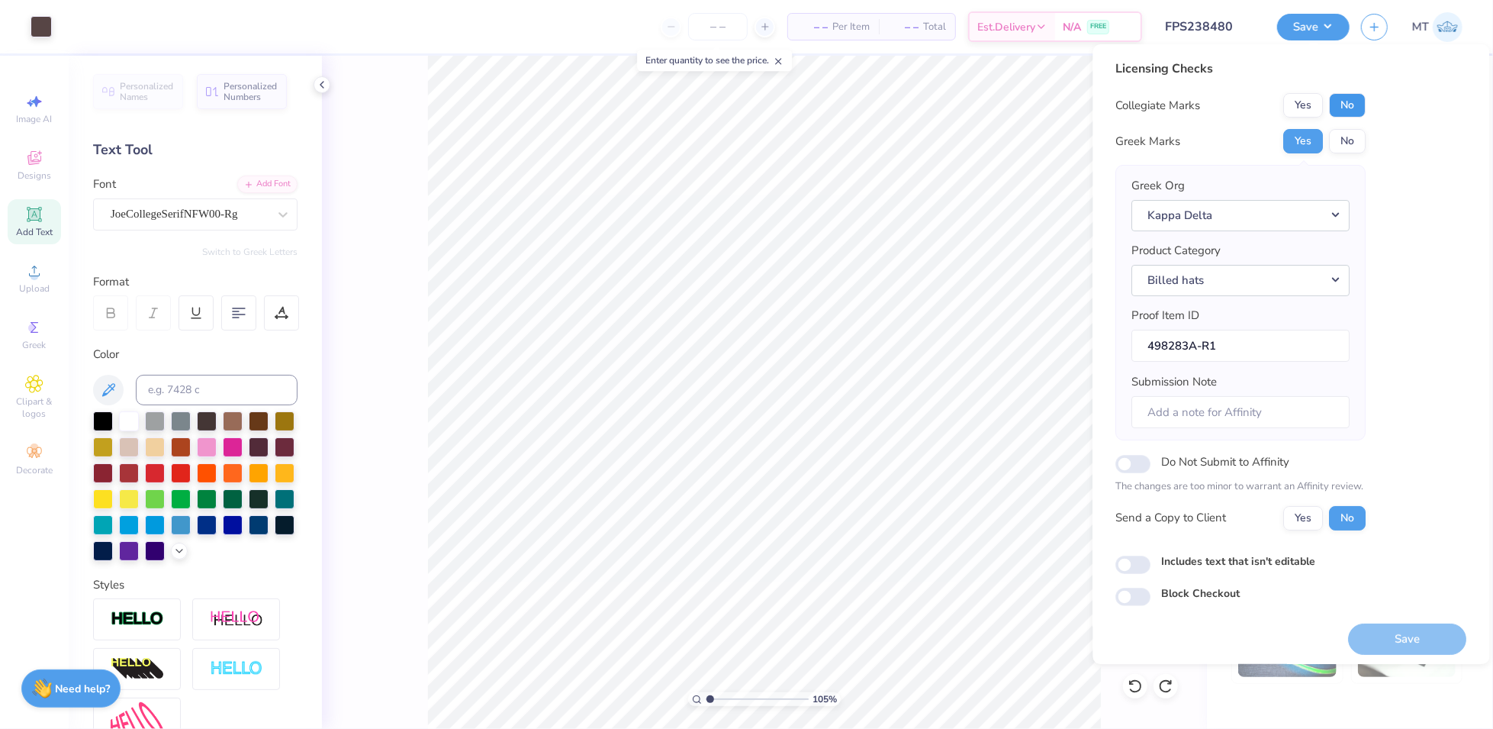
click at [1340, 112] on button "No" at bounding box center [1348, 105] width 37 height 24
click at [1421, 639] on button "Save" at bounding box center [1408, 638] width 118 height 31
type input "1.04838683395666"
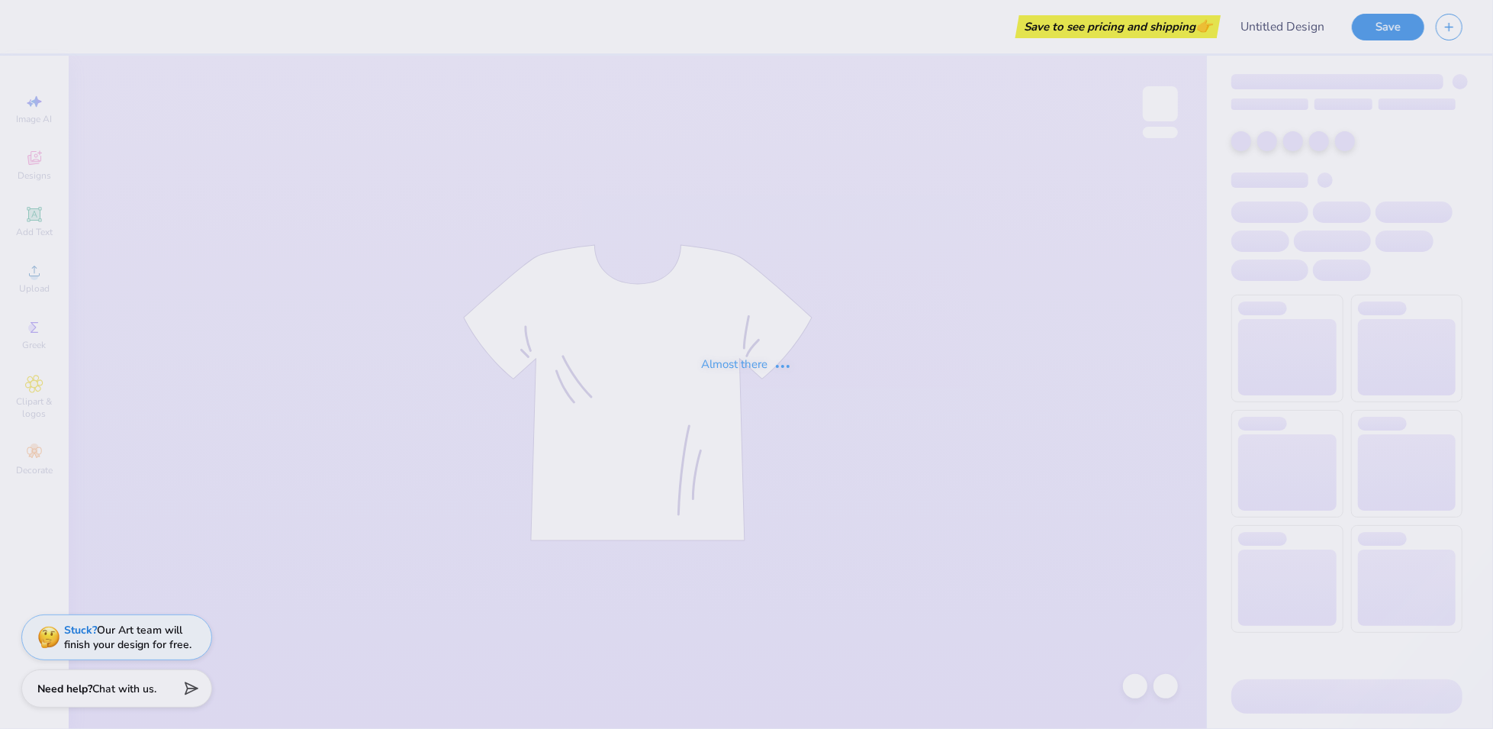
type input "FPS238479"
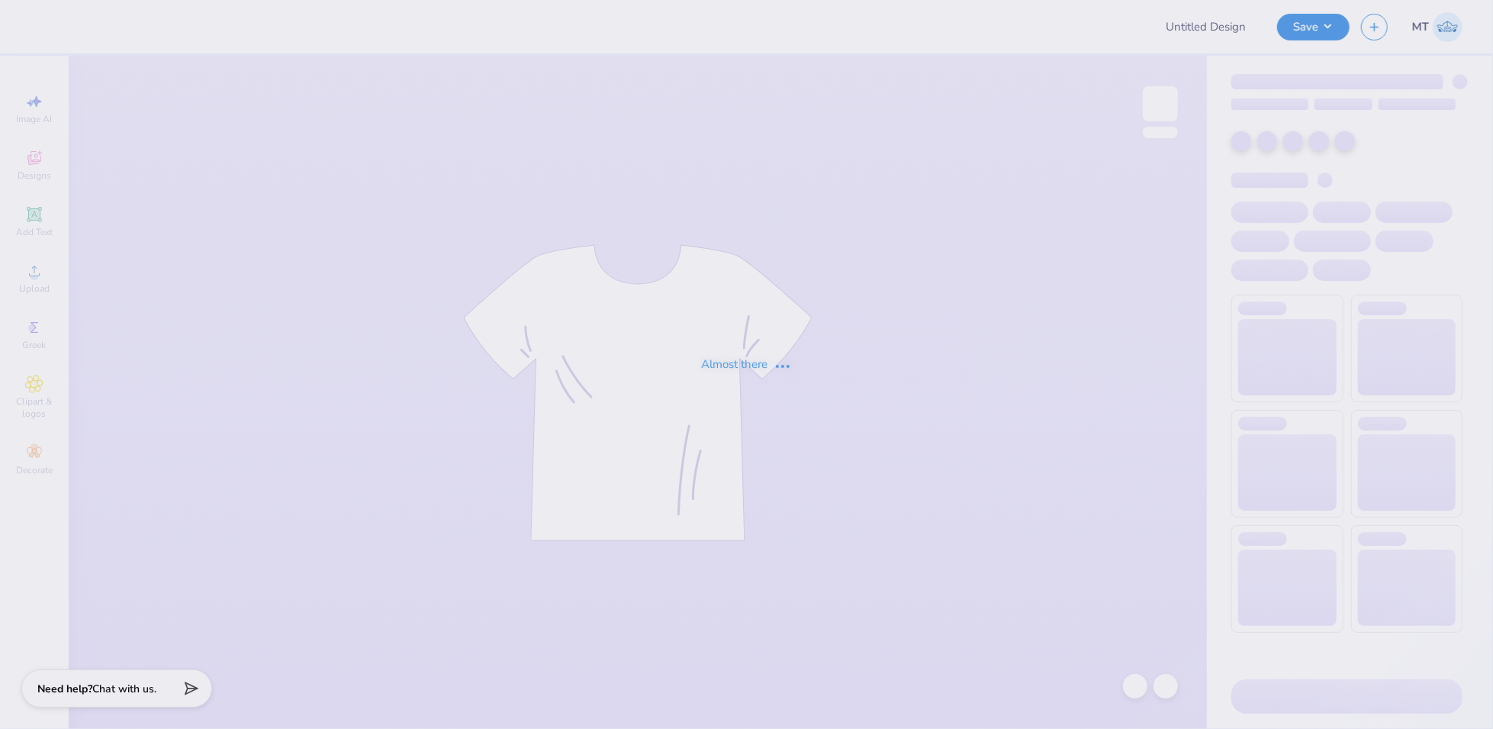
type input "FPS238479"
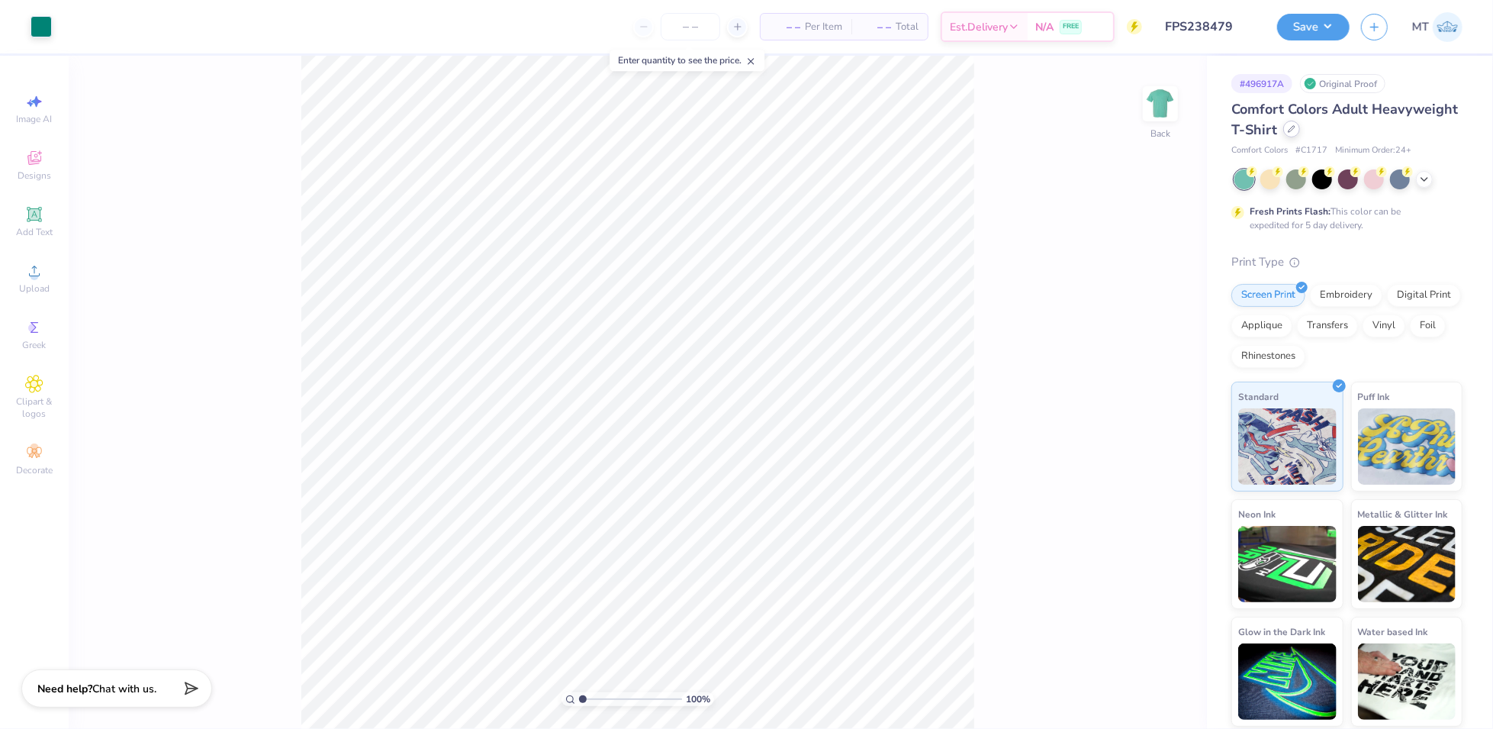
click at [1291, 130] on icon at bounding box center [1292, 129] width 6 height 6
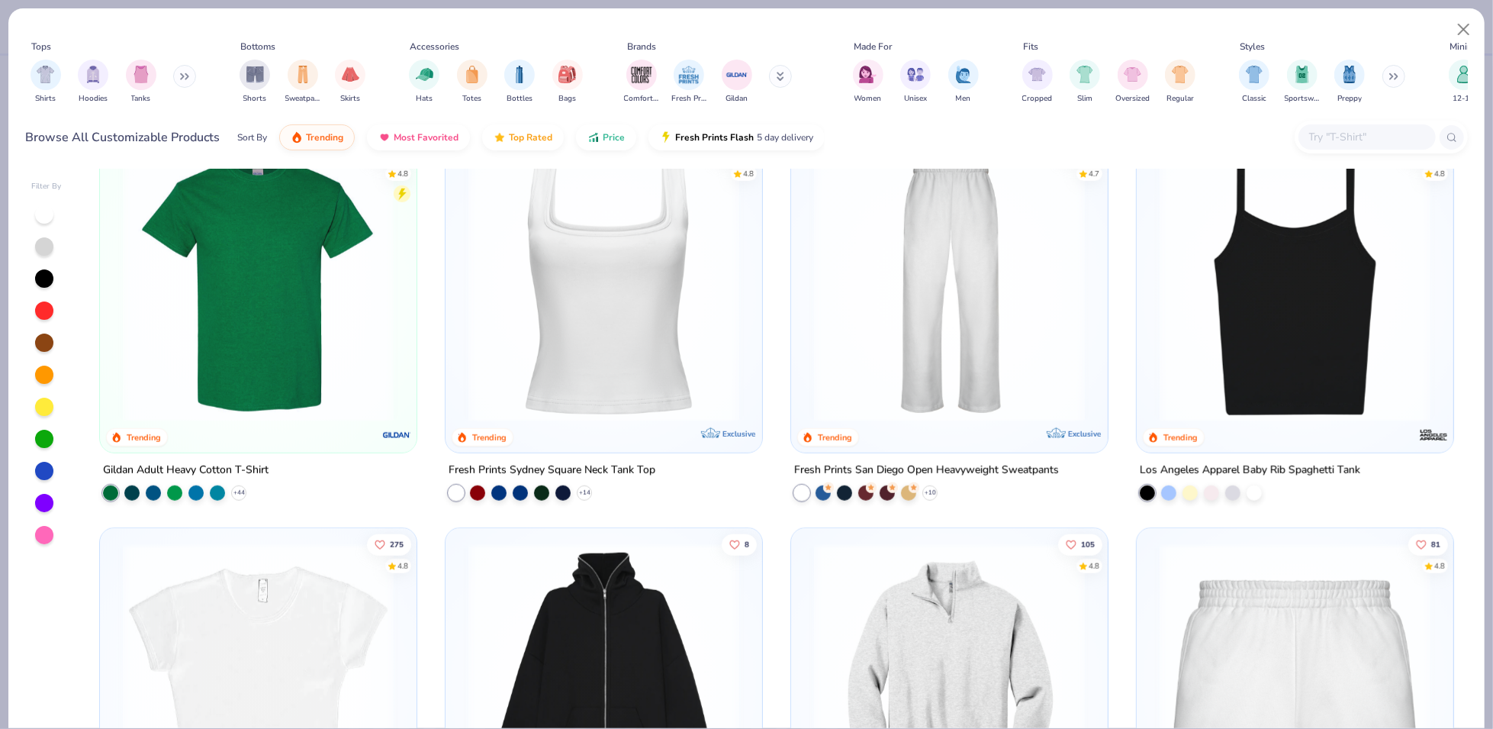
scroll to position [1210, 0]
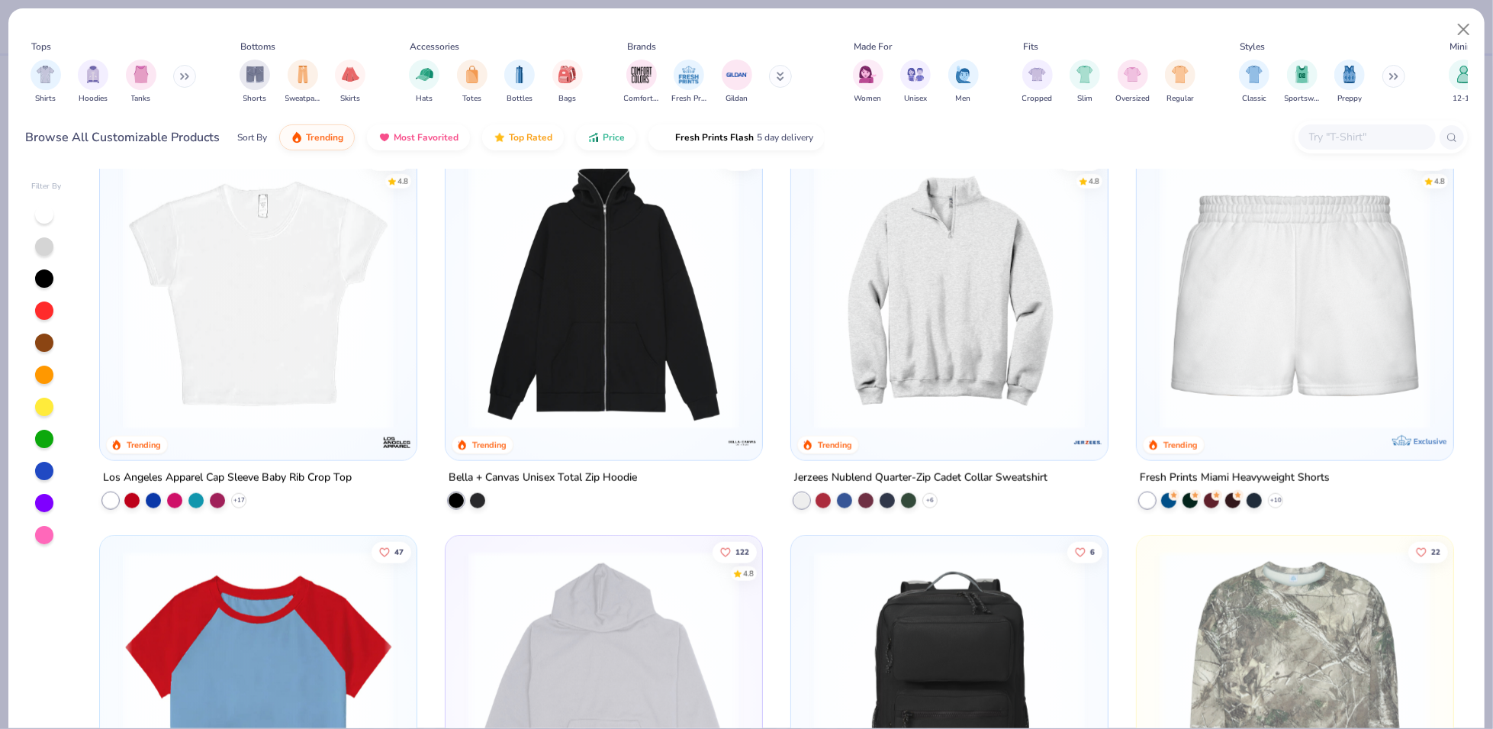
click at [1245, 252] on img at bounding box center [1295, 294] width 286 height 271
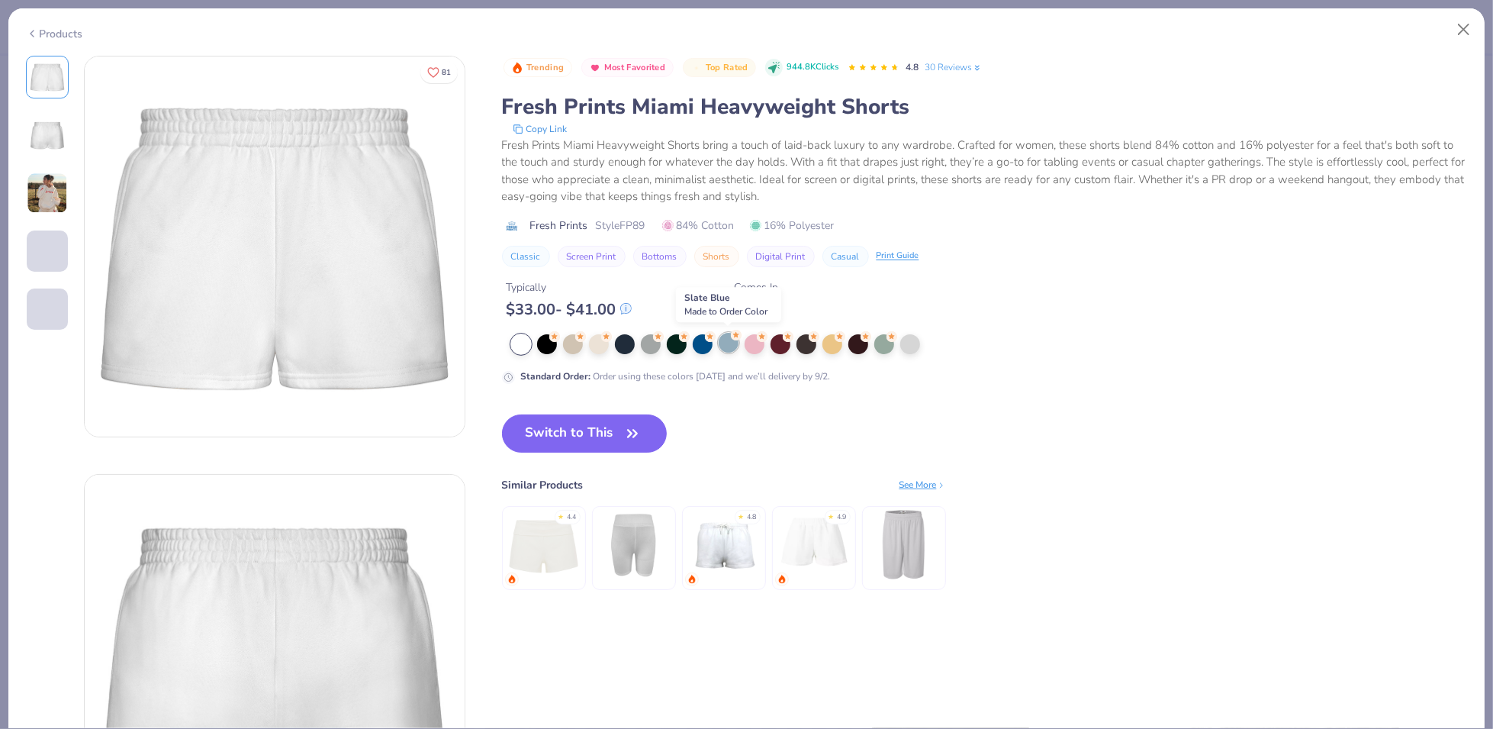
click at [726, 340] on div at bounding box center [729, 343] width 20 height 20
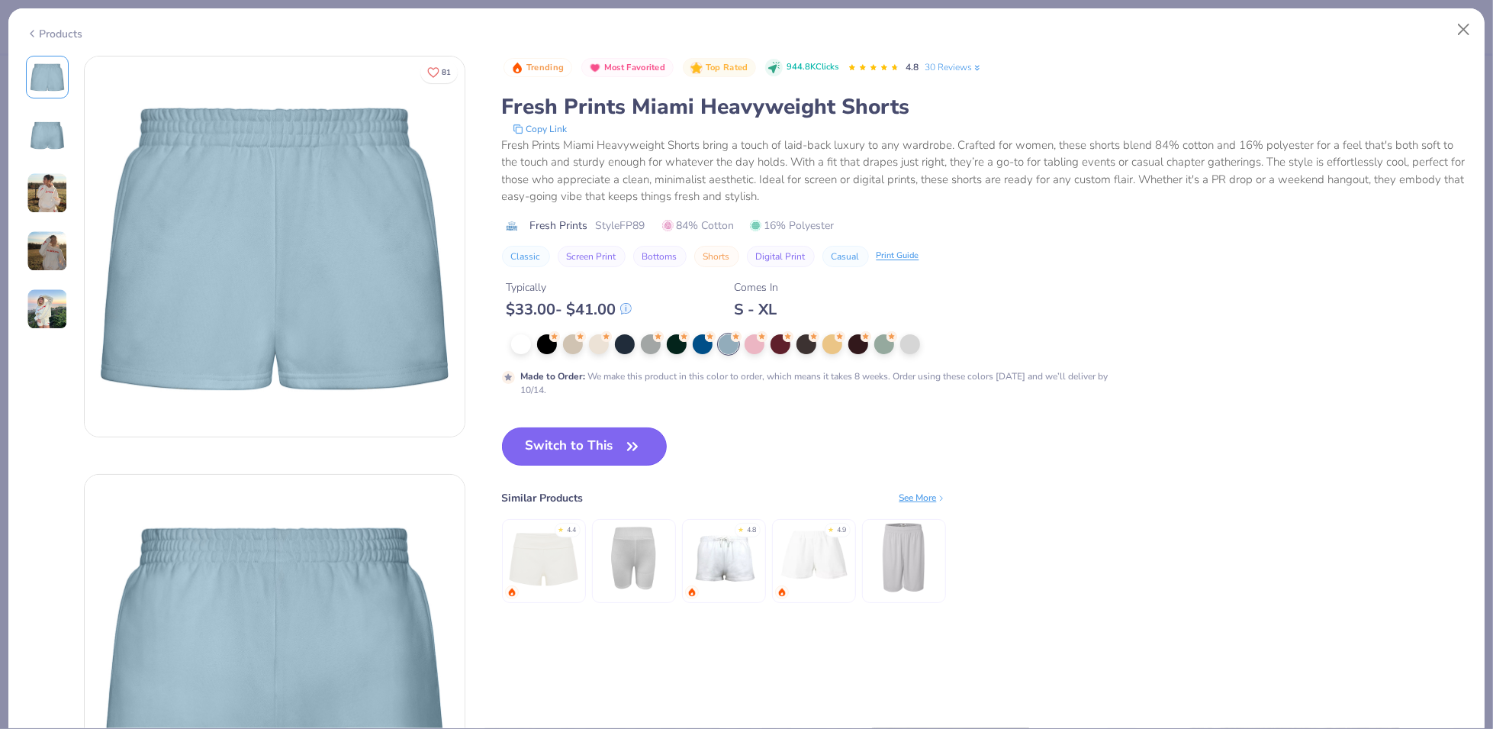
click at [616, 436] on button "Switch to This" at bounding box center [585, 446] width 166 height 38
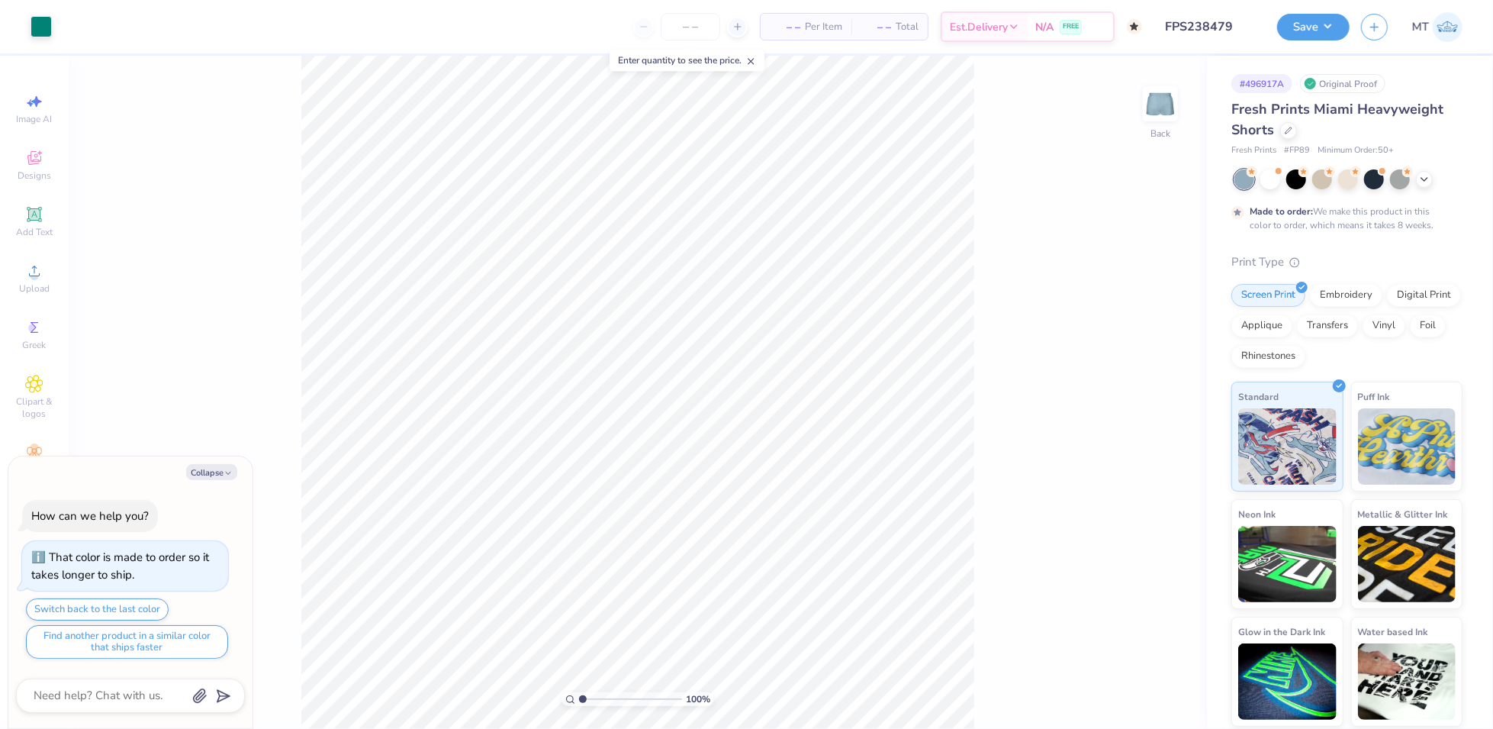
type textarea "x"
click at [1141, 362] on input "8.43" at bounding box center [1150, 358] width 55 height 21
type input "4"
type textarea "x"
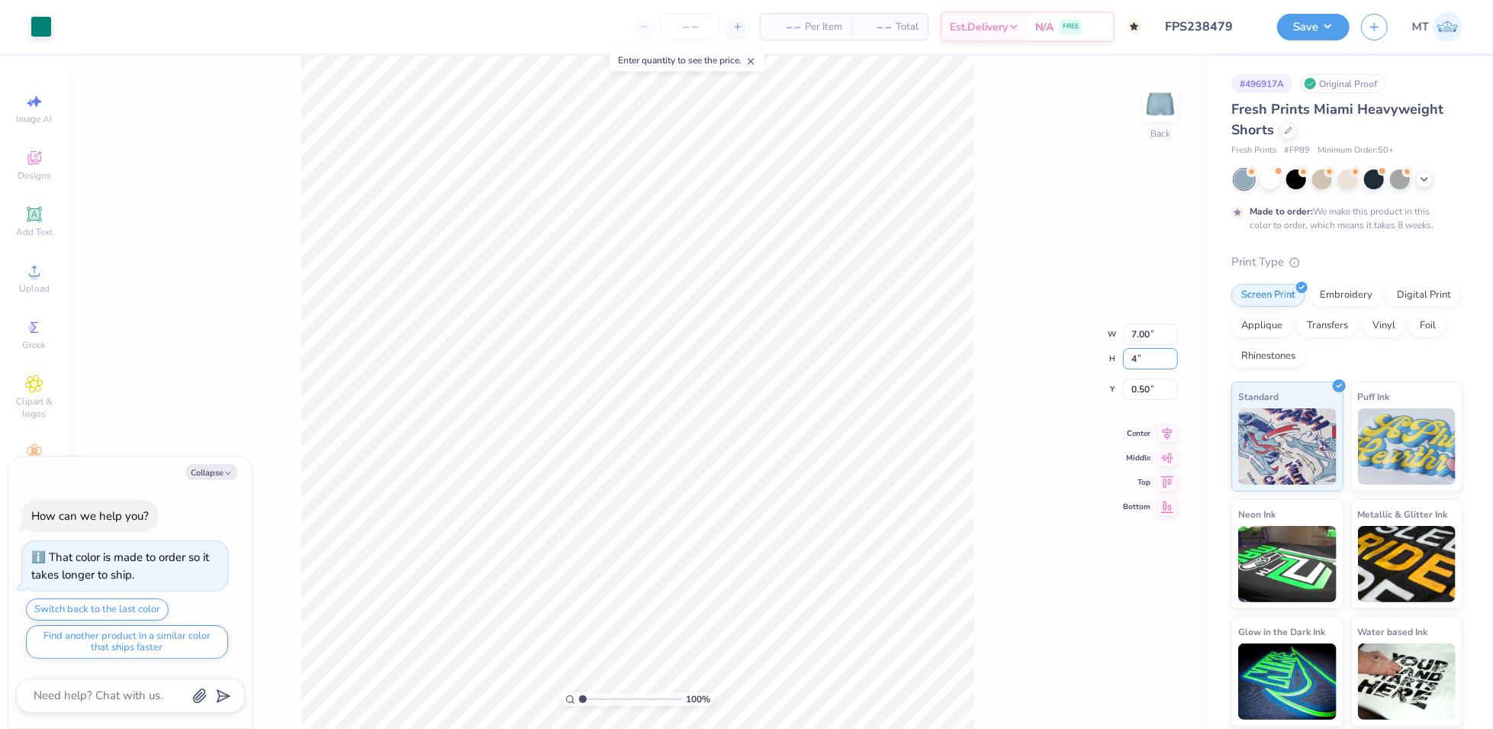
type input "3.32"
type input "4.00"
type input "2.71"
type textarea "x"
type input "5.43"
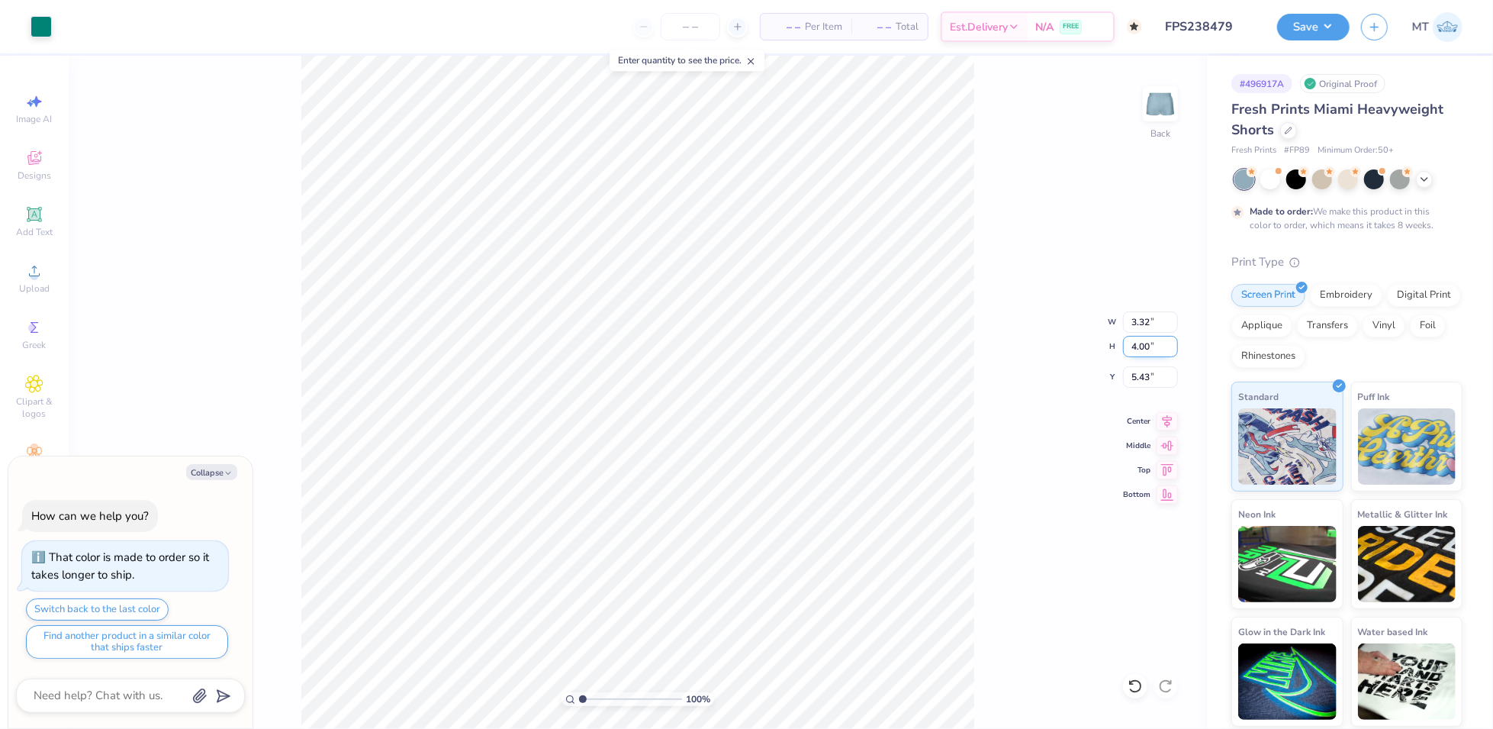
click at [1141, 350] on input "4.00" at bounding box center [1150, 346] width 55 height 21
type input "3.5"
type textarea "x"
type input "2.91"
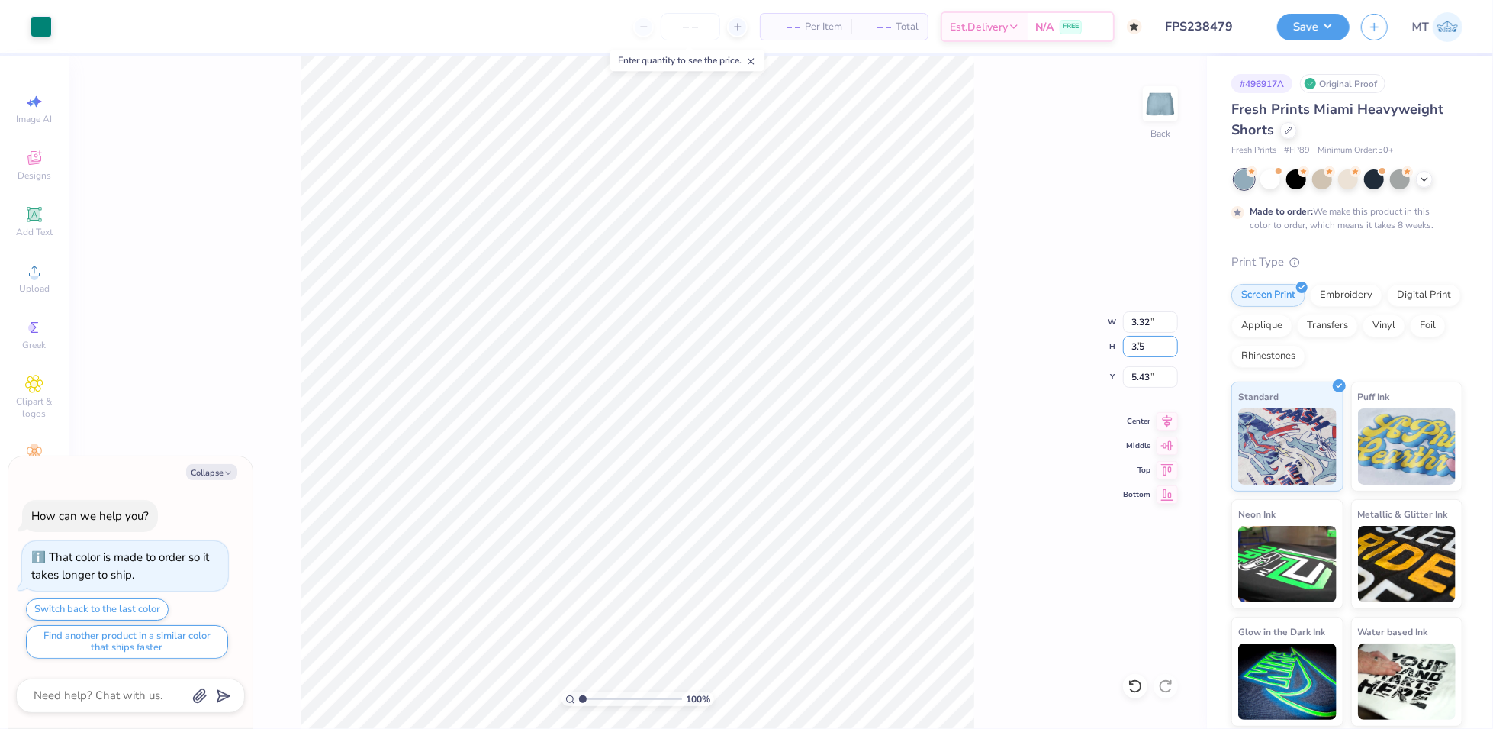
type input "3.50"
type input "5.68"
type textarea "x"
type input "1.72843469663198"
type textarea "x"
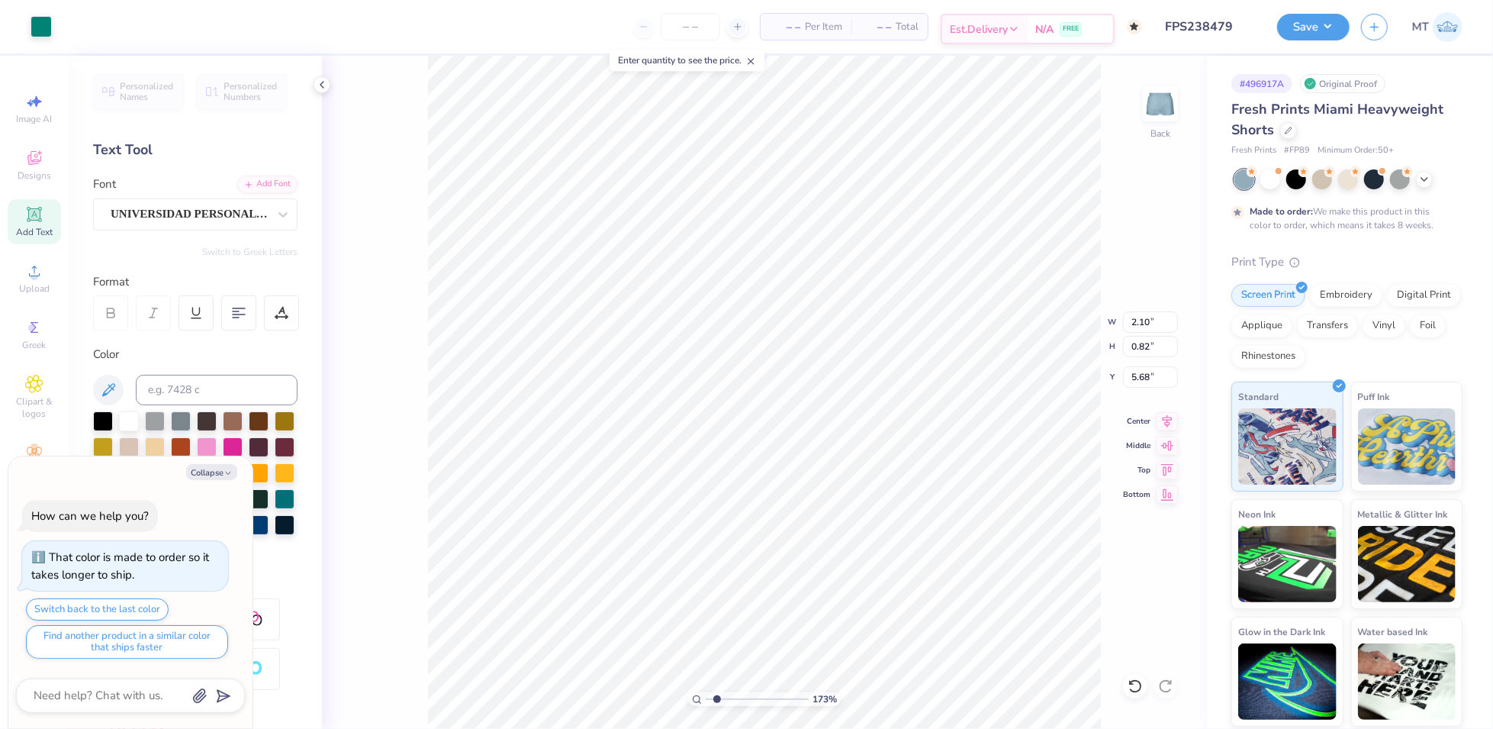
type input "1.72843469663198"
type textarea "x"
type input "2.69787189183957"
type textarea "x"
type input "2.69787189183957"
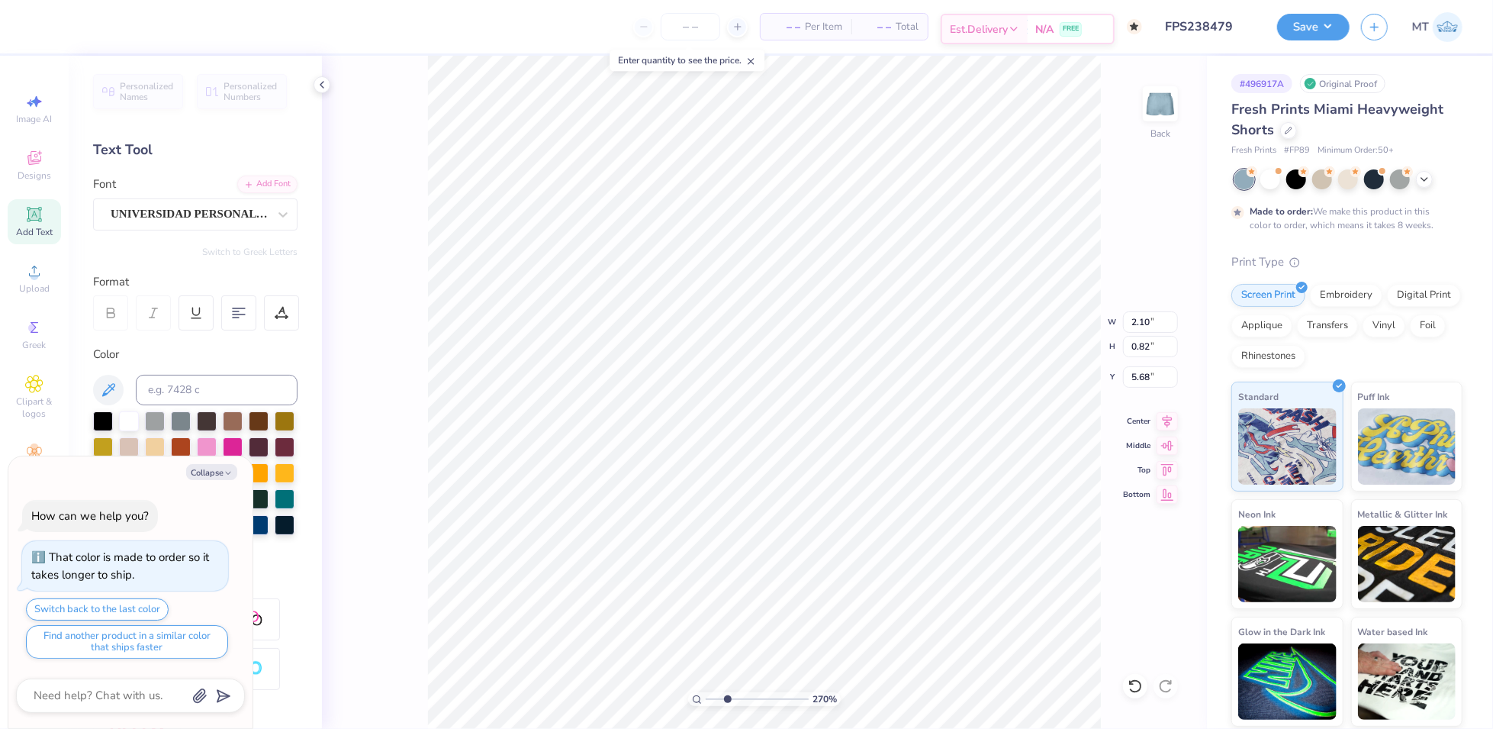
type textarea "x"
type input "2.77"
type input "2.69787189183957"
type textarea "x"
type input "2.69787189183957"
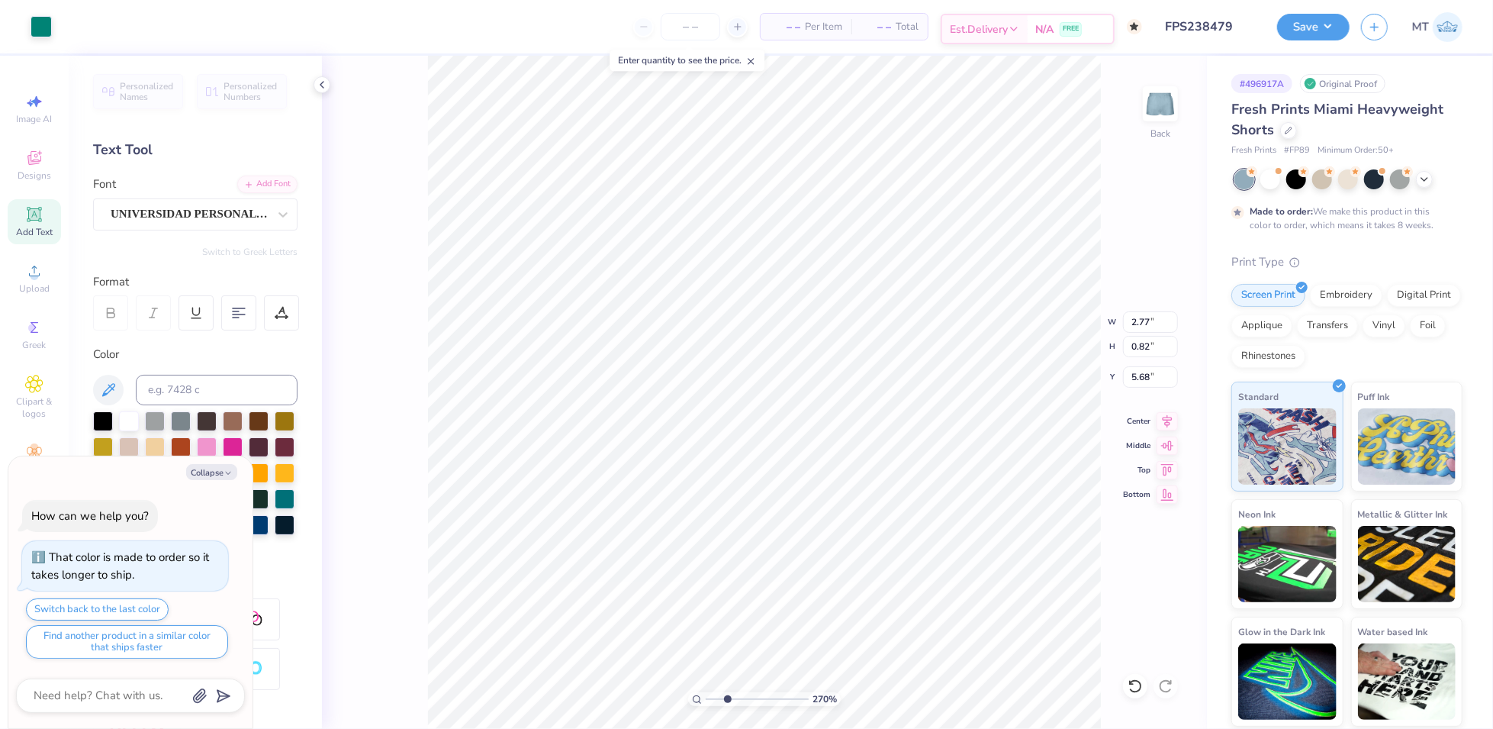
type textarea "x"
type input "5.64"
type input "2.69787189183957"
type textarea "x"
type input "2.69787189183957"
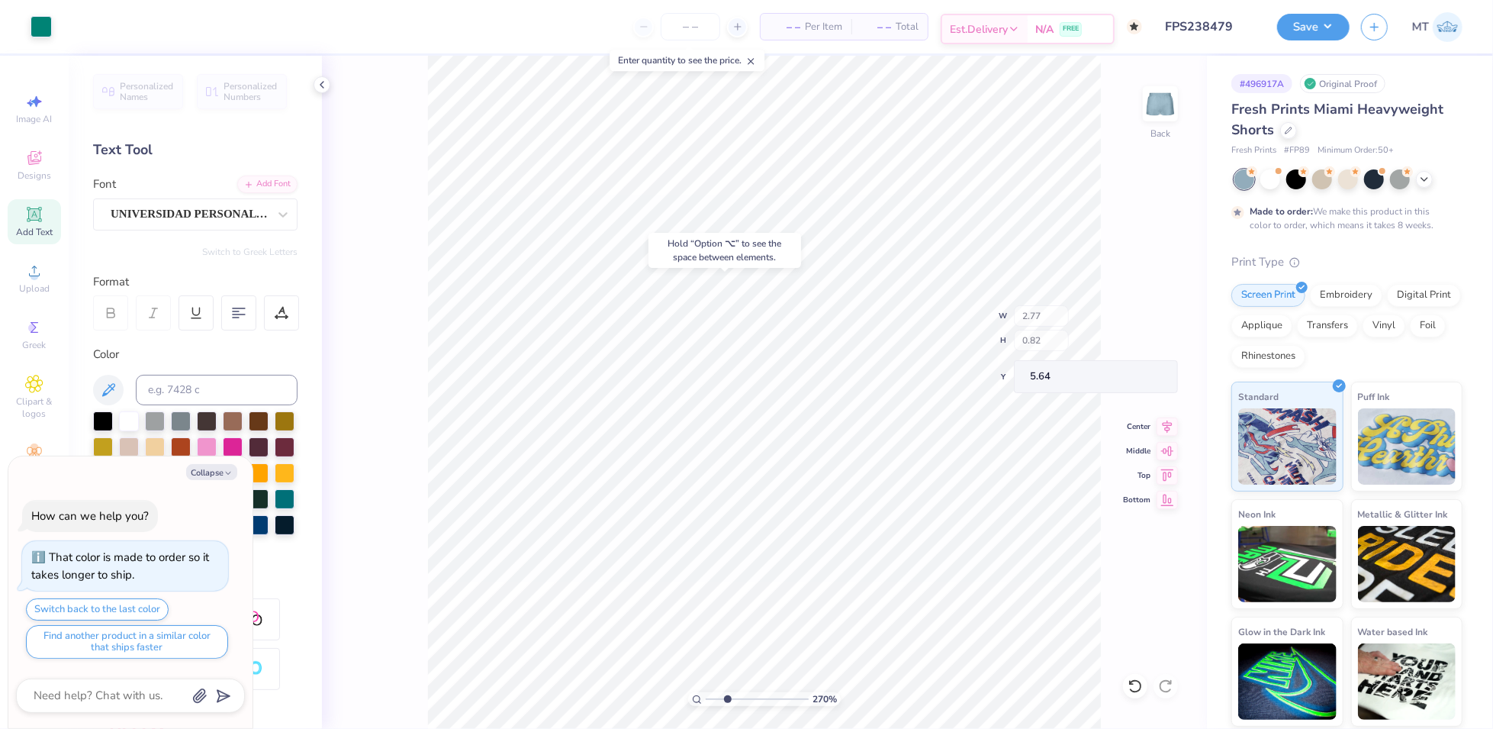
type textarea "x"
type input "1"
type textarea "x"
type input "1.26566330107744"
type textarea "x"
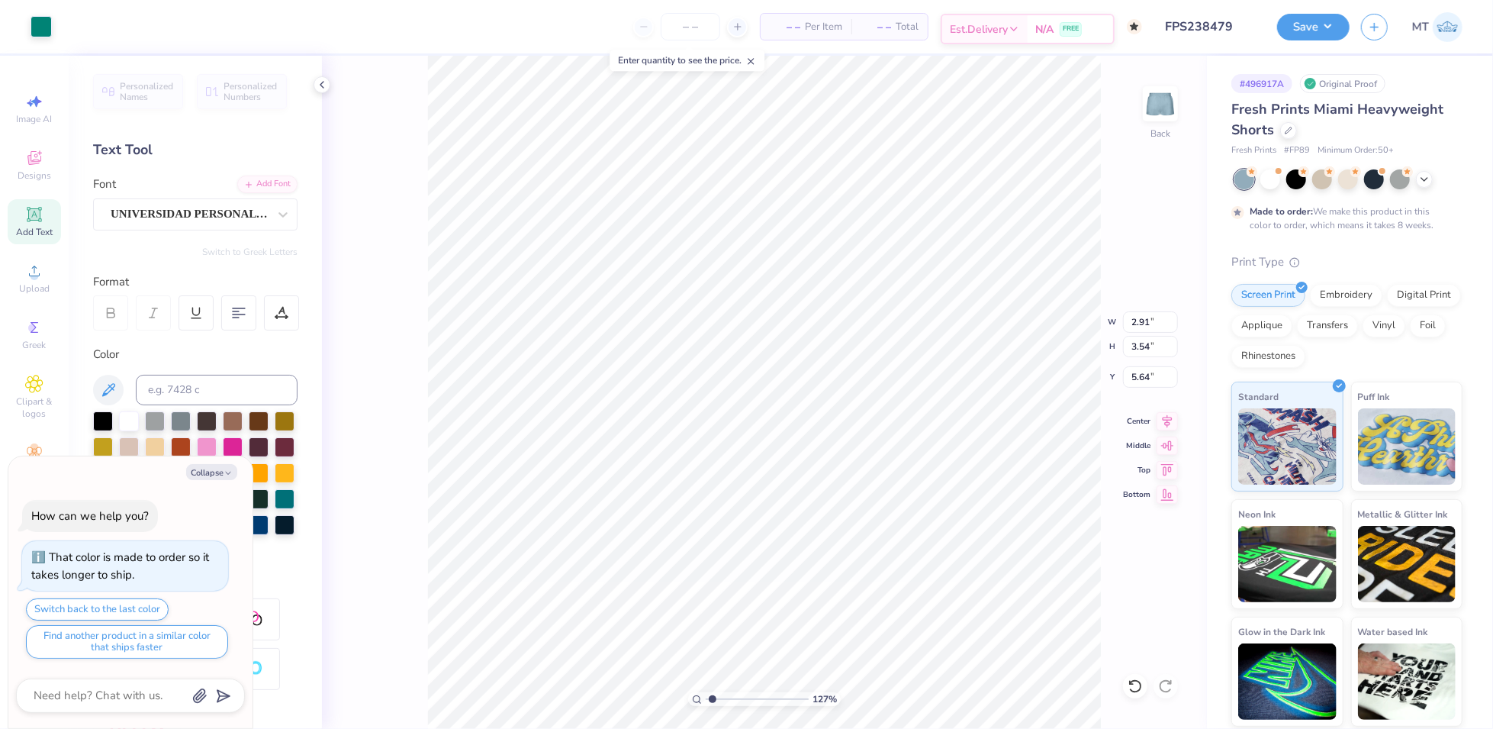
type input "1.26566330107744"
type textarea "x"
type input "1.26566330107744"
type textarea "x"
type input "5.74"
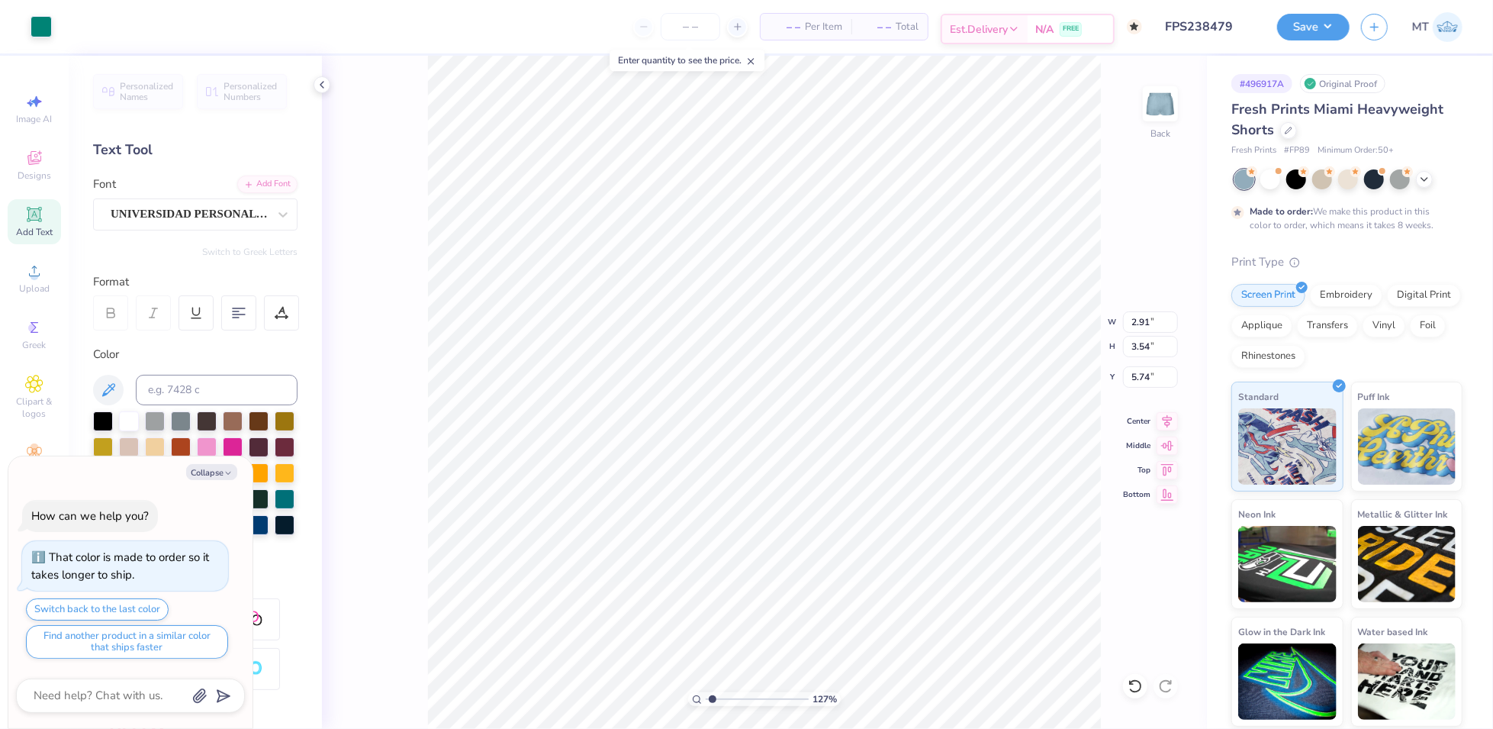
type input "1.26566330107744"
type textarea "x"
type input "1.26566330107744"
type textarea "x"
type input "1.30156114059645"
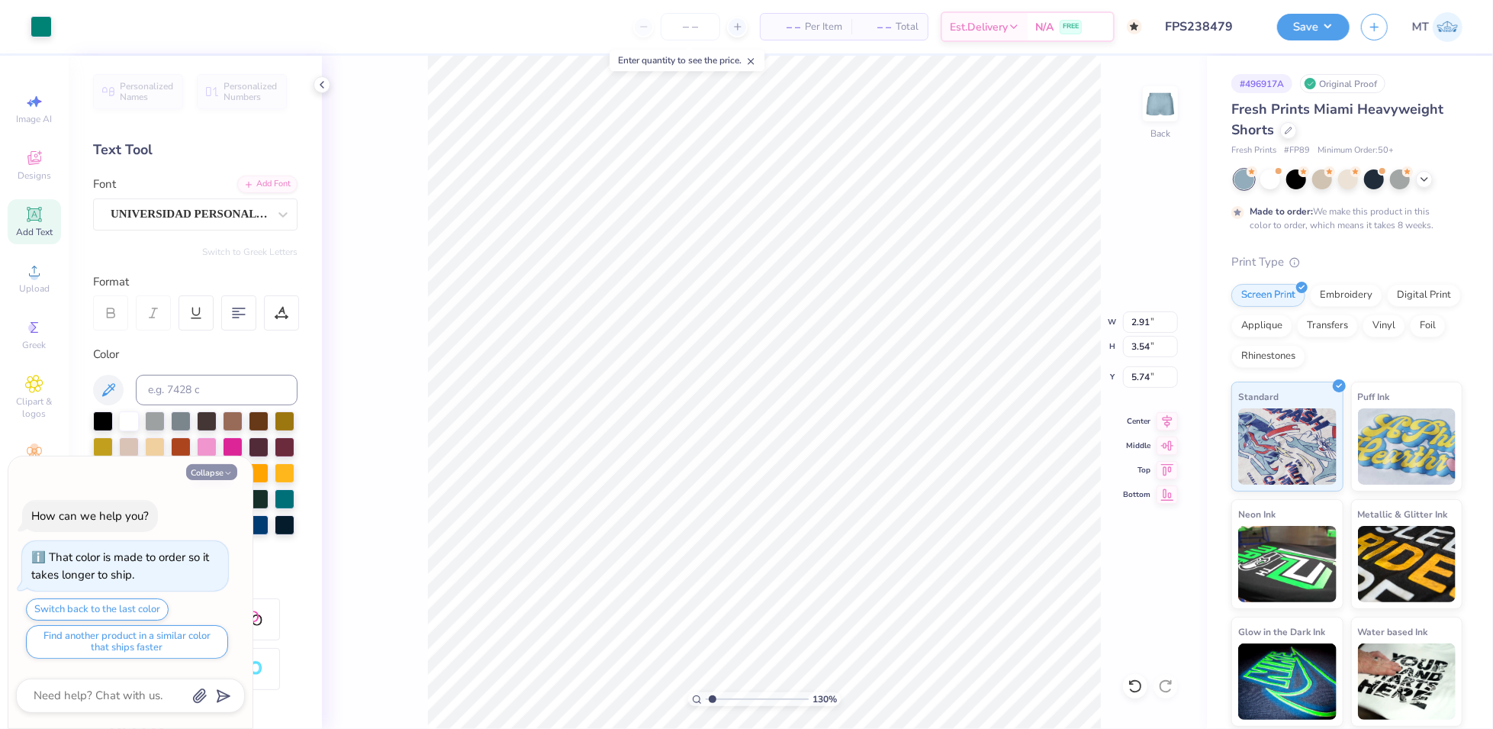
click at [226, 478] on icon "button" at bounding box center [228, 472] width 9 height 9
type textarea "x"
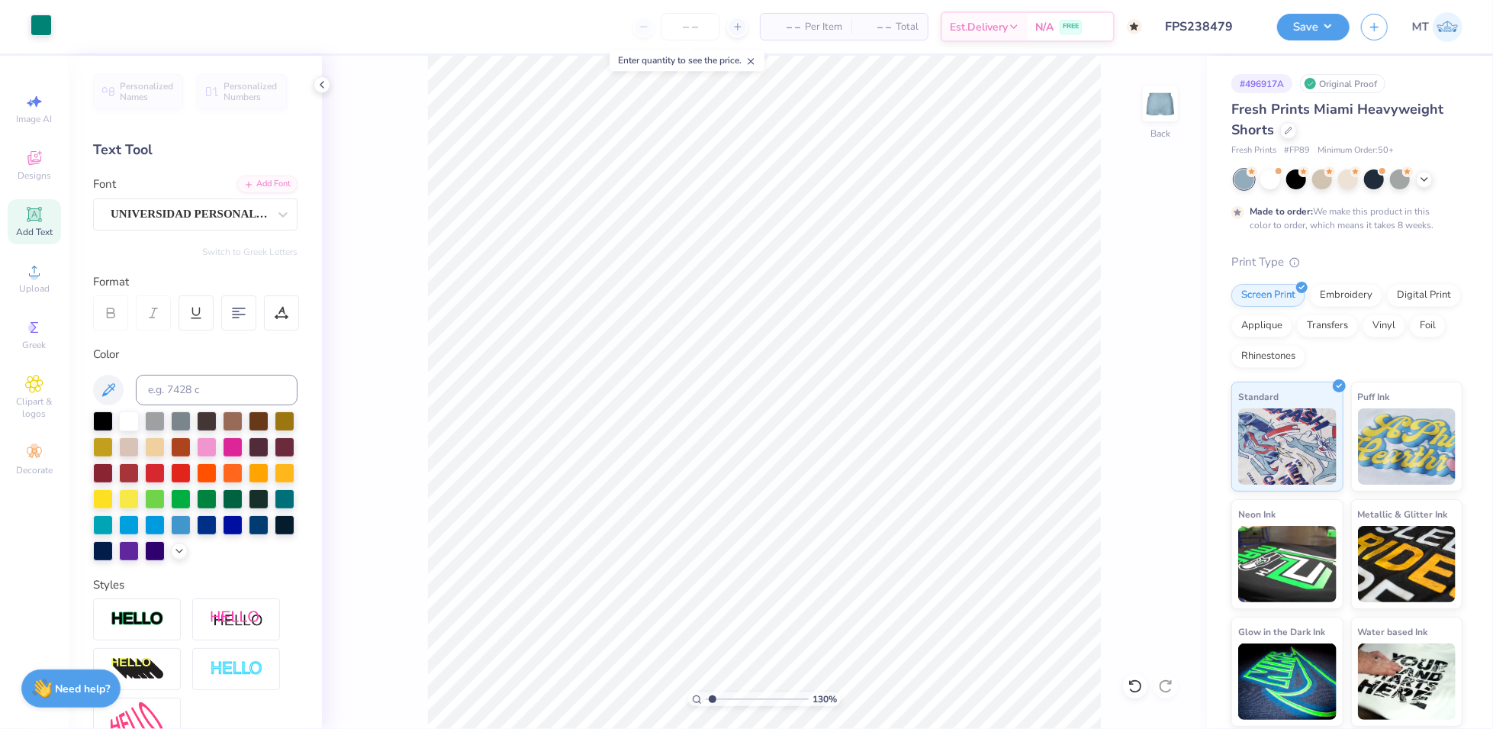
click at [37, 24] on div at bounding box center [41, 24] width 21 height 21
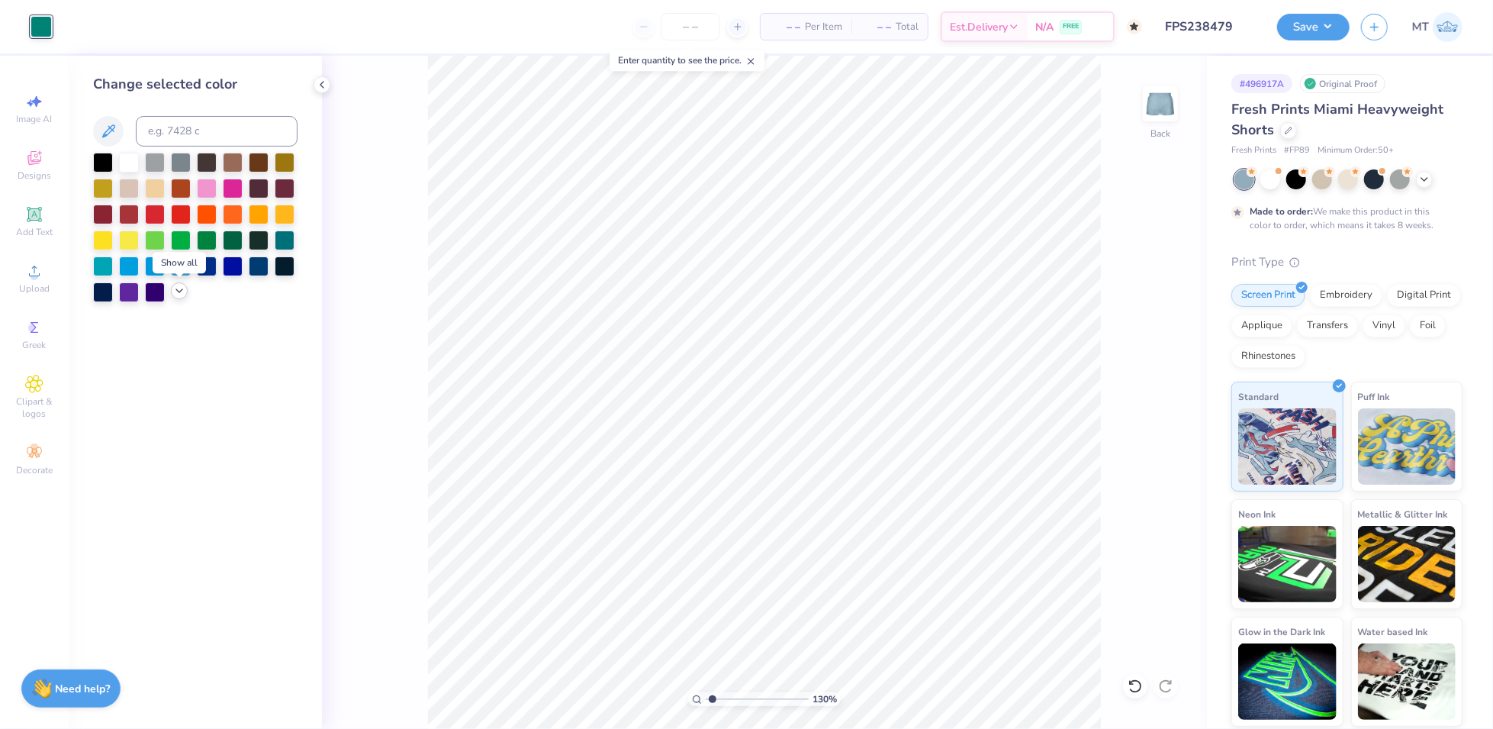
click at [179, 295] on icon at bounding box center [179, 291] width 12 height 12
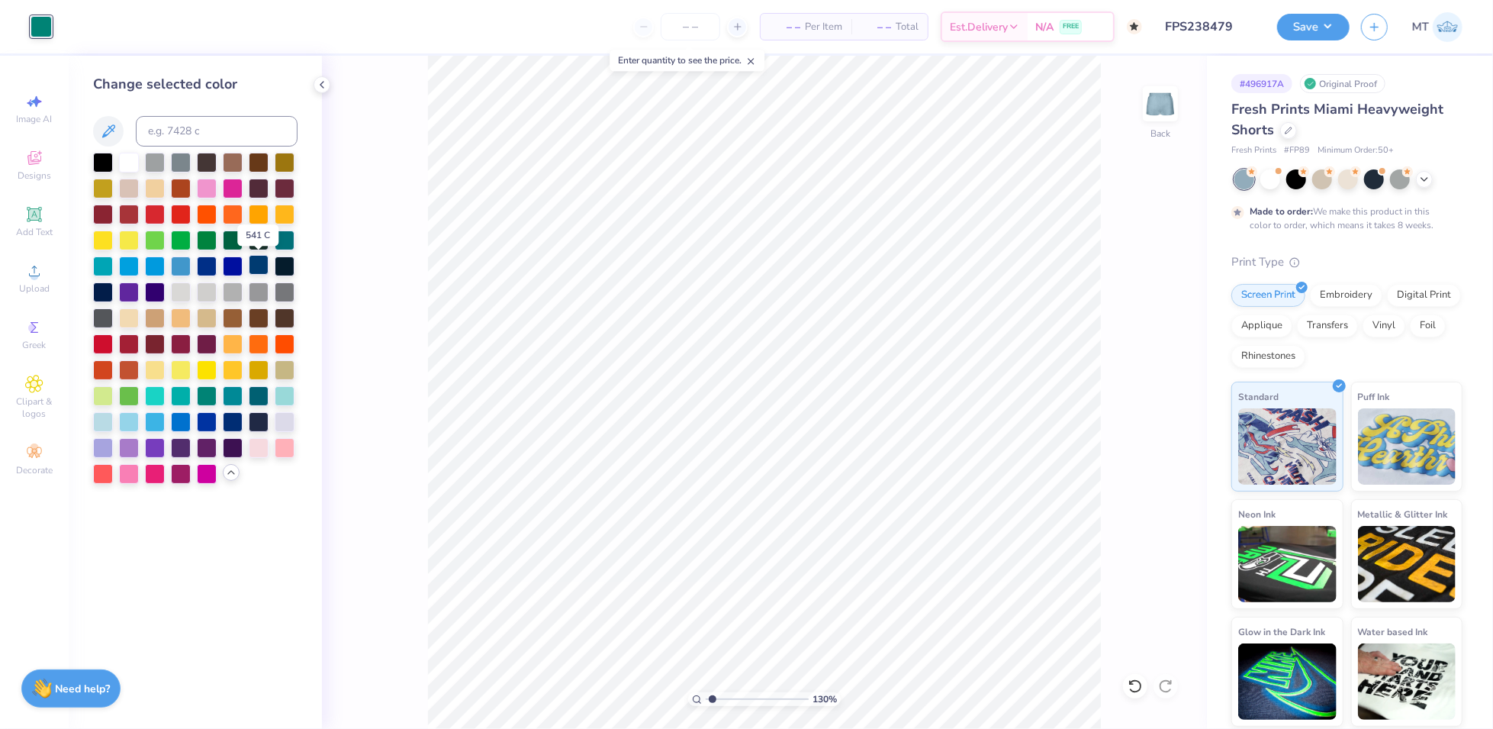
click at [256, 270] on div at bounding box center [259, 265] width 20 height 20
click at [37, 37] on div at bounding box center [41, 26] width 21 height 21
click at [185, 427] on div at bounding box center [181, 420] width 20 height 20
click at [204, 423] on div at bounding box center [207, 420] width 20 height 20
click at [227, 423] on div at bounding box center [233, 420] width 20 height 20
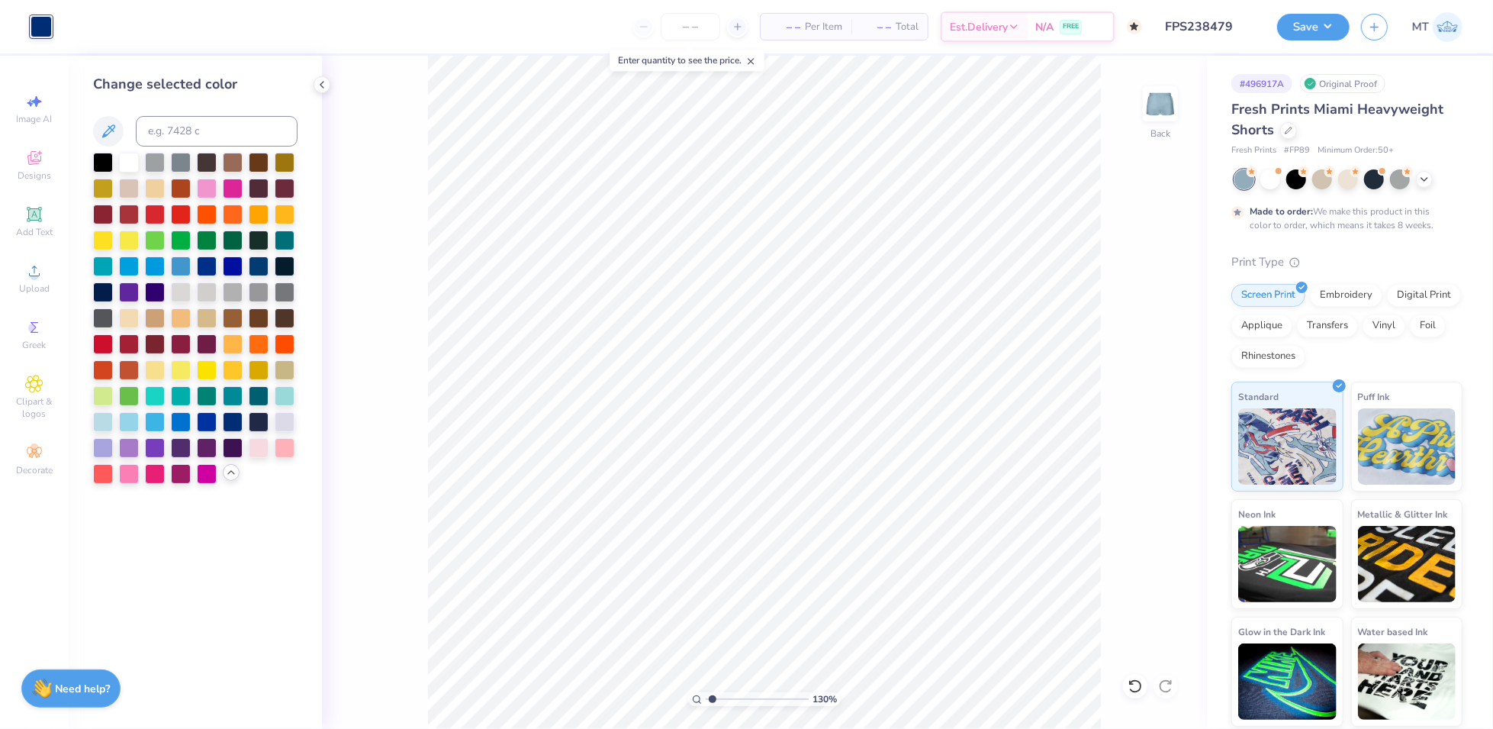
click at [35, 37] on div at bounding box center [41, 26] width 21 height 21
type input "1.30156114059645"
click at [199, 126] on input at bounding box center [217, 131] width 162 height 31
type input "5415"
type input "1.64771108724472"
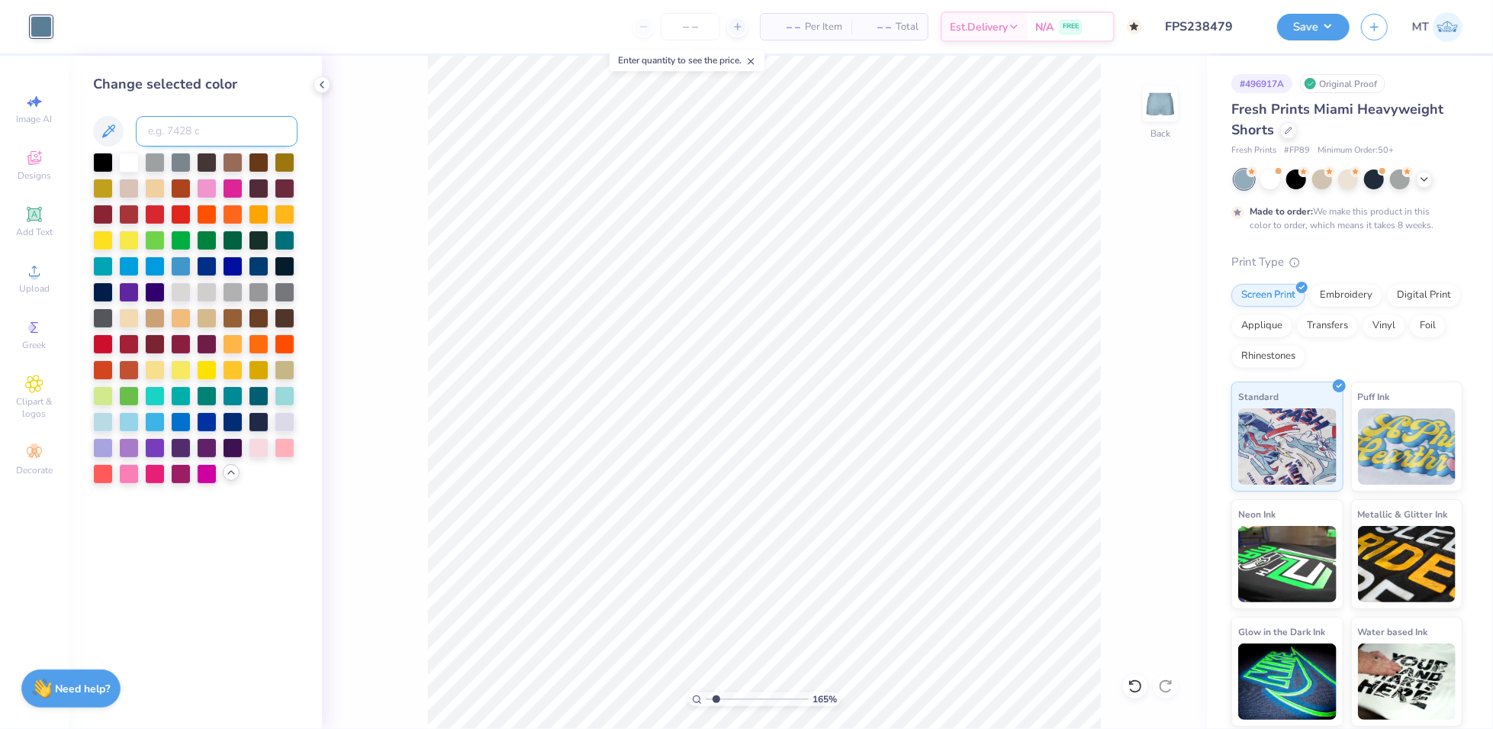
click at [195, 138] on input at bounding box center [217, 131] width 162 height 31
type input "5405"
type input "1.00535059101859"
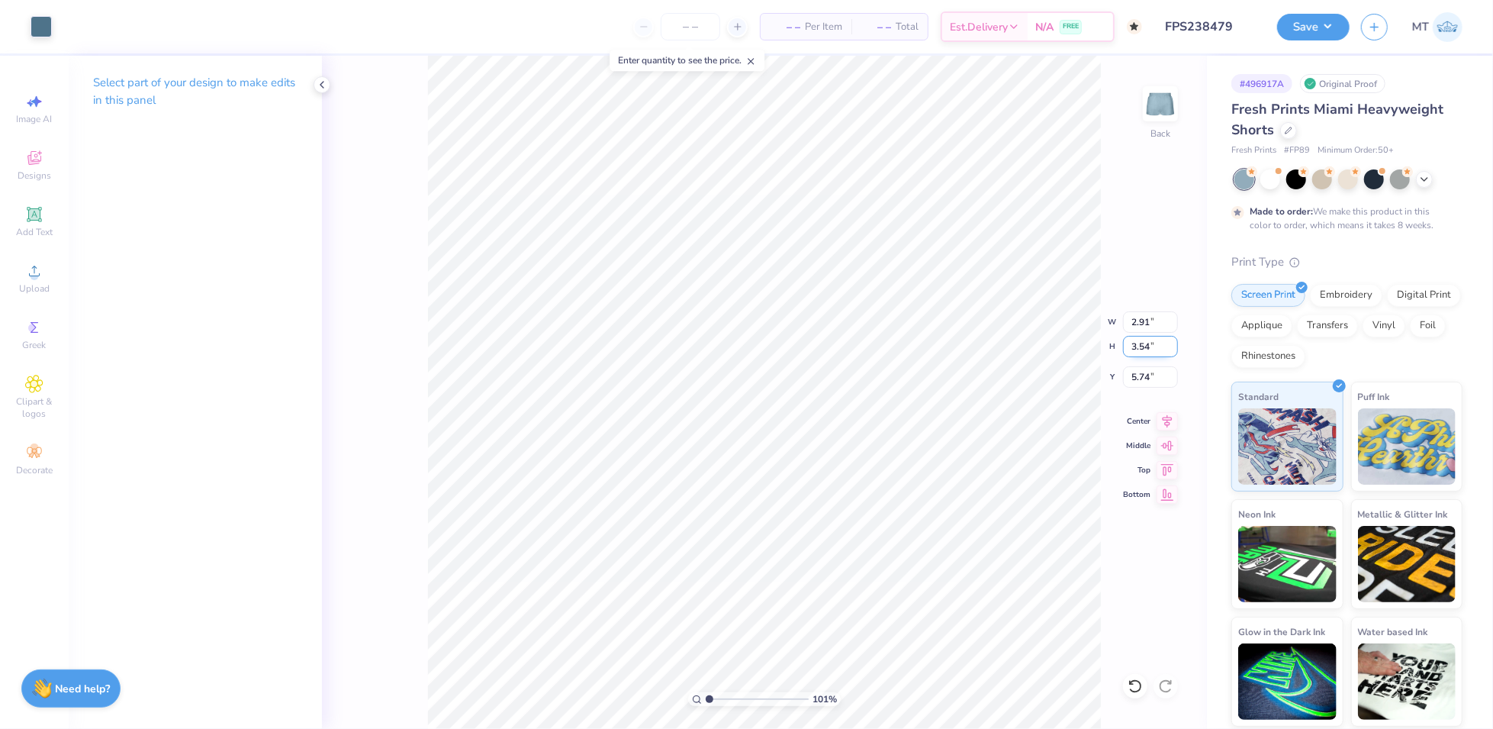
click at [1144, 349] on input "3.54" at bounding box center [1150, 346] width 55 height 21
type input "3.8"
type input "1.00535059101859"
type input "3.12"
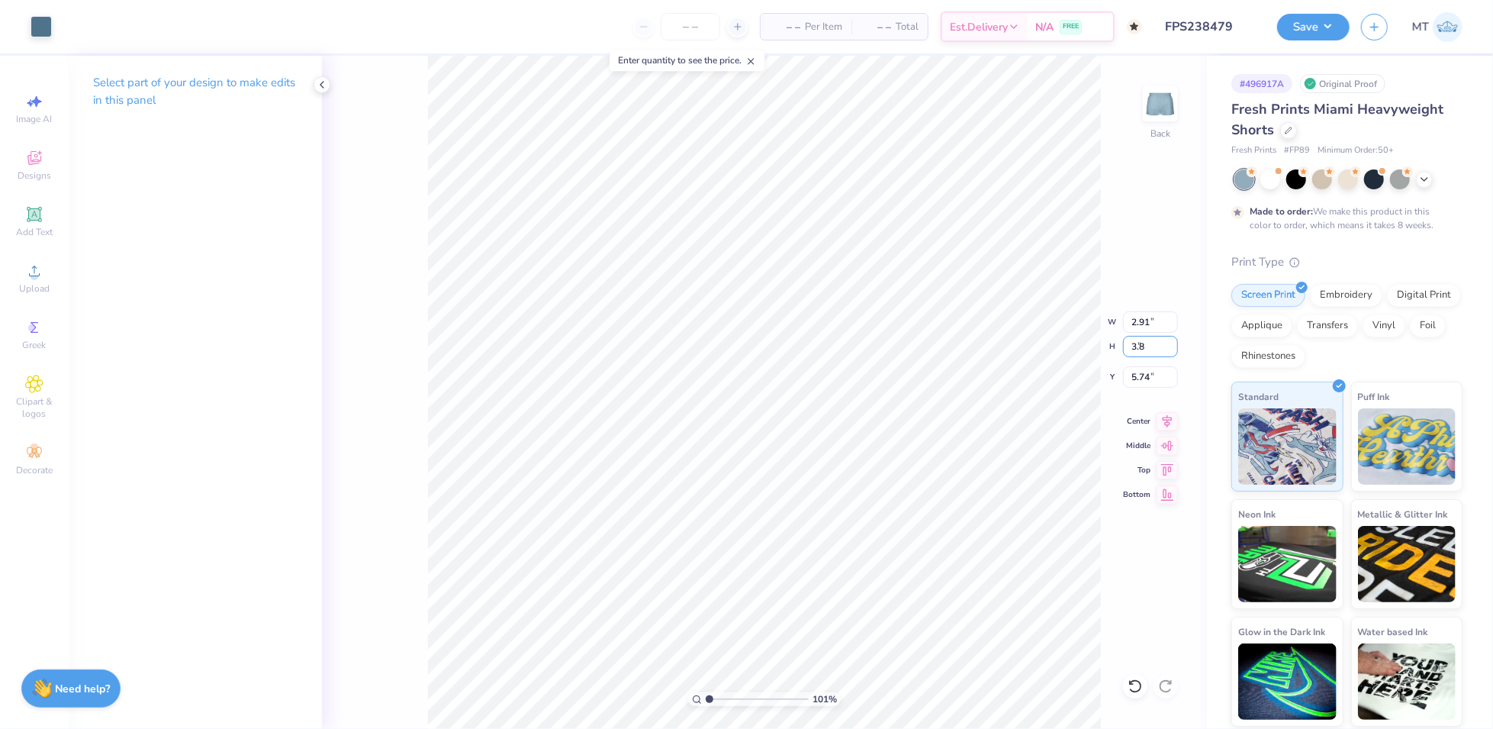
type input "3.80"
click at [1132, 375] on input "5.61" at bounding box center [1150, 376] width 55 height 21
type input "5"
type input "1.00535059101859"
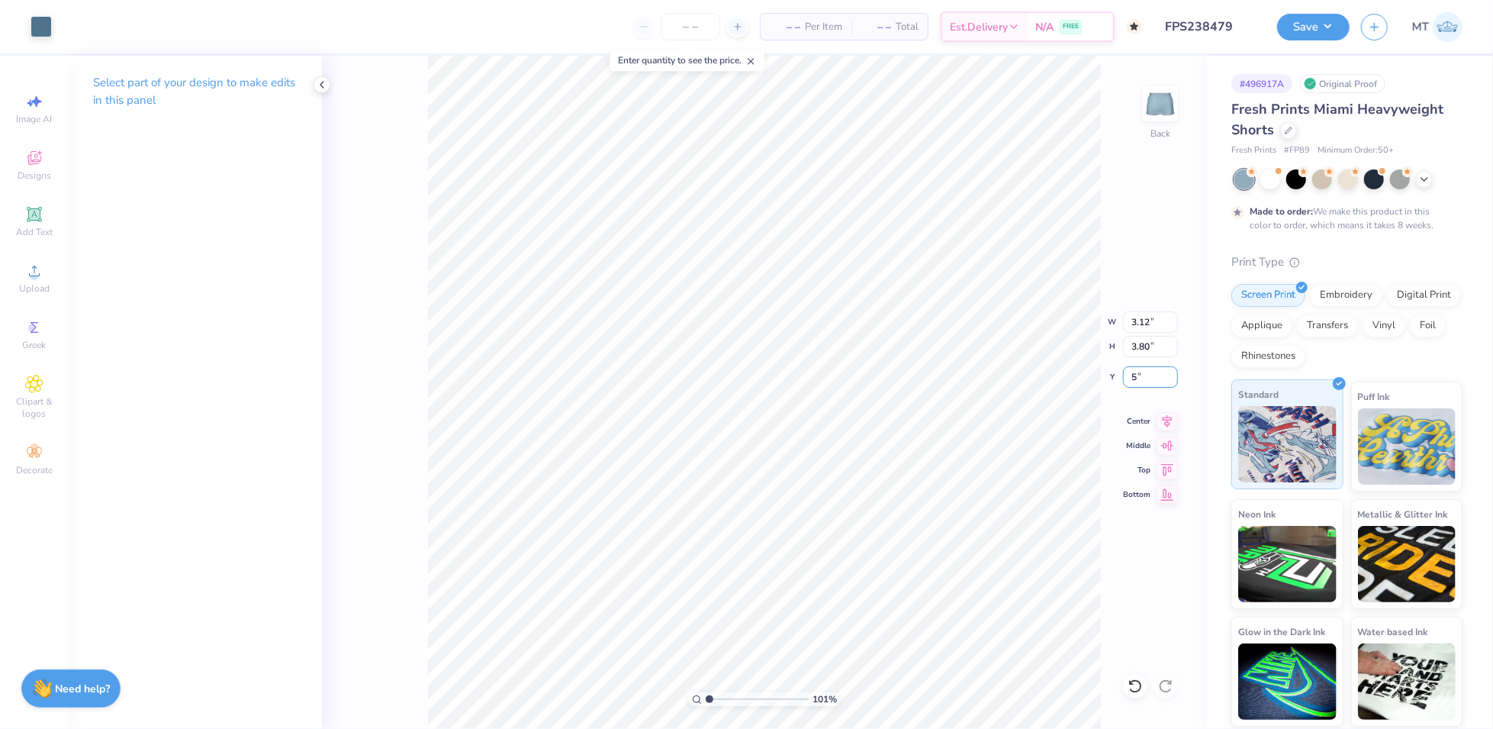
type input "5.00"
type input "1.00535059101859"
type input "1.25"
type input "1.00535059101859"
click at [1133, 375] on input "5.73" at bounding box center [1150, 376] width 55 height 21
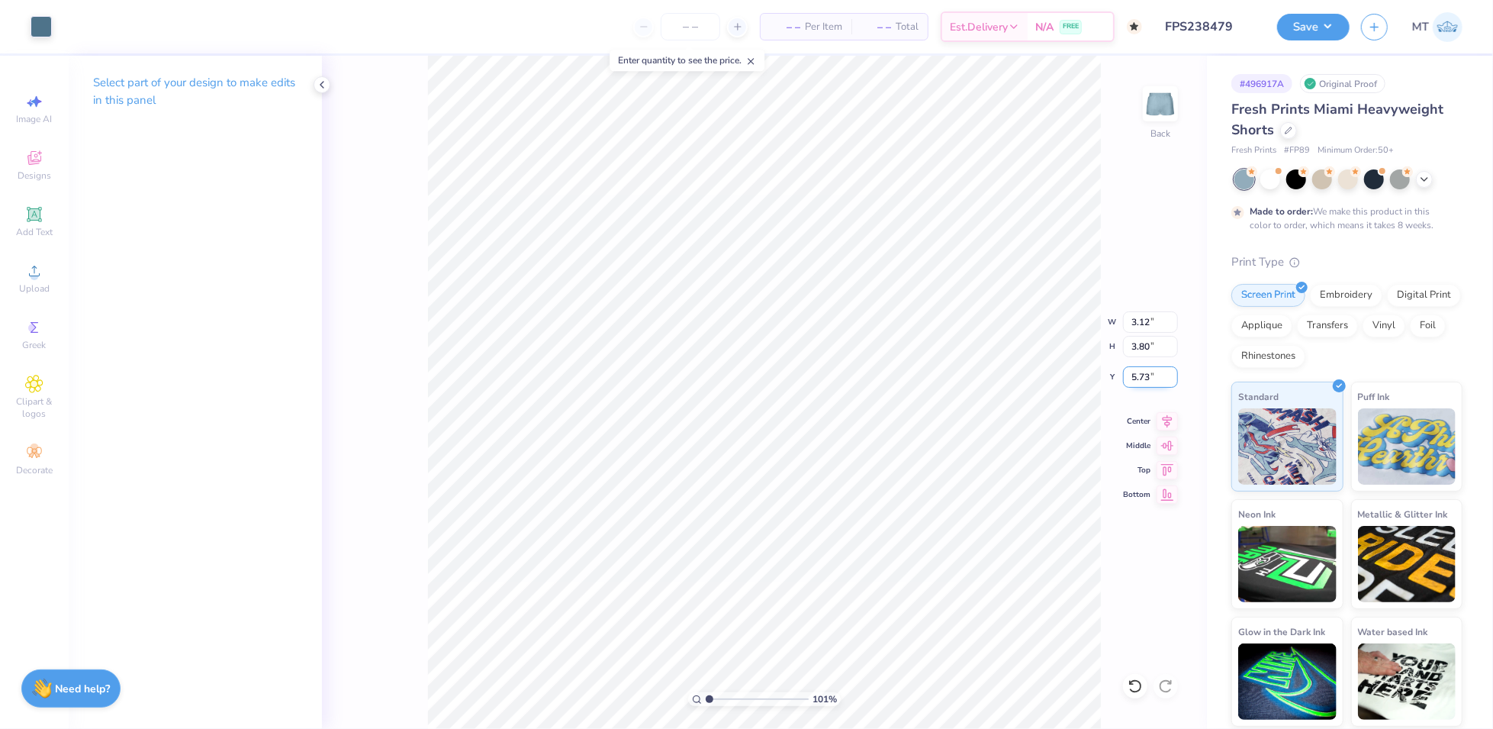
click at [1133, 375] on input "5.73" at bounding box center [1150, 376] width 55 height 21
type input "5.7"
type input "1.00535059101859"
type input "5.70"
click at [1323, 24] on button "Save" at bounding box center [1313, 24] width 72 height 27
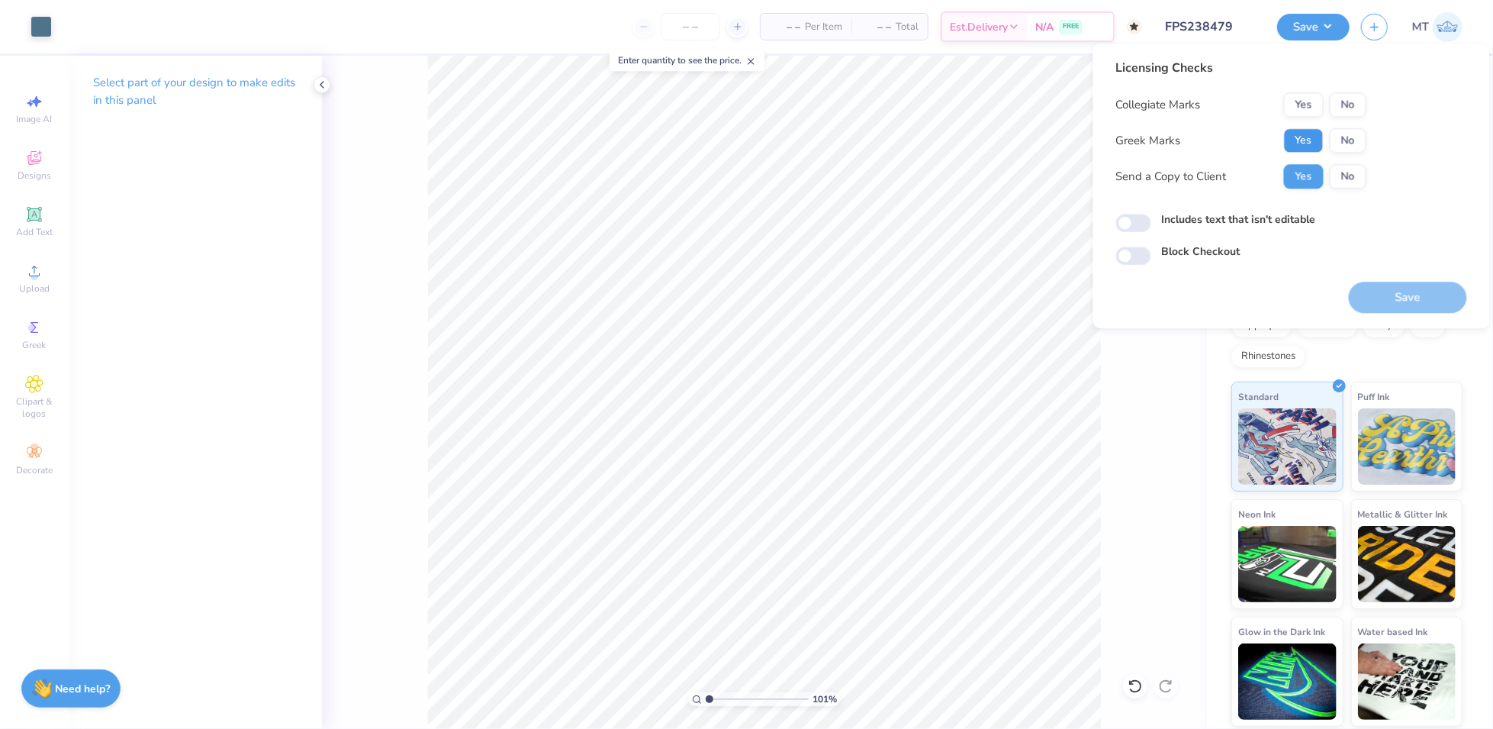
click at [1315, 130] on button "Yes" at bounding box center [1304, 140] width 40 height 24
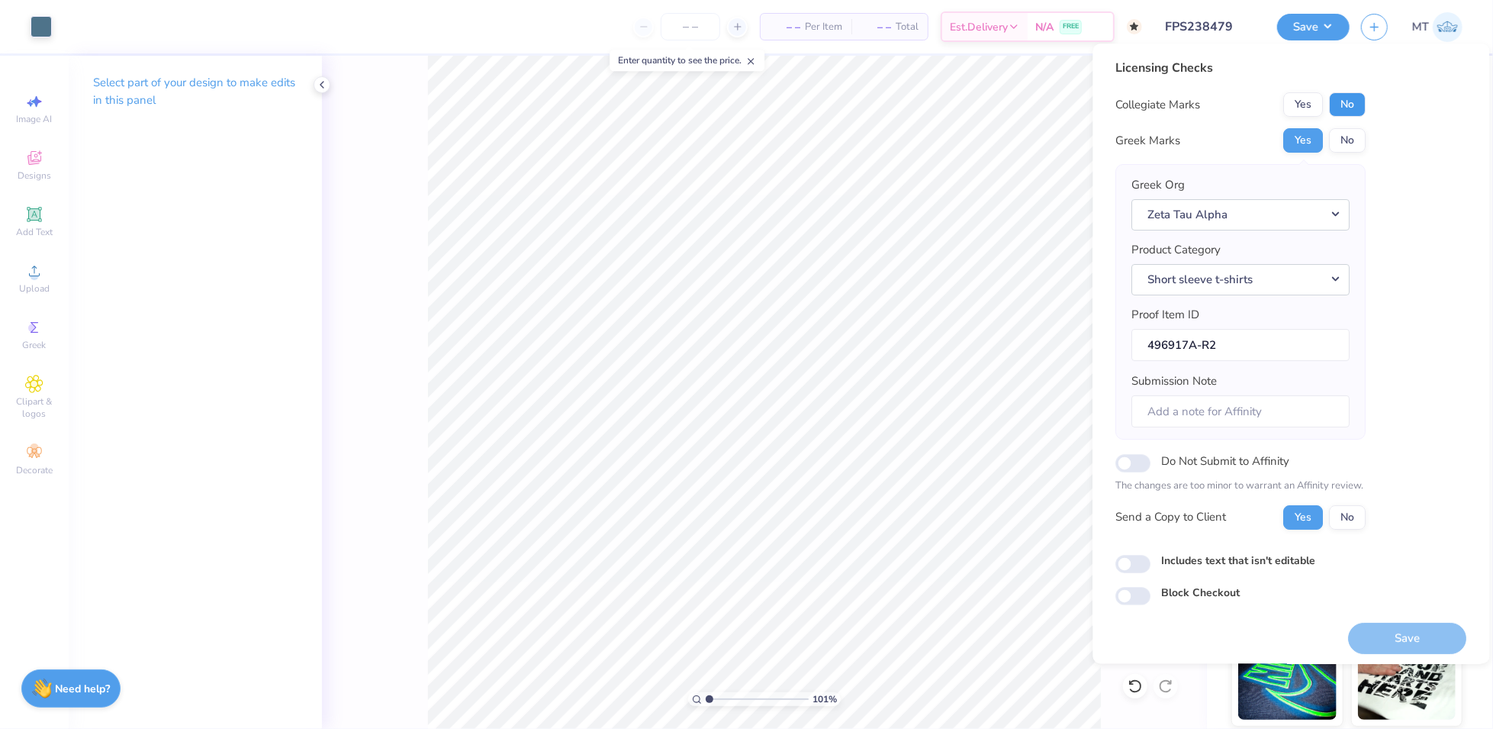
click at [1341, 102] on button "No" at bounding box center [1348, 104] width 37 height 24
click at [1428, 639] on button "Save" at bounding box center [1408, 638] width 118 height 31
type input "1.00535059101859"
checkbox input "true"
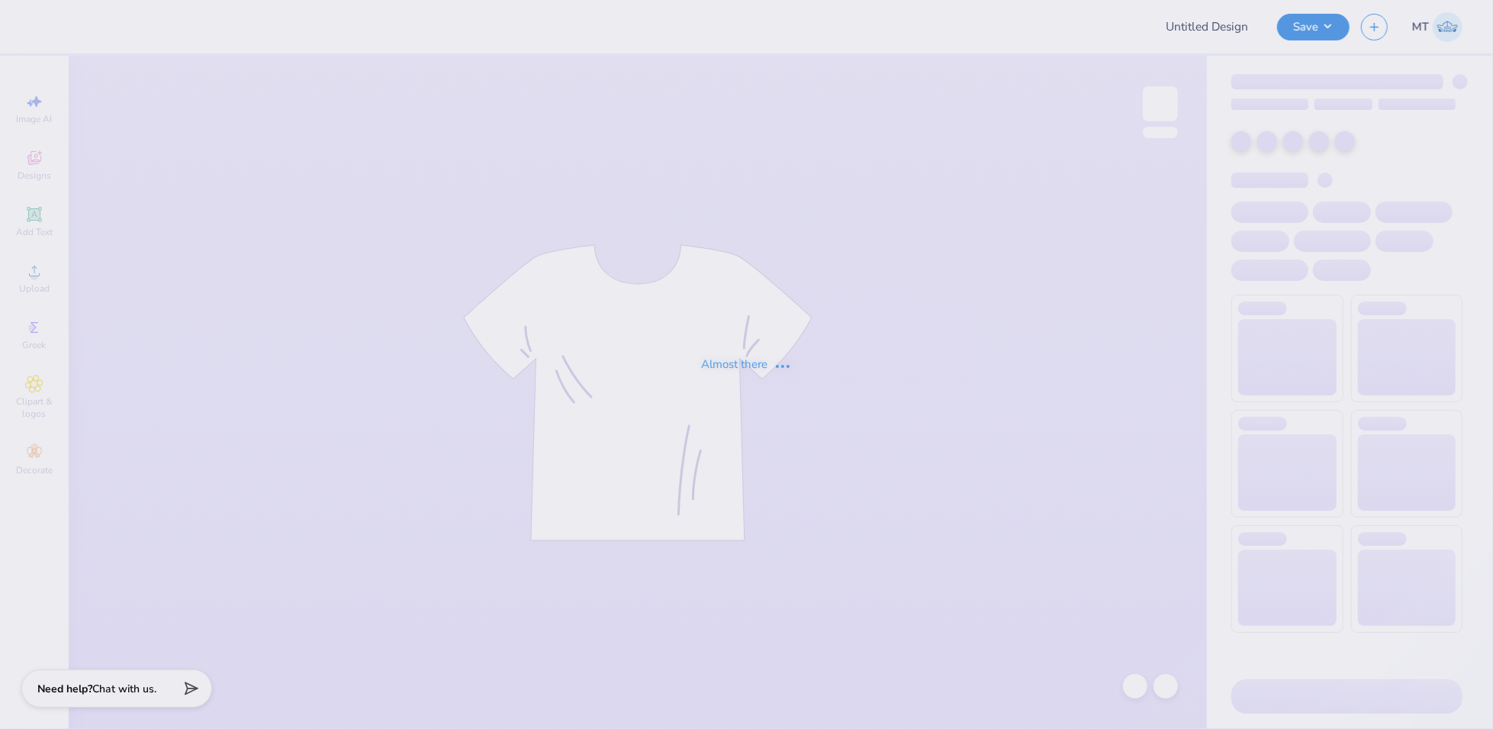
type input "FPS238477"
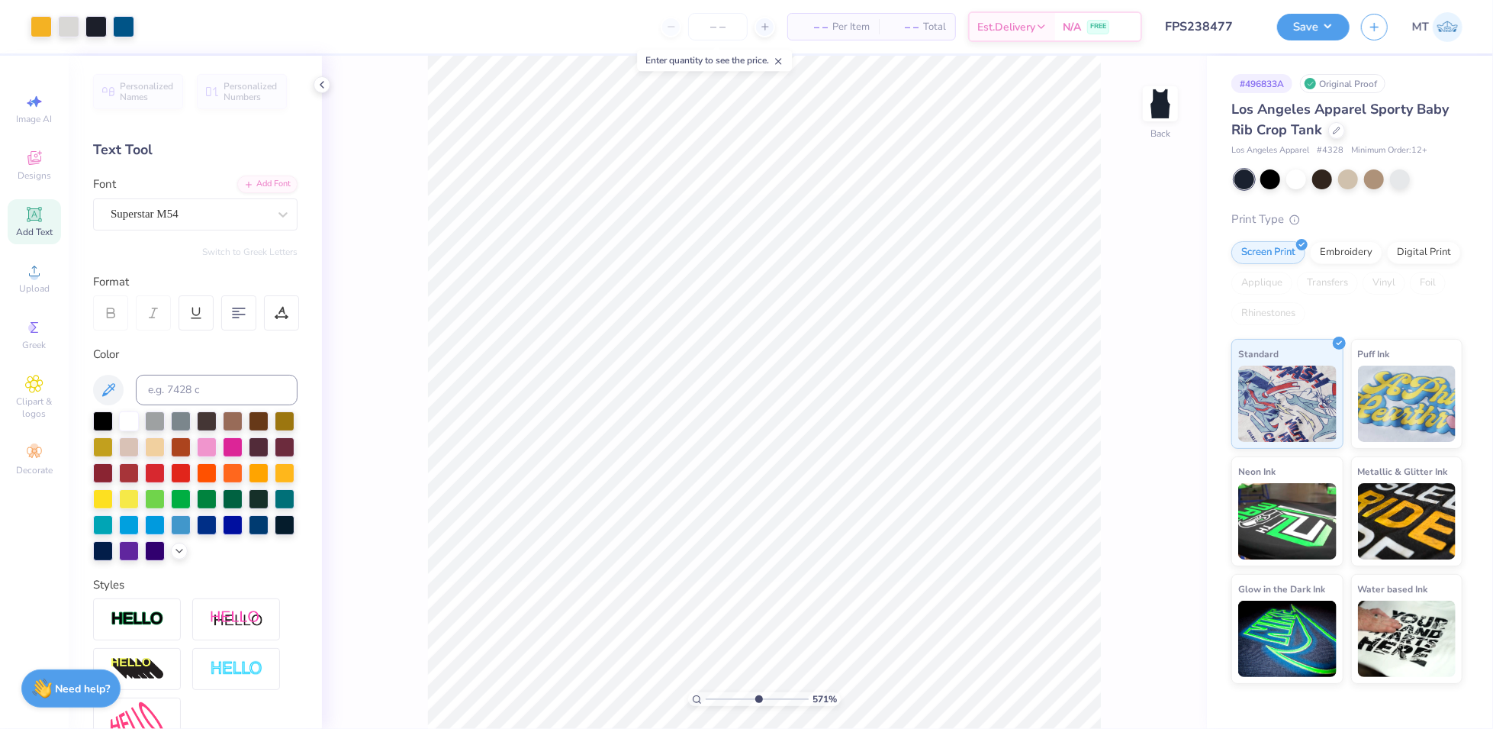
type input "5.71038347195993"
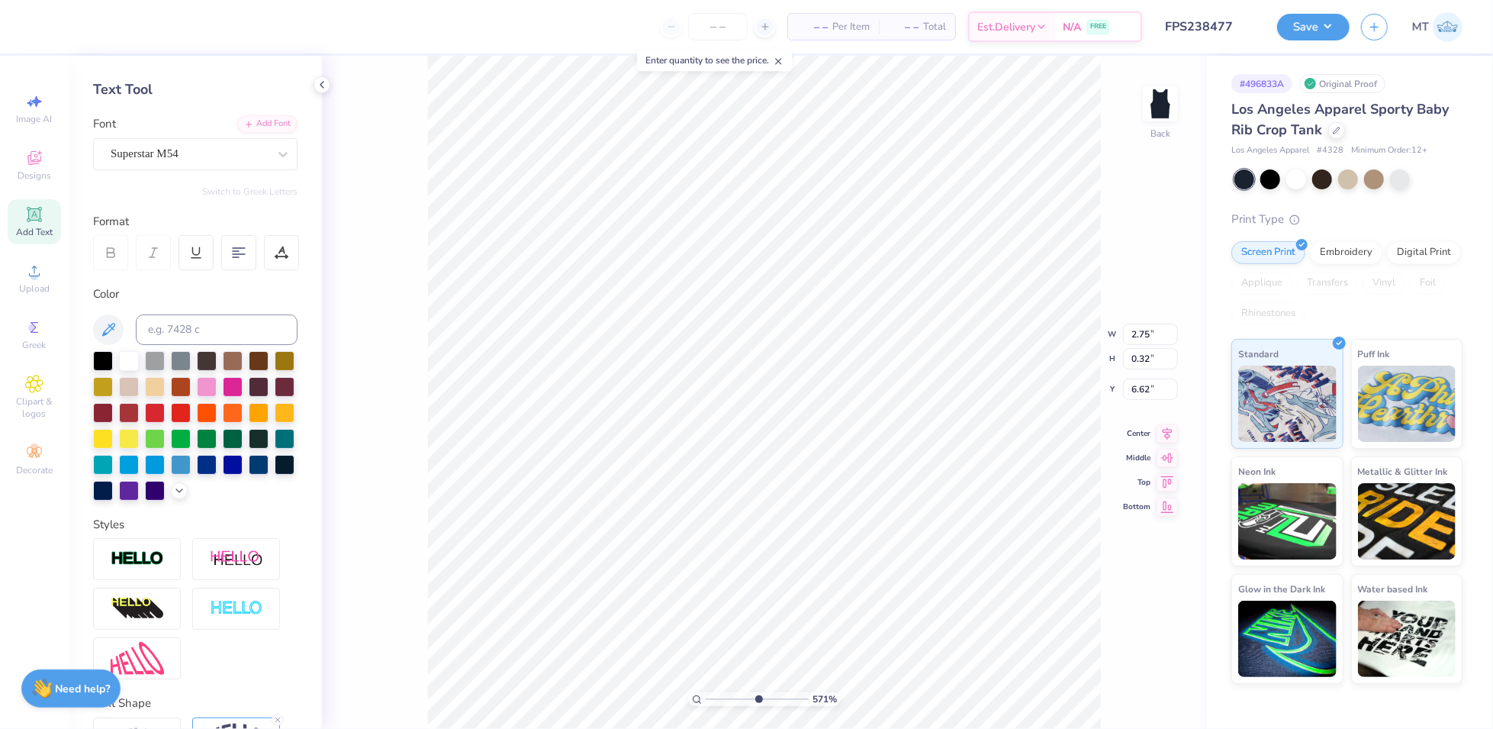
scroll to position [183, 0]
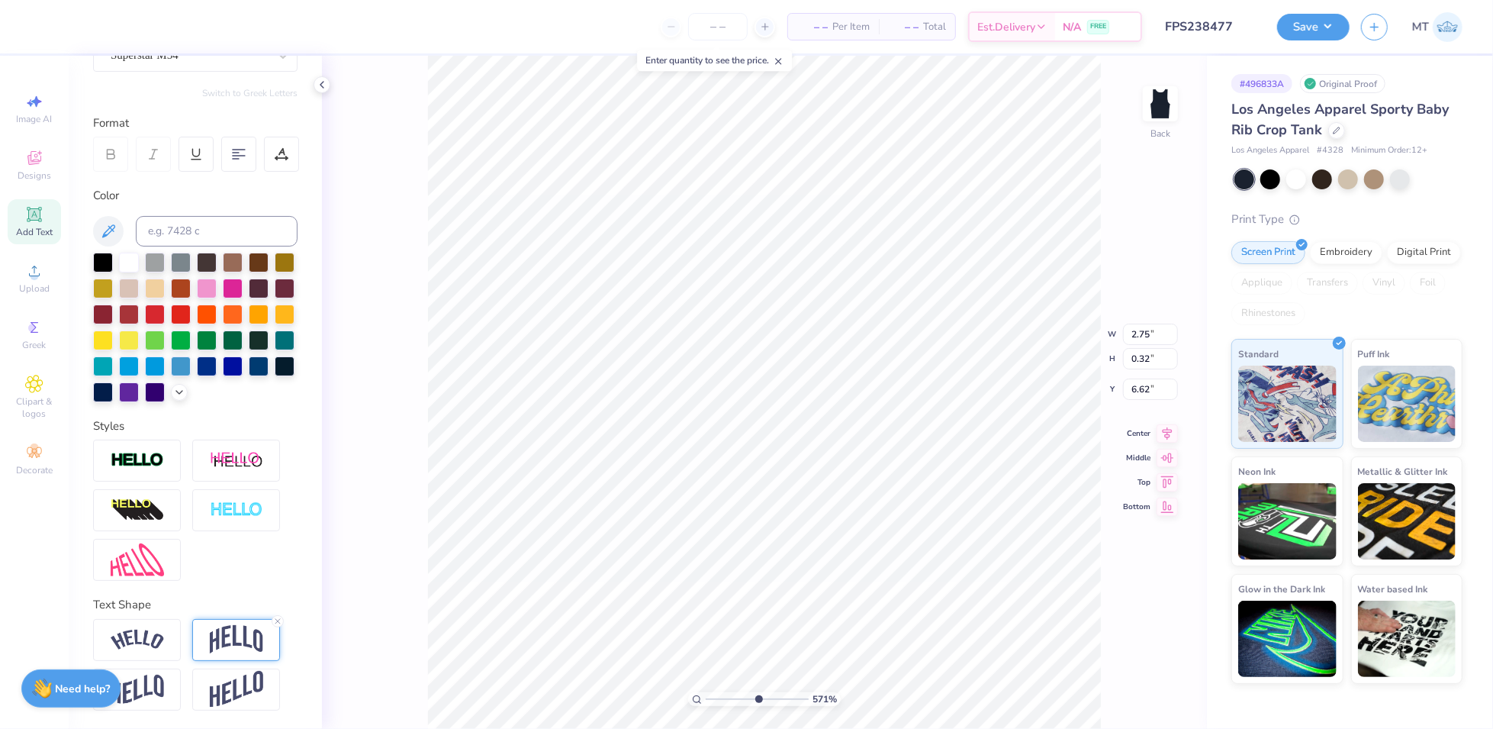
click at [237, 633] on img at bounding box center [236, 639] width 53 height 29
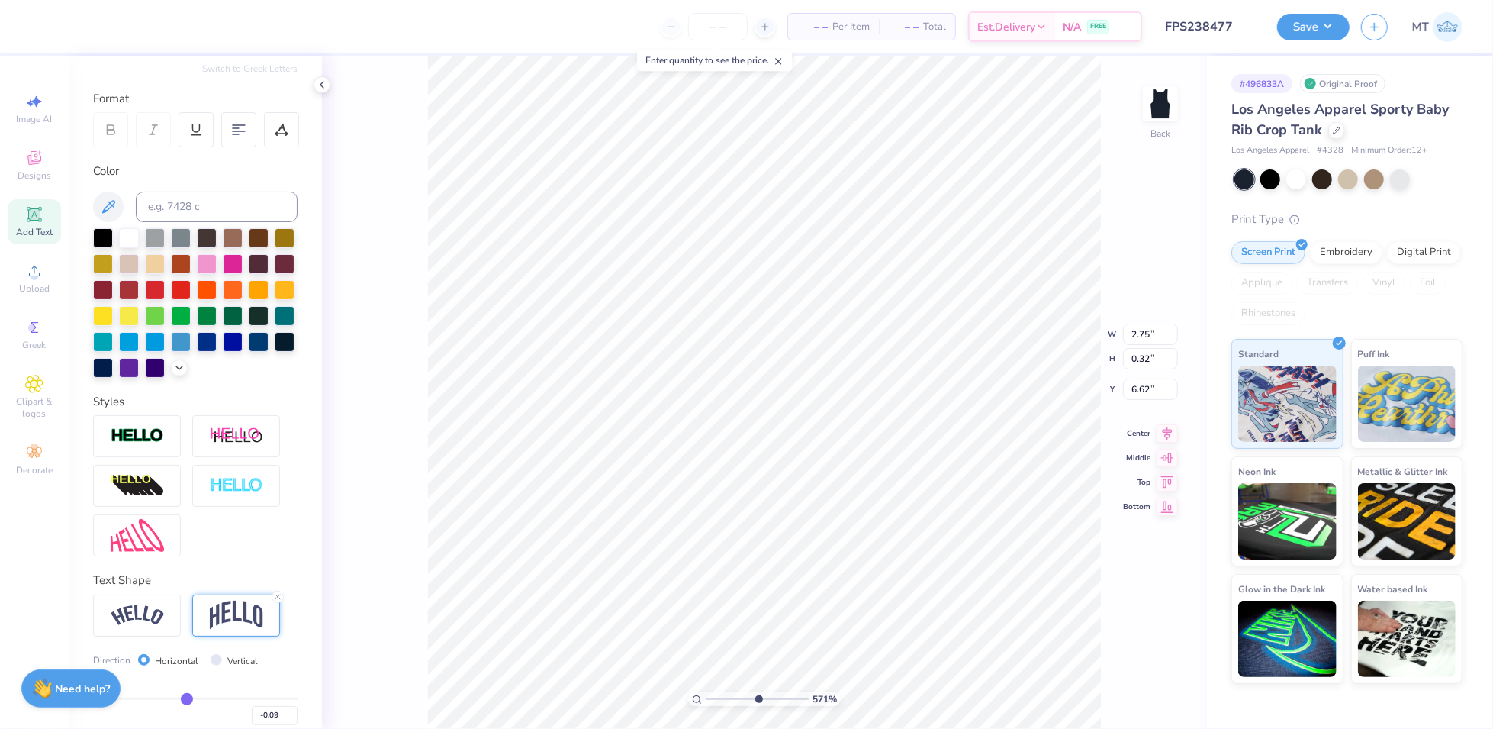
scroll to position [272, 0]
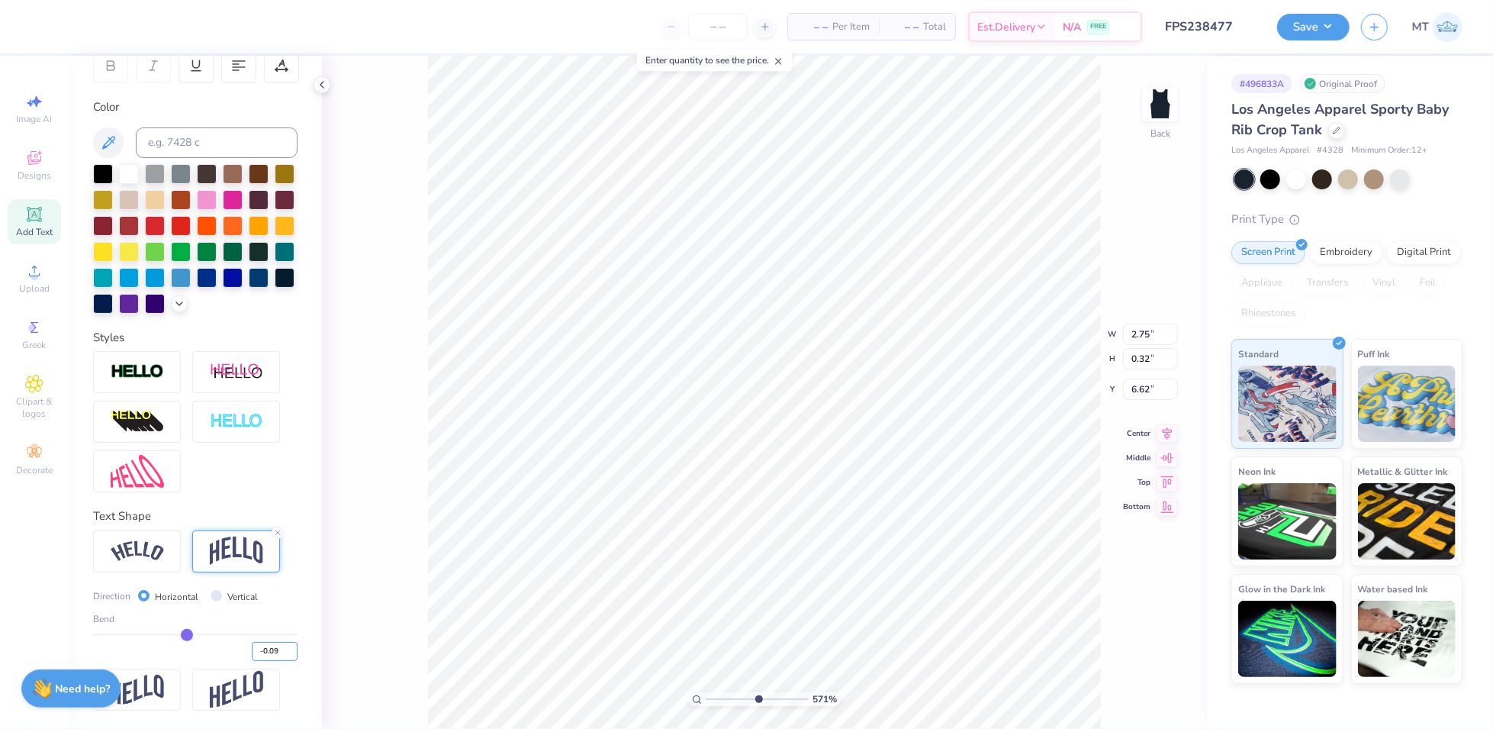
click at [266, 652] on input "-0.09" at bounding box center [275, 651] width 46 height 19
type input "-0.15"
type input "5.71038347195993"
type input "0.38"
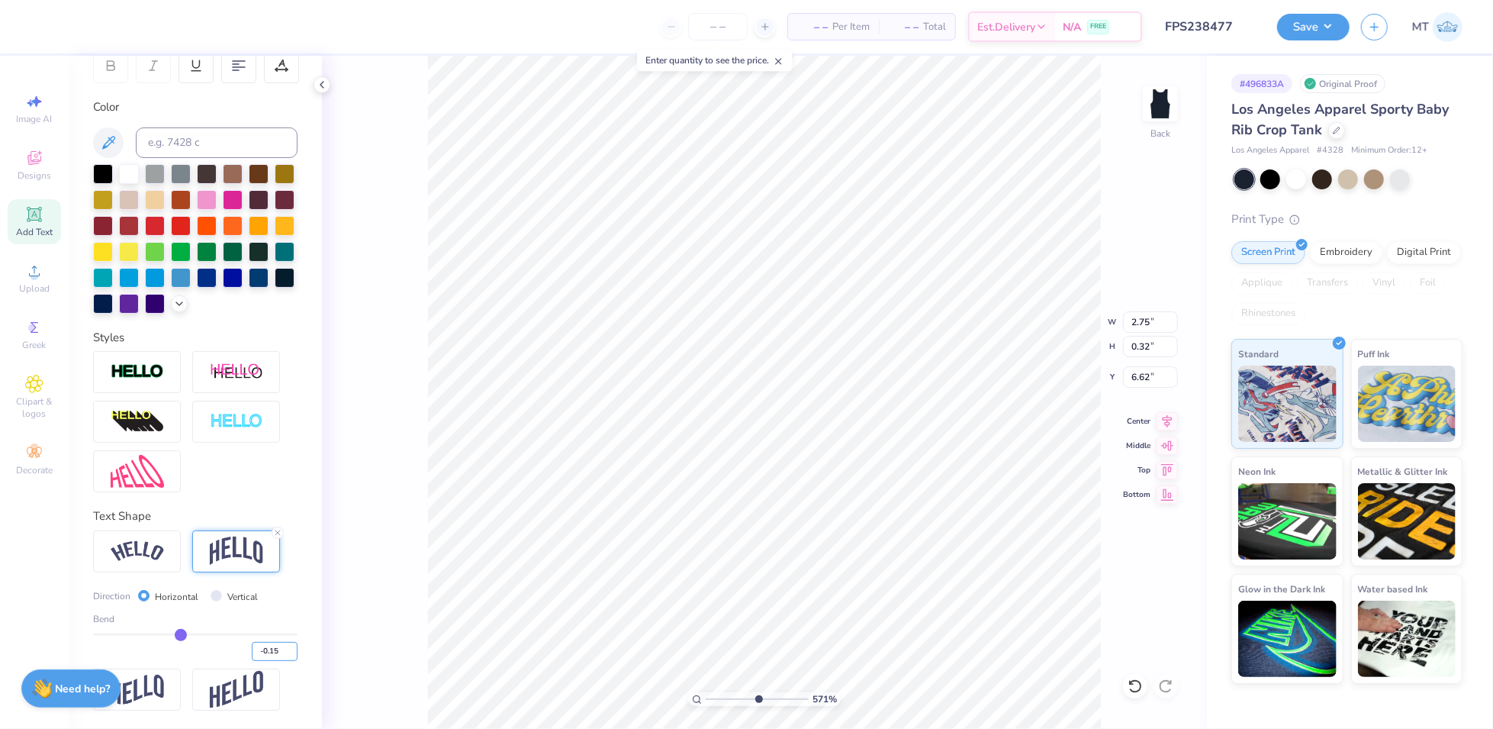
type input "6.59"
click at [1138, 686] on icon at bounding box center [1135, 685] width 15 height 15
click at [1167, 682] on icon at bounding box center [1165, 685] width 15 height 15
click at [143, 487] on img at bounding box center [137, 471] width 53 height 33
type input "6.28177175249742"
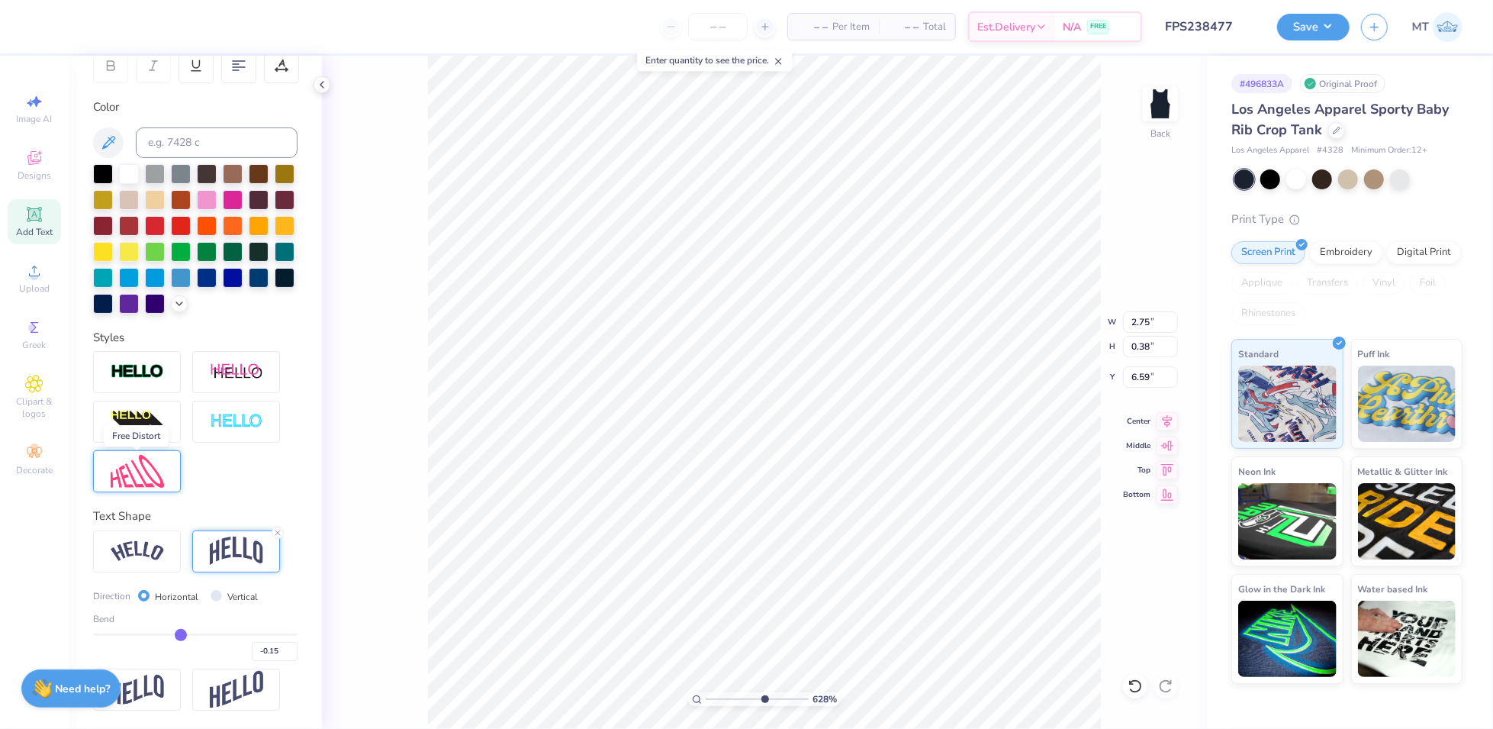
type input "2.29"
type input "0.36"
type input "6.60"
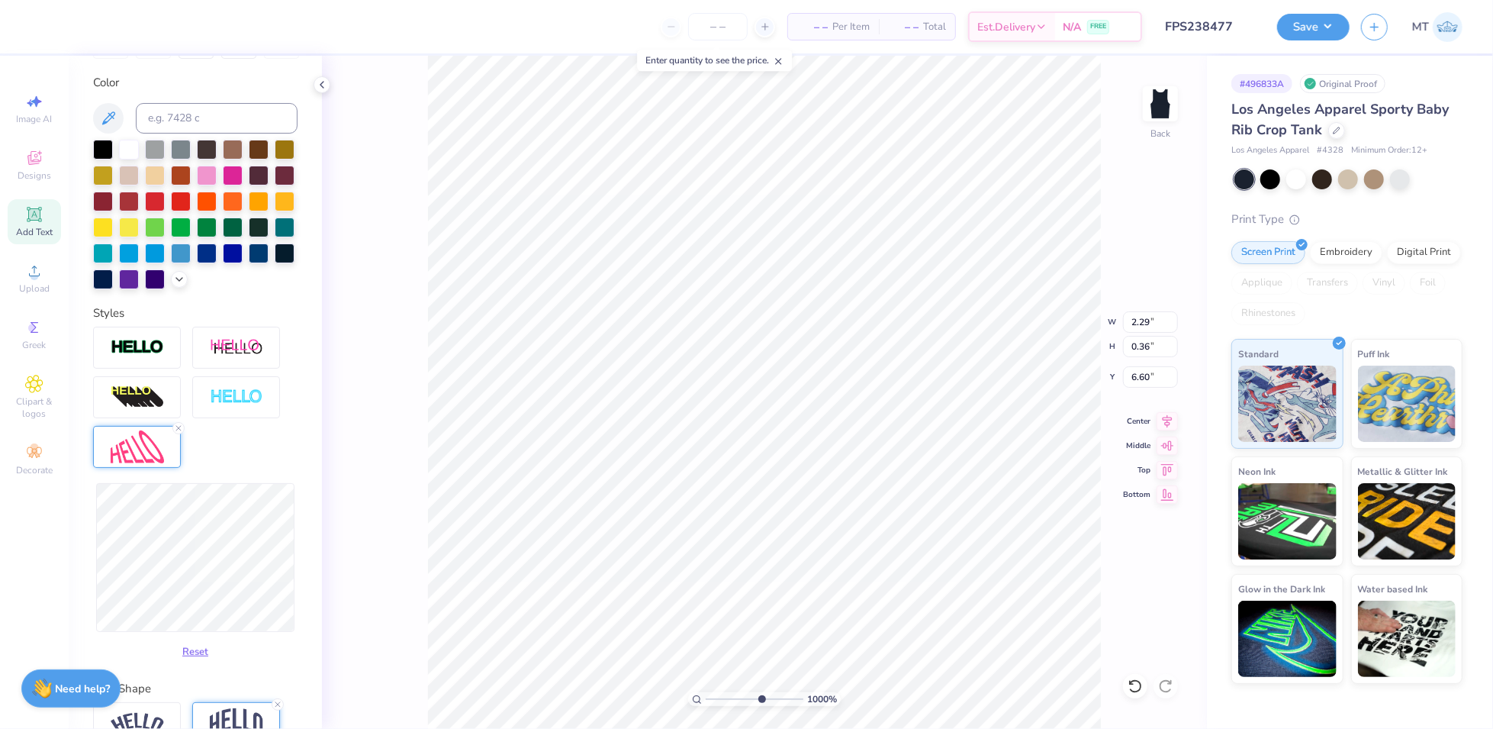
type input "10"
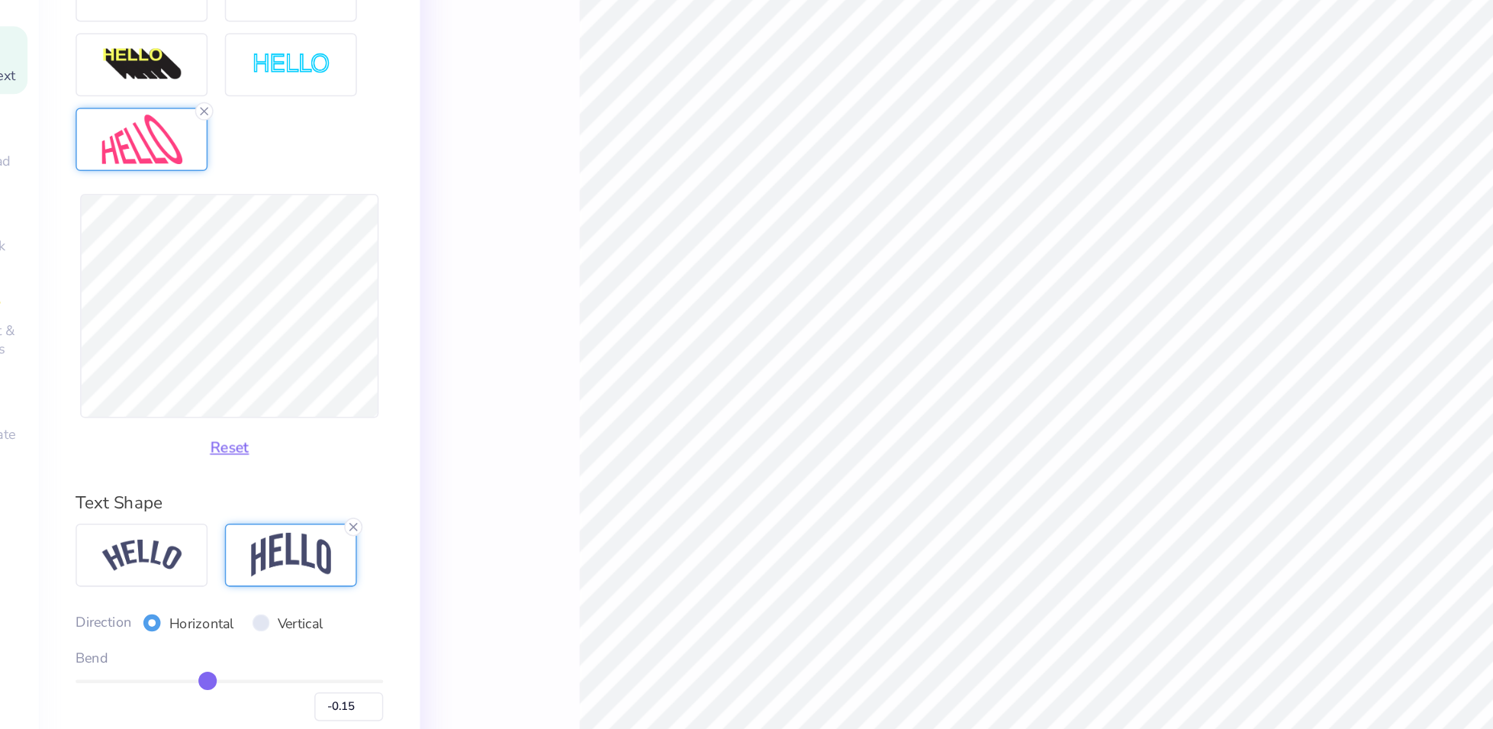
scroll to position [0, 0]
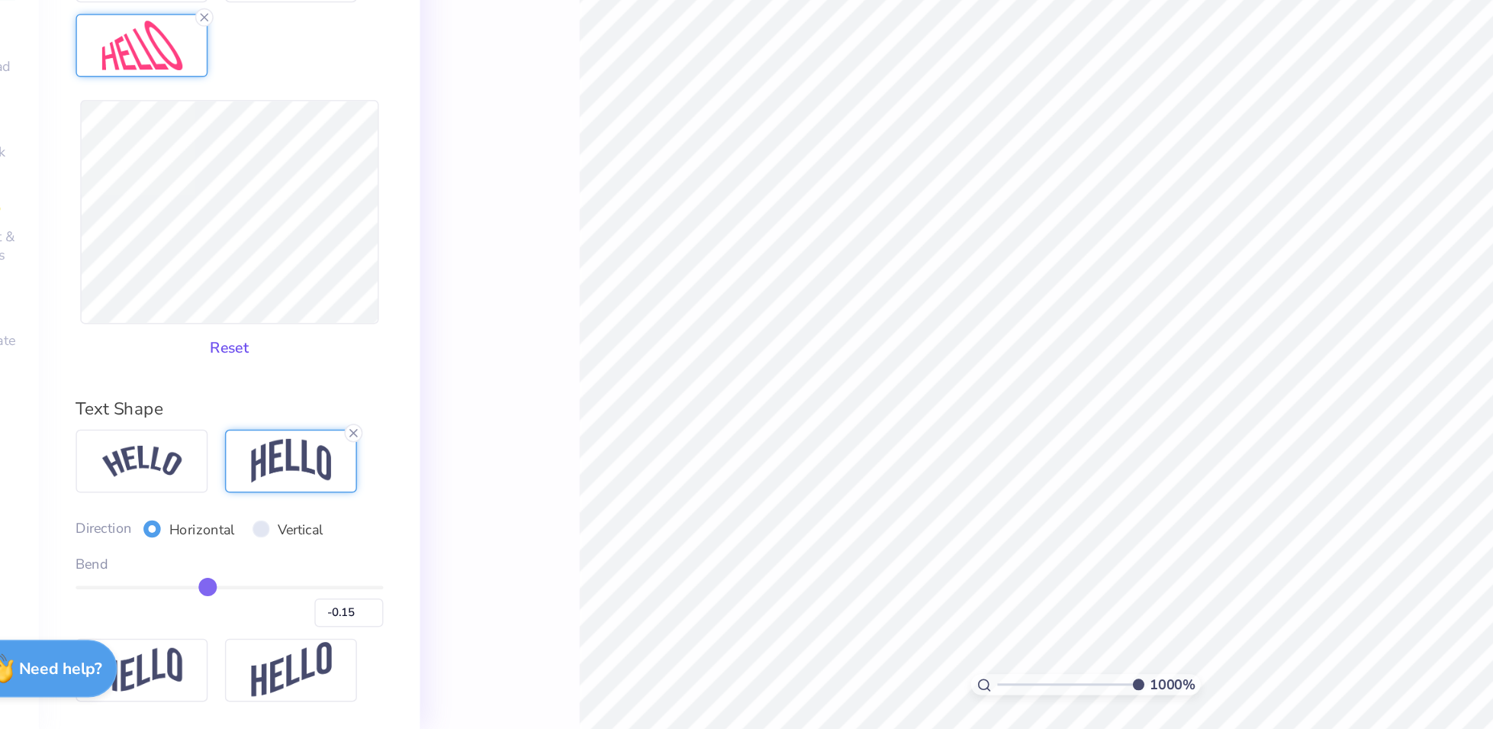
type input "2.25"
type input "0.35"
type input "2.29"
type input "0.36"
type input "2.28"
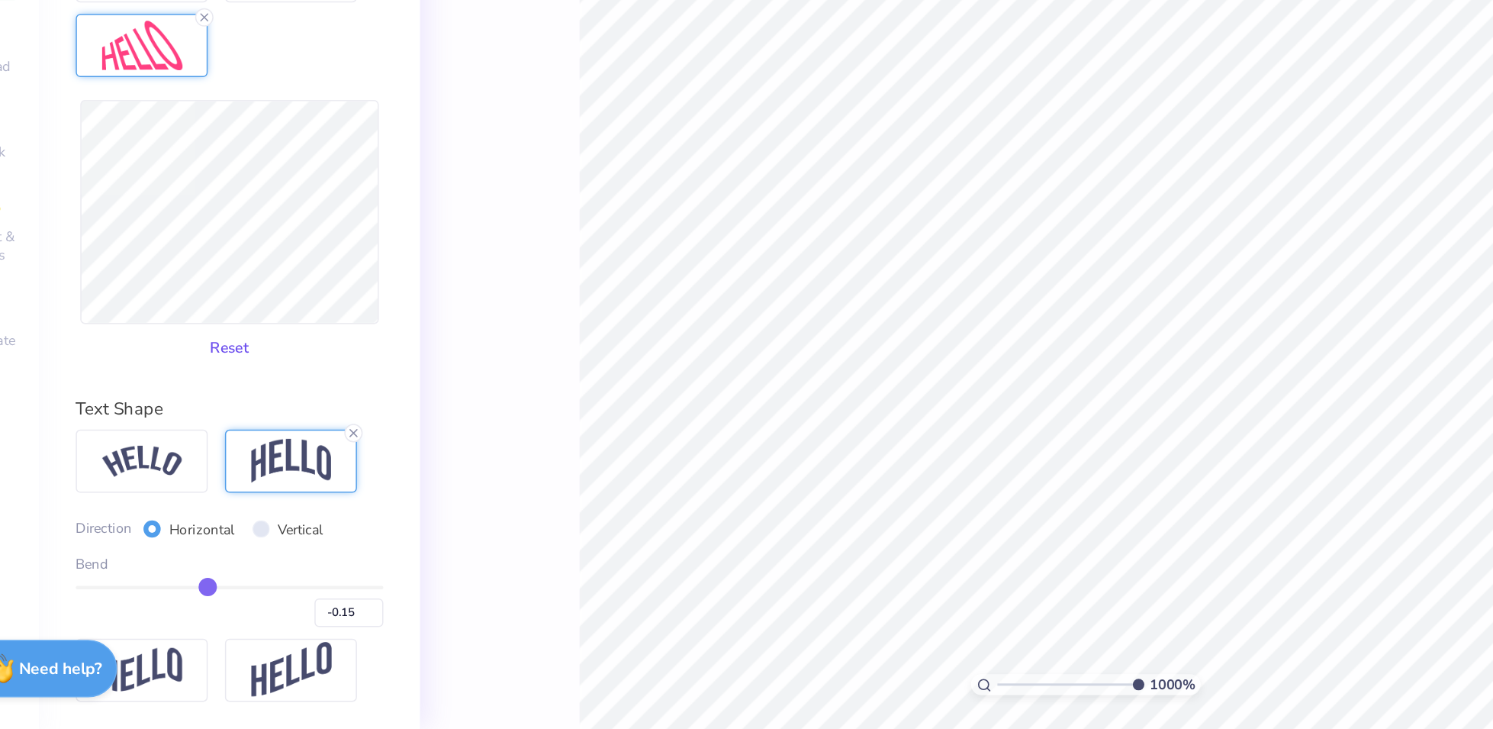
type input "0.38"
type input "6.58"
type input "2.29"
type input "0.36"
type input "6.60"
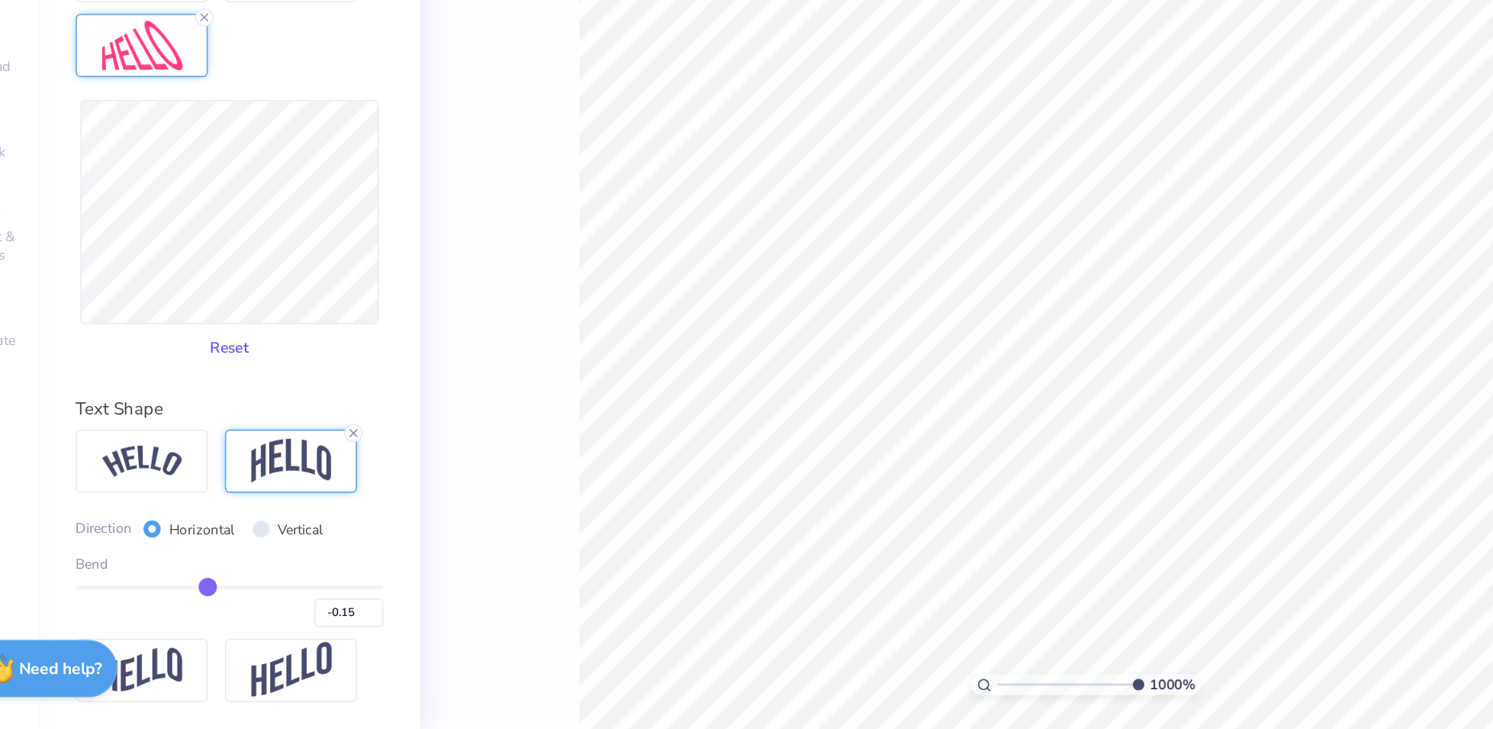
type input "2.26"
type input "0.34"
type input "2.29"
type input "0.36"
type input "2.28"
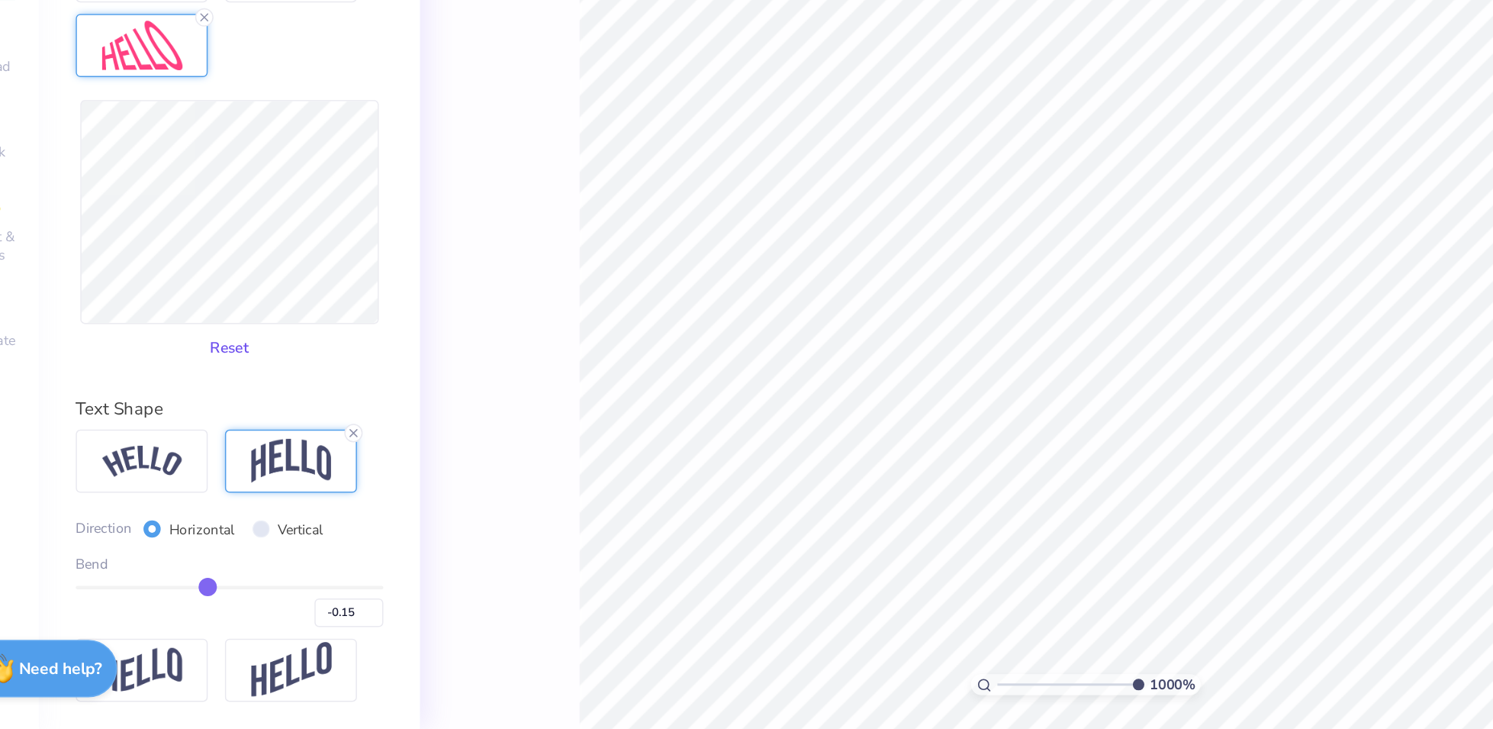
type input "0.35"
type input "4.74538291590074"
type input "6.62"
type input "4.74538291590074"
type input "2.27"
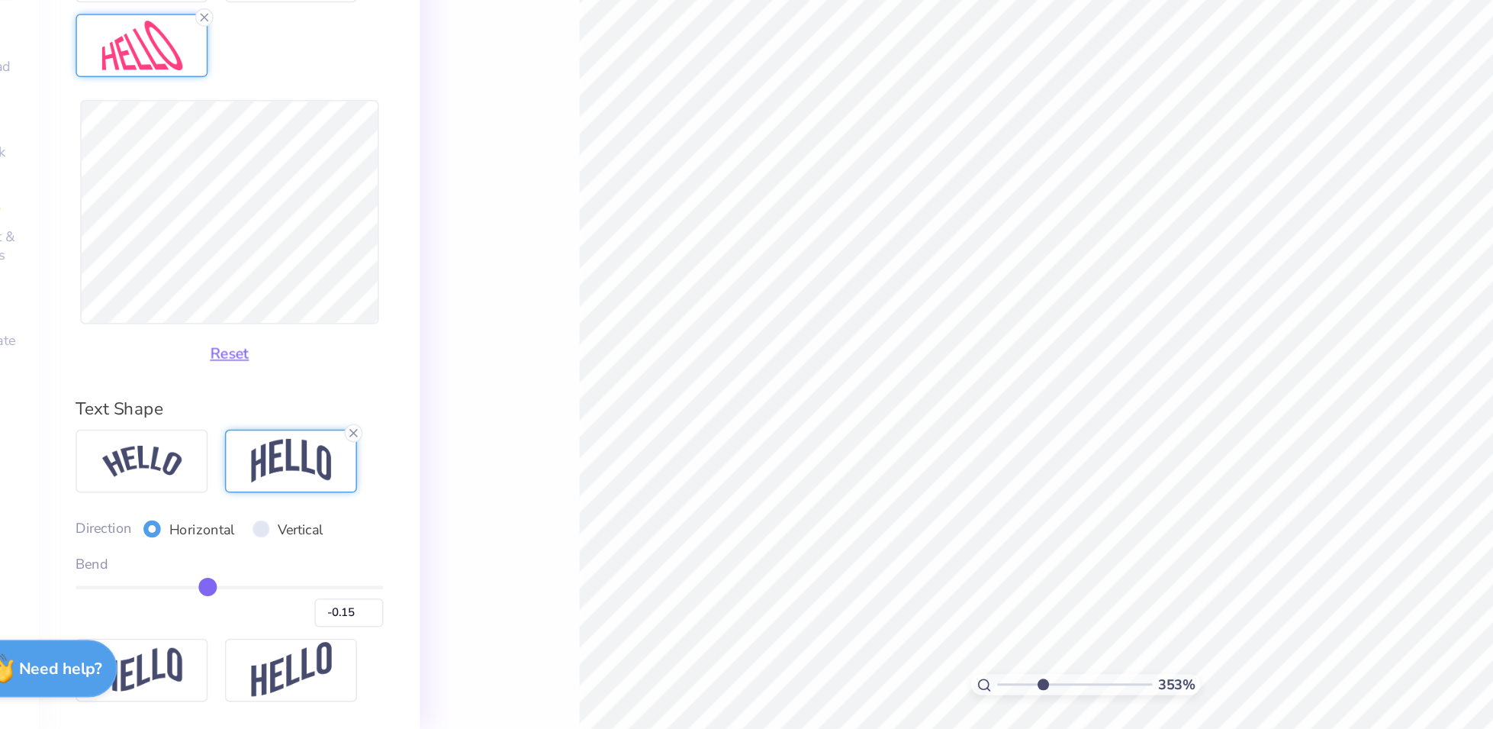
type input "3.53141762894632"
click at [263, 653] on input "-0.15" at bounding box center [275, 651] width 46 height 19
type input "-0.12"
type input "5.44820634607859"
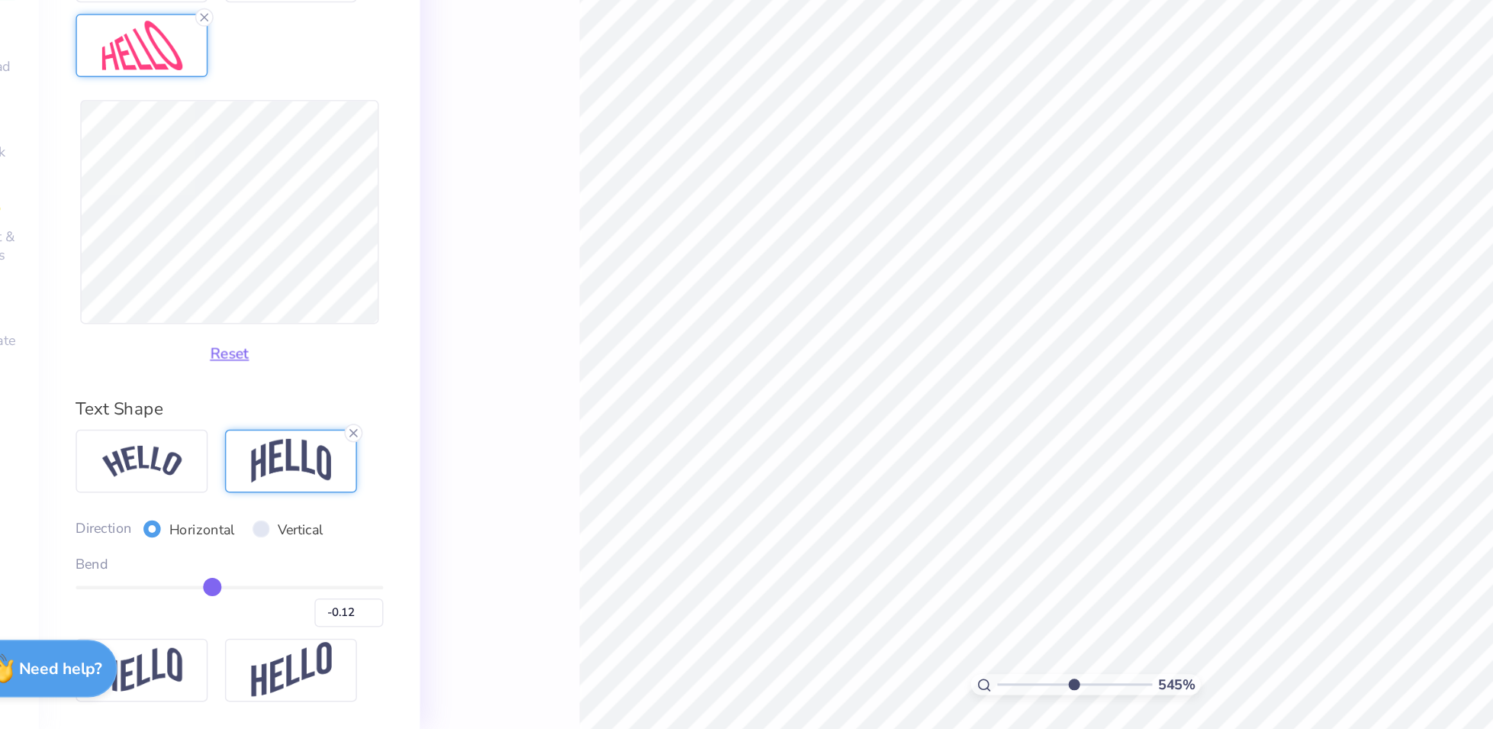
type input "2.30"
type input "6.61"
type input "3.15354991037393"
type input "6.62"
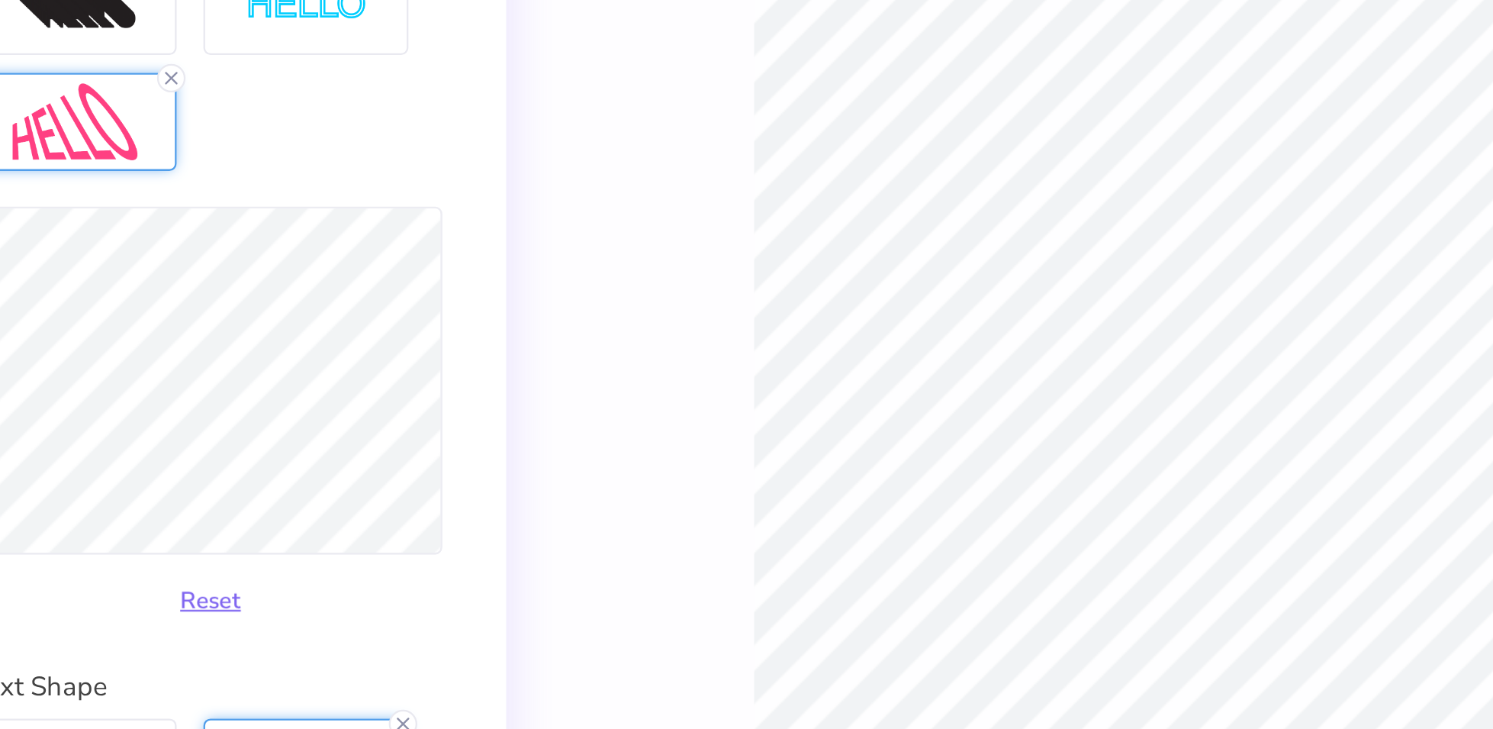
type input "5.99914473722504"
type input "2.29"
type input "5.99914473722504"
type input "2.30"
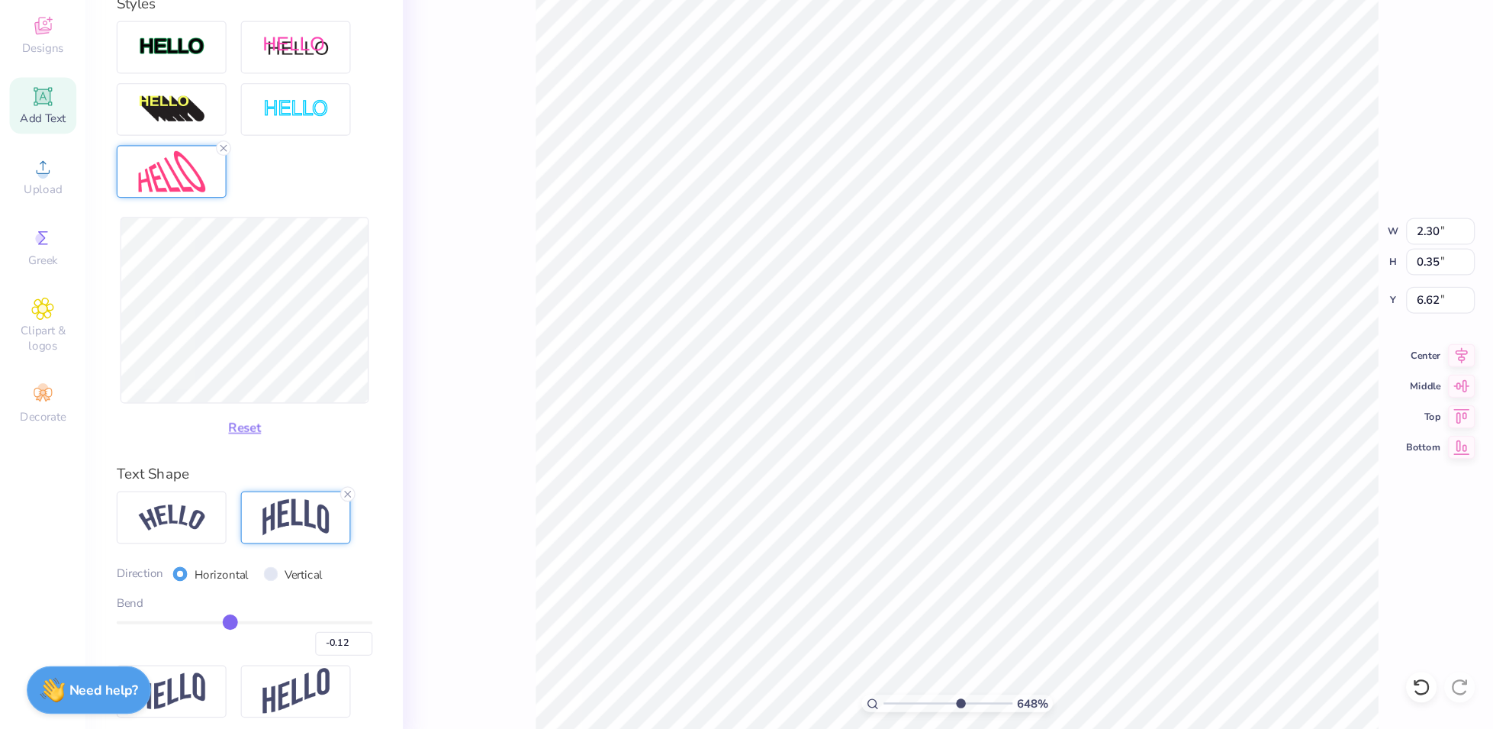
type input "6.47639972770257"
type input "2.28"
type input "6.47639972770257"
type input "2.30"
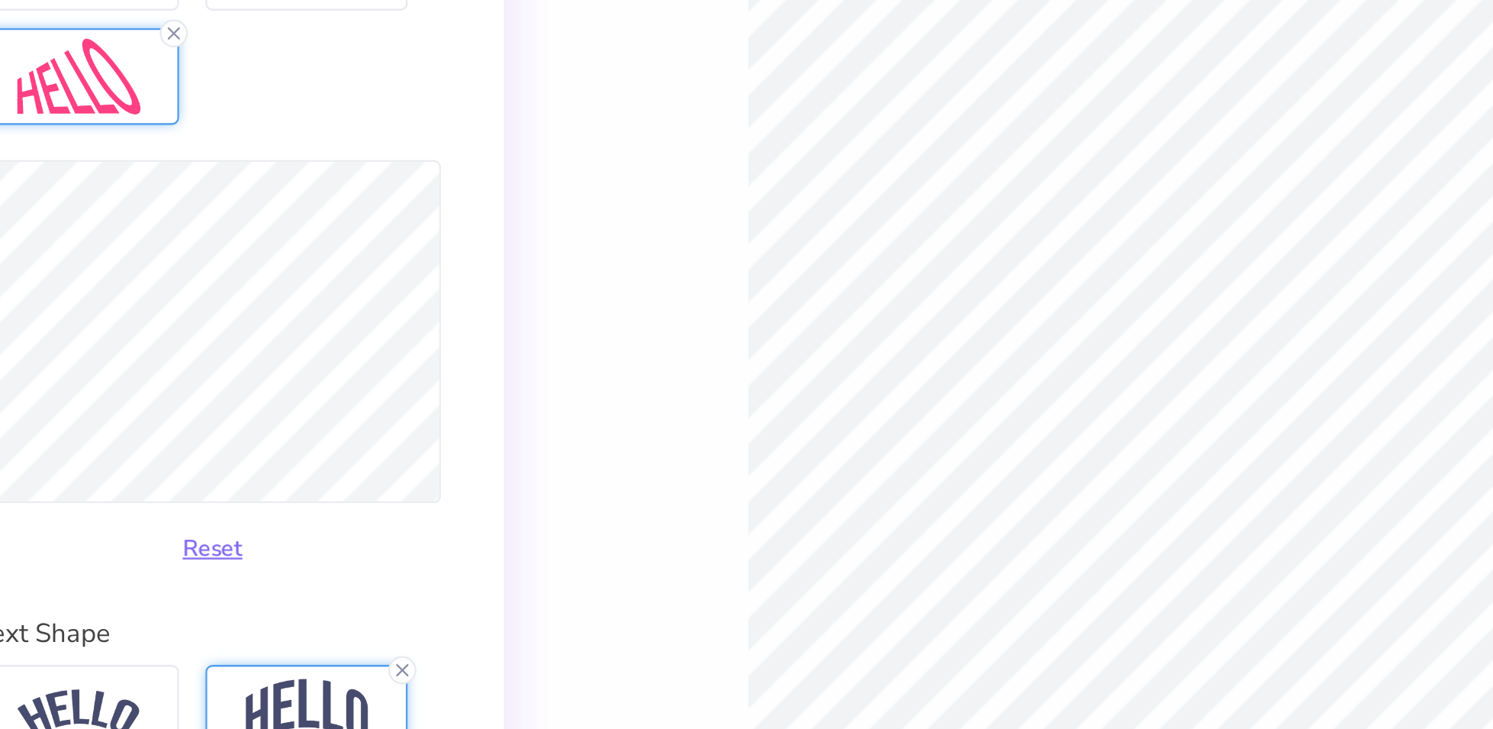
type input "6.47639972770257"
type input "2.29"
type input "6.47639972770257"
type input "2.30"
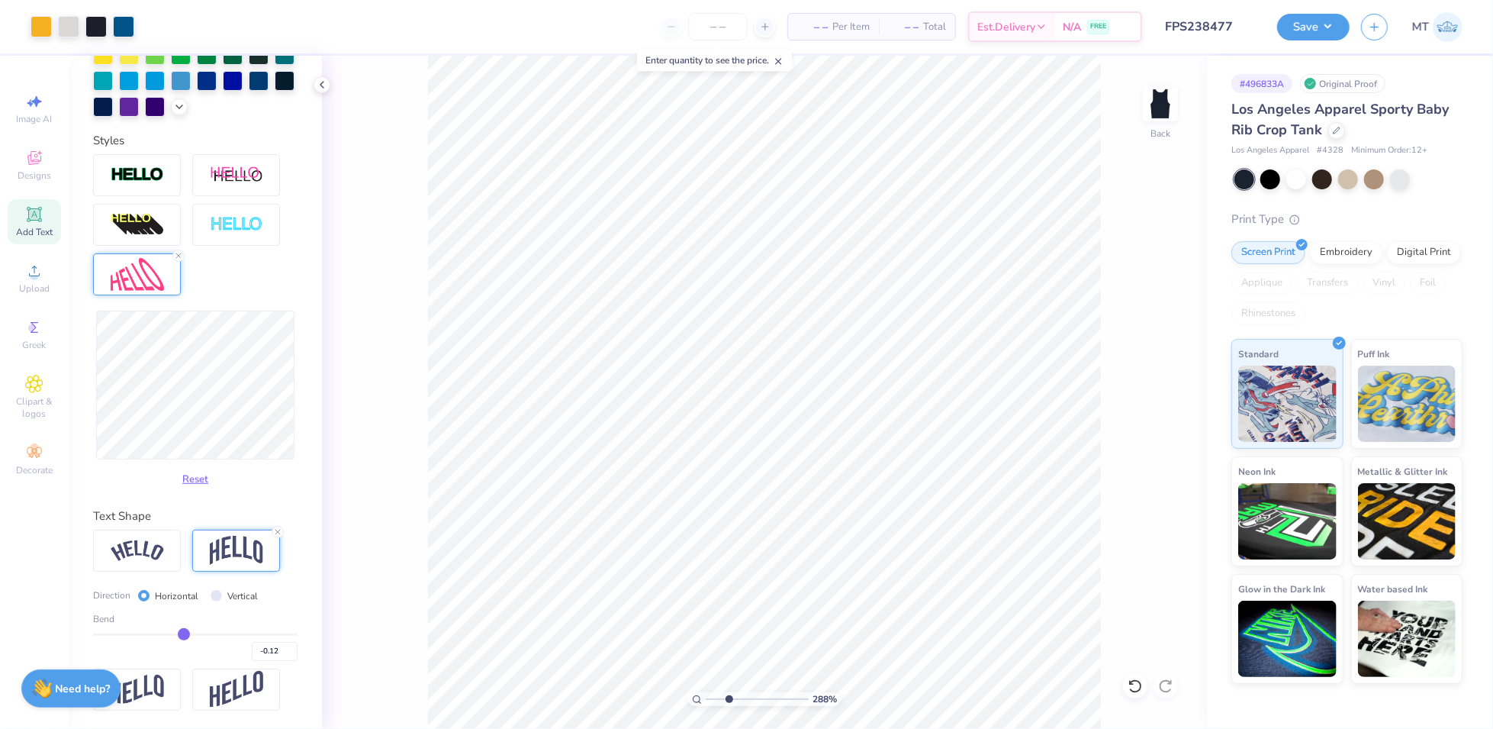
click at [255, 290] on div "Reset" at bounding box center [195, 323] width 204 height 338
click at [1345, 25] on button "Save" at bounding box center [1313, 24] width 72 height 27
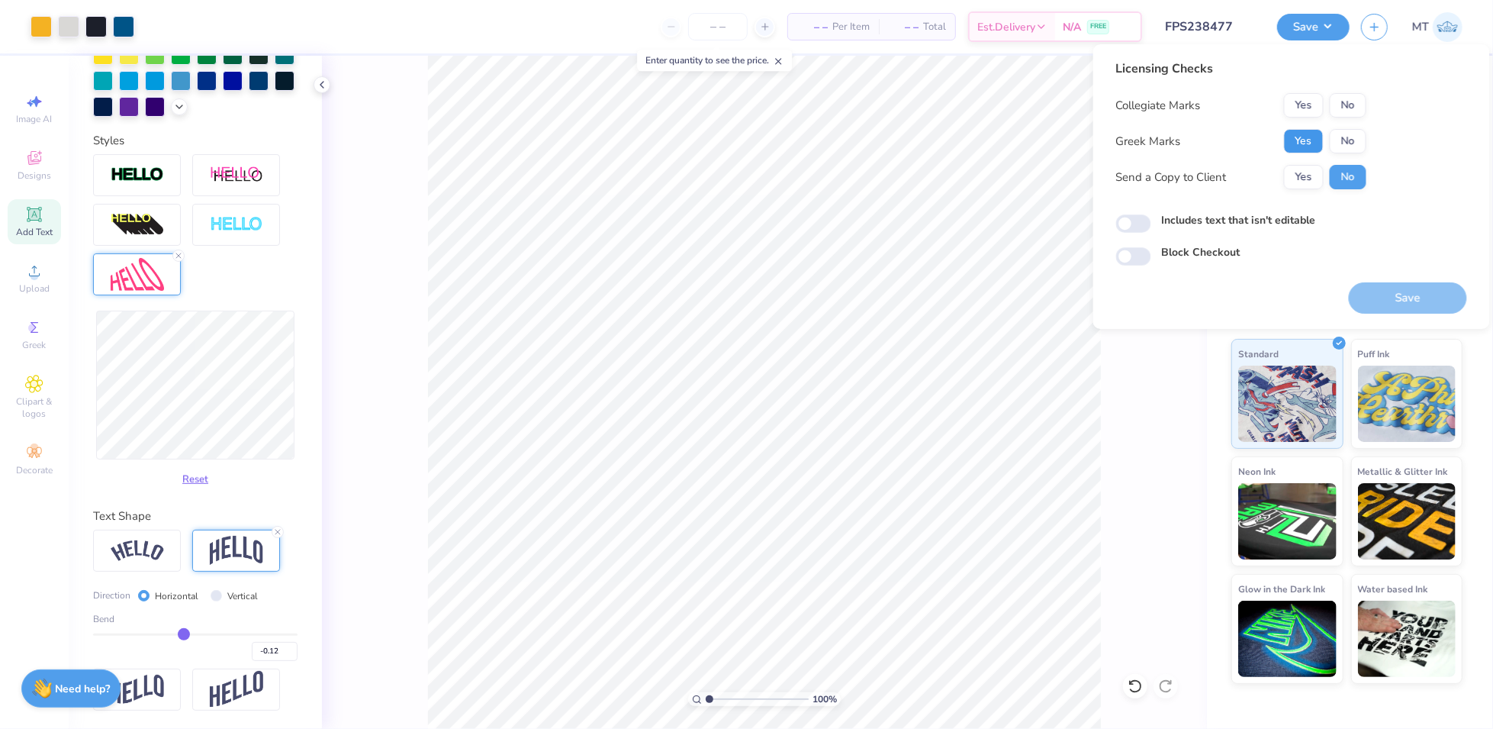
click at [1310, 143] on button "Yes" at bounding box center [1304, 141] width 40 height 24
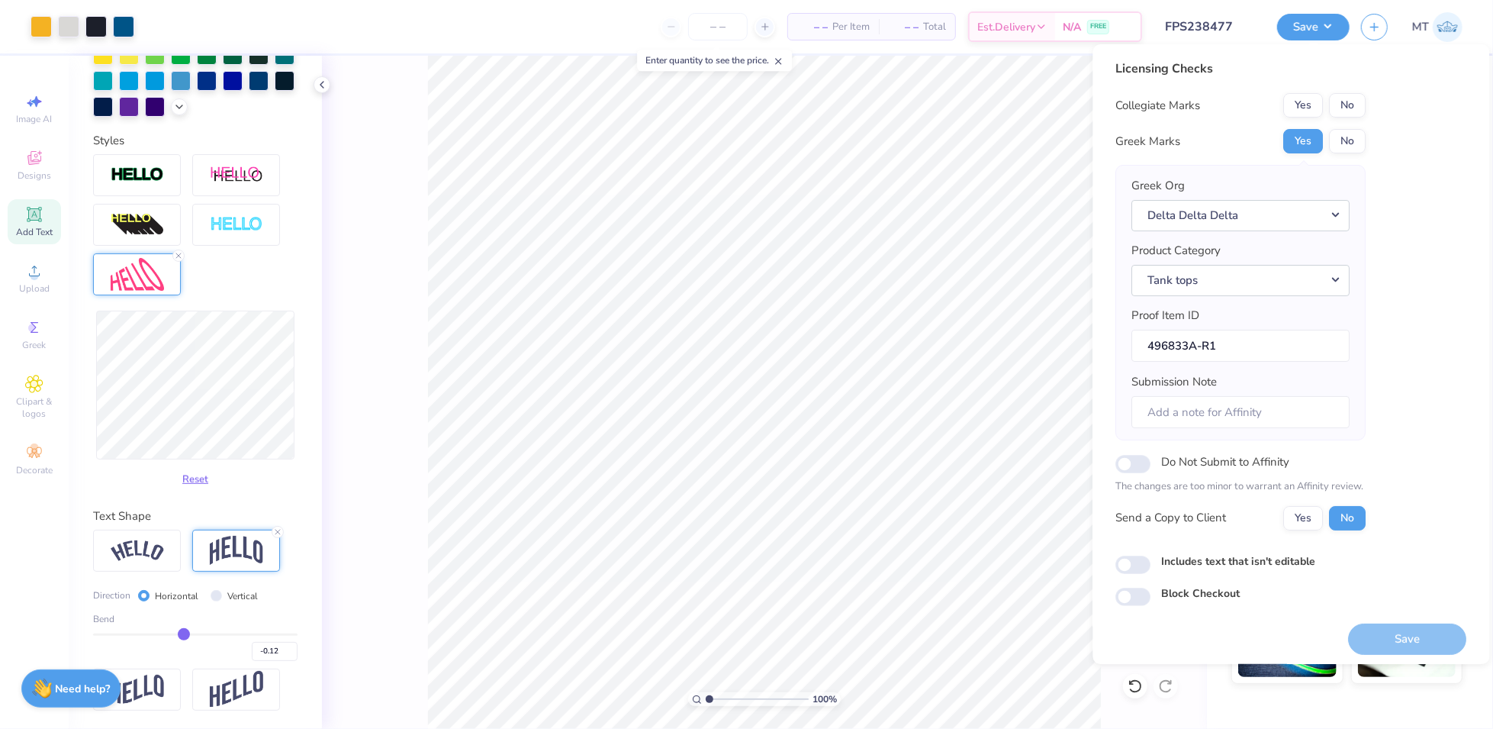
click at [1350, 112] on button "No" at bounding box center [1348, 105] width 37 height 24
click at [1444, 637] on button "Save" at bounding box center [1408, 638] width 118 height 31
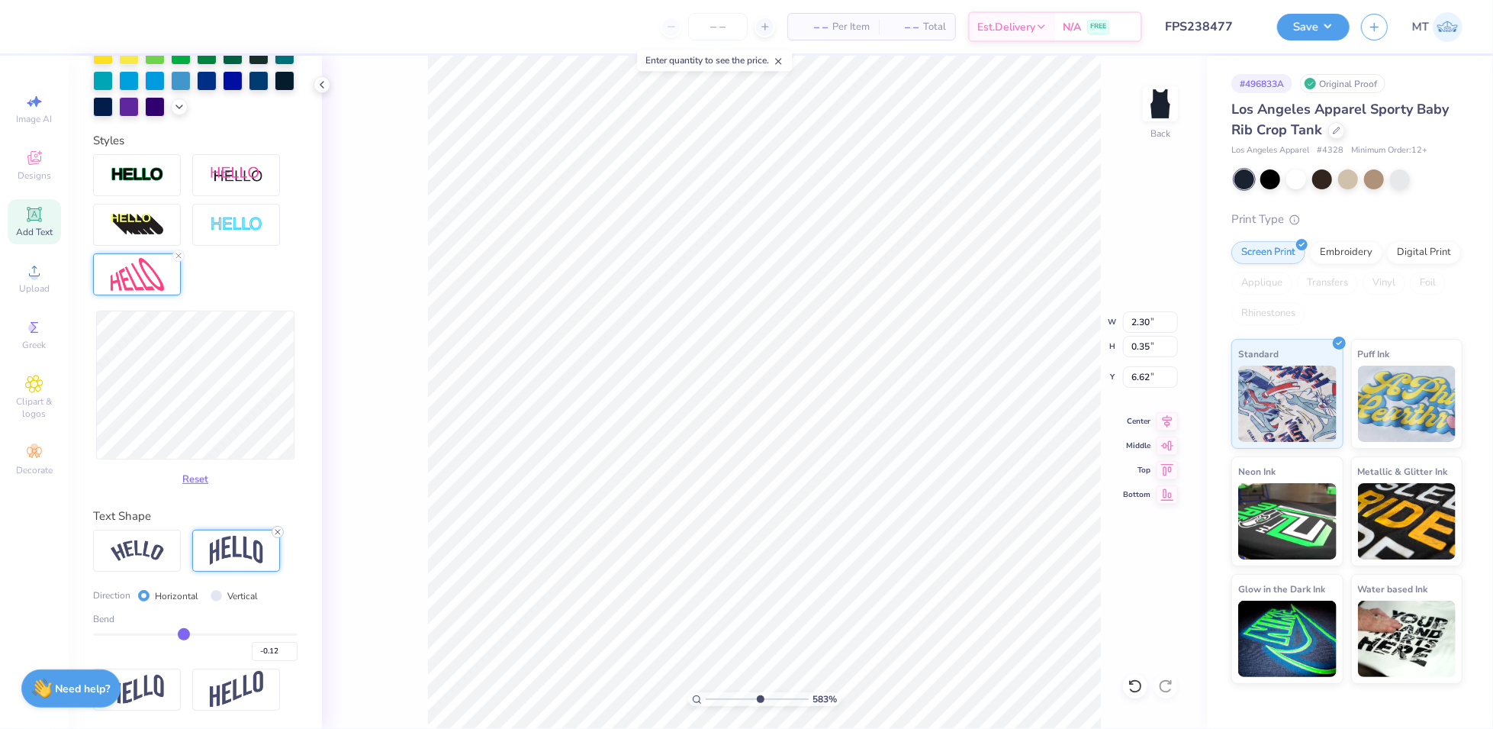
click at [279, 529] on icon at bounding box center [277, 531] width 9 height 9
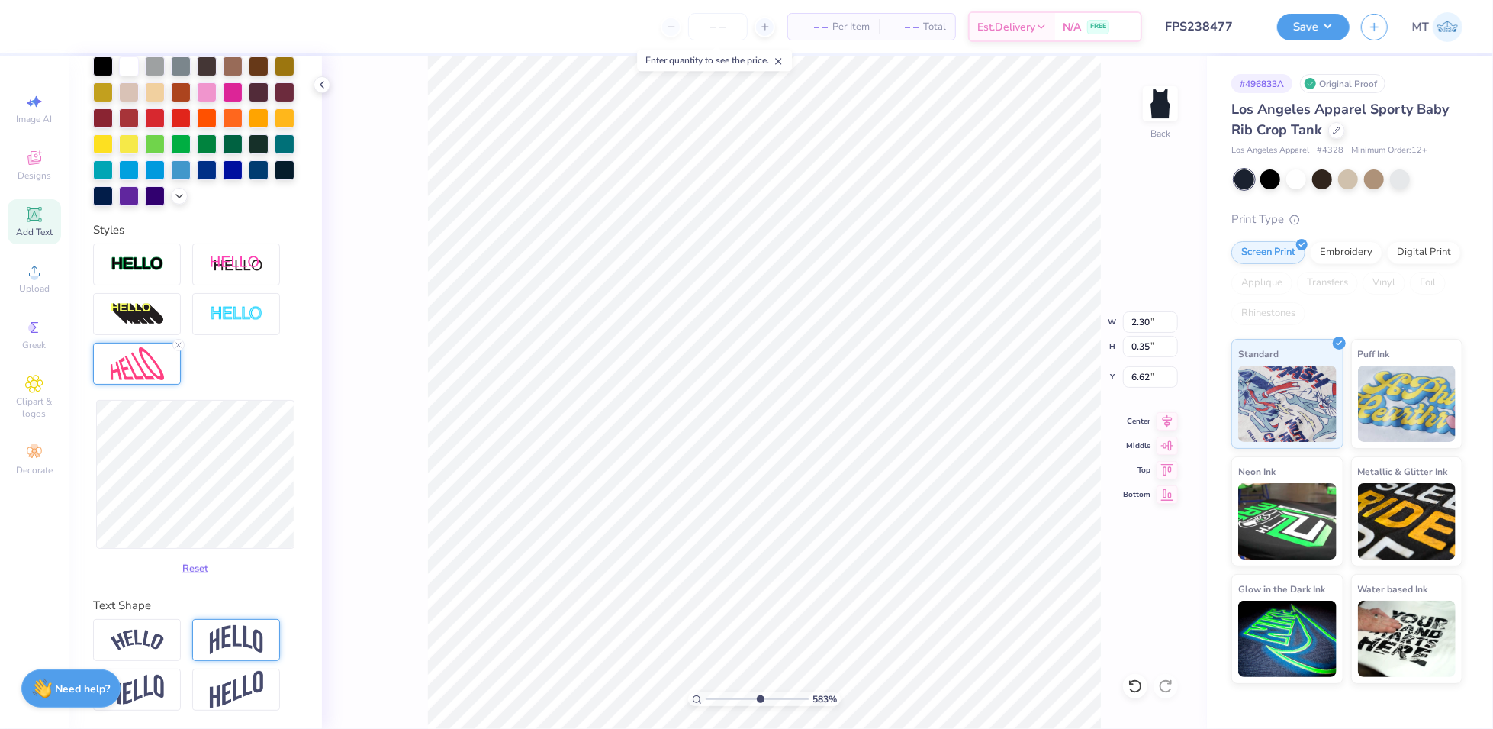
type input "5.83101158344366"
type input "2.32"
type input "5.83101158344366"
type input "2.30"
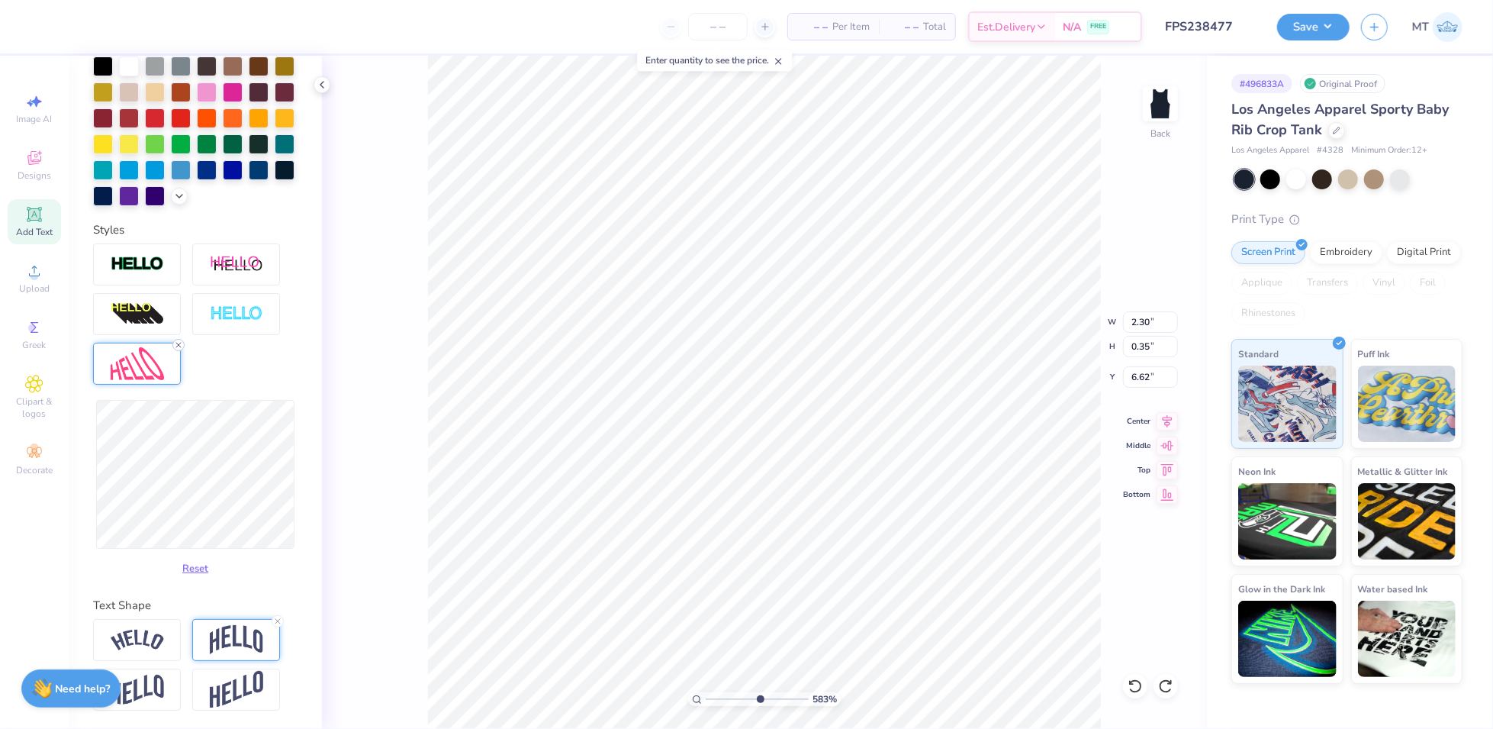
click at [180, 343] on line at bounding box center [178, 345] width 5 height 5
type input "5.83101158344366"
type input "2.32"
type input "0.33"
type input "6.63"
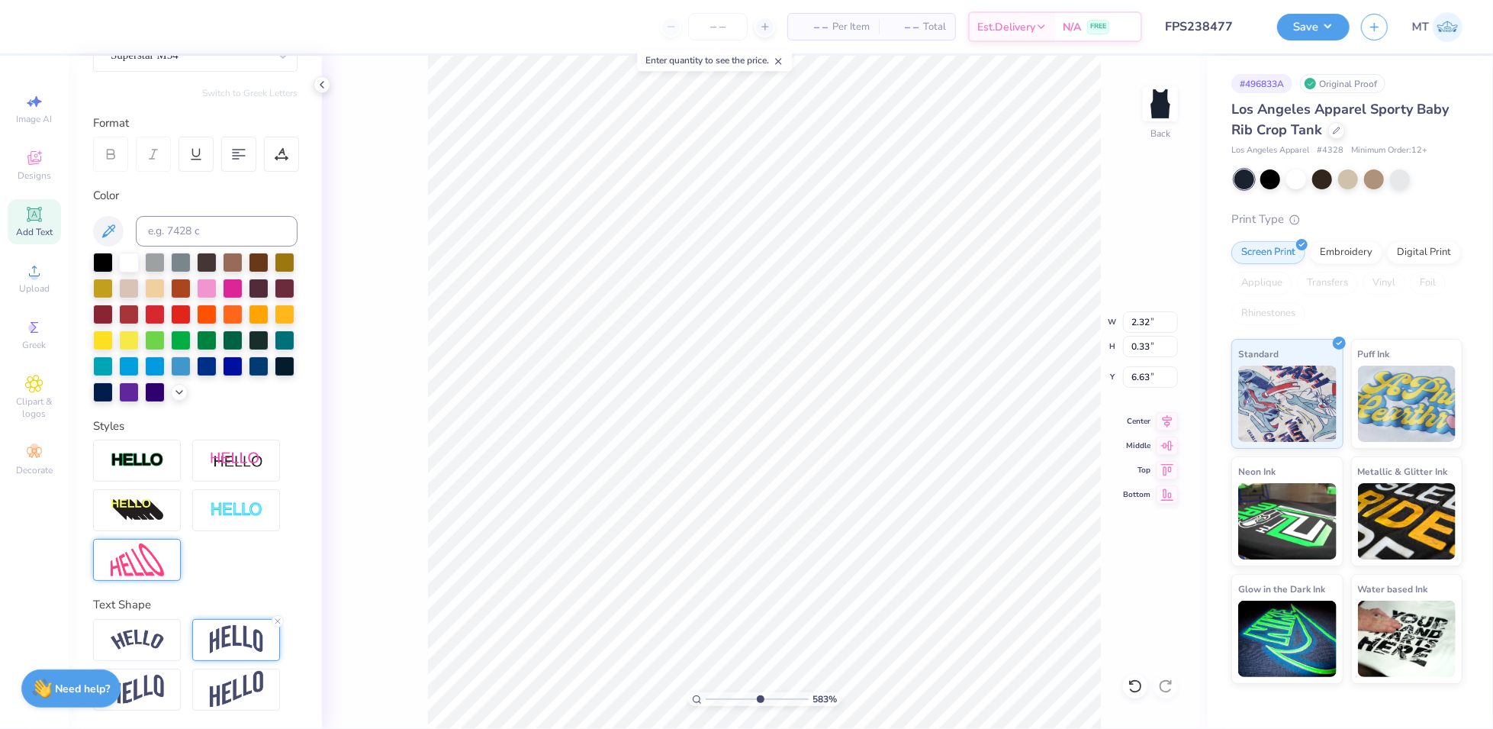
scroll to position [183, 0]
click at [1130, 681] on icon at bounding box center [1131, 682] width 3 height 3
click at [143, 566] on img at bounding box center [137, 559] width 53 height 33
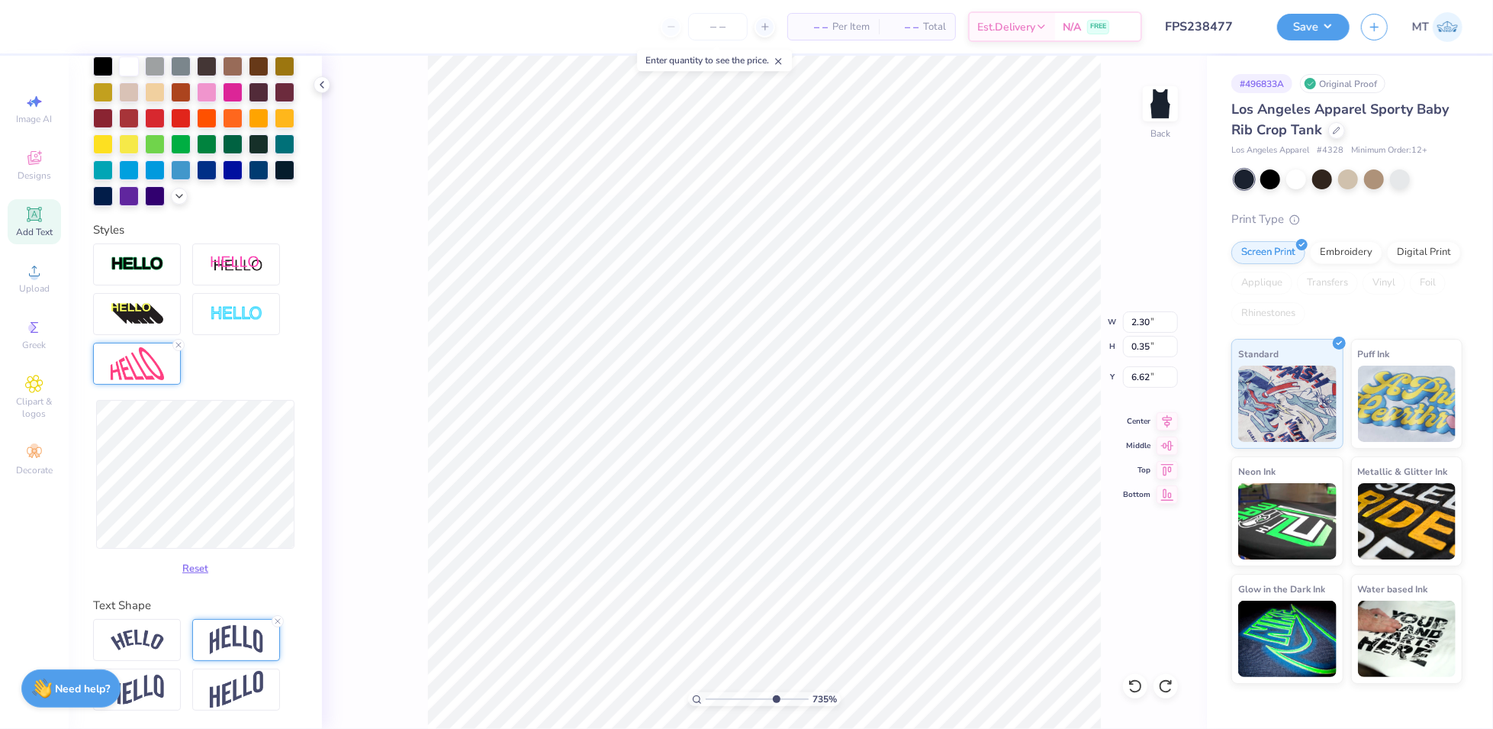
scroll to position [379, 0]
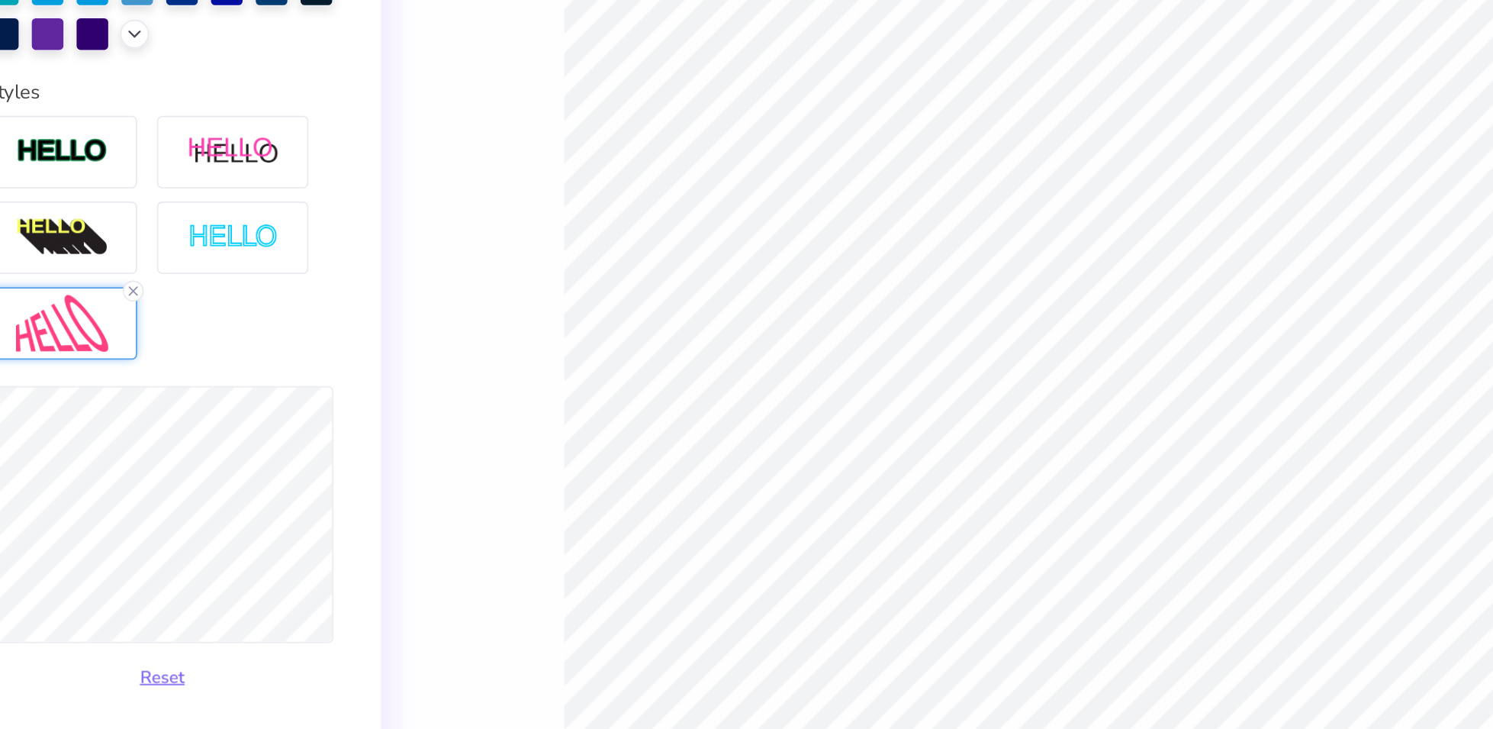
type input "7.34587789852504"
type input "2.32"
type input "4.40666945300601"
type input "2.30"
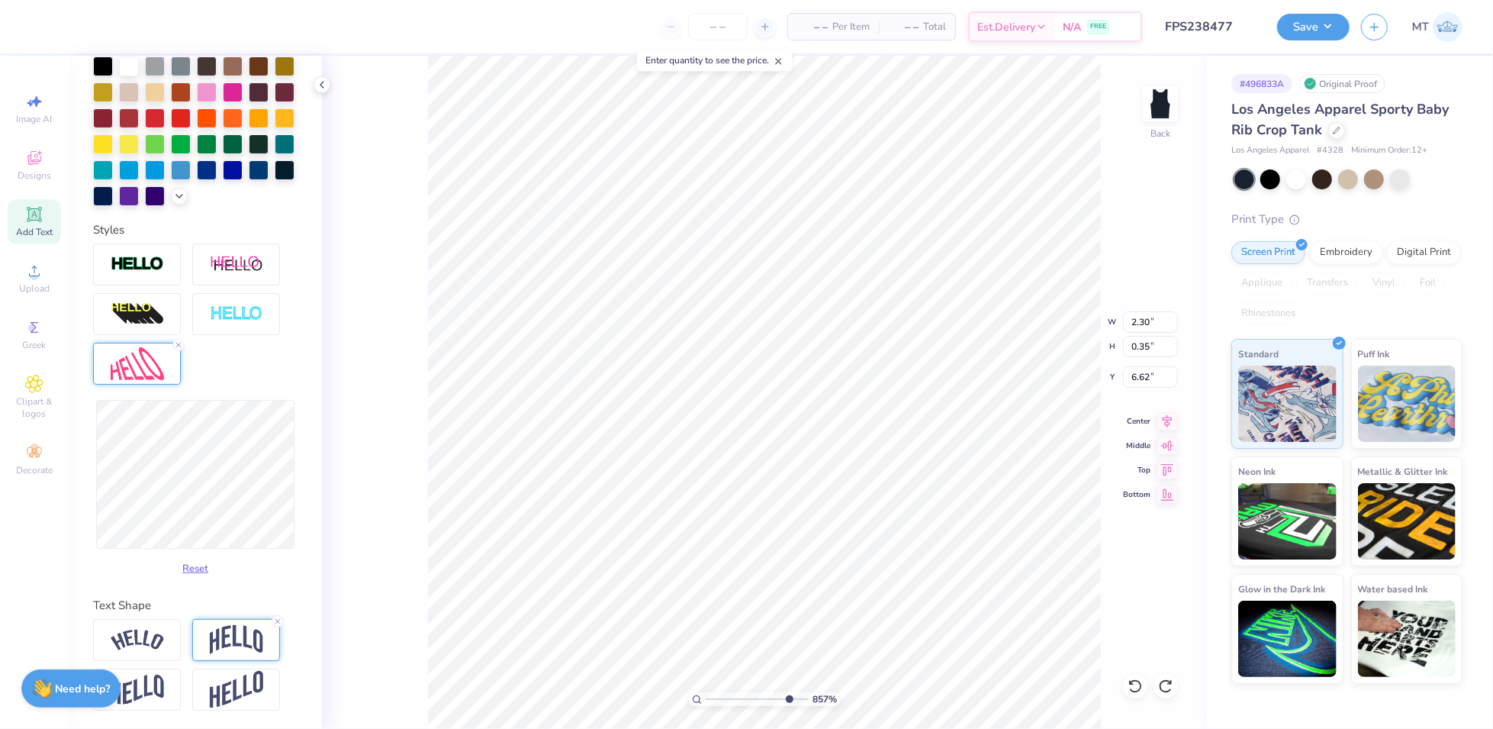
type input "4.89954268612655"
type input "6.63"
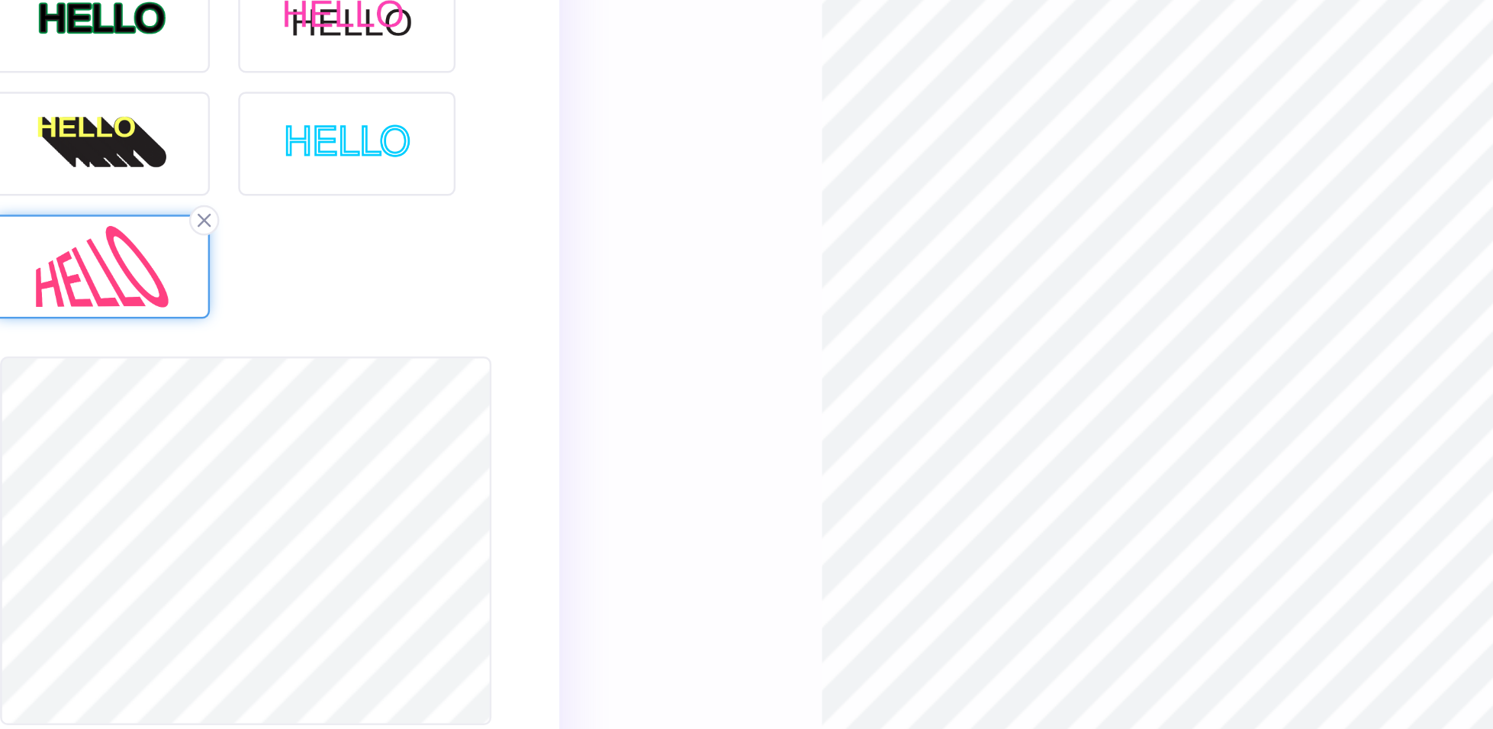
type input "8.73828619881552"
type input "2.31"
type input "0.34"
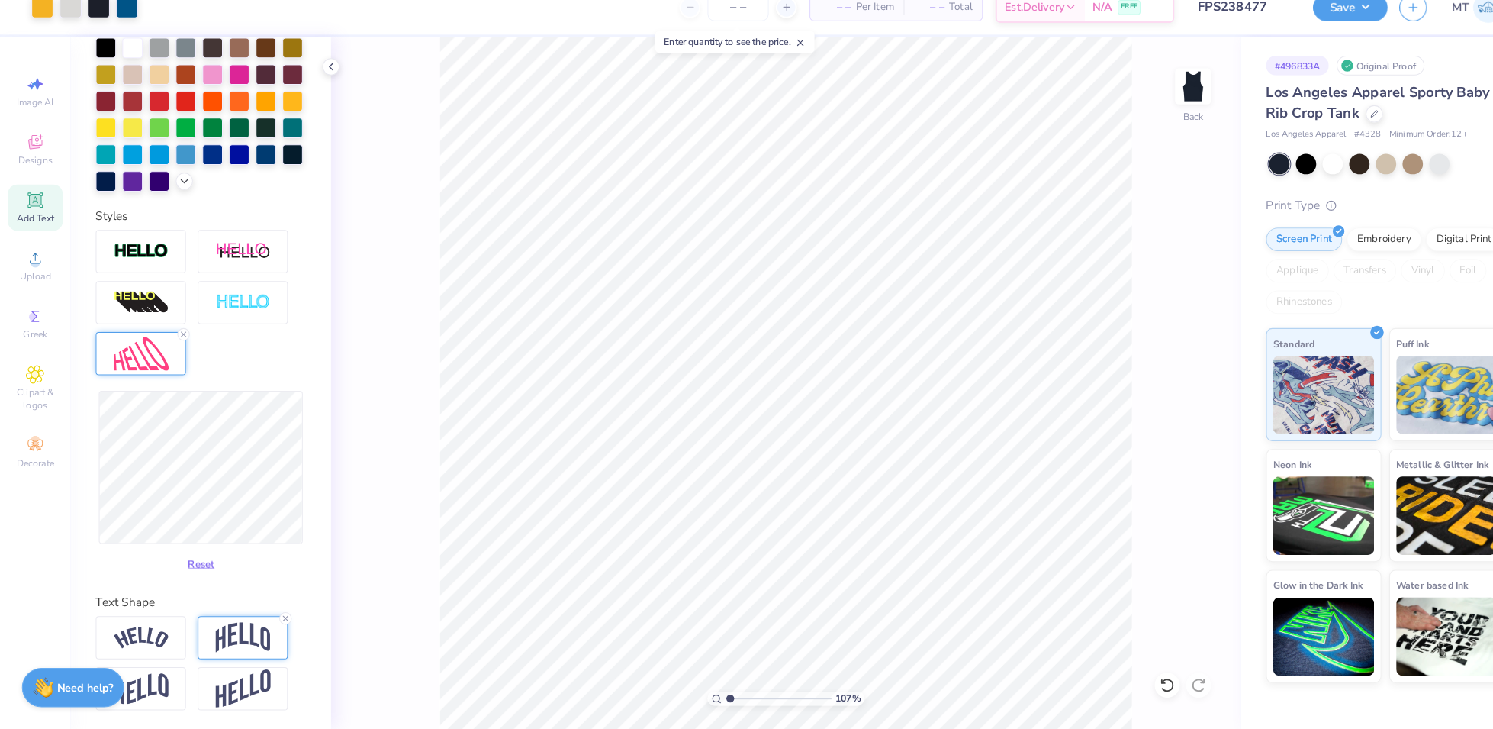
scroll to position [0, 0]
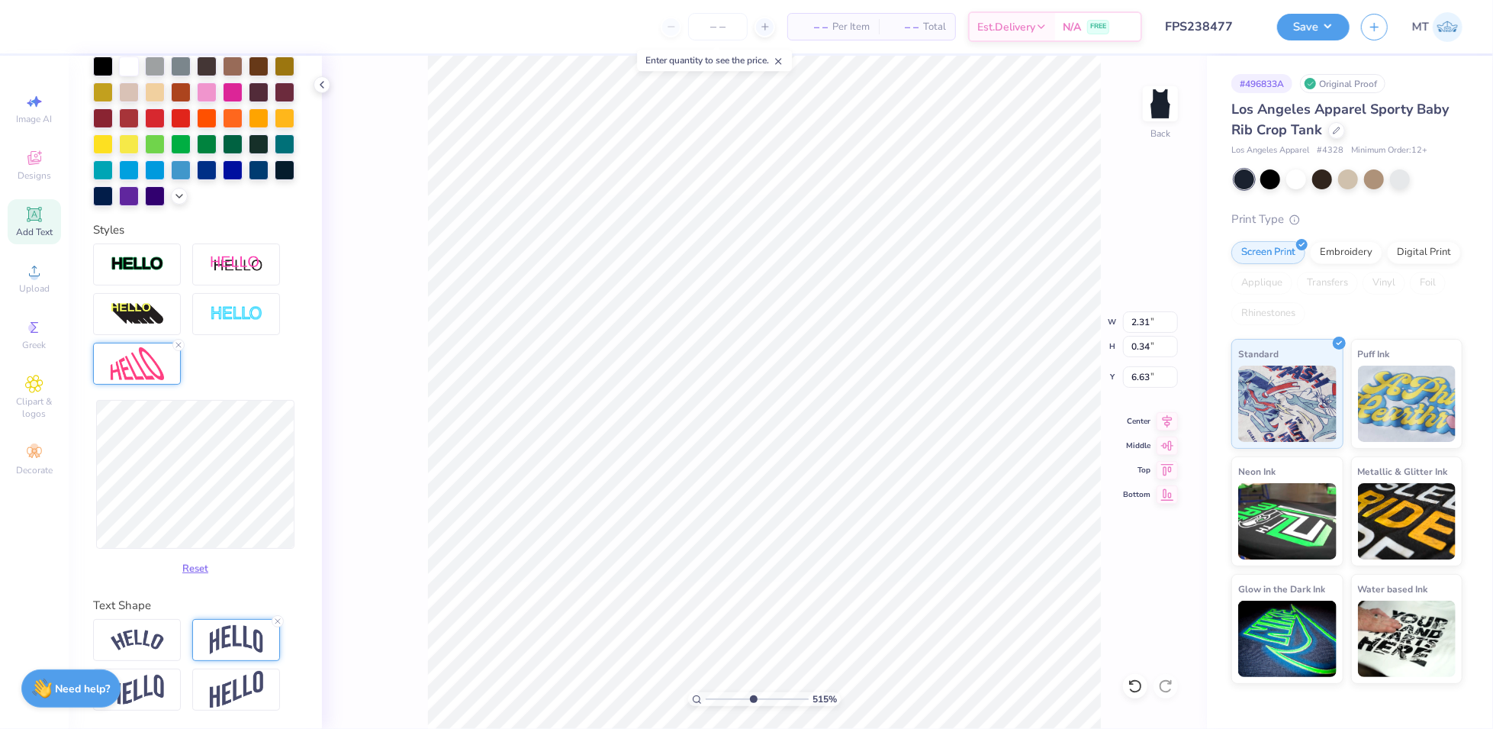
type input "5.14530197451594"
type input "2.39"
type input "0.36"
type input "6.62"
type input "1.75200749293327"
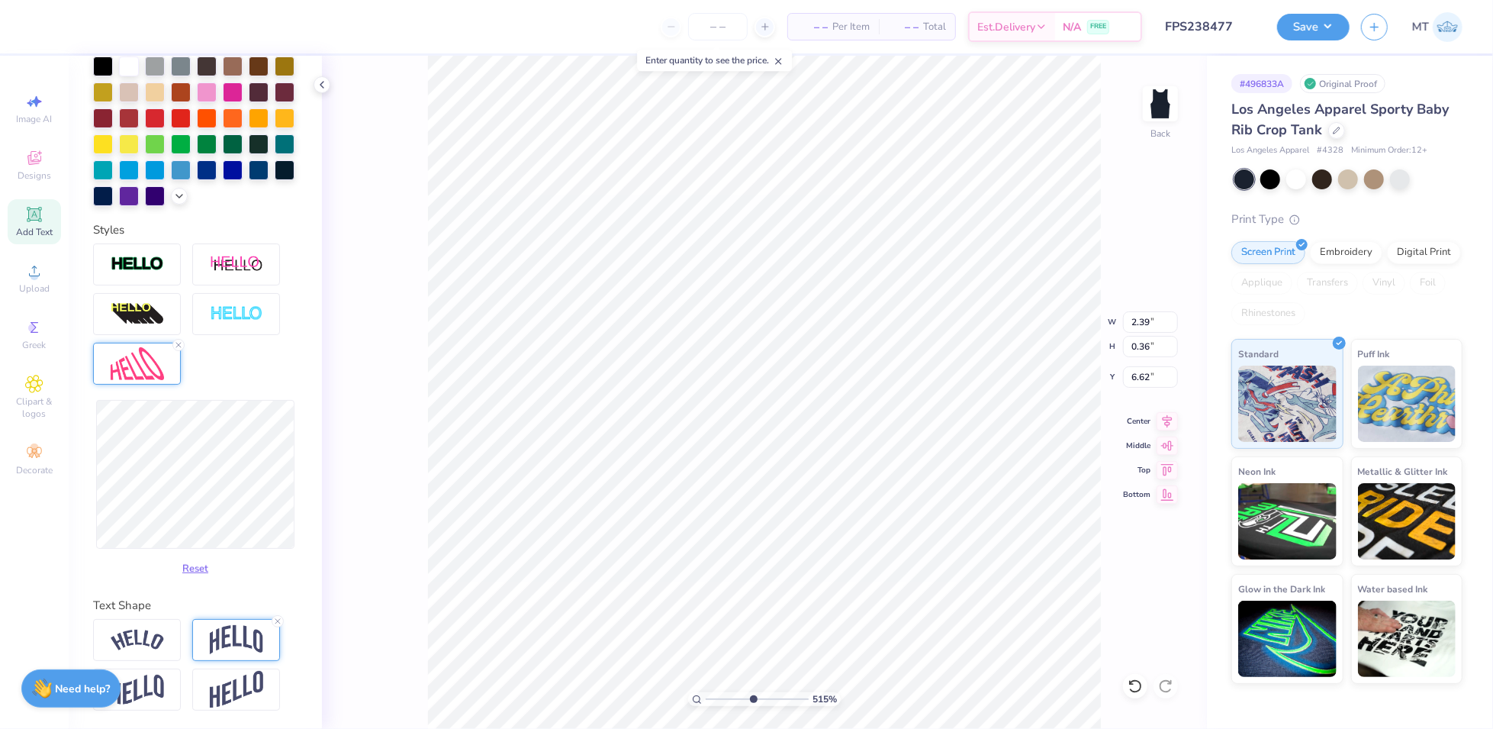
type input "6.61"
click at [181, 347] on line at bounding box center [178, 345] width 5 height 5
type input "5.97110556522421"
type input "2.32"
type input "0.33"
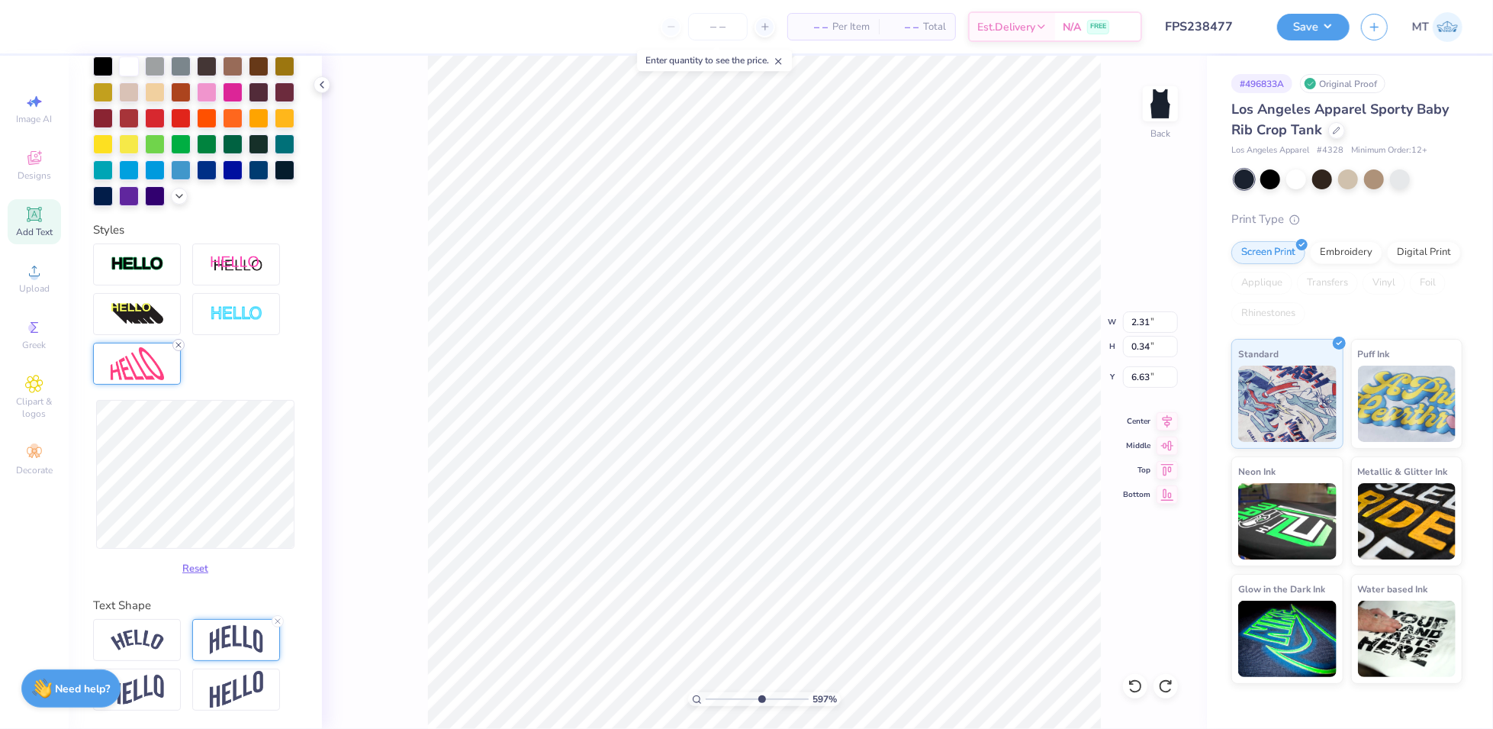
type input "6.64"
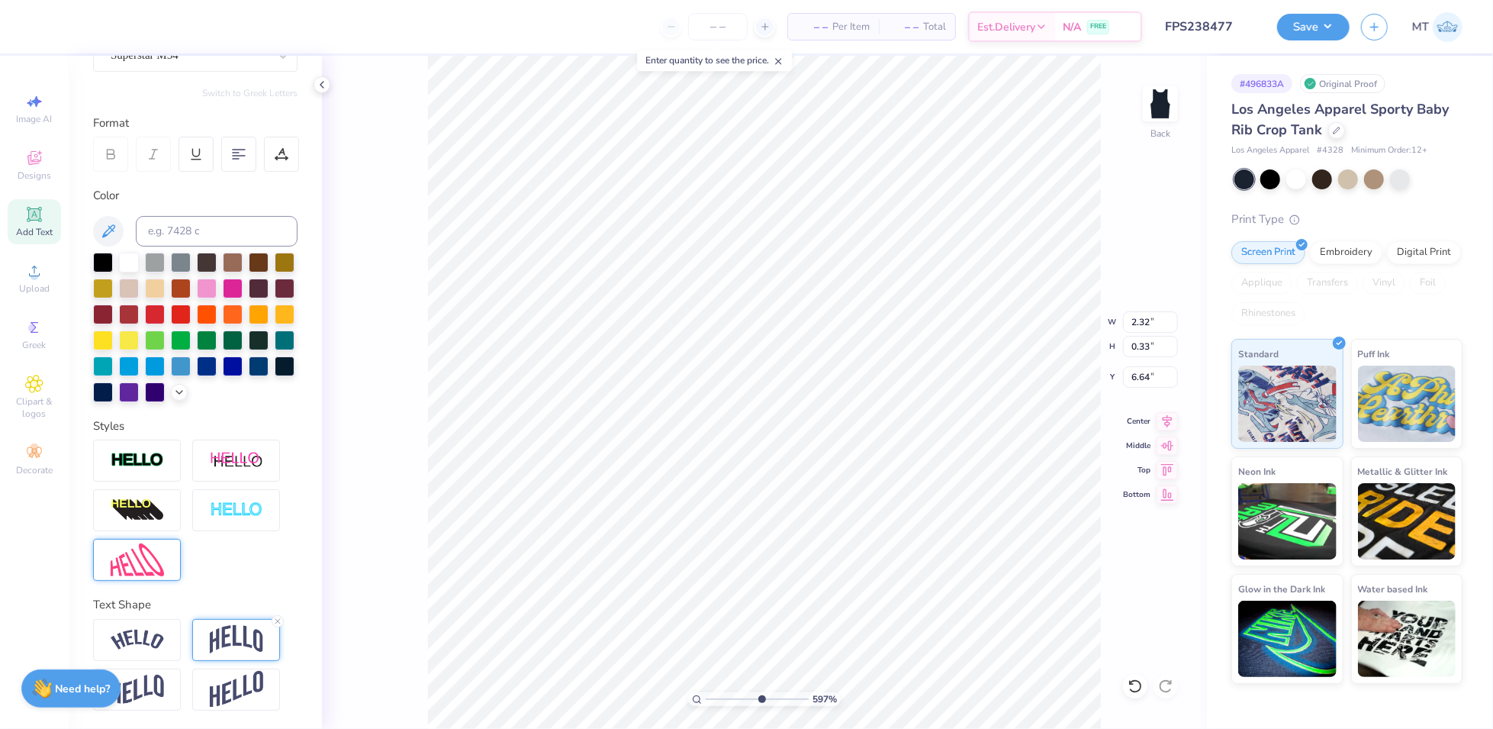
scroll to position [183, 0]
click at [127, 567] on img at bounding box center [137, 559] width 53 height 33
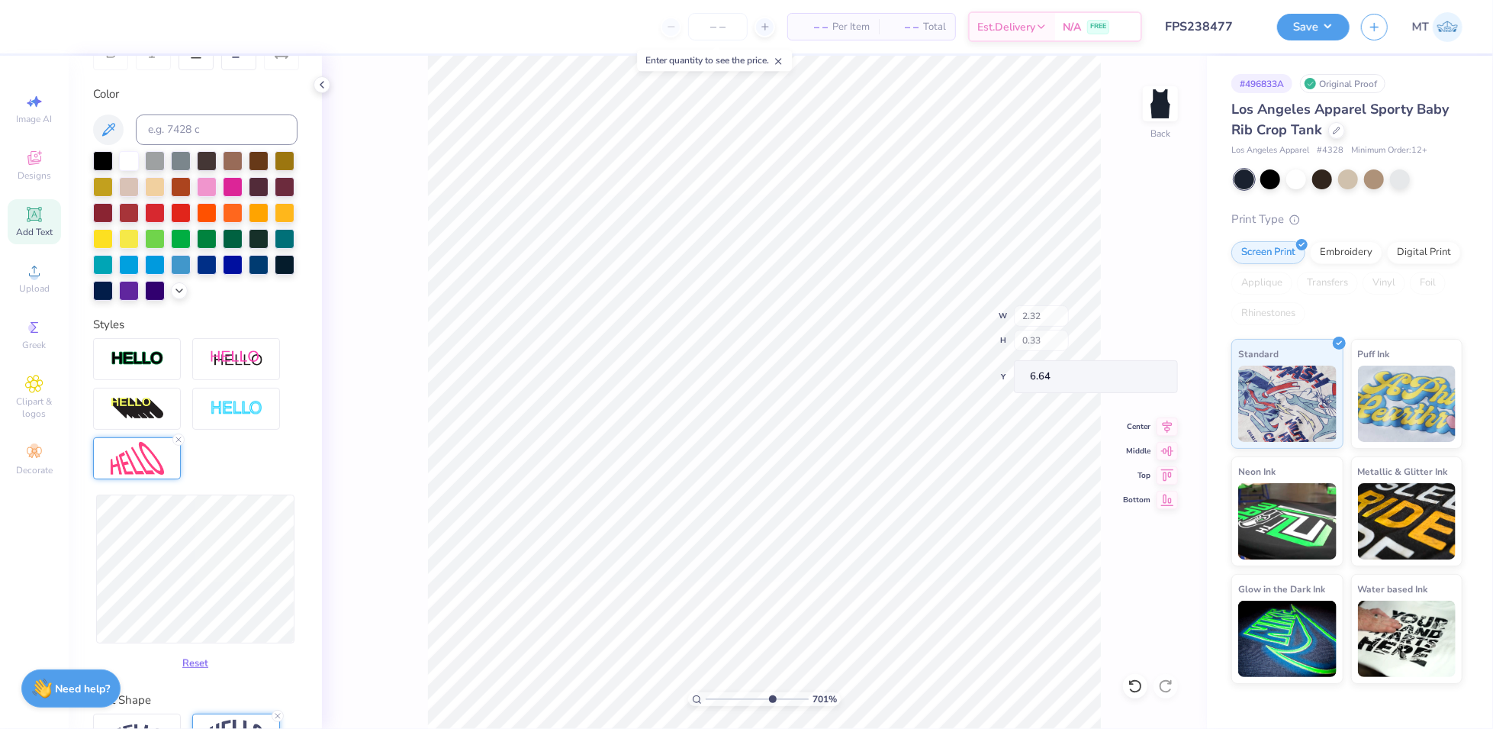
scroll to position [379, 0]
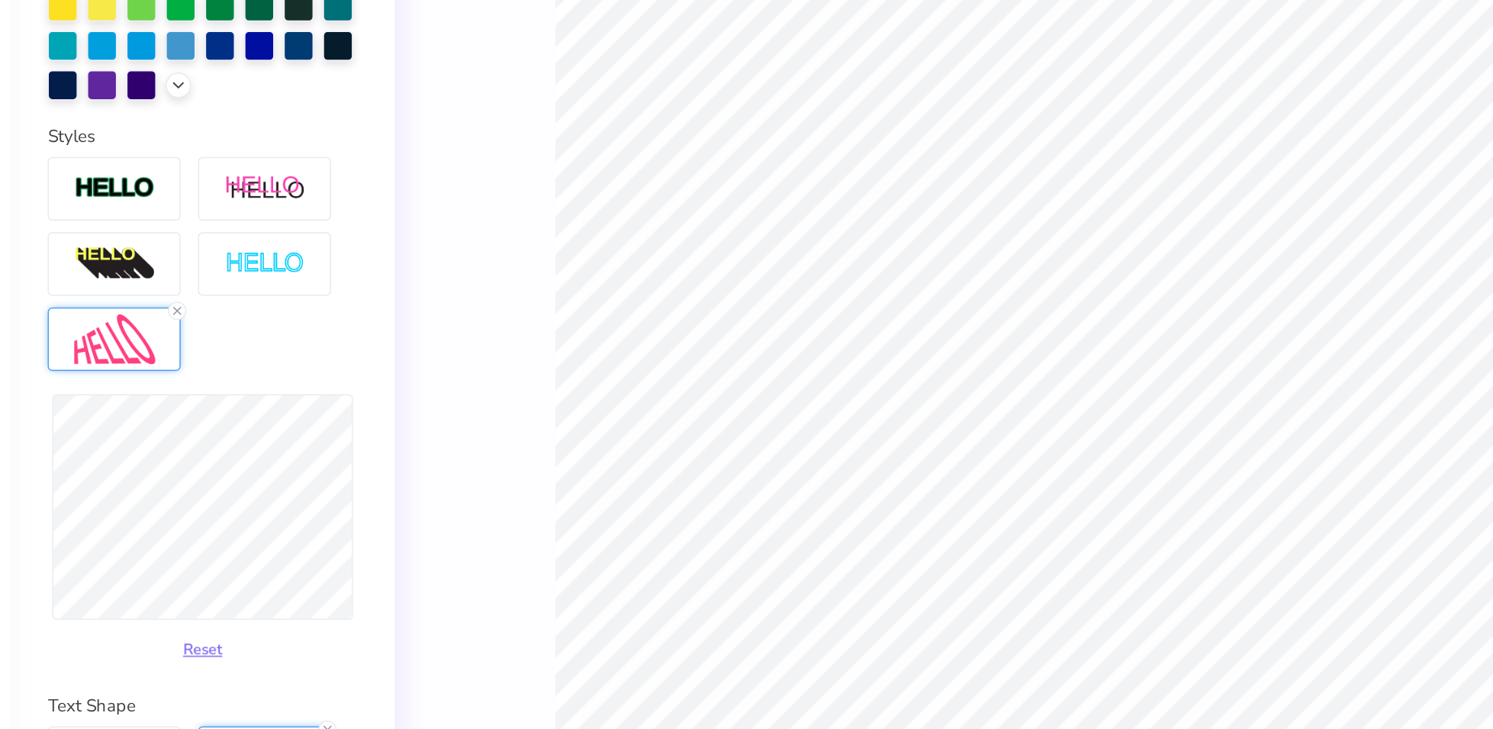
type input "8.49129024248775"
type input "2.31"
type input "8.39578233933402"
type input "2.28"
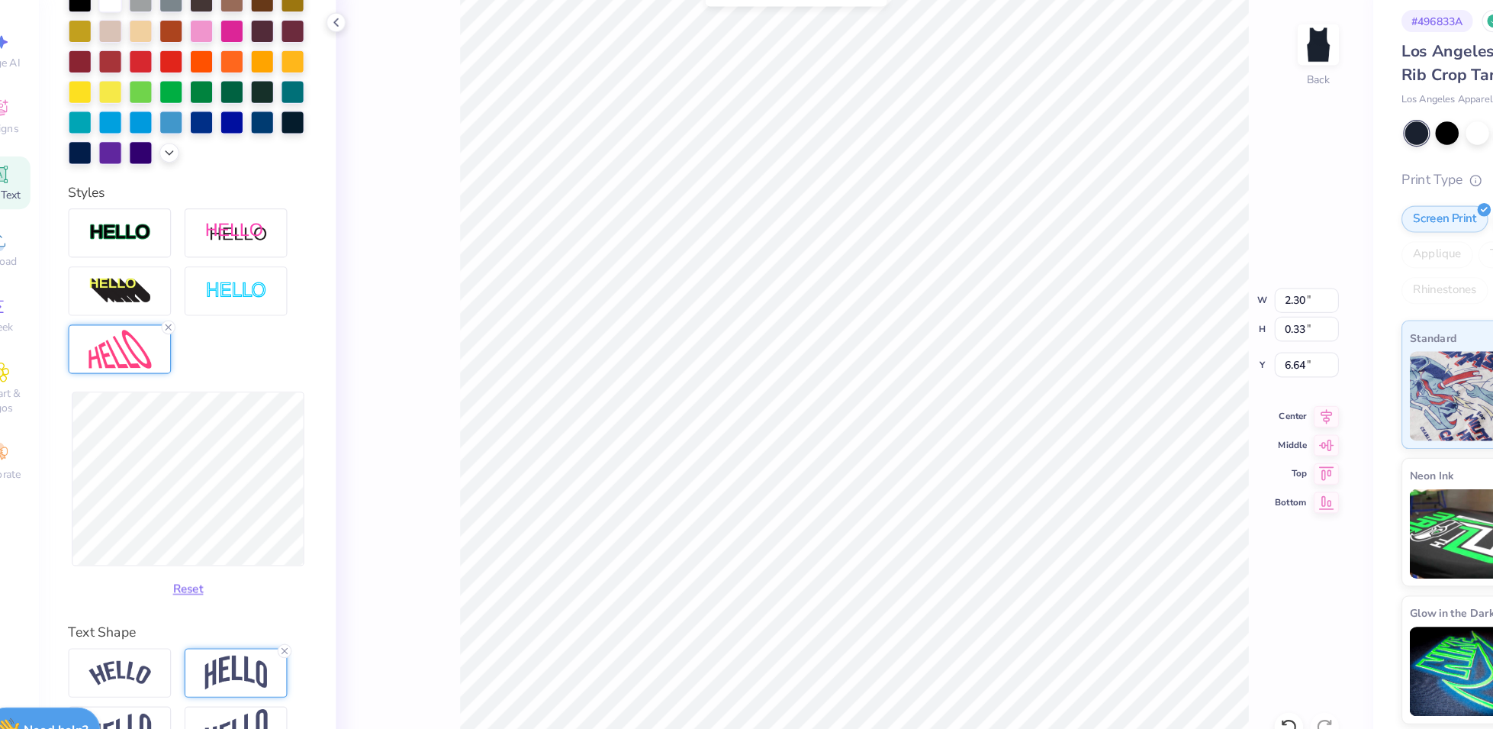
type input "9.42406183773002"
type input "2.29"
type input "9.42406183773002"
type input "2.30"
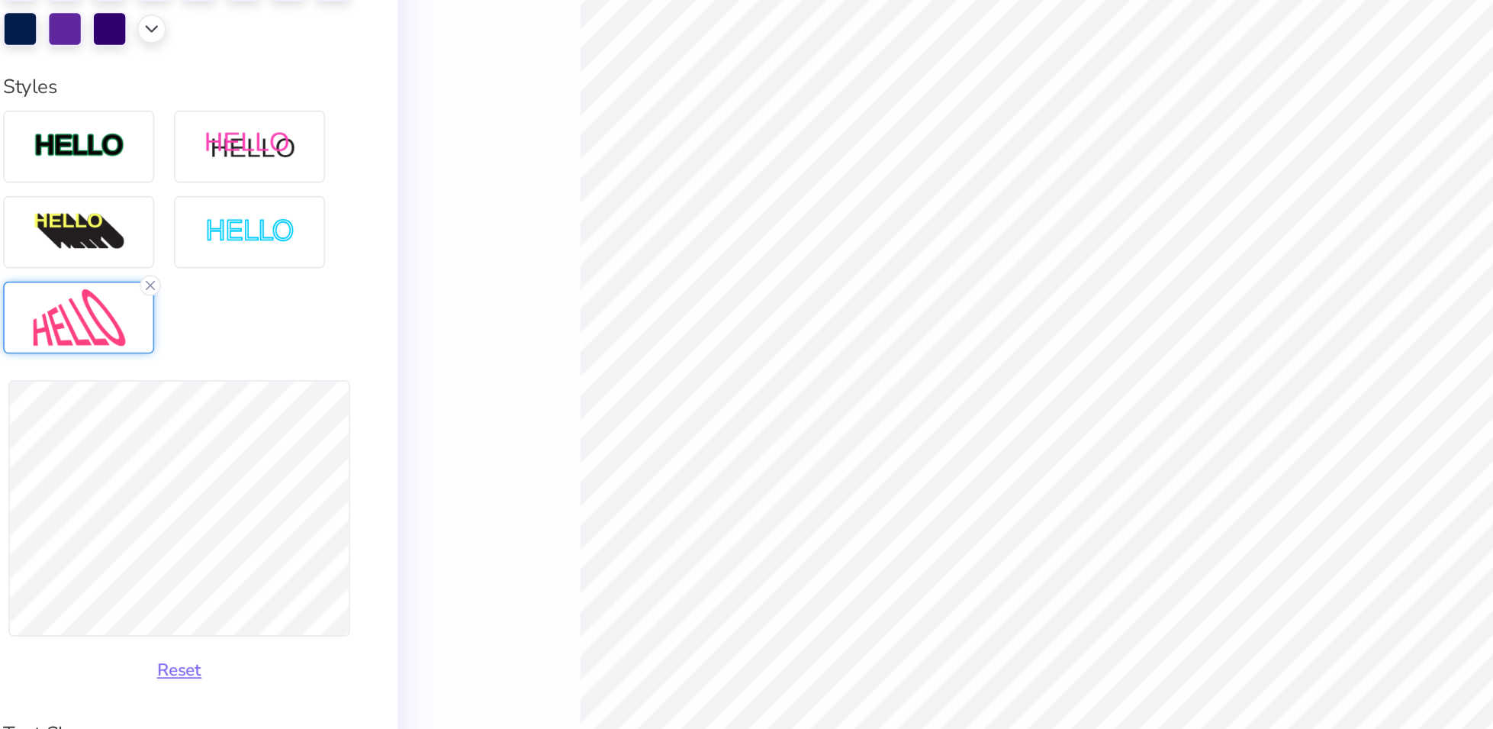
type input "9.42406183773002"
type input "2.29"
type input "5.94919269103206"
type input "2.28"
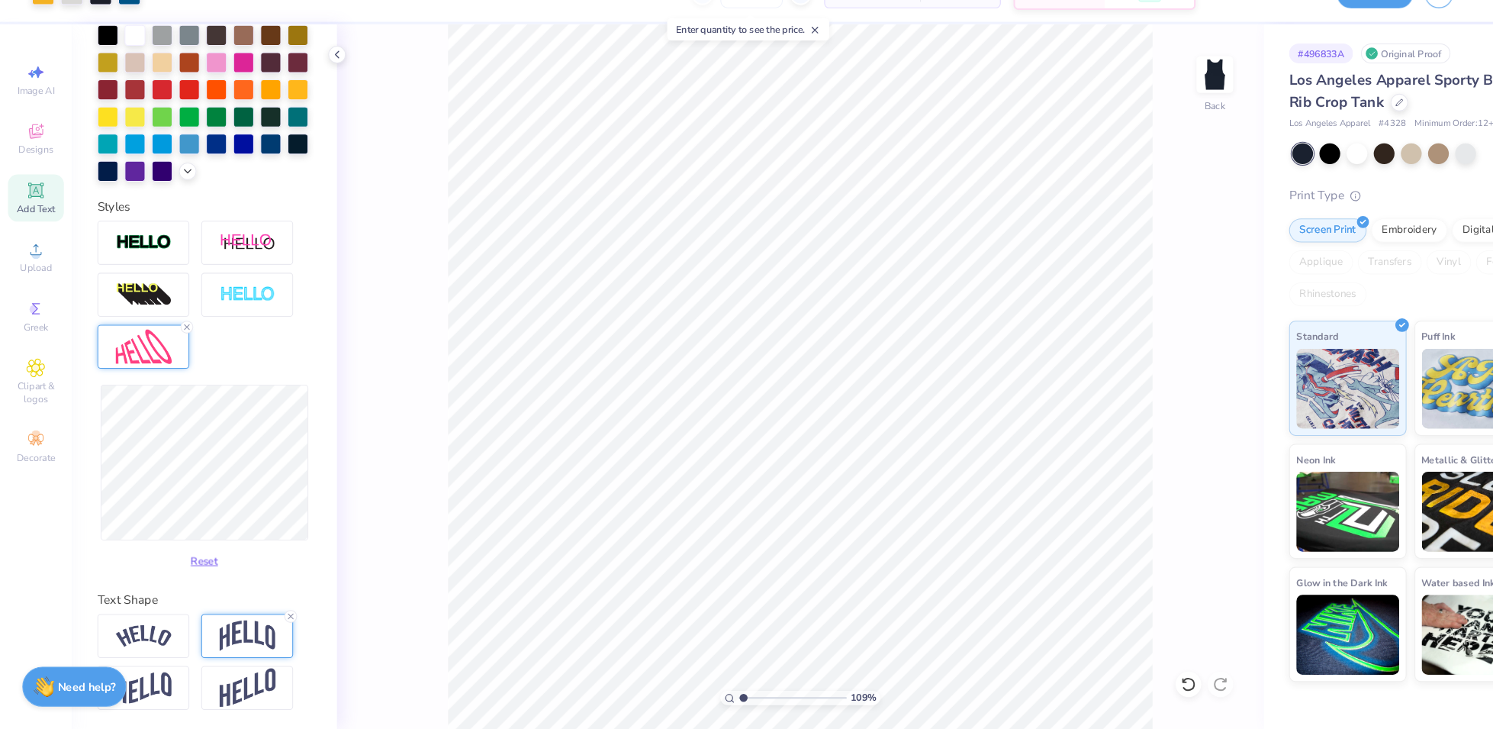
scroll to position [0, 0]
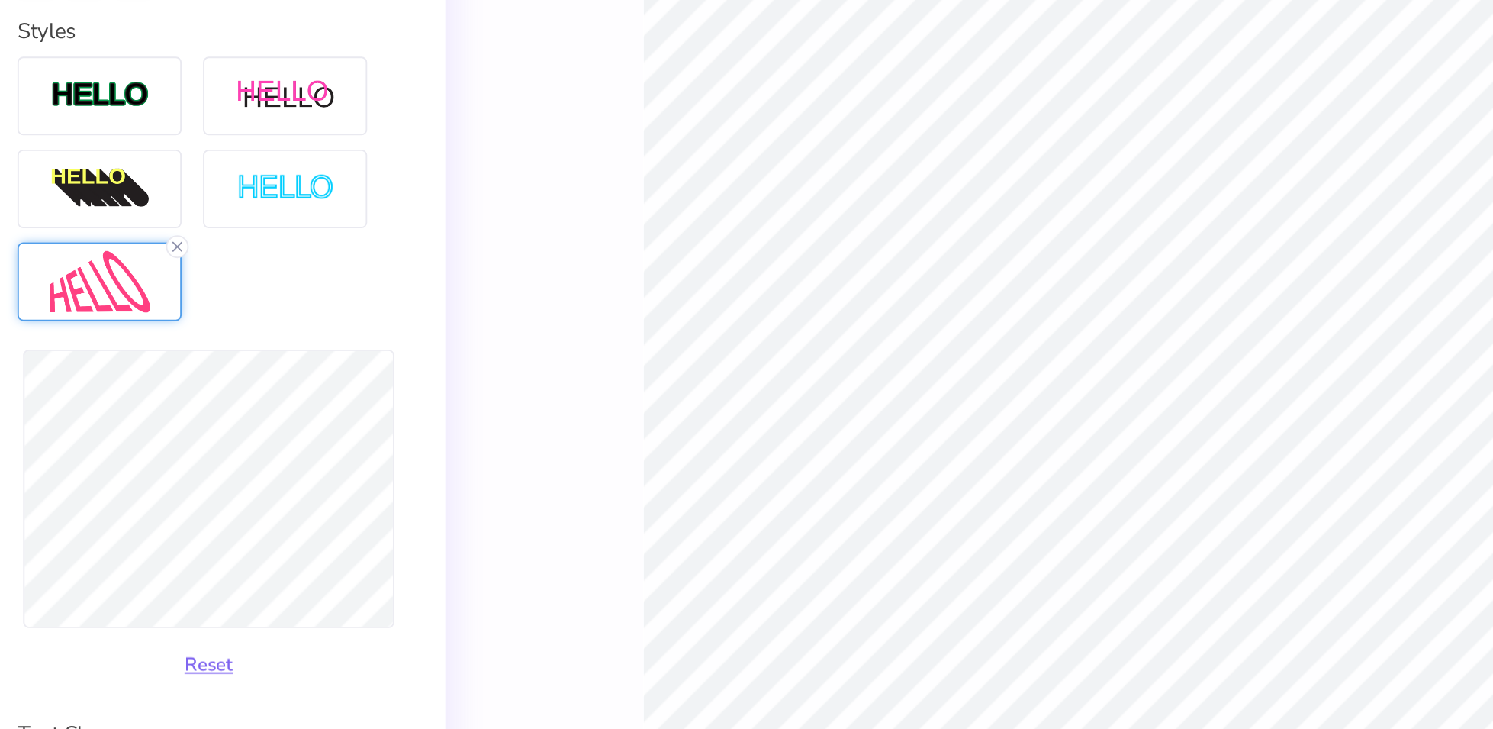
type input "9.24215268642553"
type input "2.30"
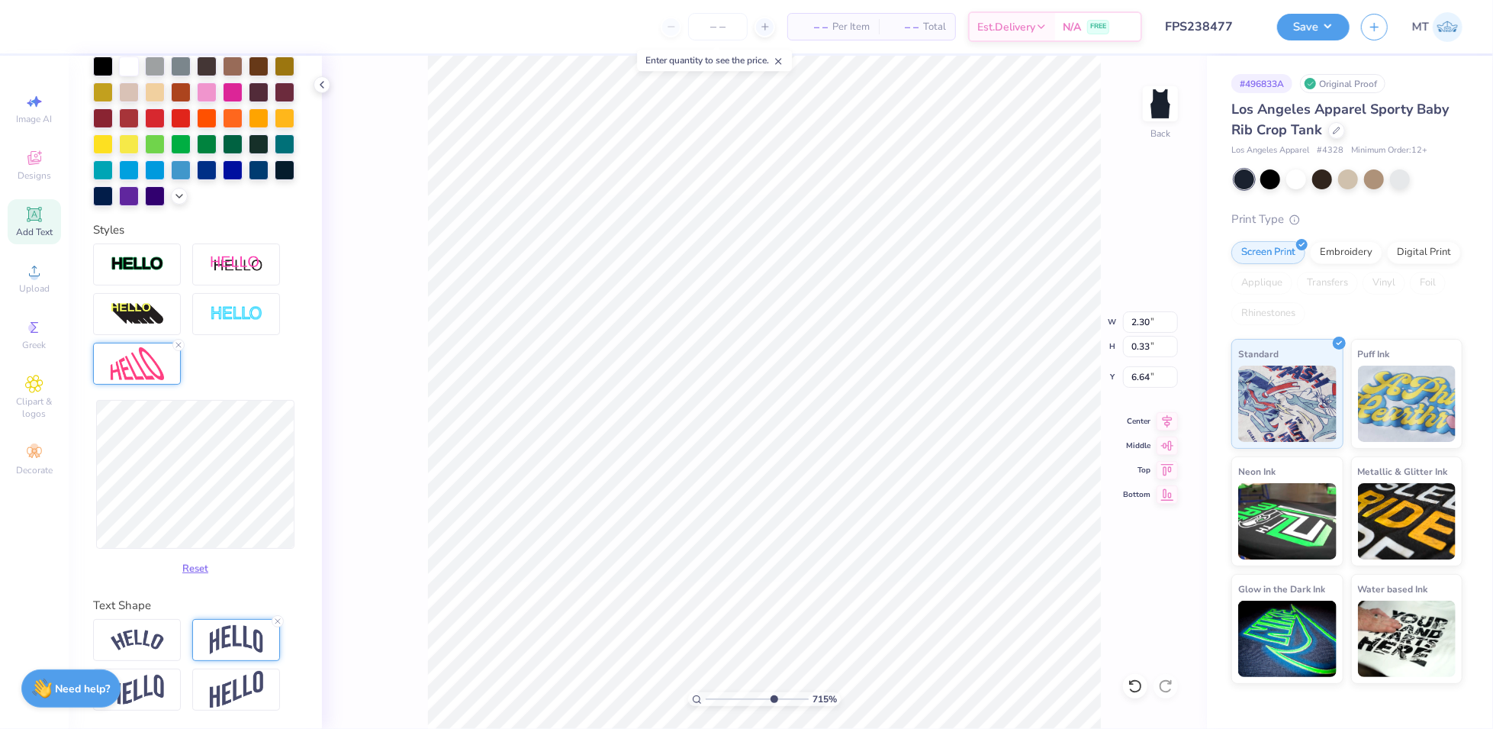
type input "7.14686361297599"
type input "2.28"
type input "7.14686361297599"
type input "2.29"
type input "10"
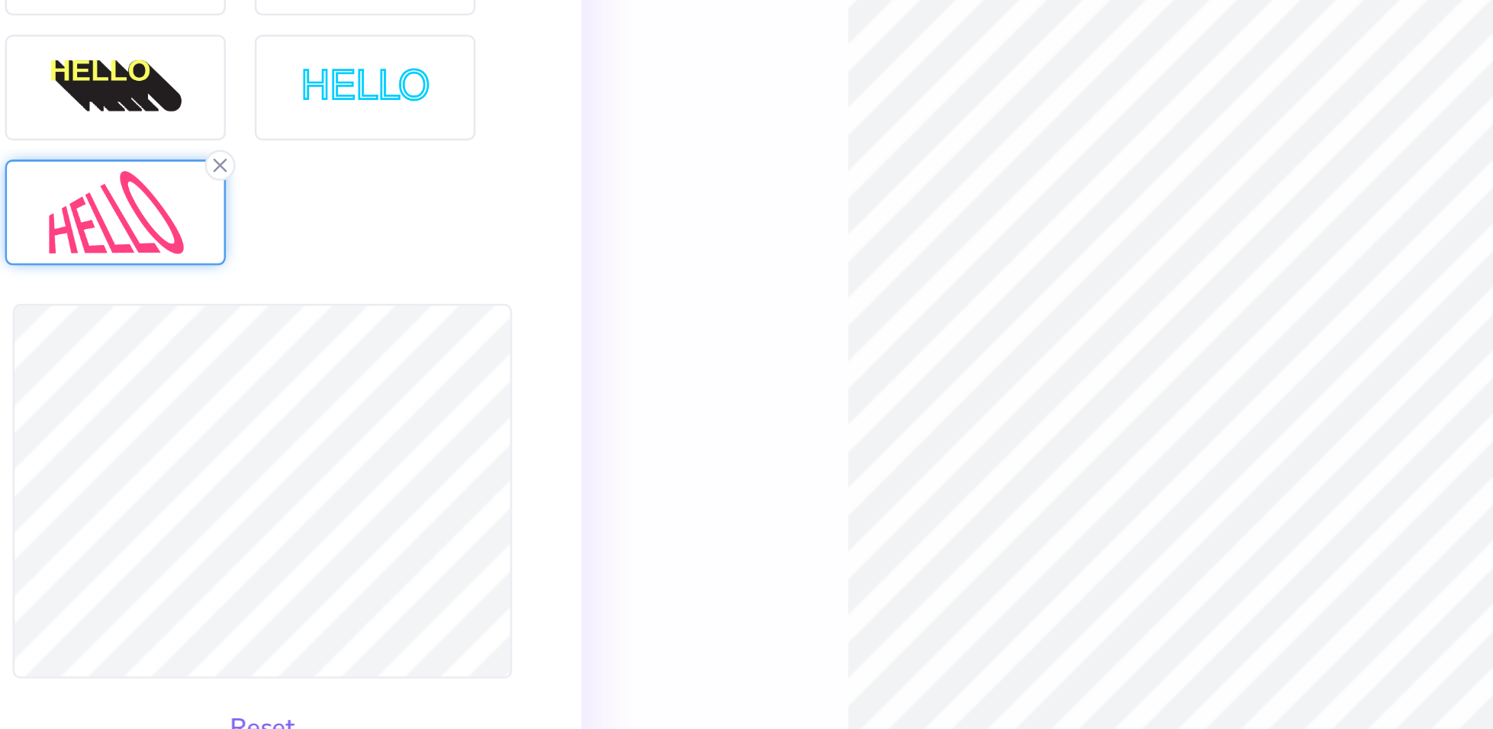
type input "0.32"
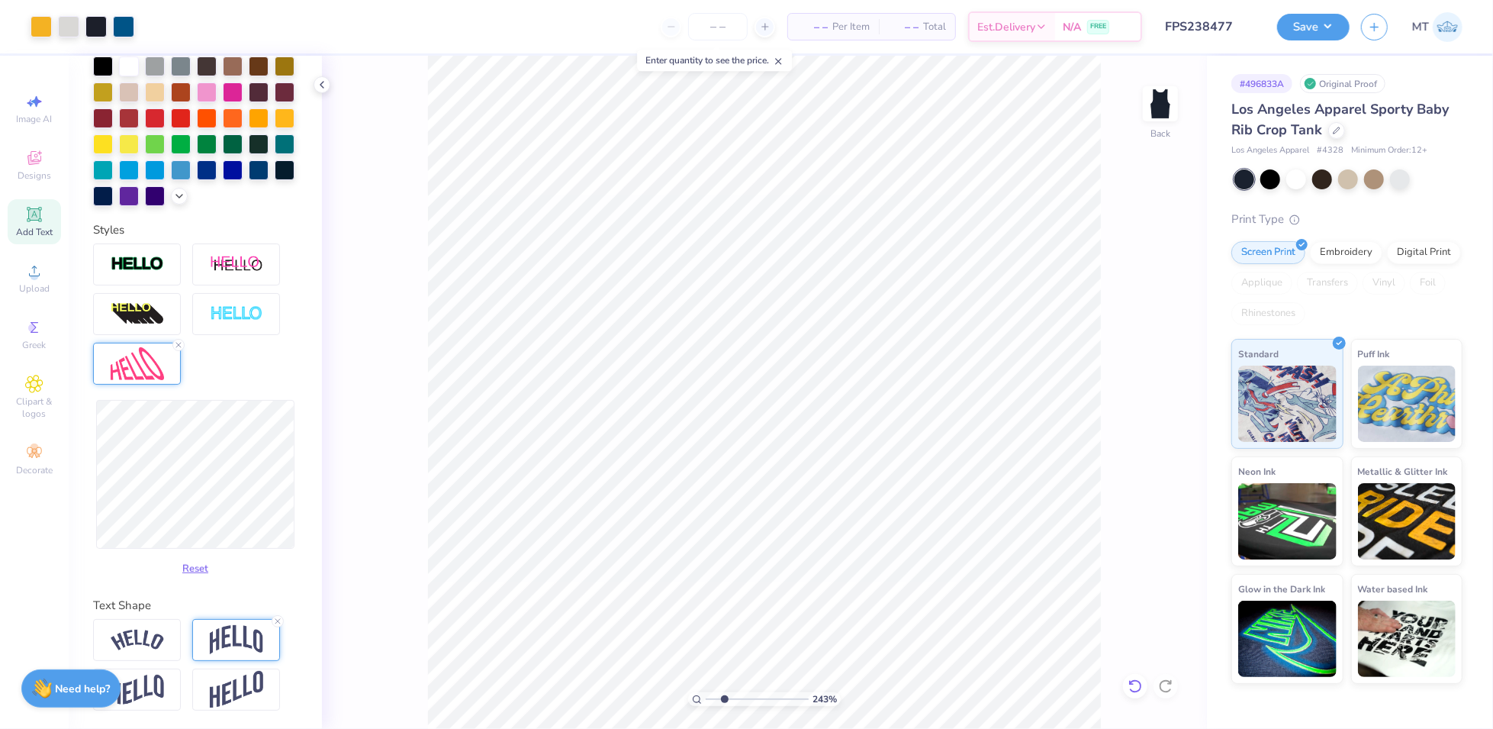
click at [1139, 685] on icon at bounding box center [1135, 685] width 15 height 15
click at [1171, 687] on icon at bounding box center [1165, 685] width 15 height 15
click at [1311, 20] on button "Save" at bounding box center [1313, 24] width 72 height 27
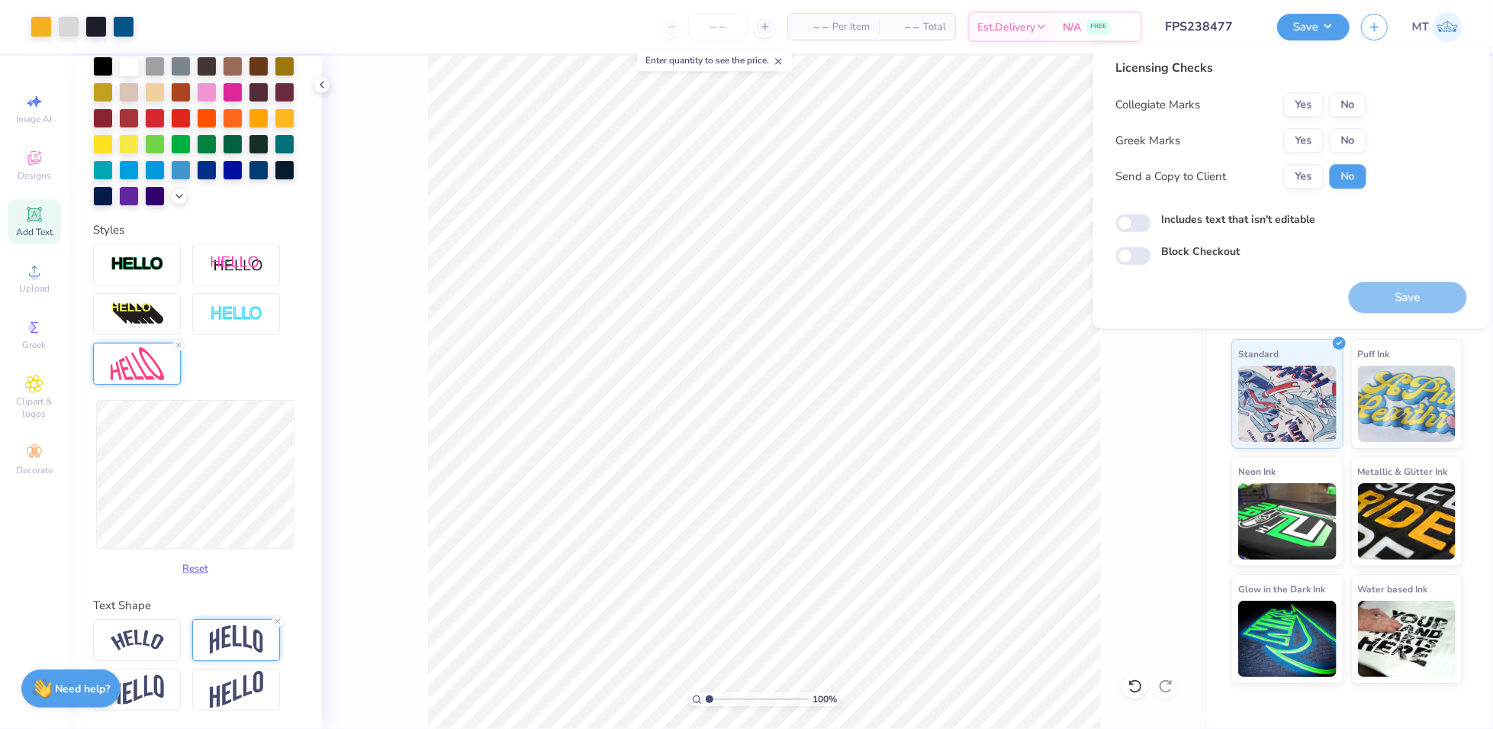
click at [1119, 416] on div "100 % Back" at bounding box center [764, 392] width 885 height 673
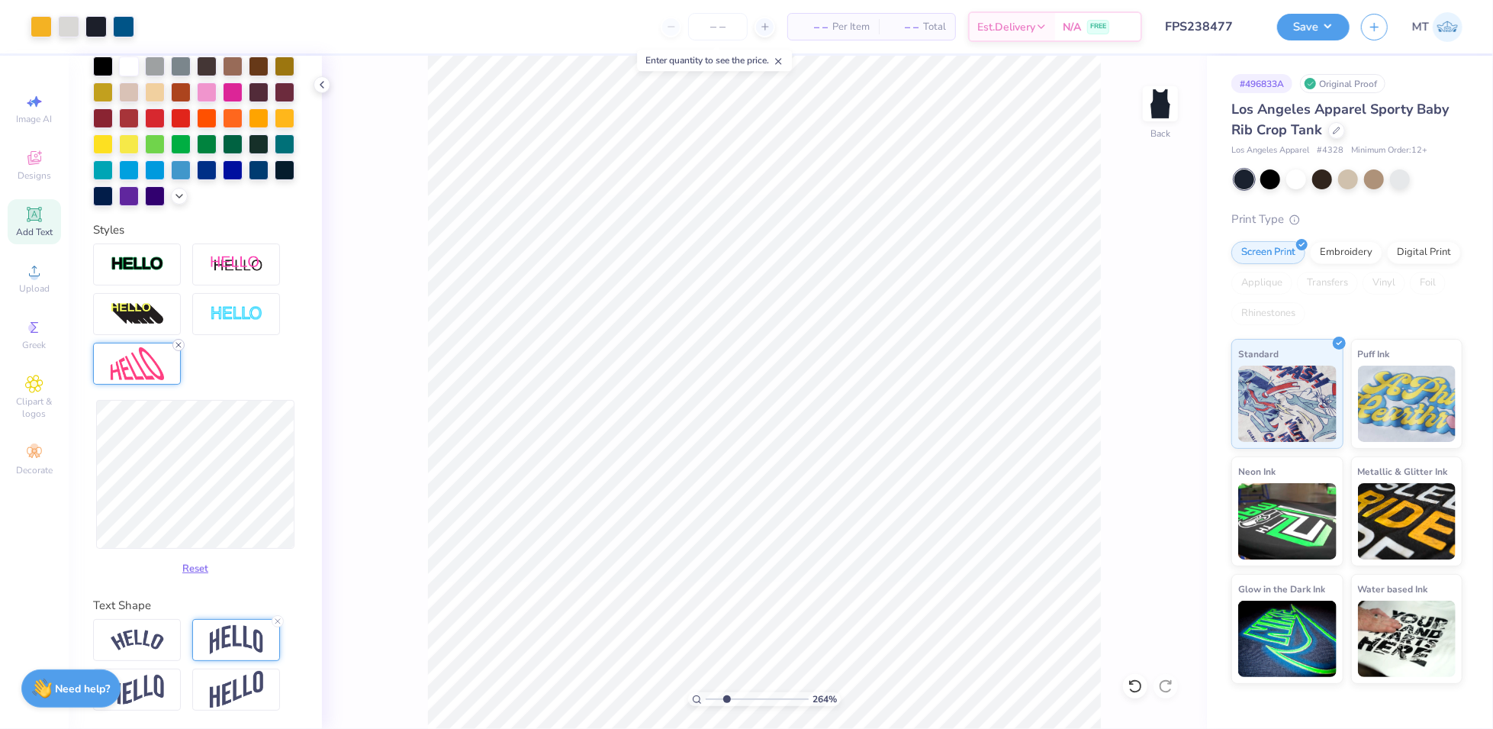
click at [178, 344] on line at bounding box center [178, 345] width 5 height 5
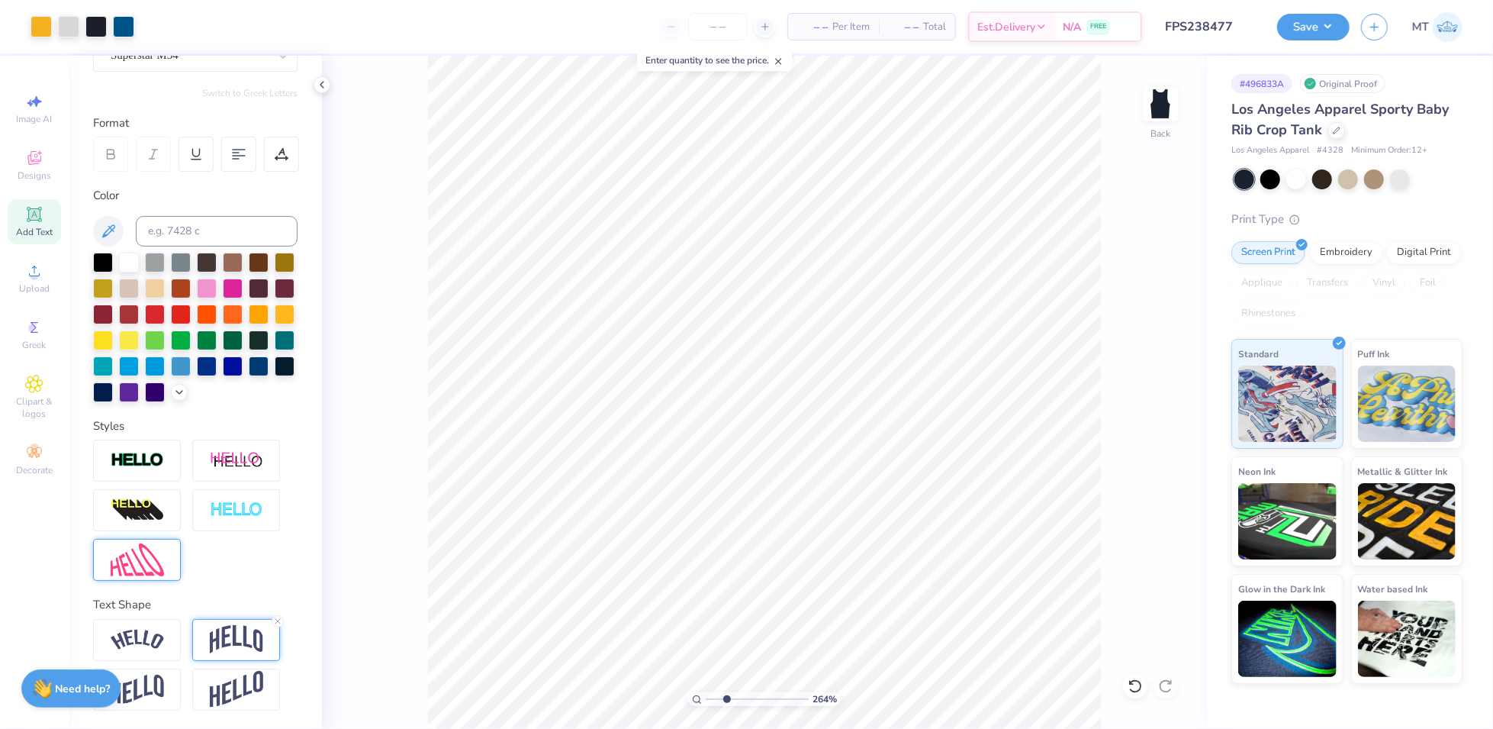
scroll to position [183, 0]
click at [1131, 685] on icon at bounding box center [1135, 685] width 15 height 15
type input "5.77452390838482"
click at [233, 644] on img at bounding box center [236, 639] width 53 height 29
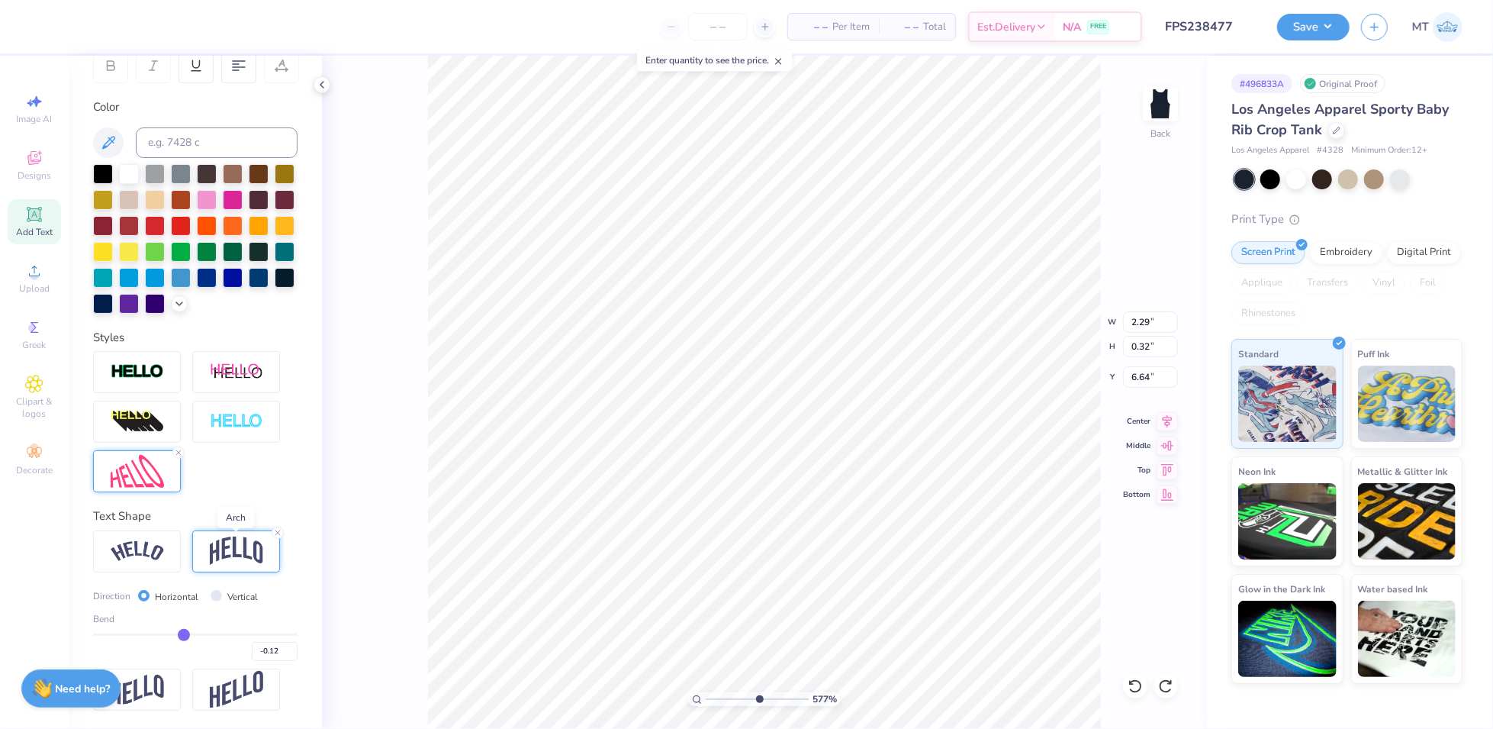
scroll to position [272, 0]
click at [265, 655] on input "-0.12" at bounding box center [275, 651] width 46 height 19
type input "-0.15"
type input "10"
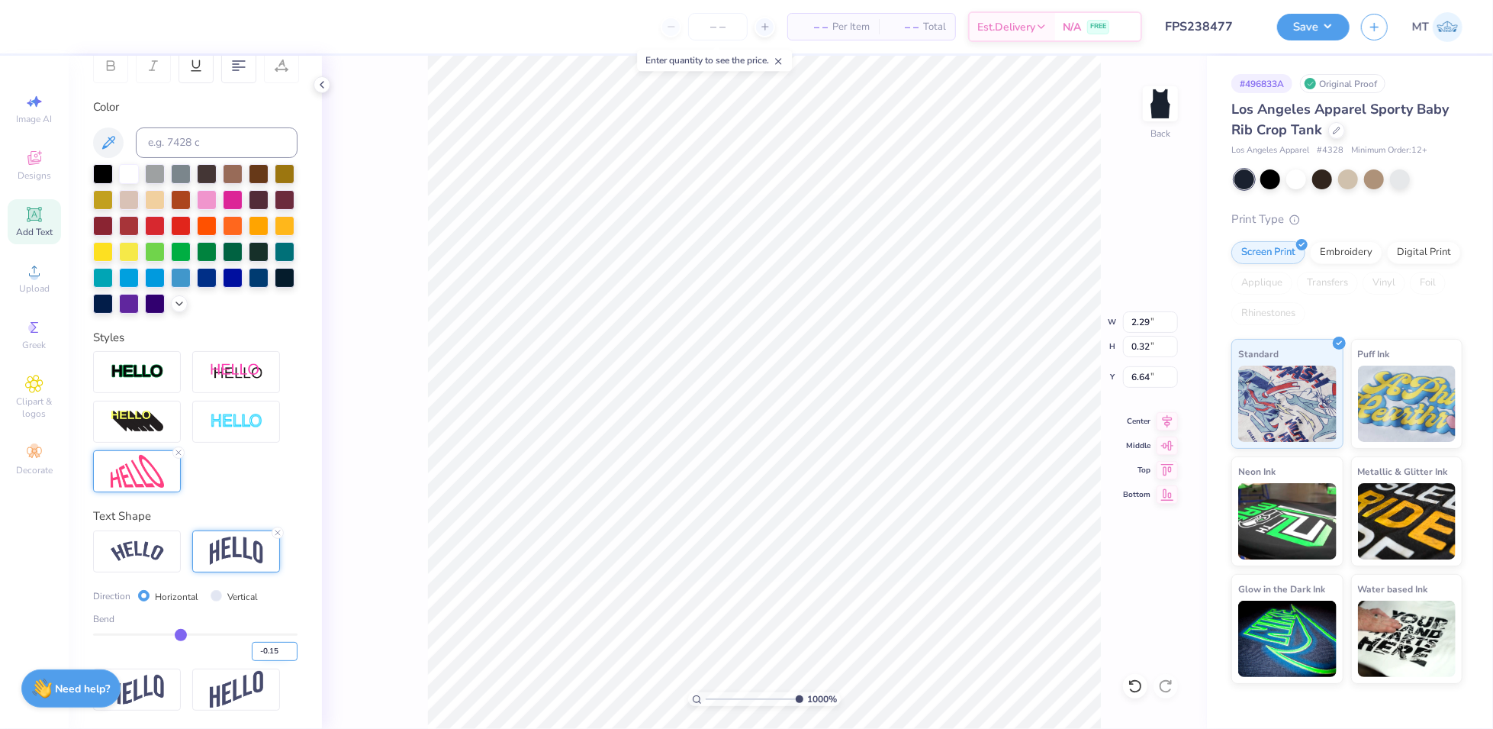
click at [266, 648] on input "-0.15" at bounding box center [275, 651] width 46 height 19
type input "-0.10"
type input "-0.1"
type input "2.30"
click at [161, 488] on div at bounding box center [137, 471] width 88 height 42
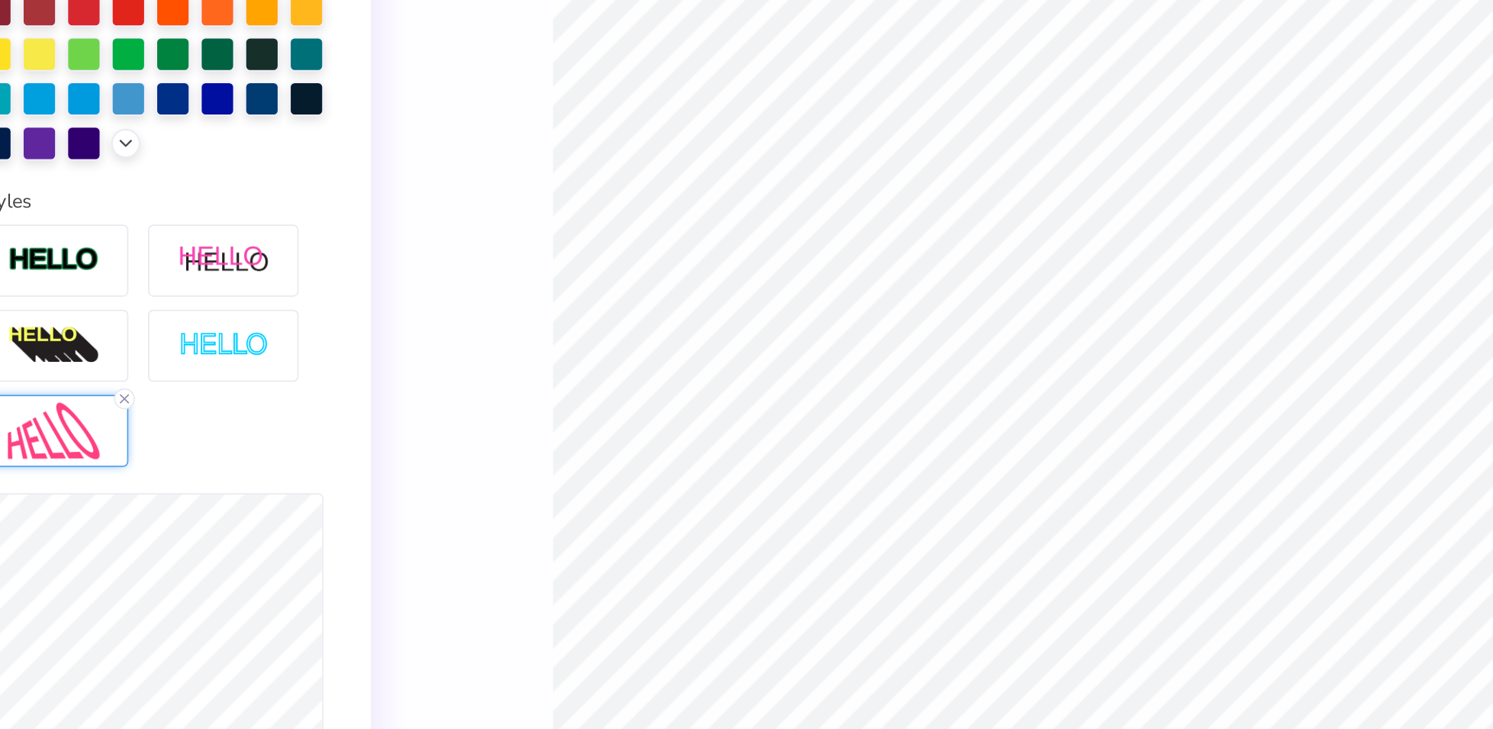
type input "6.2366644784856"
type input "2.31"
type input "2.87172543445246"
type input "2.31"
type input "2.87172543445246"
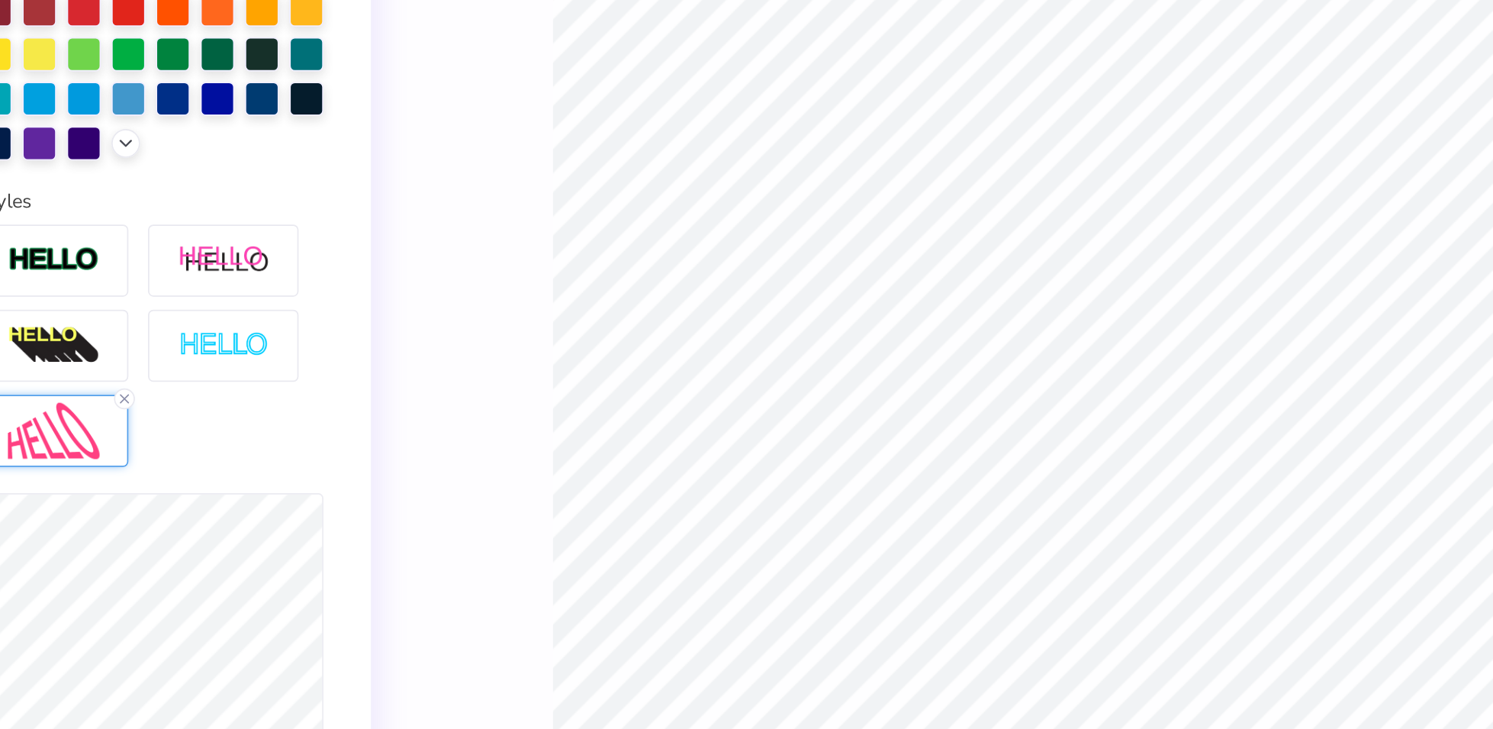
type input "2.30"
type input "2.87172543445246"
type input "2.28"
type input "2.87172543445246"
type input "2.29"
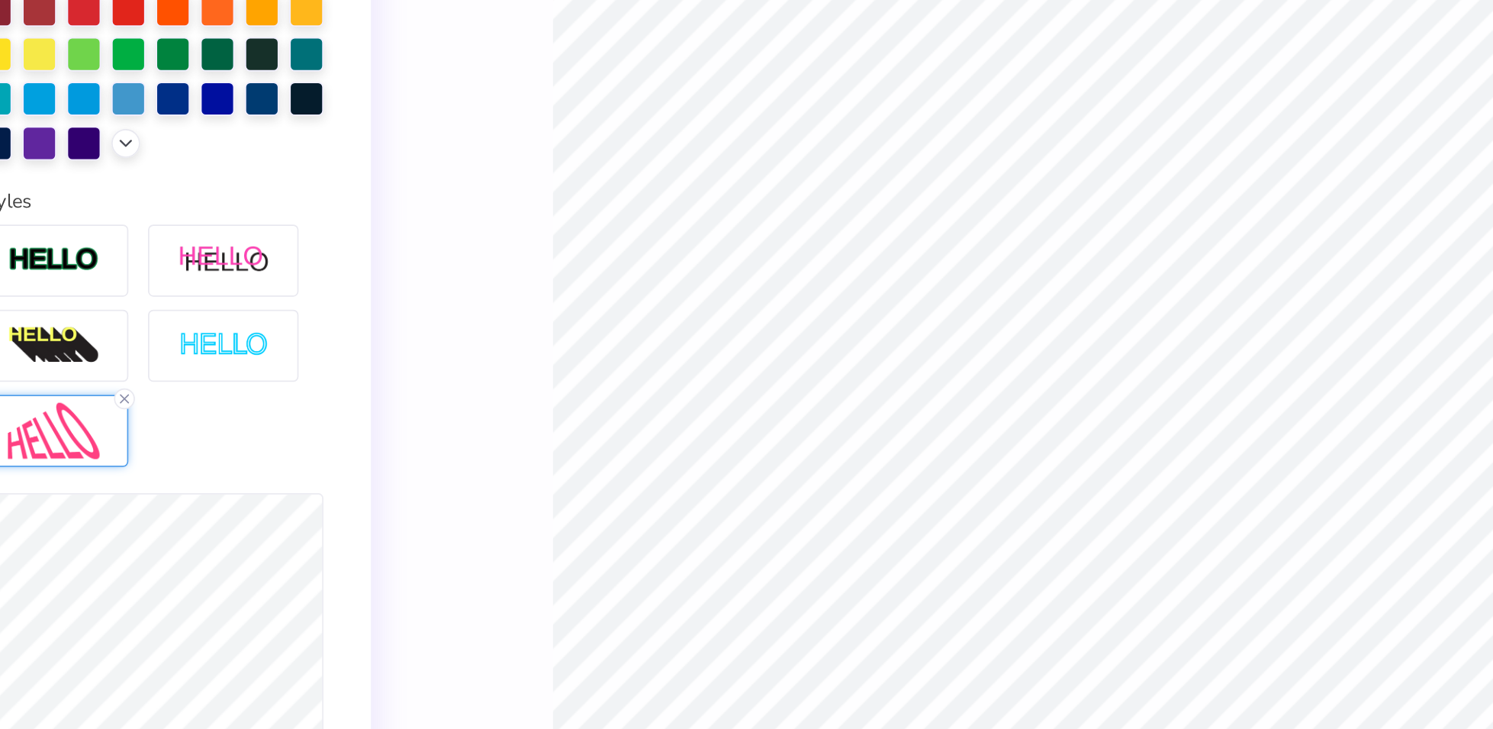
type input "2.87172543445246"
type input "2.30"
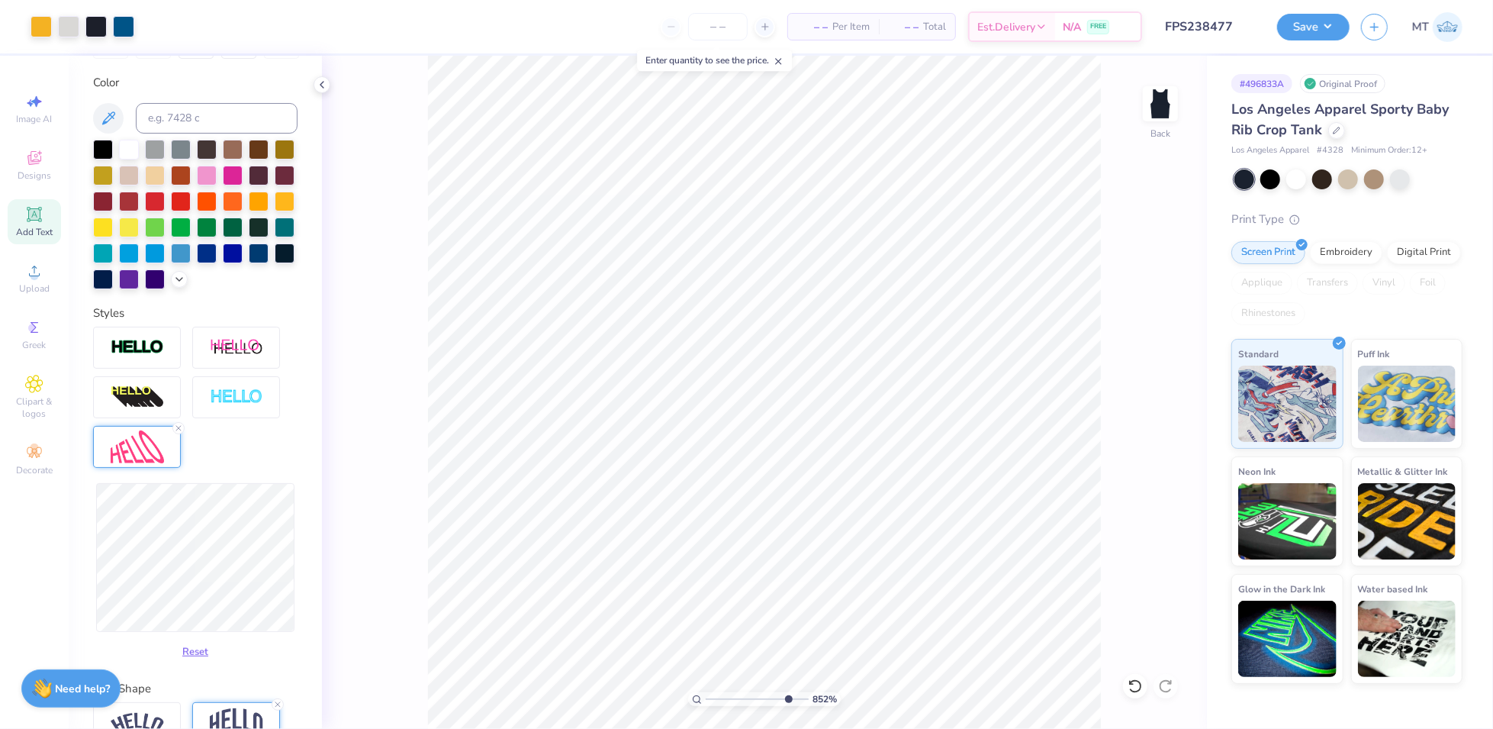
type input "8.5193987198511"
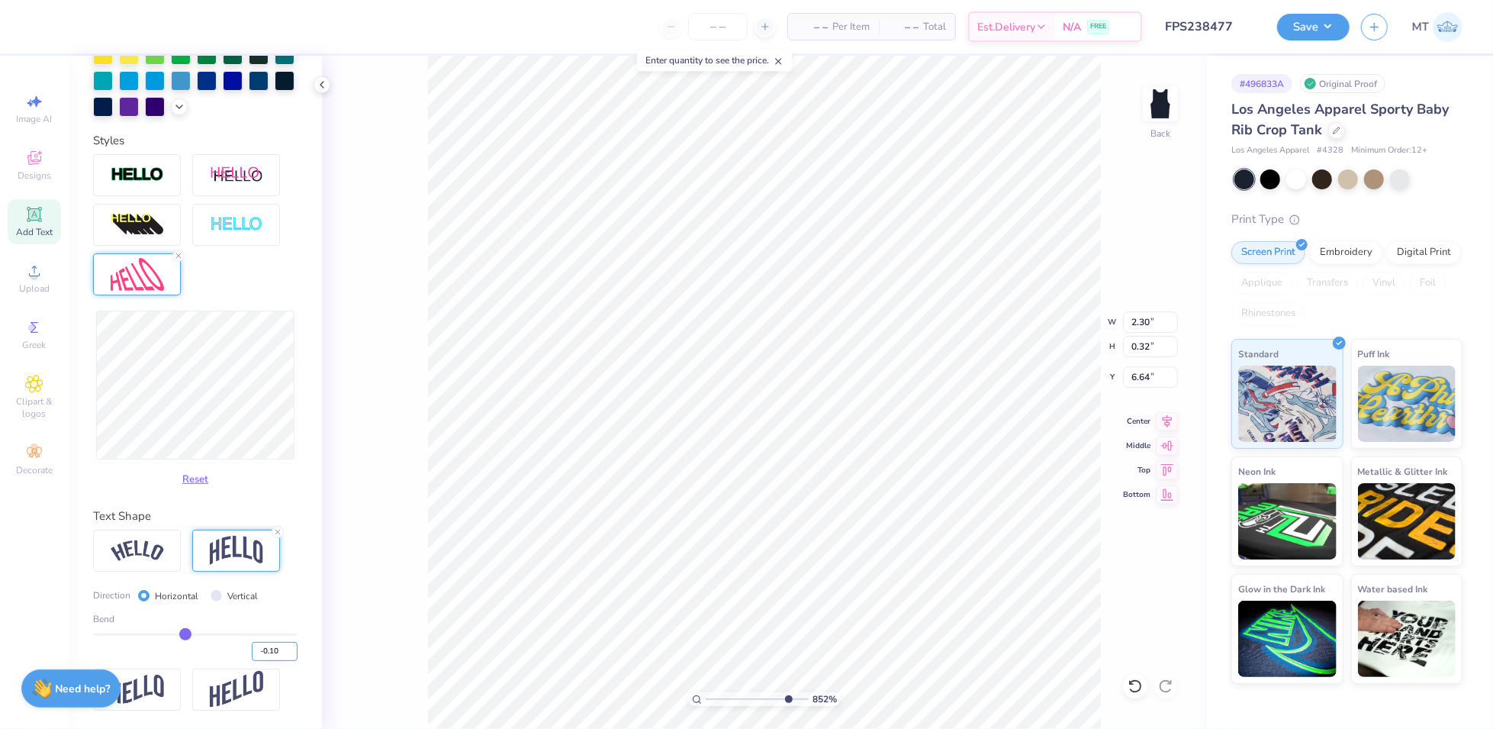
click at [265, 646] on input "-0.10" at bounding box center [275, 651] width 46 height 19
type input "-0.13"
type input "8.5193987198511"
type input "2.29"
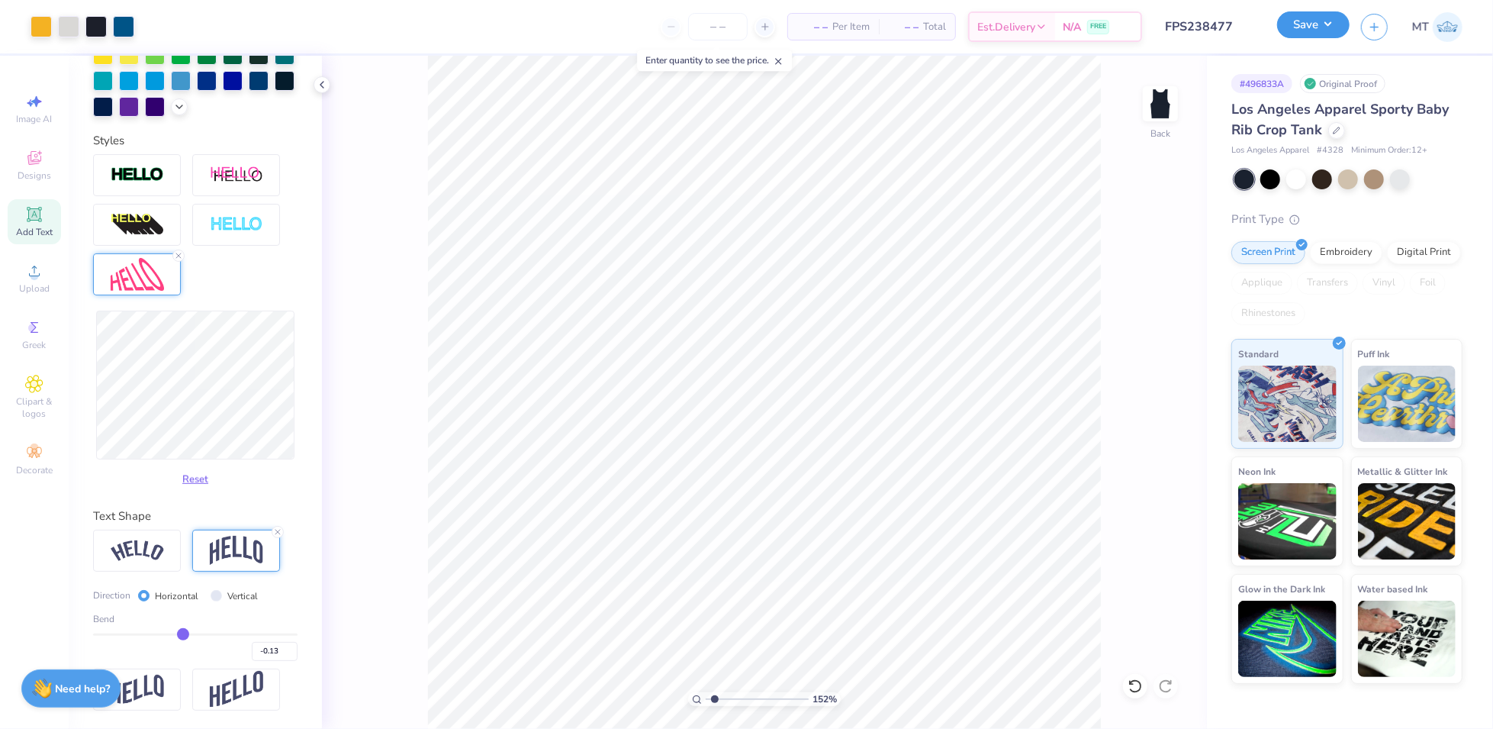
click at [1308, 17] on button "Save" at bounding box center [1313, 24] width 72 height 27
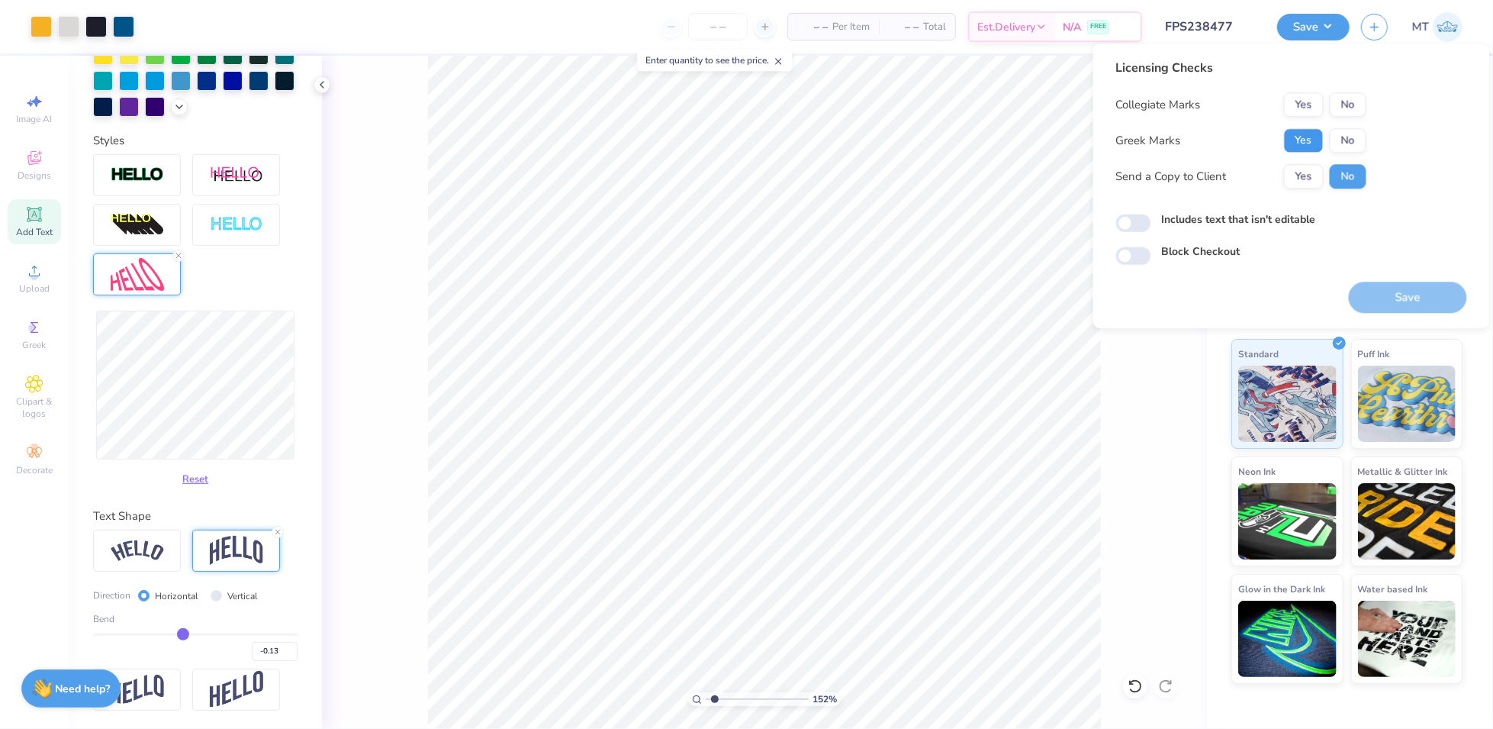
click at [1307, 150] on button "Yes" at bounding box center [1304, 140] width 40 height 24
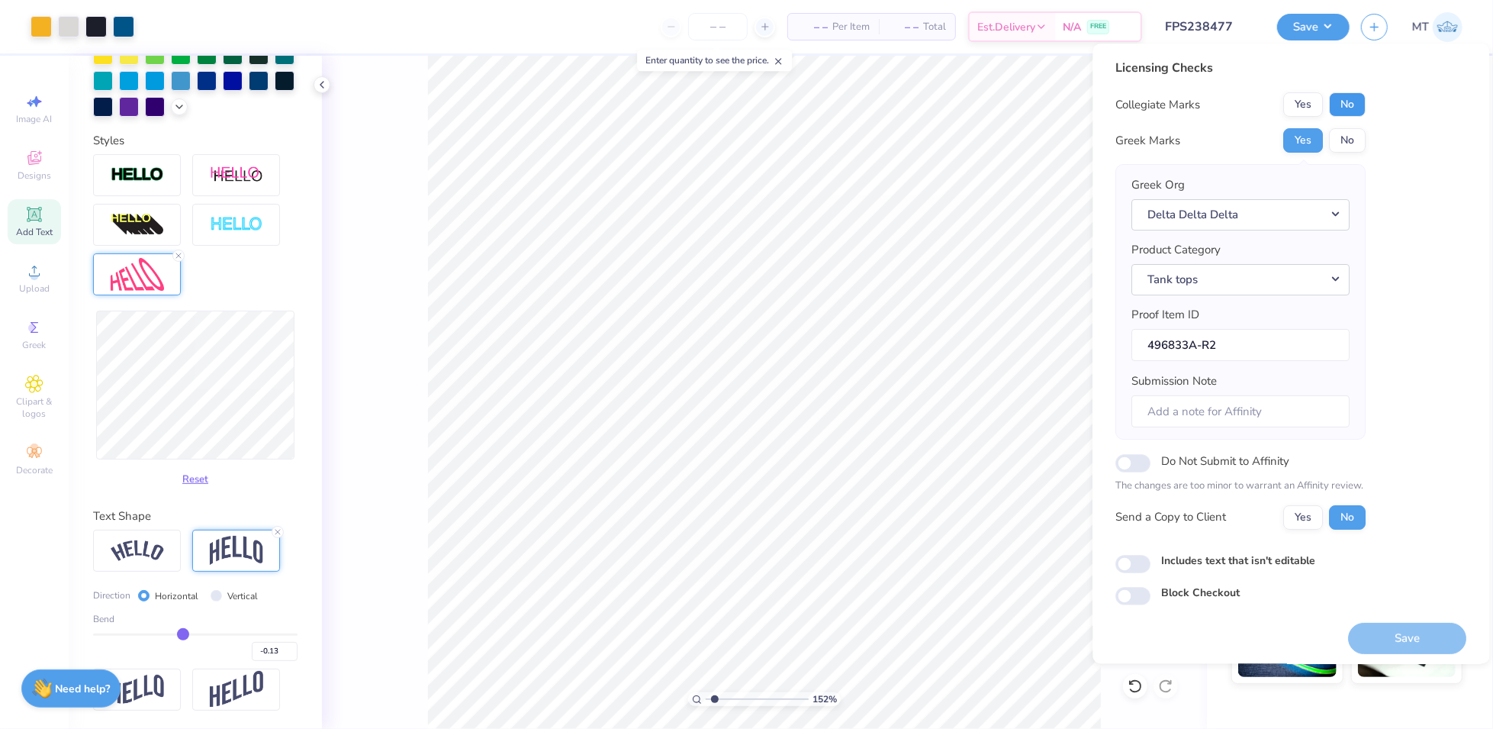
click at [1341, 105] on button "No" at bounding box center [1348, 104] width 37 height 24
click at [1406, 637] on button "Save" at bounding box center [1408, 638] width 118 height 31
type input "1.51764548709036"
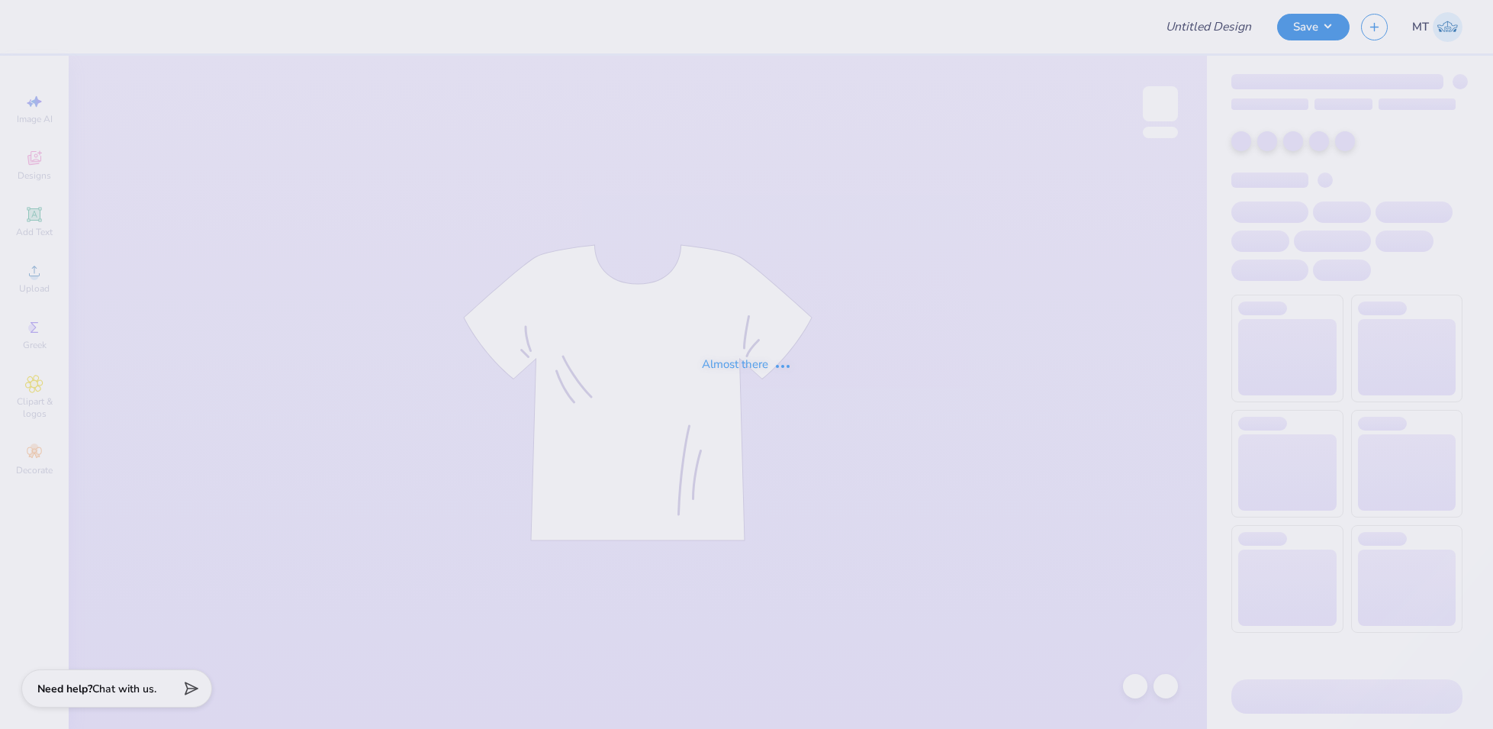
type input "FPS238473"
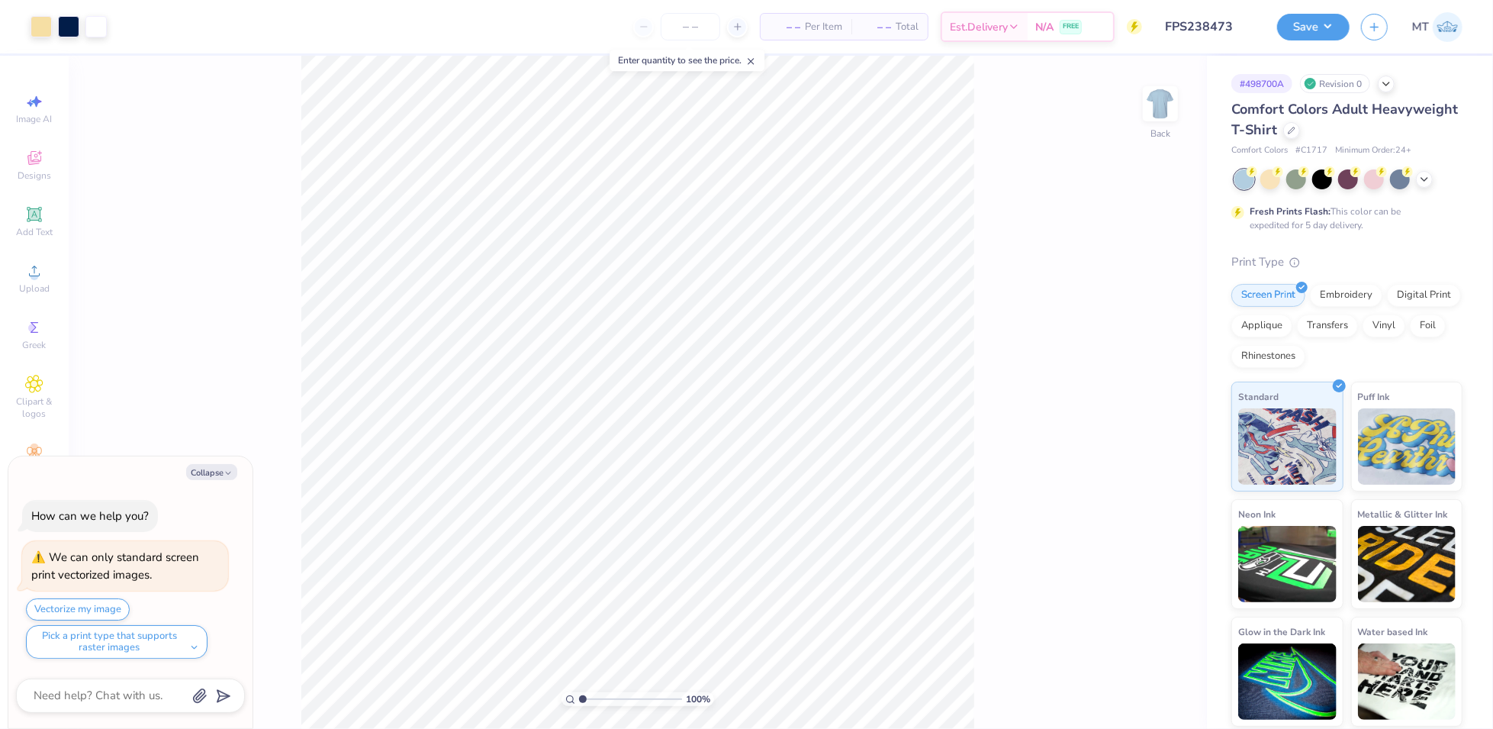
type textarea "x"
type input "2.19901342412121"
click at [224, 472] on icon "button" at bounding box center [228, 472] width 9 height 9
type textarea "x"
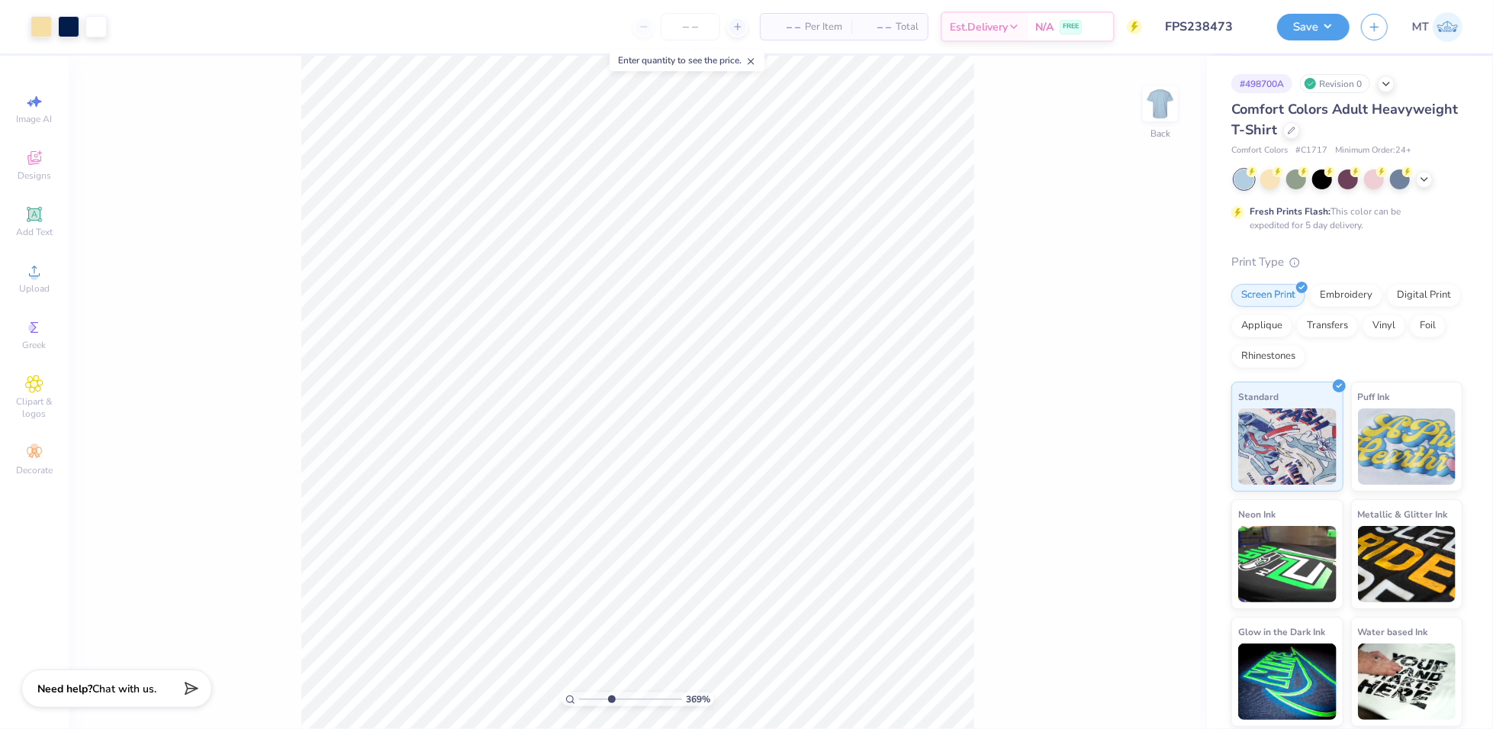
type input "3.78934393629457"
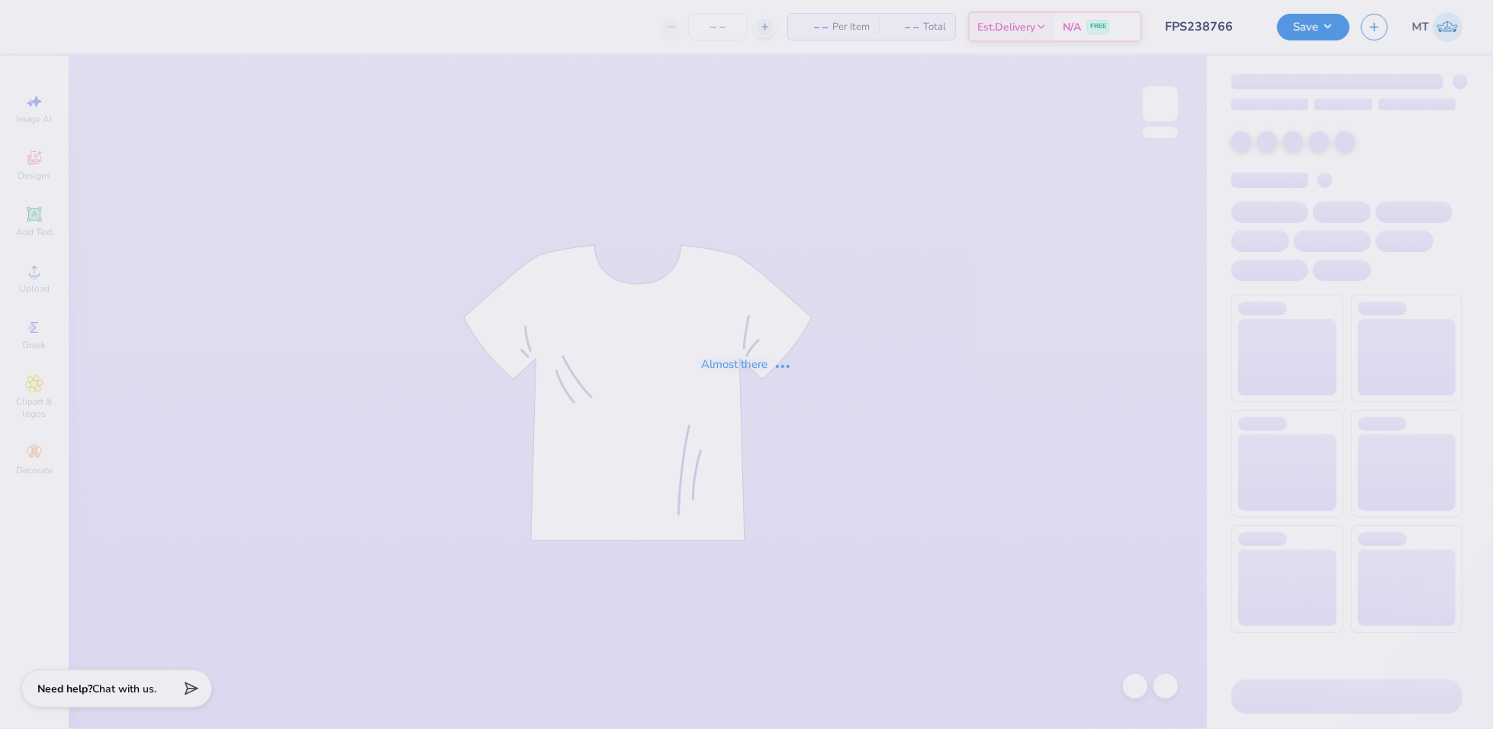
type input "FPS238766"
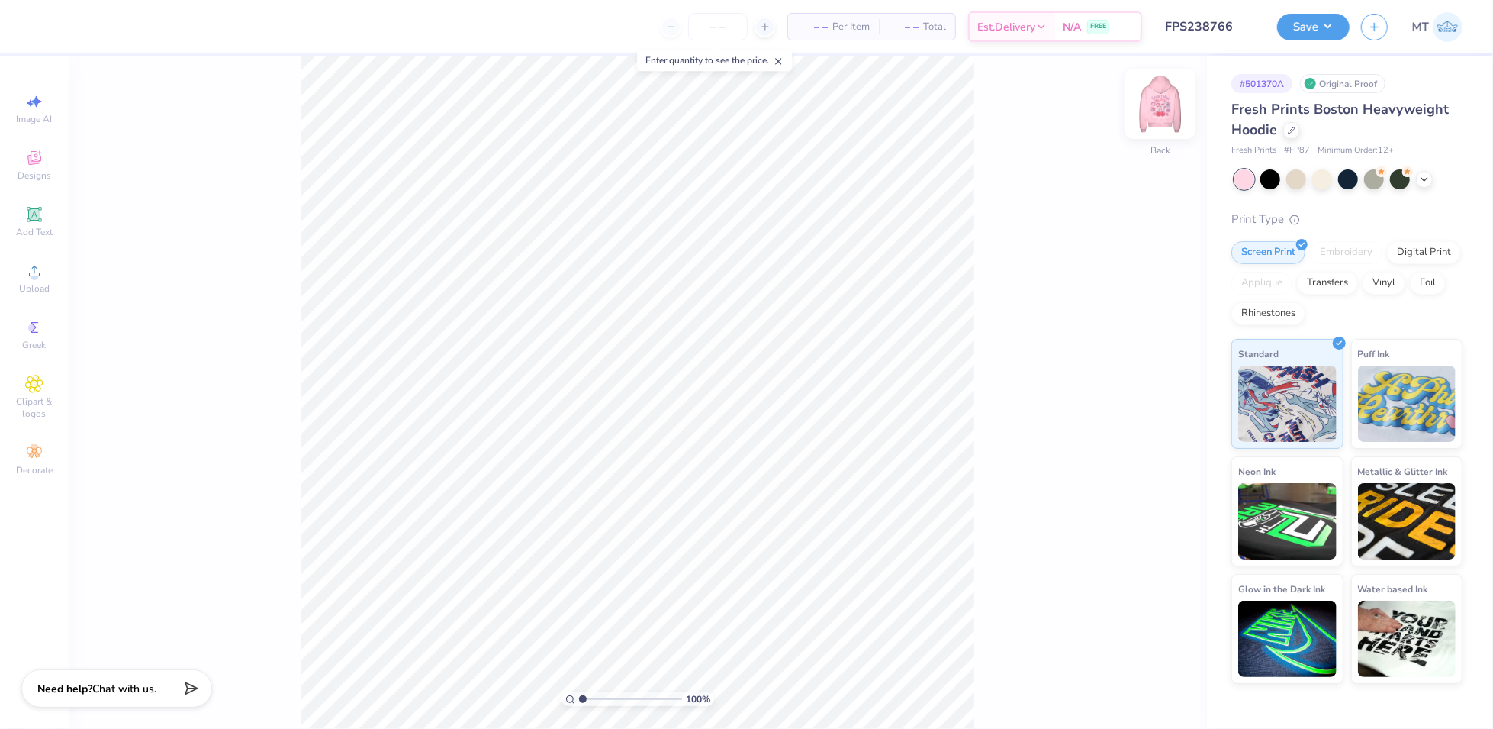
click at [1159, 109] on img at bounding box center [1160, 103] width 61 height 61
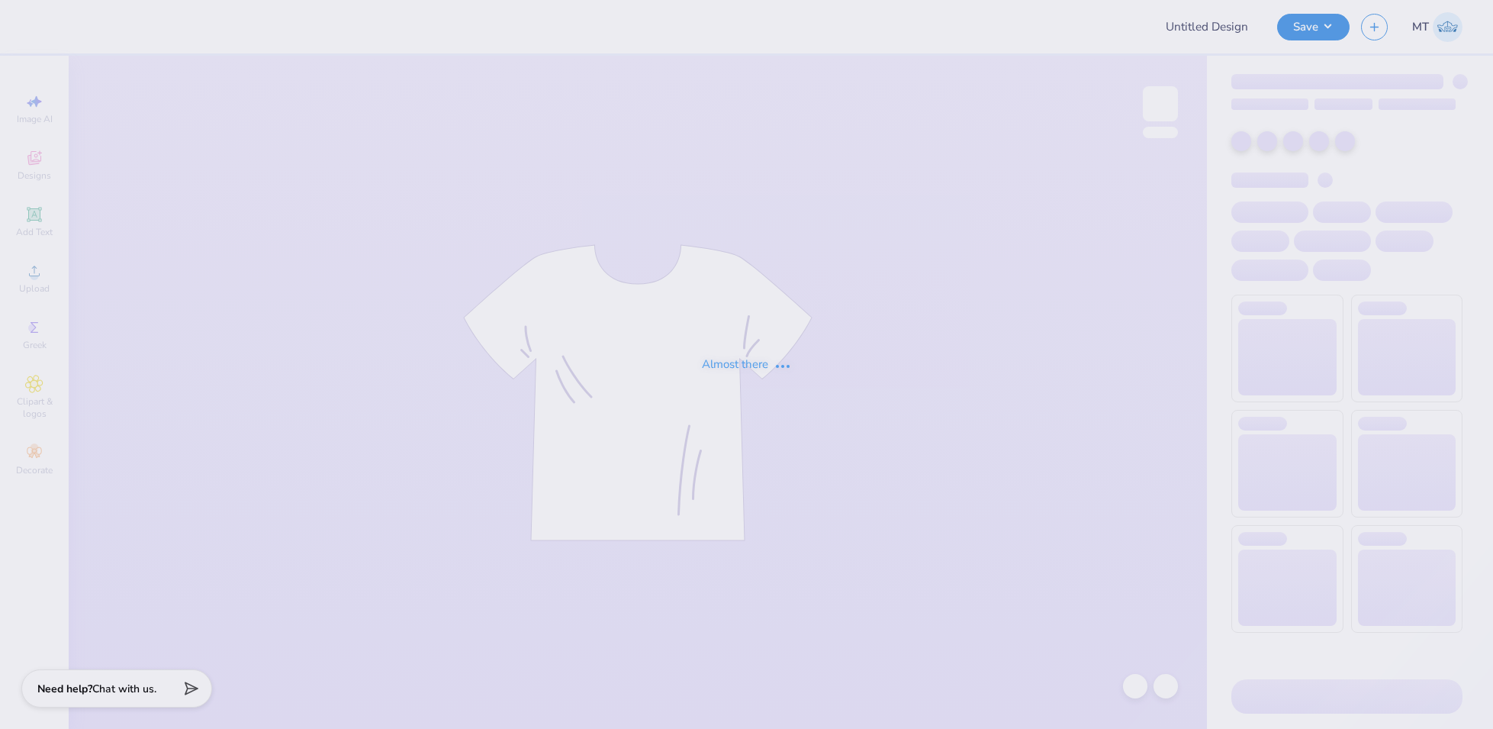
type input "FPS238488"
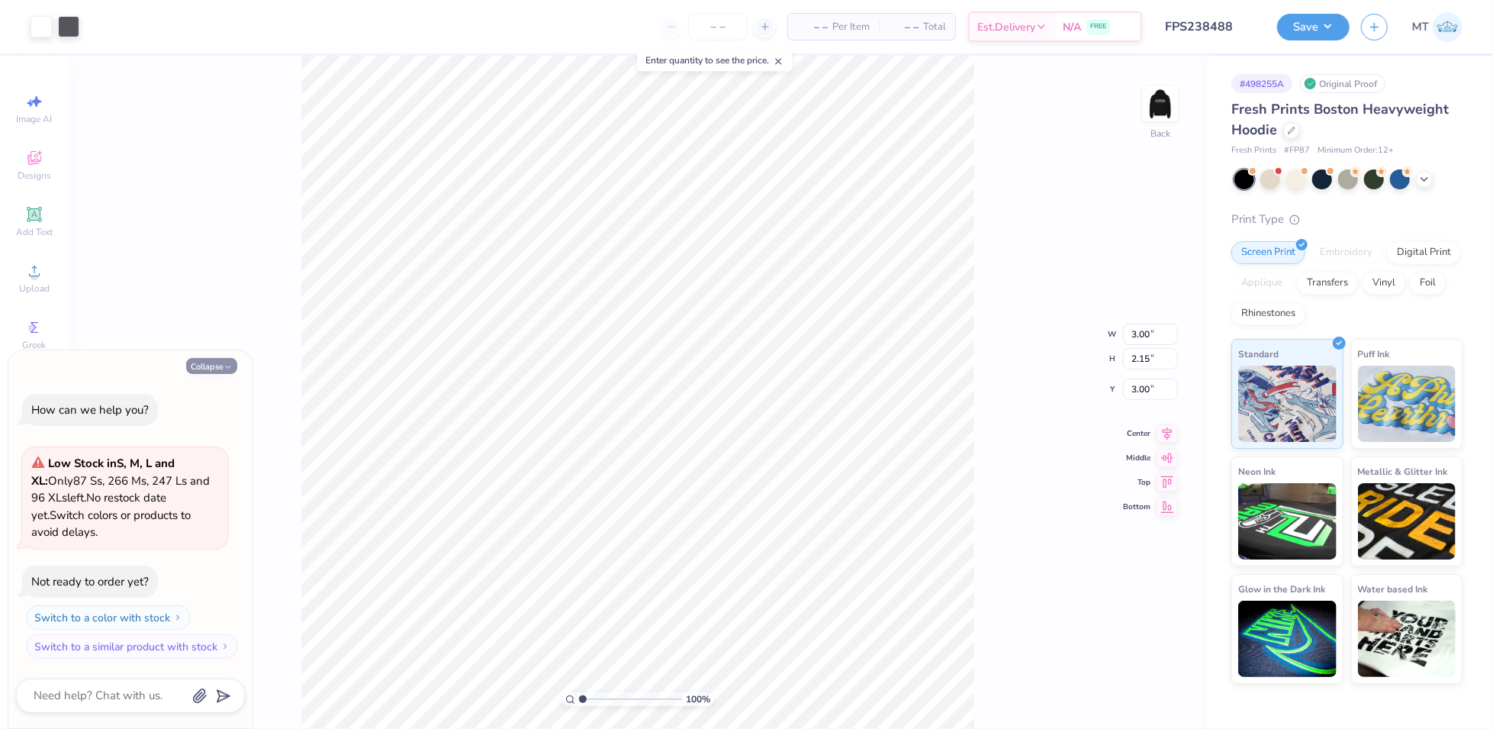
click at [211, 365] on button "Collapse" at bounding box center [211, 366] width 51 height 16
type textarea "x"
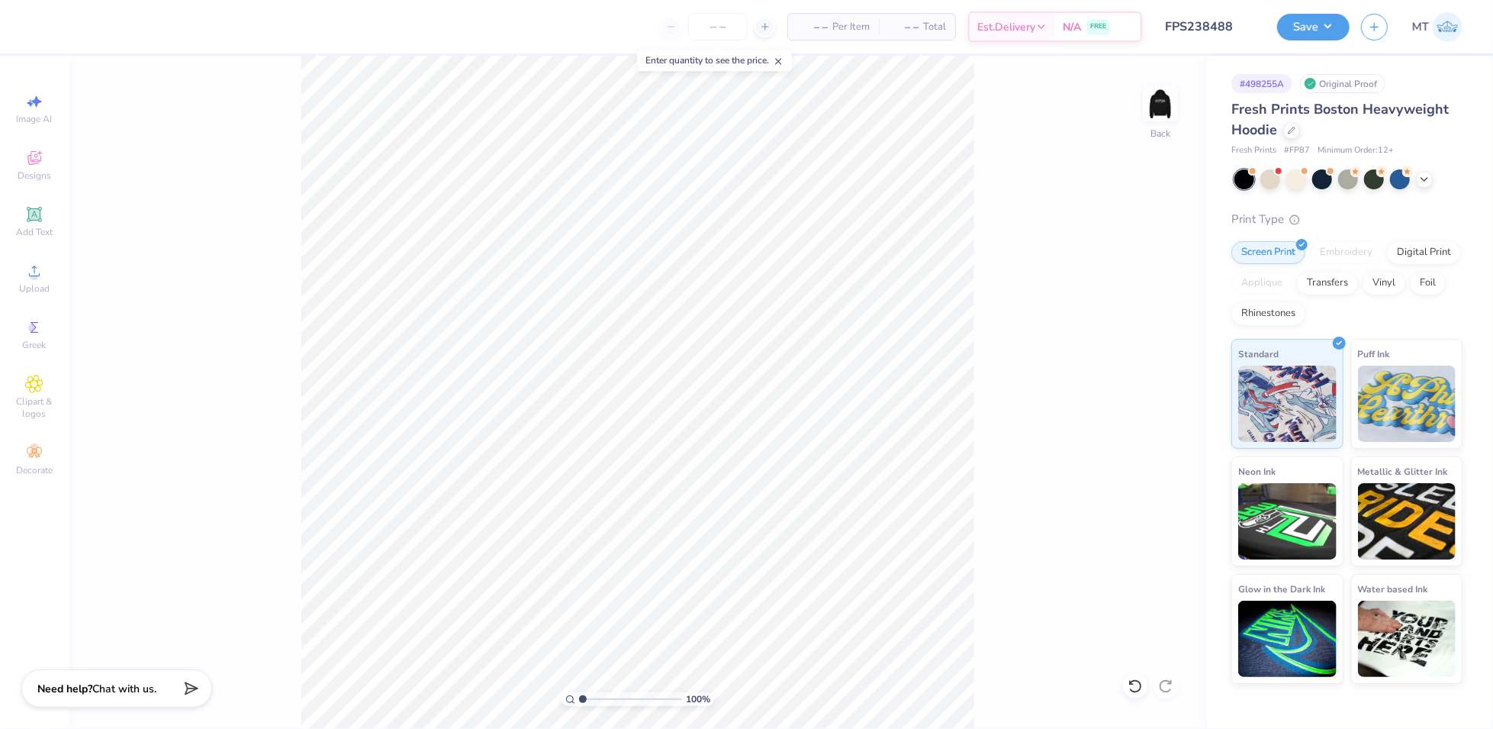
click at [1147, 83] on div "100 % Back" at bounding box center [638, 392] width 1138 height 673
click at [1151, 103] on img at bounding box center [1160, 103] width 61 height 61
click at [1166, 105] on img at bounding box center [1160, 103] width 61 height 61
click at [19, 272] on div "Upload" at bounding box center [34, 278] width 53 height 45
click at [24, 230] on span "Add Text" at bounding box center [34, 232] width 37 height 12
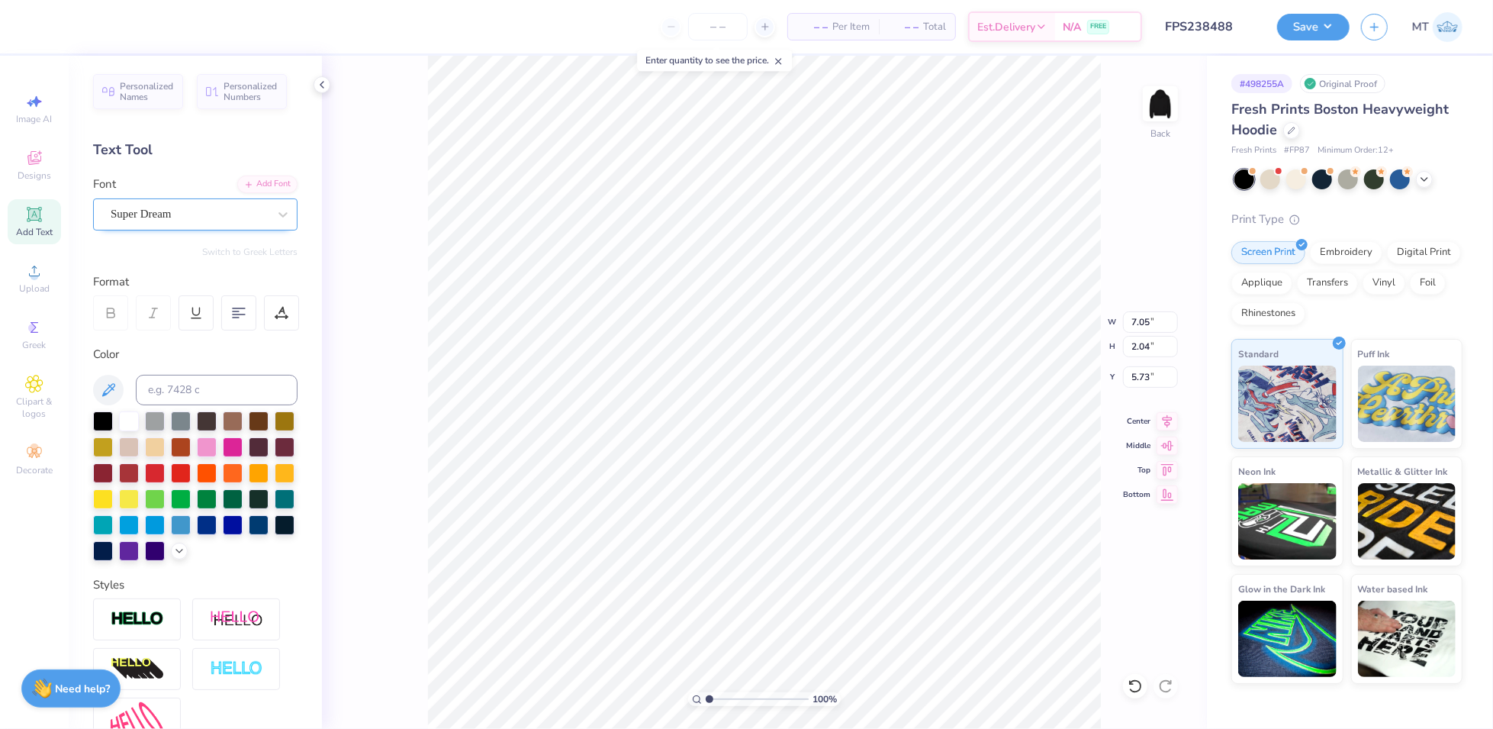
click at [235, 200] on div "Super Dream" at bounding box center [195, 214] width 204 height 32
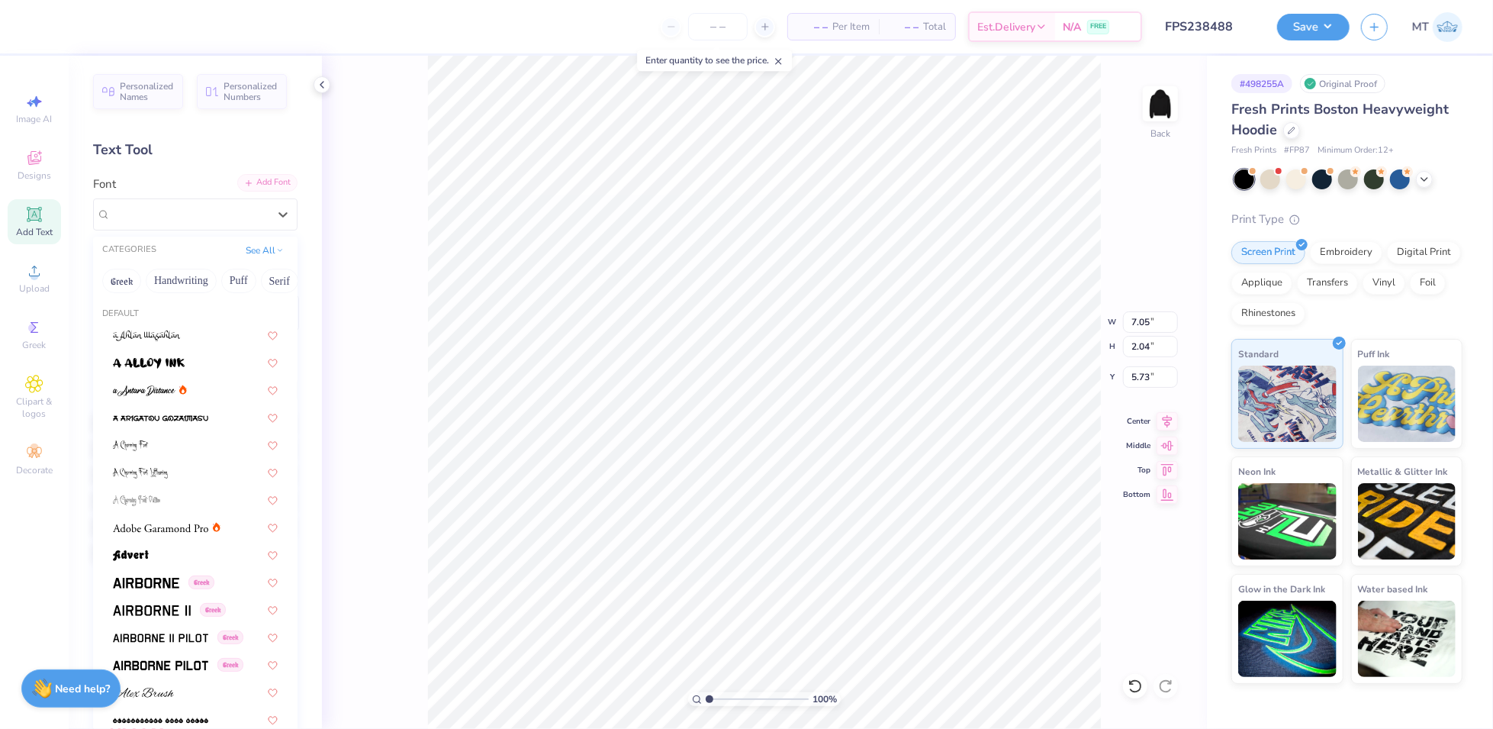
click at [246, 181] on div "Add Font" at bounding box center [267, 183] width 60 height 18
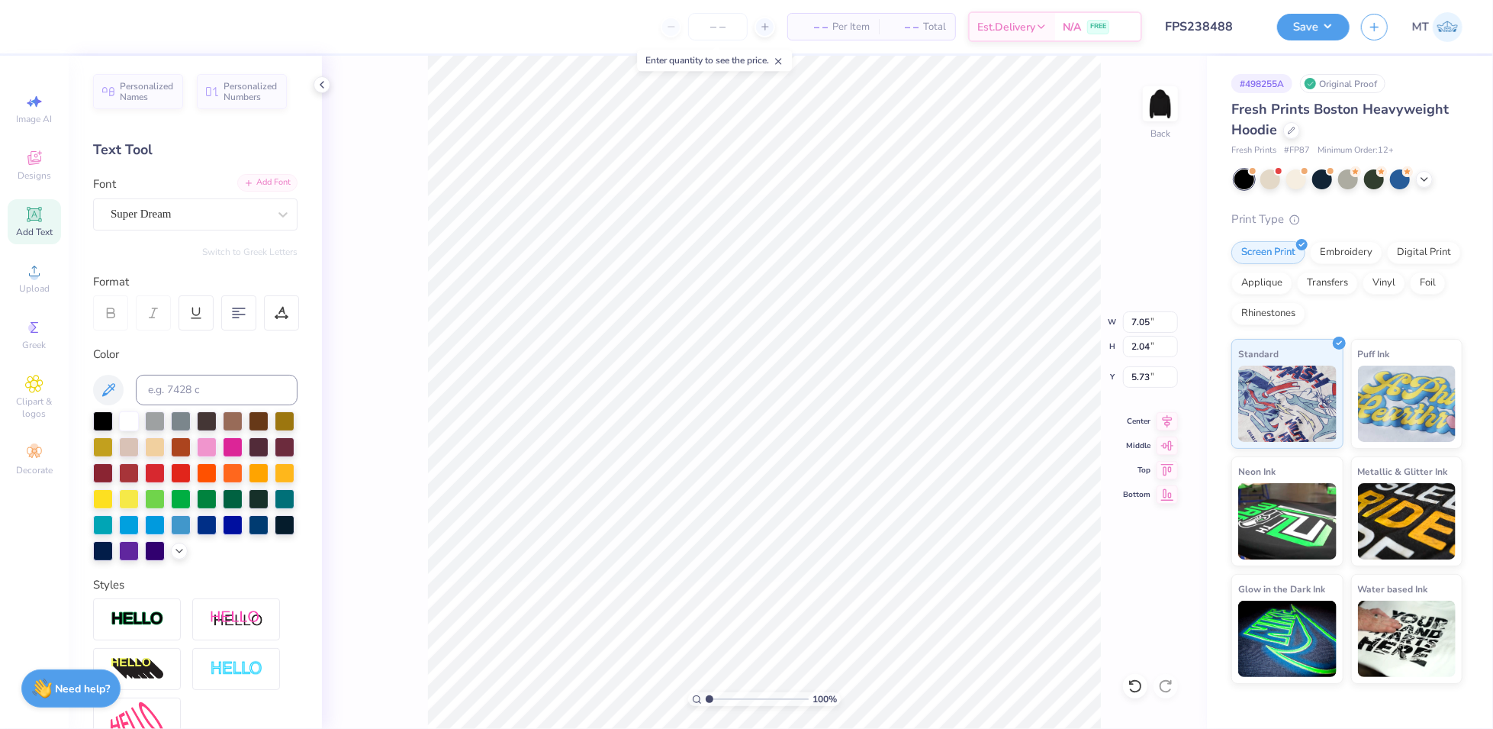
type input "7.50"
type input "2.29"
type input "5.60"
type input "1.54596004384166"
type textarea "Z"
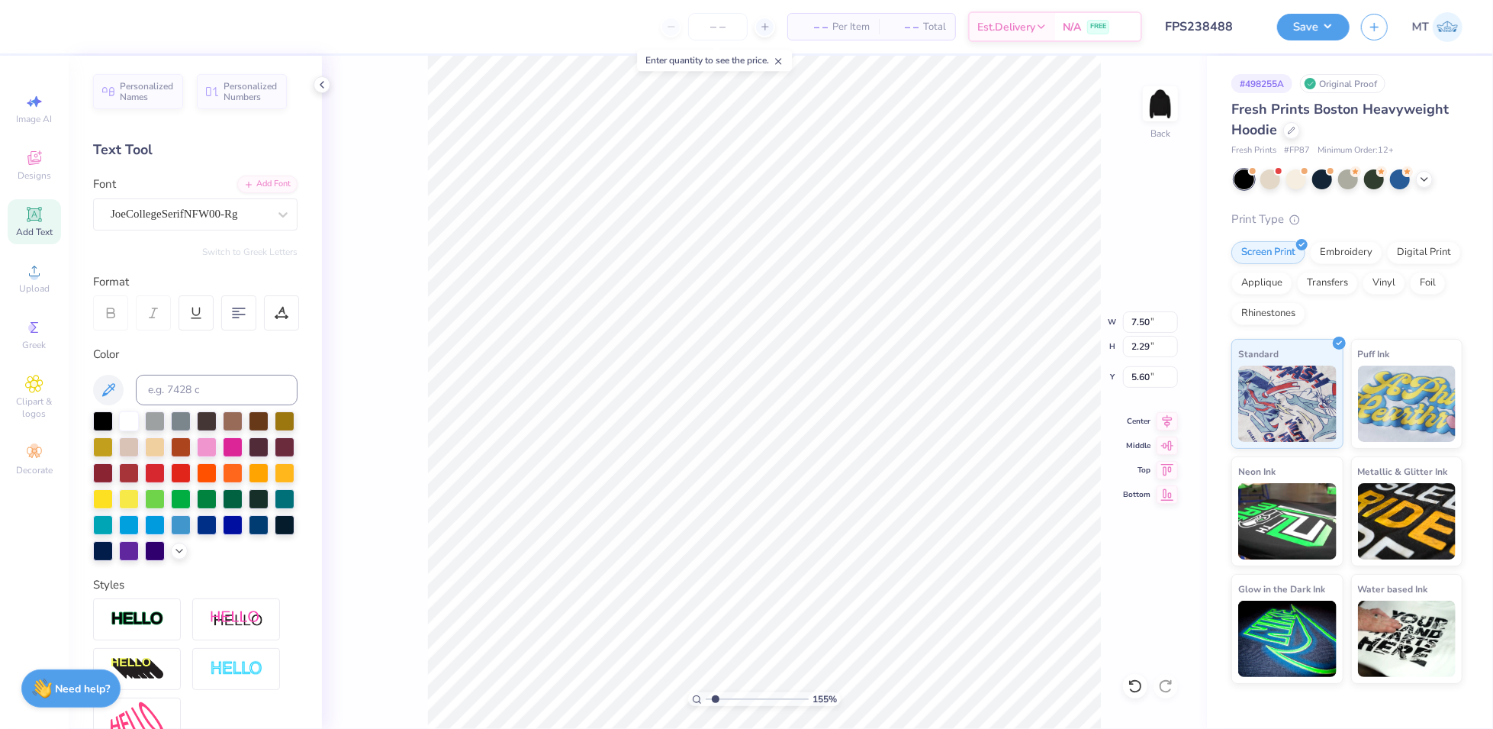
type input "1.54596004384166"
type textarea "ZE"
type input "1.54596004384166"
type textarea "ZET"
type input "1.54596004384166"
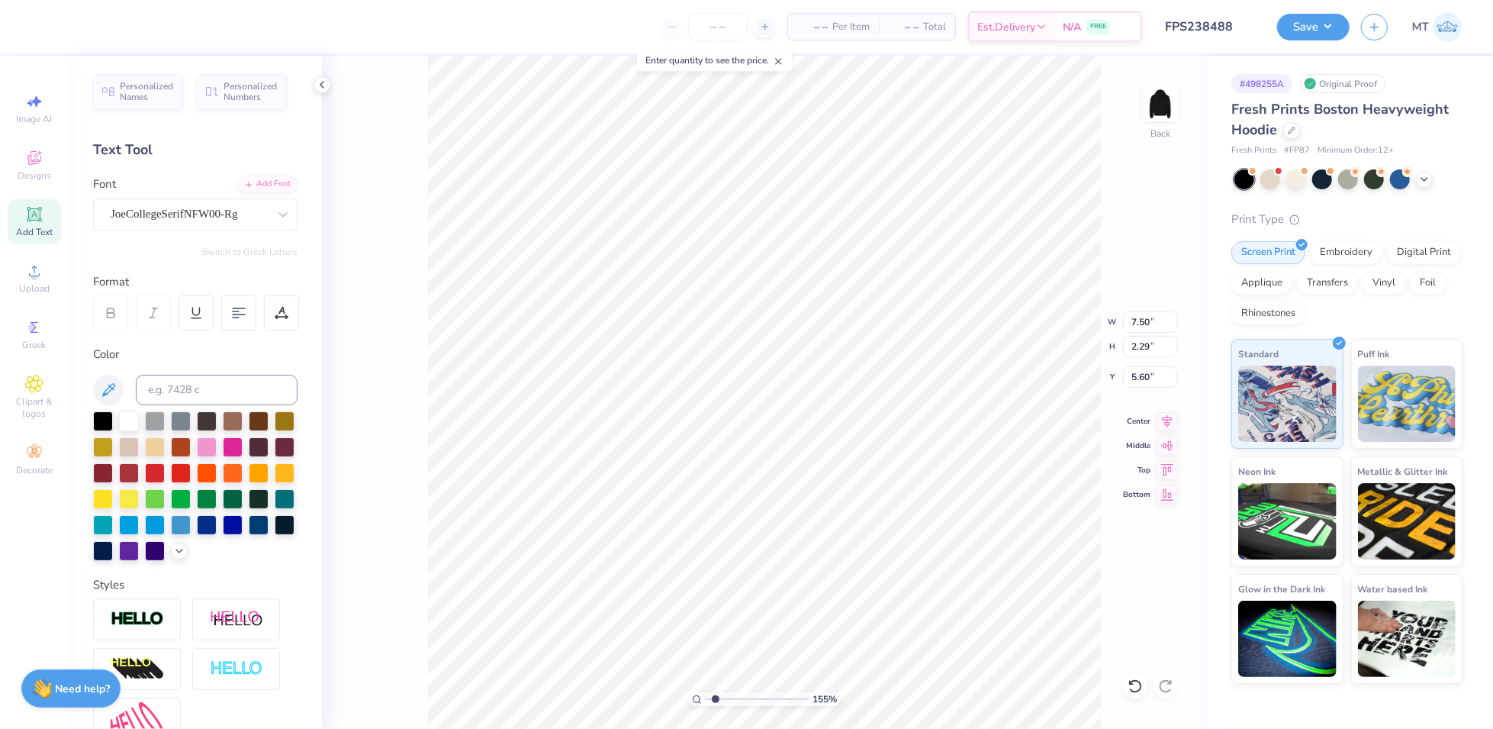
type textarea "ZETA"
type input "1.54596004384166"
type textarea "ZETA"
type input "1.54596004384166"
type textarea "ZETA T"
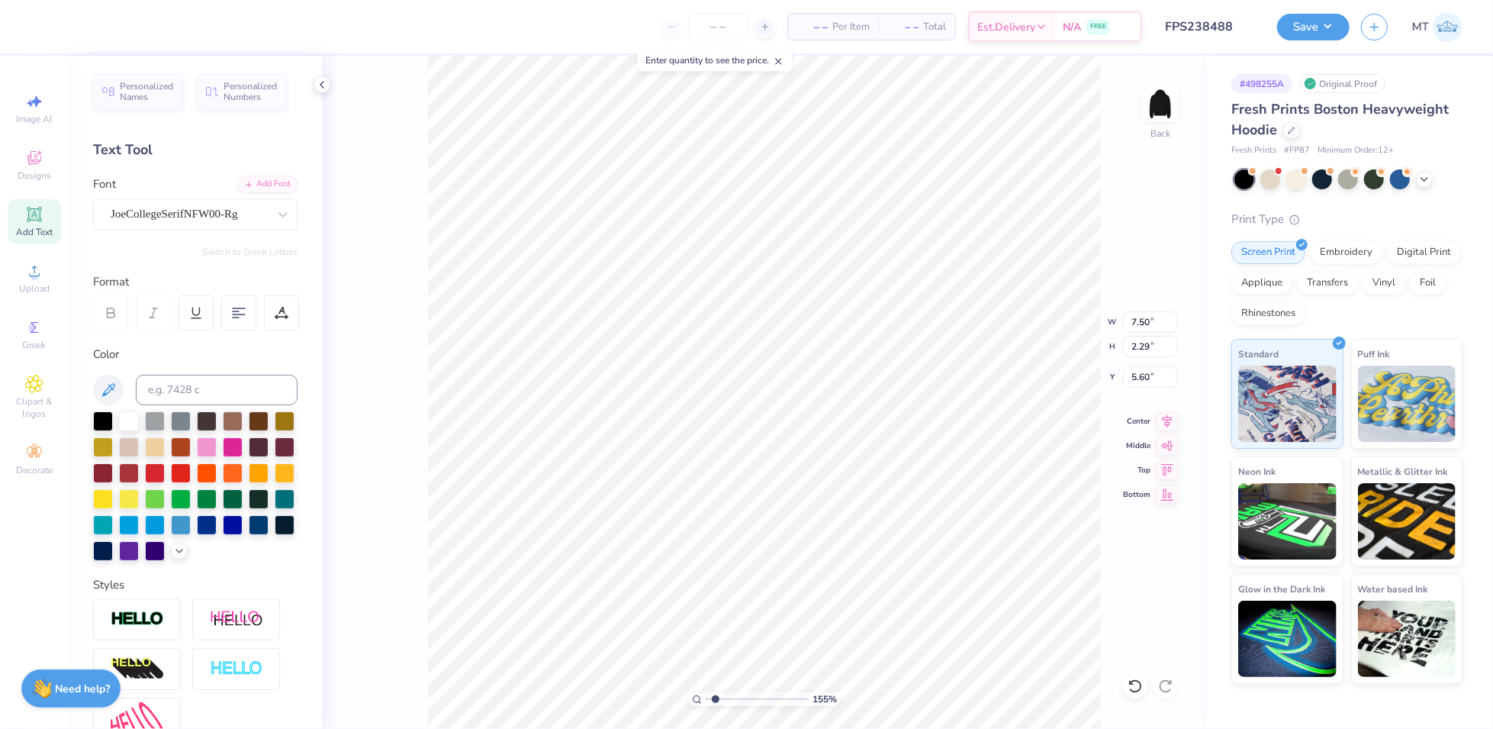
type input "1.54596004384166"
type textarea "ZETA TAU"
type input "1.54596004384166"
type textarea "ZETA TAUY"
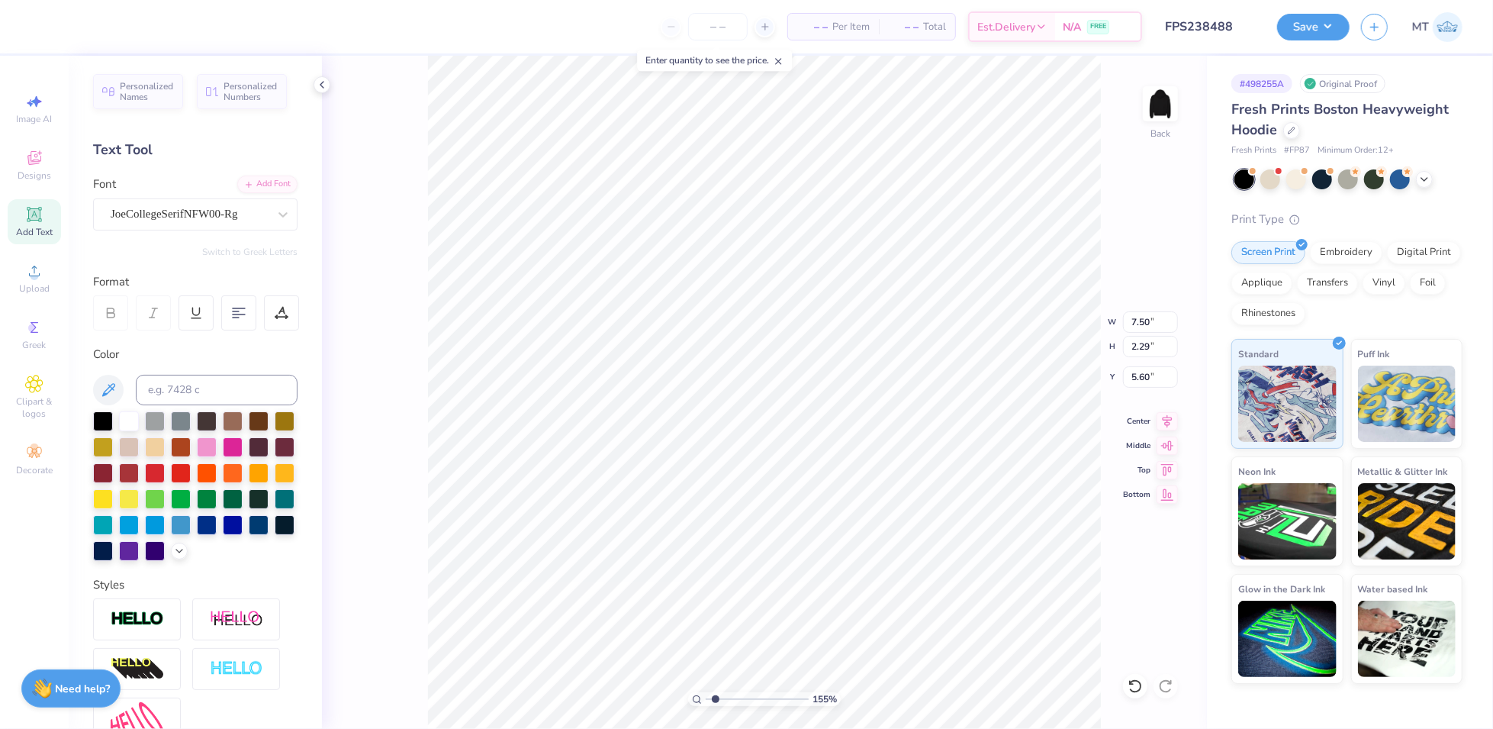
type input "1.54596004384166"
type textarea "ZETA TAUY"
type input "1.54596004384166"
type textarea "ZETA TAUY"
type input "1.54596004384166"
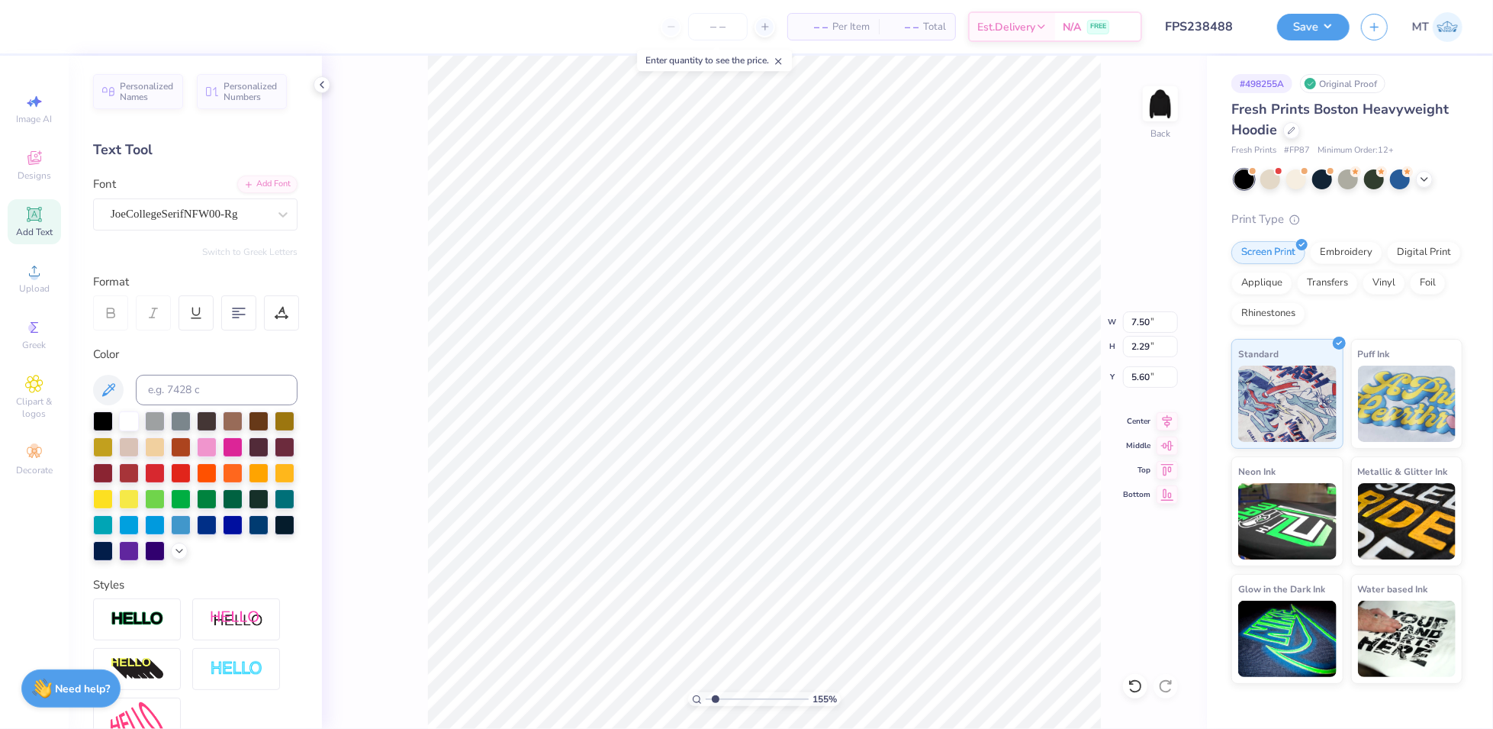
type textarea "ZETA TAU"
type input "1.54596004384166"
type textarea "ZETA TAU"
type input "1.54596004384166"
type textarea "ZETA TAU A"
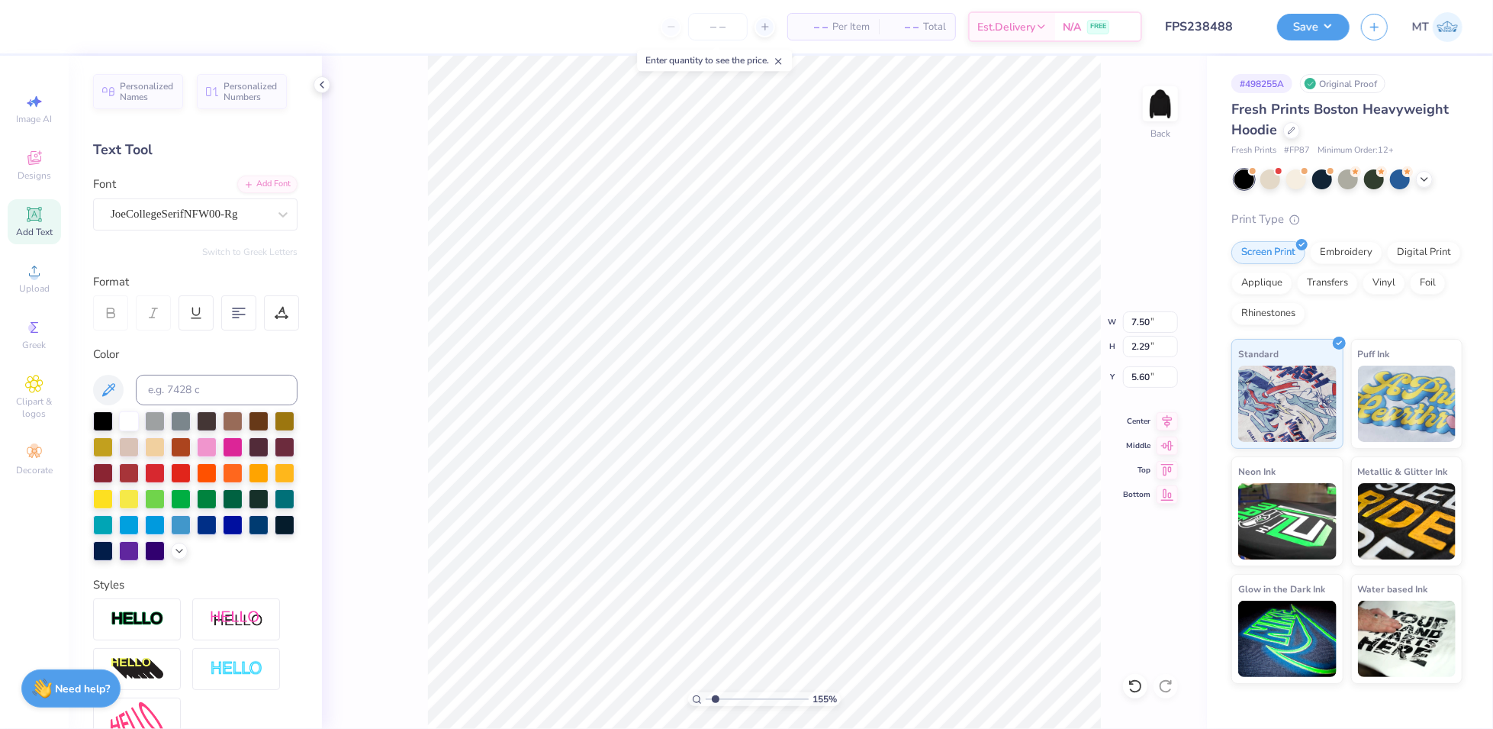
type input "1.54596004384166"
type textarea "ZETA TAU AL"
type input "1.54596004384166"
type textarea "ZETA TAU ALP"
type input "1.54596004384166"
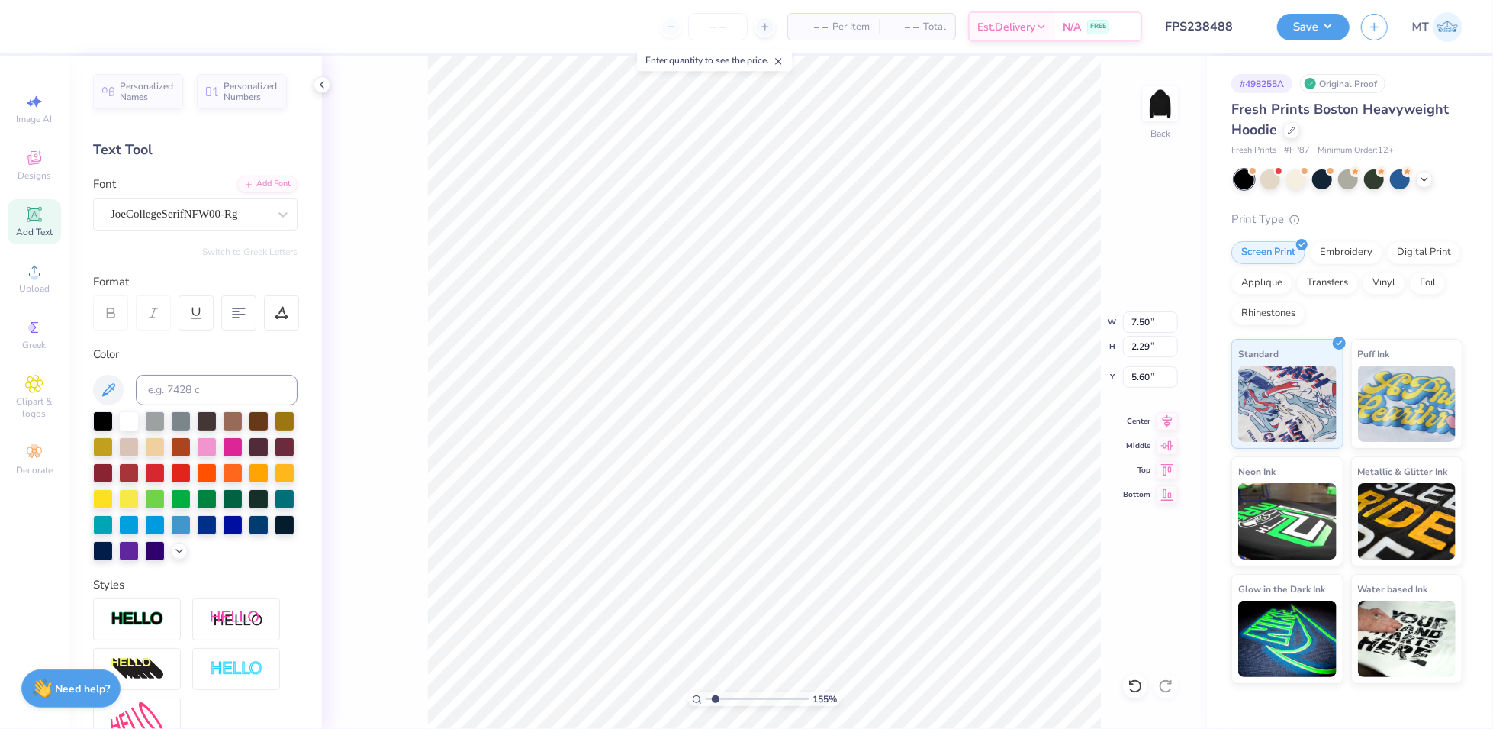
type textarea "ZETA TAU ALPH"
type input "1.54596004384166"
type textarea "ZETA TAU ALPHA"
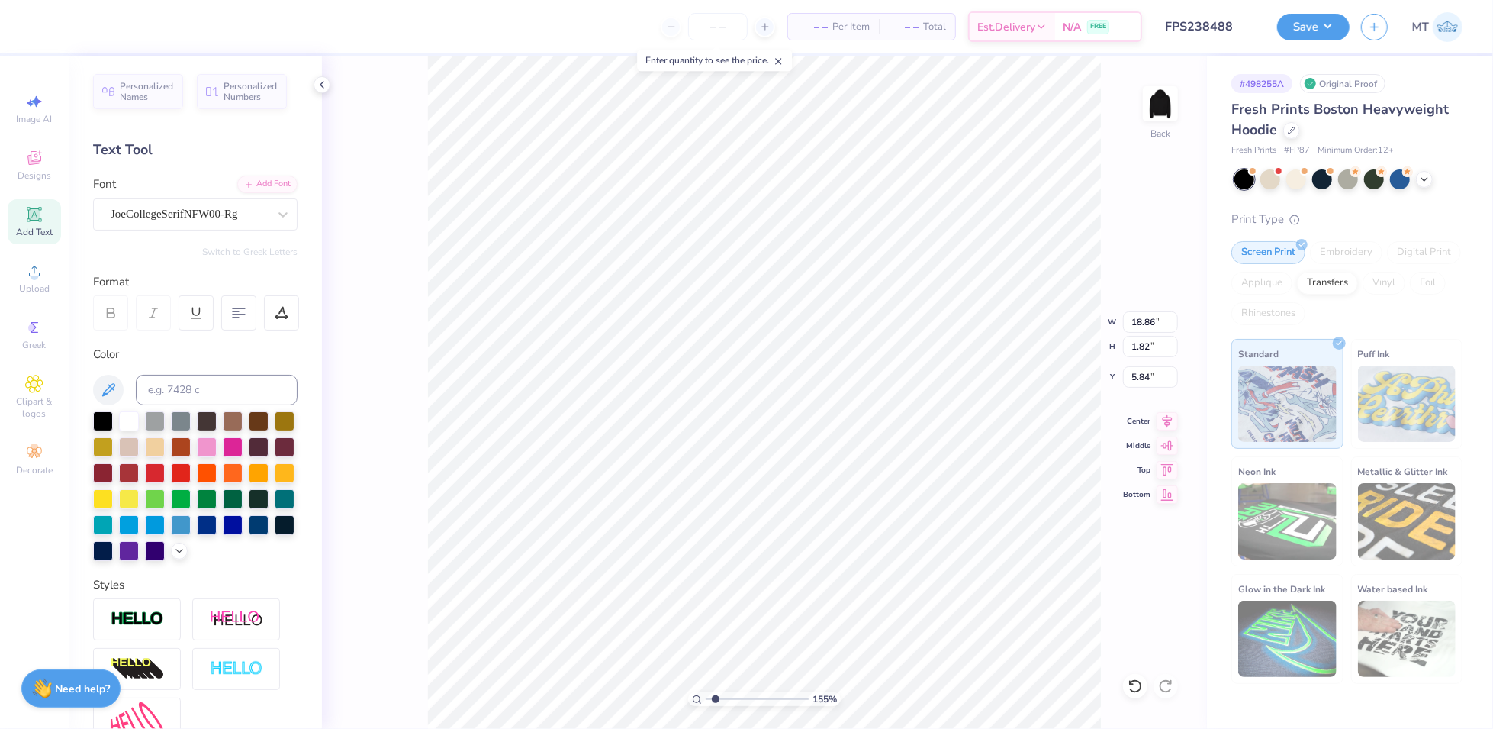
type input "1.54596004384166"
type input "13.31"
type input "1.28"
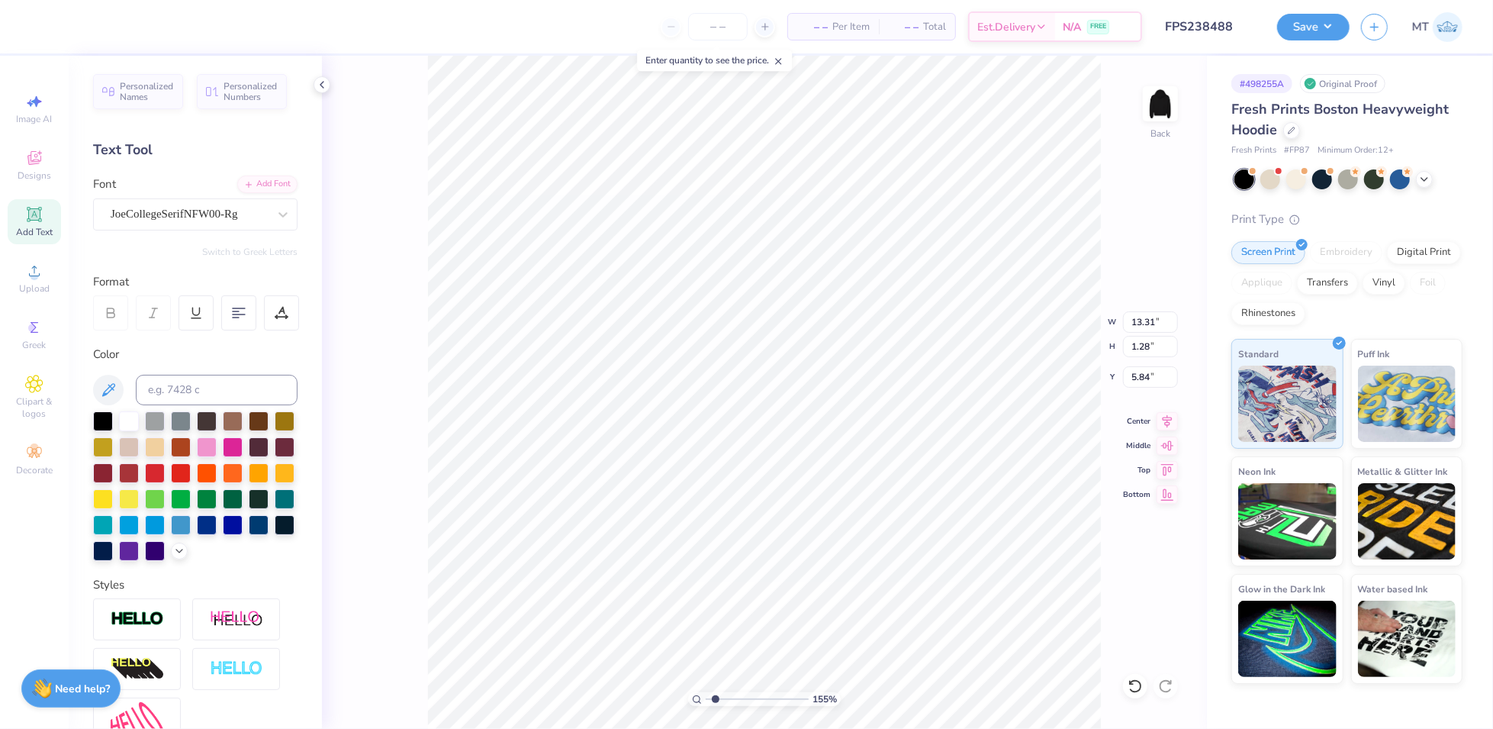
type input "1.54596004384166"
type input "4.12"
type input "1.54596004384166"
type input "5.74"
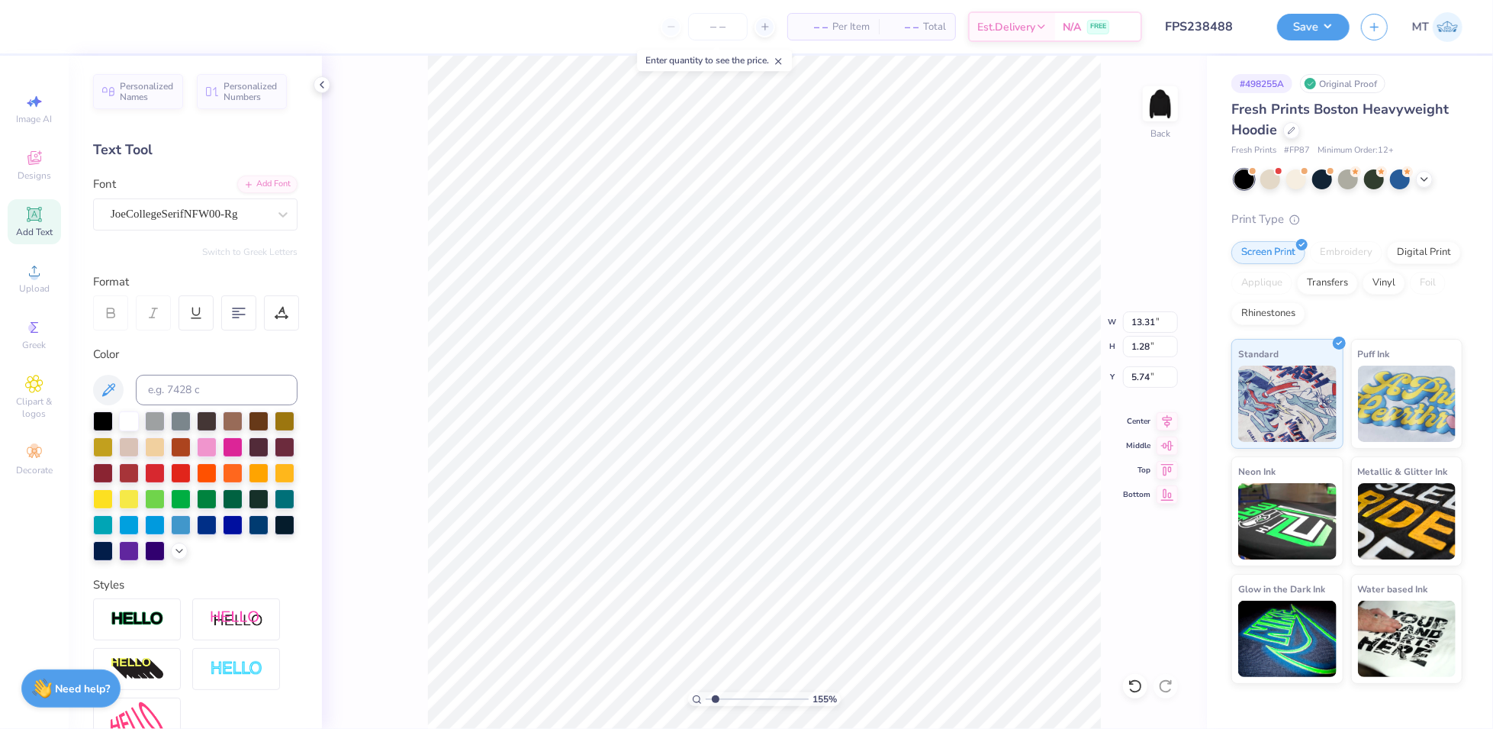
type input "1.54596004384166"
type textarea "E"
type input "1.54596004384166"
type textarea "ES"
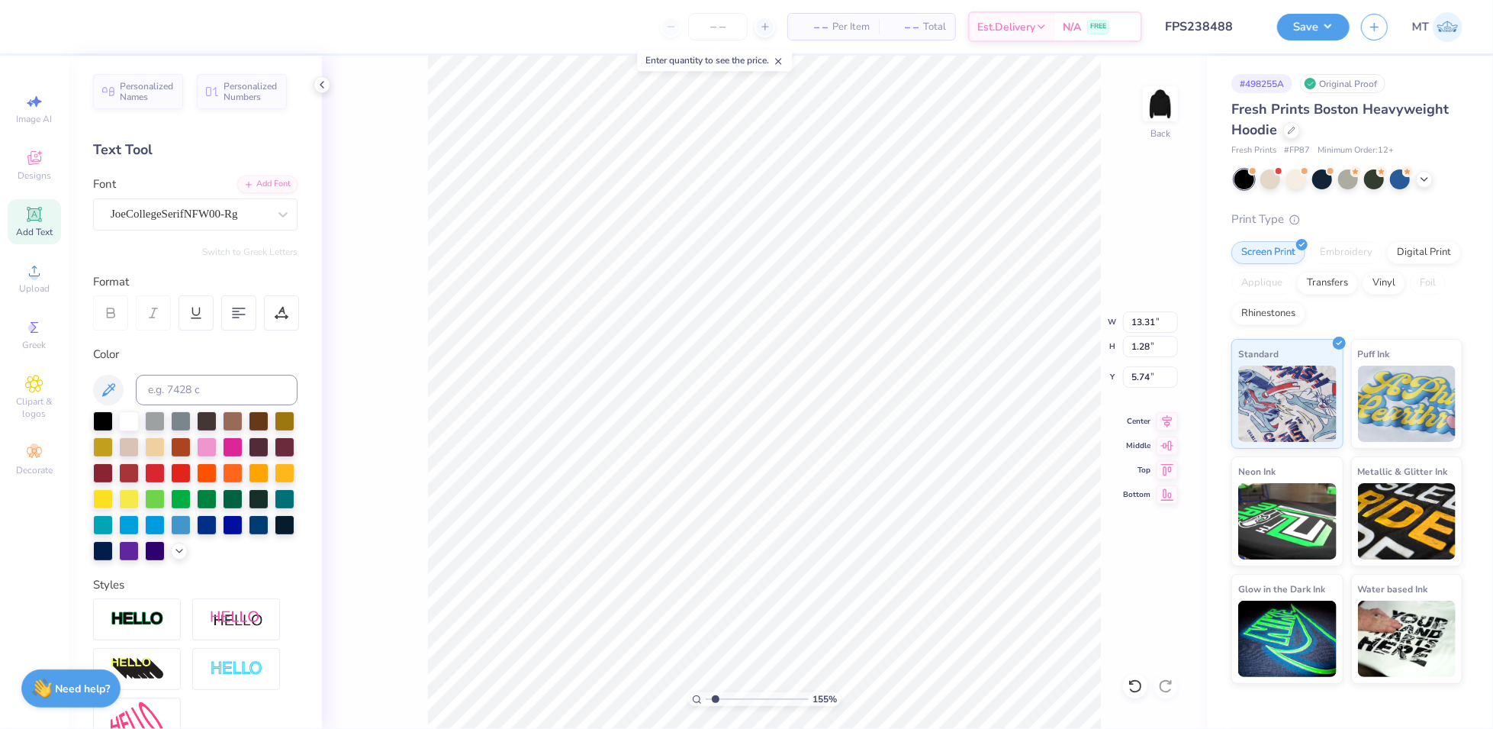
type input "1.54596004384166"
type textarea "EST"
type input "1.54596004384166"
type textarea "EST."
type input "1.54596004384166"
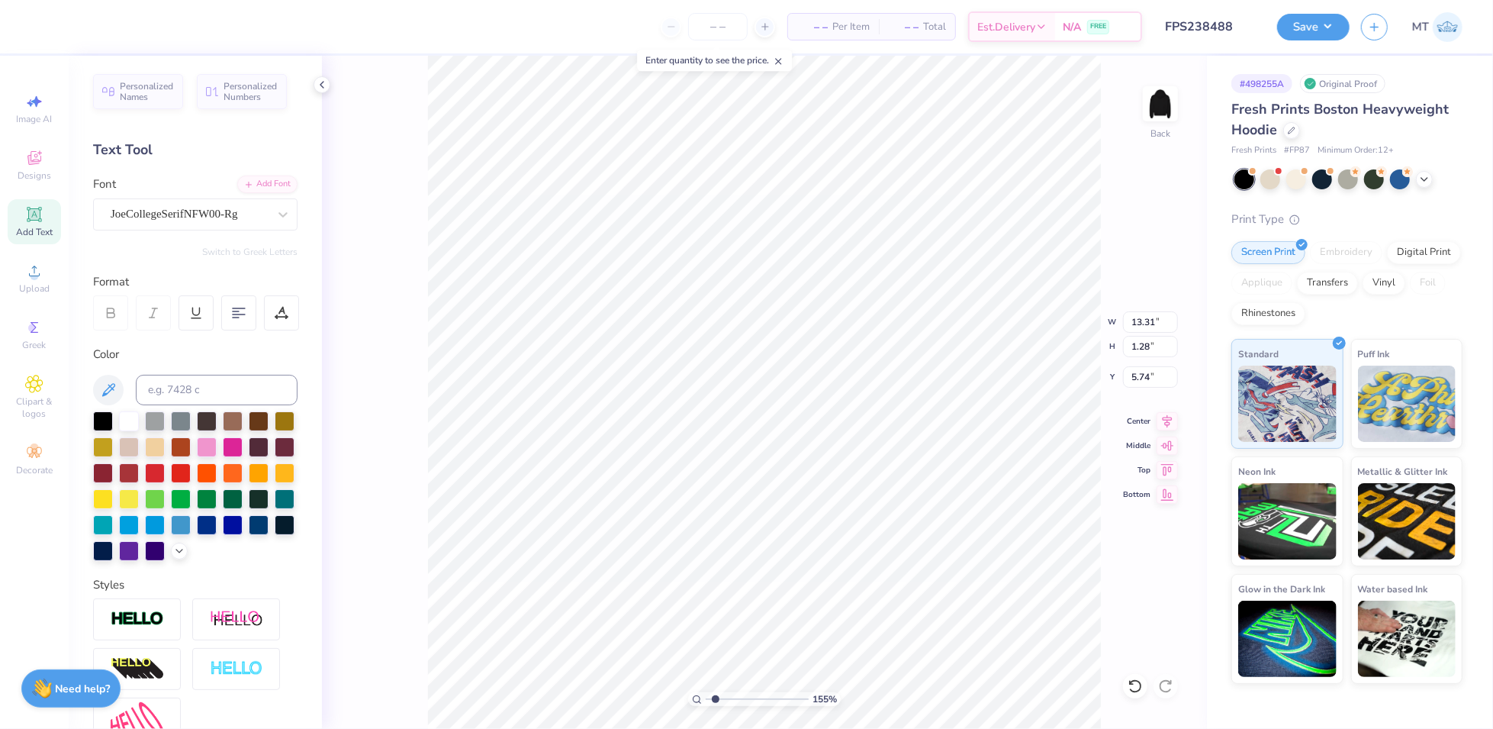
type textarea "EST."
paste textarea "1898"
type input "1.54596004384166"
type textarea "EST. 1898"
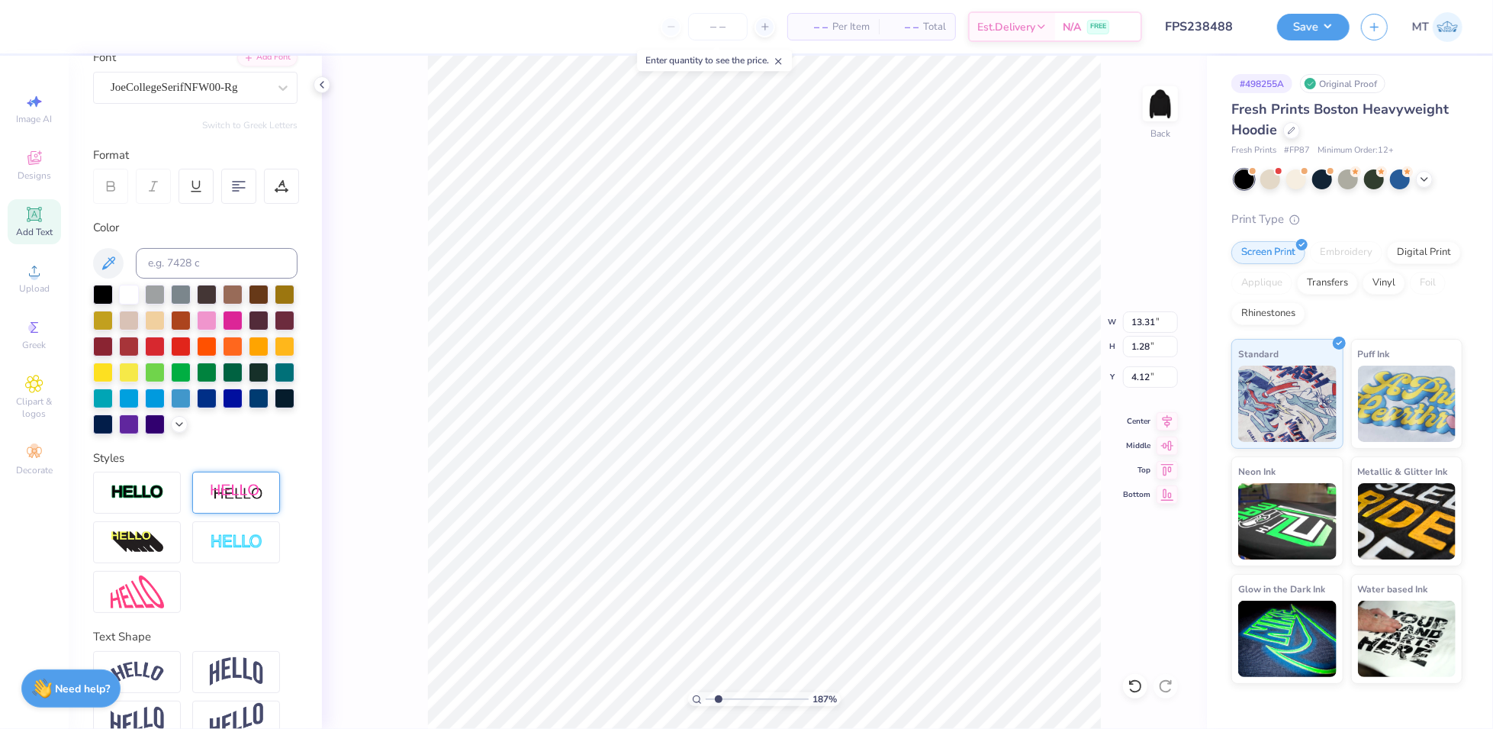
scroll to position [180, 0]
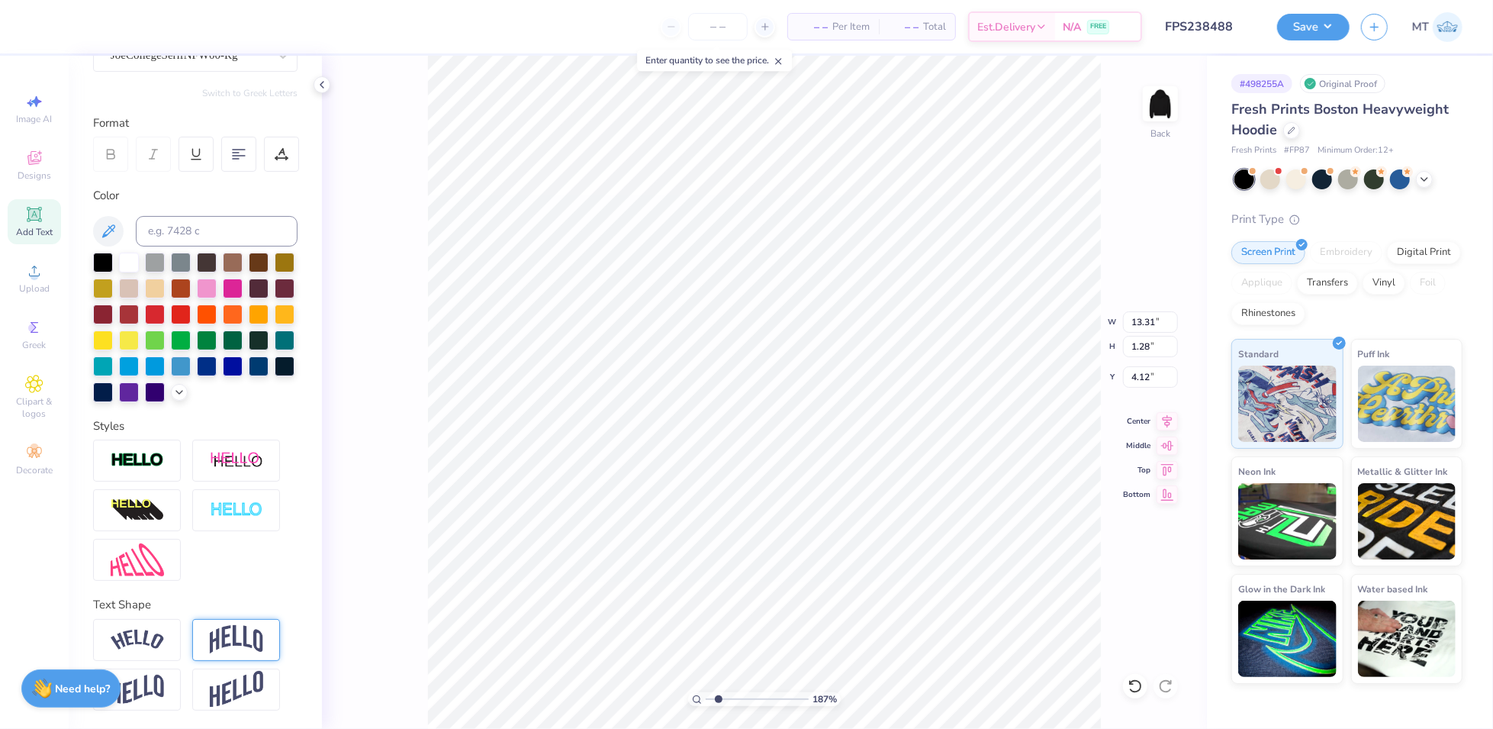
click at [230, 638] on img at bounding box center [236, 639] width 53 height 29
type input "1.87311853483804"
type input "4.04"
type input "2.74"
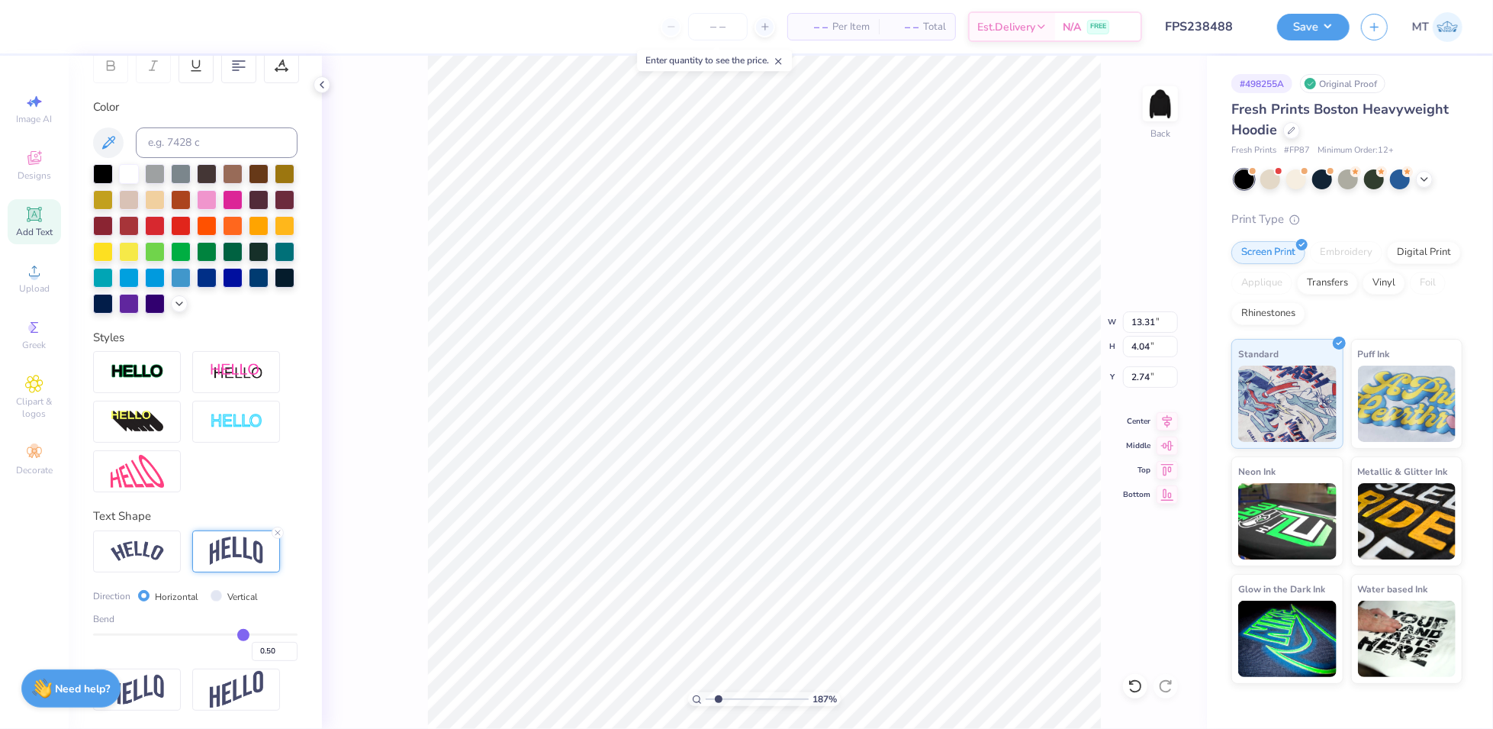
scroll to position [272, 0]
type input "0.43"
type input "0.41"
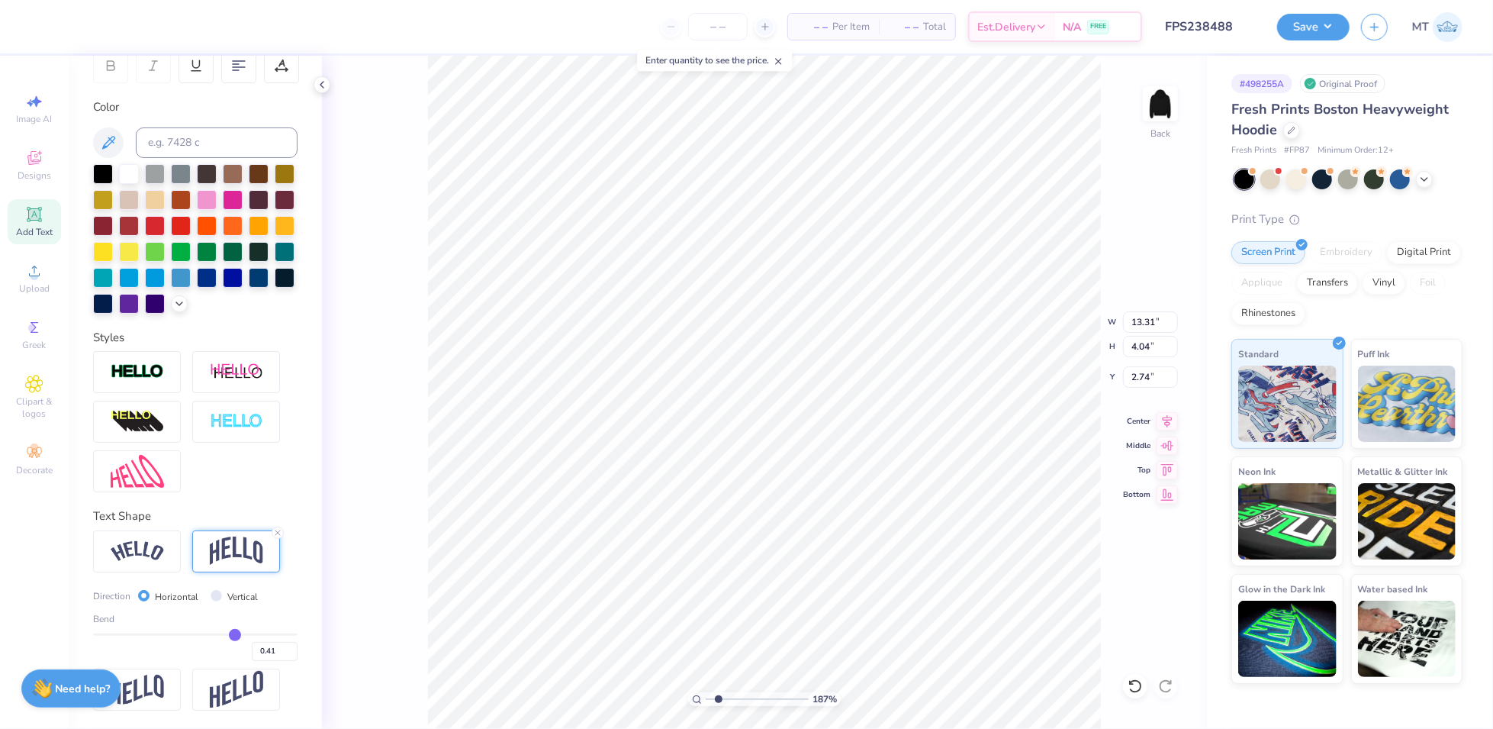
type input "0.39"
type input "0.37"
type input "0.36"
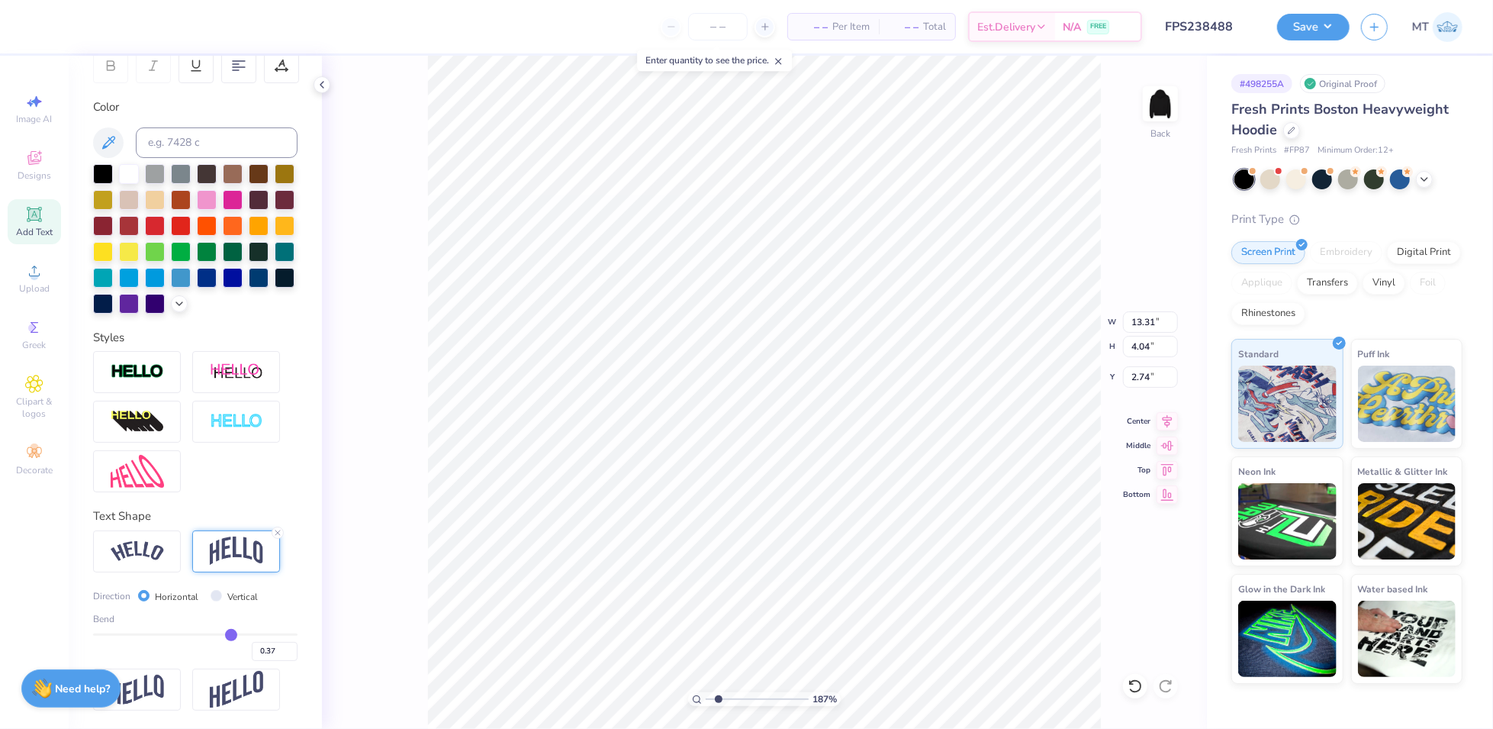
type input "0.36"
type input "0.35"
type input "0.34"
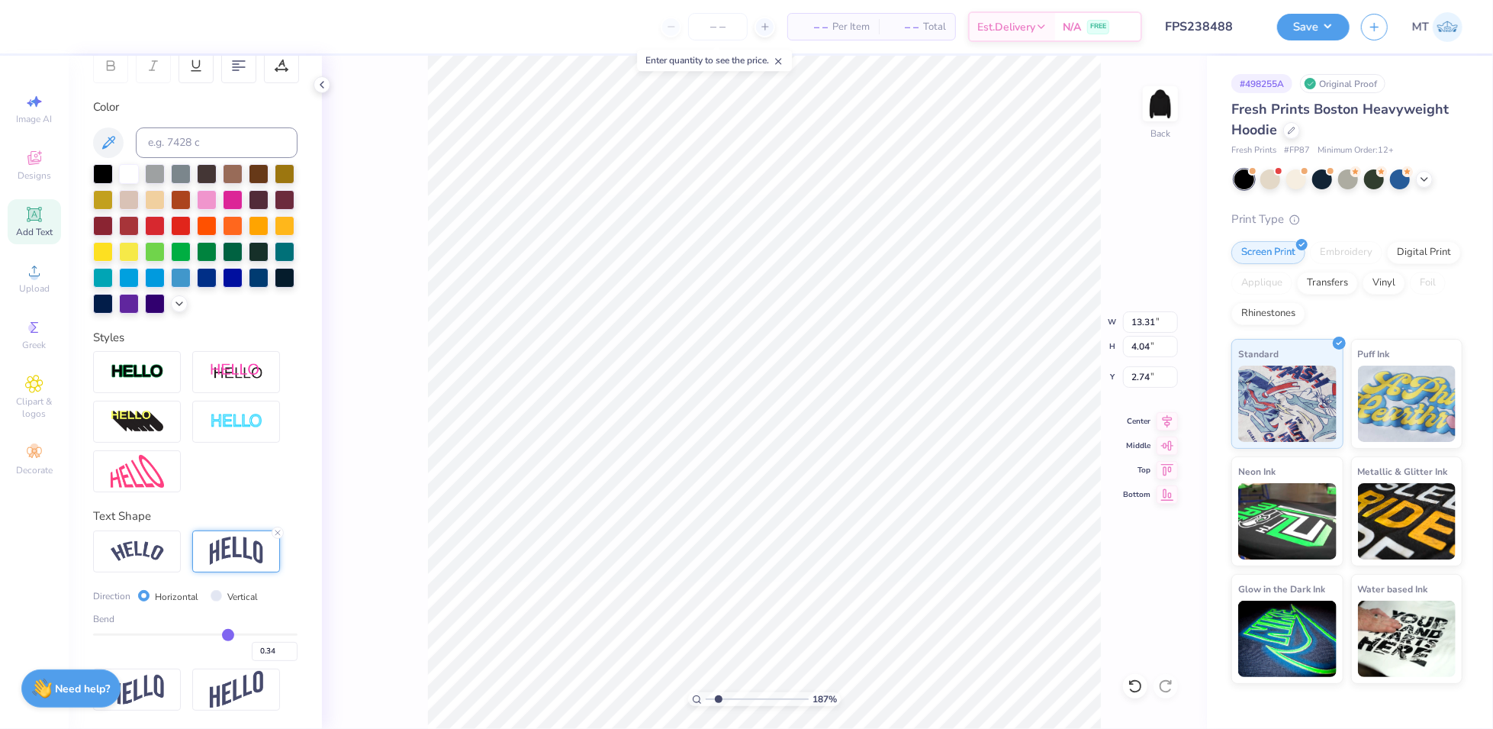
type input "0.33"
type input "0.32"
type input "0.31"
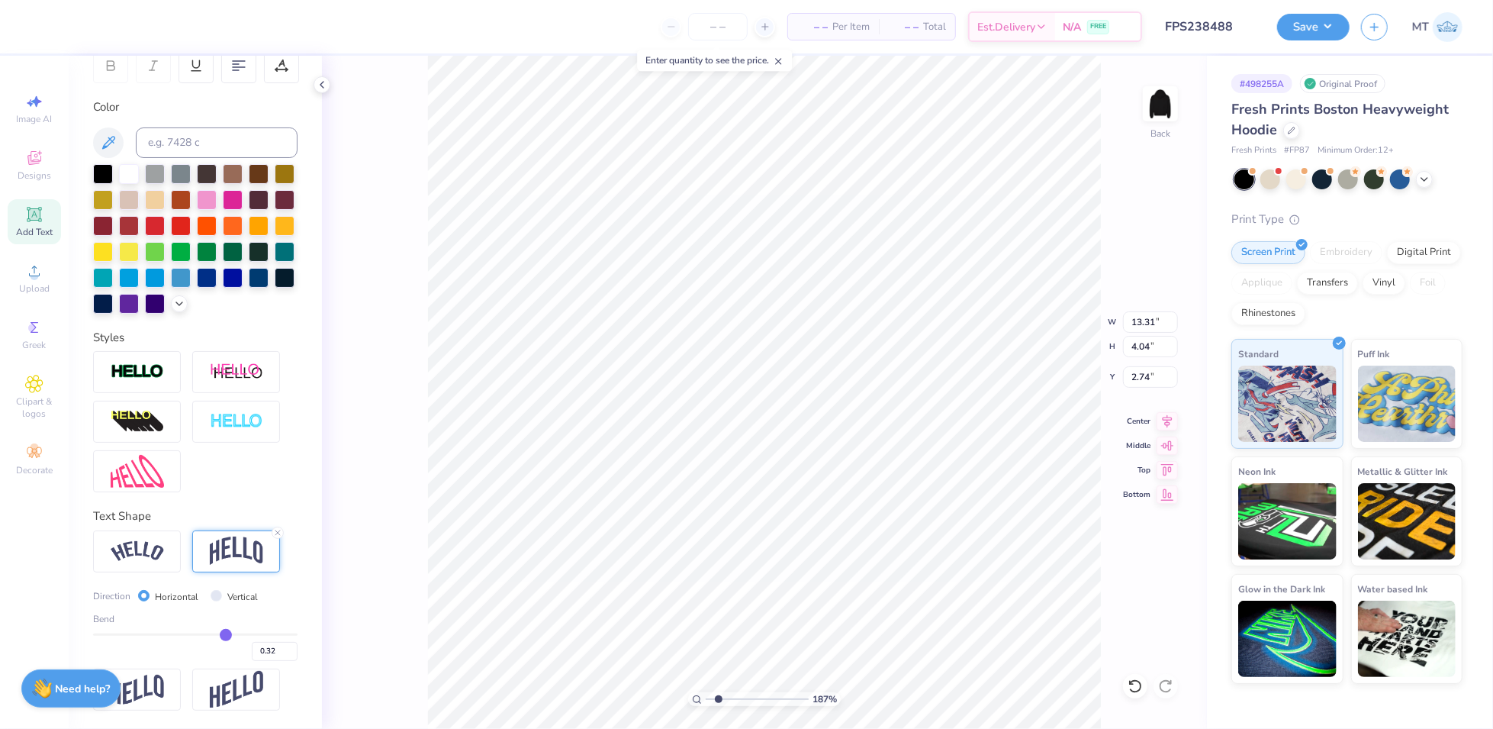
type input "0.31"
type input "0.3"
type input "0.30"
type input "0.29"
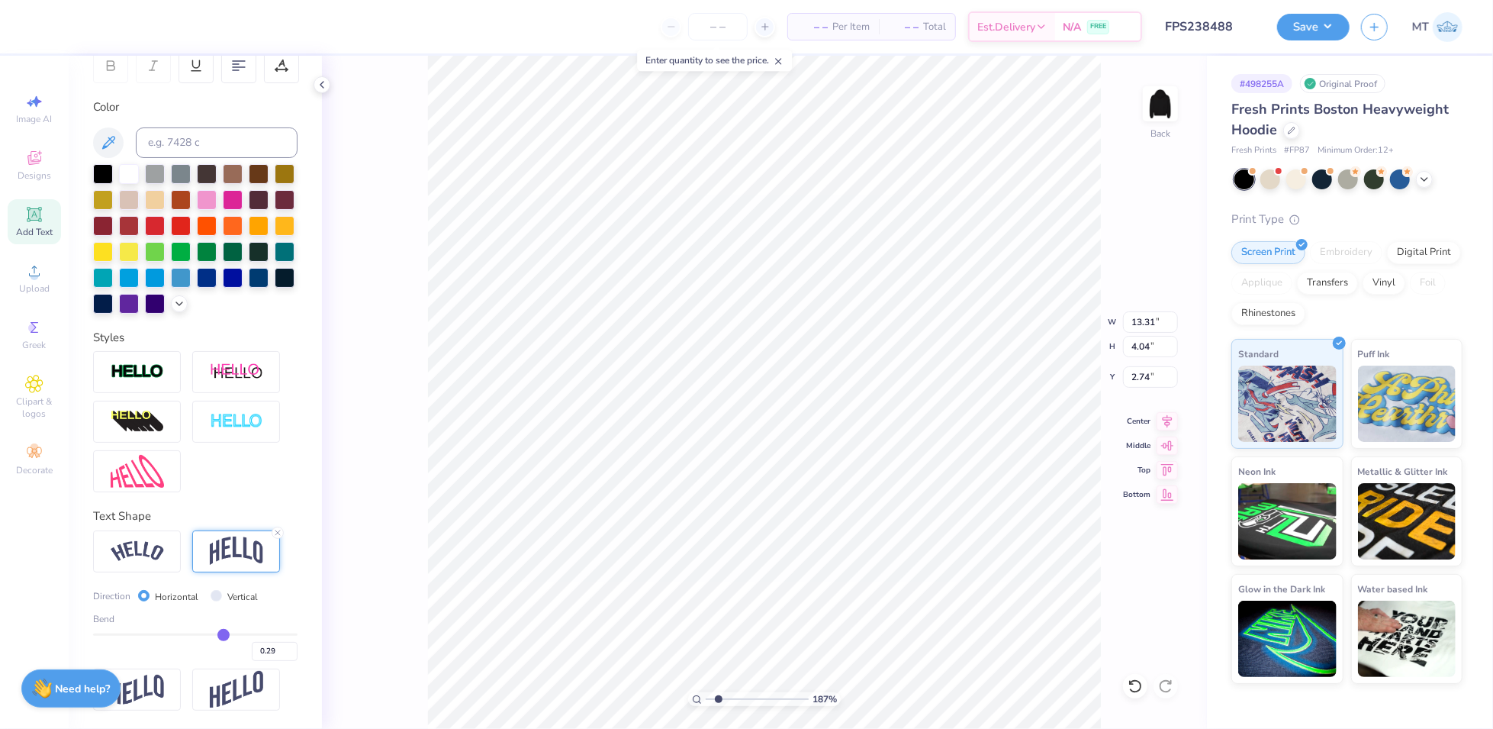
type input "0.28"
type input "0.27"
type input "0.26"
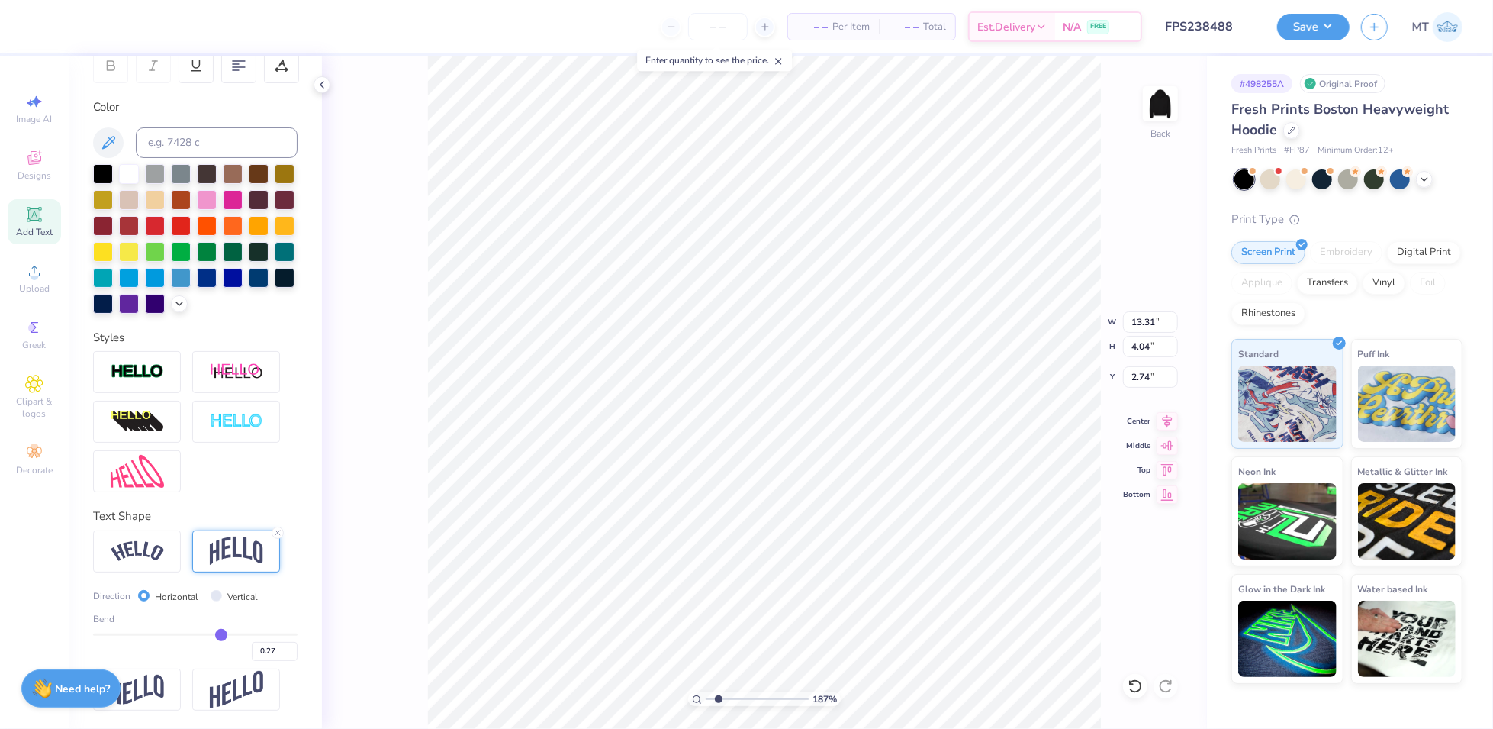
type input "0.26"
type input "0.25"
type input "0.24"
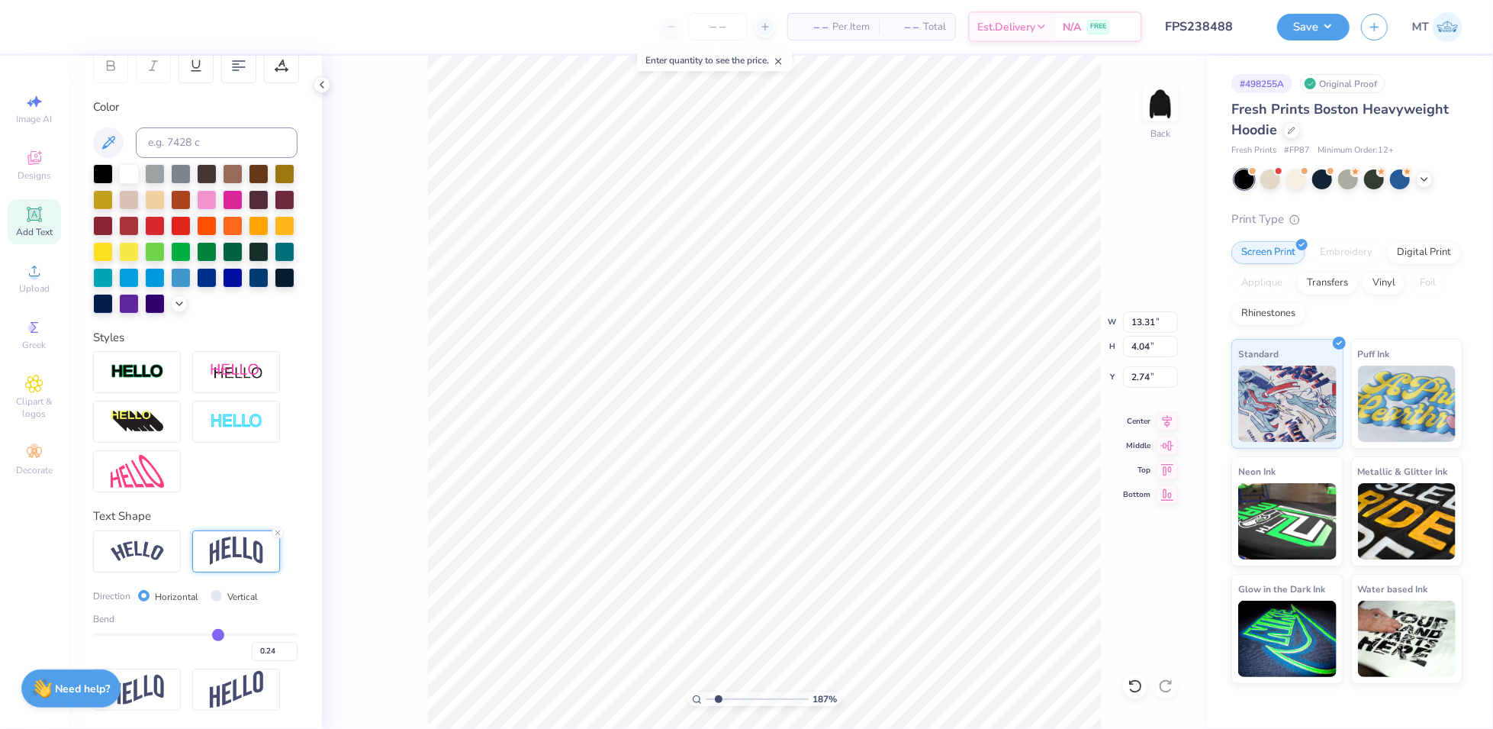
type input "0.23"
drag, startPoint x: 227, startPoint y: 634, endPoint x: 208, endPoint y: 636, distance: 19.1
type input "0.23"
click at [208, 636] on input "range" at bounding box center [195, 634] width 204 height 2
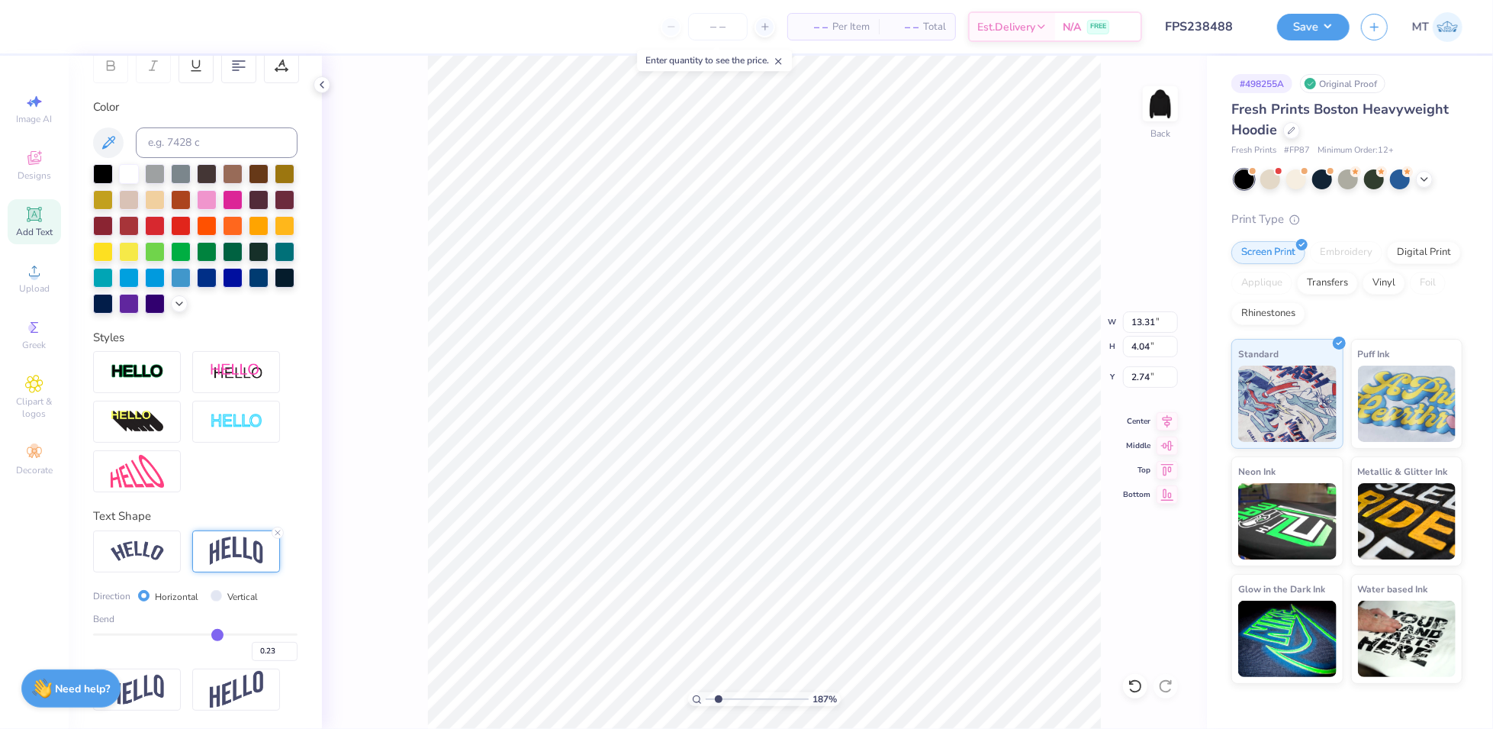
type input "1.87311853483804"
type input "2.50"
type input "3.51"
type input "0.21"
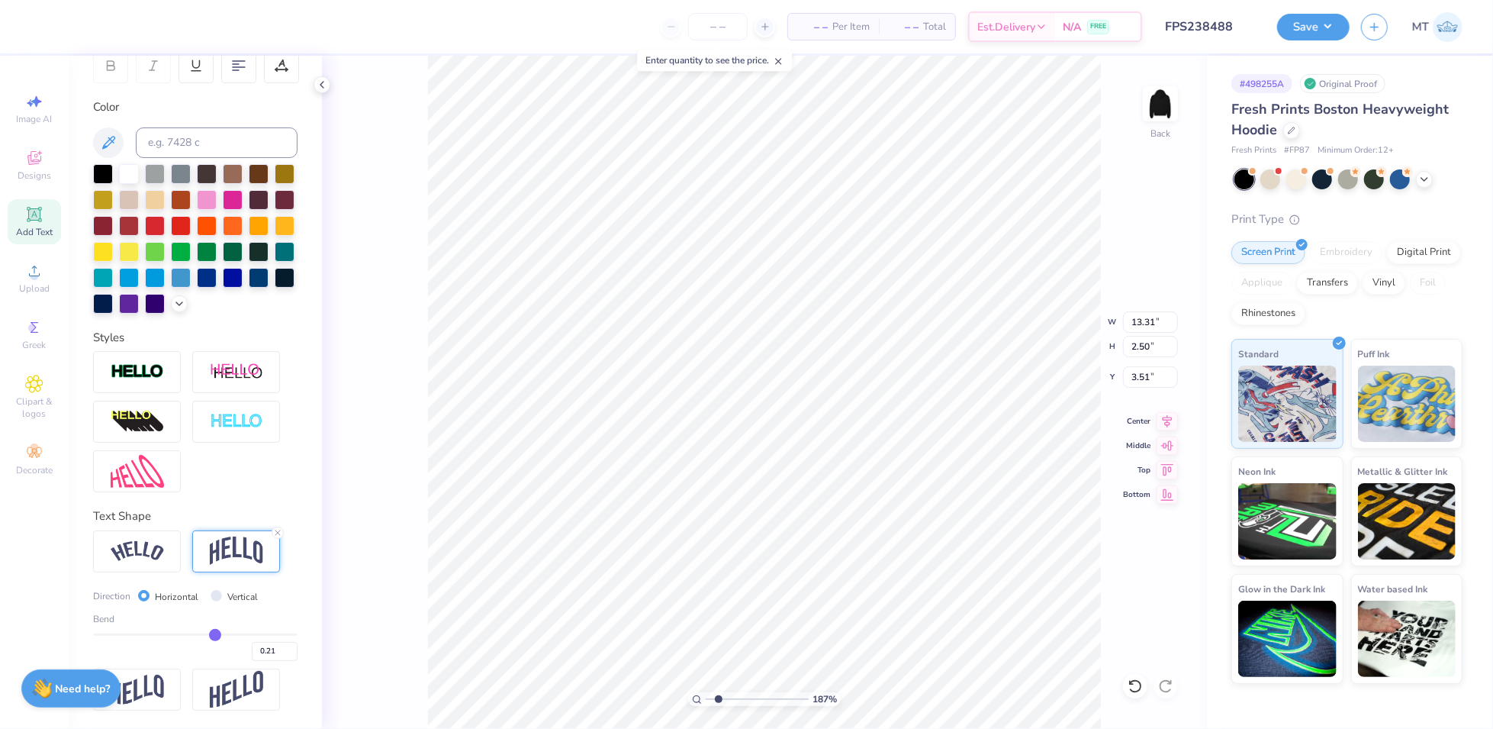
type input "0.2"
type input "0.20"
type input "0.19"
type input "0.18"
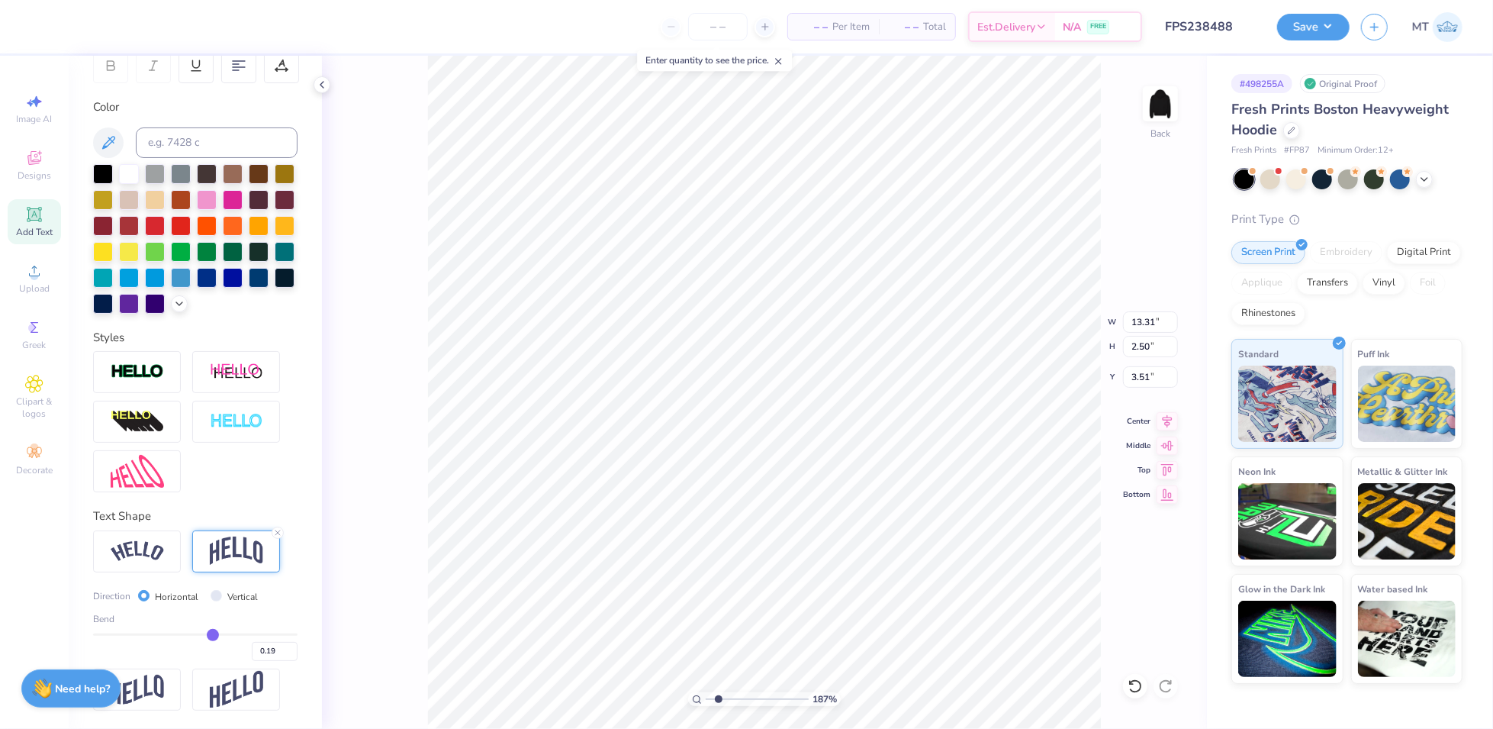
type input "0.18"
type input "0.17"
type input "0.16"
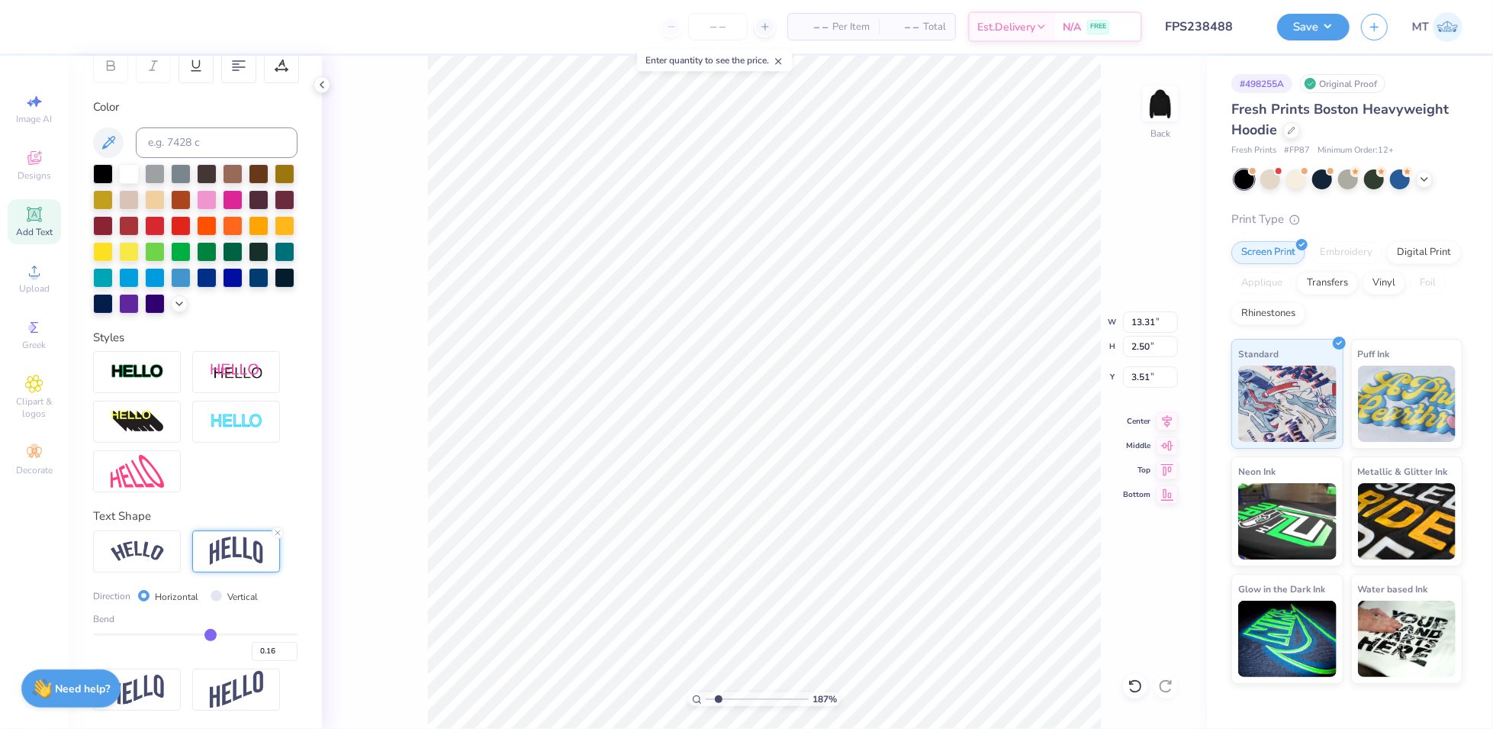
type input "0.15"
type input "0.13"
type input "0.12"
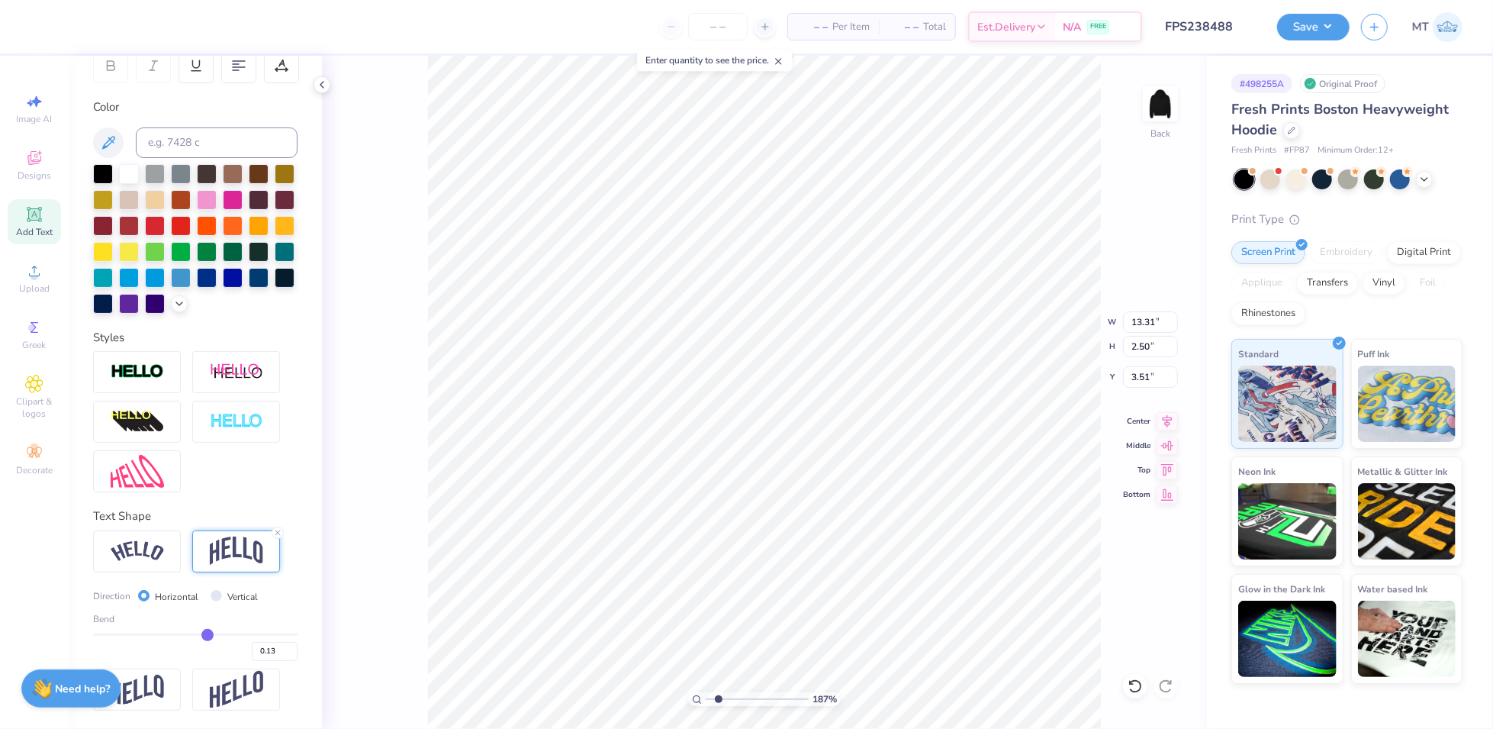
type input "0.12"
type input "0.11"
type input "0.12"
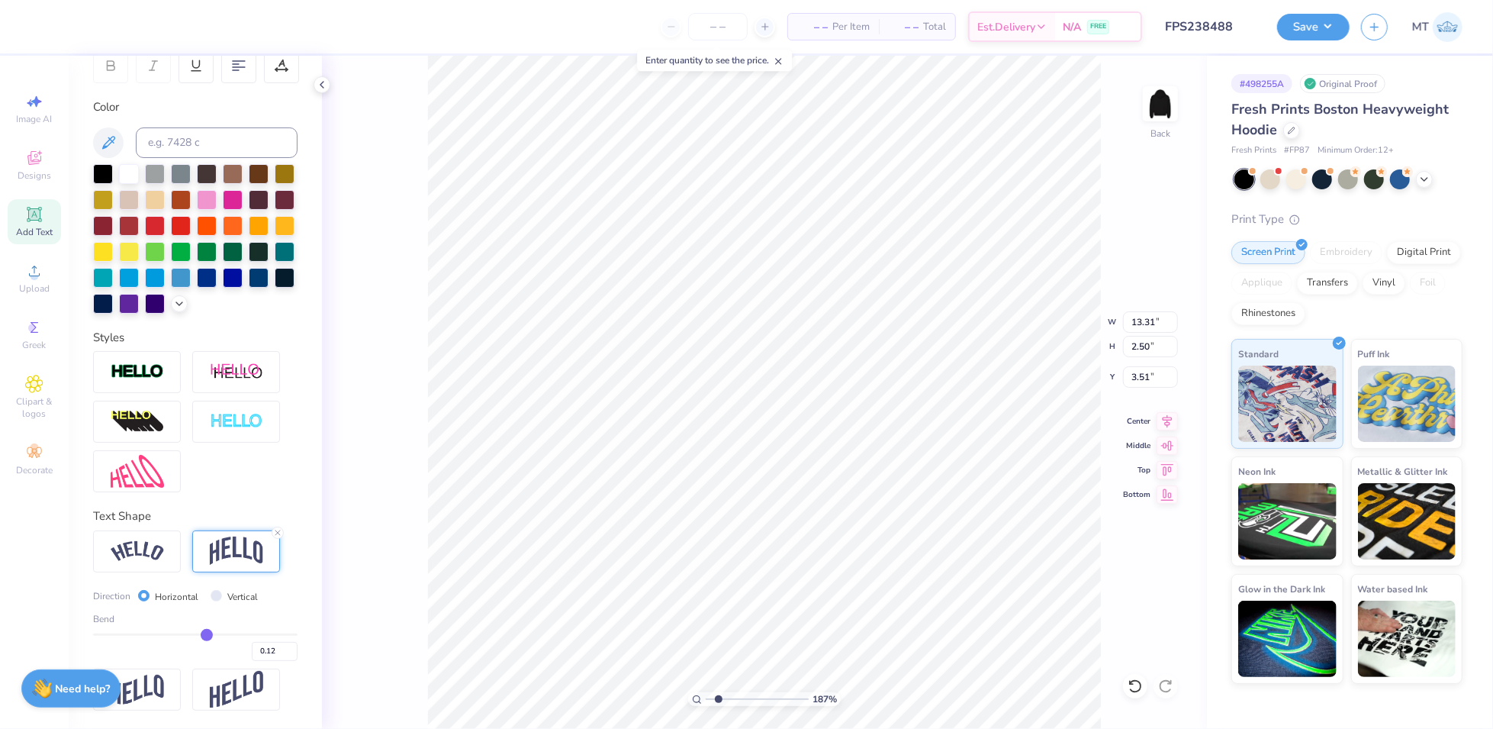
type input "0.13"
type input "0.12"
type input "0.11"
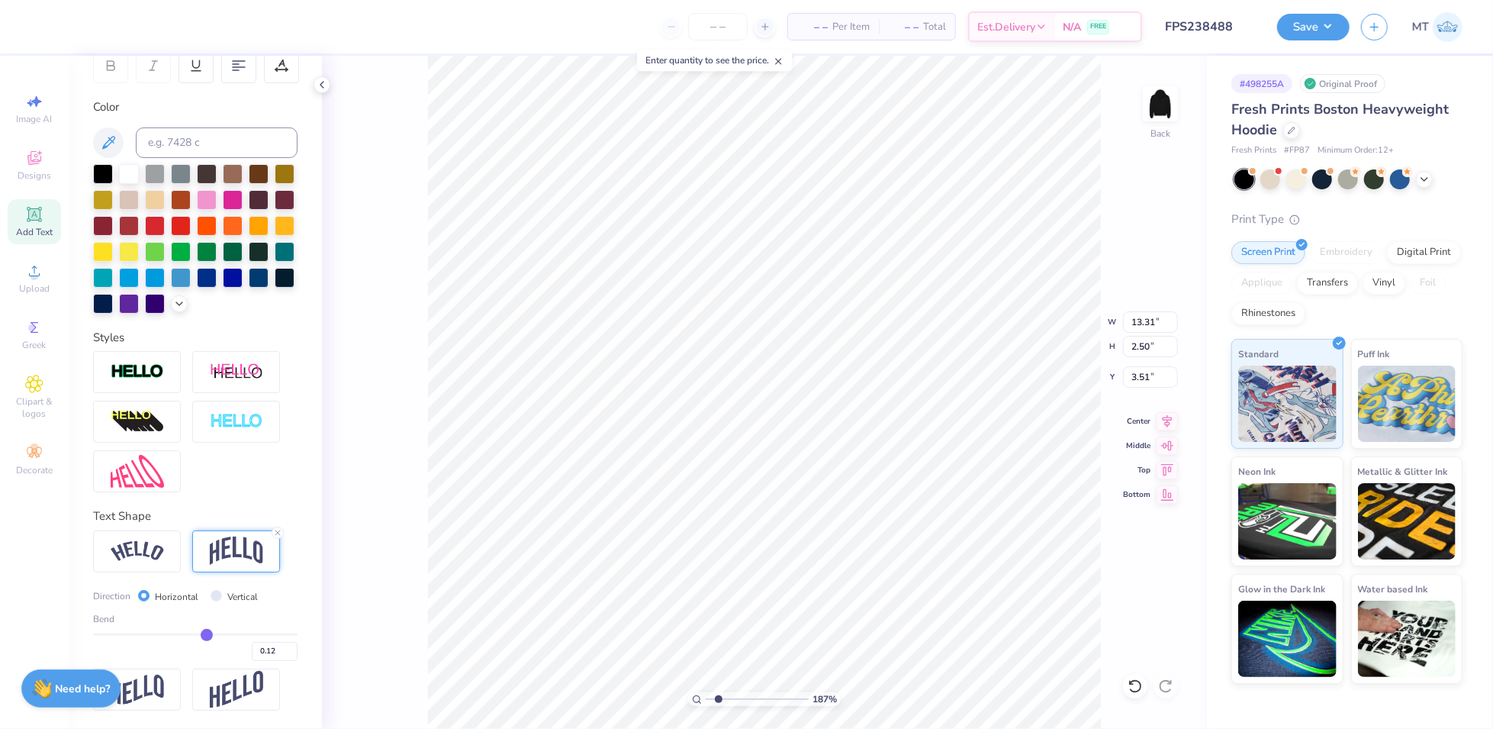
type input "0.11"
type input "0.1"
type input "0.10"
type input "0.09"
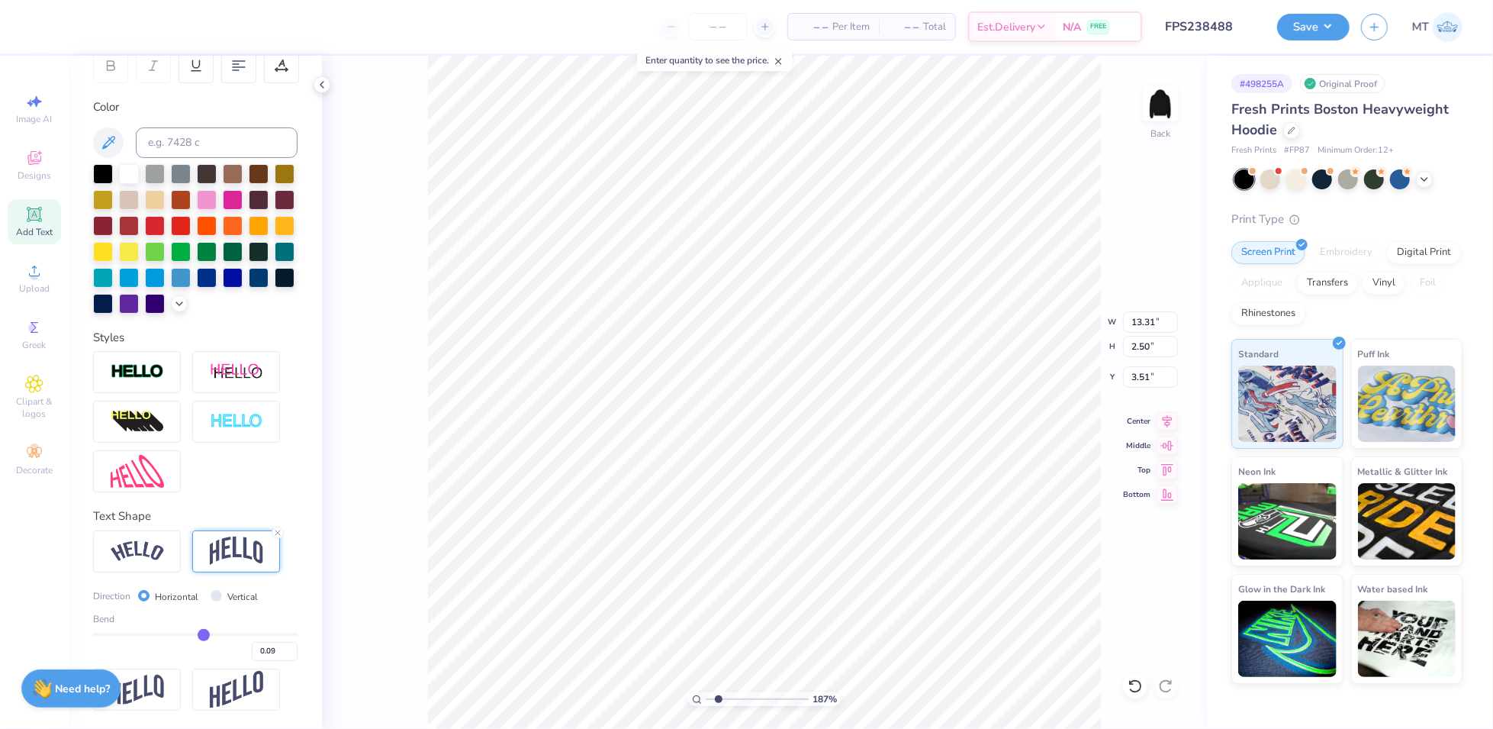
type input "0.08"
type input "0.07"
type input "0.08"
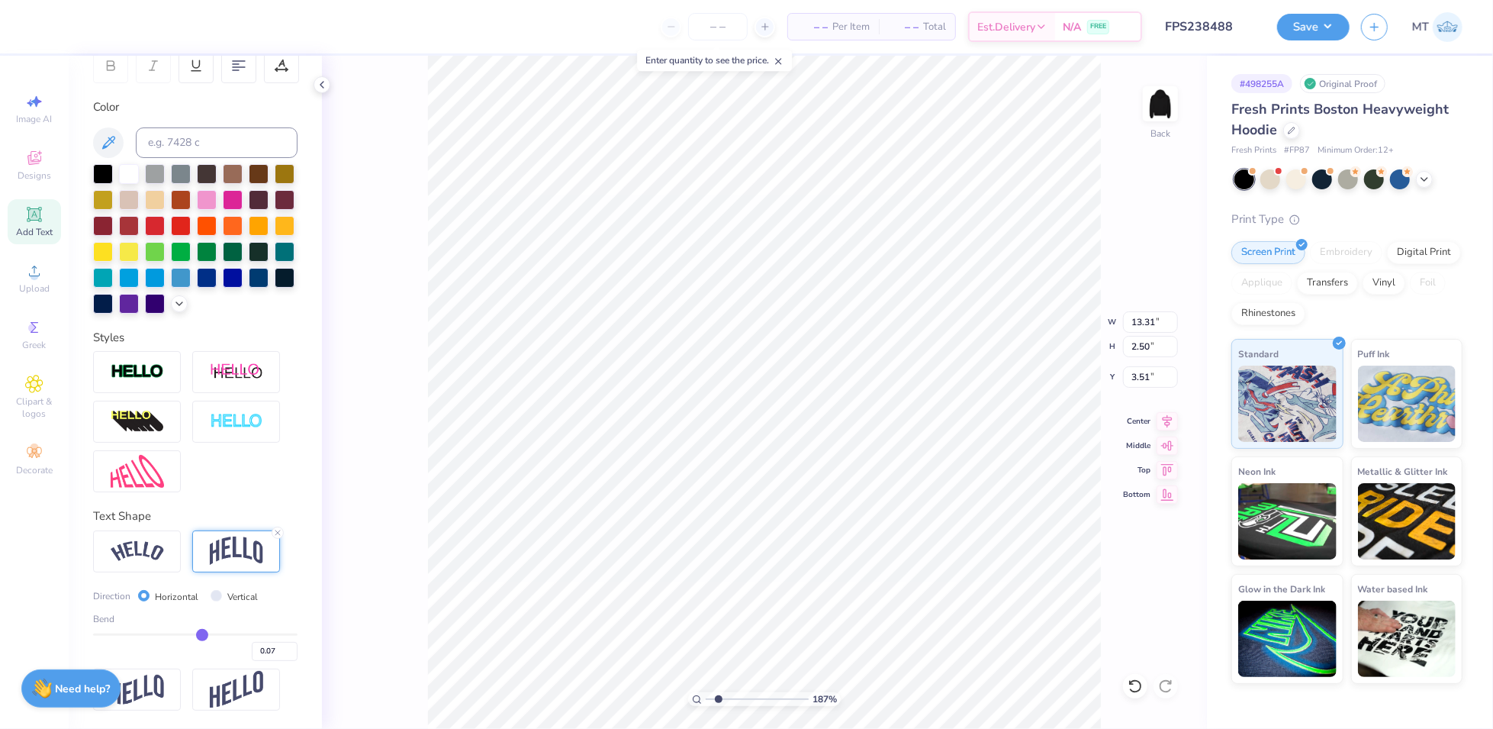
type input "0.08"
type input "0.09"
drag, startPoint x: 208, startPoint y: 636, endPoint x: 195, endPoint y: 637, distance: 13.0
type input "0.09"
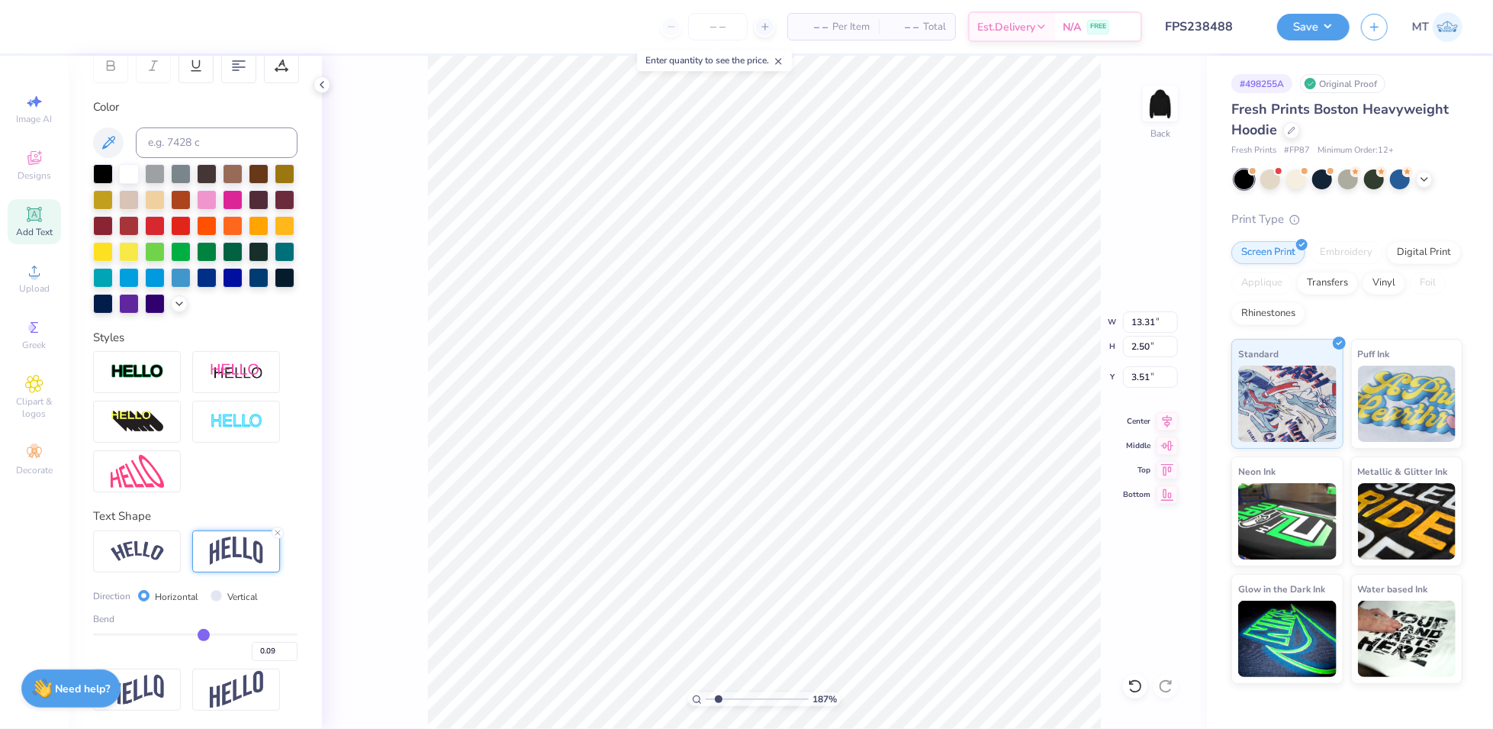
click at [195, 636] on input "range" at bounding box center [195, 634] width 204 height 2
type input "1.87311853483804"
type input "1.75"
type input "3.88"
type input "1"
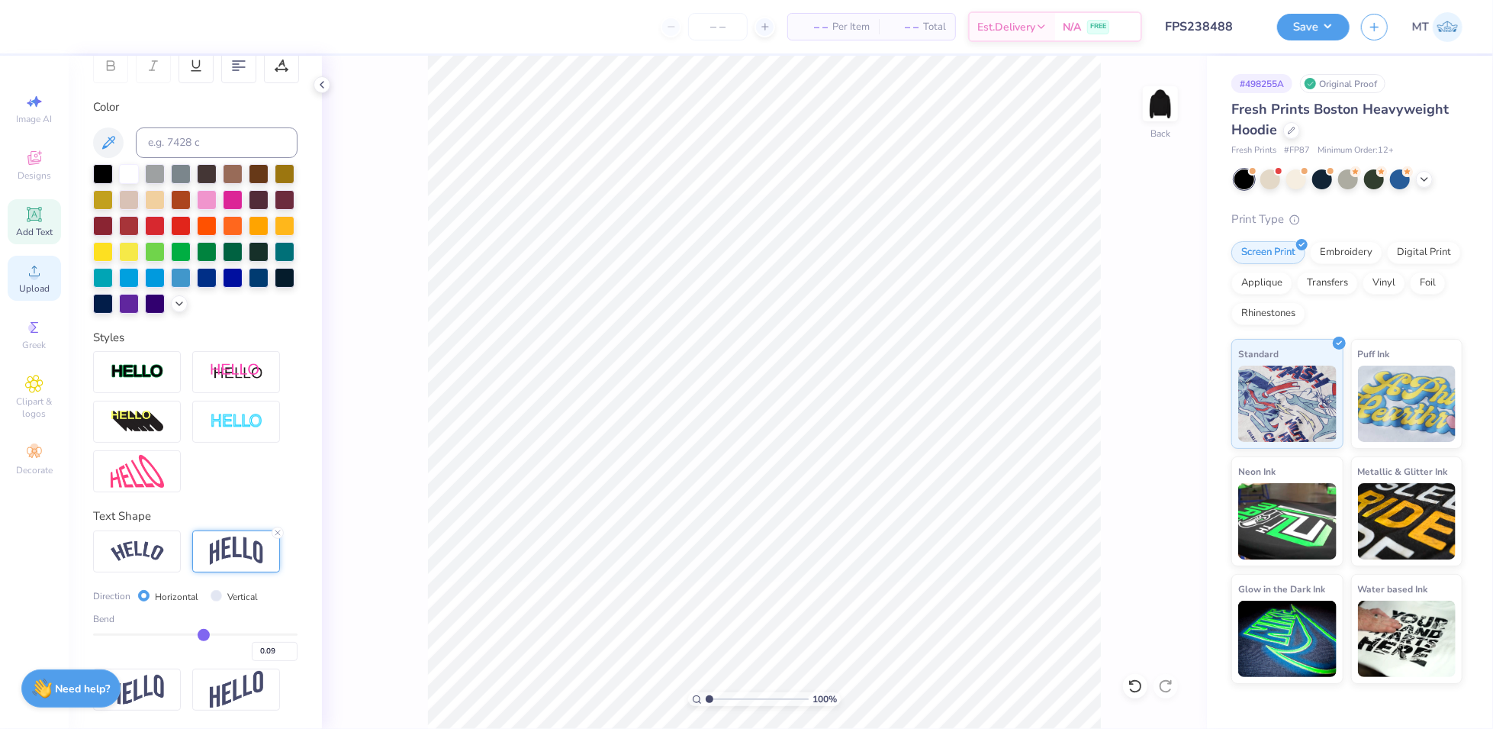
click at [40, 270] on icon at bounding box center [34, 271] width 18 height 18
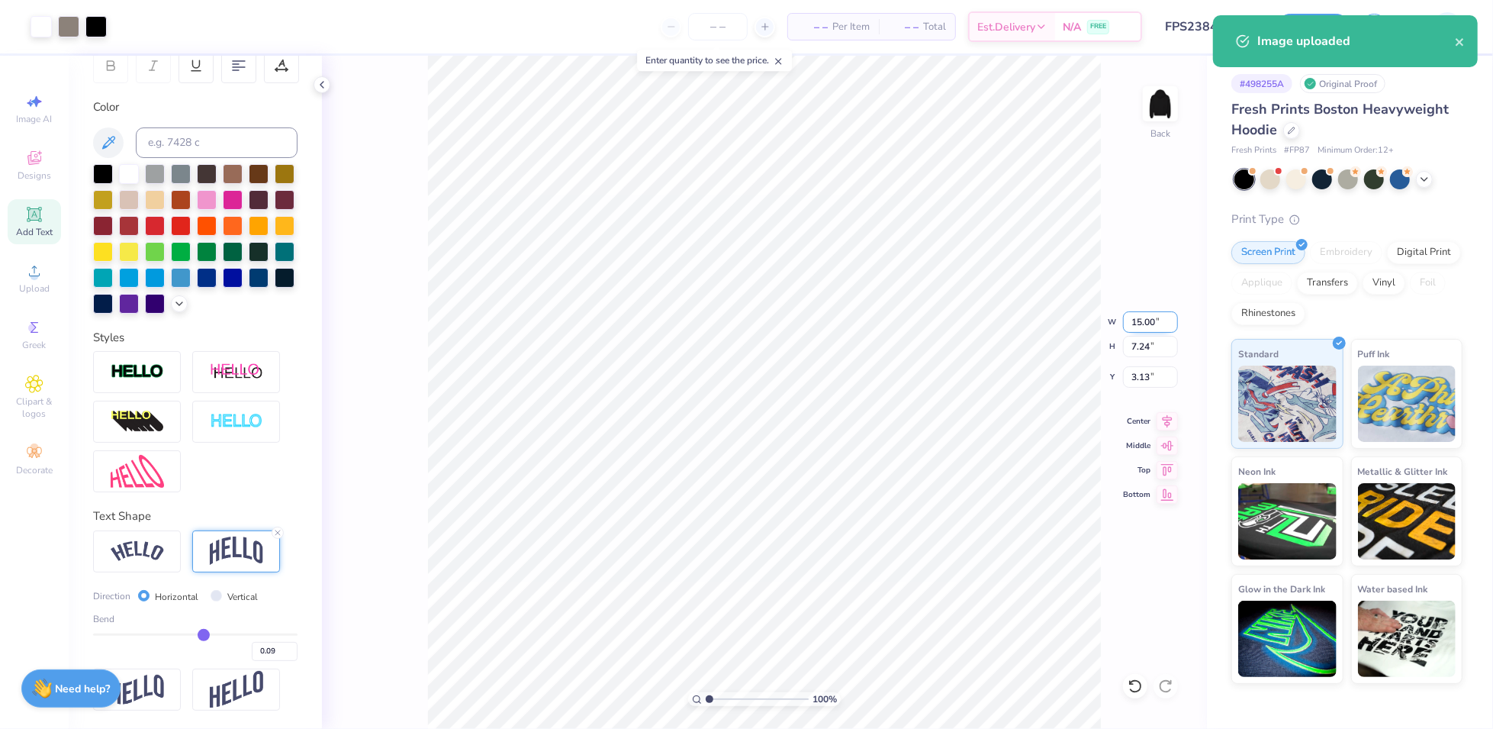
click at [1146, 323] on input "15.00" at bounding box center [1150, 321] width 55 height 21
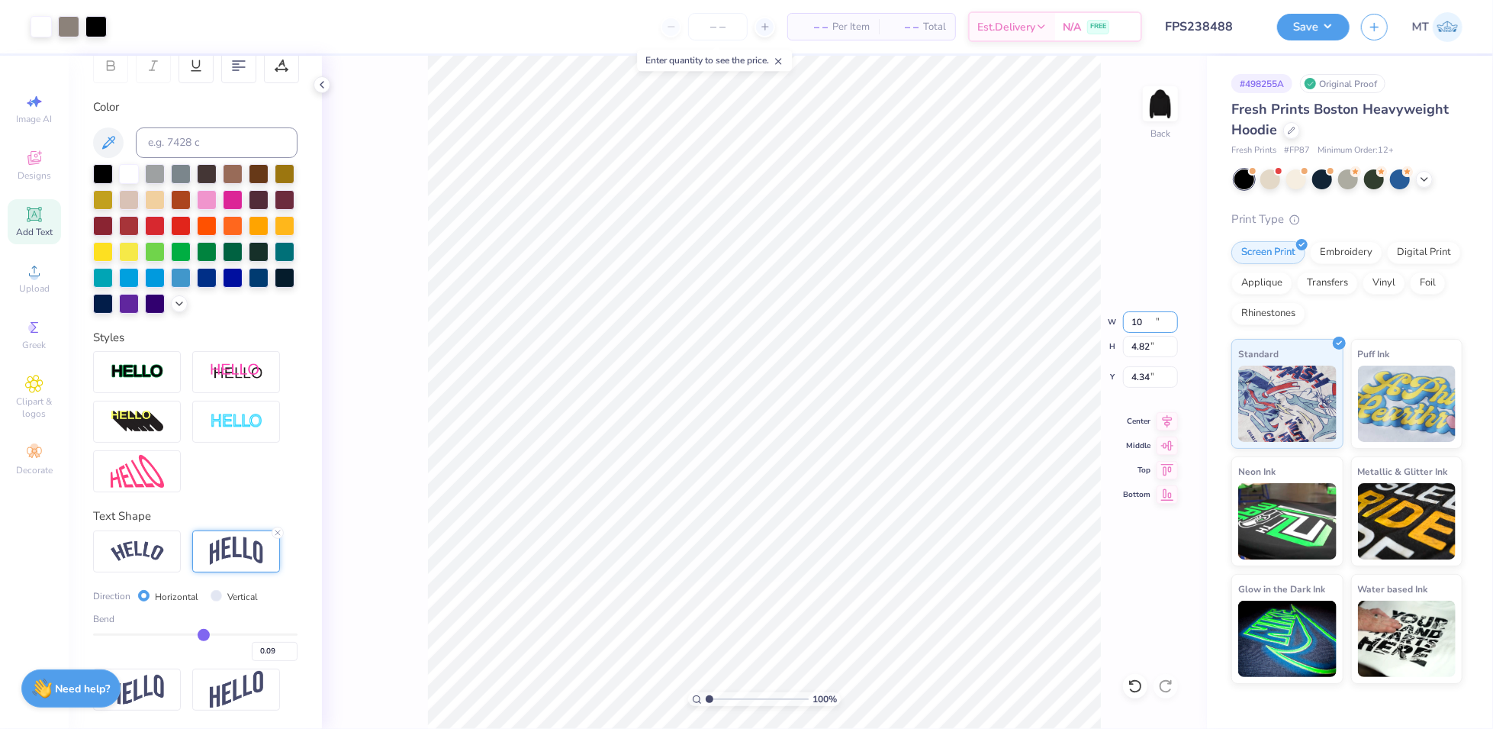
type input "10.00"
type input "4.82"
type input "3.00"
type input "1"
click at [1314, 27] on button "Save" at bounding box center [1313, 24] width 72 height 27
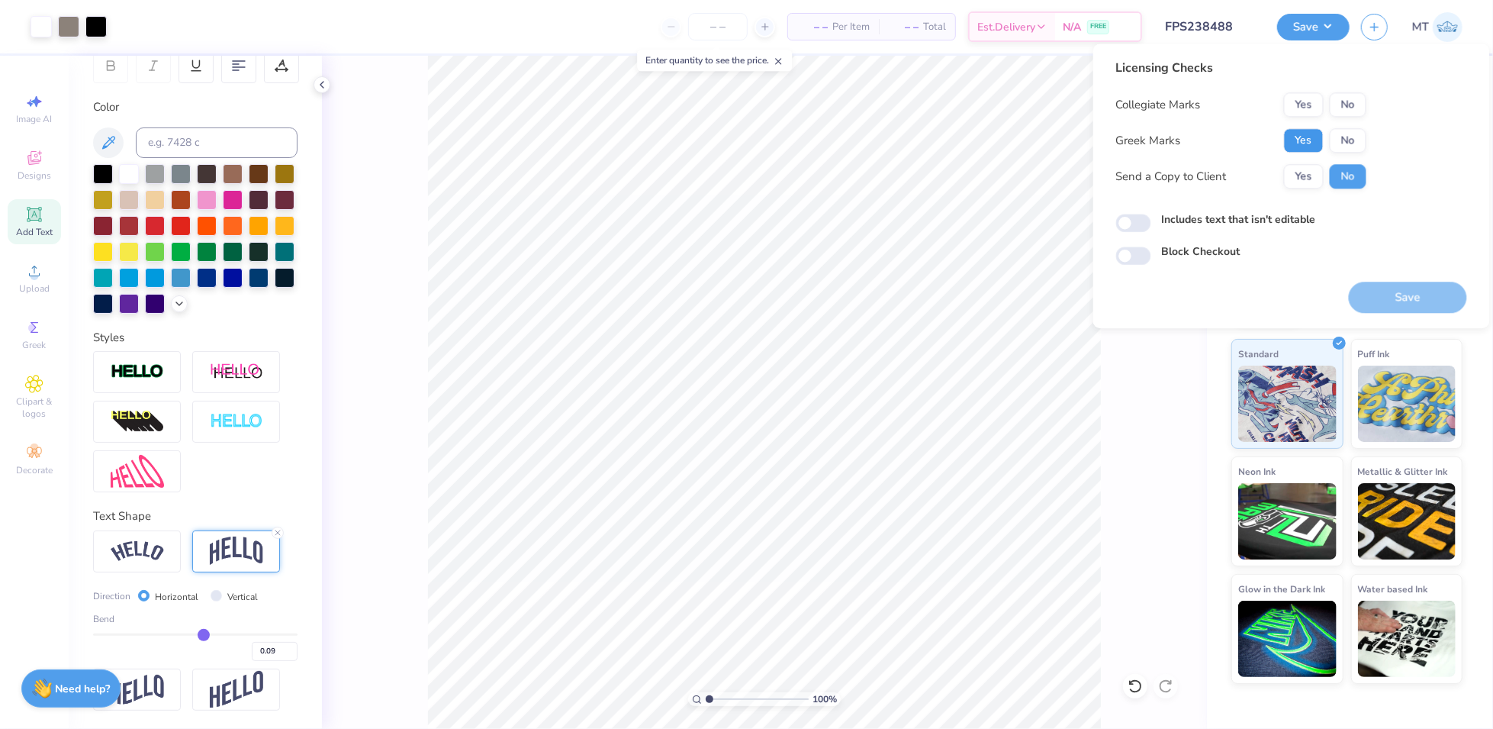
click at [1315, 147] on button "Yes" at bounding box center [1304, 140] width 40 height 24
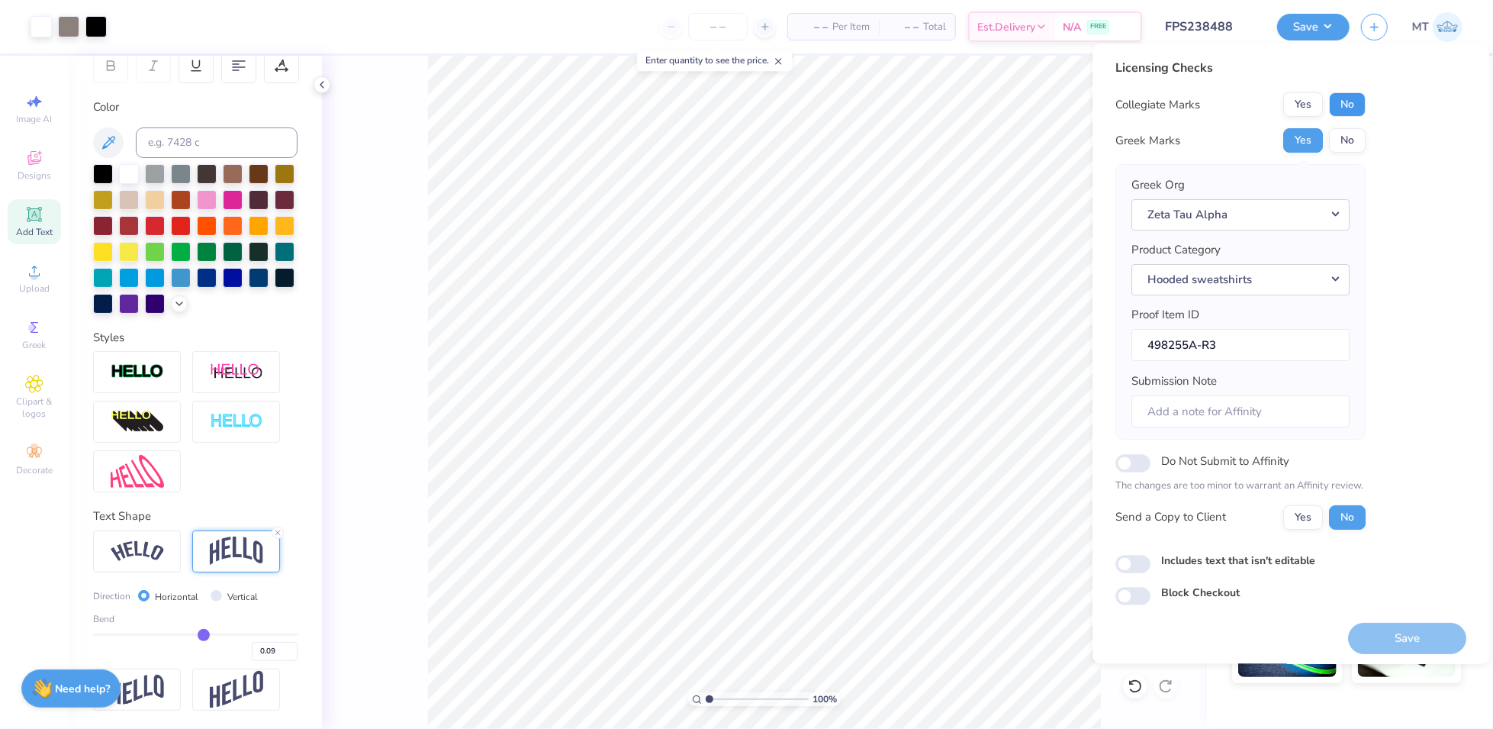
click at [1350, 98] on button "No" at bounding box center [1348, 104] width 37 height 24
click at [1398, 640] on button "Save" at bounding box center [1408, 638] width 118 height 31
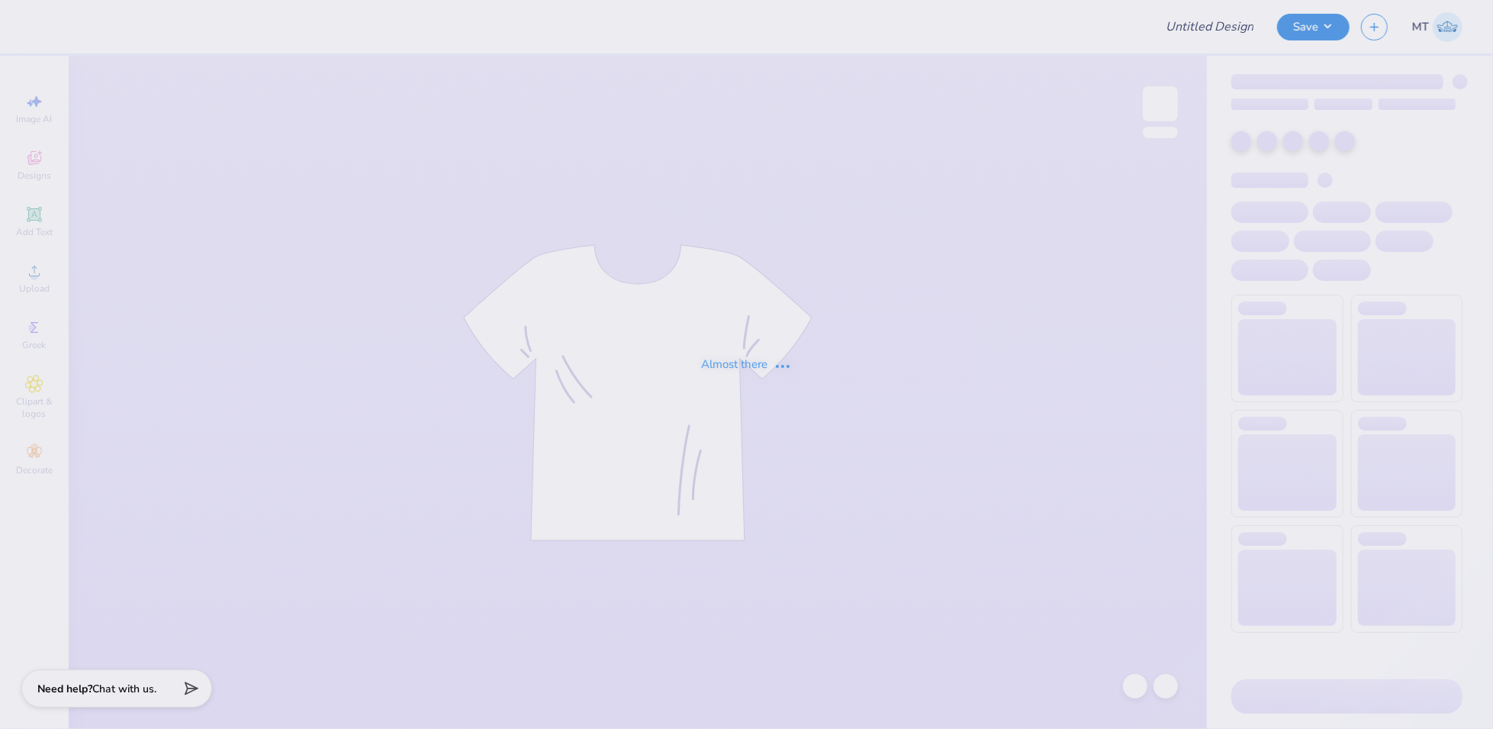
type input "FPS238646"
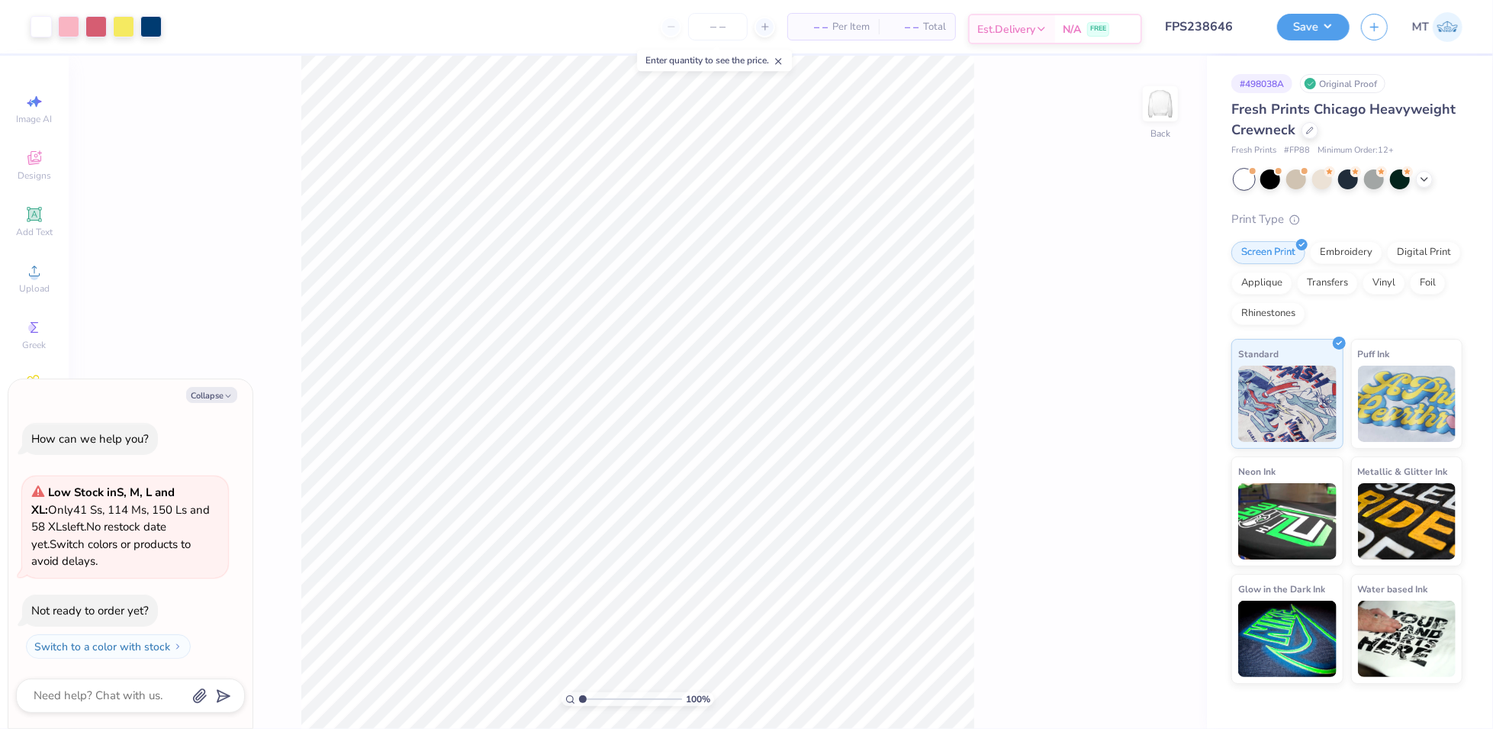
type textarea "x"
type input "1.65963642344675"
type textarea "x"
type input "1.7052138961231"
type textarea "x"
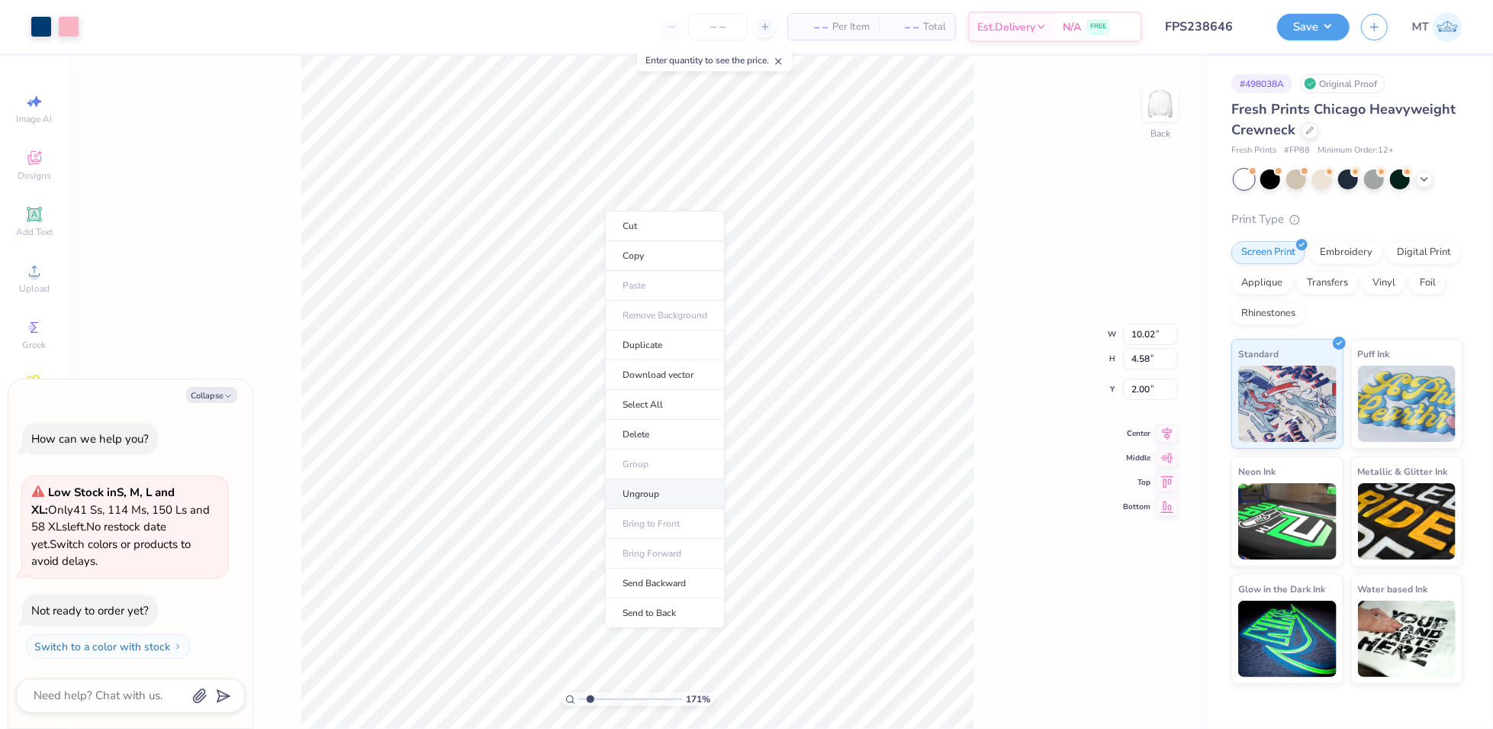
click at [665, 483] on li "Ungroup" at bounding box center [665, 494] width 120 height 30
type input "1.7052138961231"
type textarea "x"
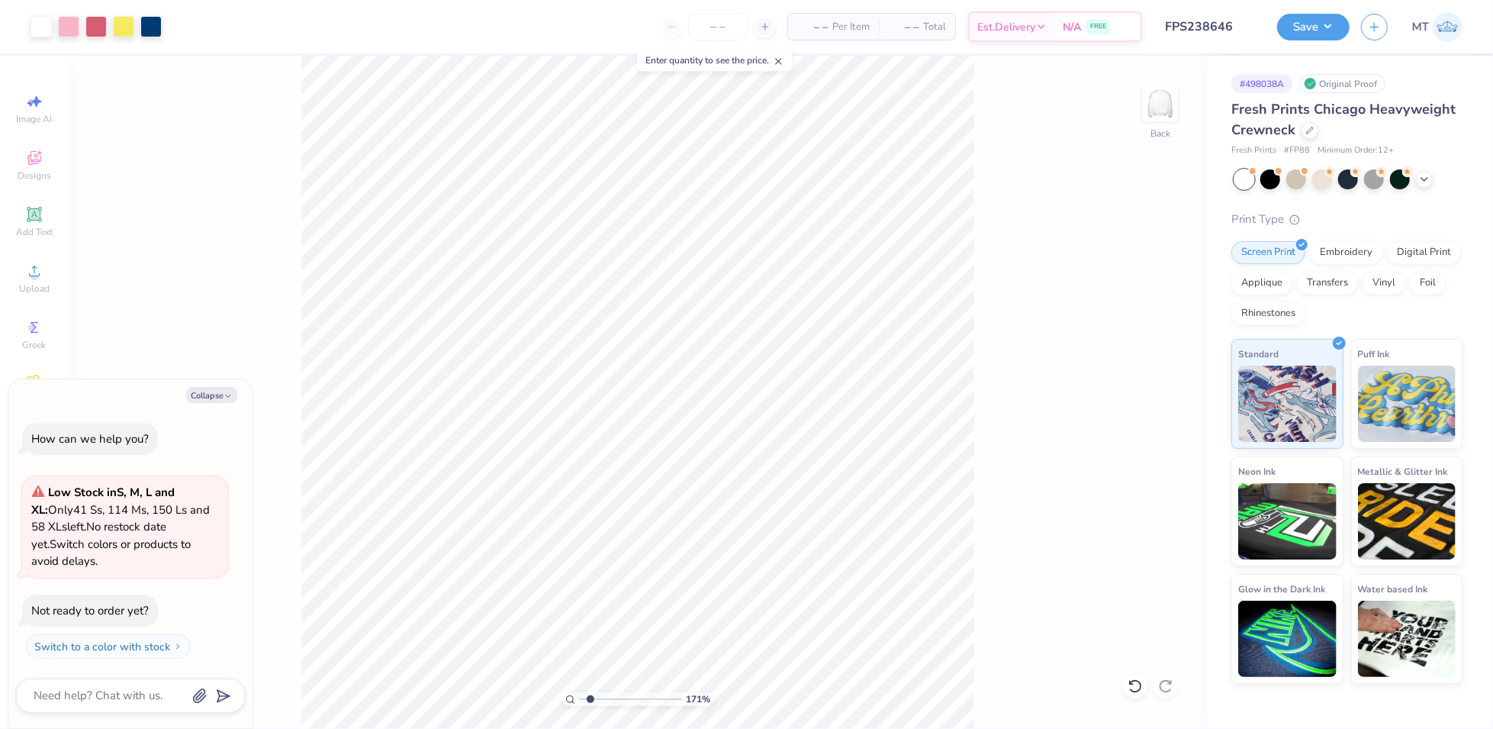
type input "1.7052138961231"
type textarea "x"
type input "1.7052138961231"
type textarea "x"
type input "1.7052138961231"
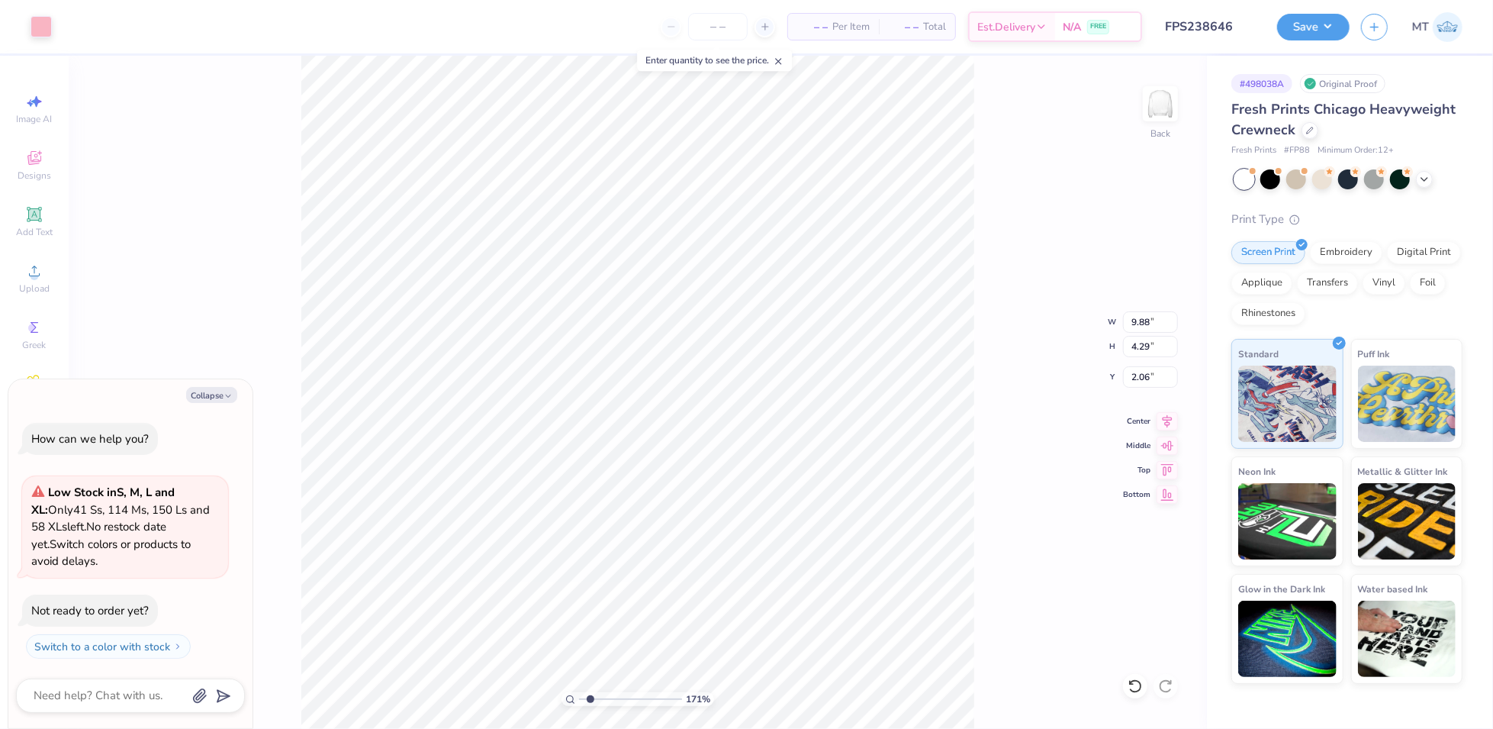
type textarea "x"
type input "1.7052138961231"
type textarea "x"
type input "1.7052138961231"
type textarea "x"
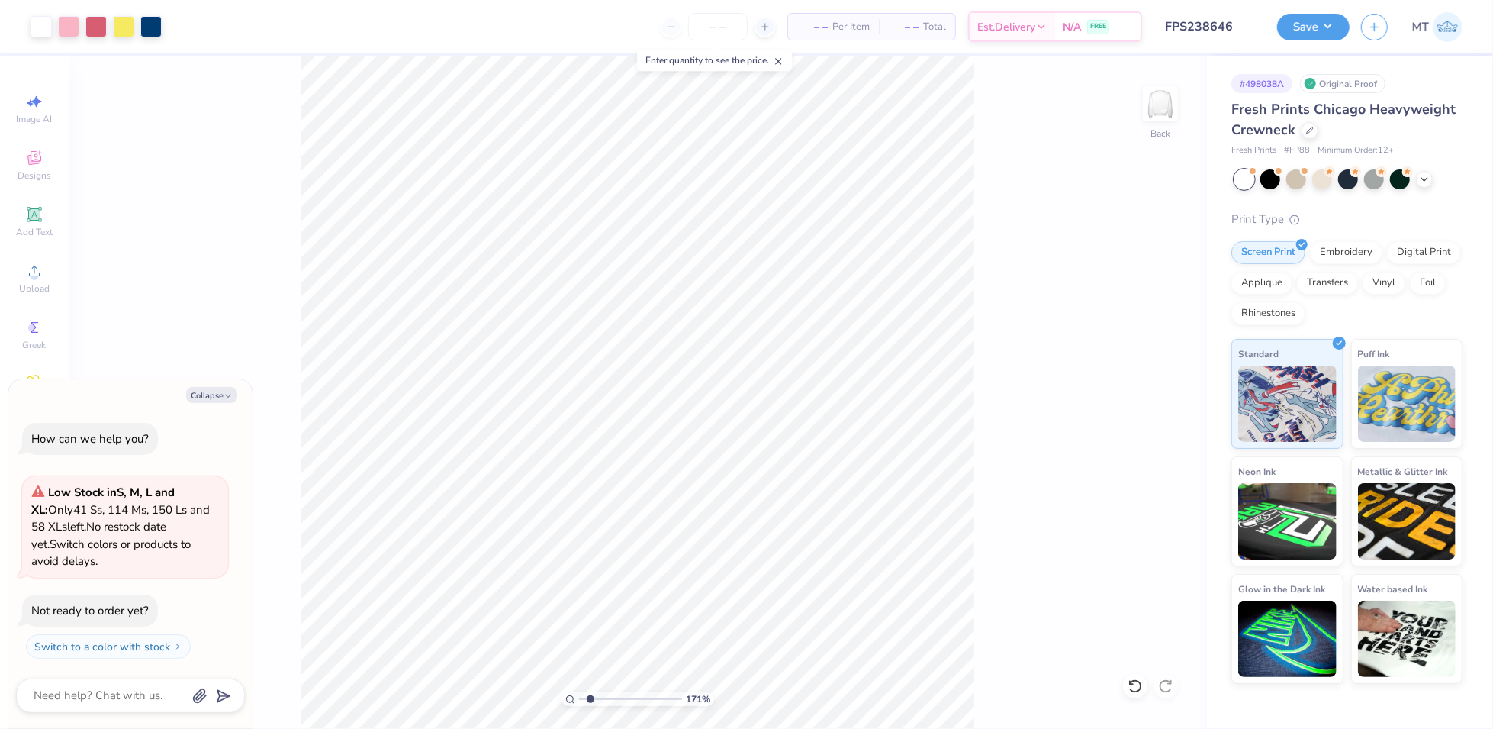
type input "1.7052138961231"
type textarea "x"
type input "1.7052138961231"
type textarea "x"
type input "1.7052138961231"
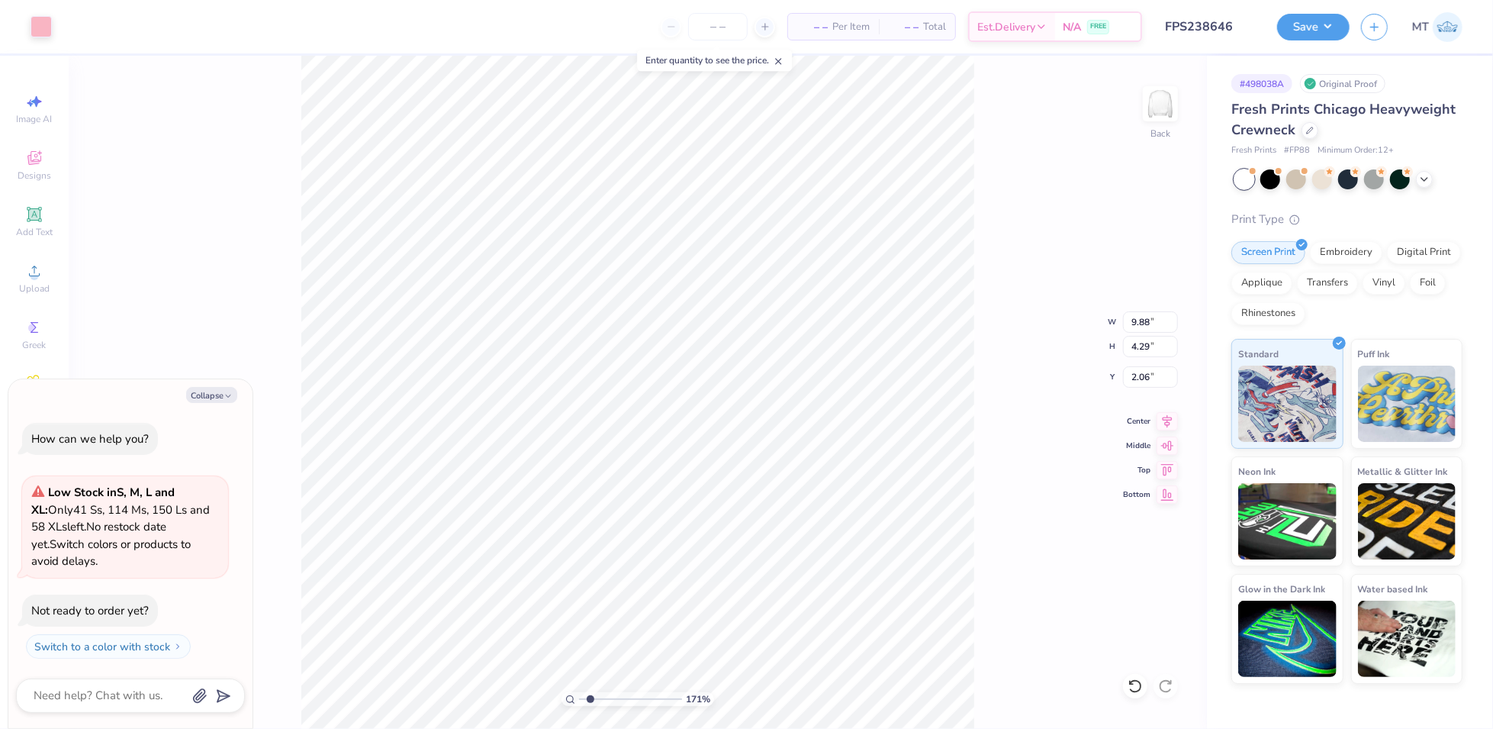
type textarea "x"
type input "1.7052138961231"
type textarea "x"
type input "2.1240077987274"
click at [202, 392] on button "Collapse" at bounding box center [211, 395] width 51 height 16
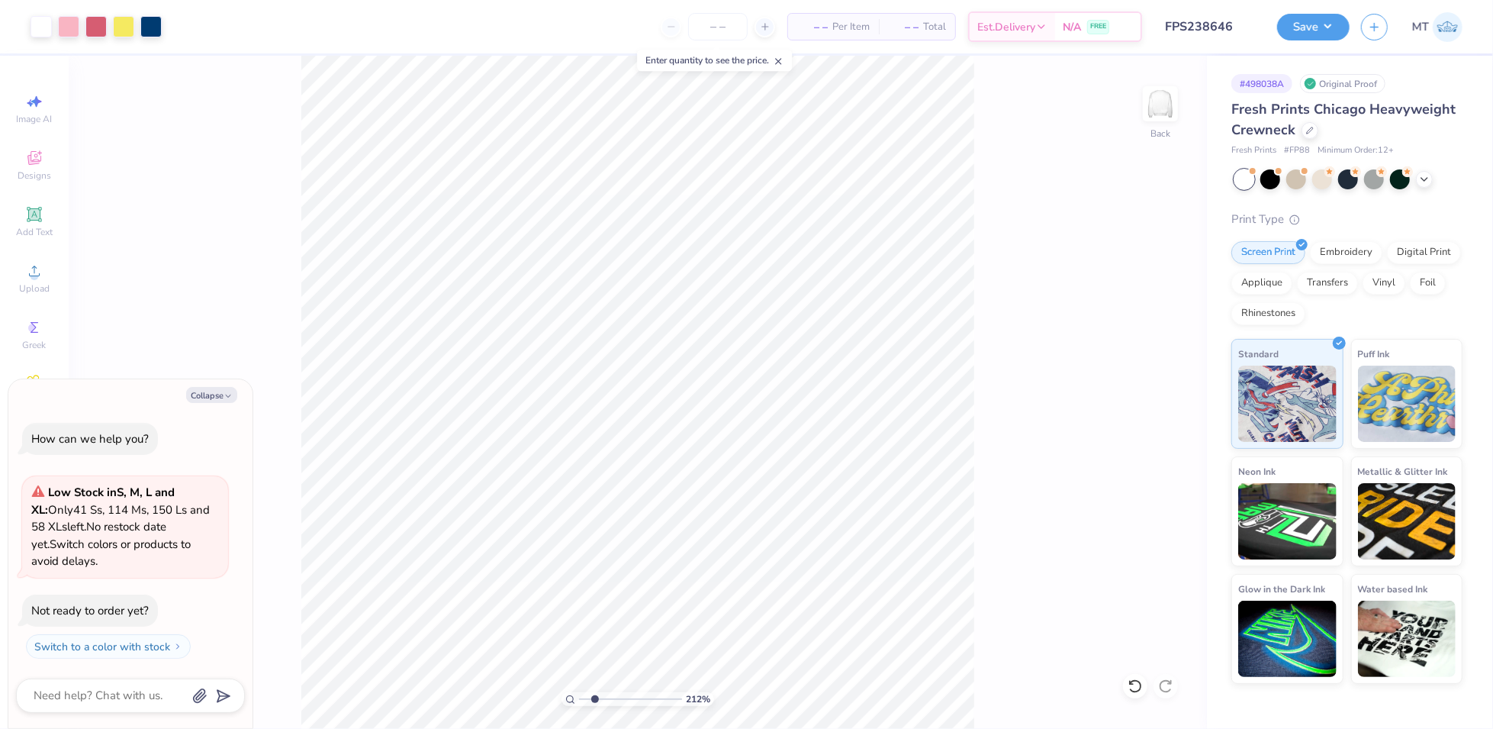
type textarea "x"
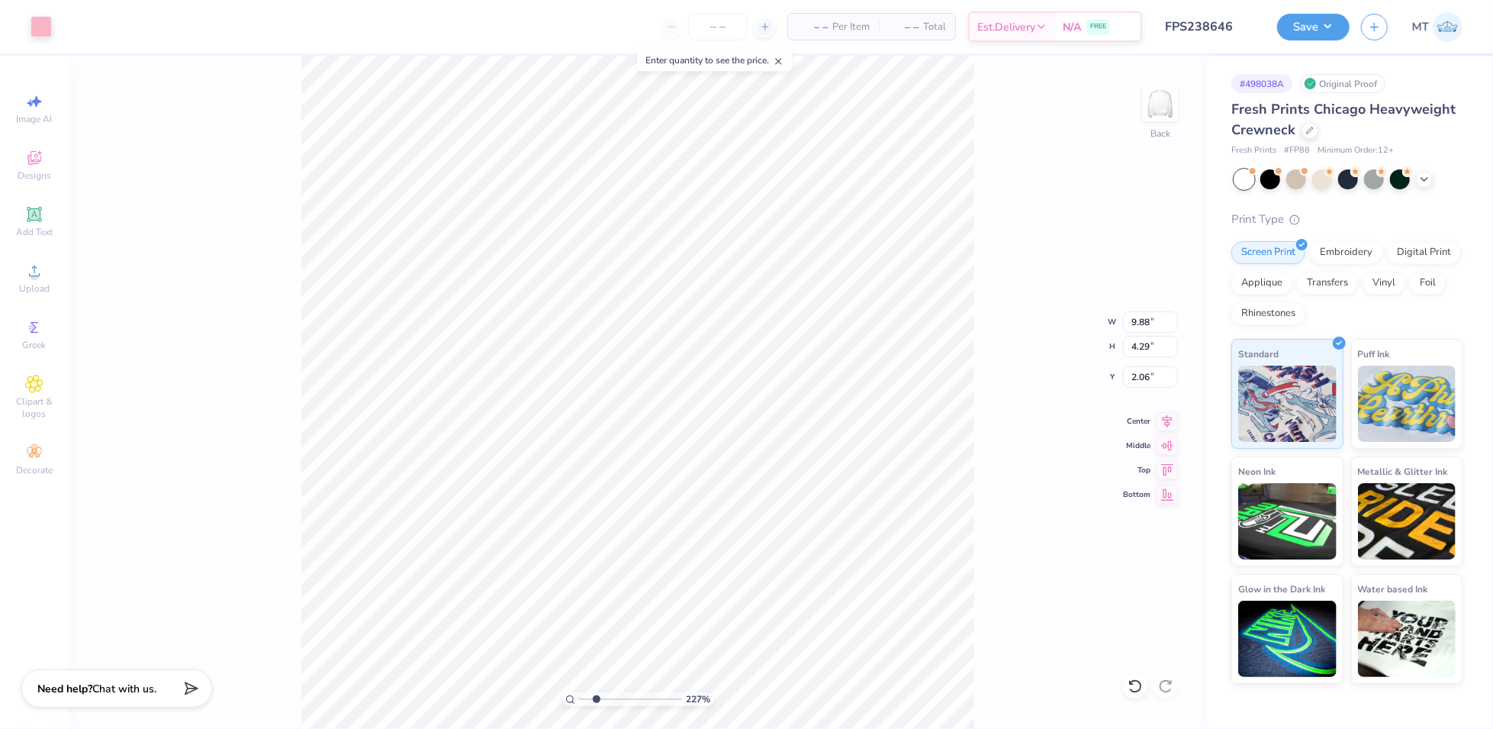
type input "1"
type input "1.26"
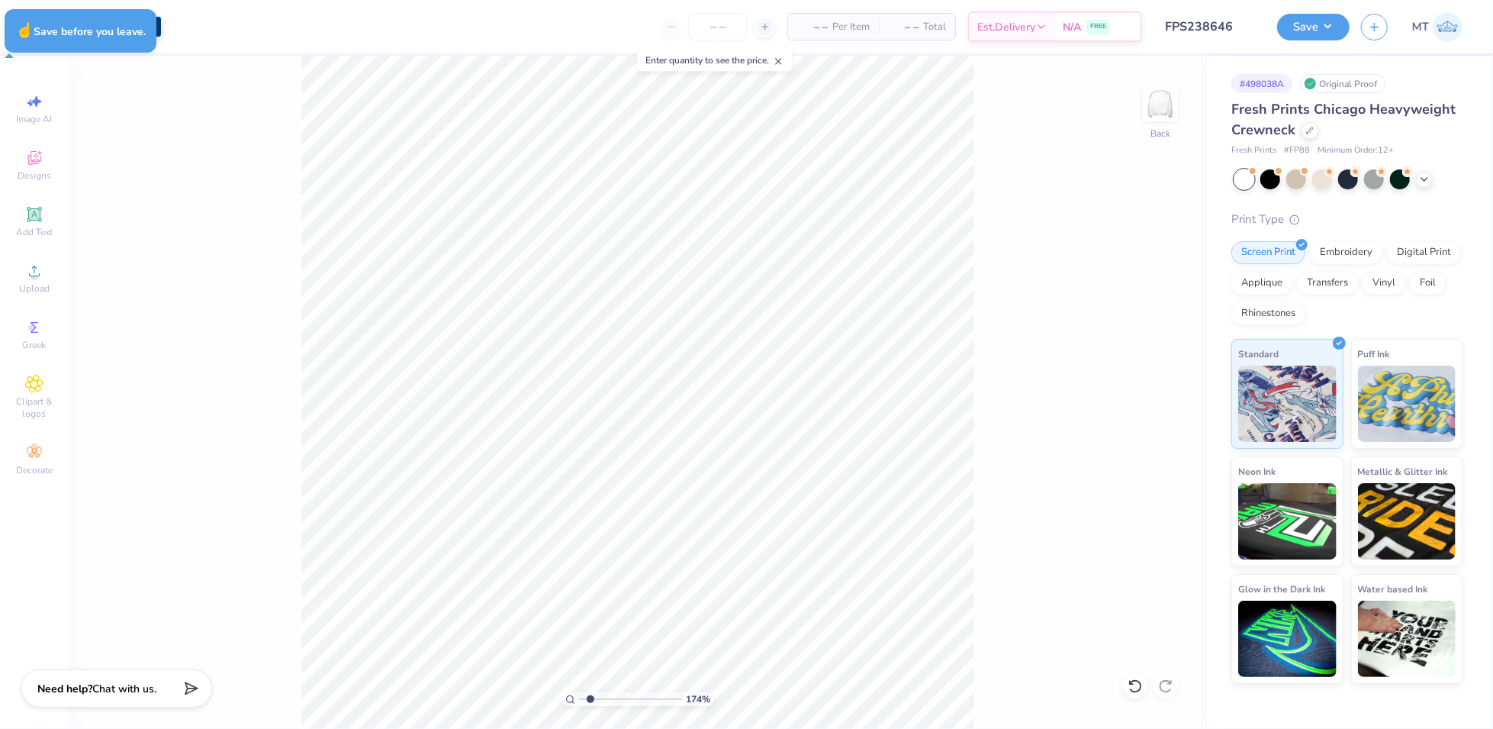
type input "1.73981064618155"
